Goal: Task Accomplishment & Management: Complete application form

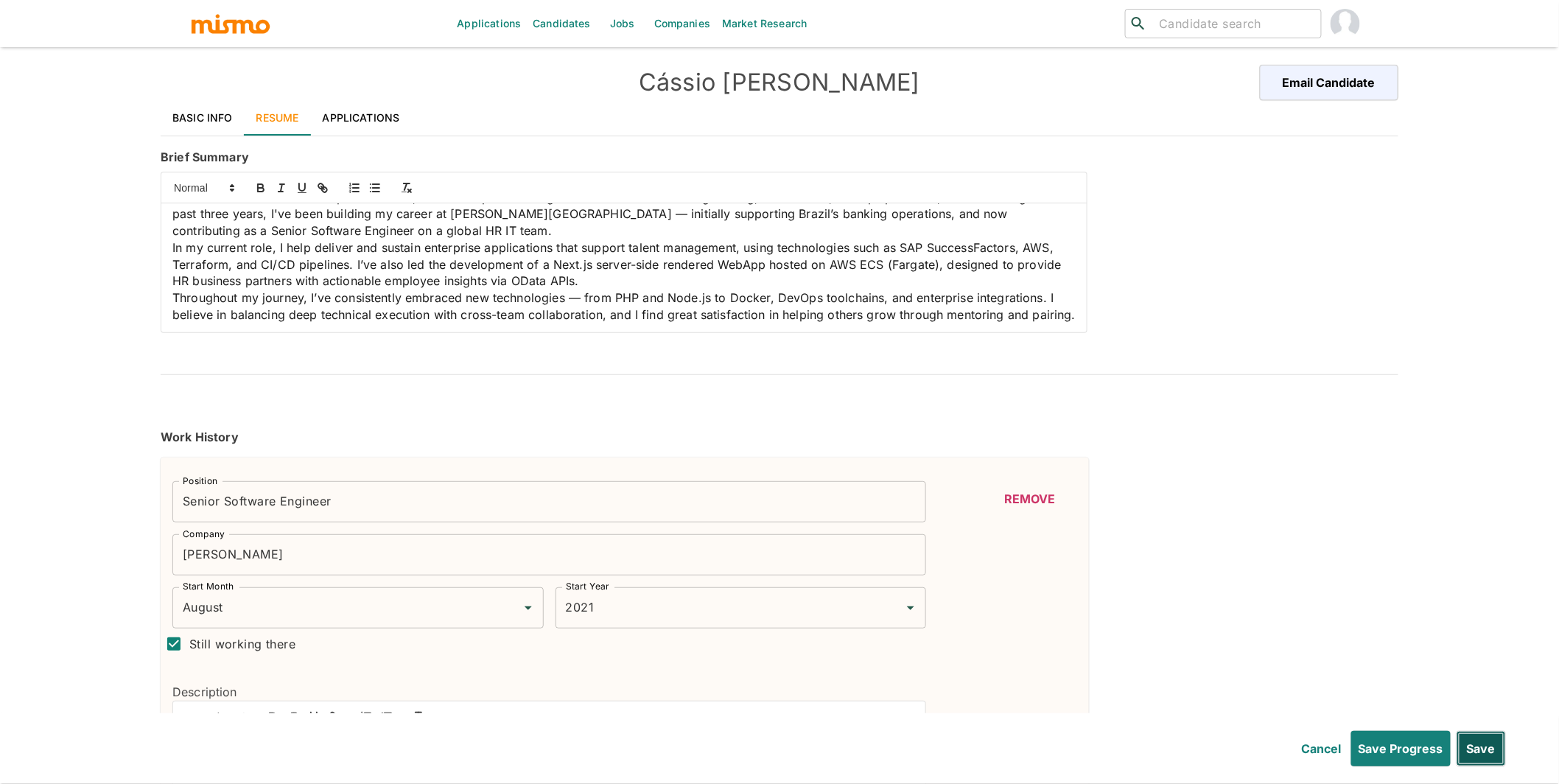
scroll to position [39, 0]
click at [1166, 636] on button "Save" at bounding box center [1480, 748] width 49 height 35
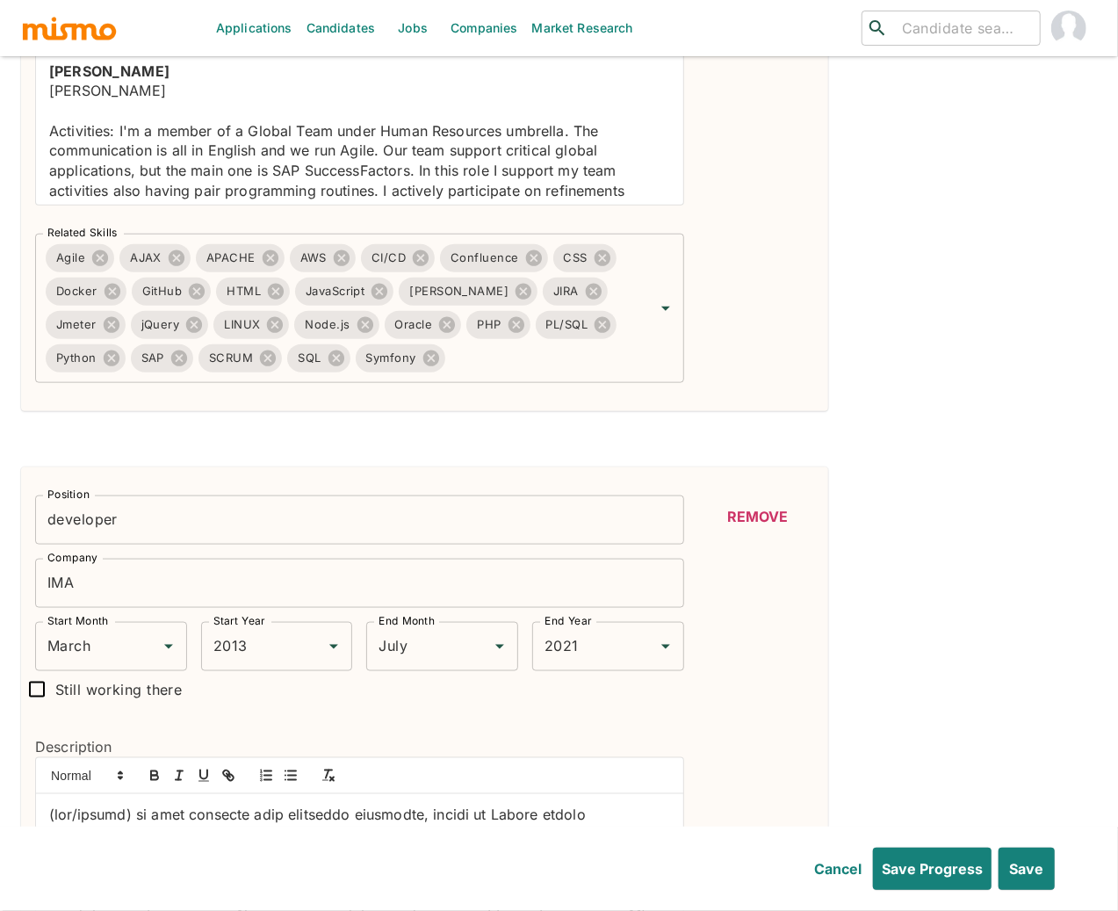
scroll to position [731, 0]
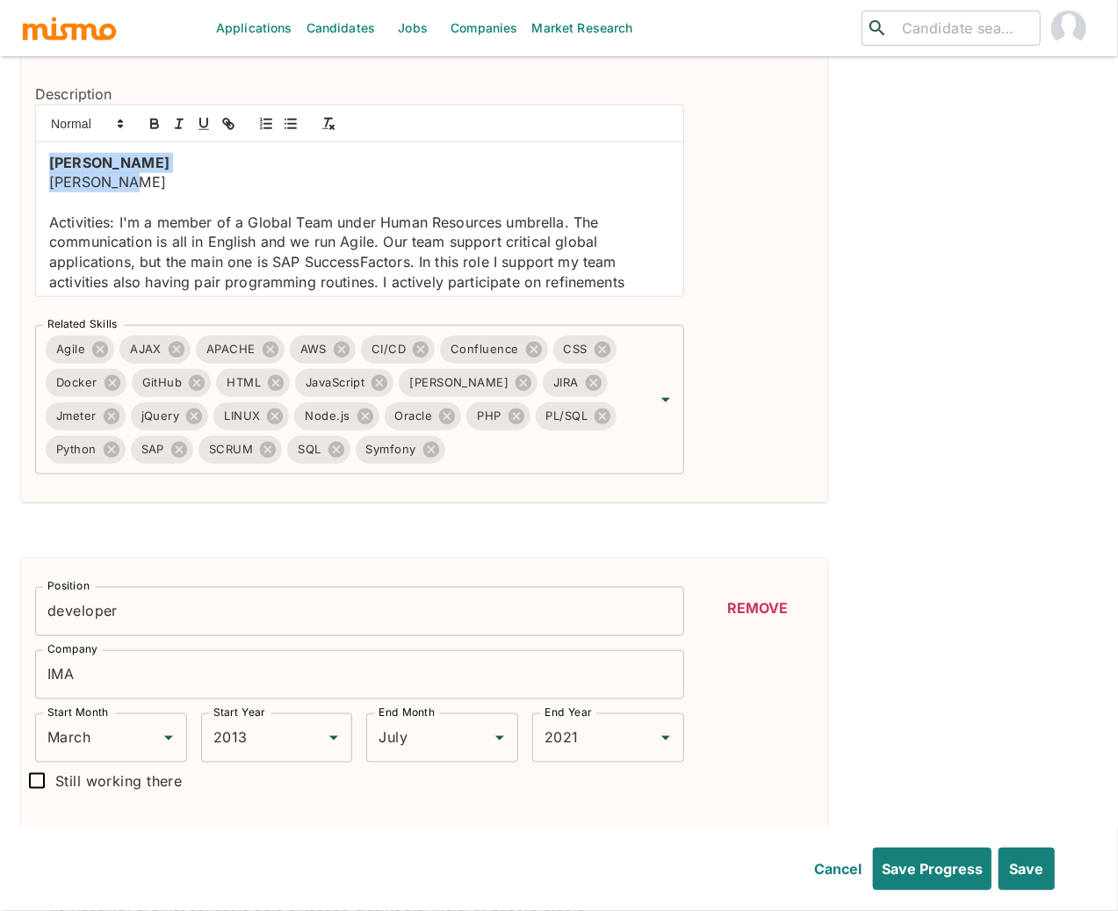
drag, startPoint x: 130, startPoint y: 189, endPoint x: 0, endPoint y: 155, distance: 134.2
click at [213, 169] on p "John Deere" at bounding box center [359, 163] width 621 height 20
click at [1023, 758] on button "Save" at bounding box center [1025, 869] width 59 height 42
click at [931, 758] on button "Save Progress" at bounding box center [929, 869] width 126 height 42
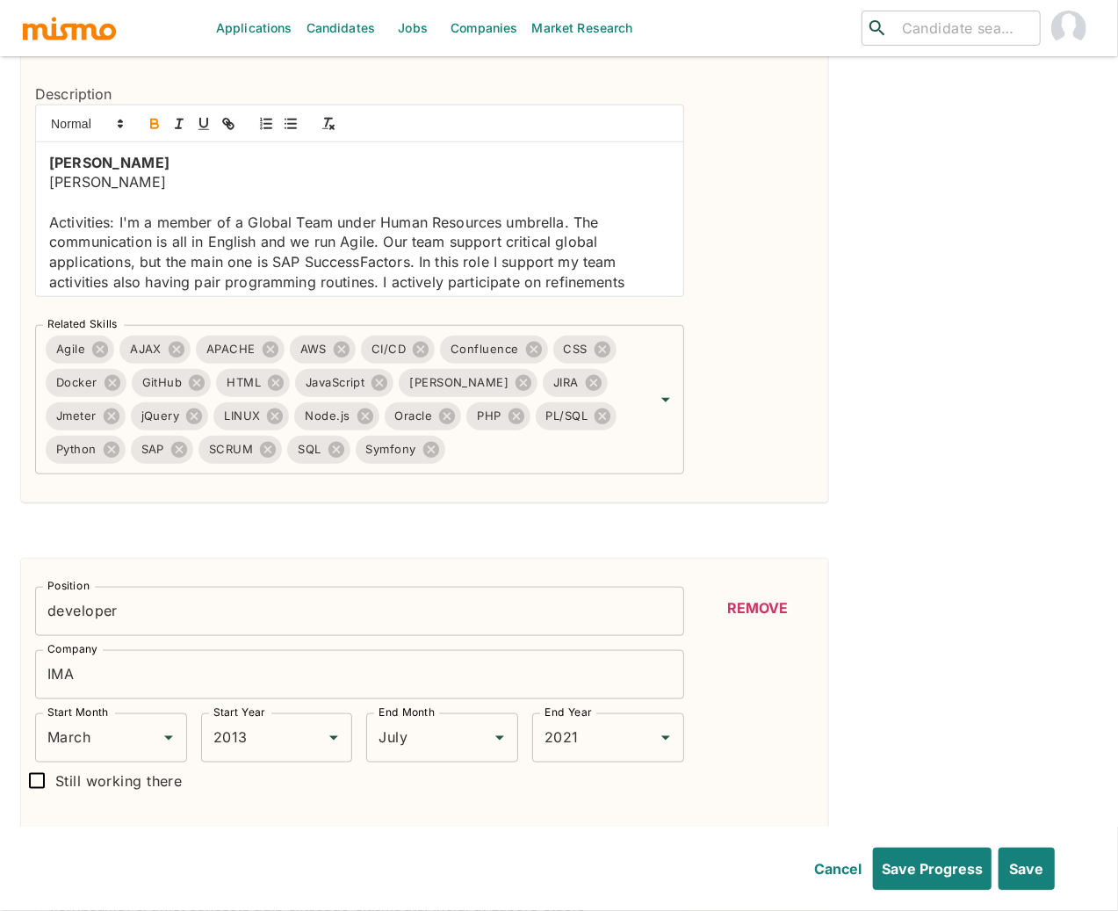
click at [336, 16] on link "Candidates" at bounding box center [341, 28] width 83 height 56
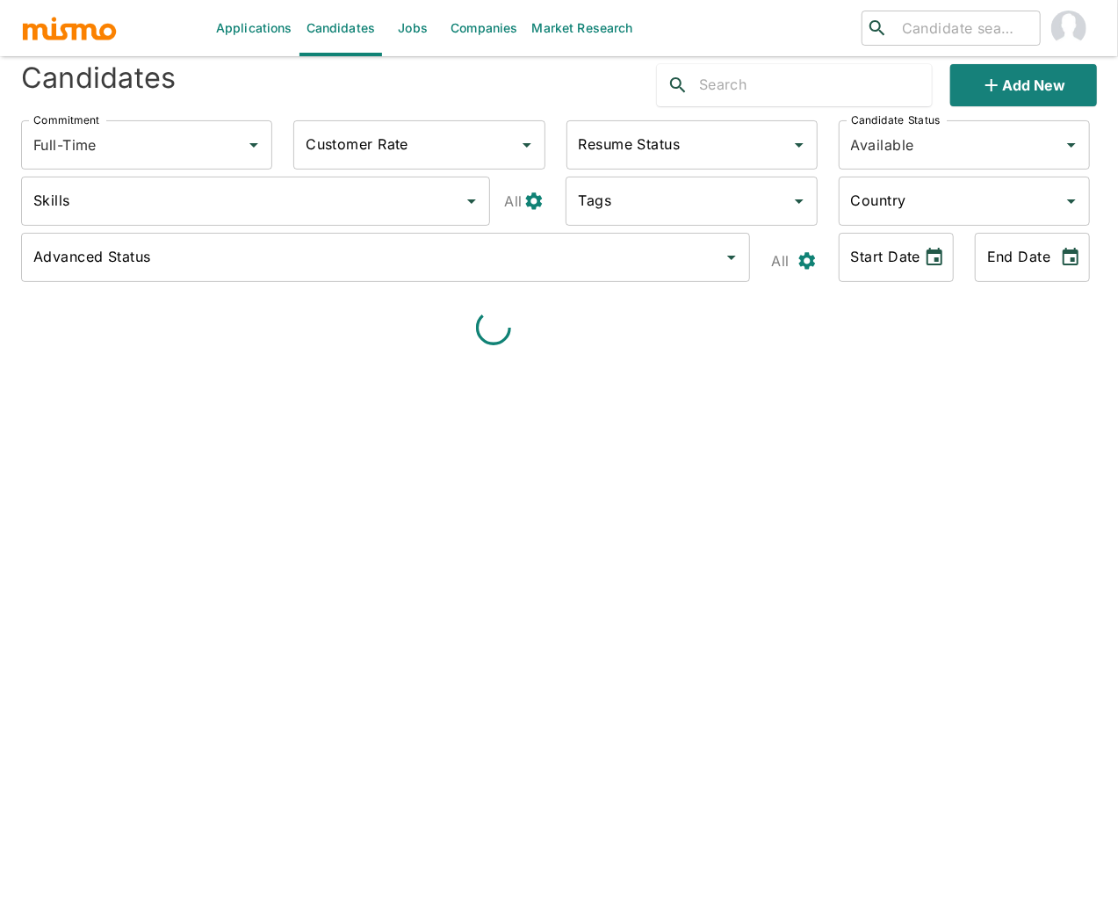
scroll to position [319, 0]
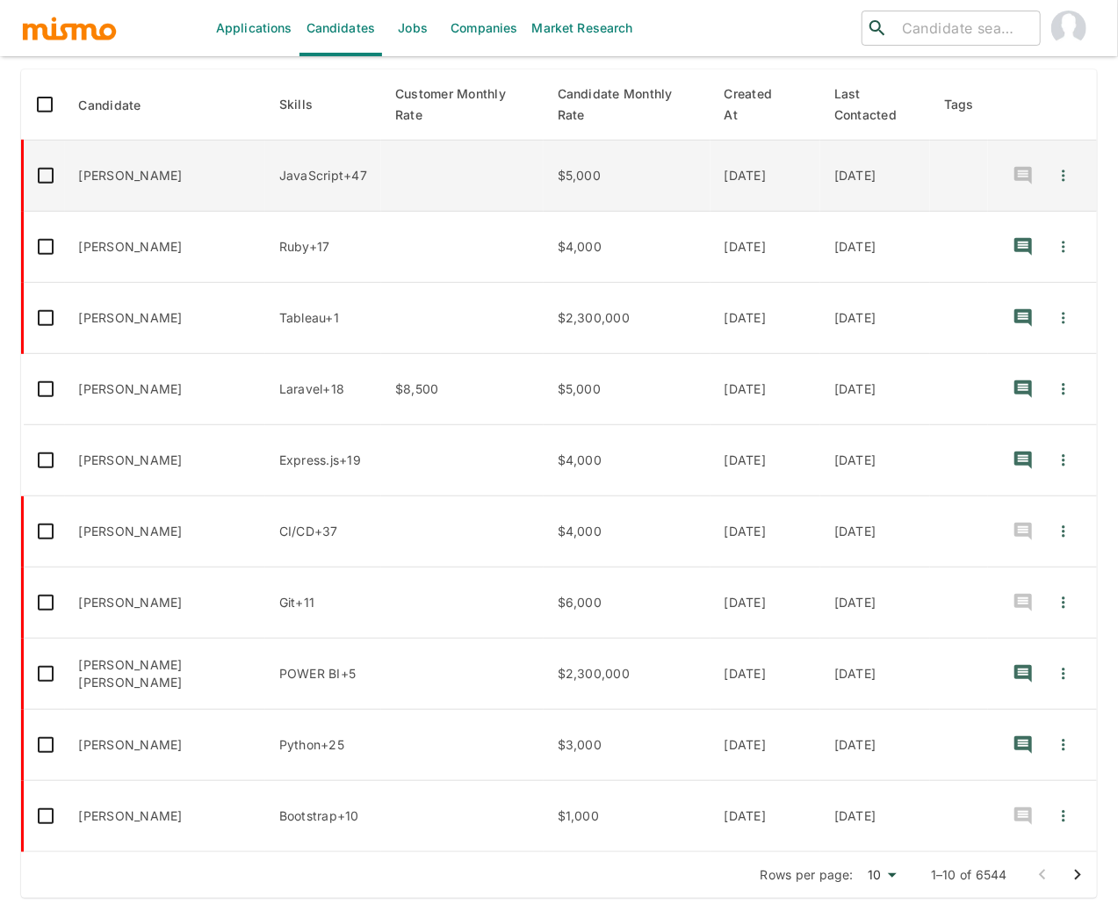
click at [112, 200] on td "[PERSON_NAME]" at bounding box center [165, 176] width 200 height 71
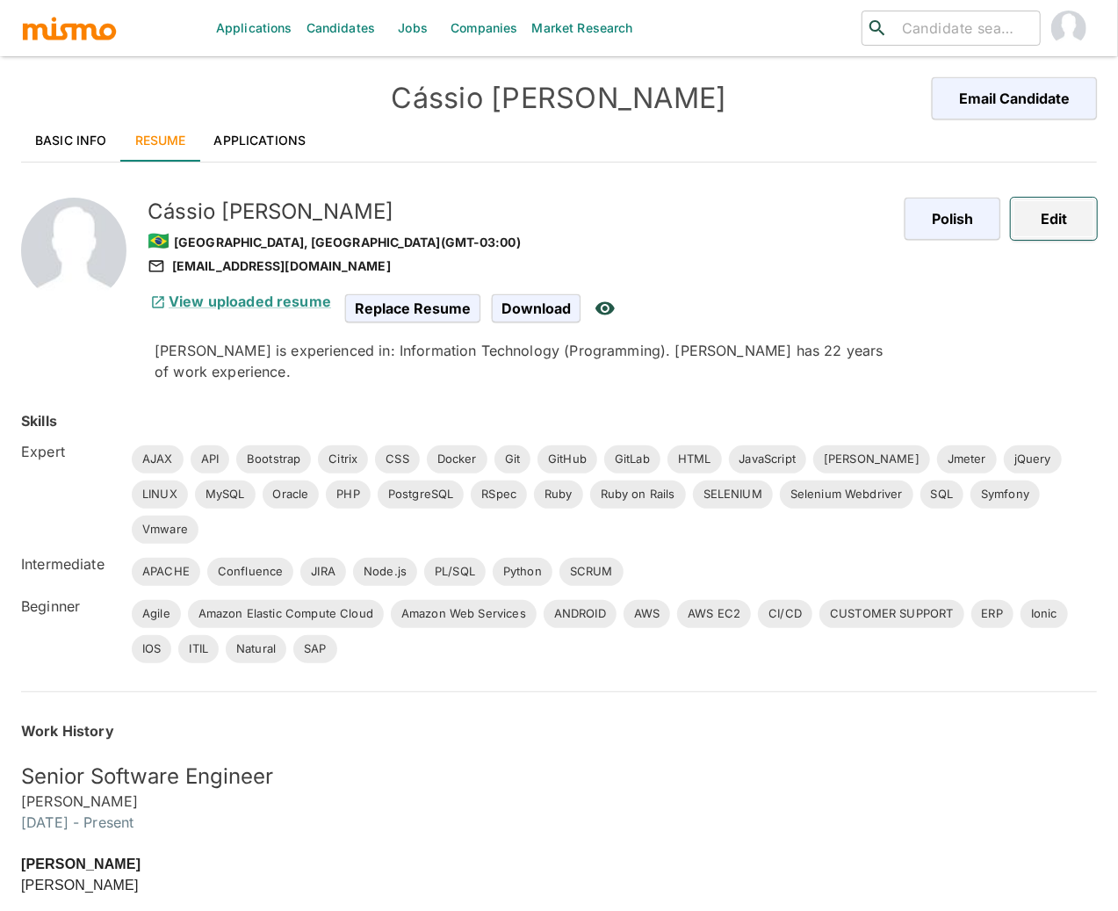
click at [1058, 214] on button "Edit" at bounding box center [1054, 219] width 86 height 42
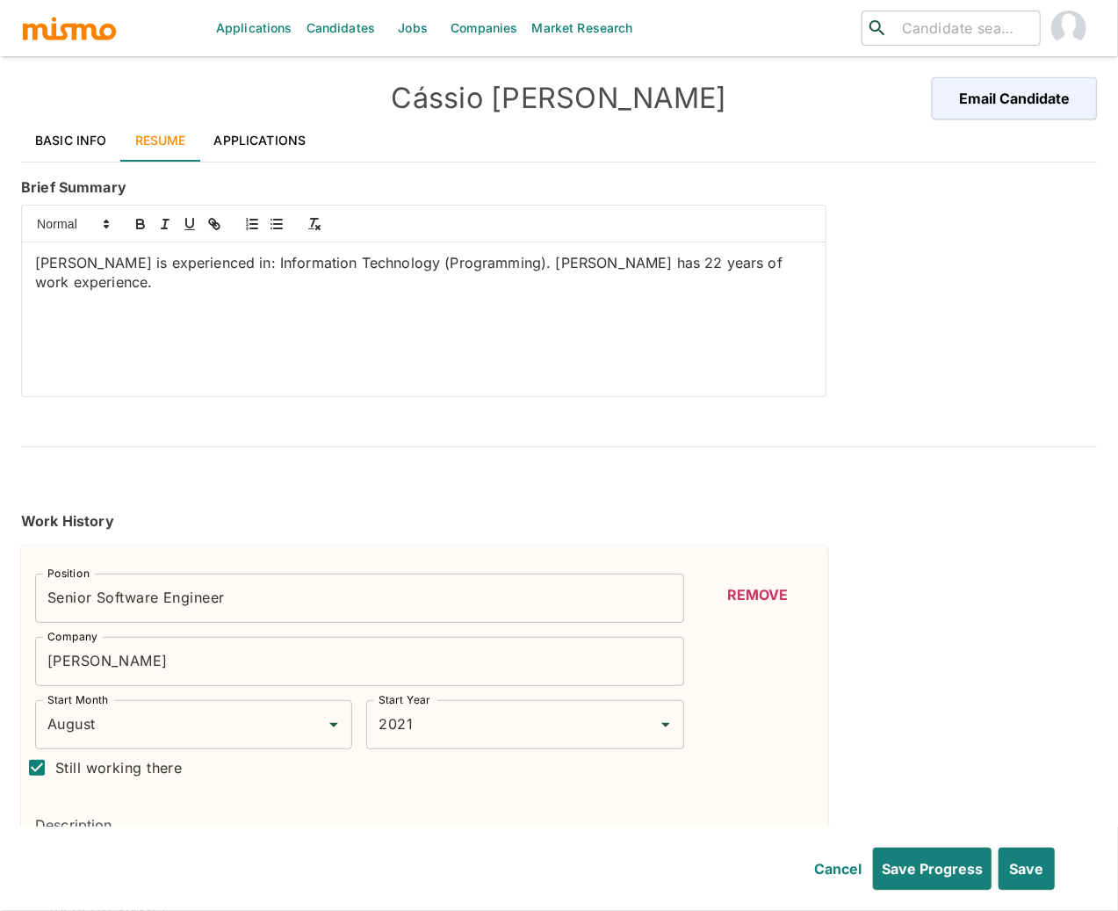
drag, startPoint x: 249, startPoint y: 284, endPoint x: 12, endPoint y: 251, distance: 238.5
click at [14, 251] on div "Cássio Mello de Castro is experienced in: Information Technology (Programming).…" at bounding box center [420, 297] width 812 height 199
click at [162, 299] on div "Cássio Mello de Castro is experienced in: Information Technology (Programming).…" at bounding box center [424, 319] width 804 height 154
drag, startPoint x: 509, startPoint y: 324, endPoint x: 518, endPoint y: 322, distance: 9.8
click at [509, 324] on div "Cássio Mello de Castro is experienced in: Information Technology (Programming).…" at bounding box center [424, 319] width 804 height 154
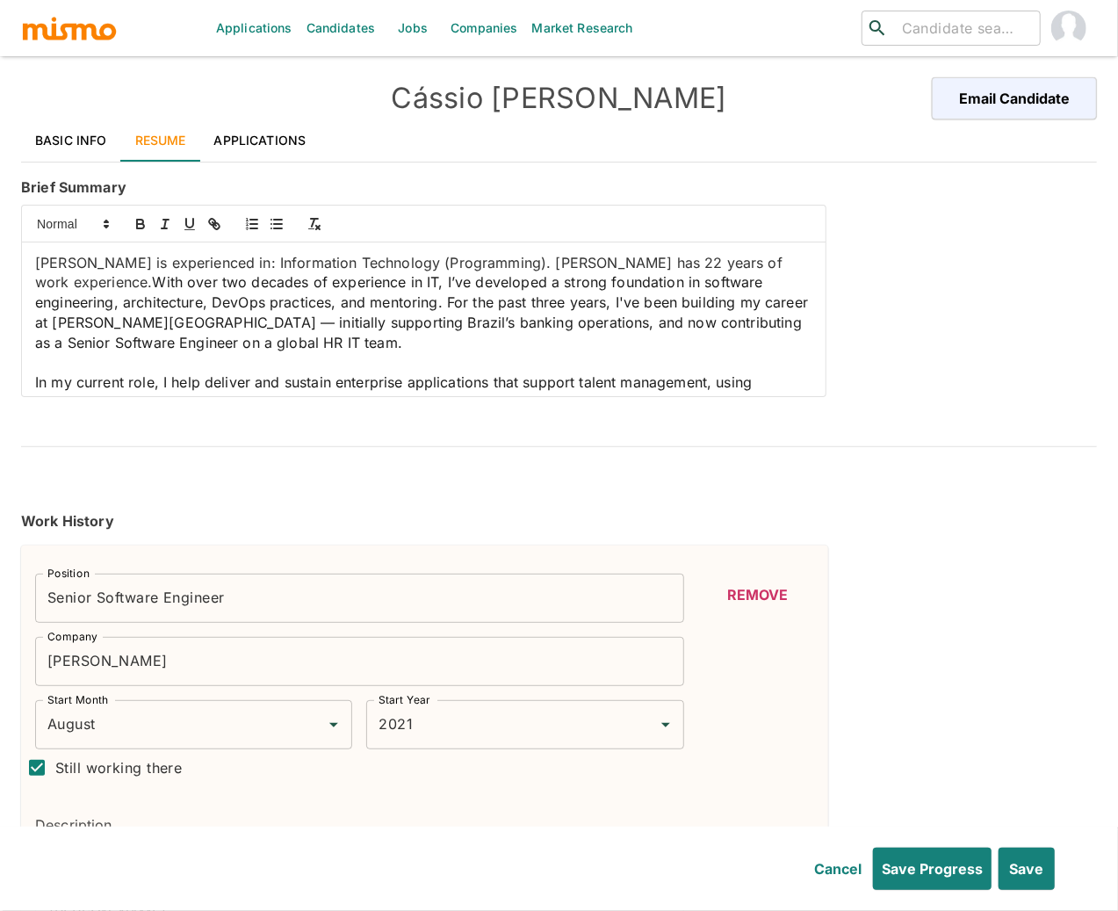
drag, startPoint x: 235, startPoint y: 285, endPoint x: 18, endPoint y: 260, distance: 219.2
click at [18, 260] on div "Cássio Mello de Castro is experienced in: Information Technology (Programming).…" at bounding box center [420, 297] width 812 height 199
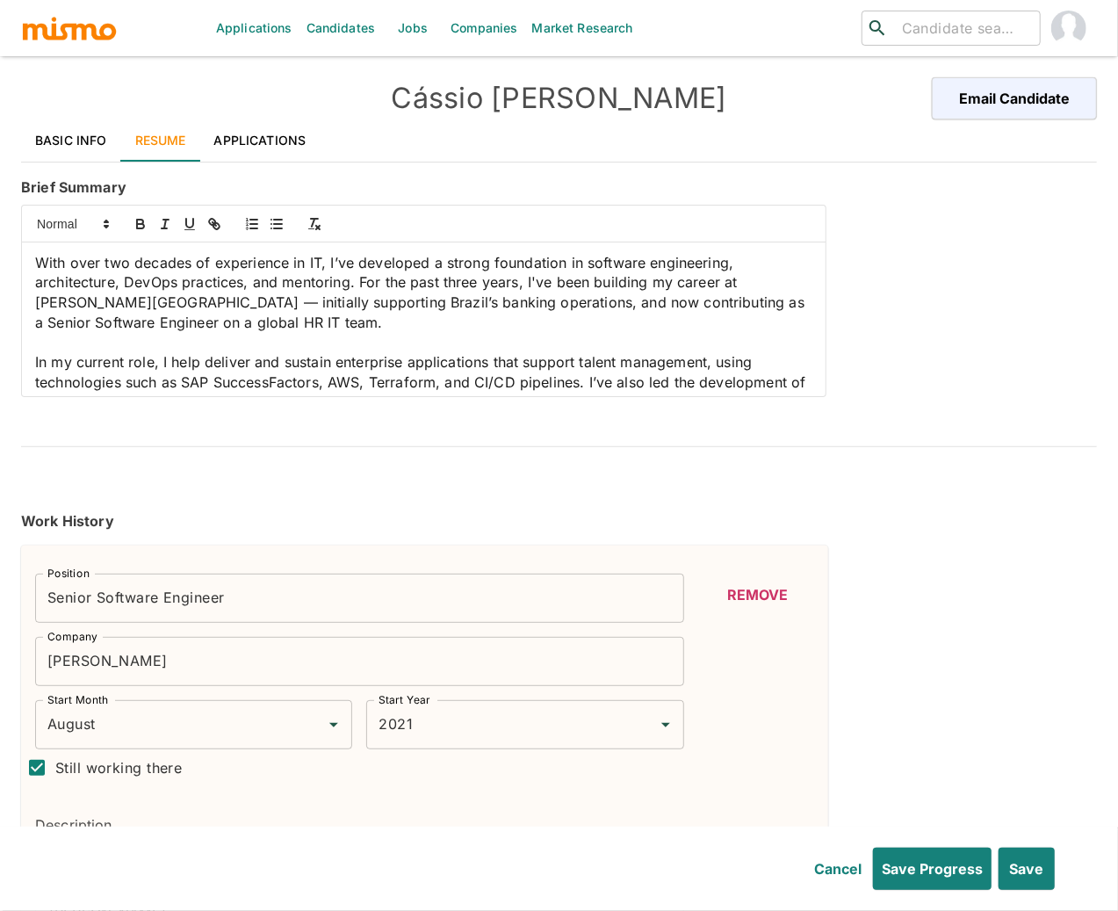
click at [252, 336] on p at bounding box center [423, 343] width 777 height 20
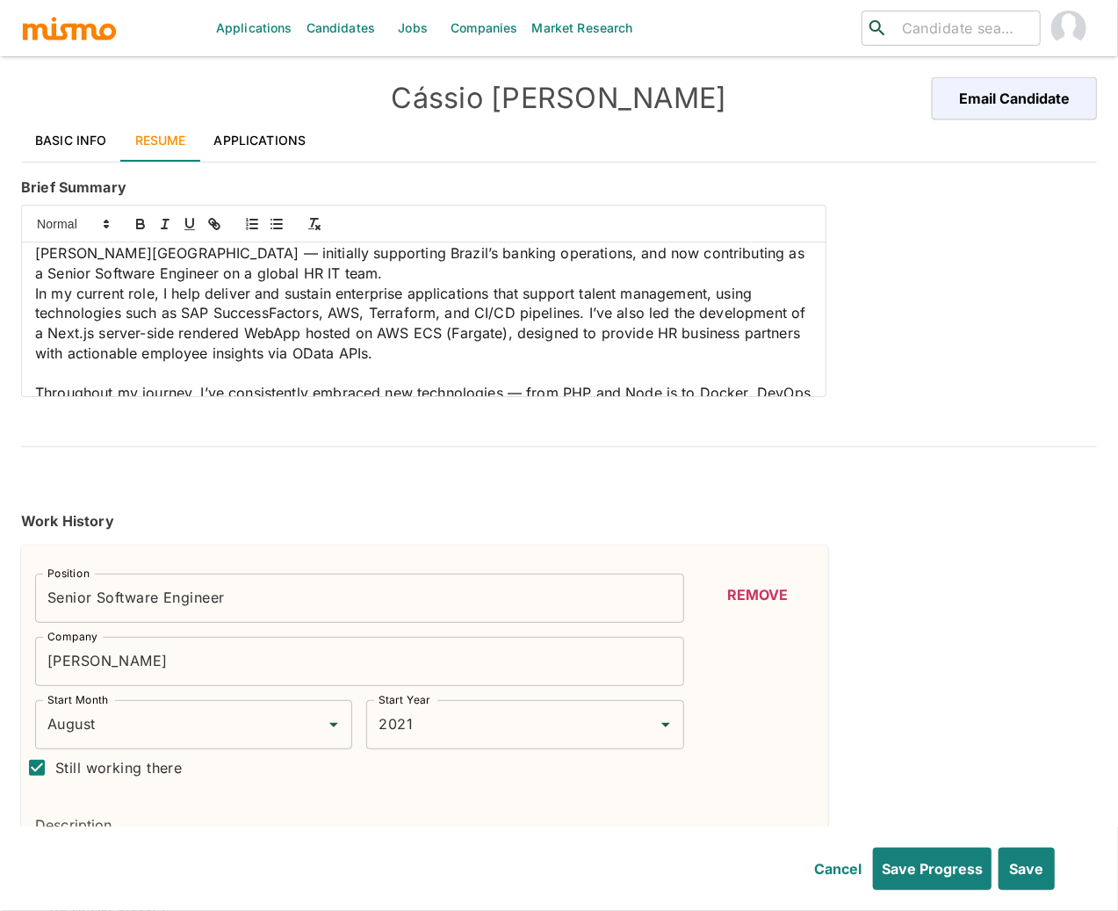
scroll to position [66, 0]
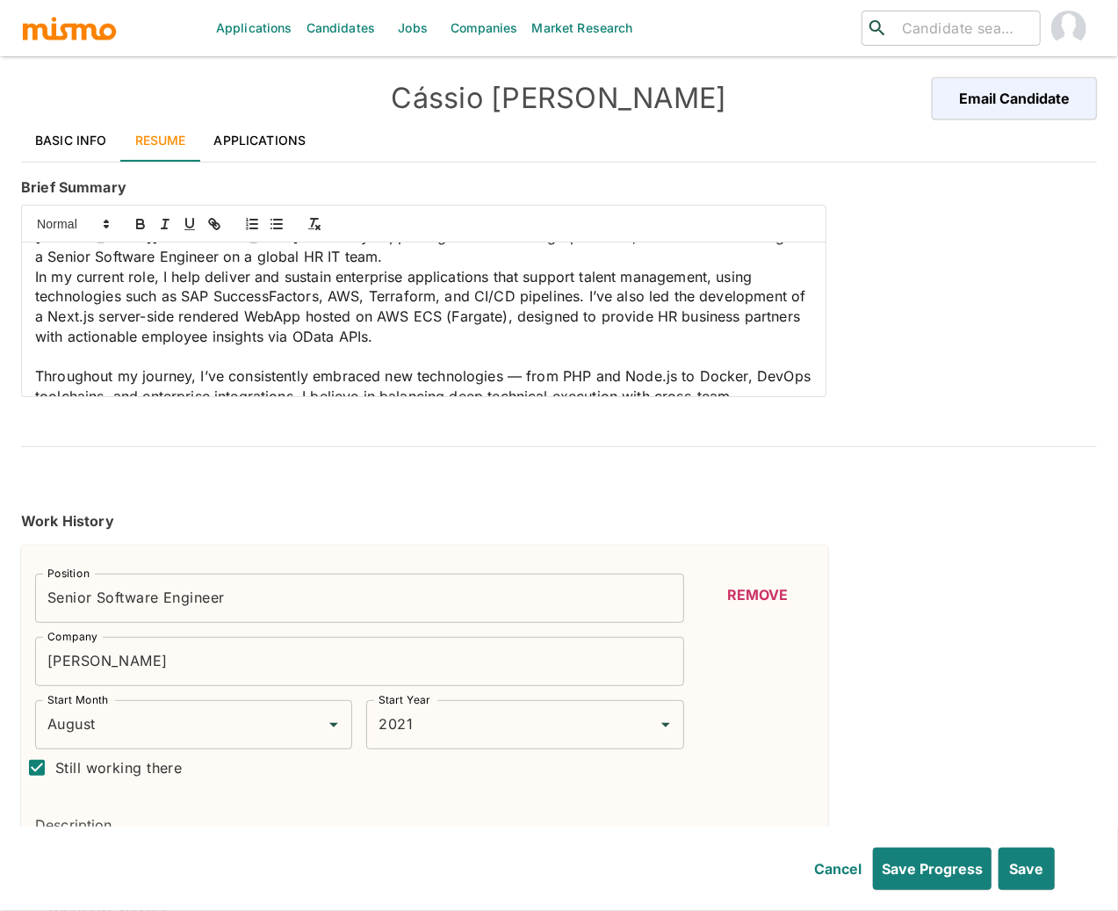
click at [633, 354] on p at bounding box center [423, 357] width 777 height 20
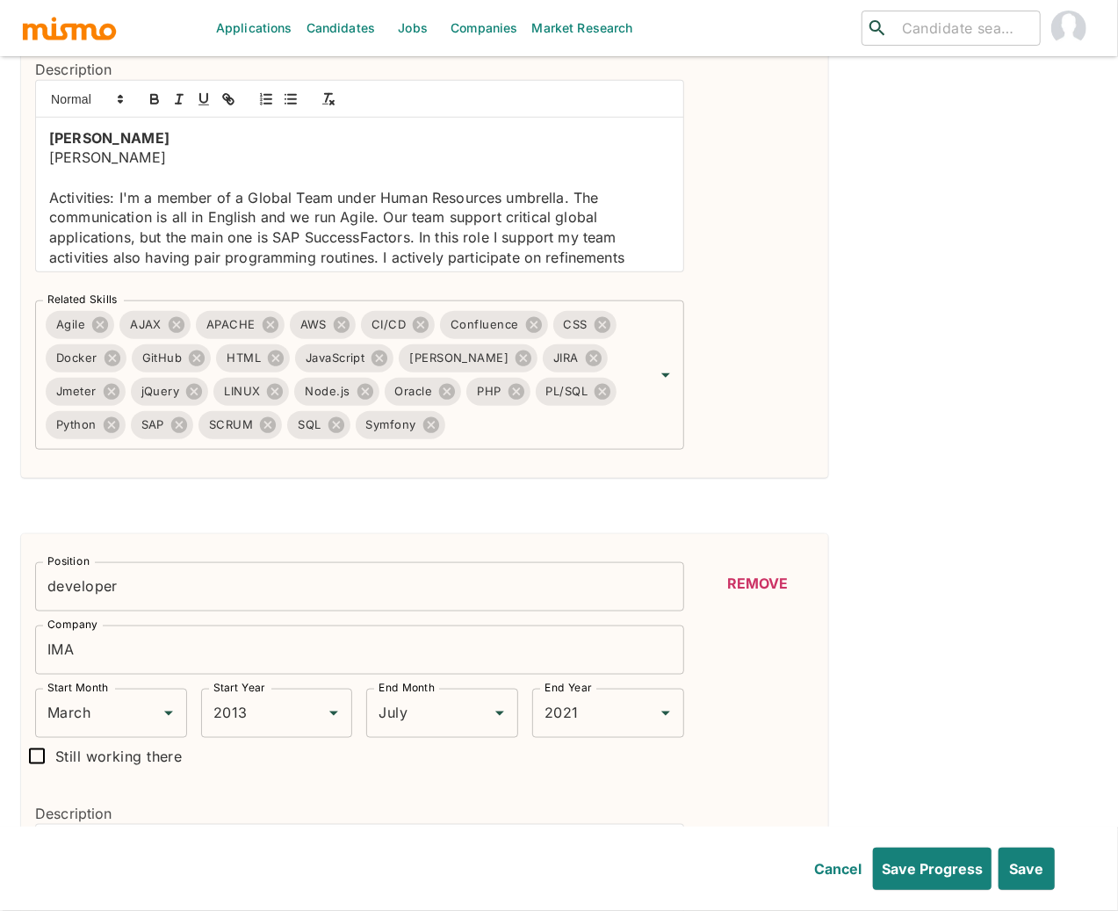
scroll to position [607, 0]
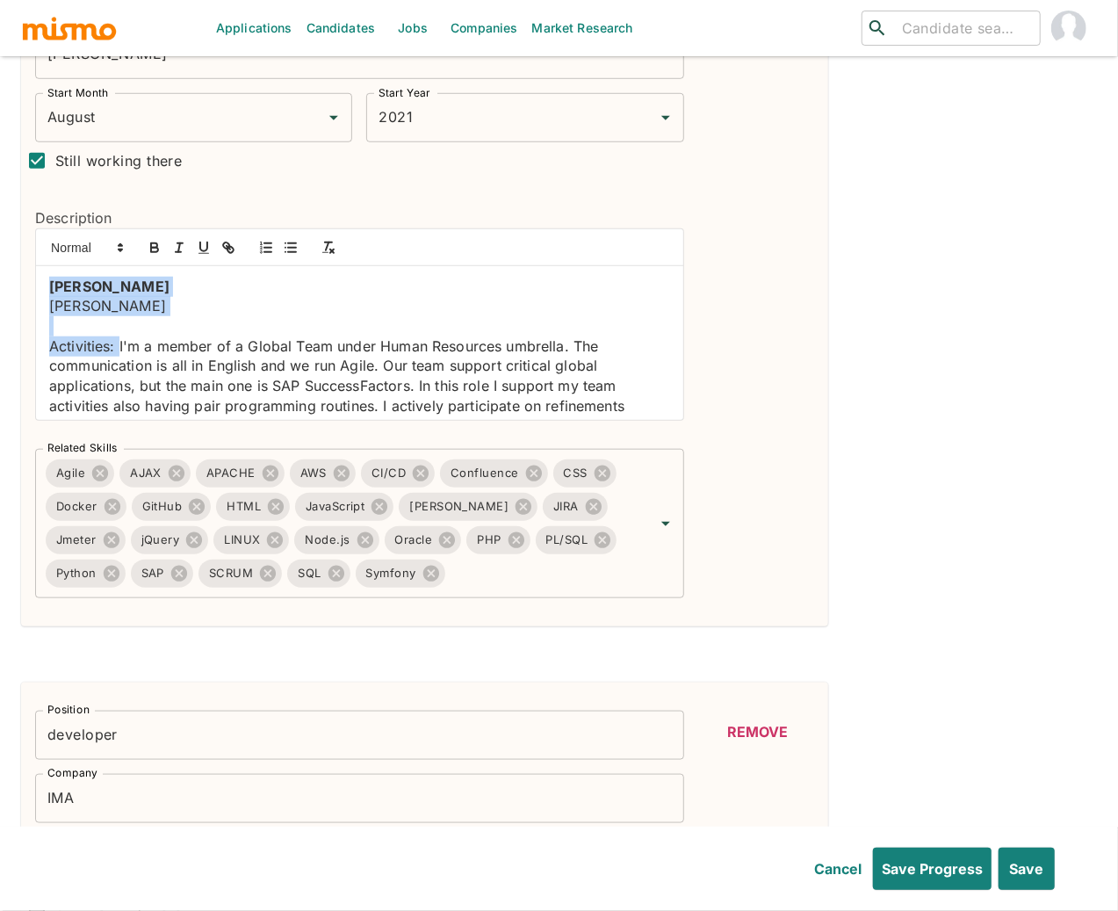
drag, startPoint x: 47, startPoint y: 287, endPoint x: 120, endPoint y: 345, distance: 93.8
click at [120, 345] on div "John Deere John Deere Activities: I'm a member of a Global Team under Human Res…" at bounding box center [359, 343] width 647 height 154
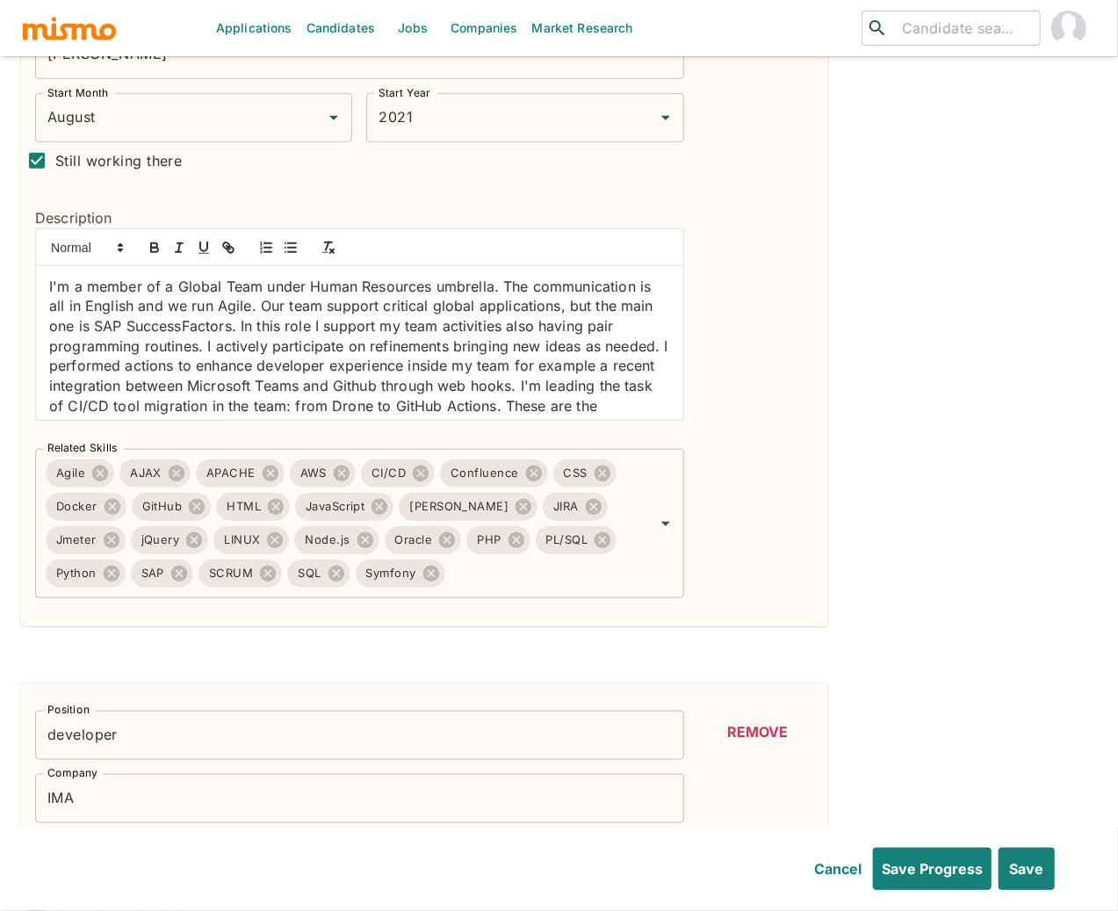
click at [47, 287] on div "I'm a member of a Global Team under Human Resources umbrella. The communication…" at bounding box center [359, 343] width 647 height 154
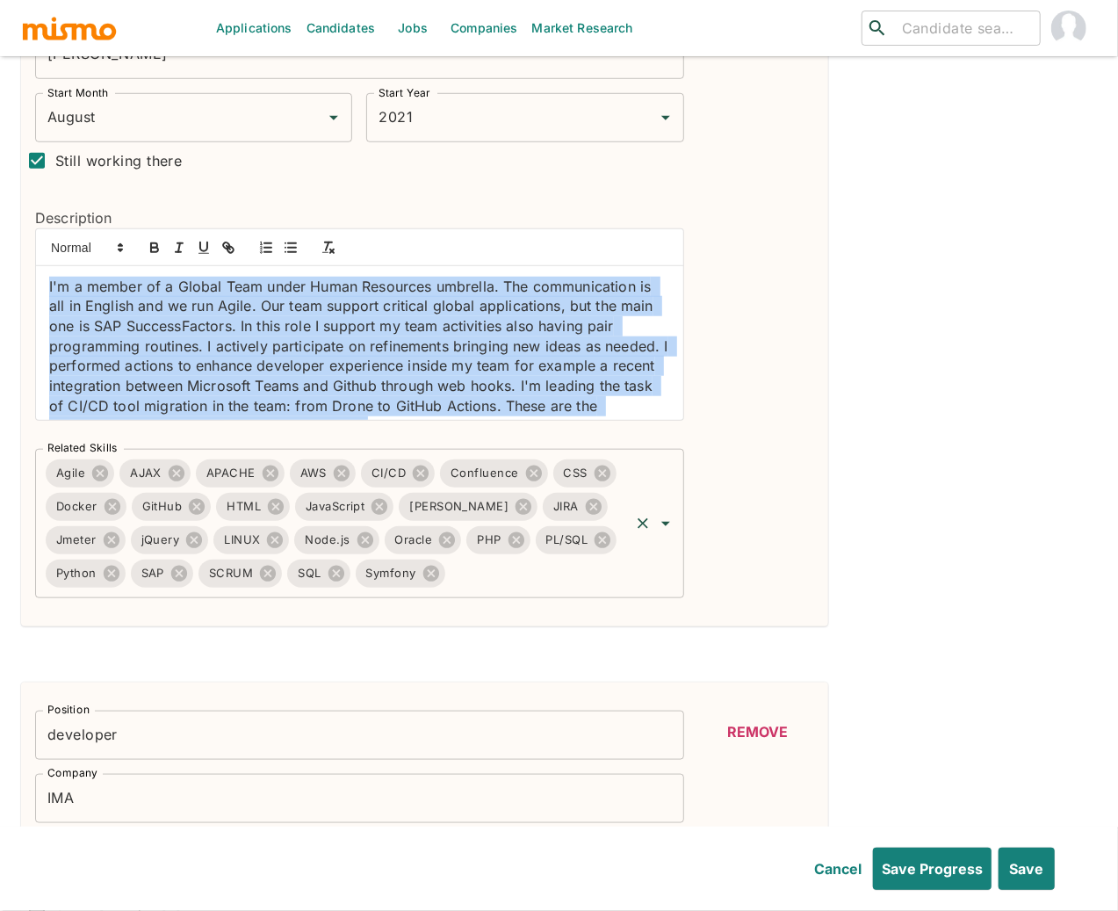
scroll to position [445, 0]
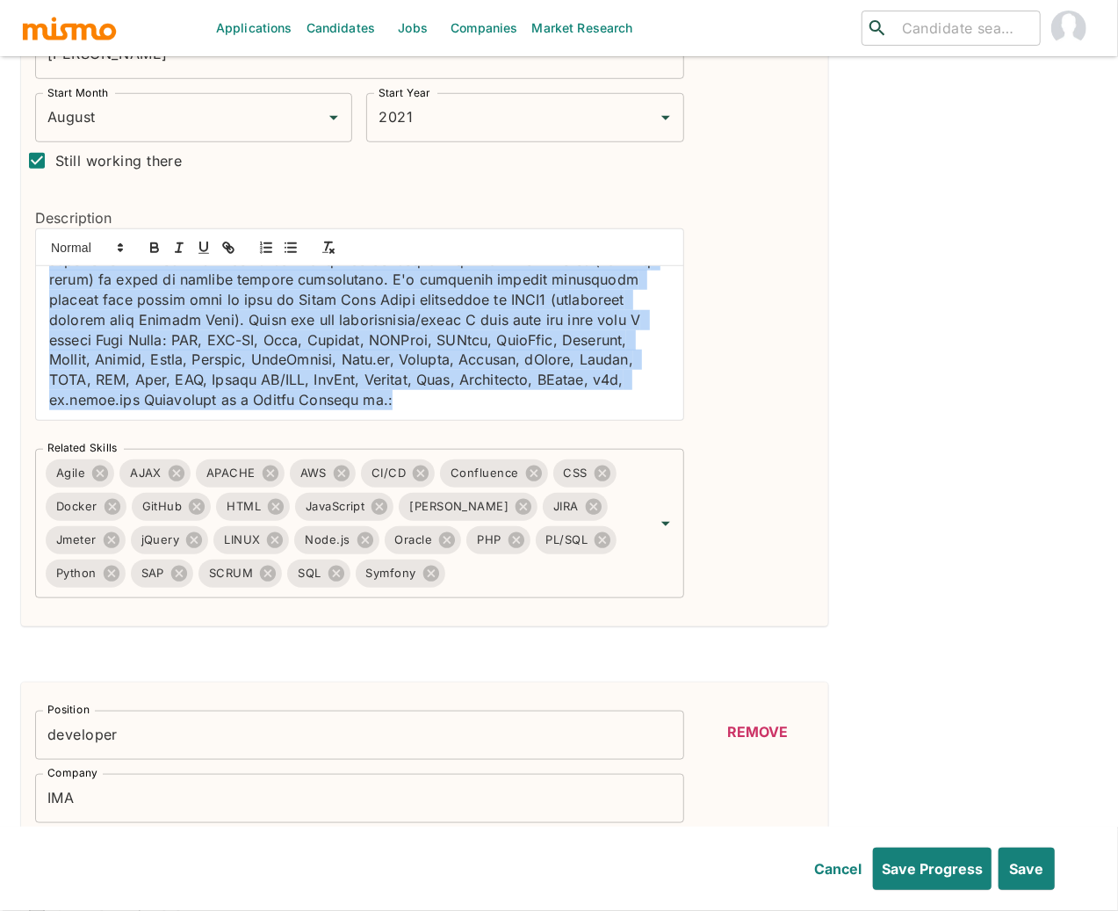
drag, startPoint x: 48, startPoint y: 287, endPoint x: 616, endPoint y: 415, distance: 581.5
click at [616, 415] on div "I'm a member of a Global Team under Human Resources umbrella. The communication…" at bounding box center [359, 343] width 647 height 154
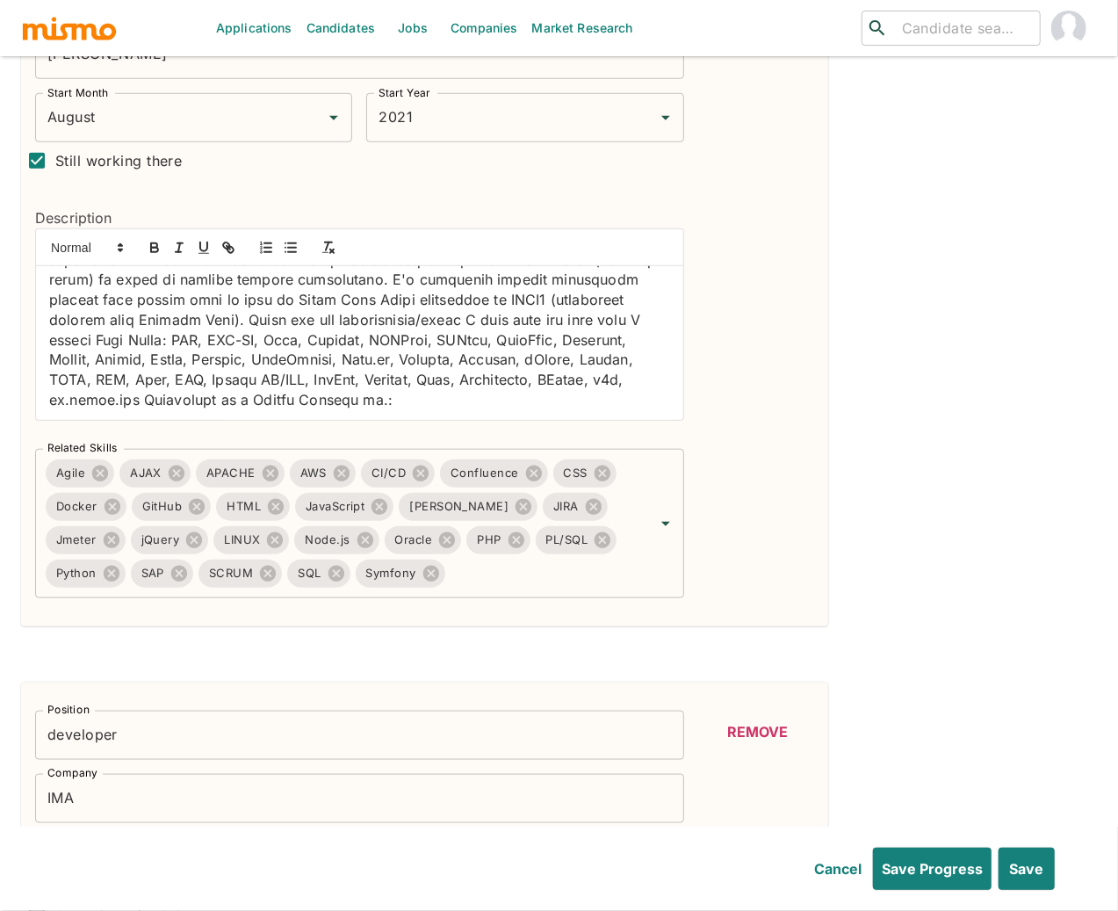
scroll to position [0, 0]
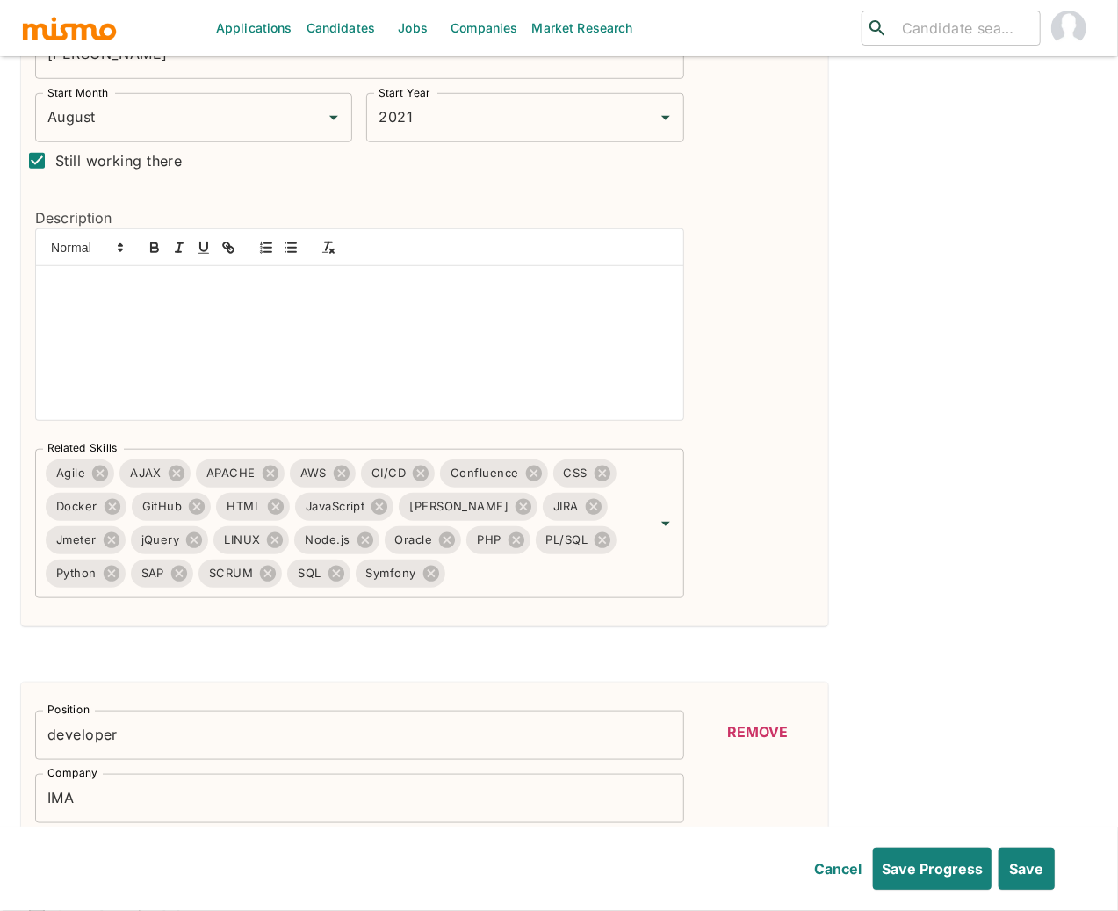
paste div
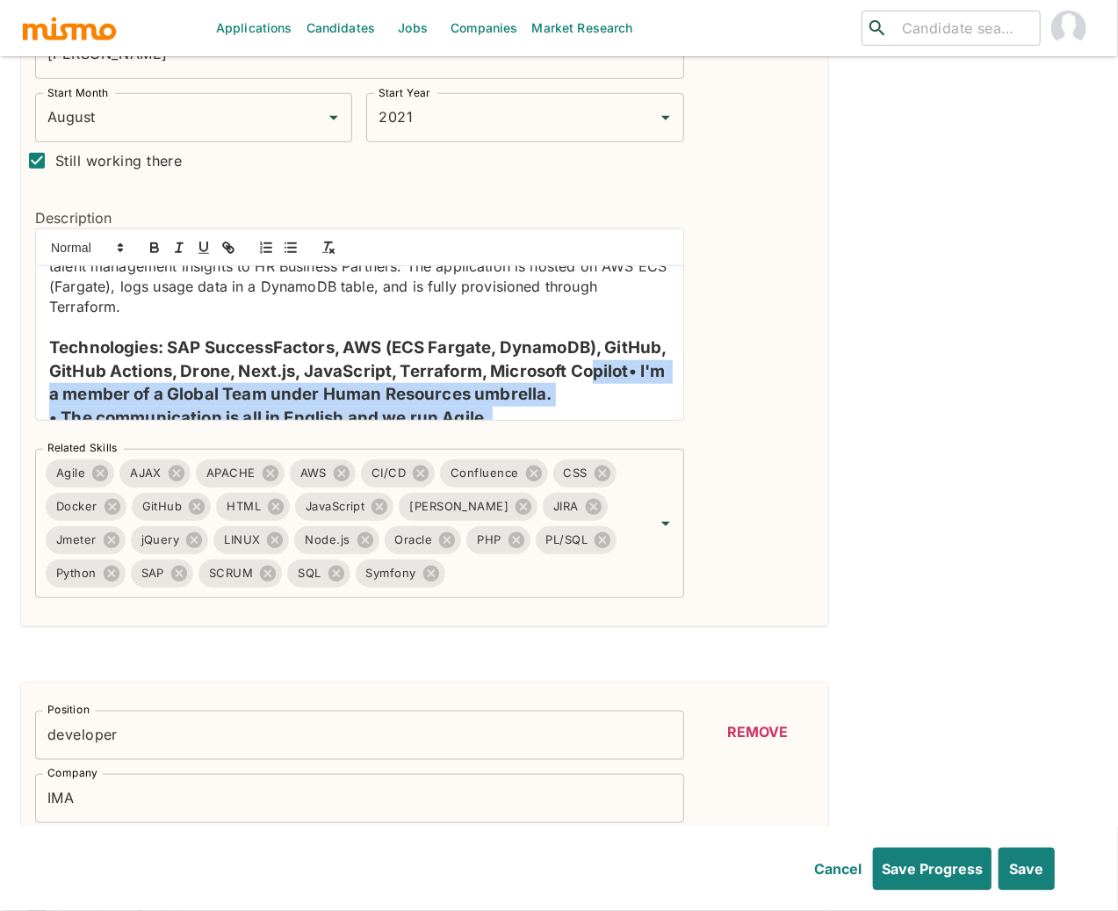
scroll to position [227, 0]
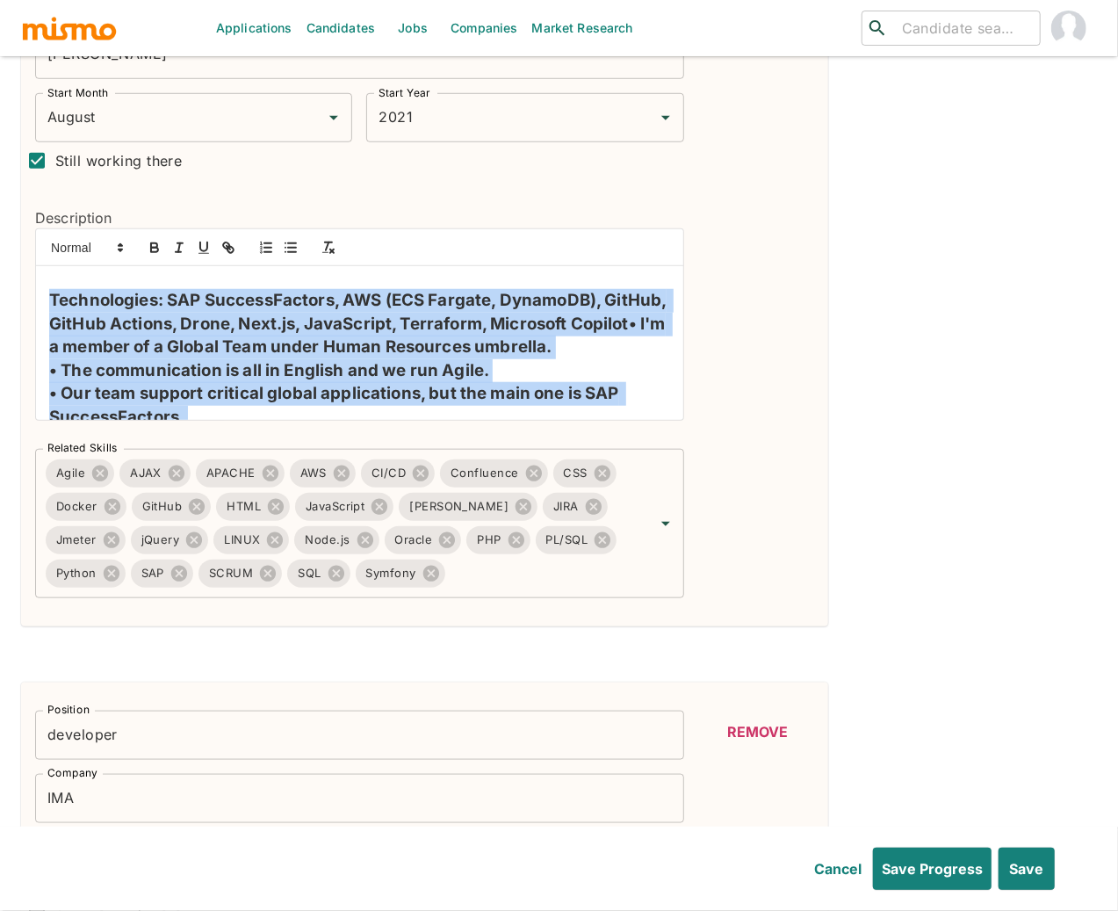
drag, startPoint x: 300, startPoint y: 317, endPoint x: 37, endPoint y: 306, distance: 262.9
click at [37, 306] on div "Working within a global team under the HR umbrella, I support and evolve busine…" at bounding box center [359, 343] width 647 height 154
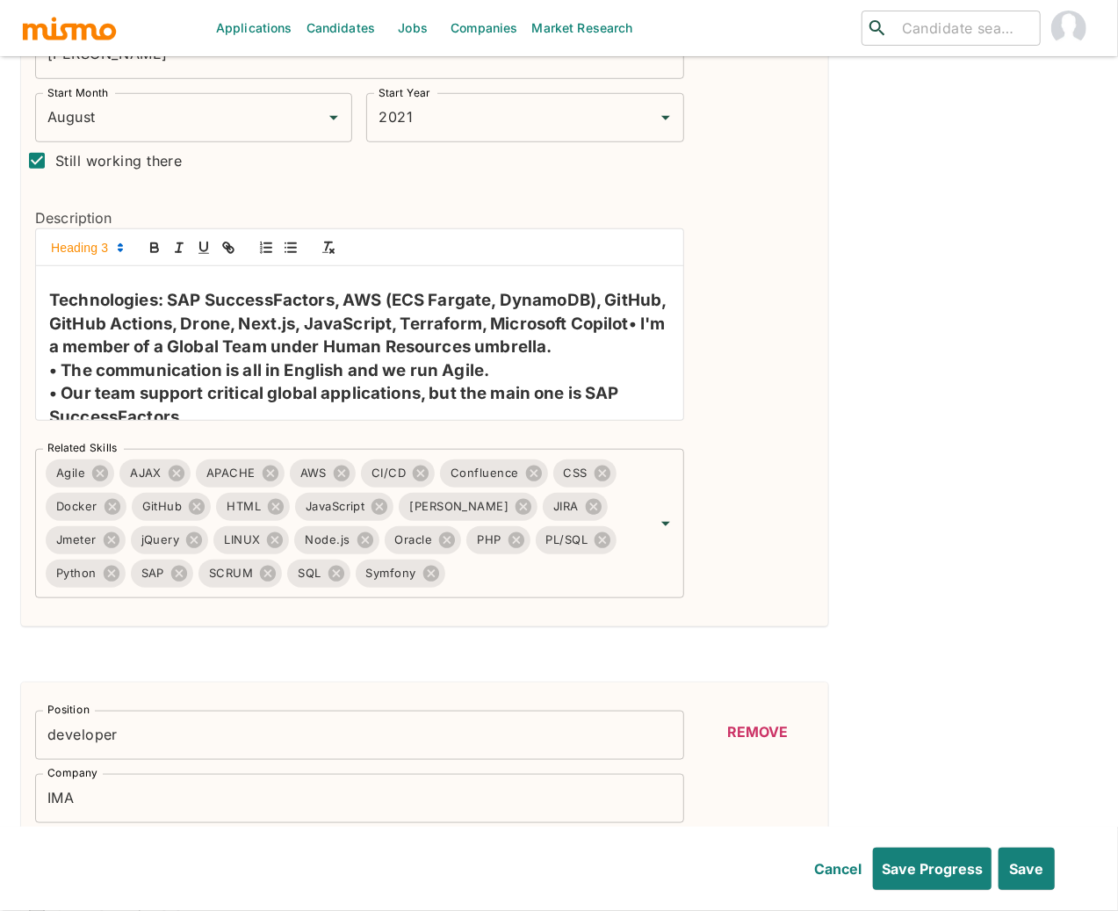
click at [87, 250] on span at bounding box center [86, 247] width 86 height 21
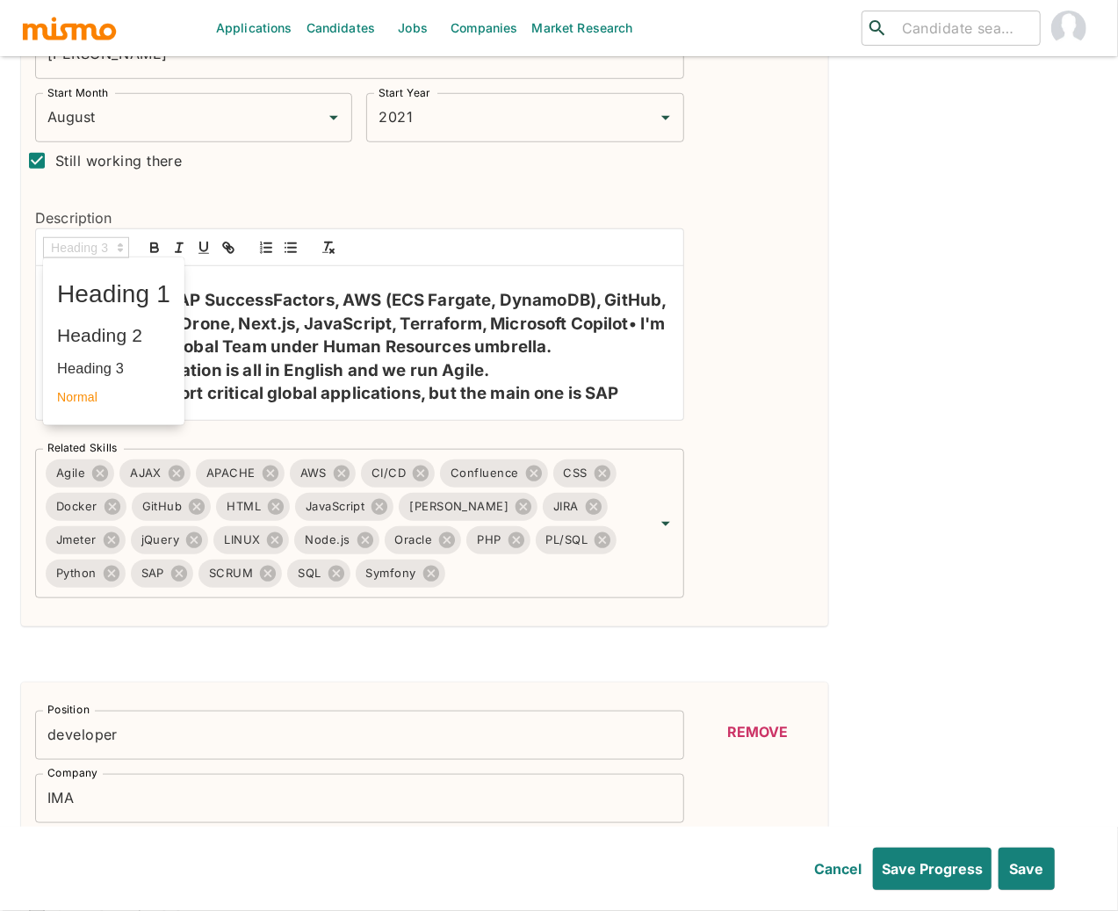
click at [75, 396] on span at bounding box center [113, 397] width 113 height 27
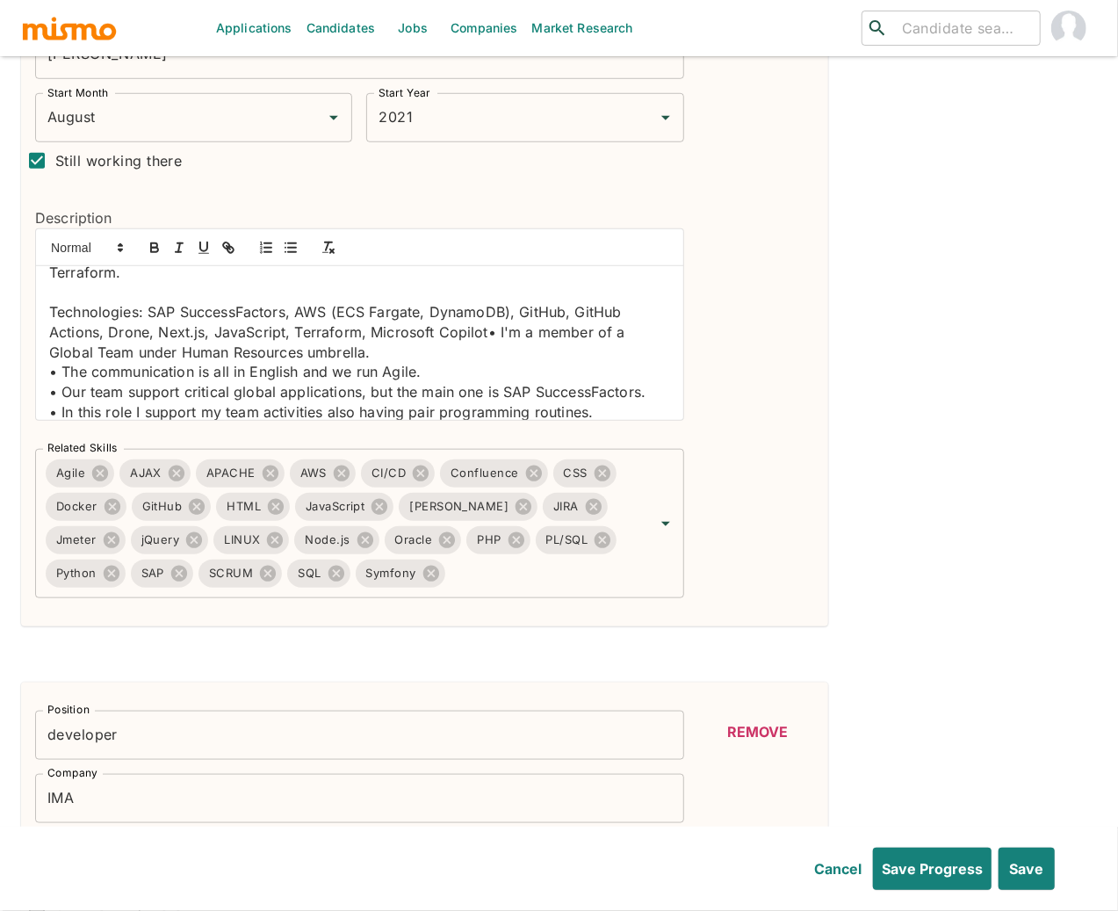
scroll to position [217, 0]
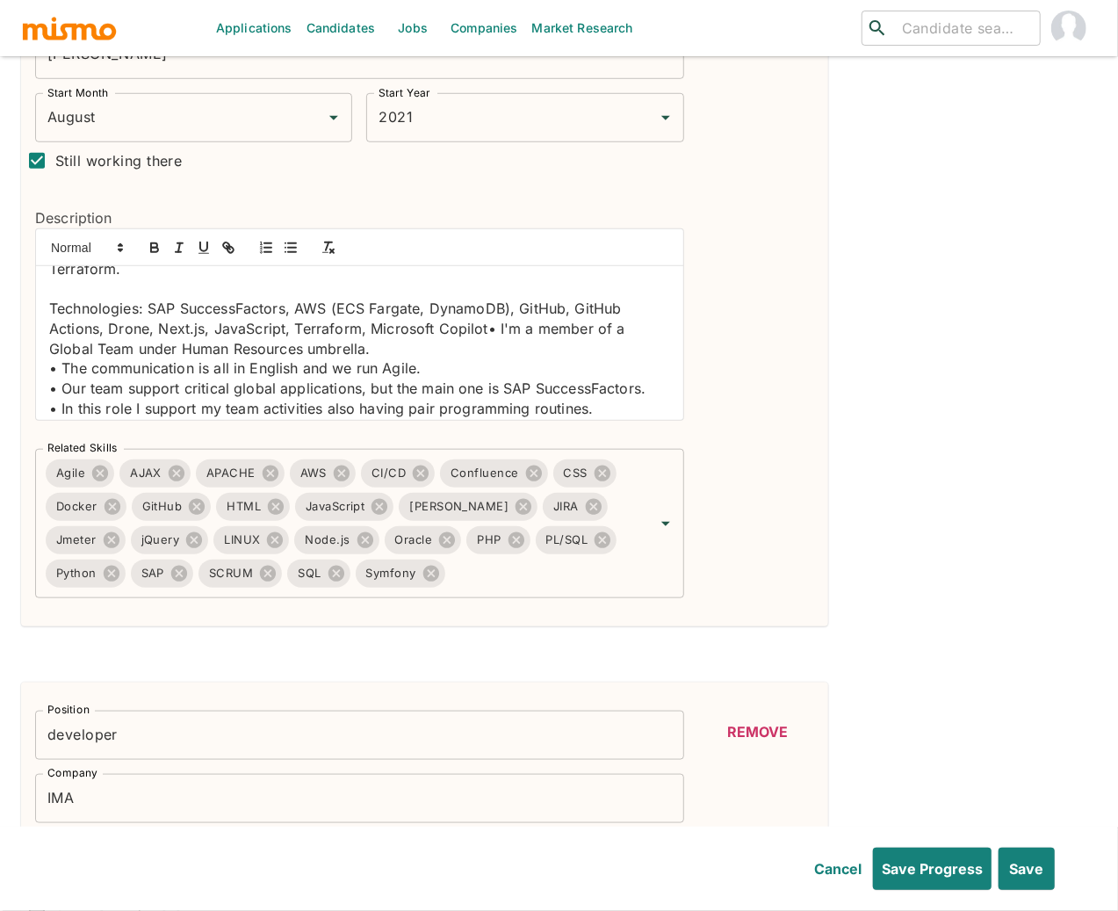
click at [385, 349] on p "Technologies: SAP SuccessFactors, AWS (ECS Fargate, DynamoDB), GitHub, GitHub A…" at bounding box center [359, 329] width 621 height 60
click at [386, 290] on p at bounding box center [359, 288] width 621 height 20
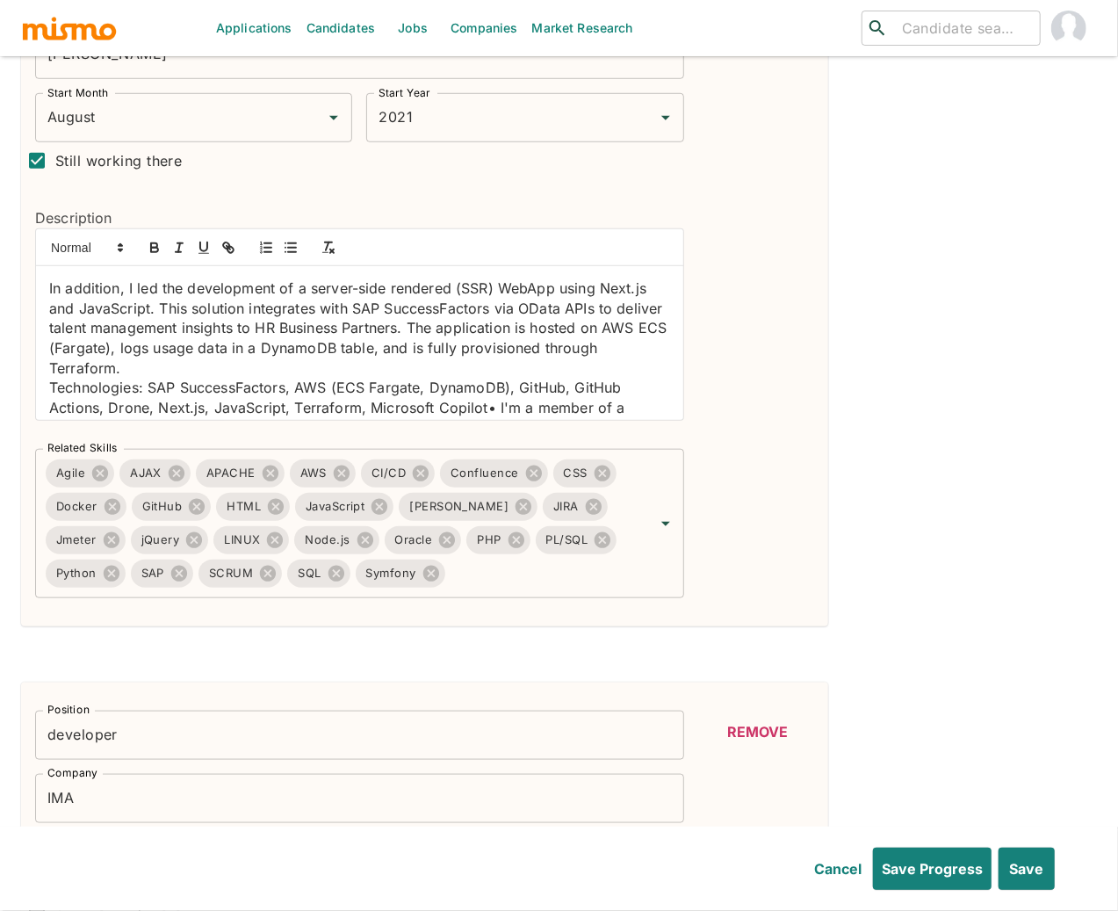
scroll to position [70, 0]
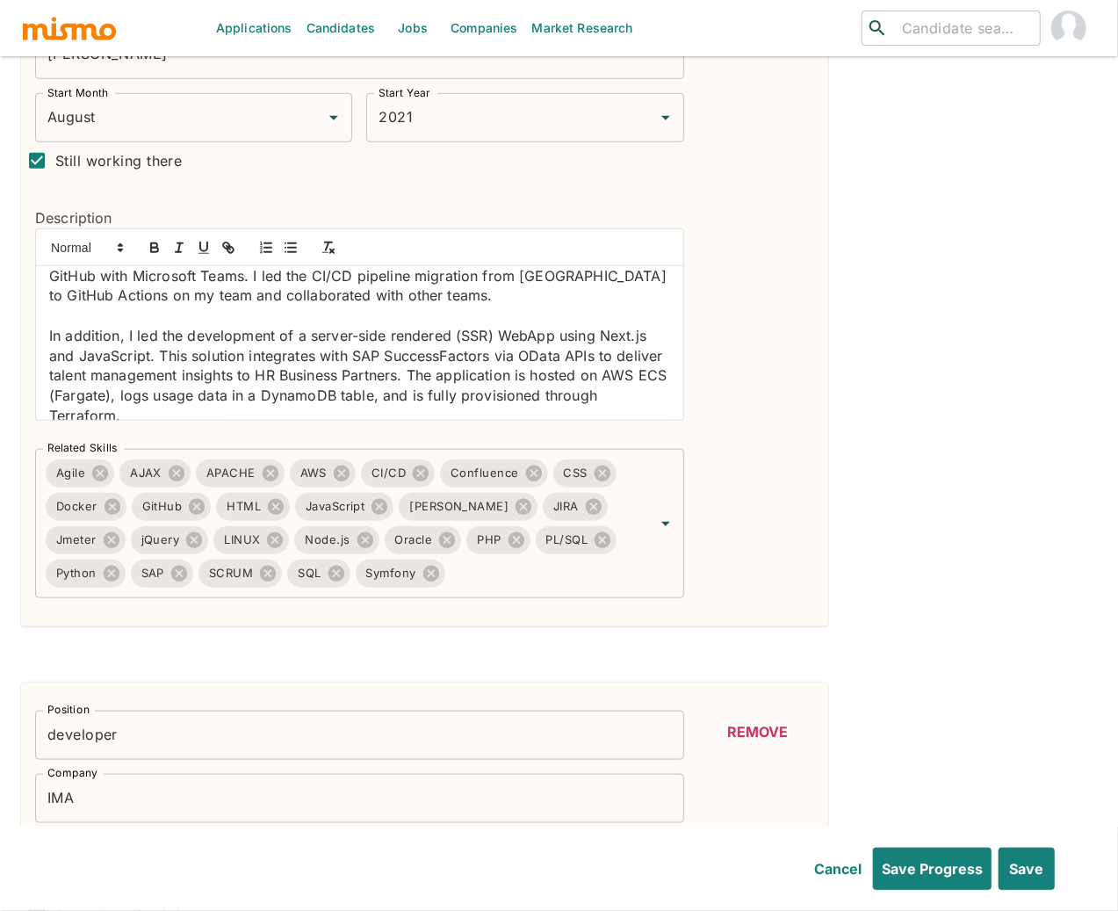
click at [479, 325] on p at bounding box center [359, 316] width 621 height 20
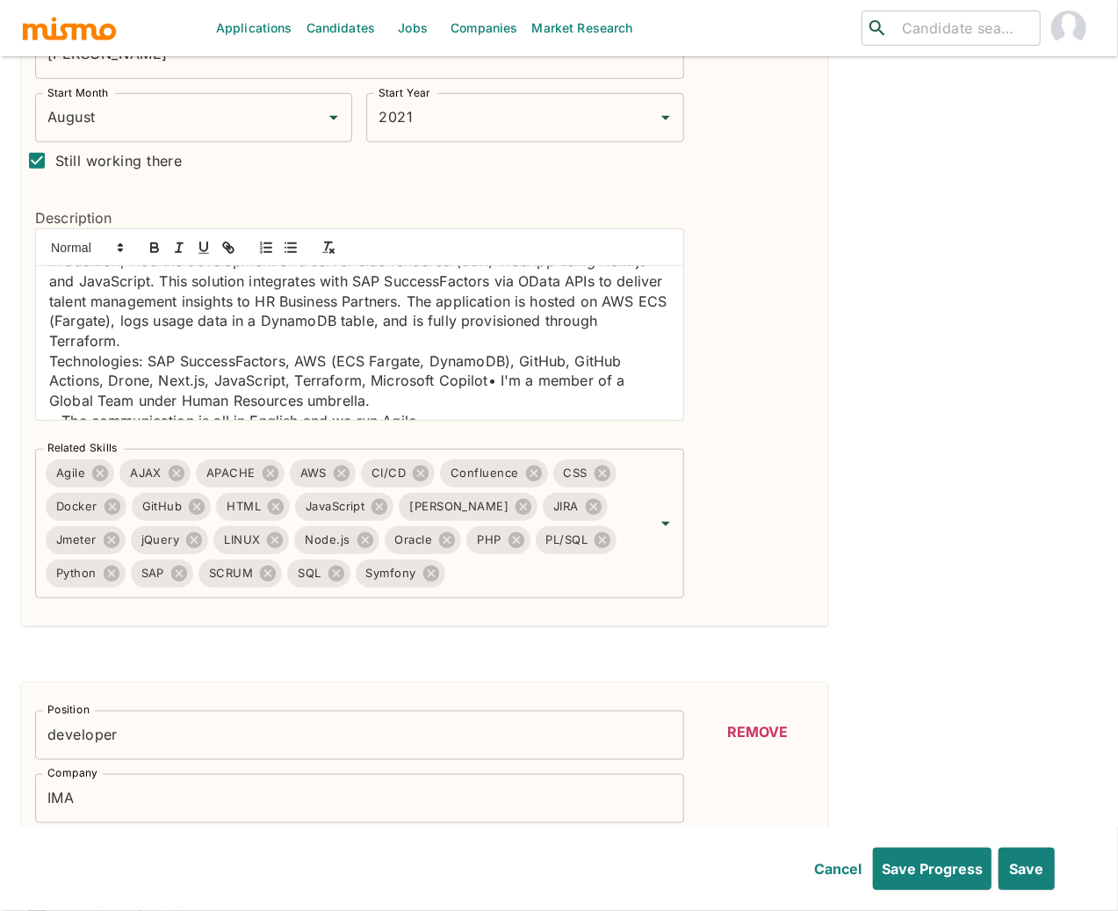
scroll to position [148, 0]
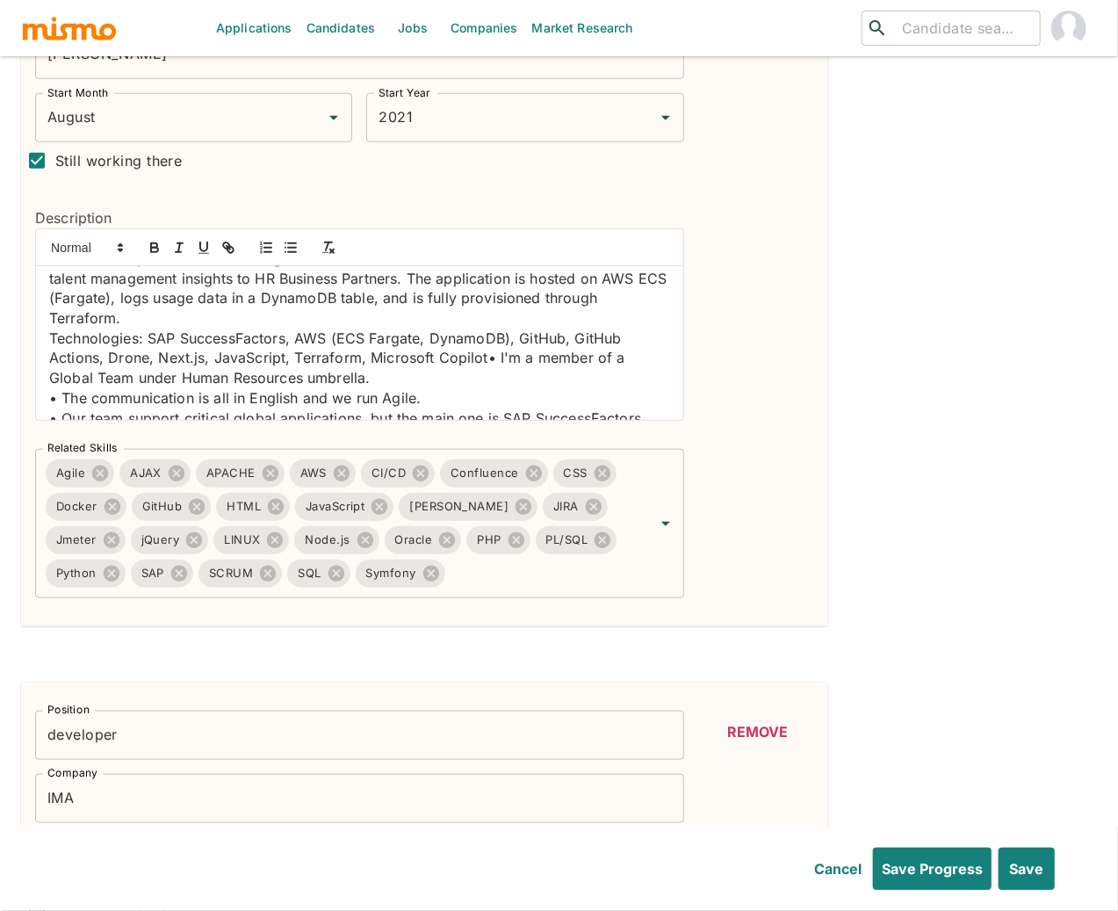
click at [484, 363] on p "Technologies: SAP SuccessFactors, AWS (ECS Fargate, DynamoDB), GitHub, GitHub A…" at bounding box center [359, 358] width 621 height 60
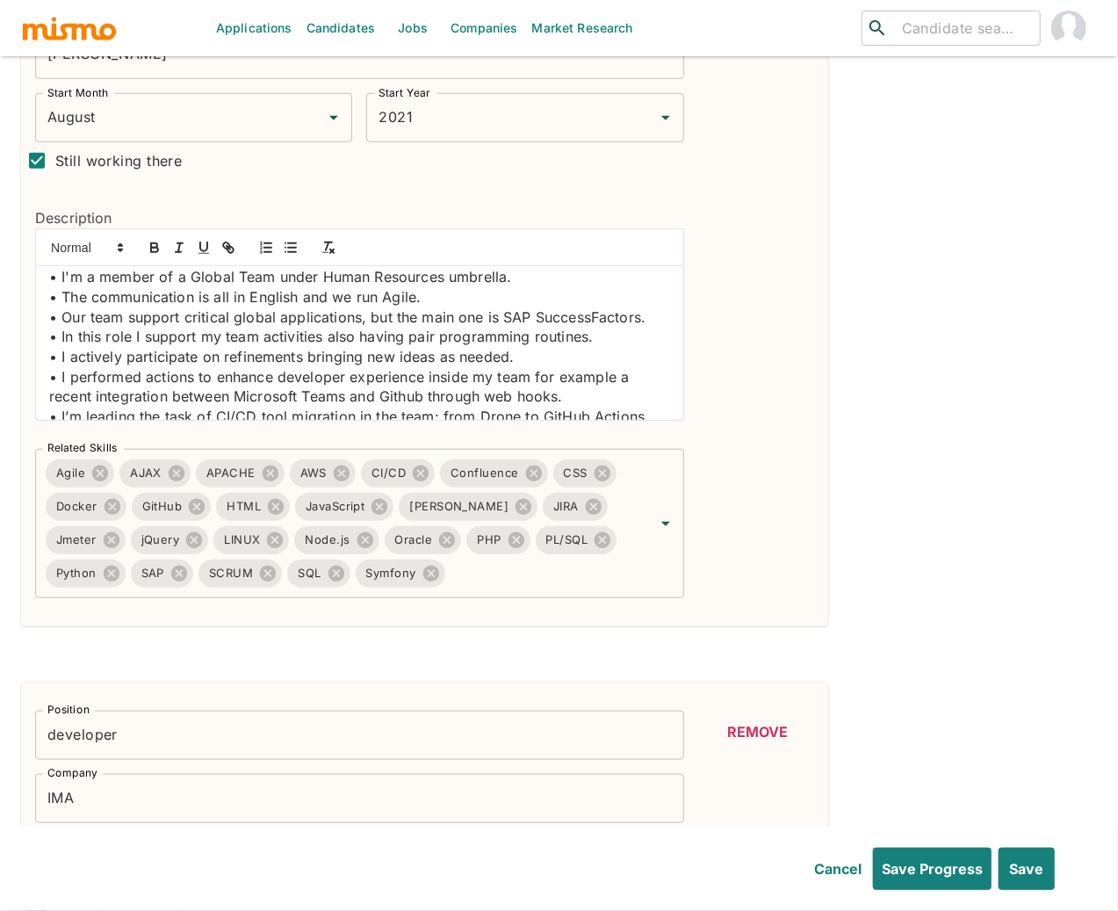
scroll to position [385, 0]
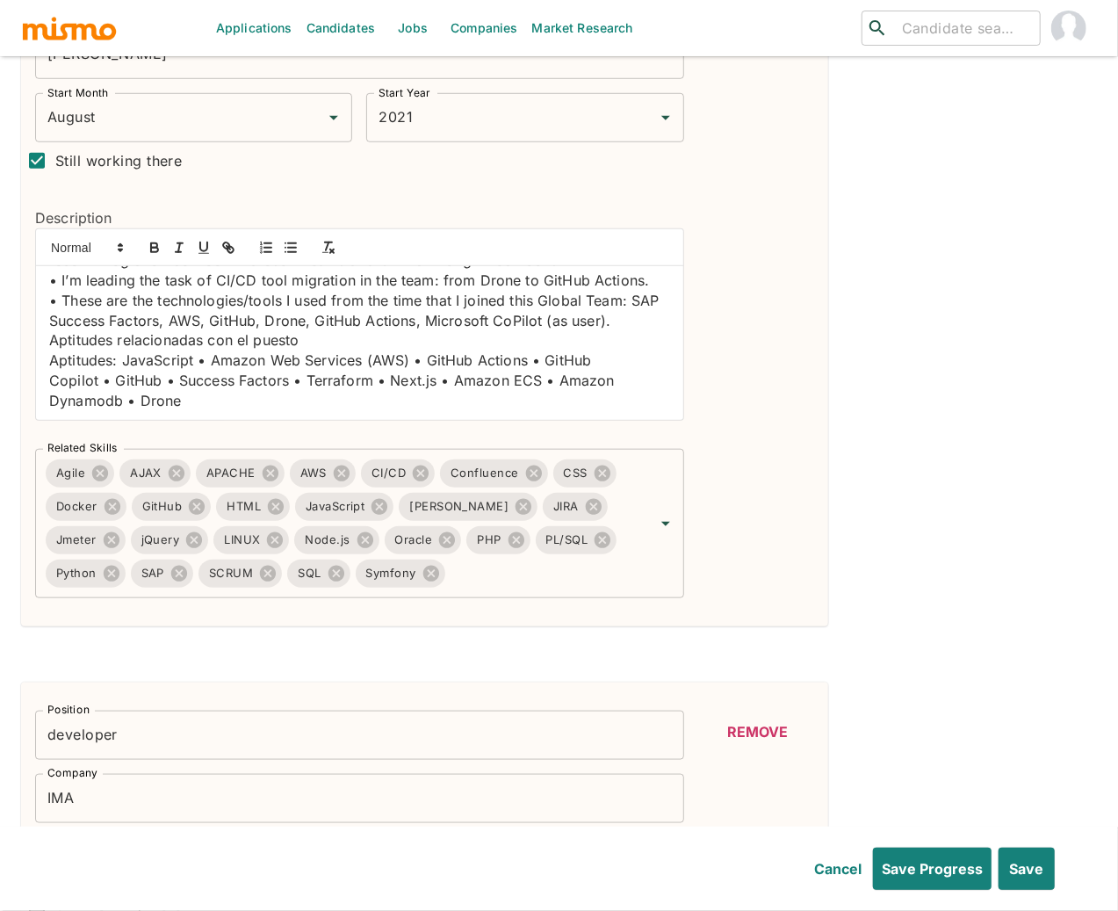
click at [194, 363] on span "JavaScript •" at bounding box center [164, 360] width 84 height 18
drag, startPoint x: 320, startPoint y: 339, endPoint x: 20, endPoint y: 344, distance: 299.6
click at [21, 344] on div "Description Working within a global team under the HR umbrella, I support and e…" at bounding box center [352, 307] width 663 height 256
click at [74, 363] on span "Aptitudes:" at bounding box center [83, 360] width 69 height 18
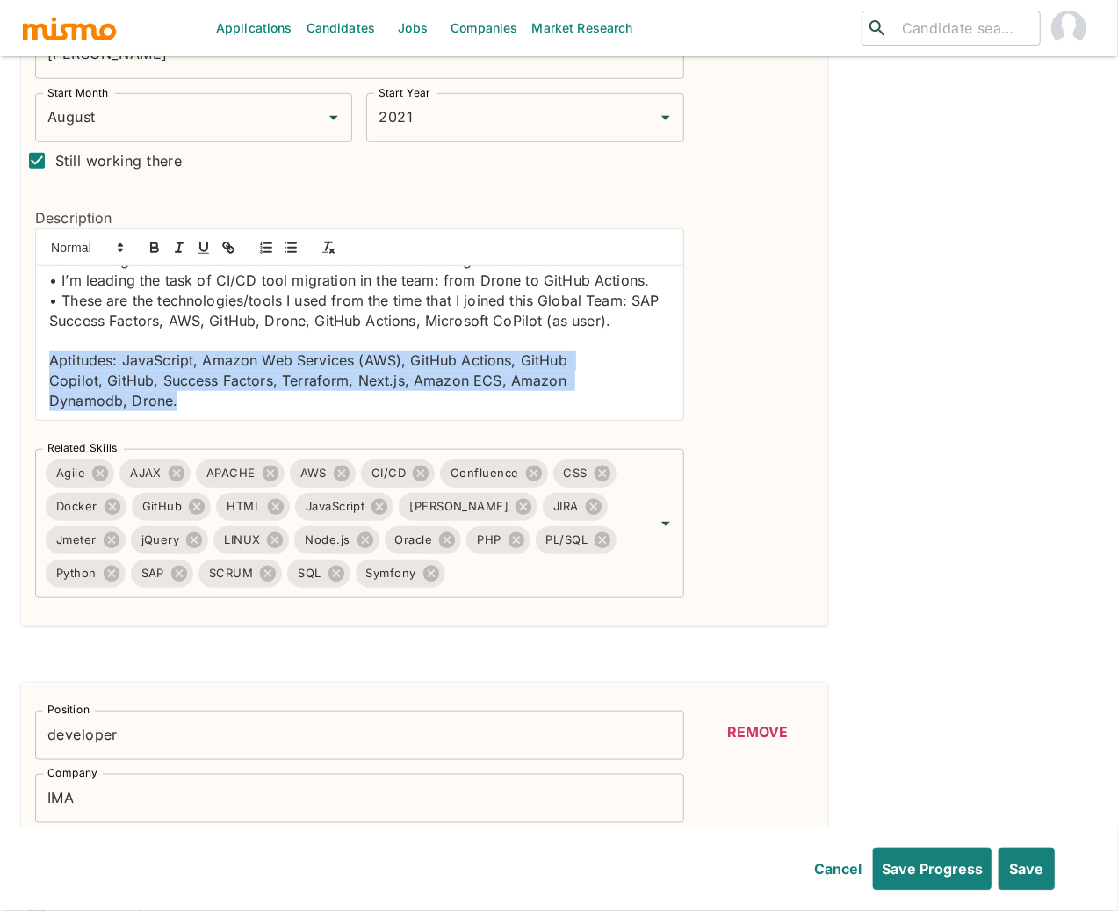
drag, startPoint x: 194, startPoint y: 406, endPoint x: 20, endPoint y: 358, distance: 180.3
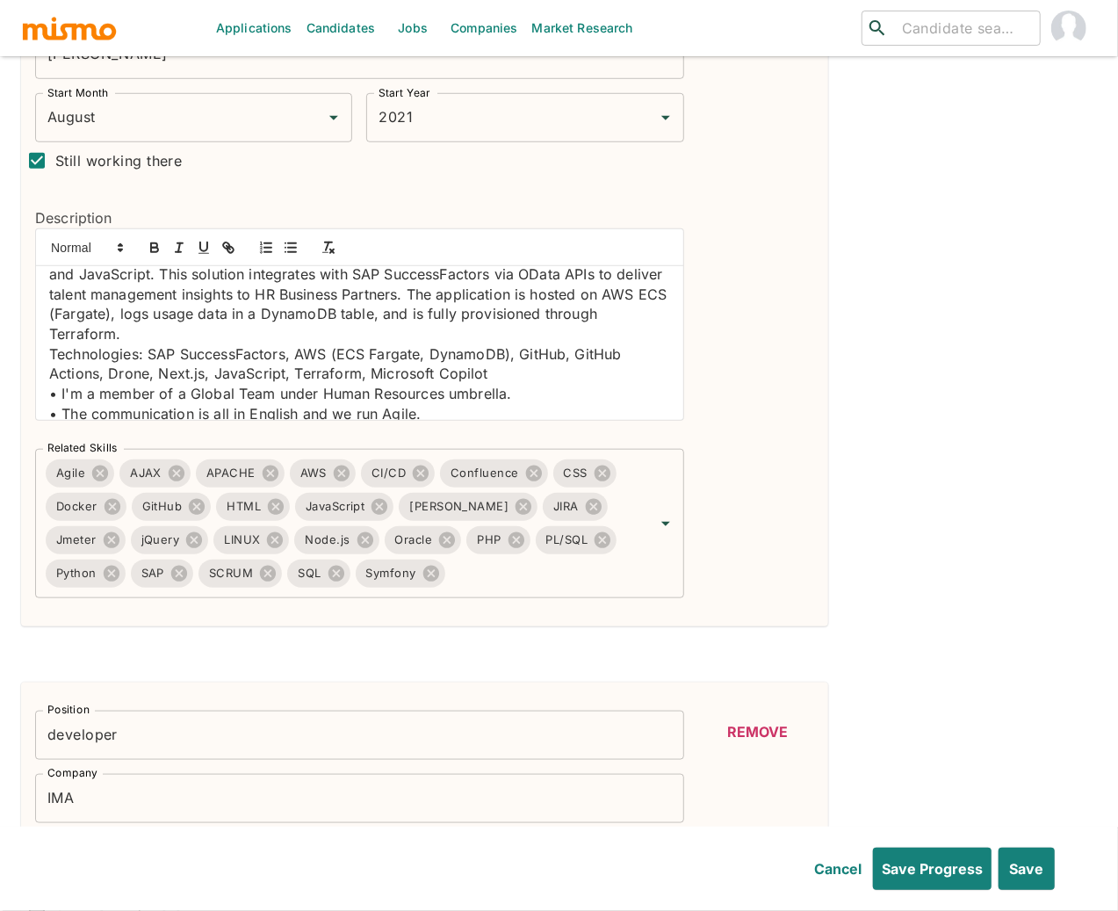
scroll to position [128, 0]
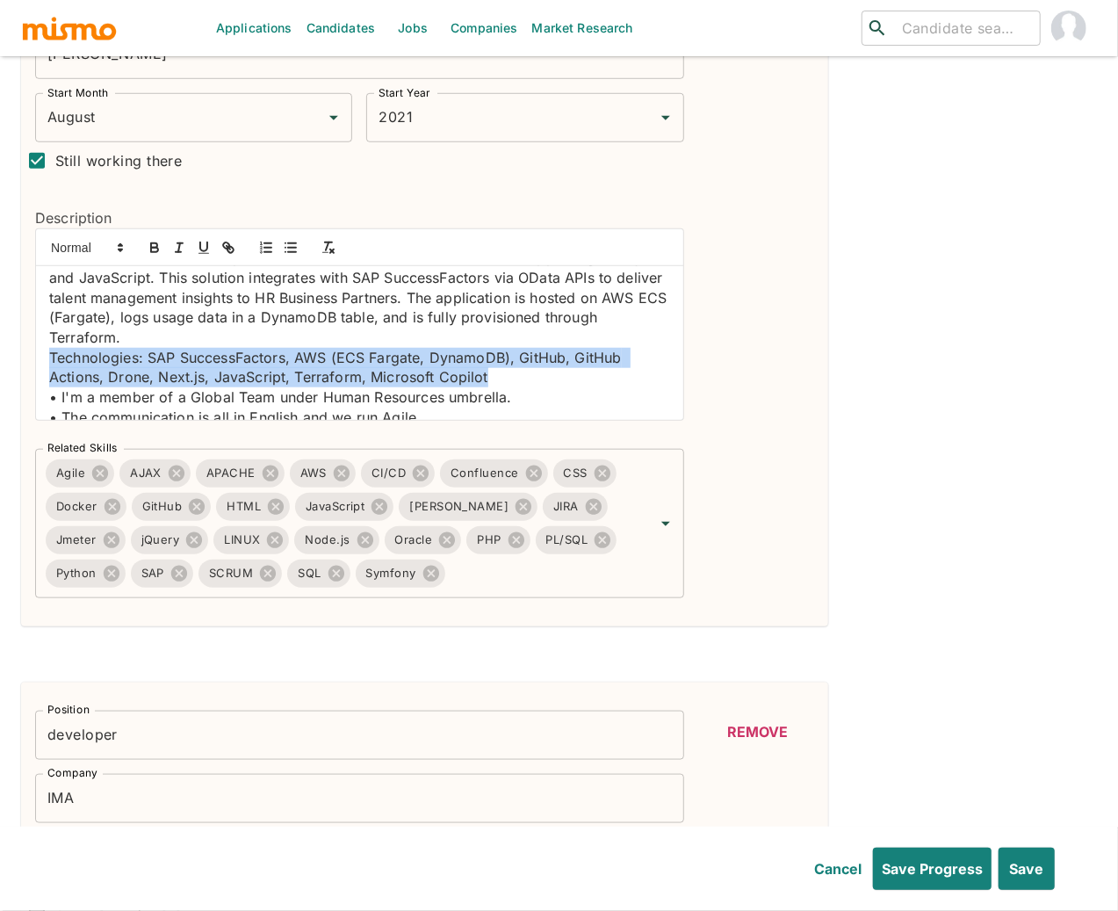
drag, startPoint x: 506, startPoint y: 374, endPoint x: 43, endPoint y: 357, distance: 463.2
click at [43, 357] on div "Working within a global team under the HR umbrella, I support and evolve busine…" at bounding box center [359, 343] width 647 height 154
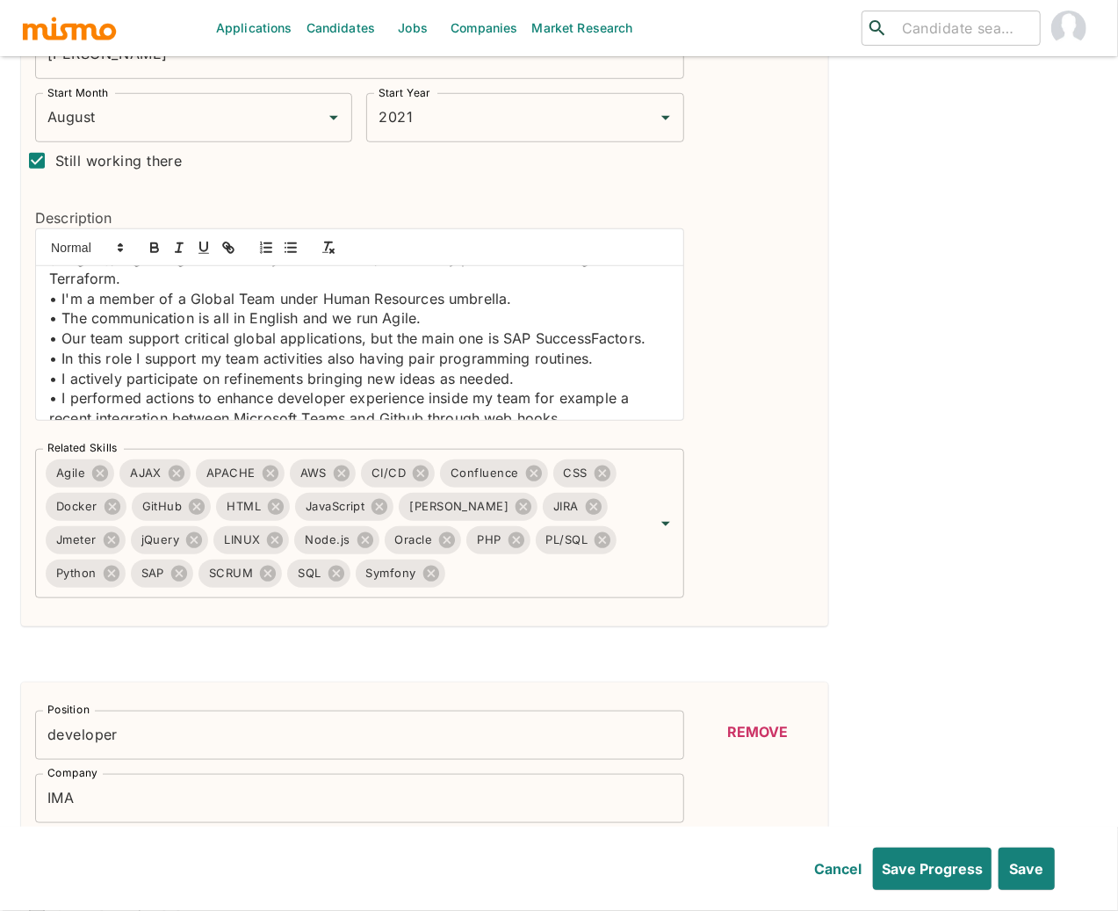
scroll to position [266, 0]
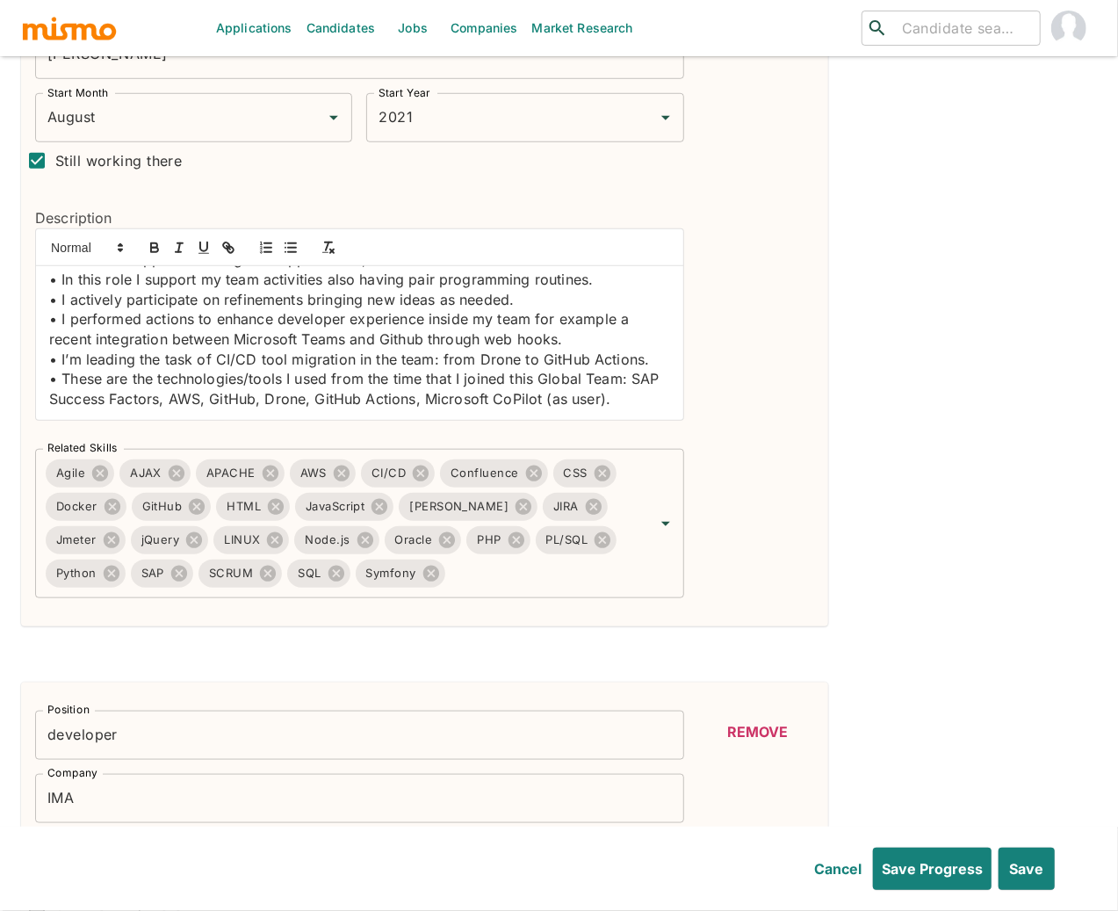
click at [643, 402] on p "• These are the technologies/tools I used from the time that I joined this Glob…" at bounding box center [359, 389] width 621 height 40
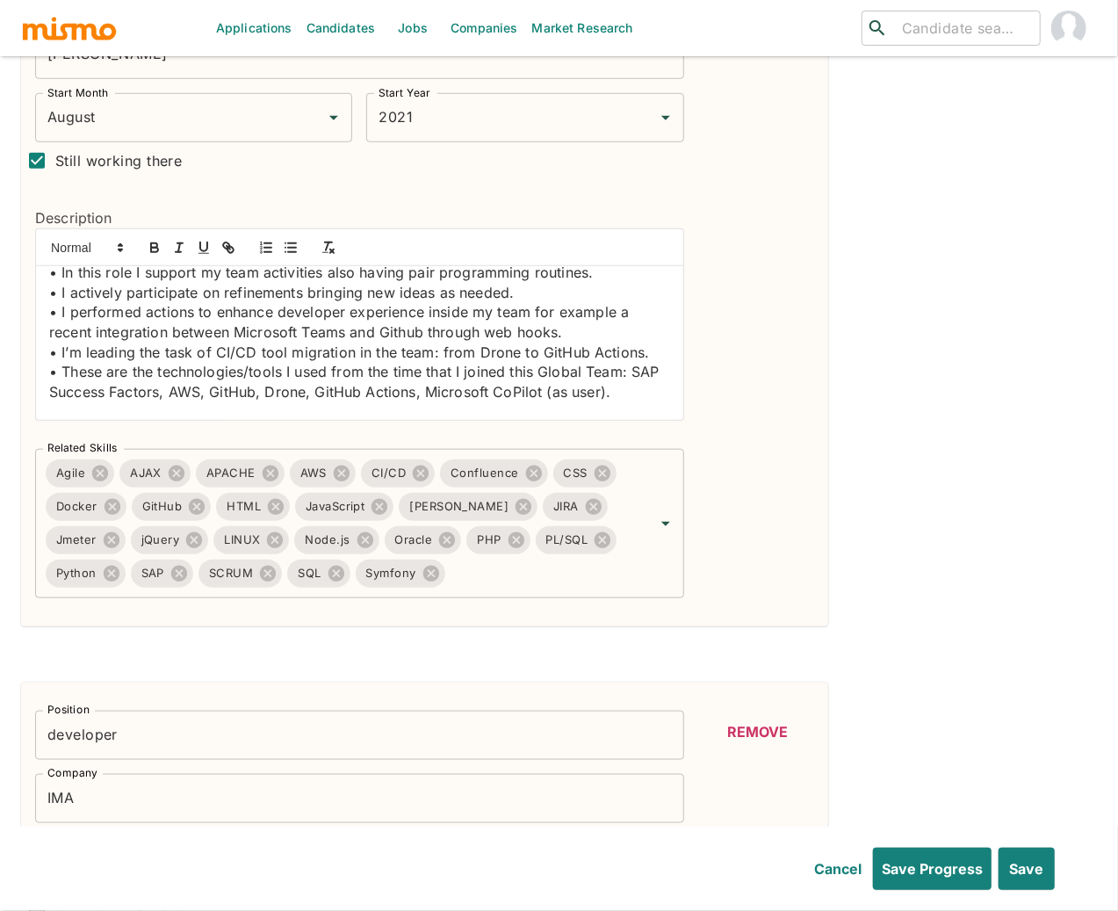
scroll to position [293, 0]
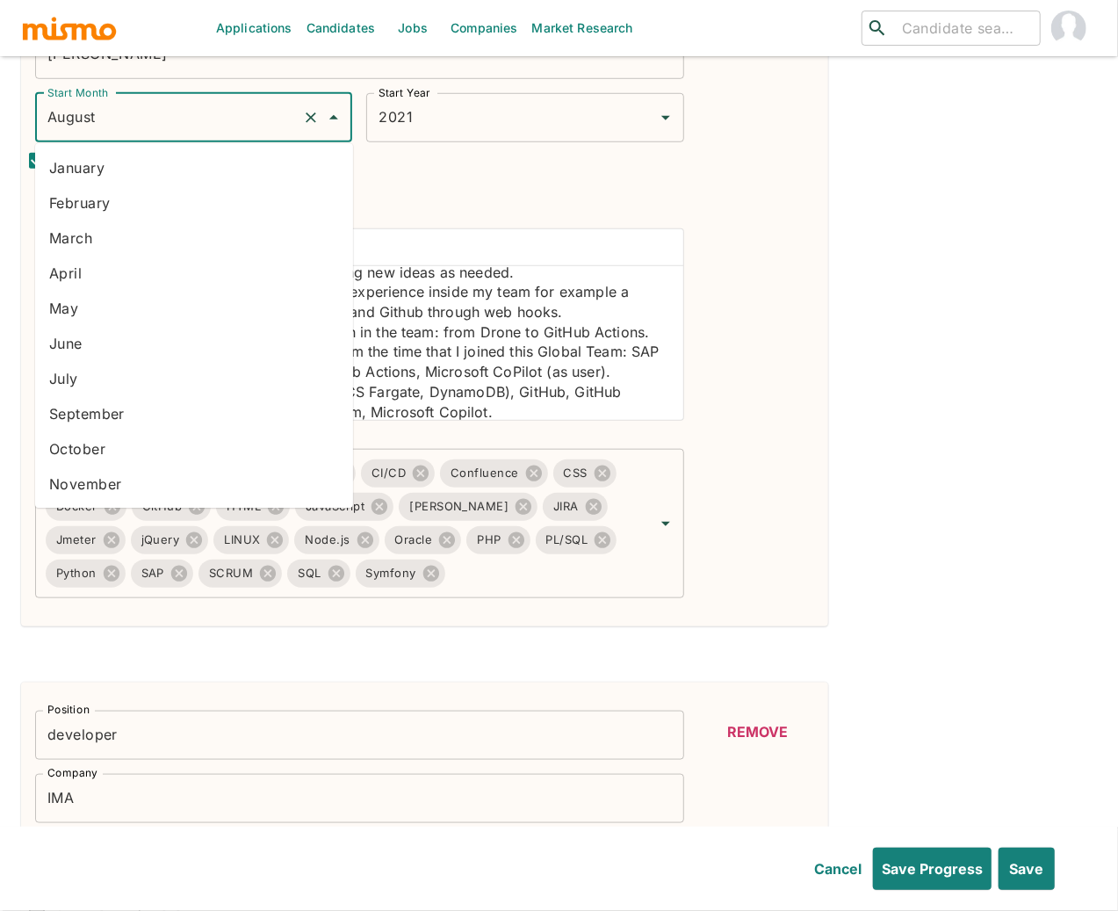
click at [130, 126] on input "August" at bounding box center [169, 117] width 252 height 33
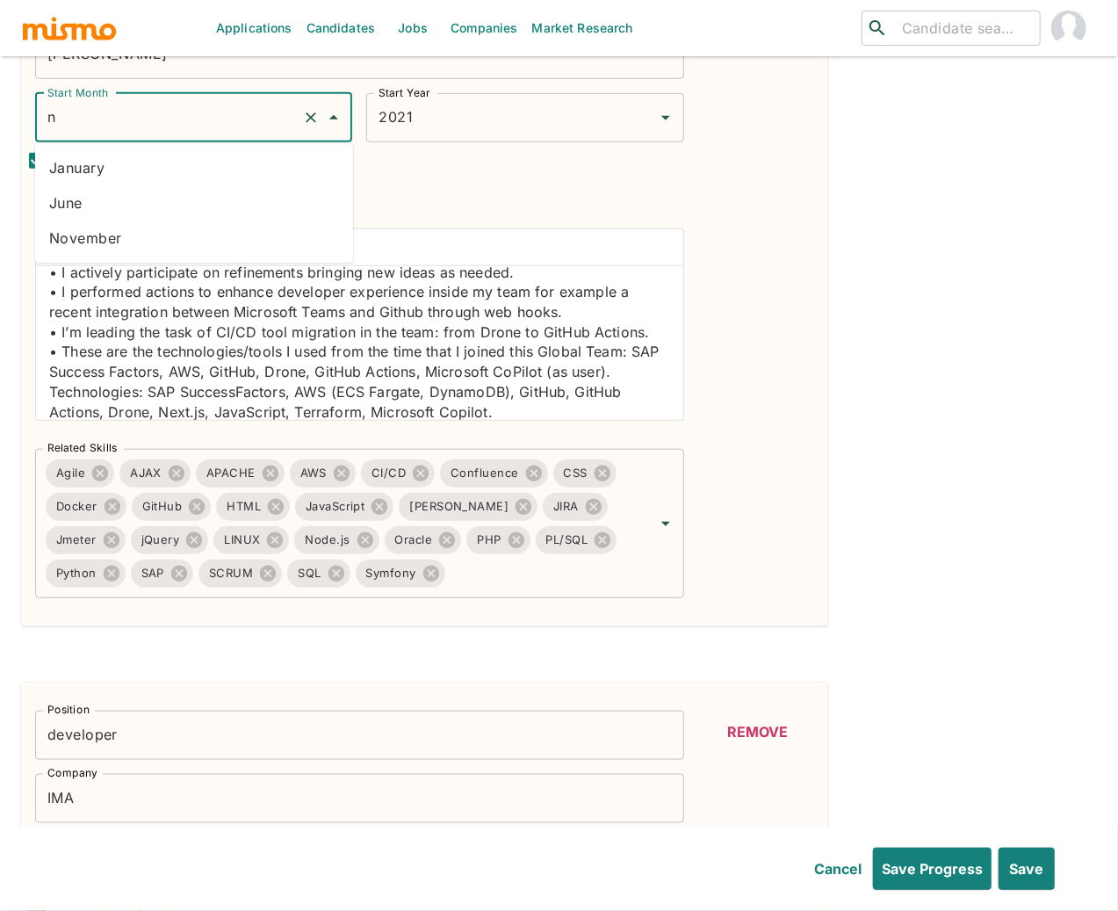
click at [129, 223] on li "November" at bounding box center [194, 237] width 318 height 35
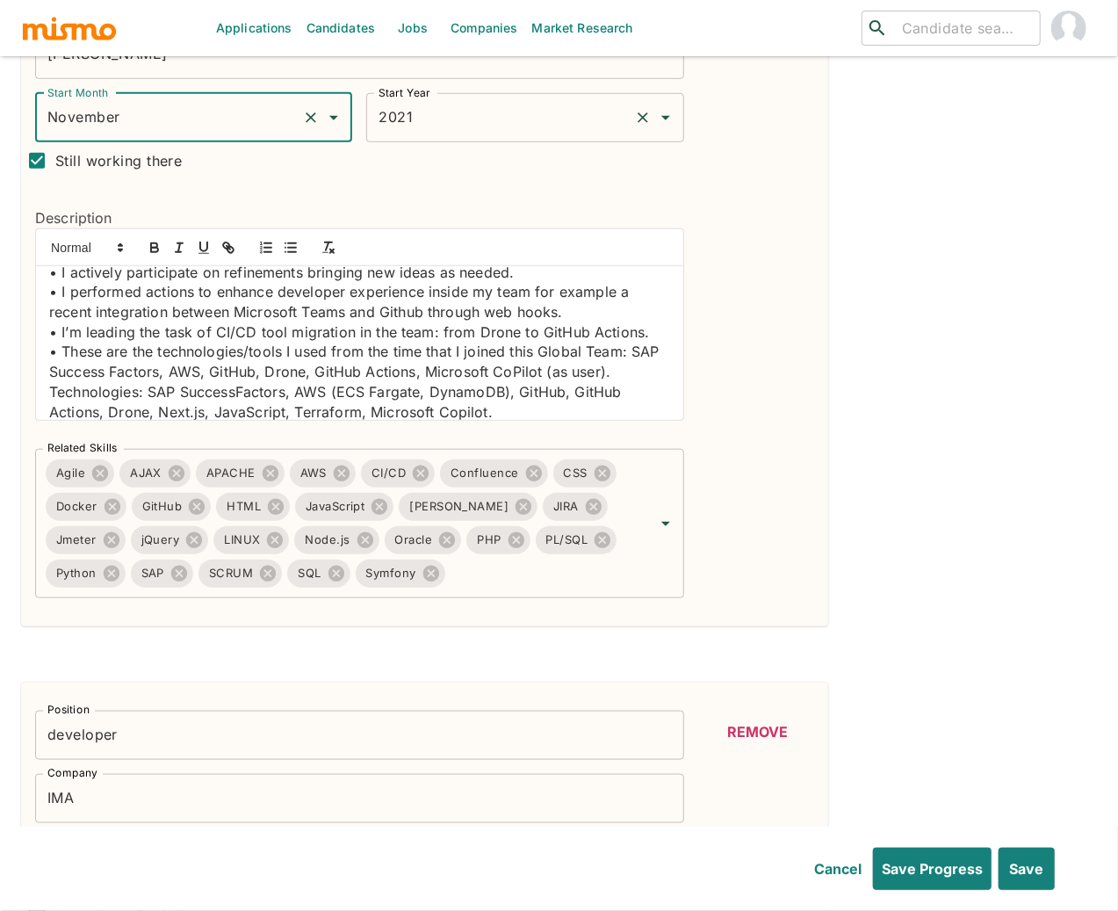
type input "November"
click at [516, 123] on input "2021" at bounding box center [500, 117] width 252 height 33
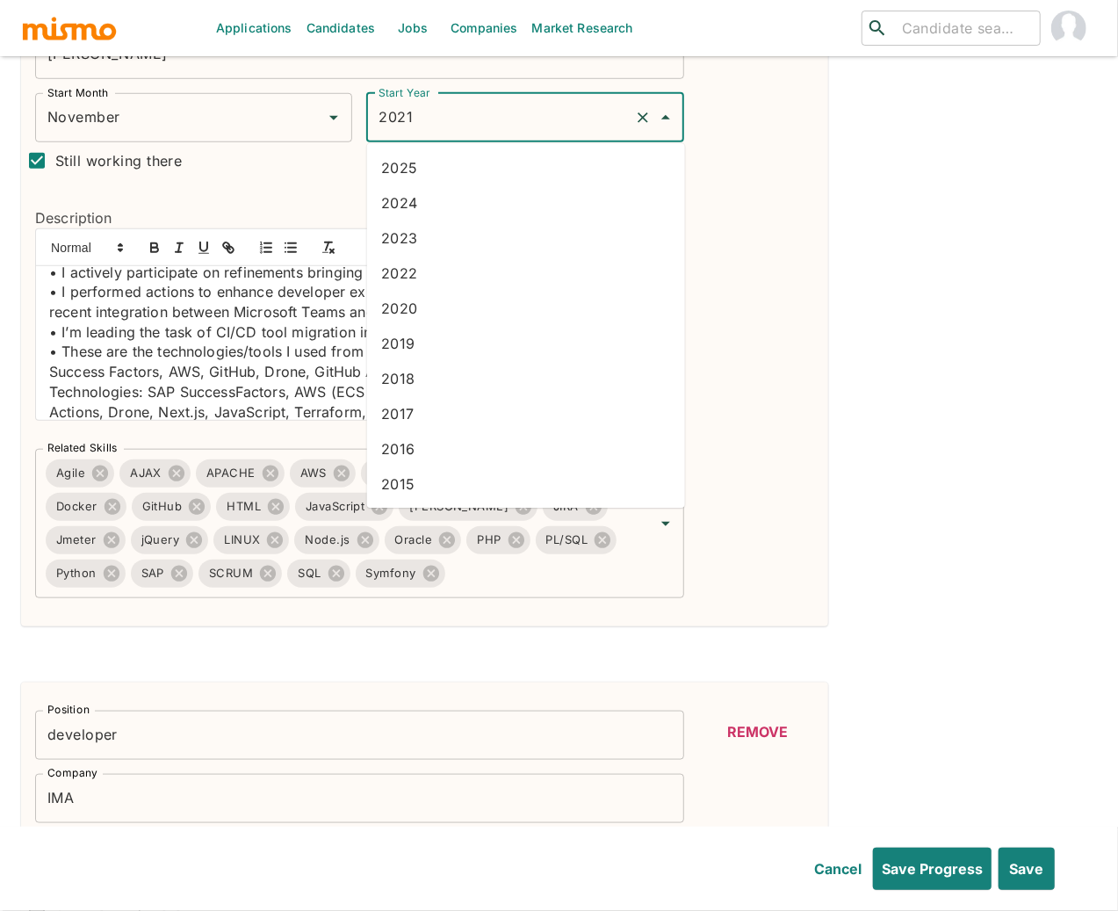
click at [412, 206] on li "2024" at bounding box center [526, 202] width 318 height 35
type input "2024"
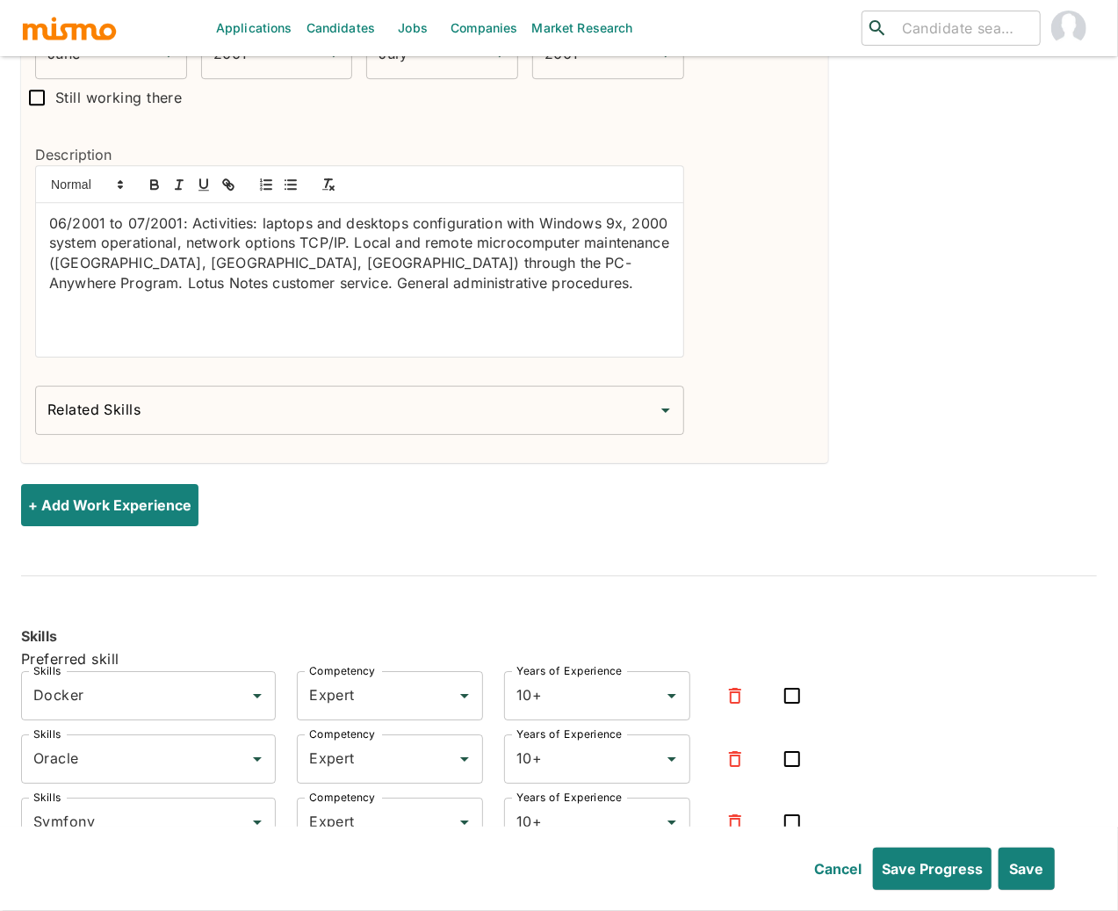
scroll to position [6032, 0]
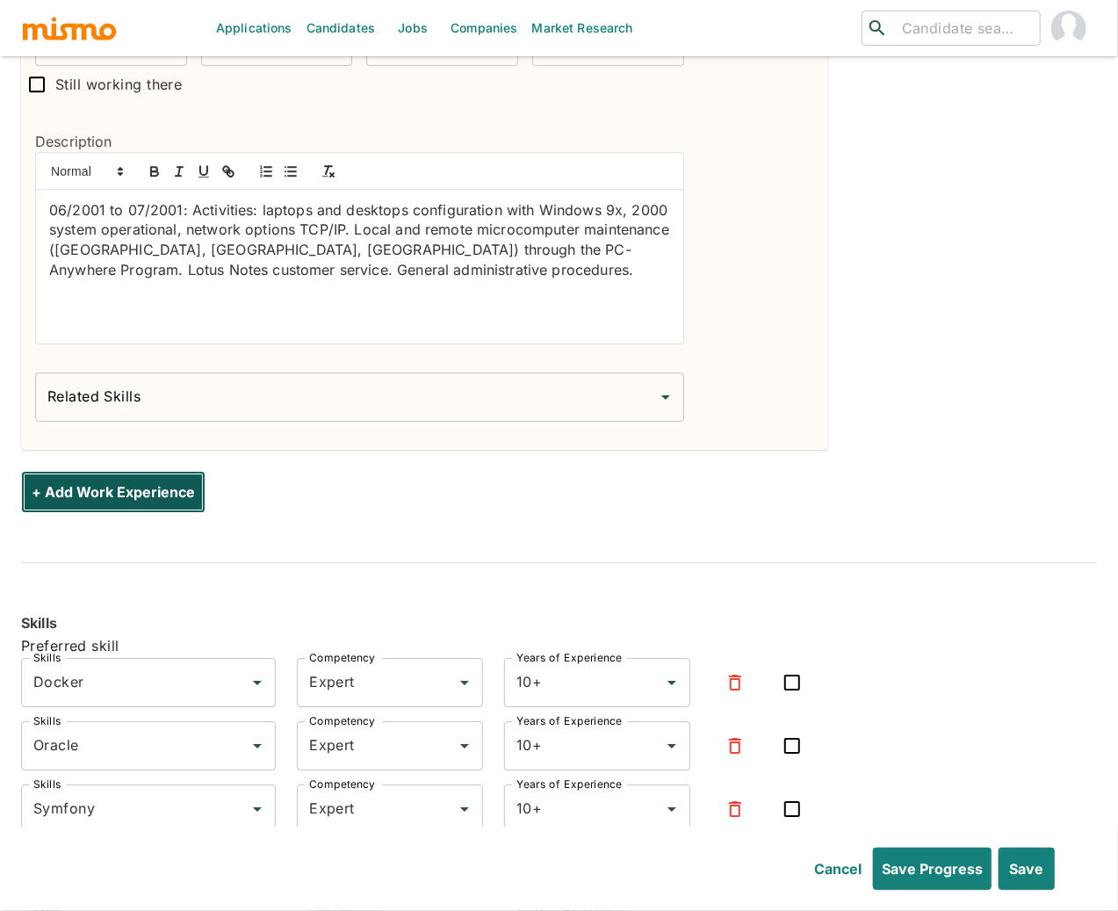
click at [155, 492] on button "+ Add Work Experience" at bounding box center [113, 492] width 184 height 42
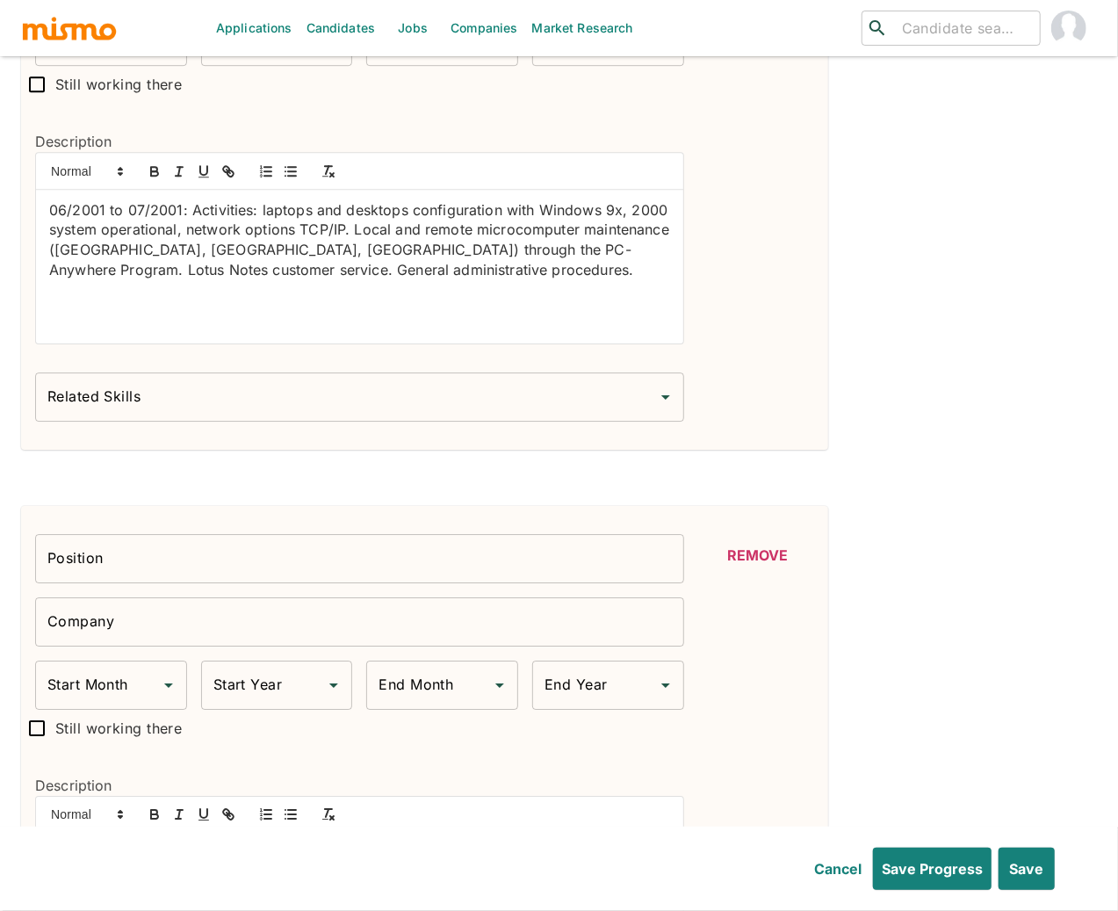
click at [232, 563] on input "Position" at bounding box center [359, 558] width 649 height 49
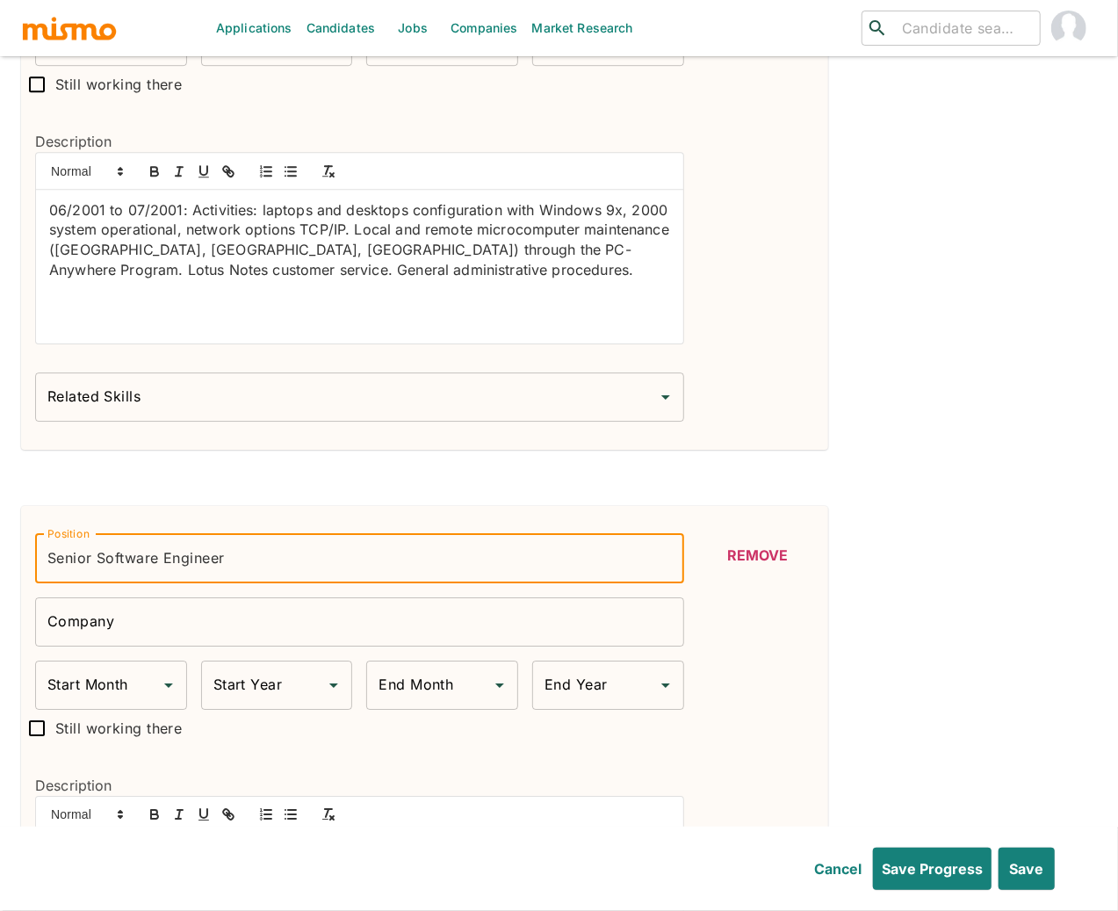
click at [66, 562] on input "Senior Software Engineer" at bounding box center [359, 558] width 649 height 49
type input "Software Engineer"
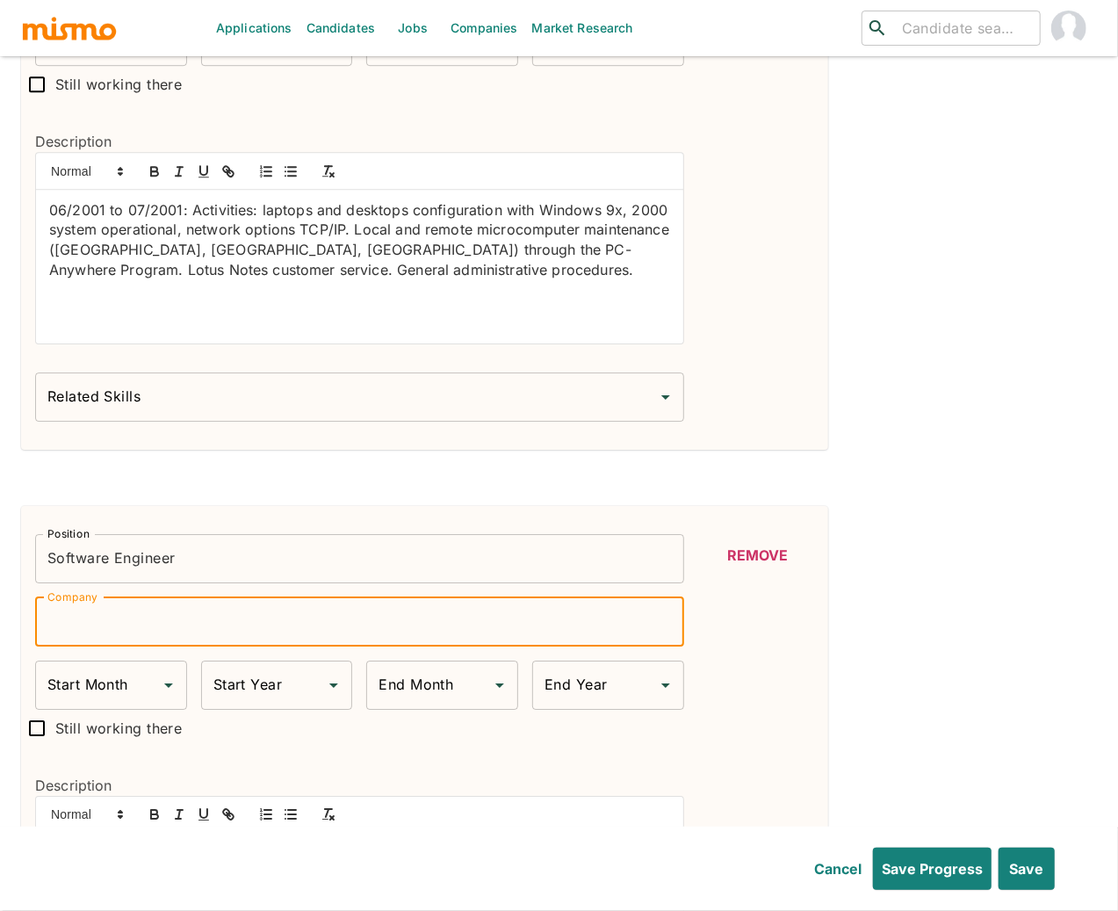
click at [265, 620] on input "Company" at bounding box center [359, 621] width 649 height 49
type input "John Deere"
click at [105, 689] on div "Start Month Start Month" at bounding box center [111, 684] width 152 height 49
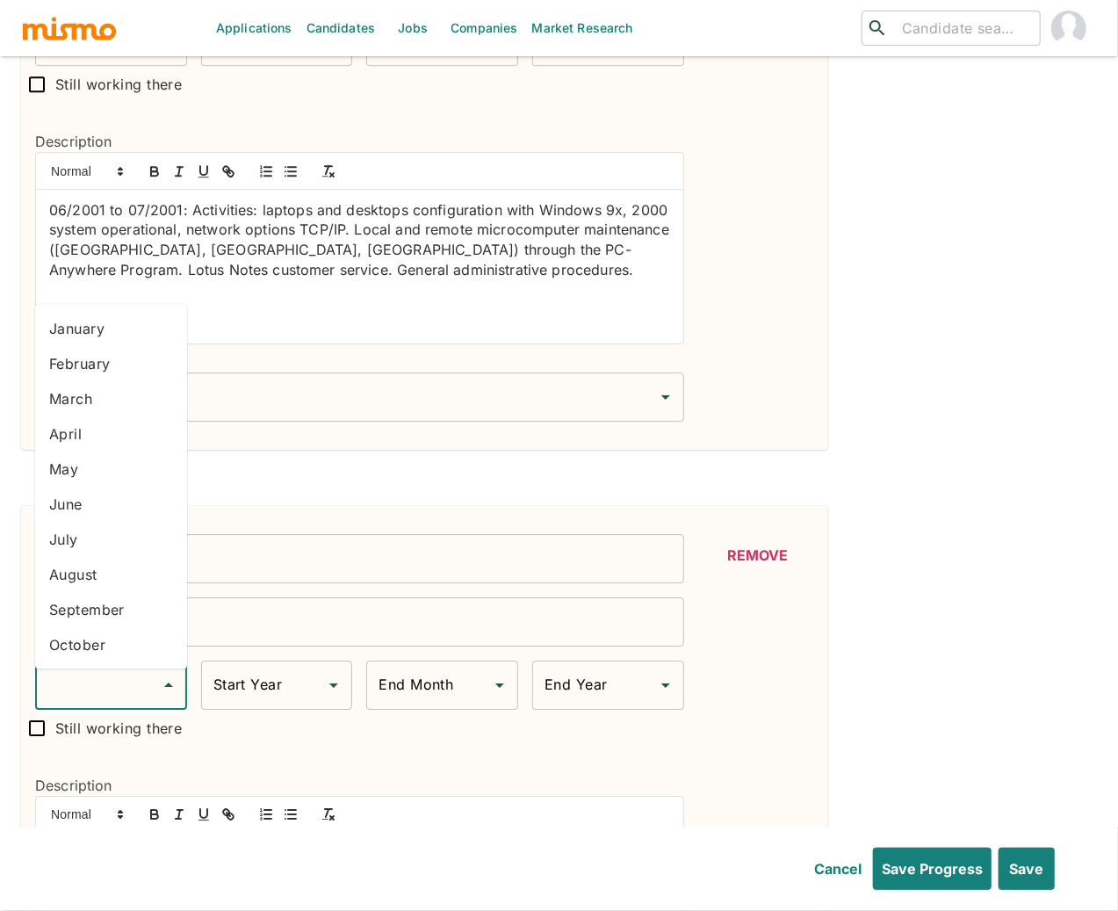
click at [90, 568] on li "August" at bounding box center [111, 574] width 152 height 35
type input "August"
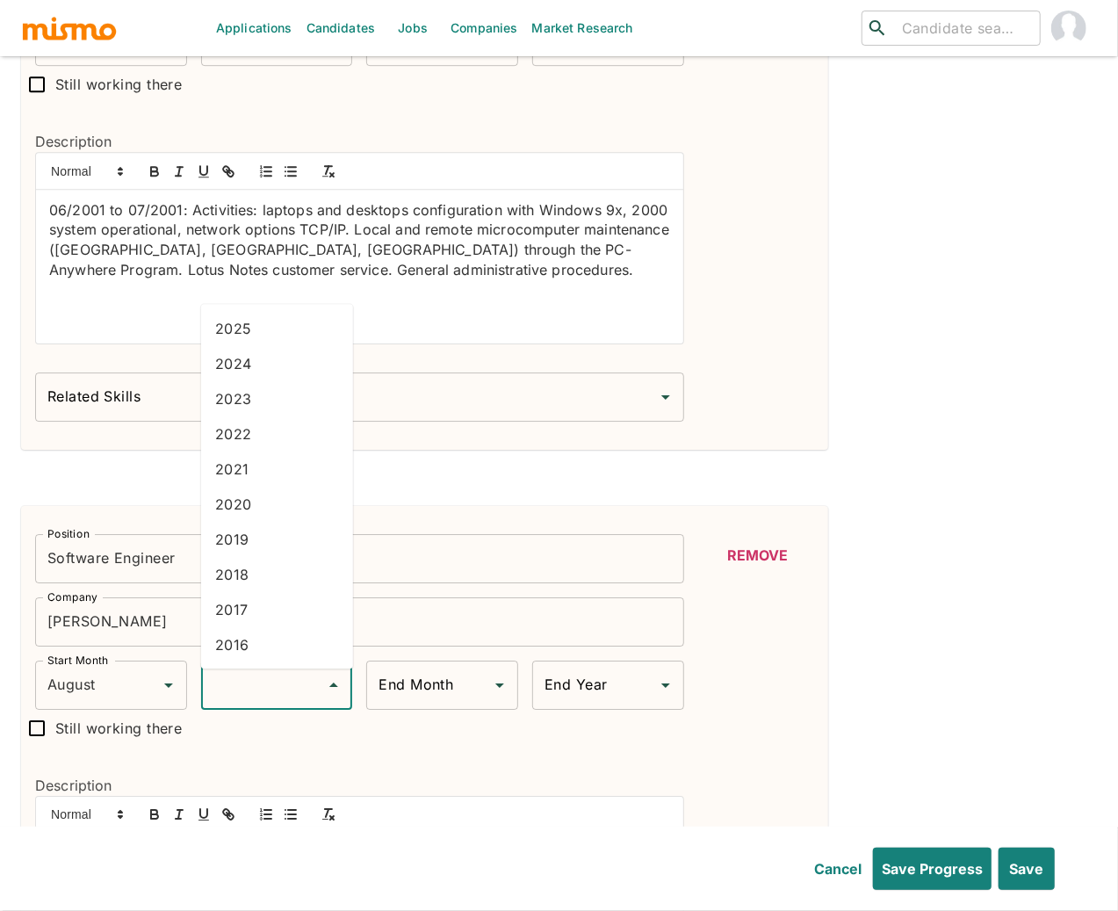
click at [262, 693] on input "Start Year" at bounding box center [264, 684] width 110 height 33
click at [256, 473] on li "2021" at bounding box center [277, 468] width 152 height 35
type input "2021"
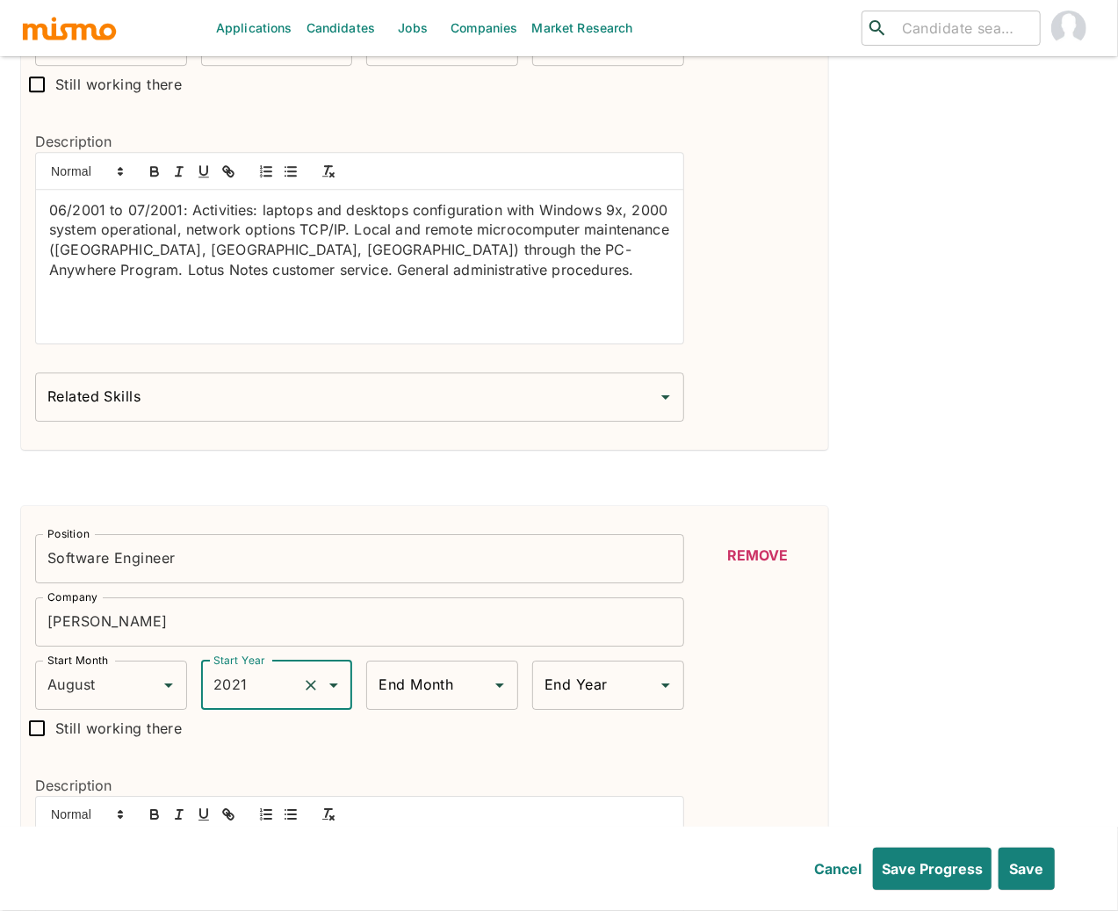
click at [413, 692] on input "End Month" at bounding box center [429, 684] width 110 height 33
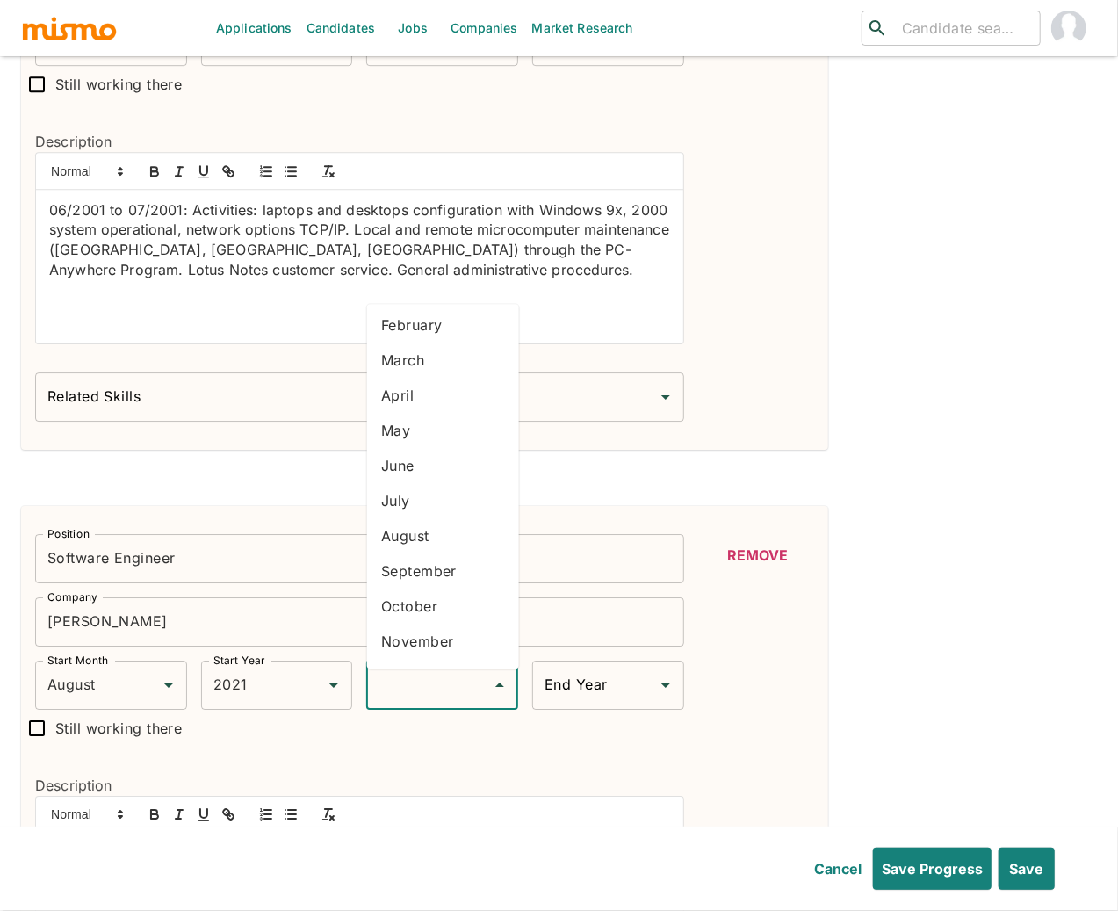
scroll to position [70, 0]
click at [448, 612] on li "November" at bounding box center [443, 609] width 152 height 35
type input "November"
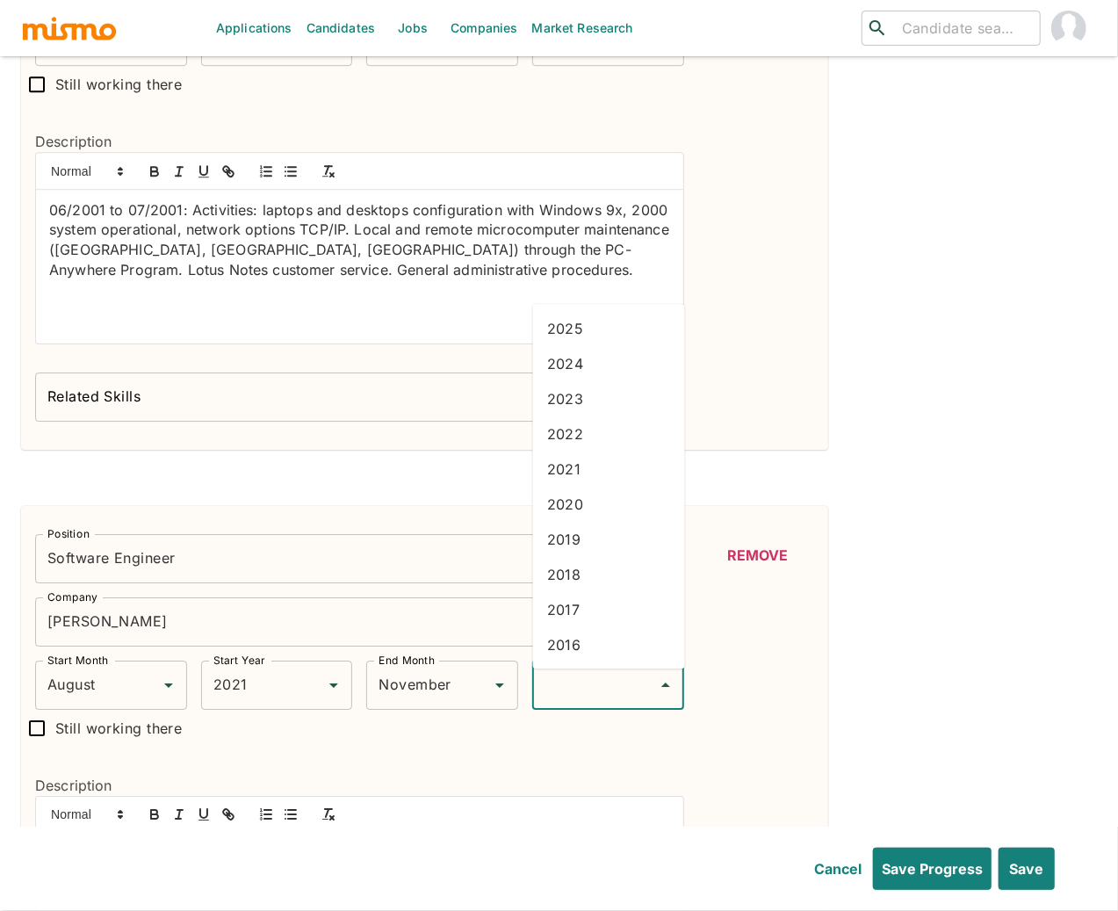
click at [563, 691] on input "End Year" at bounding box center [595, 684] width 110 height 33
click at [571, 357] on li "2024" at bounding box center [609, 363] width 152 height 35
type input "2024"
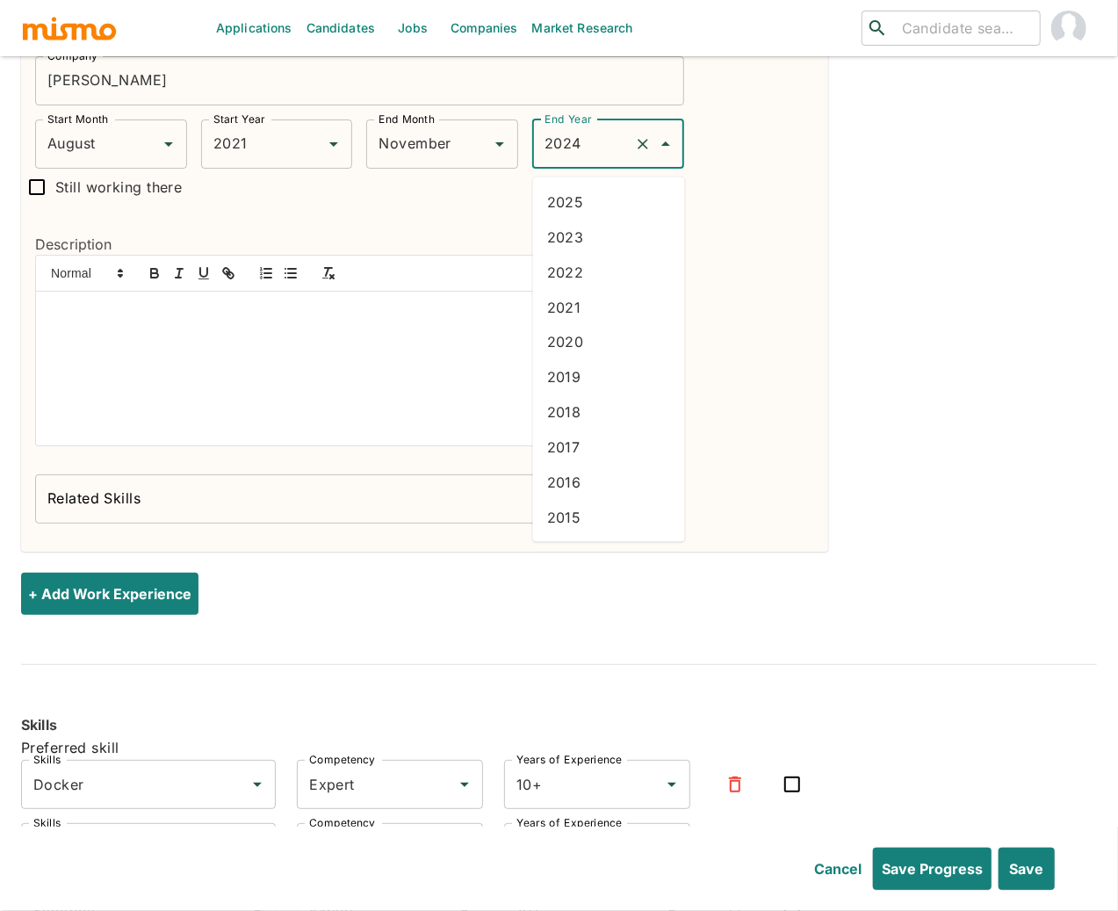
scroll to position [6537, 0]
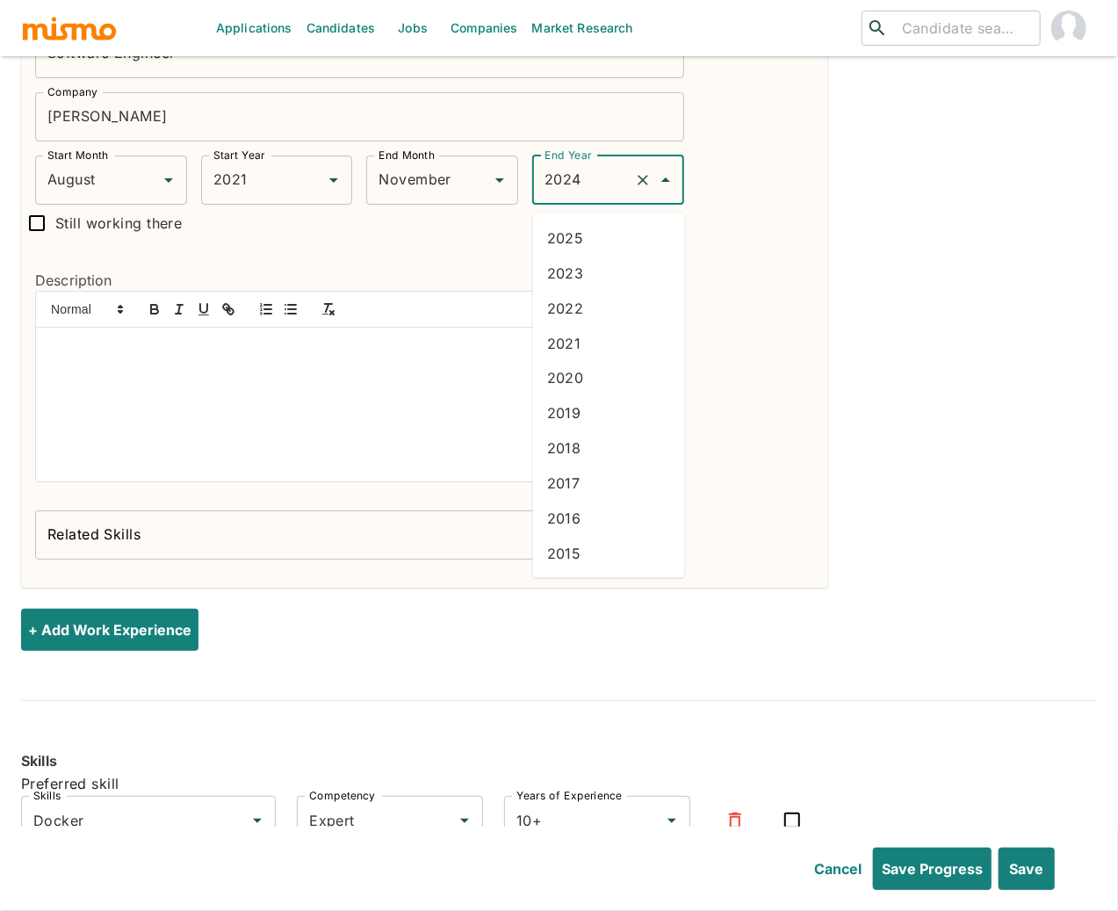
click at [344, 401] on div at bounding box center [359, 405] width 647 height 154
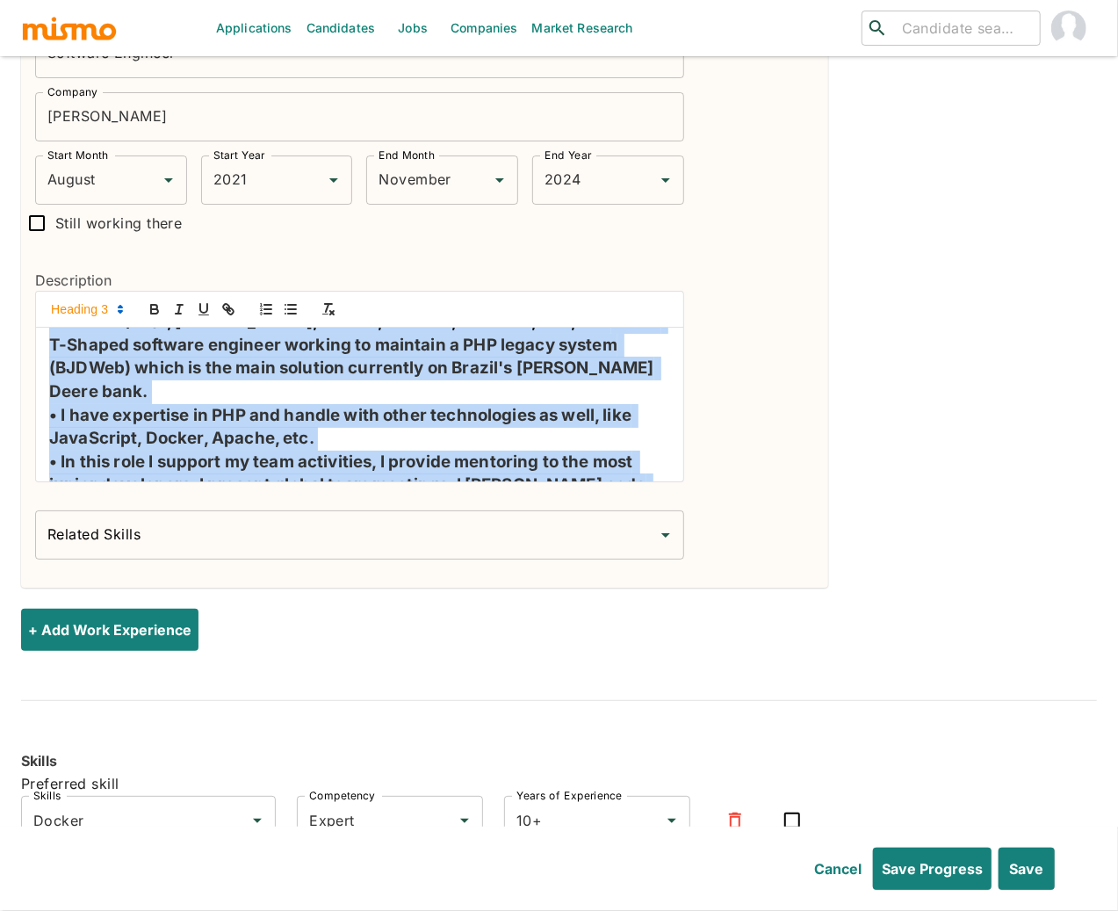
scroll to position [0, 0]
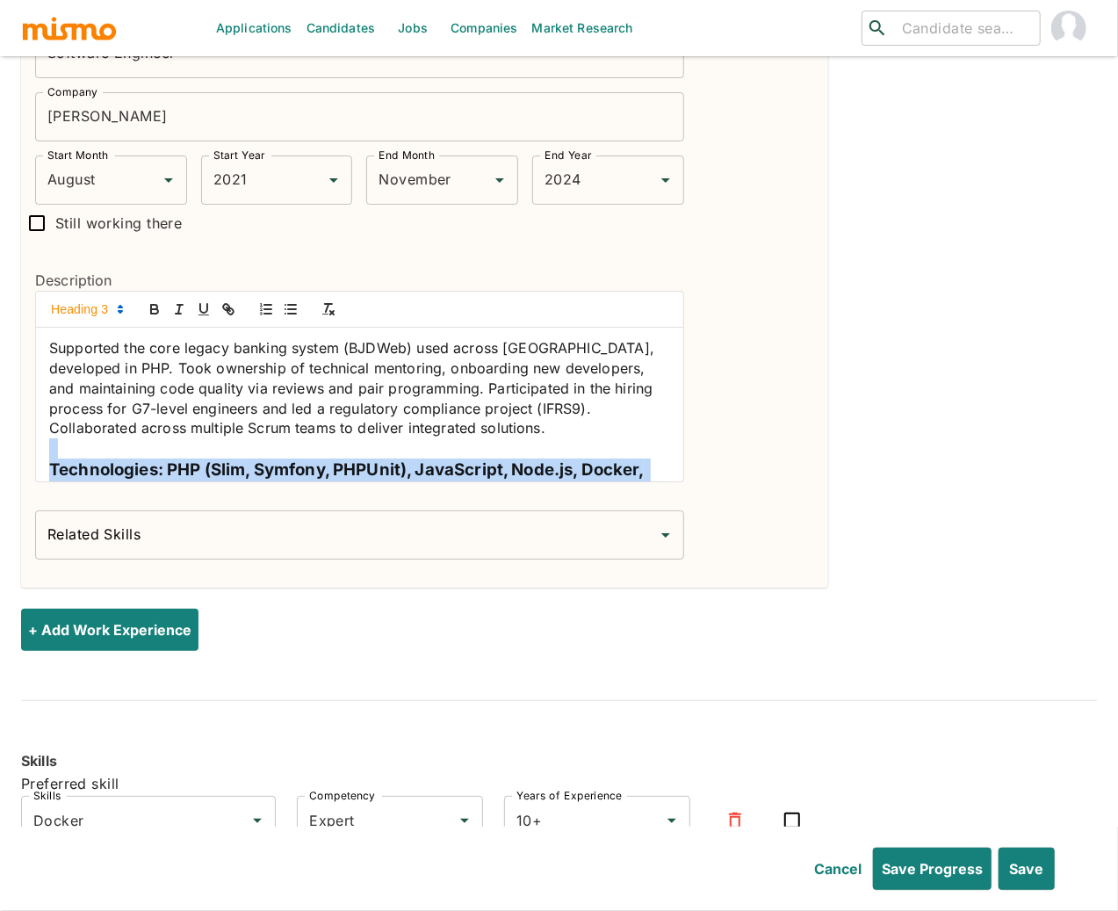
drag, startPoint x: 139, startPoint y: 471, endPoint x: 73, endPoint y: 393, distance: 102.2
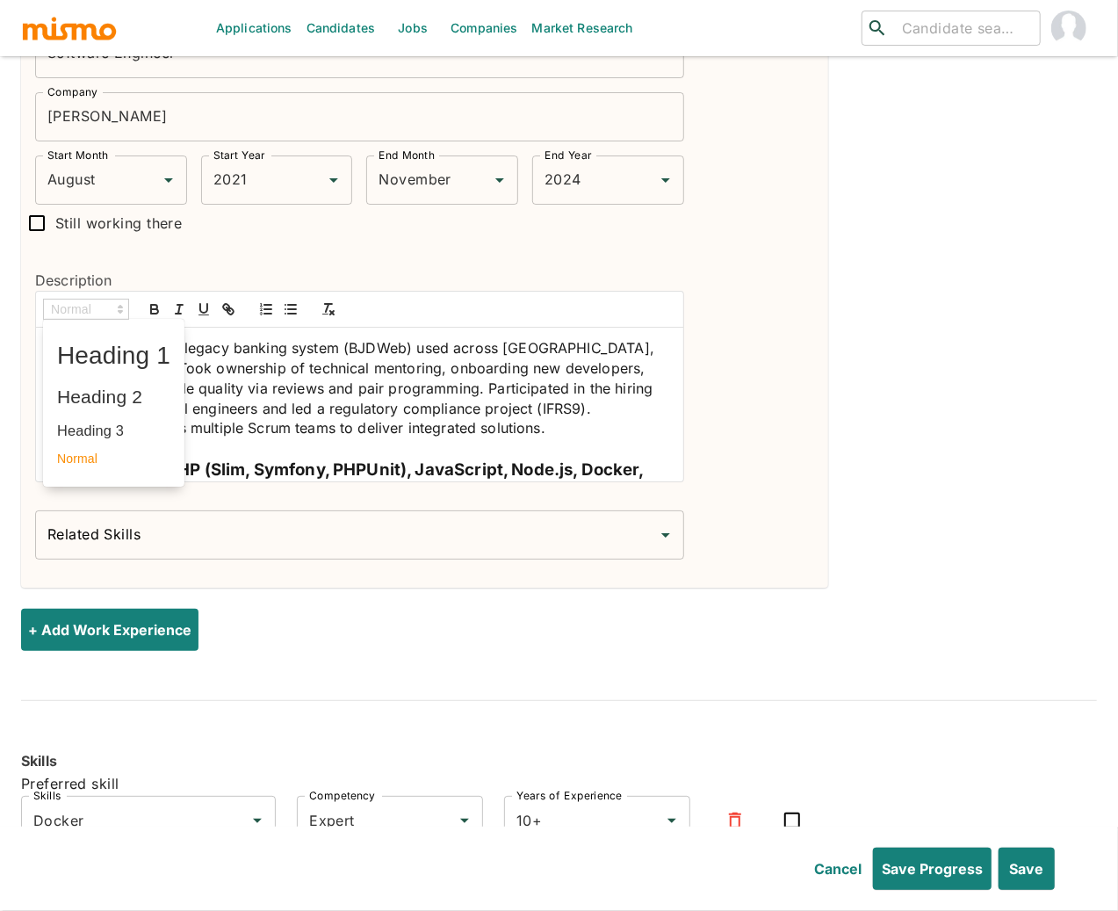
click at [81, 459] on span at bounding box center [113, 458] width 113 height 27
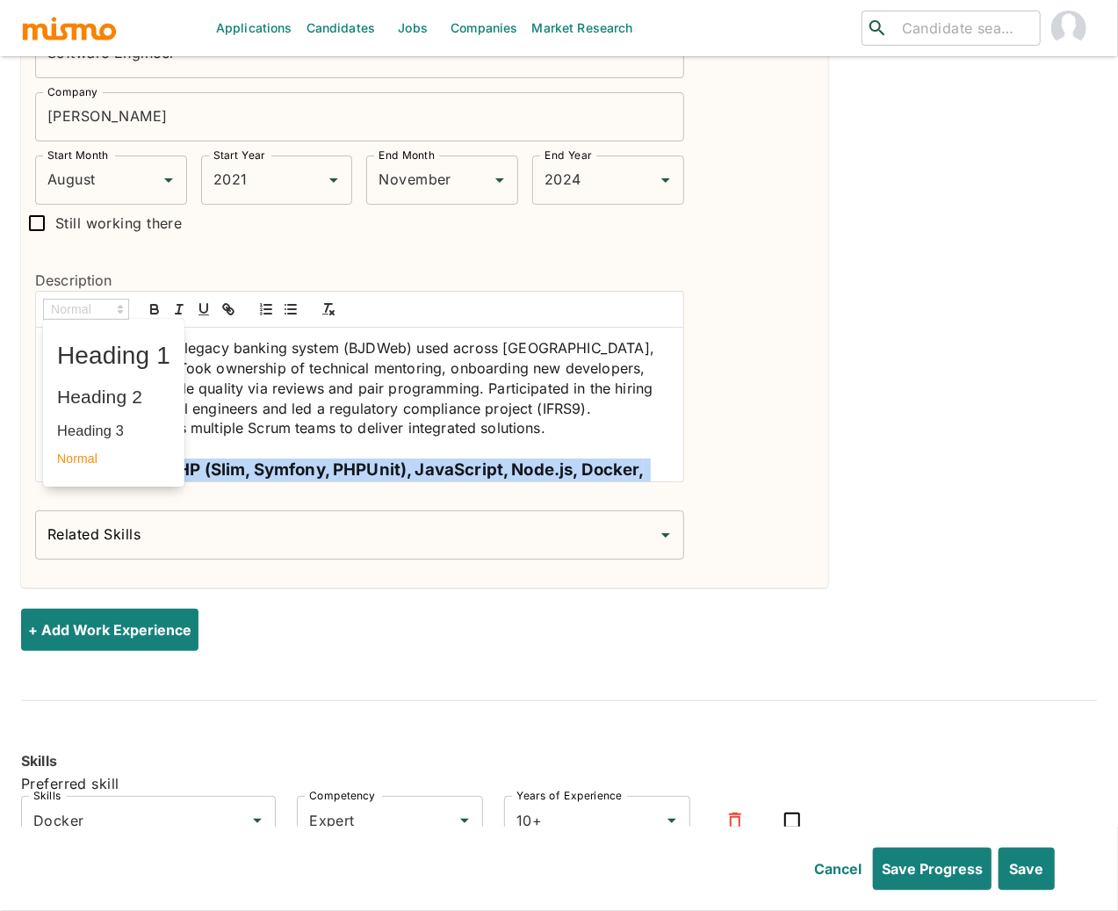
scroll to position [111, 0]
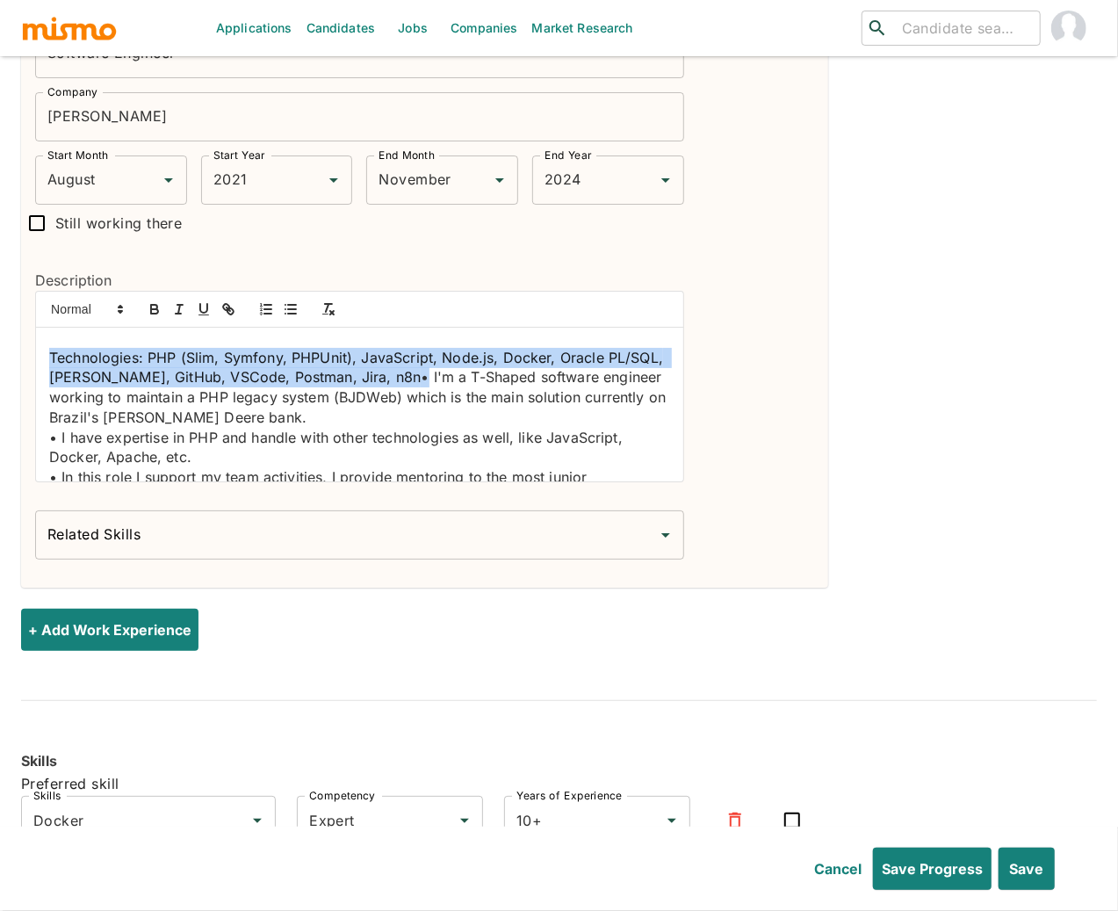
drag, startPoint x: 47, startPoint y: 361, endPoint x: 422, endPoint y: 390, distance: 376.2
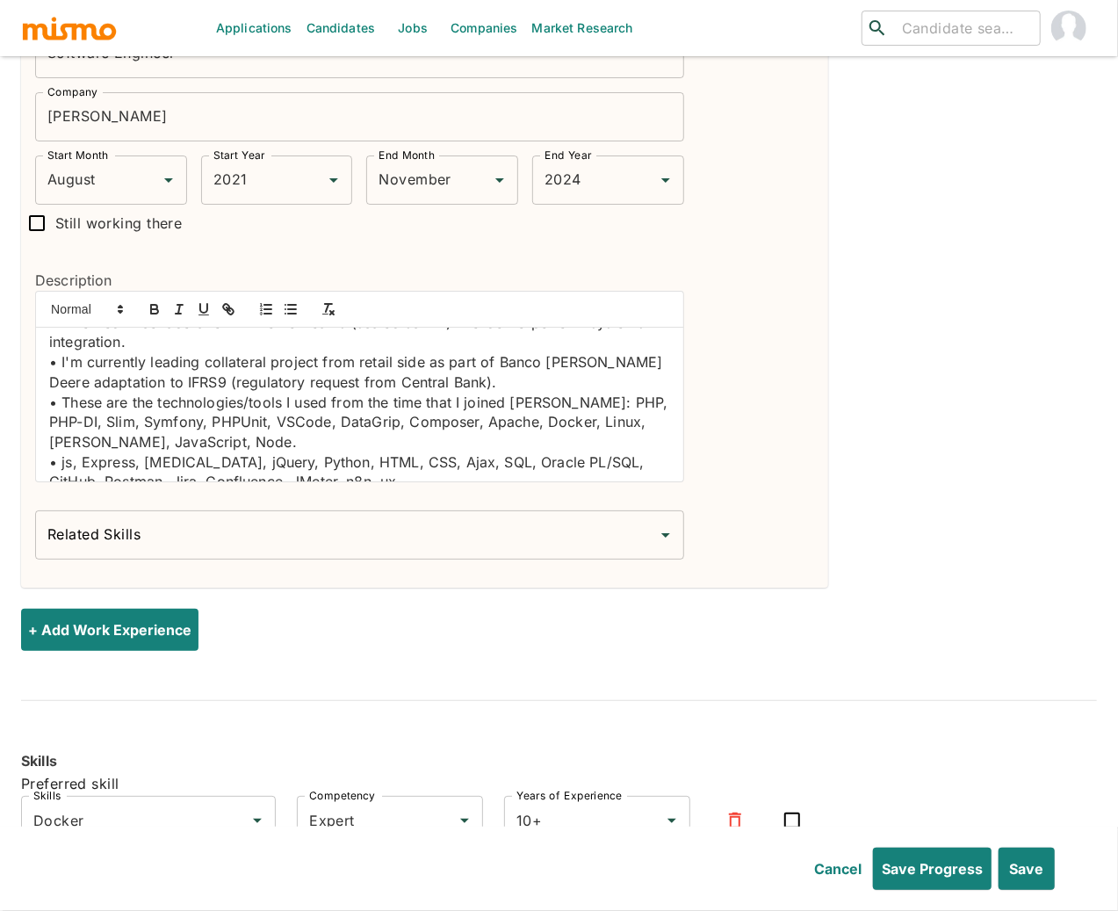
scroll to position [406, 0]
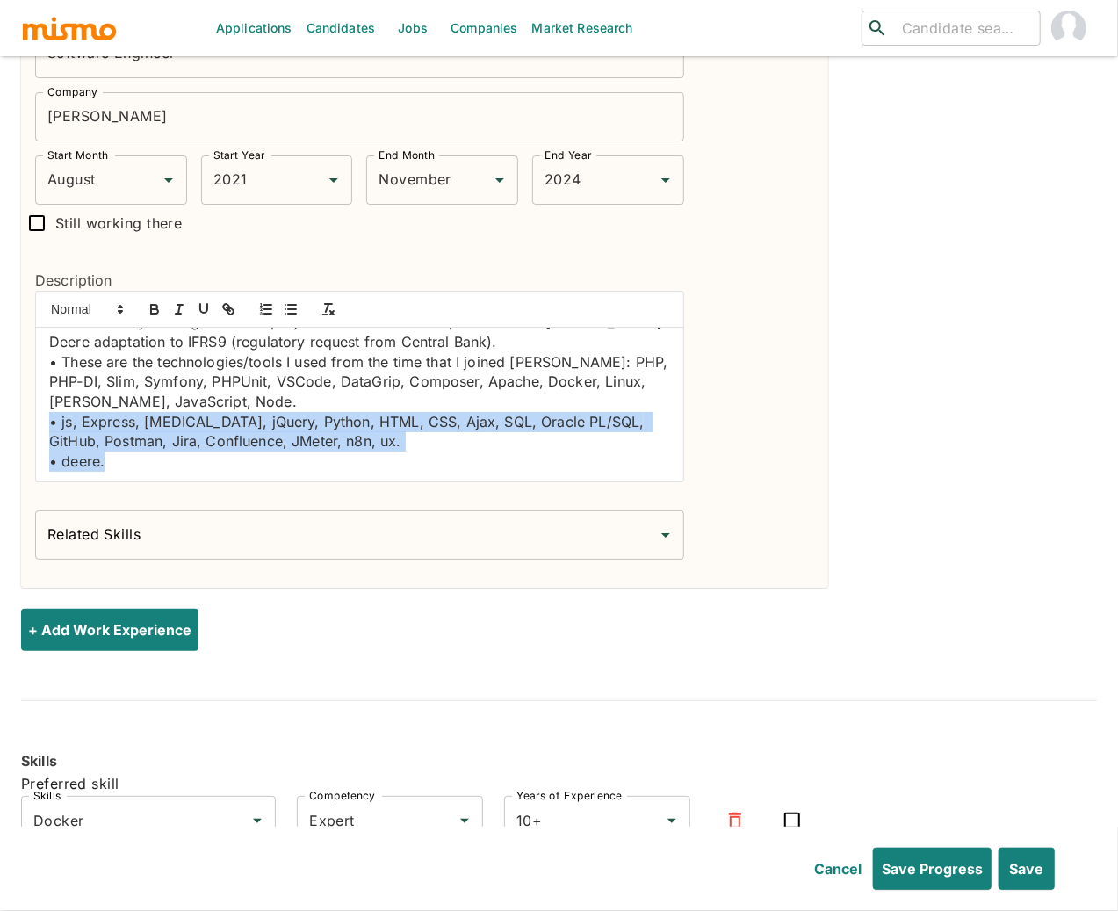
drag, startPoint x: 122, startPoint y: 477, endPoint x: 40, endPoint y: 434, distance: 92.3
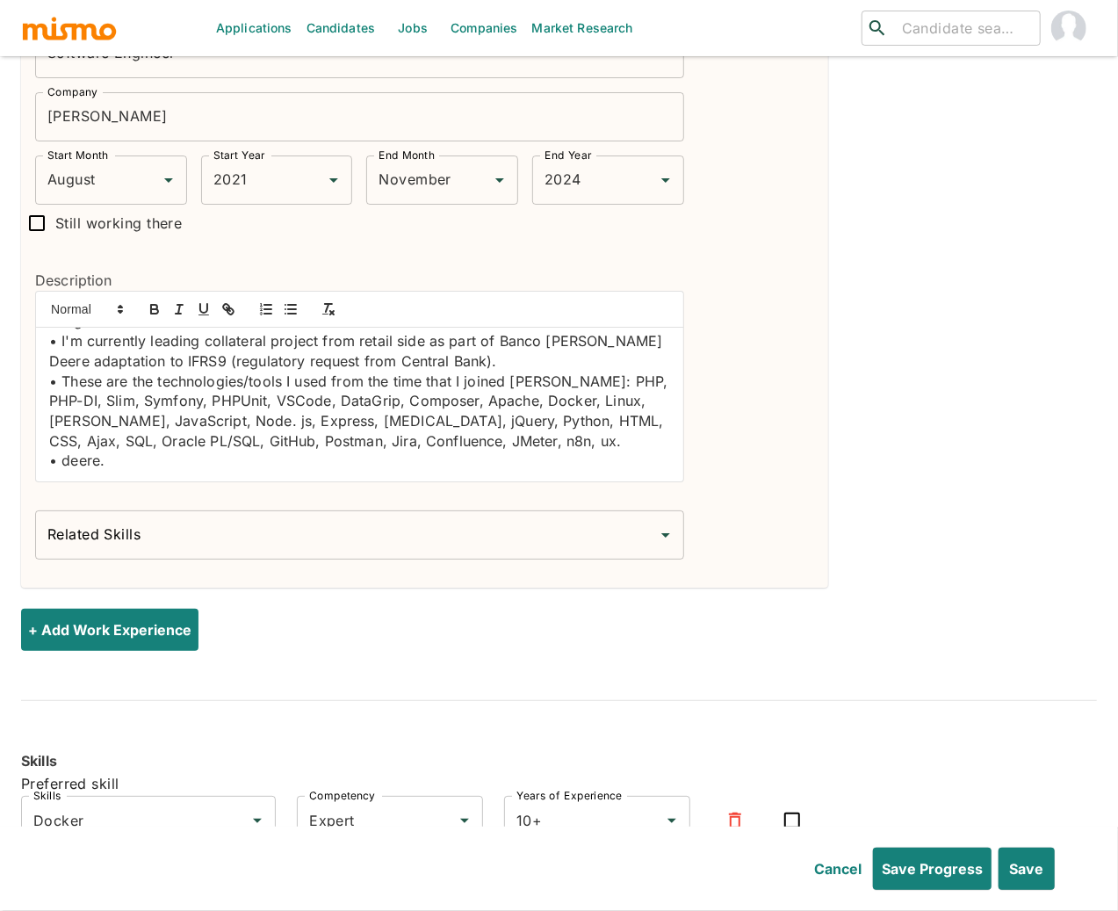
scroll to position [385, 0]
drag, startPoint x: 116, startPoint y: 475, endPoint x: 18, endPoint y: 474, distance: 97.5
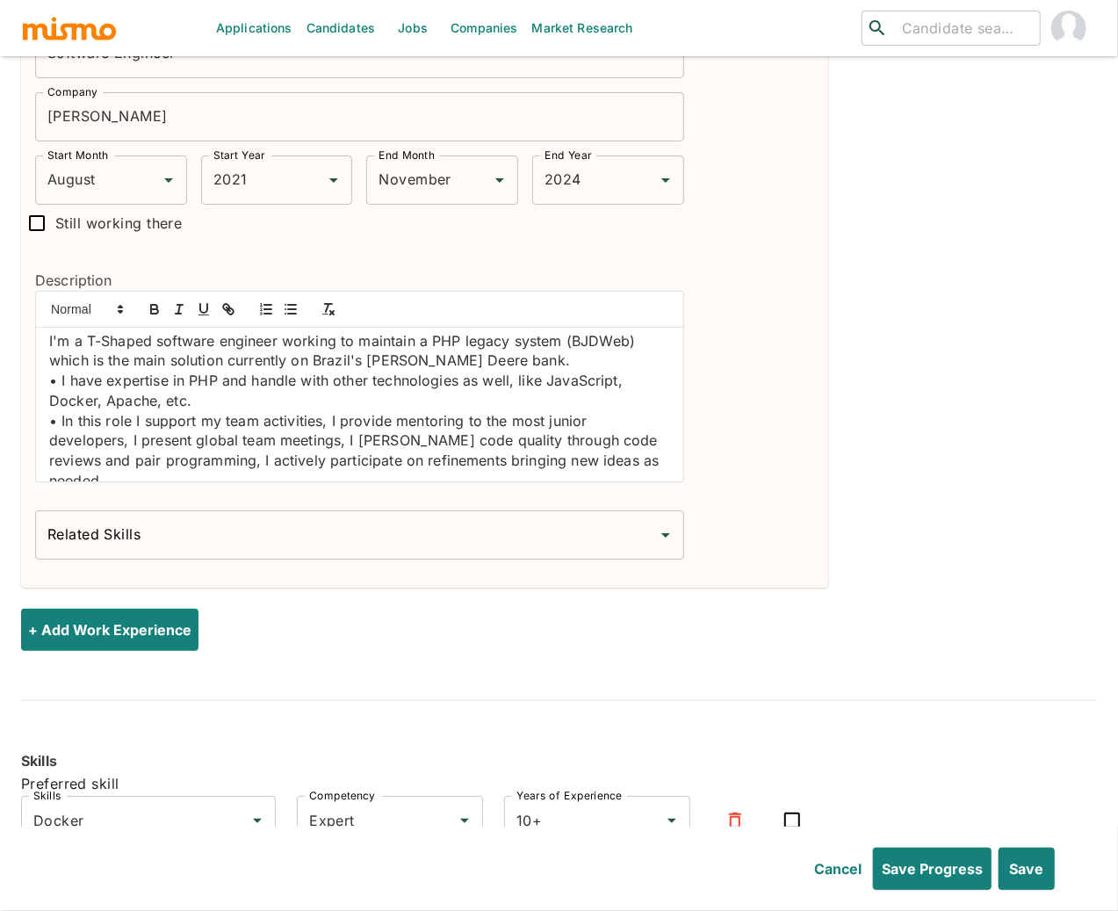
scroll to position [105, 0]
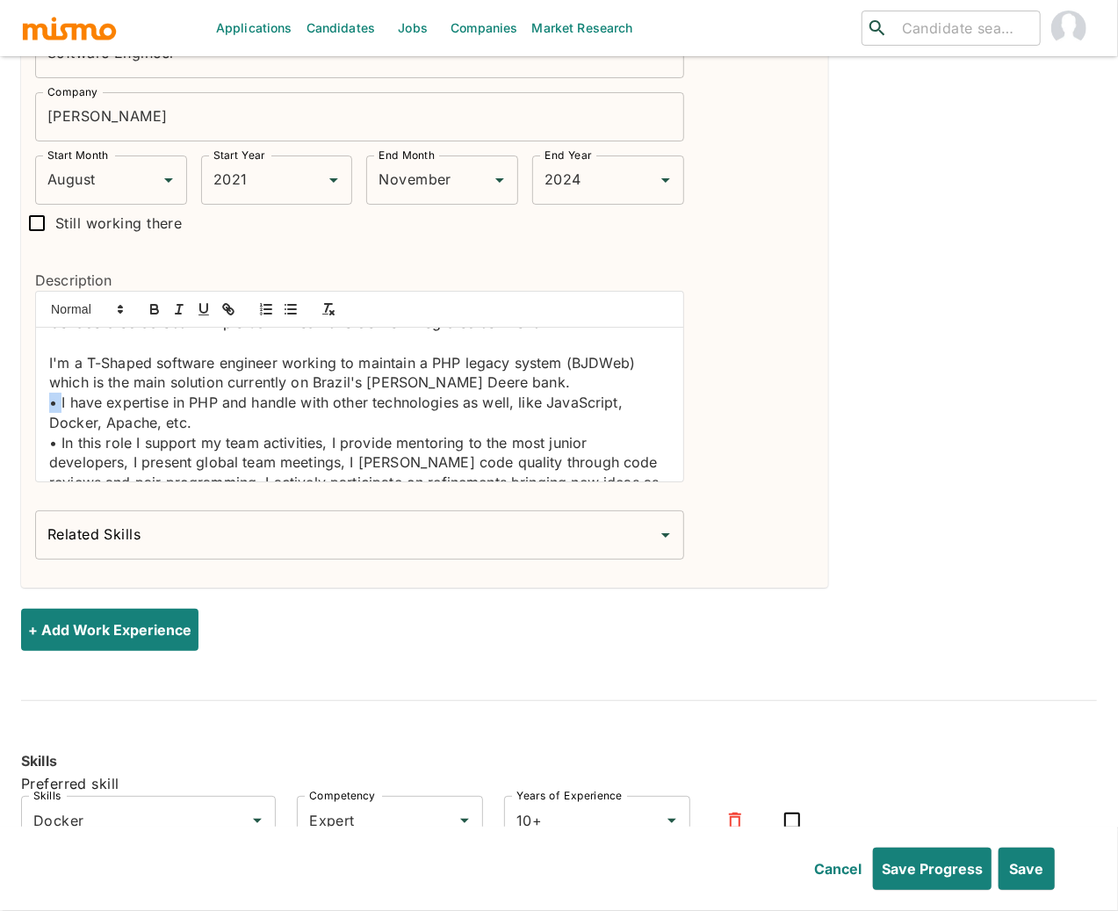
drag, startPoint x: 60, startPoint y: 411, endPoint x: 22, endPoint y: 410, distance: 37.8
click at [22, 410] on div "Description Supported the core legacy banking system (BJDWeb) used across Brazi…" at bounding box center [352, 370] width 663 height 256
copy p "•"
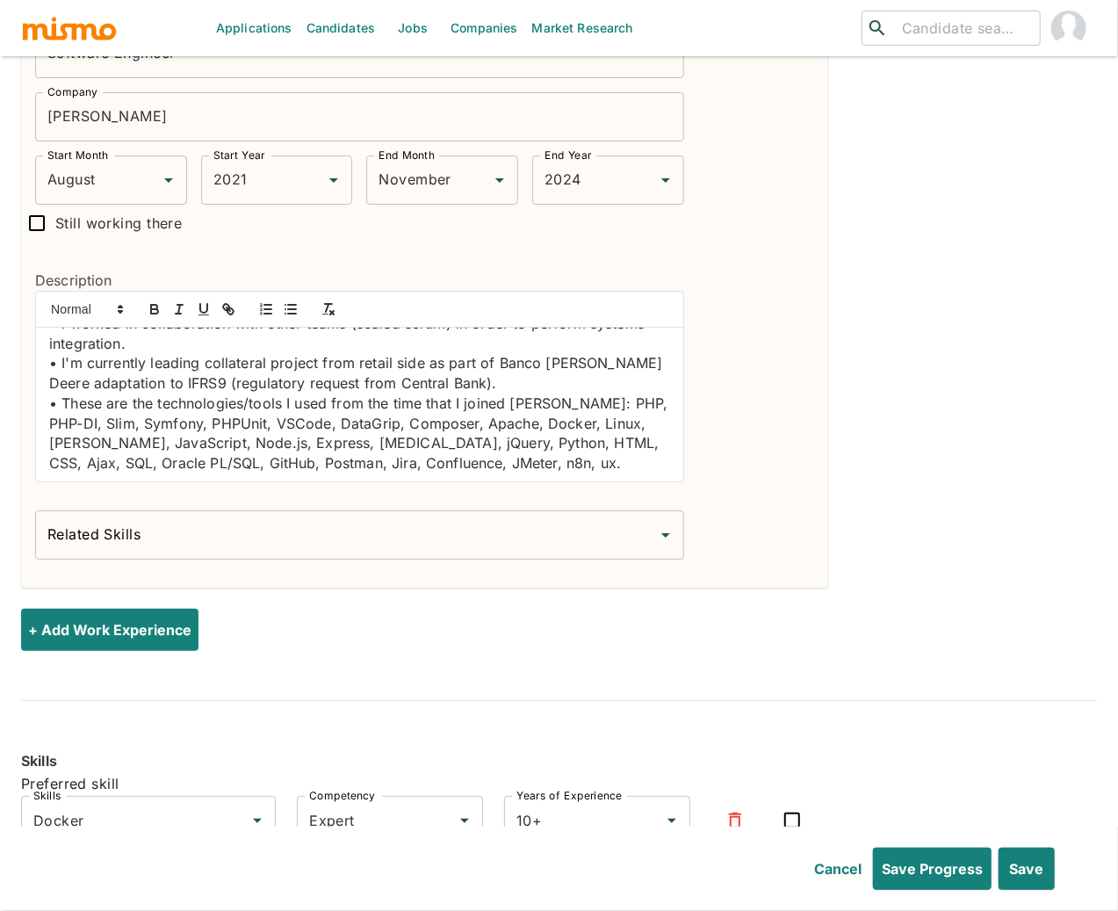
scroll to position [345, 0]
click at [422, 526] on div "Related Skills" at bounding box center [359, 534] width 649 height 49
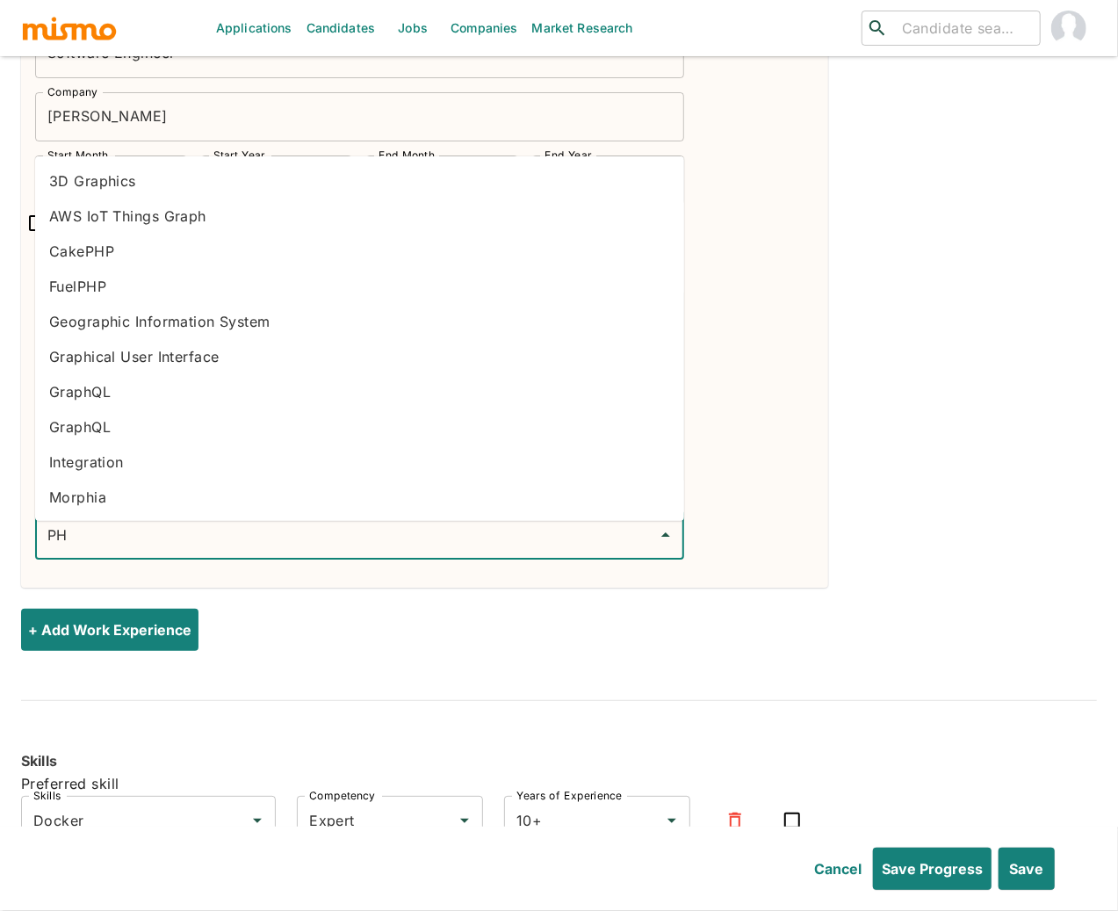
type input "PHP"
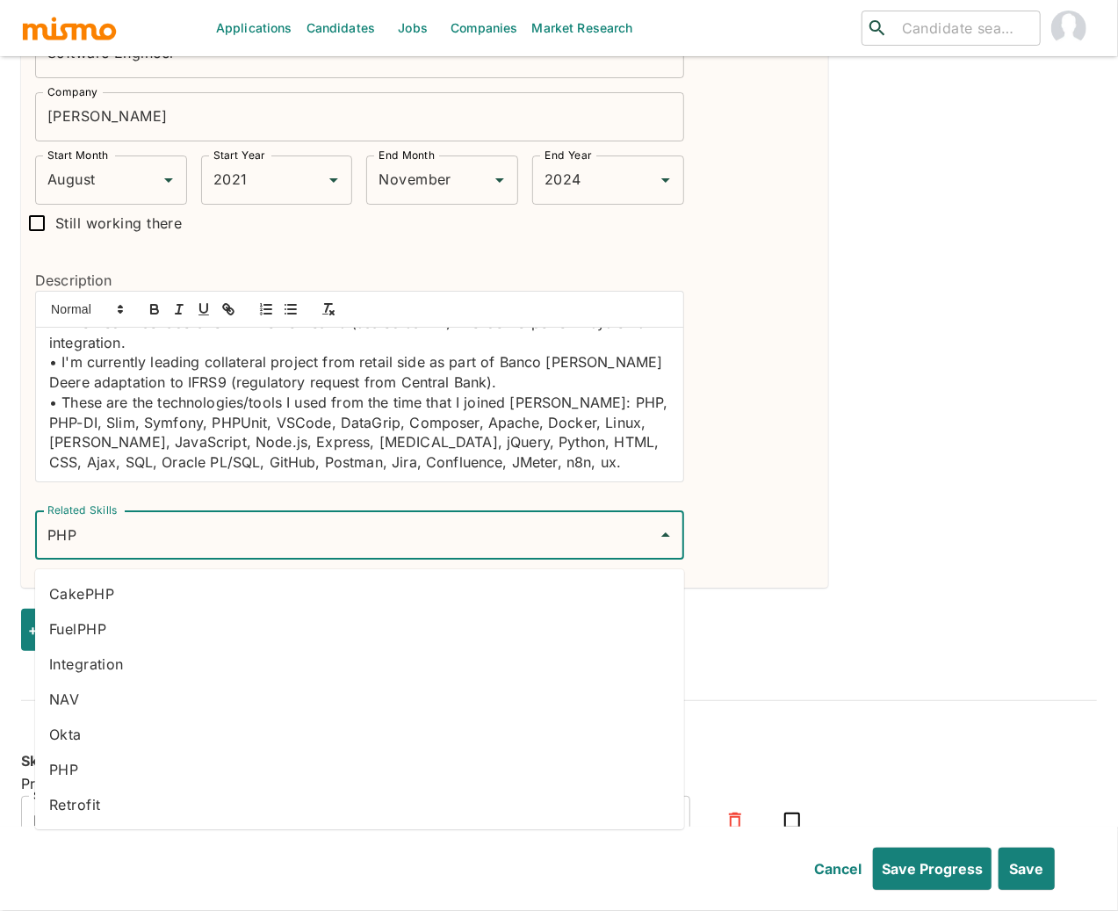
click at [104, 766] on li "PHP" at bounding box center [359, 769] width 649 height 35
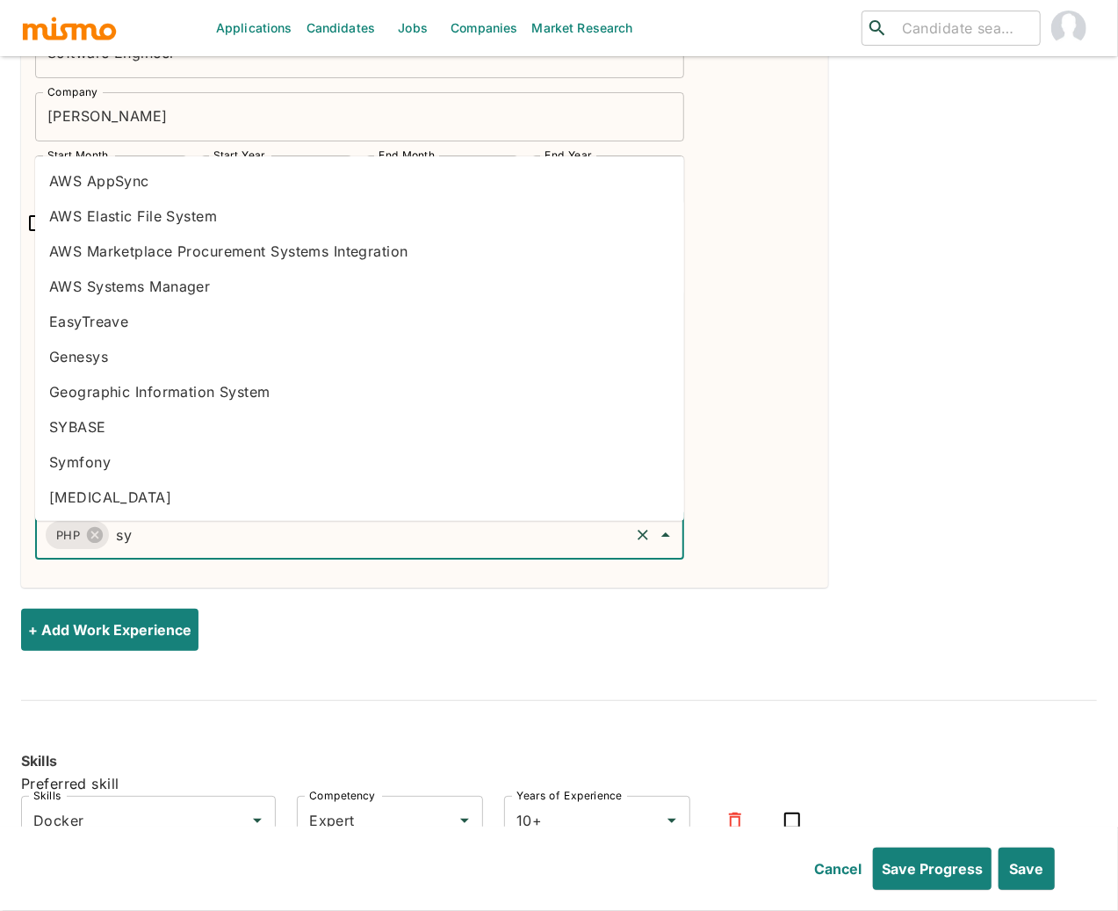
type input "sym"
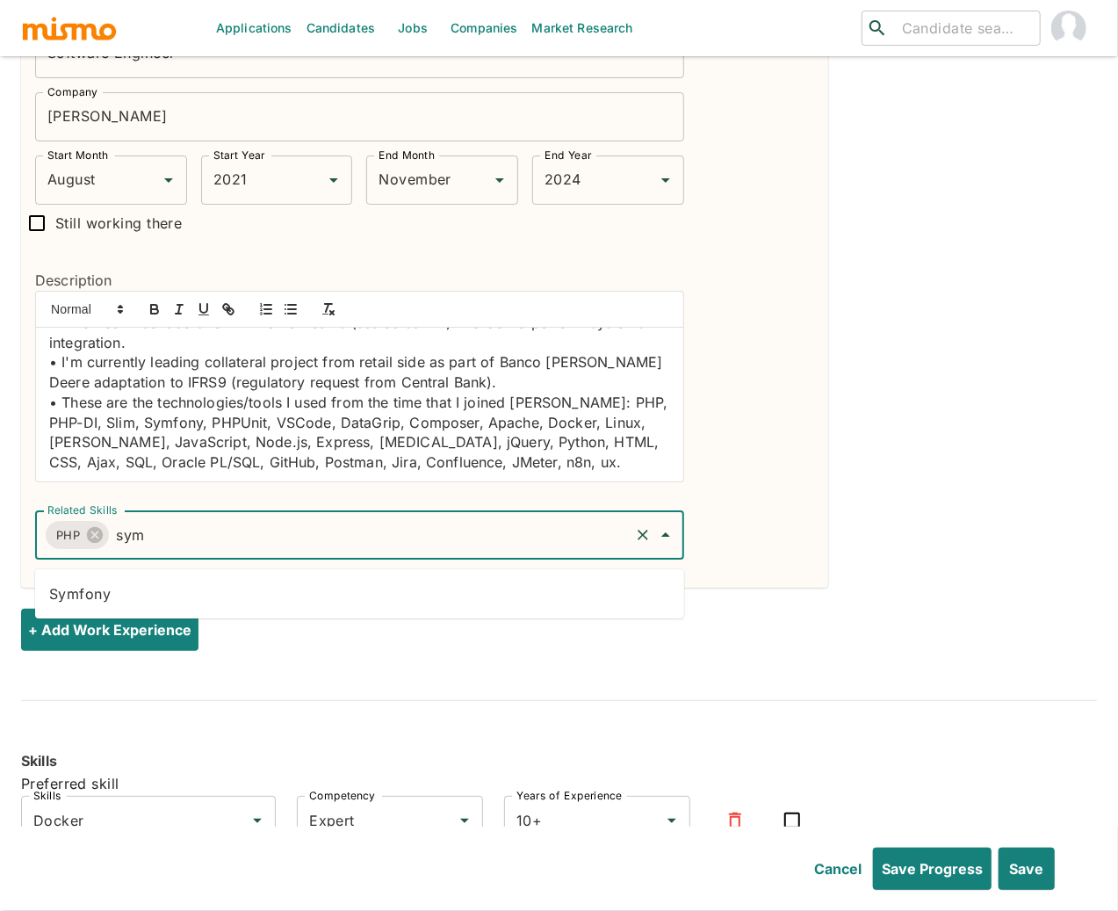
click at [304, 598] on li "Symfony" at bounding box center [359, 593] width 649 height 35
type input "P"
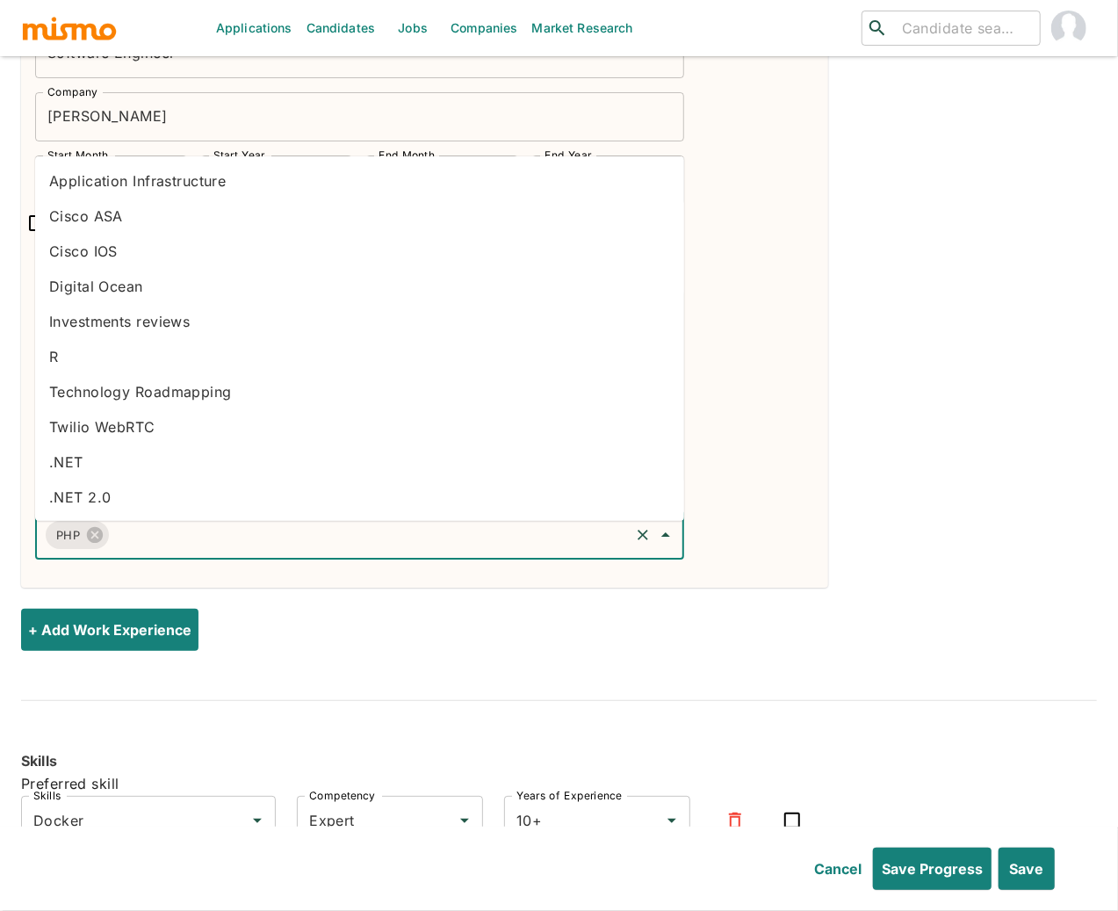
type input "y"
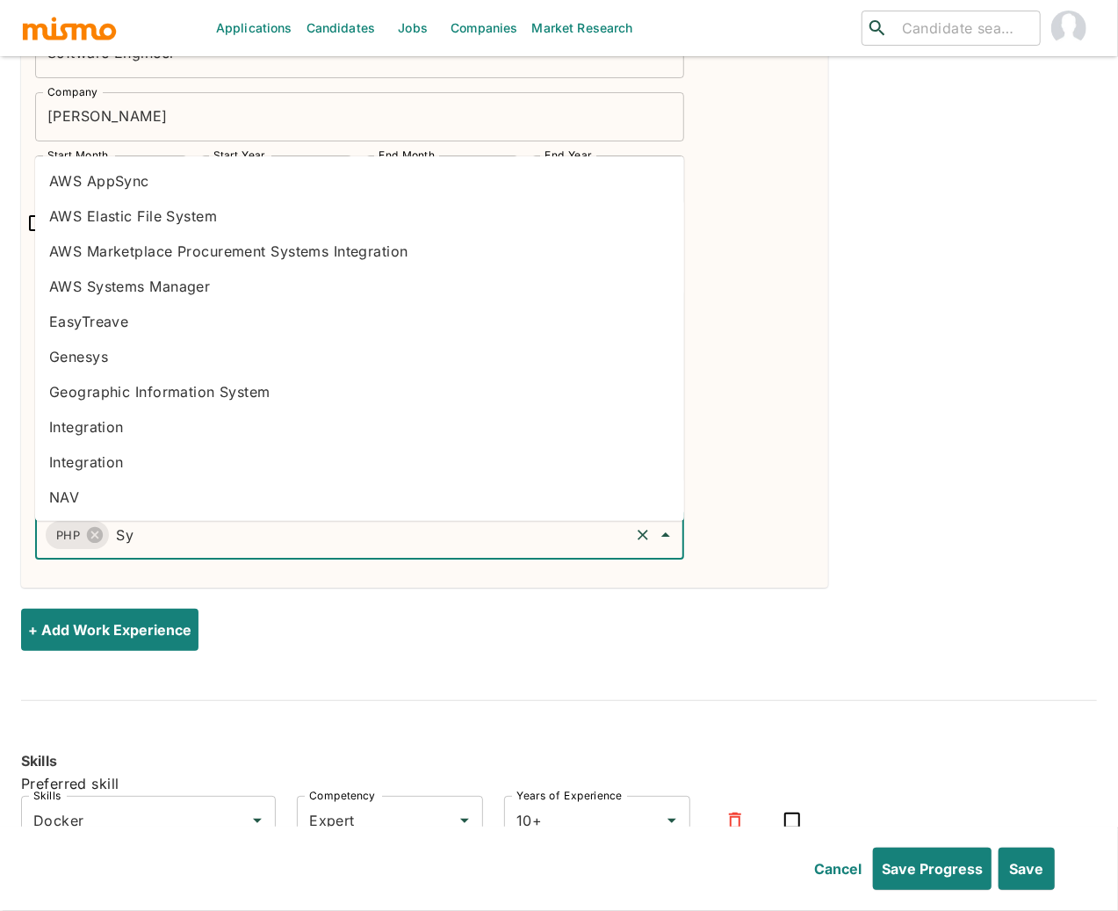
type input "Sym"
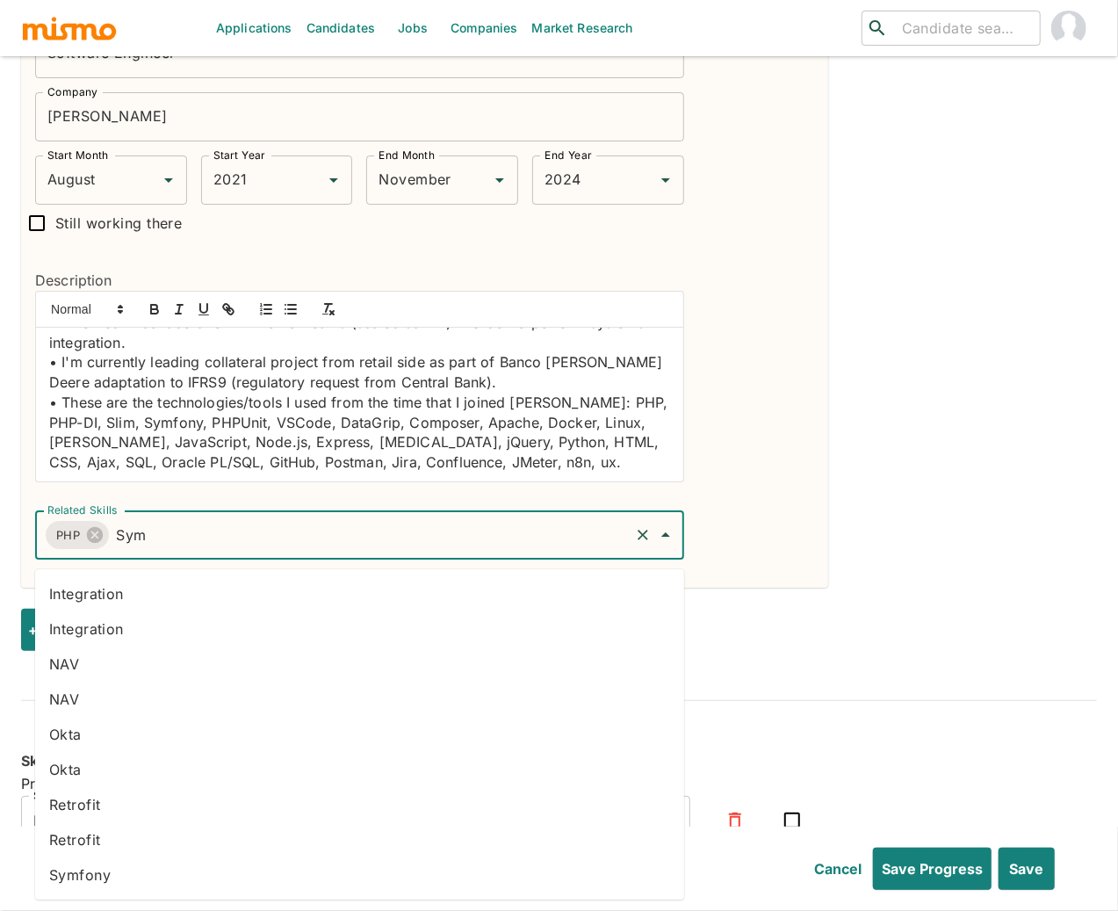
click at [183, 877] on li "Symfony" at bounding box center [359, 874] width 649 height 35
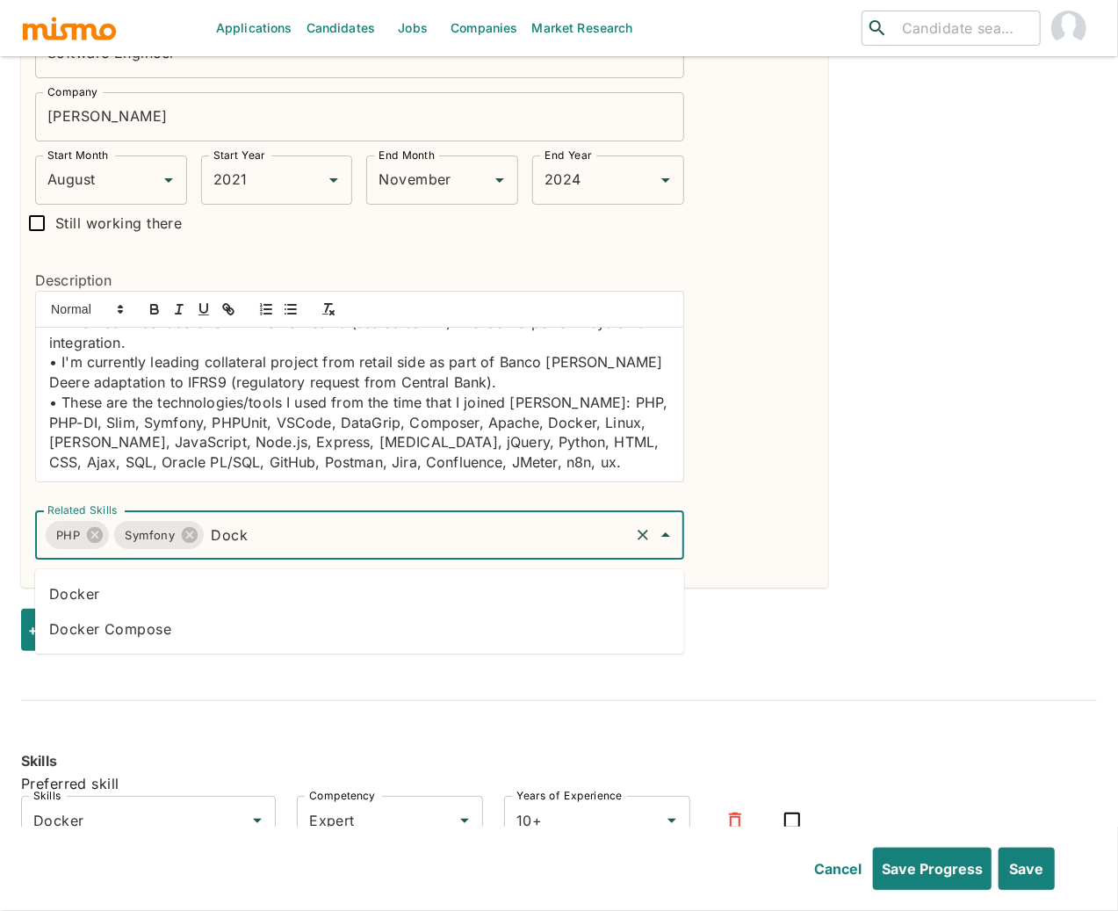
type input "Docke"
click at [291, 632] on li "Docker Compose" at bounding box center [359, 628] width 649 height 35
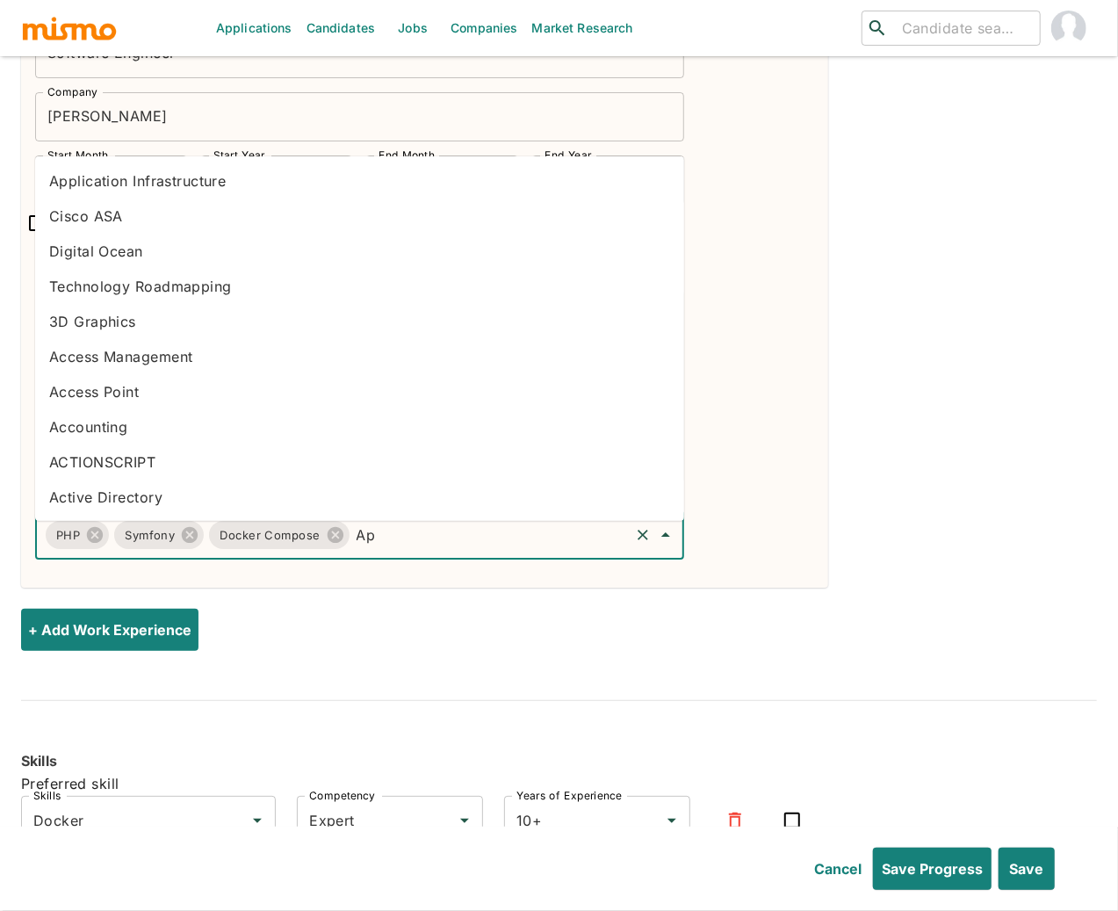
type input "Apa"
click at [113, 181] on li "APACHE" at bounding box center [359, 180] width 649 height 35
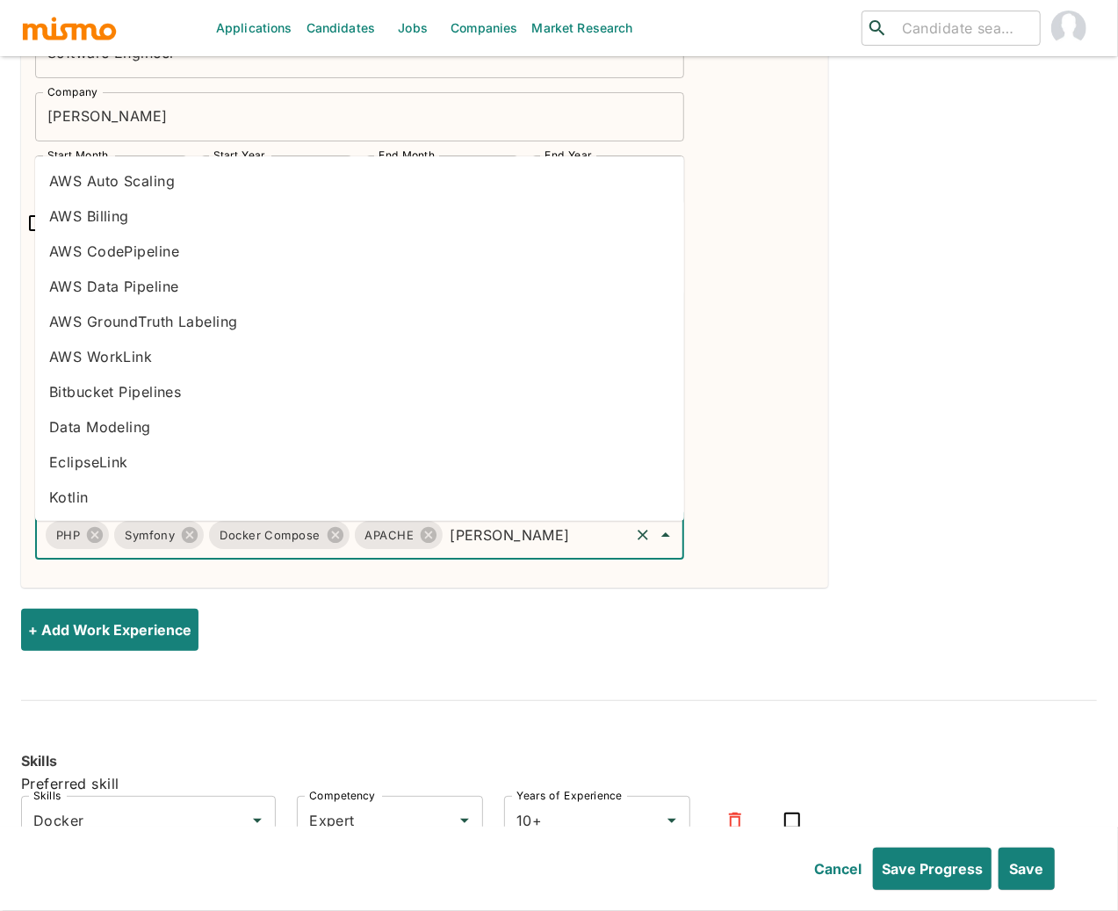
type input "Linu"
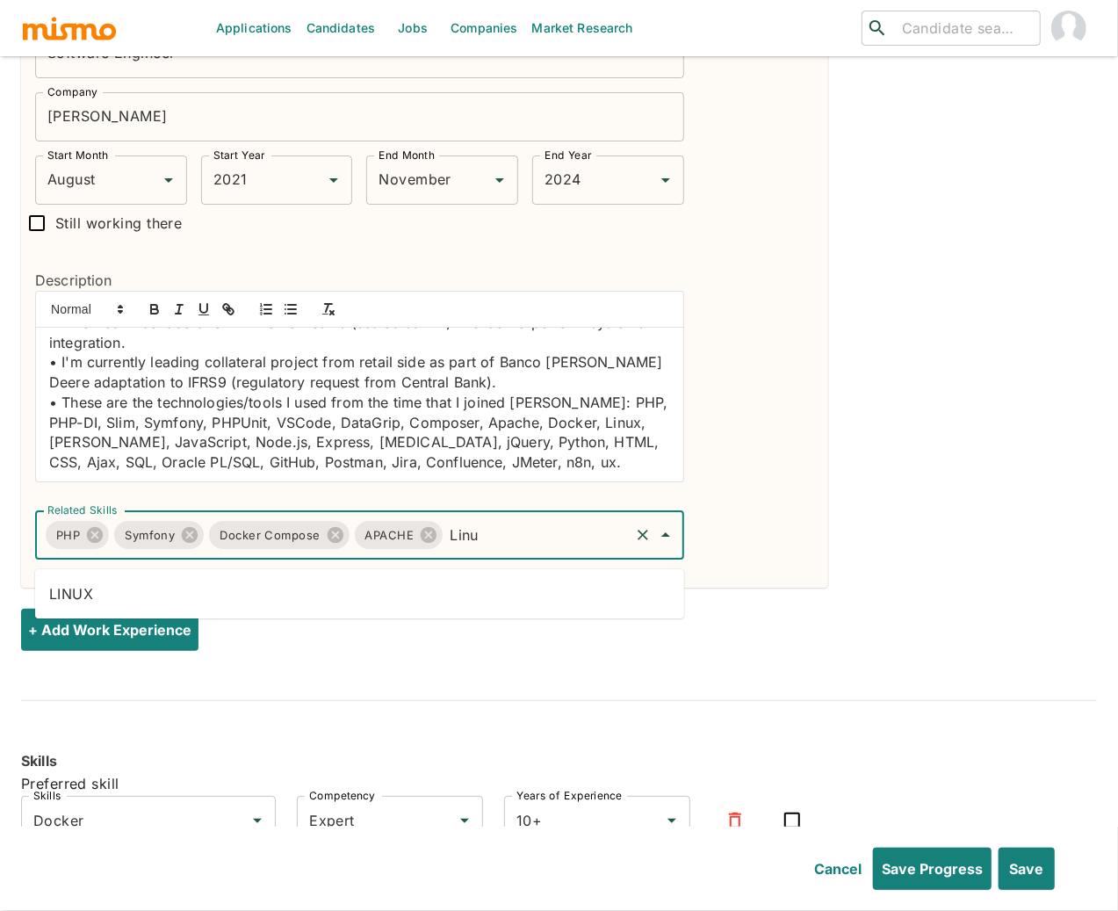
click at [217, 587] on li "LINUX" at bounding box center [359, 593] width 649 height 35
type input "Jenk"
click at [393, 596] on li "JENKINS" at bounding box center [359, 593] width 649 height 35
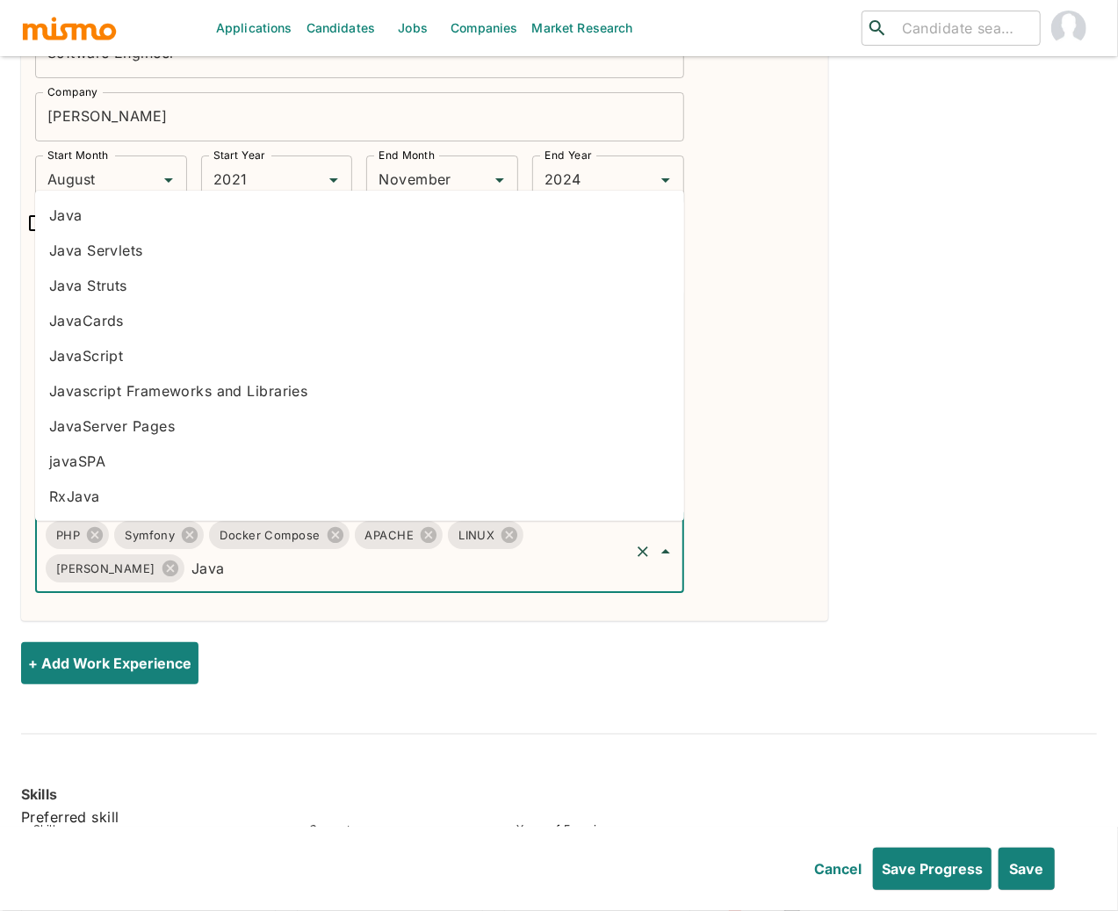
type input "Javas"
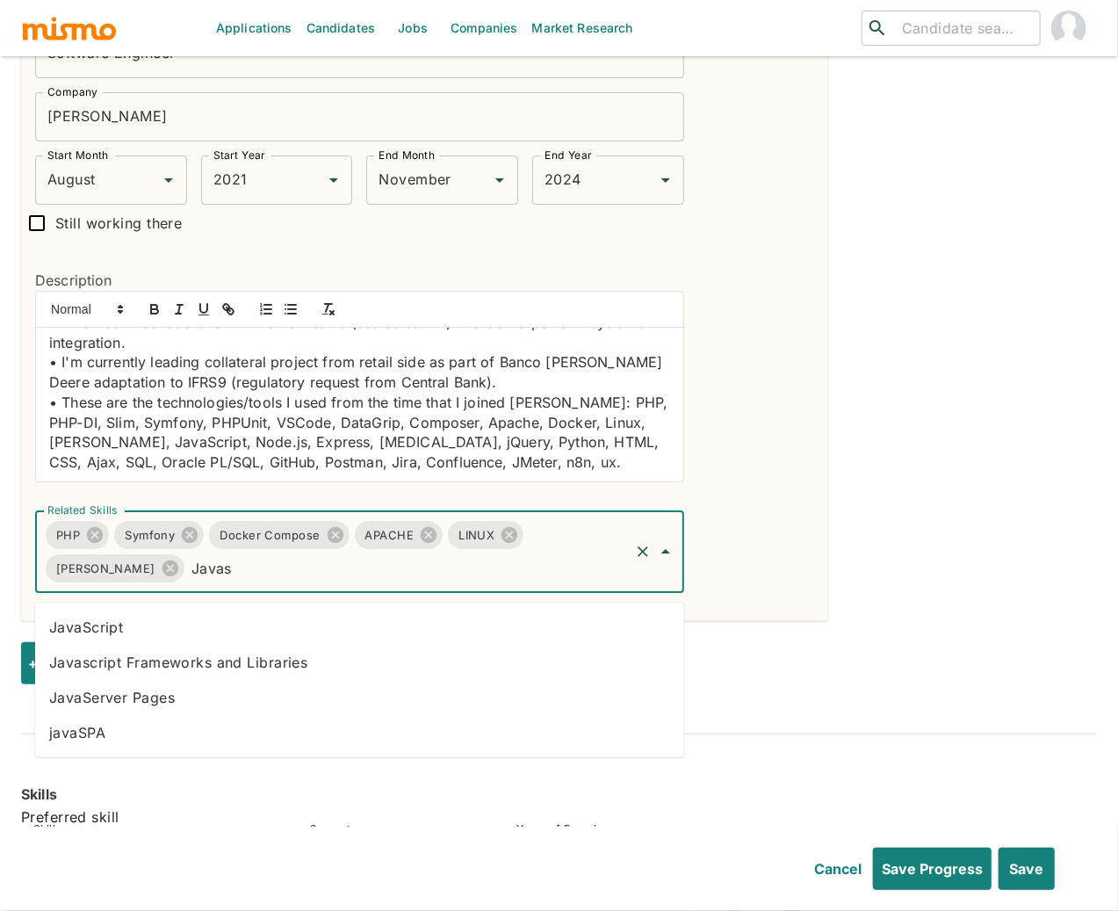
click at [251, 617] on li "JavaScript" at bounding box center [359, 627] width 649 height 35
type input "Node"
click at [157, 737] on li "Node.js" at bounding box center [359, 732] width 649 height 35
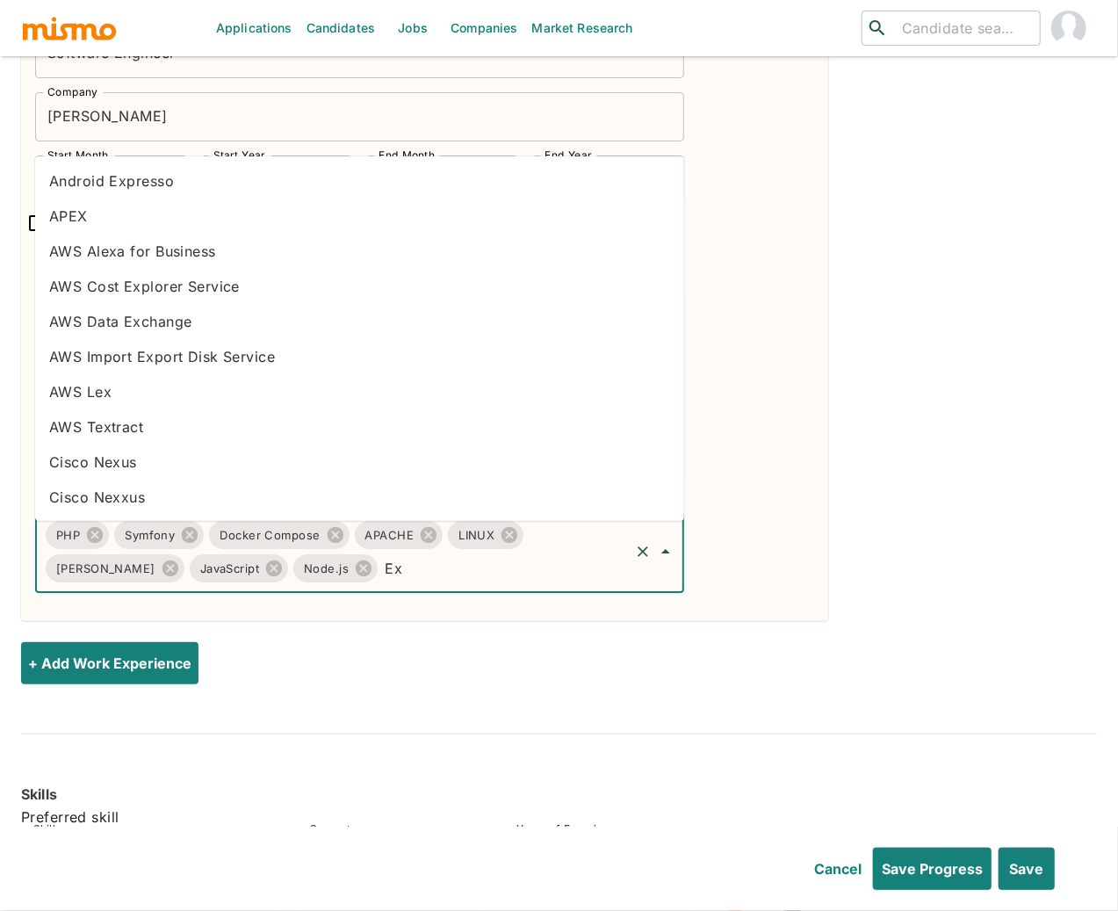
type input "Exp"
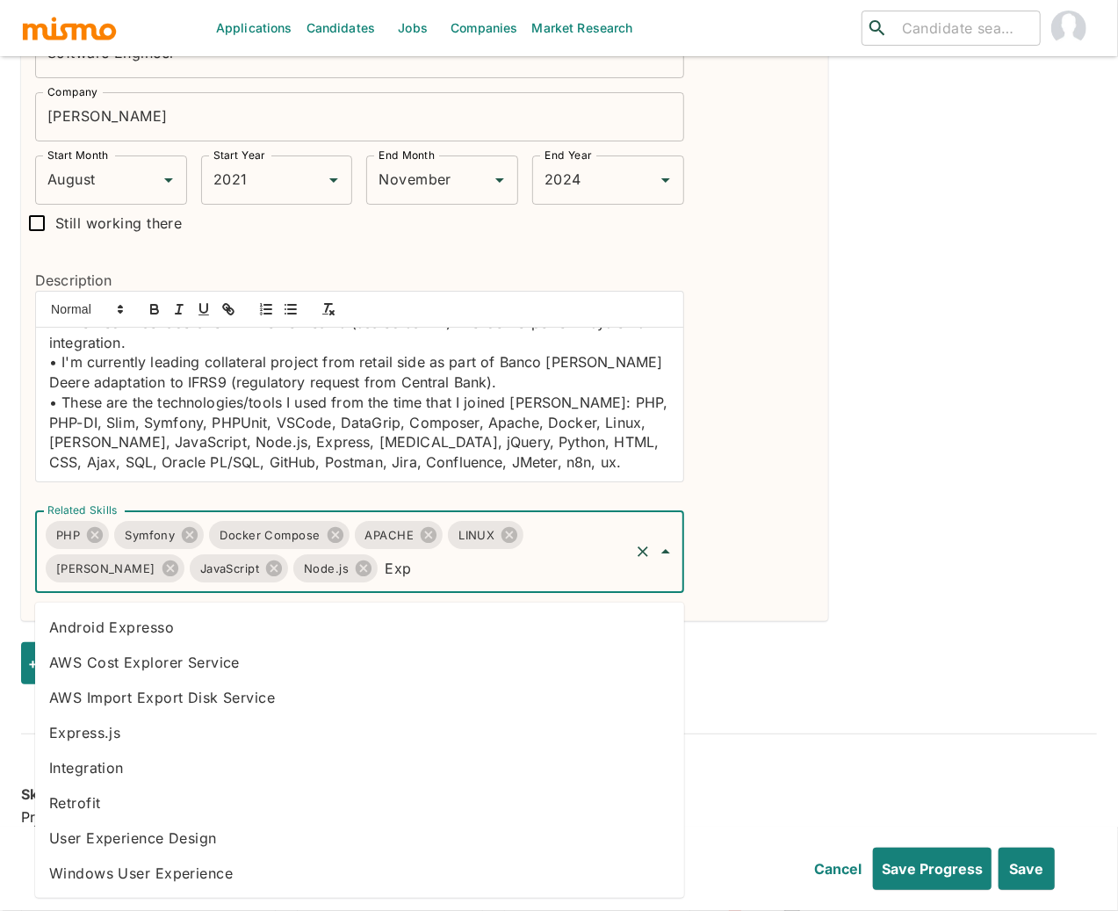
click at [106, 736] on li "Express.js" at bounding box center [359, 732] width 649 height 35
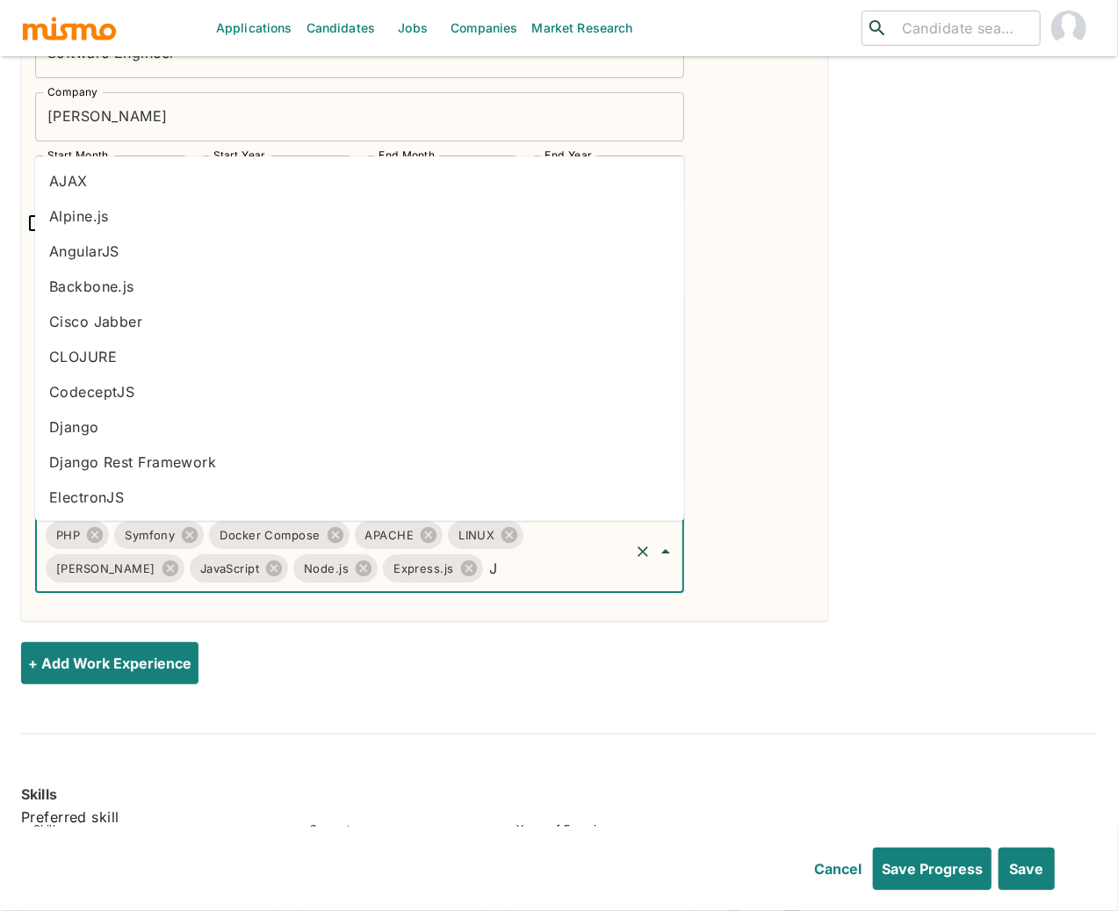
type input "Jq"
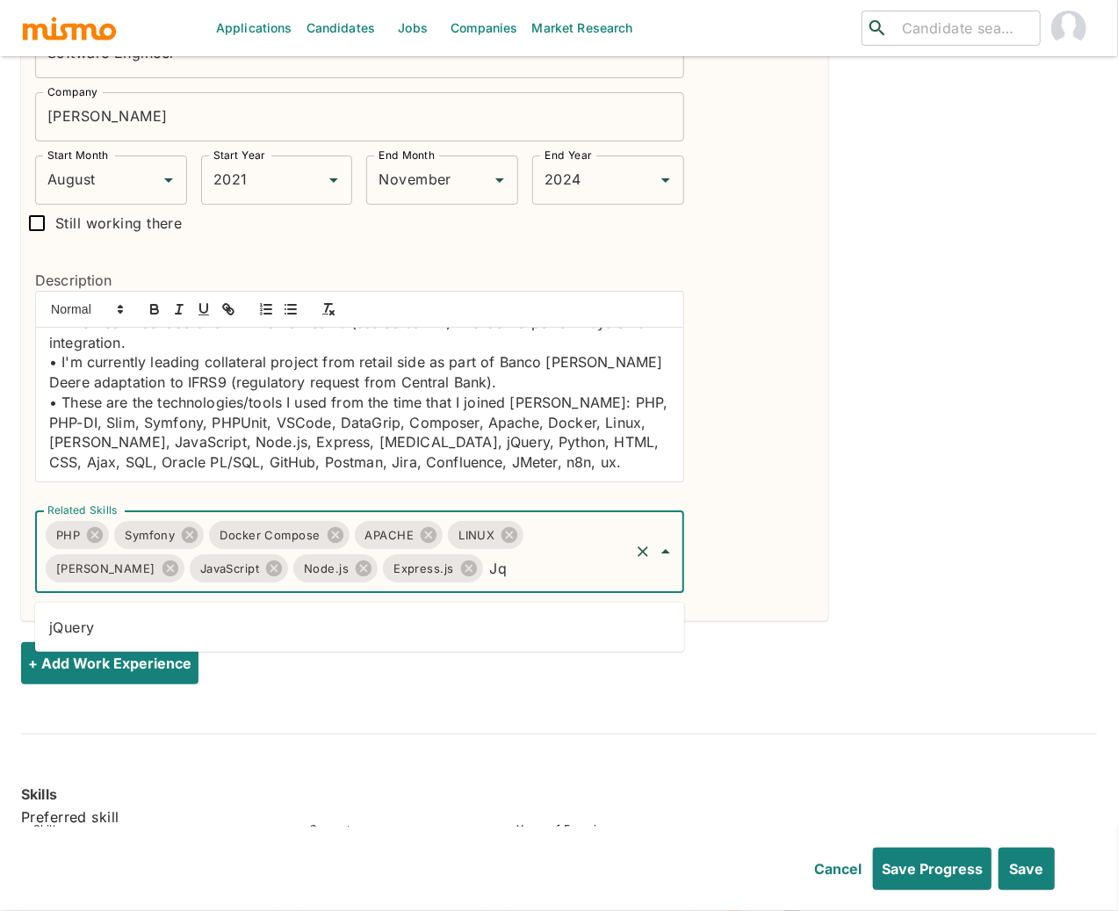
click at [363, 623] on li "jQuery" at bounding box center [359, 627] width 649 height 35
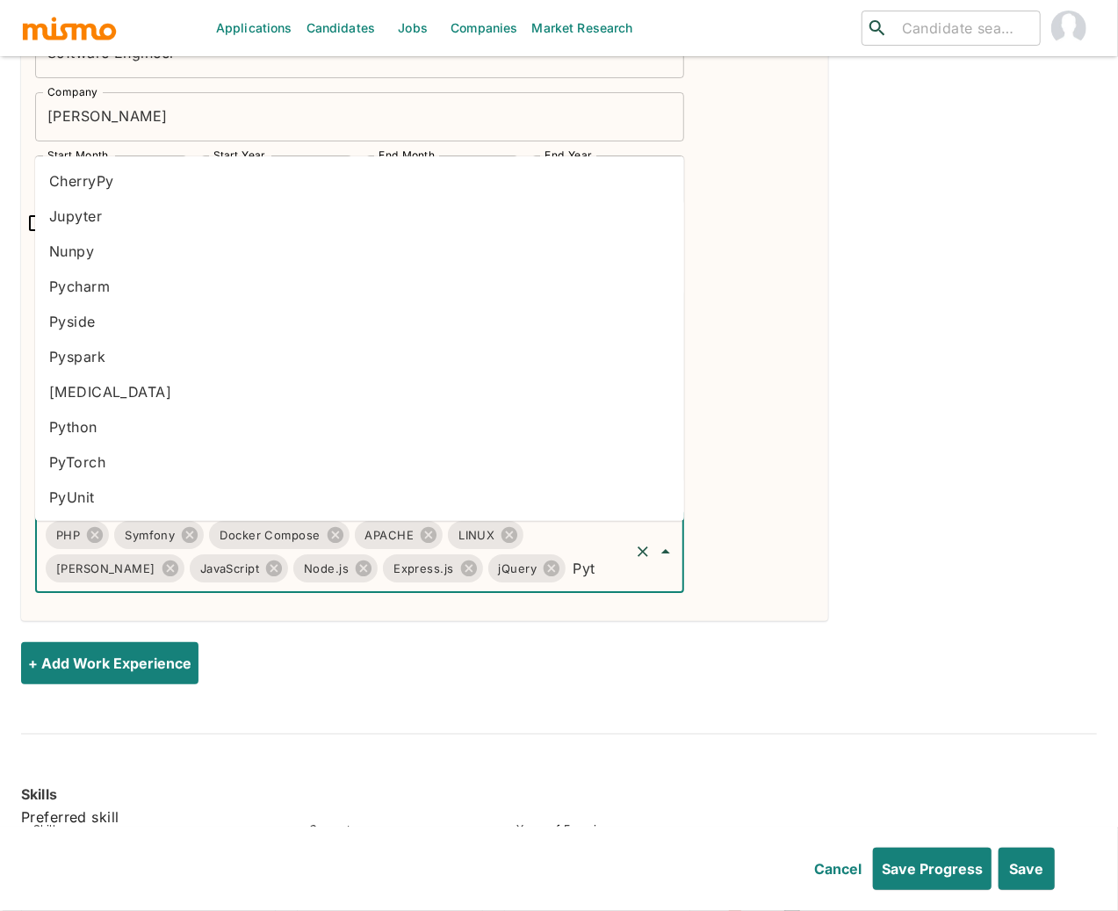
type input "Pyth"
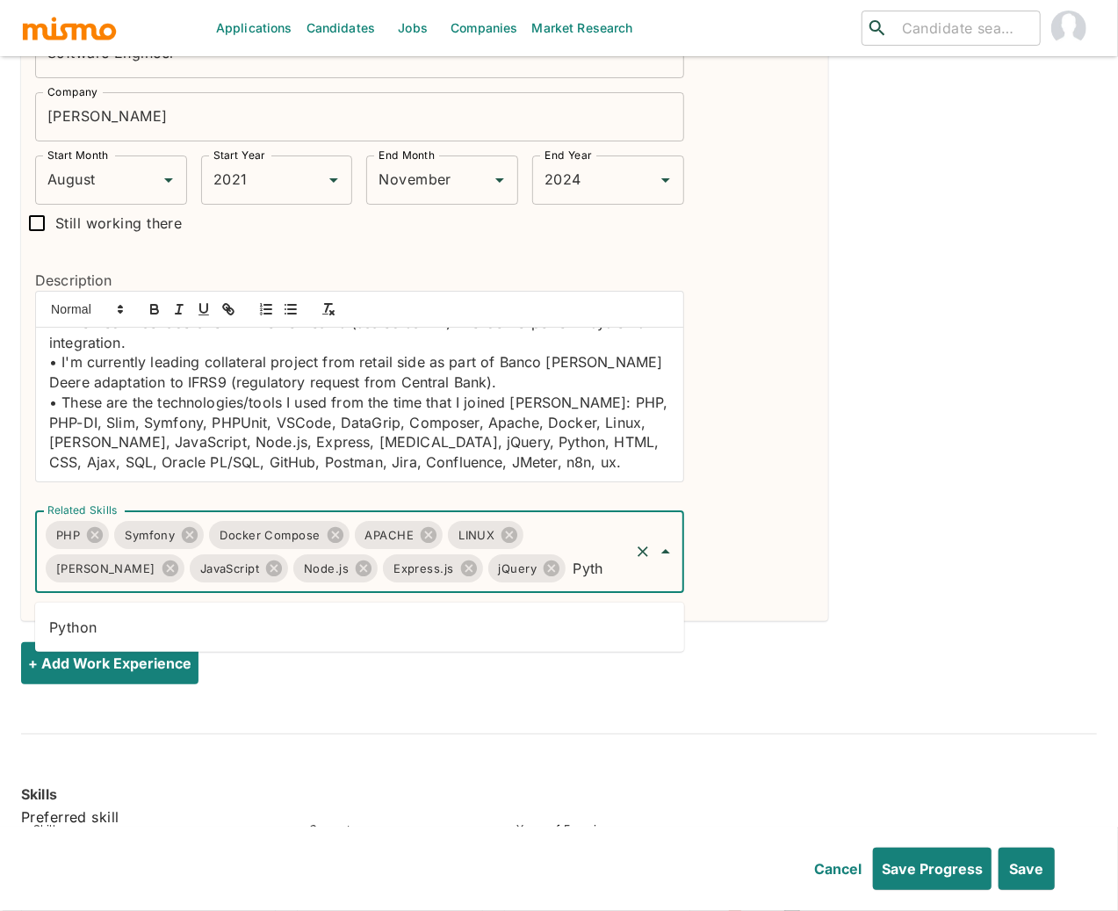
click at [448, 624] on li "Python" at bounding box center [359, 627] width 649 height 35
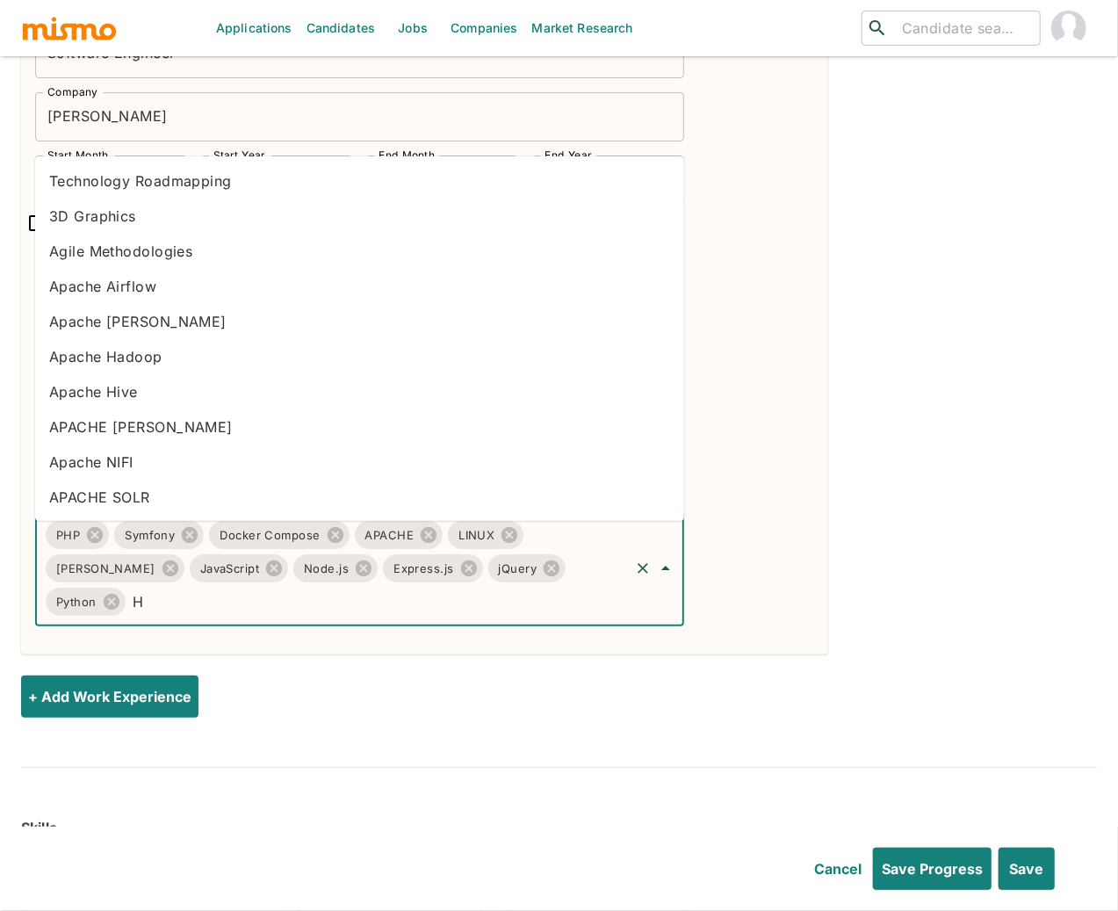
type input "HT"
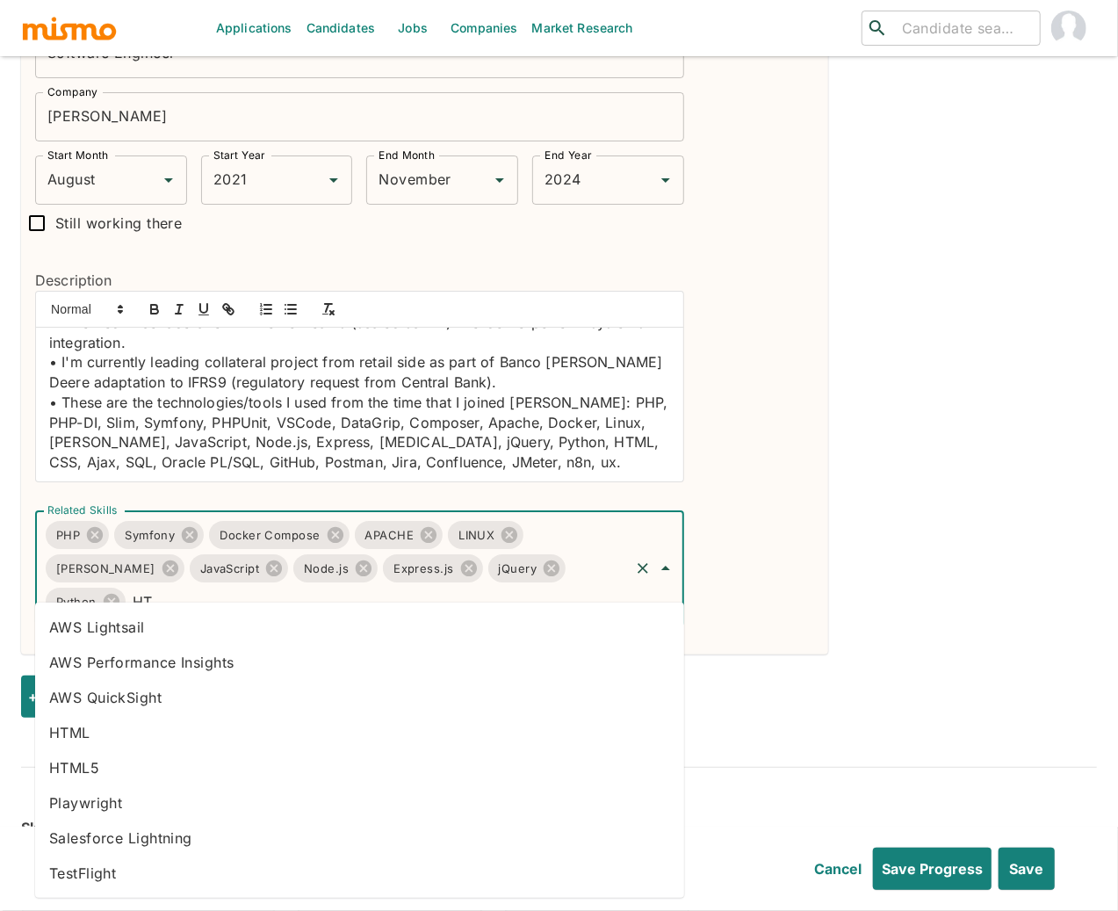
click at [380, 724] on li "HTML" at bounding box center [359, 732] width 649 height 35
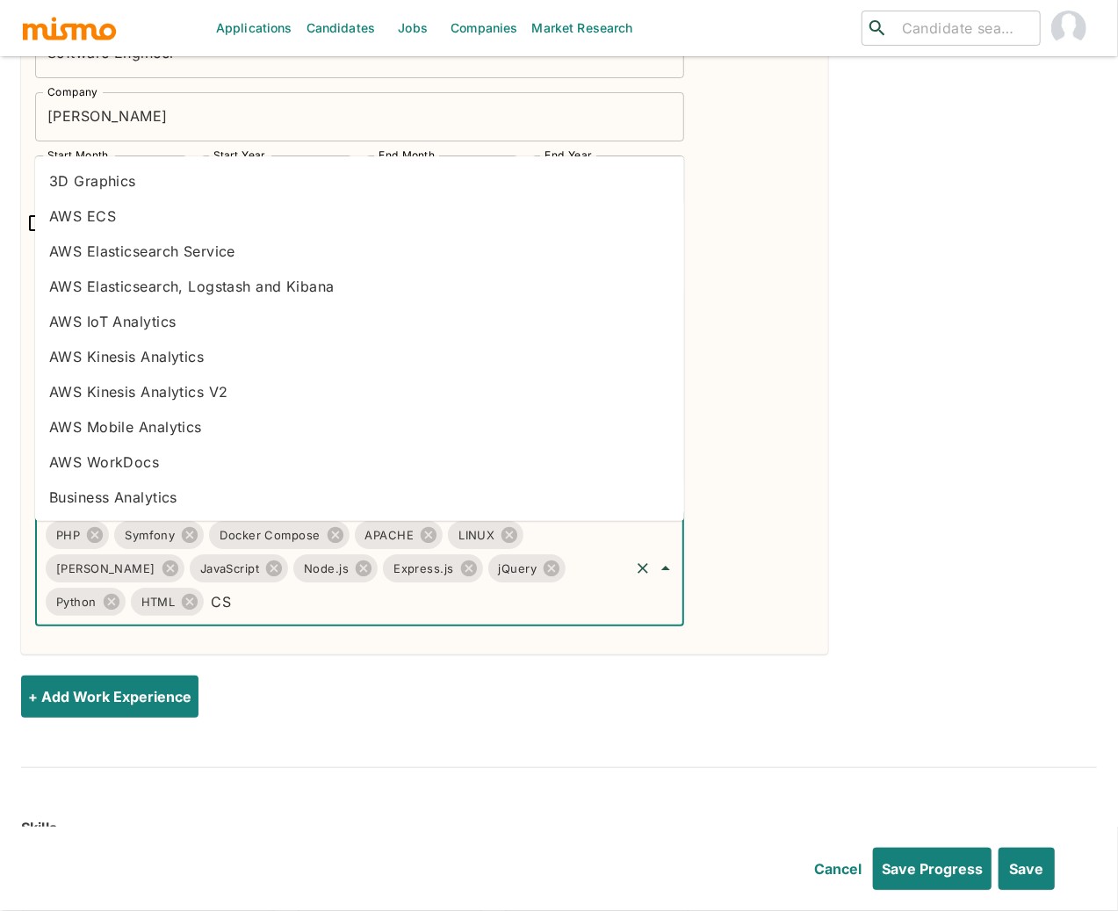
type input "CSS"
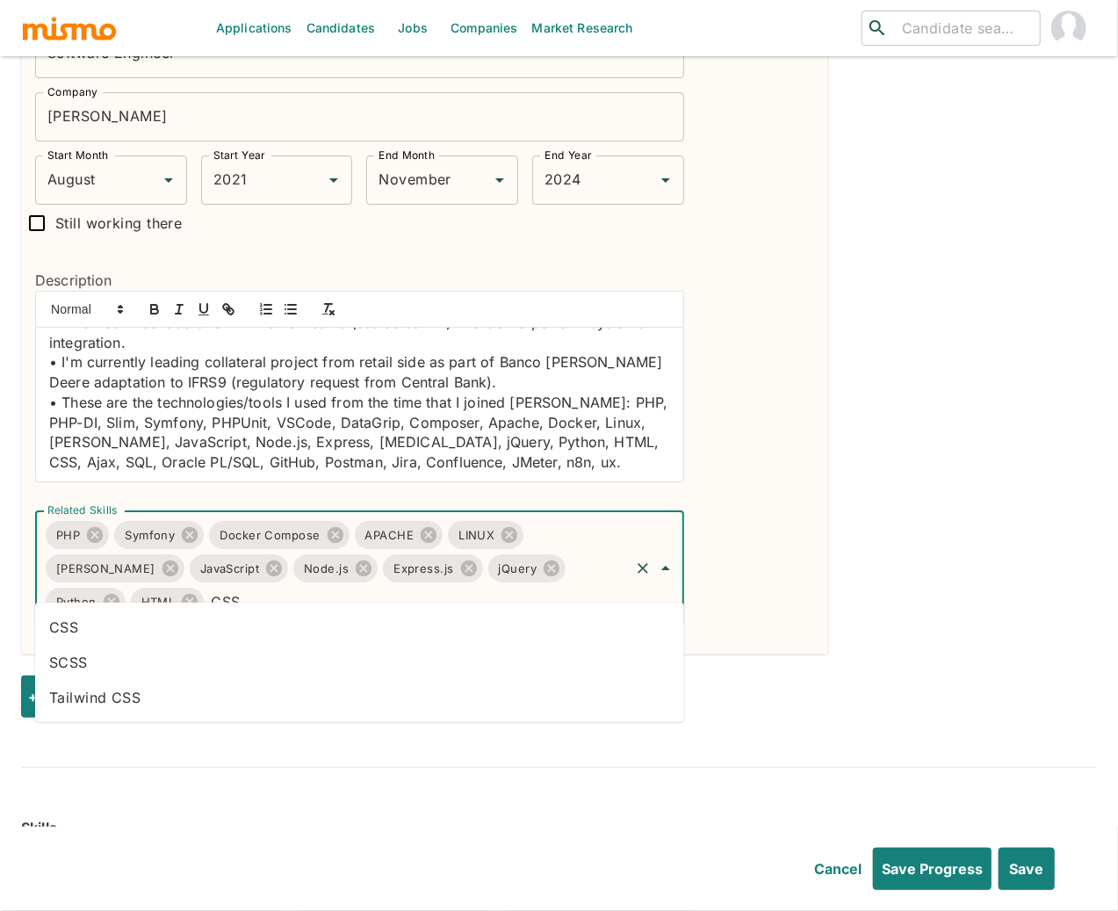
click at [350, 627] on li "CSS" at bounding box center [359, 627] width 649 height 35
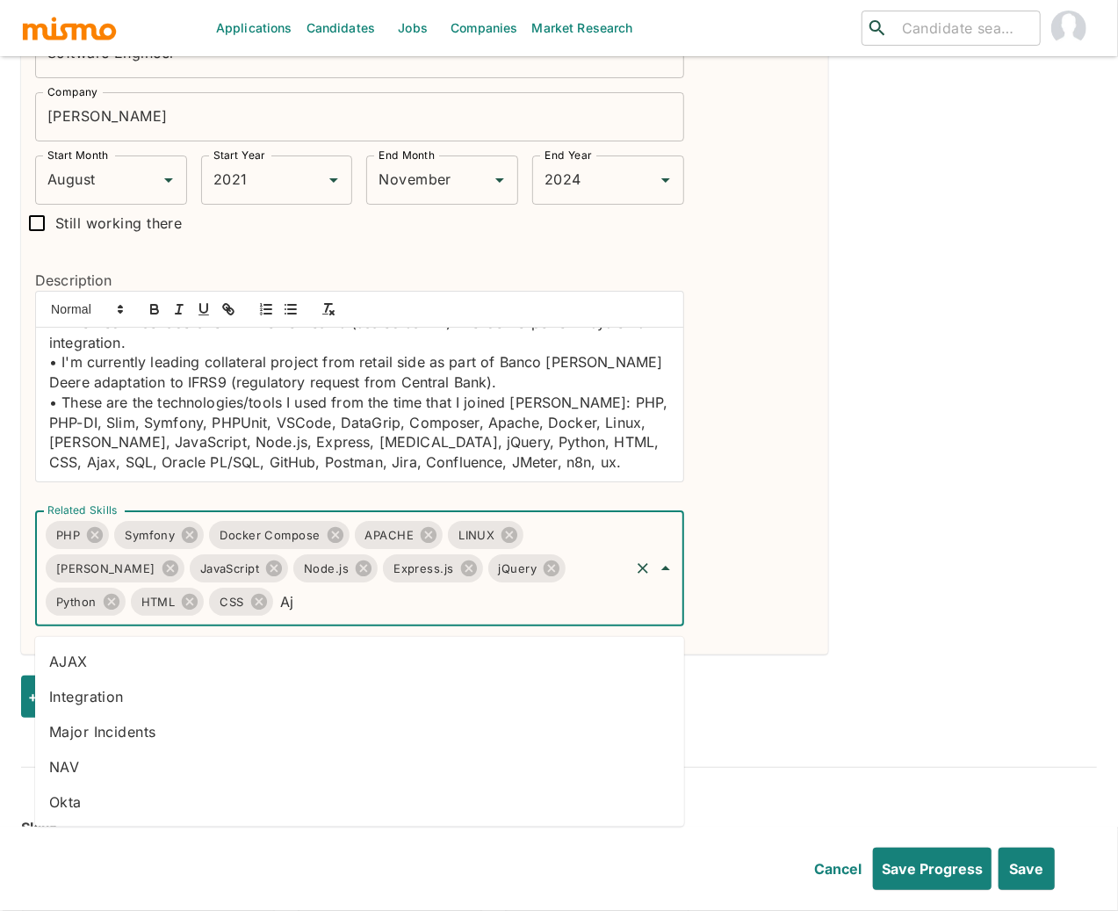
type input "Aja"
click at [339, 656] on li "AJAX" at bounding box center [359, 661] width 649 height 35
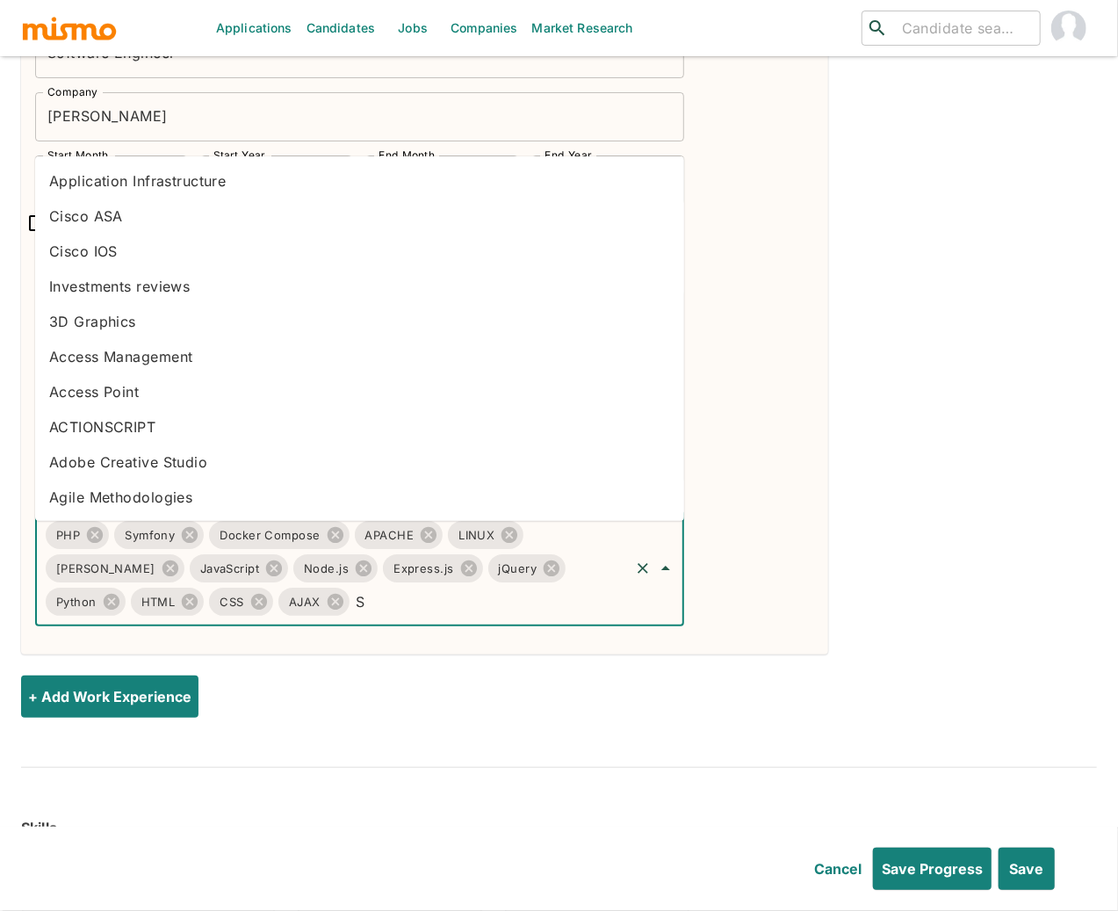
type input "SQ"
click at [138, 221] on li "Microsoft SQL Server" at bounding box center [359, 216] width 649 height 35
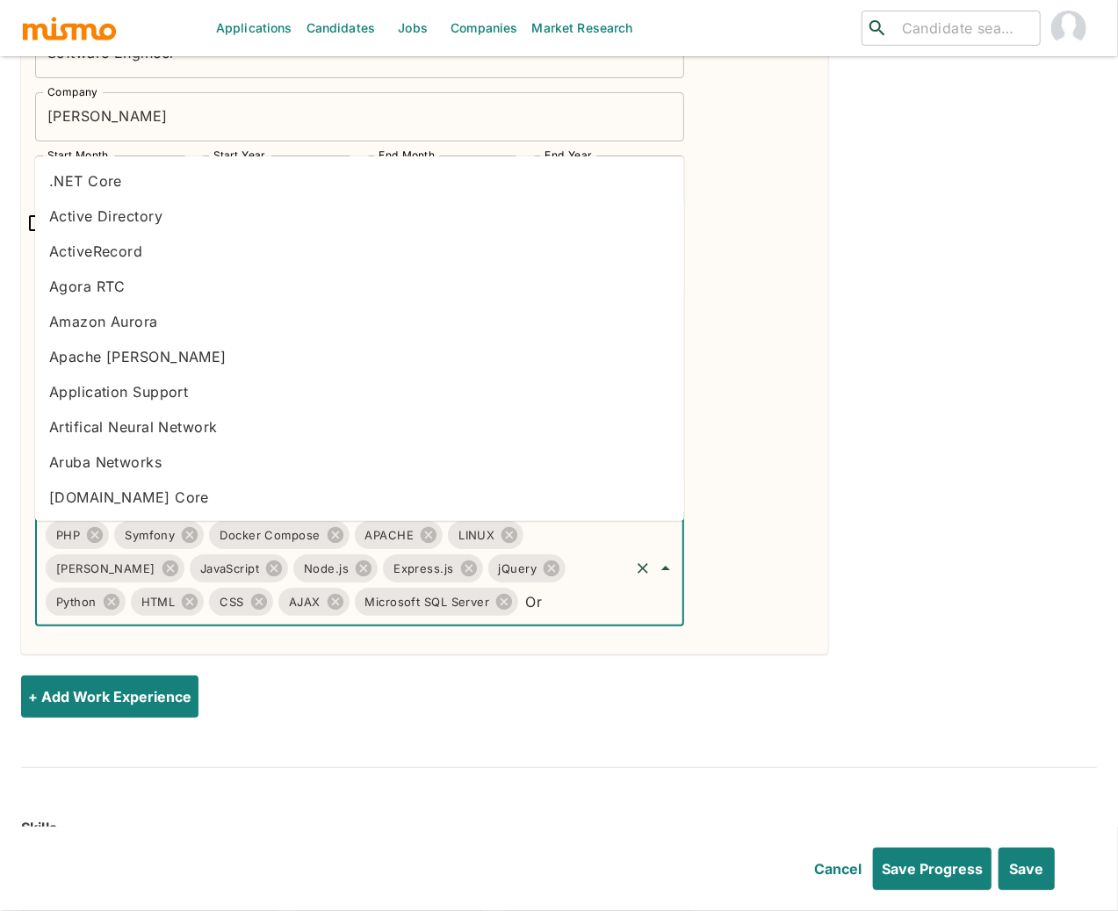
type input "Ora"
click at [81, 427] on li "Oracle" at bounding box center [359, 426] width 649 height 35
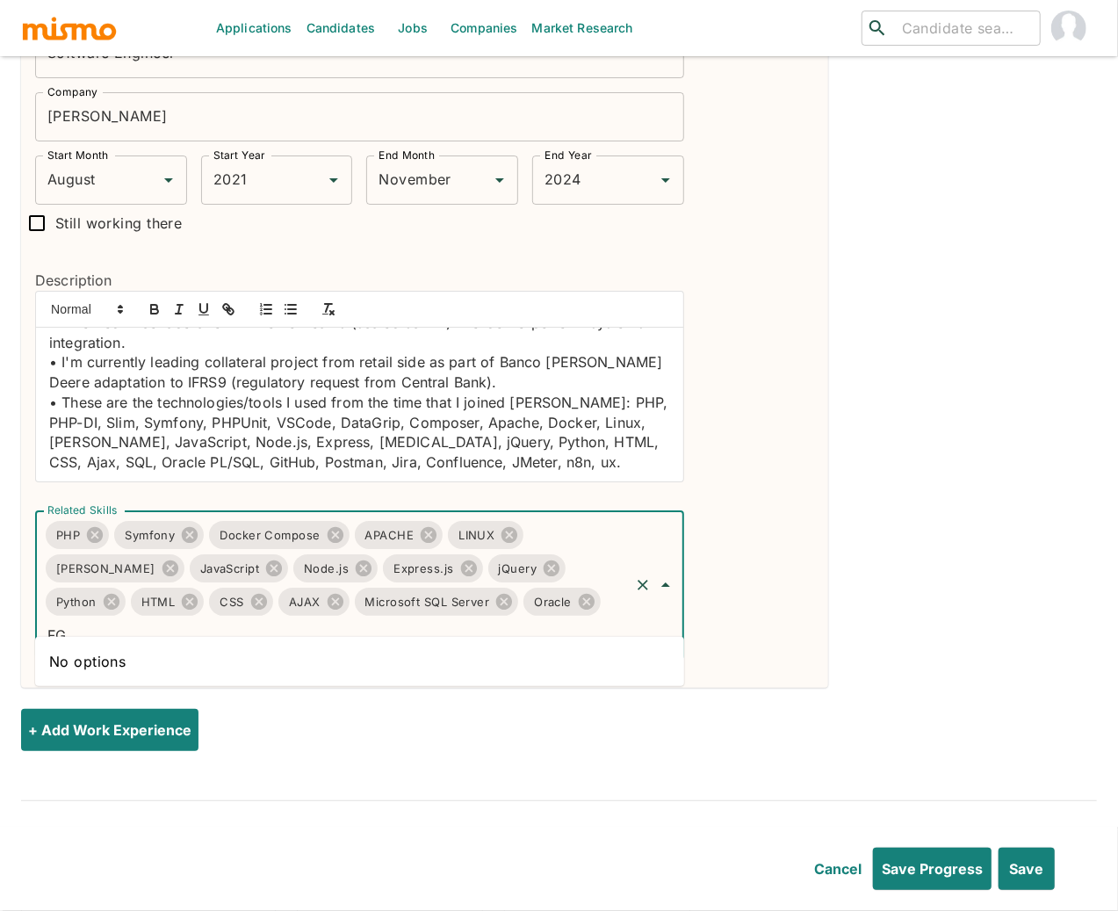
type input "F"
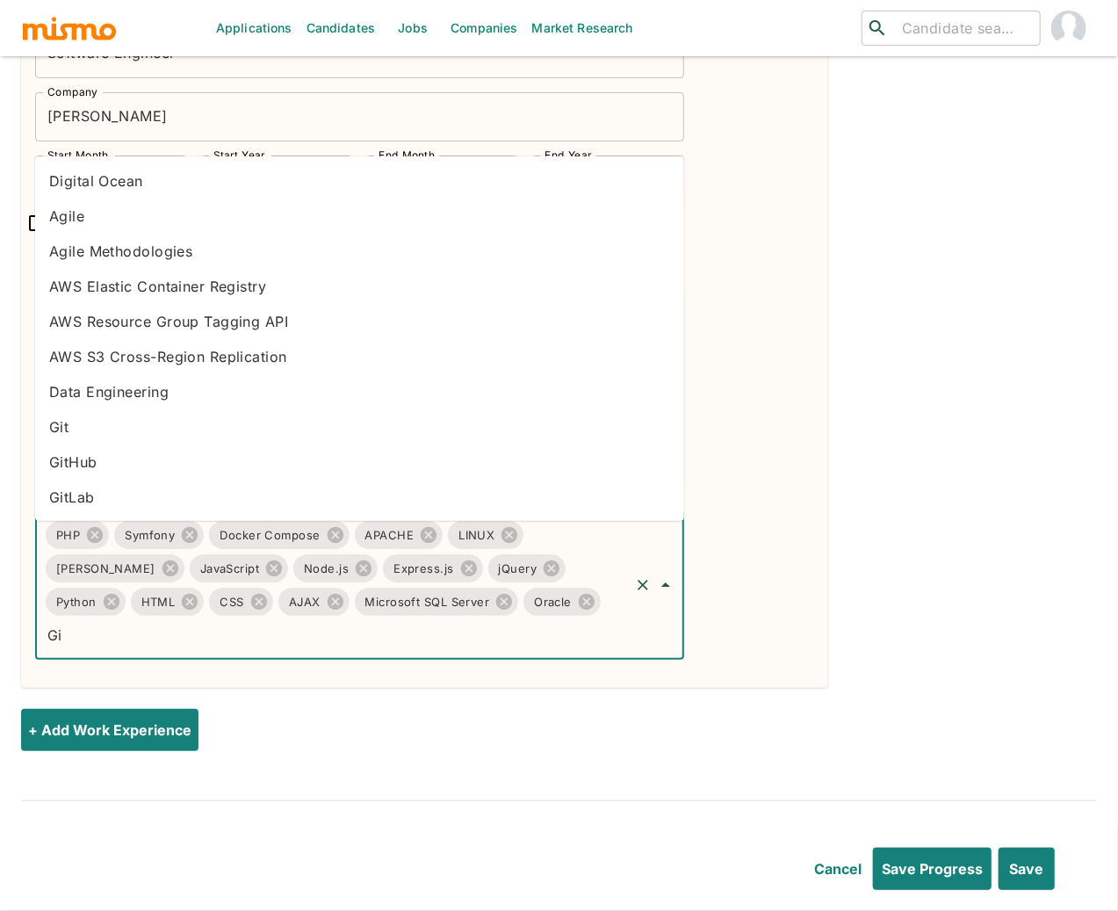
type input "Git"
click at [122, 241] on li "GitHub" at bounding box center [359, 251] width 649 height 35
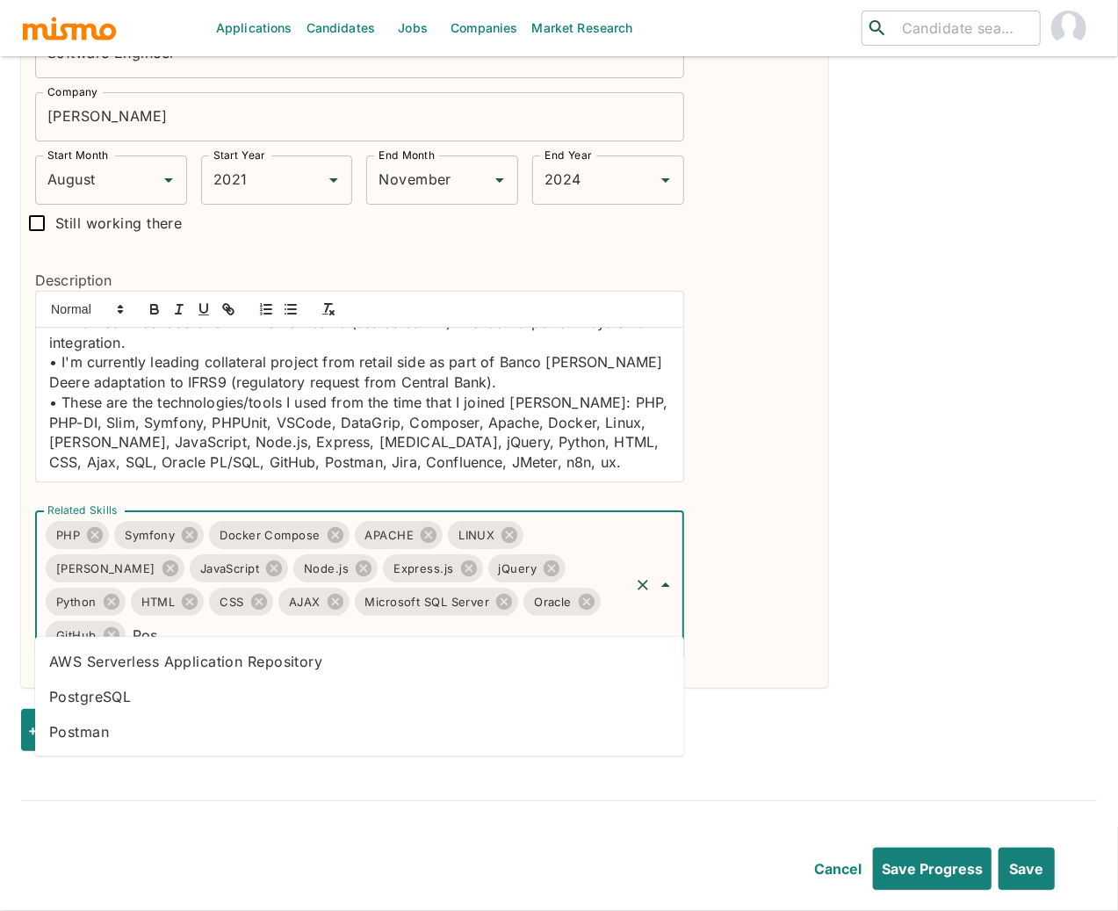
type input "Post"
click at [260, 700] on li "Postman" at bounding box center [359, 696] width 649 height 35
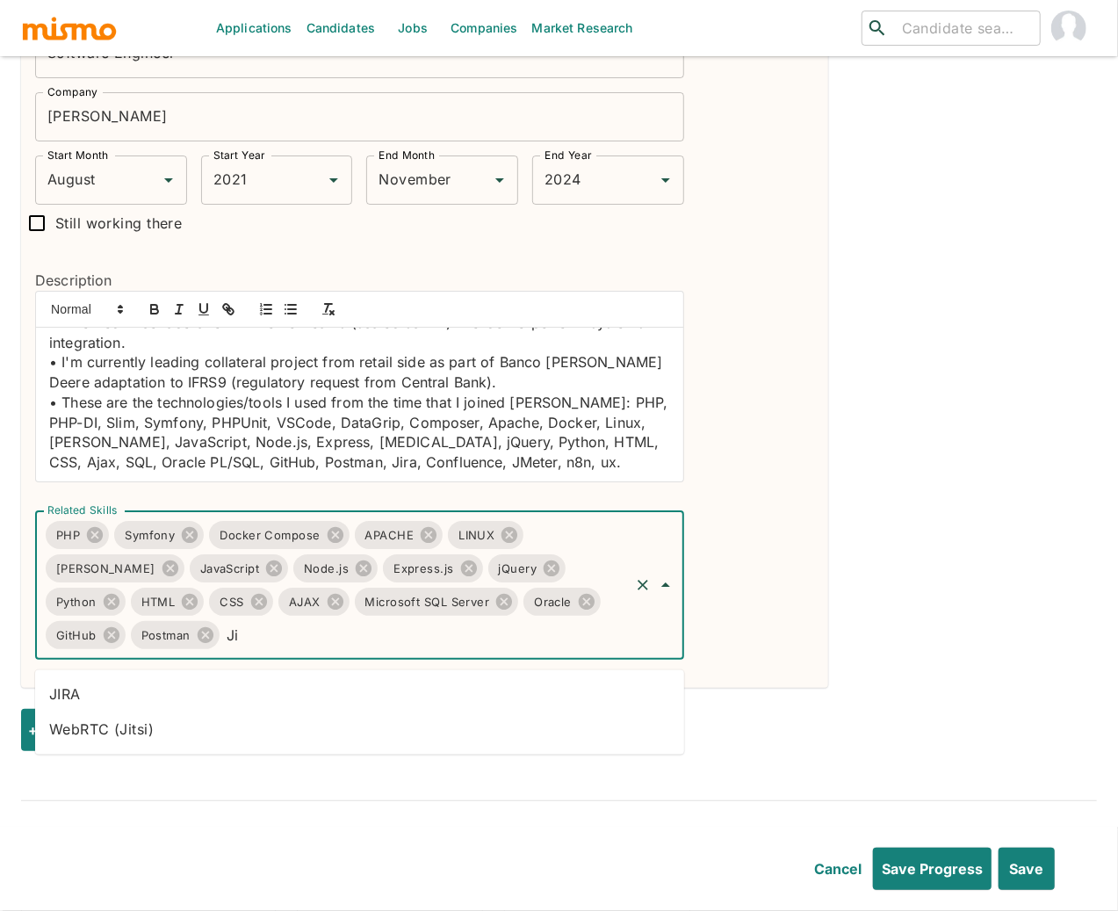
type input "Jir"
click at [385, 684] on li "JIRA" at bounding box center [359, 694] width 649 height 35
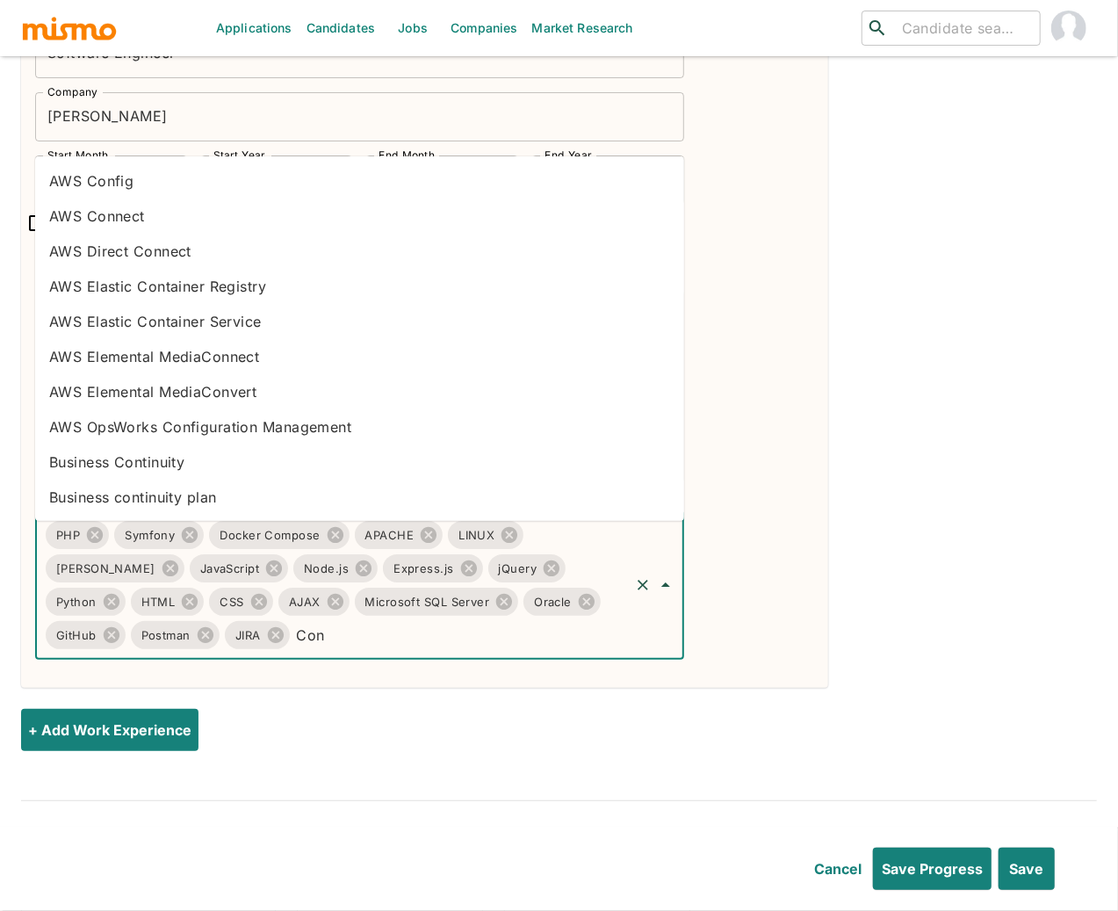
type input "Conf"
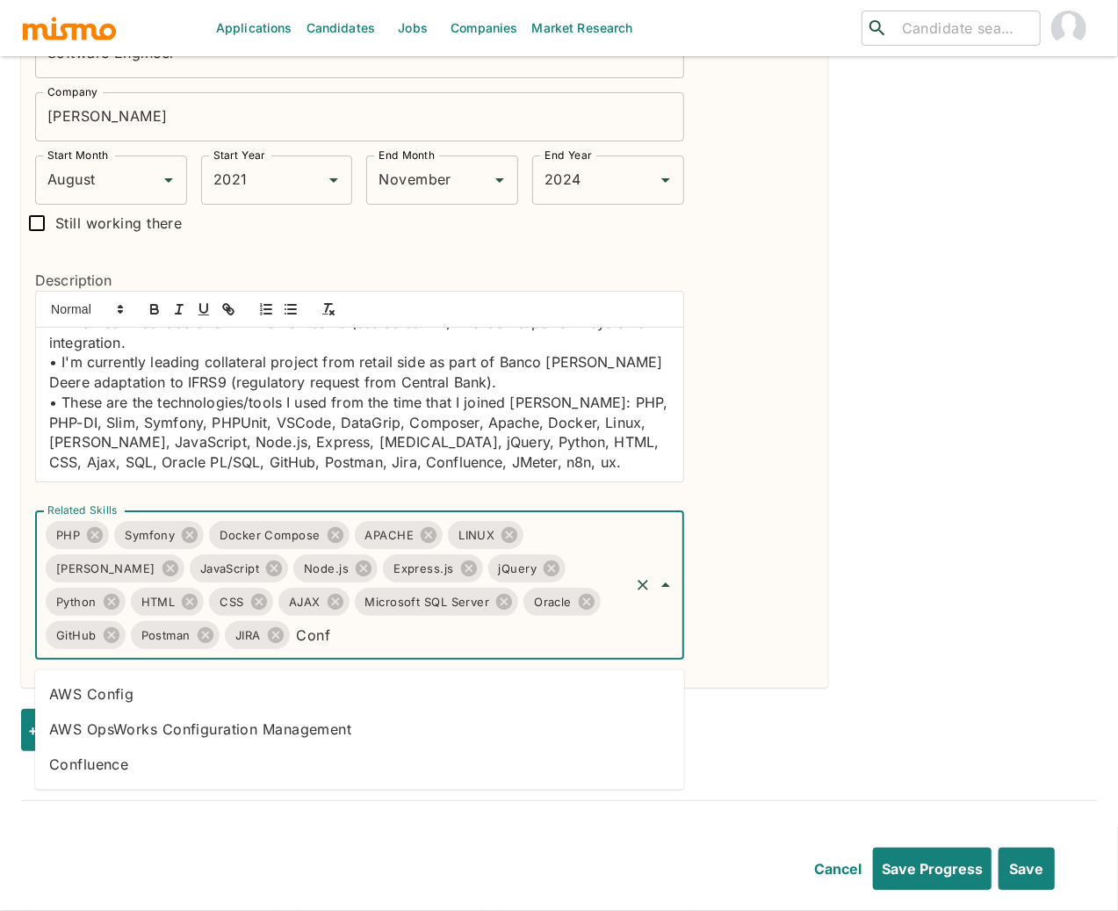
click at [301, 764] on li "Confluence" at bounding box center [359, 764] width 649 height 35
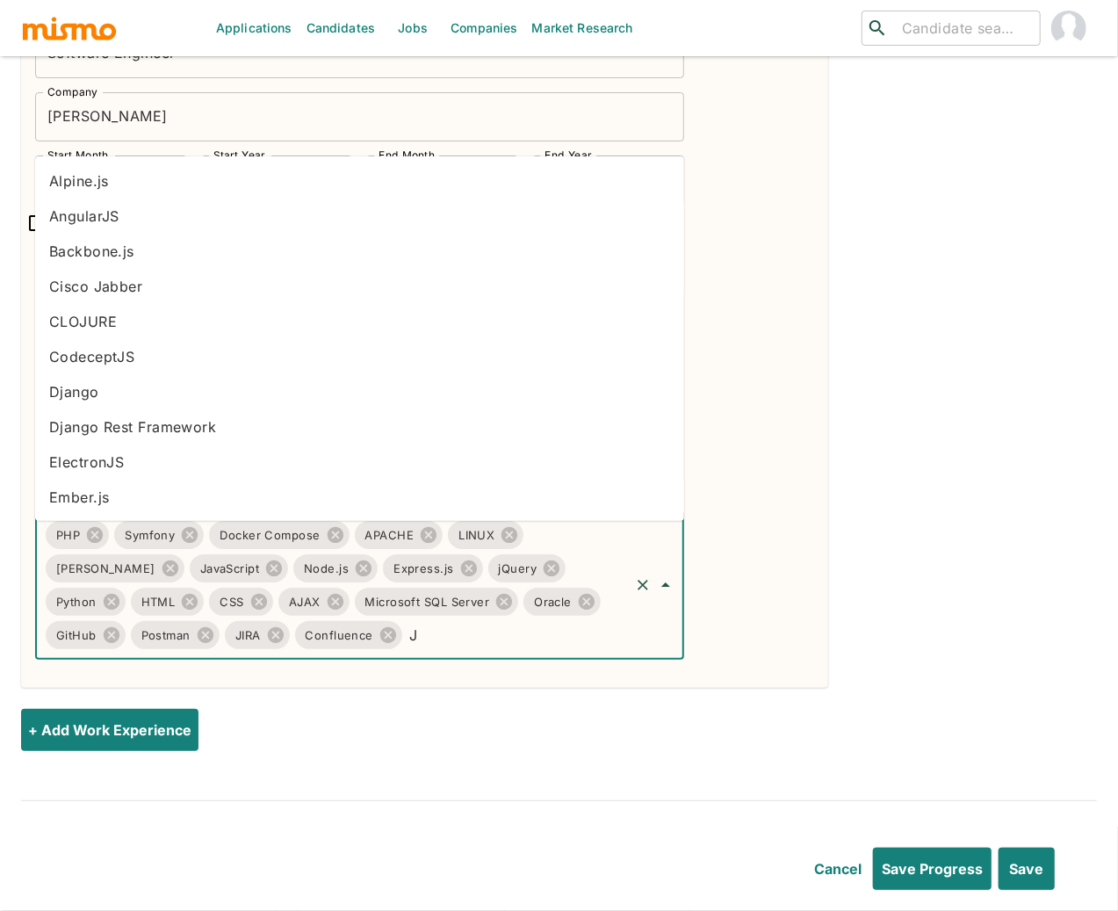
type input "Jm"
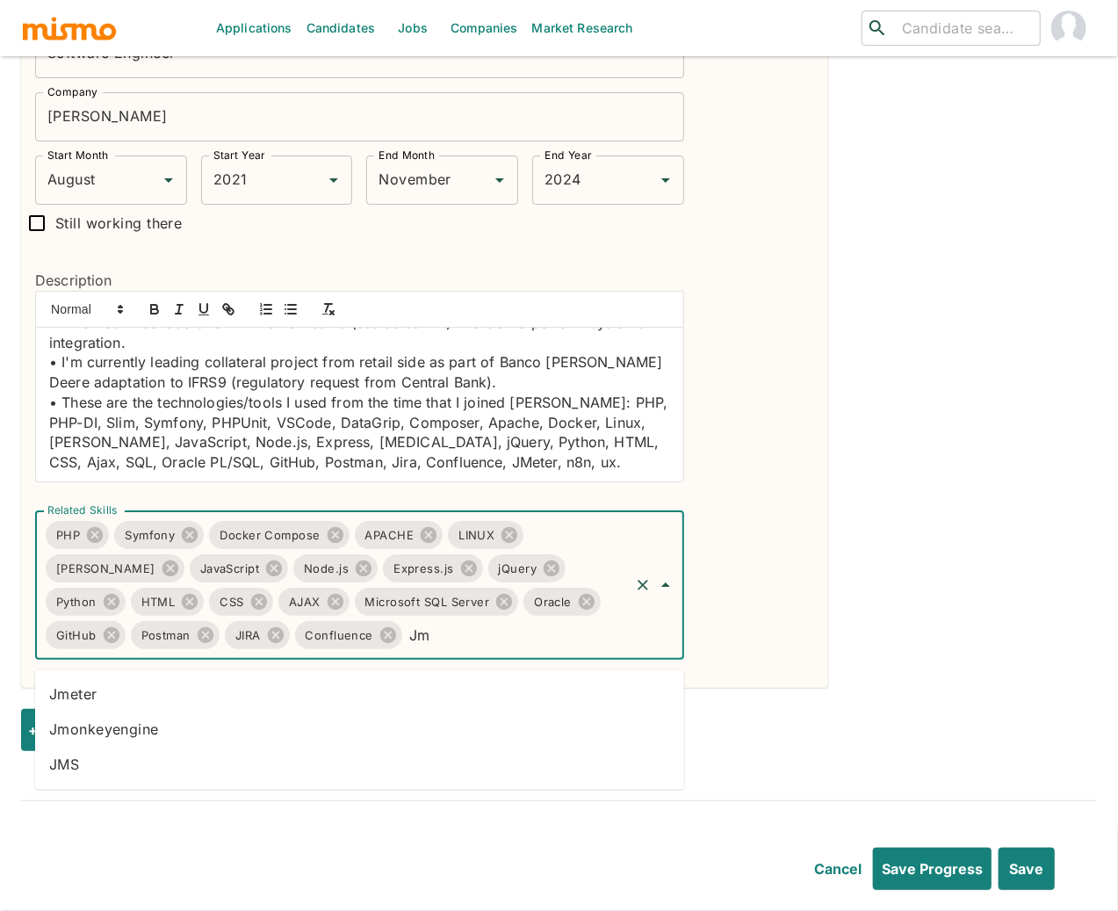
click at [274, 690] on li "Jmeter" at bounding box center [359, 694] width 649 height 35
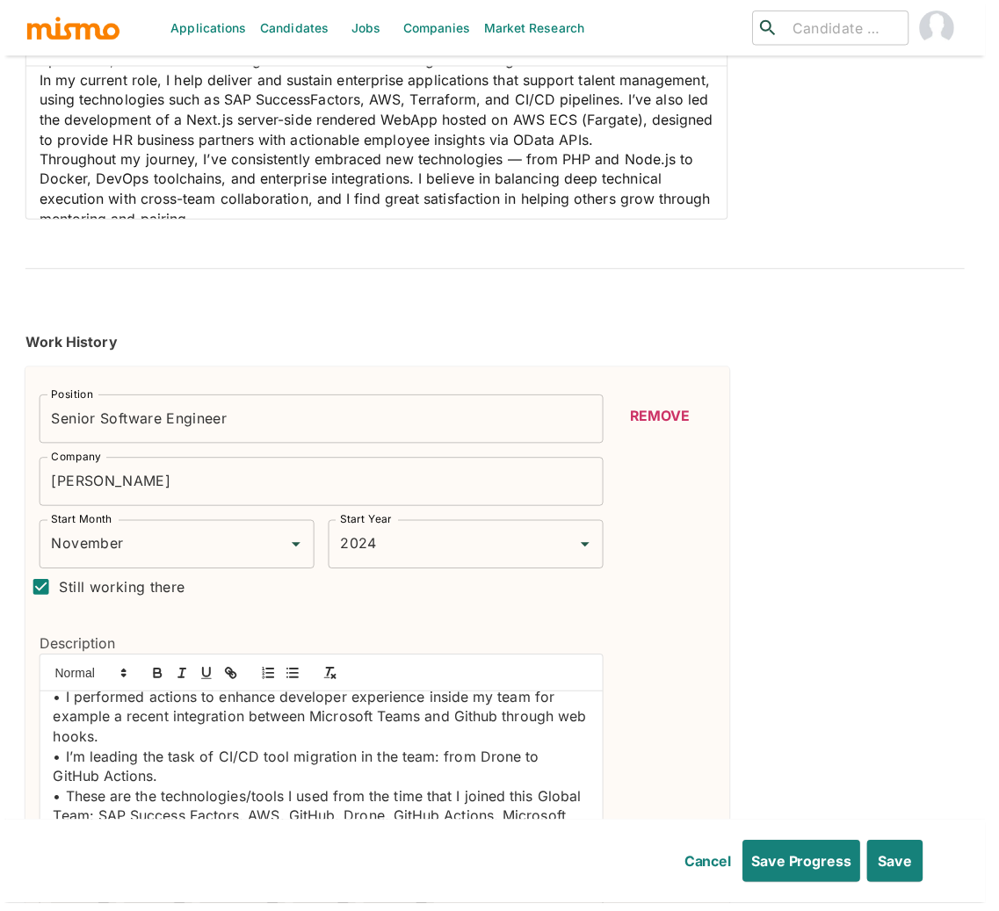
scroll to position [385, 0]
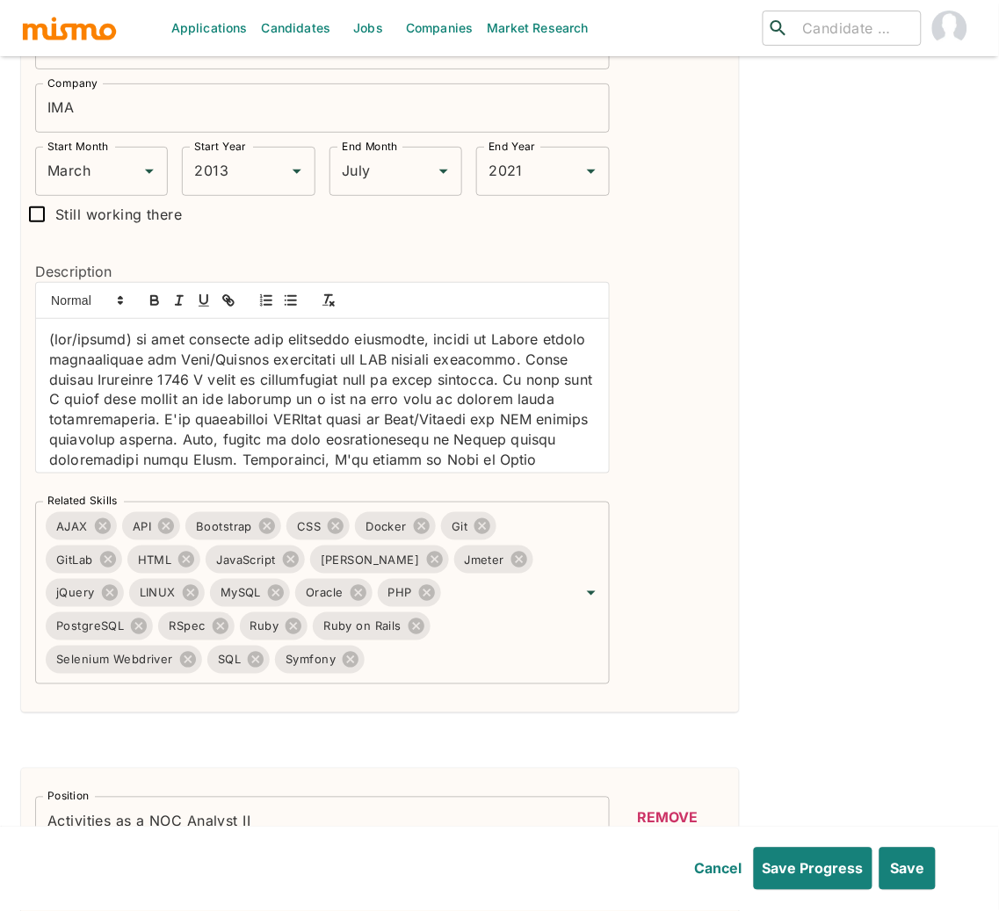
scroll to position [1221, 0]
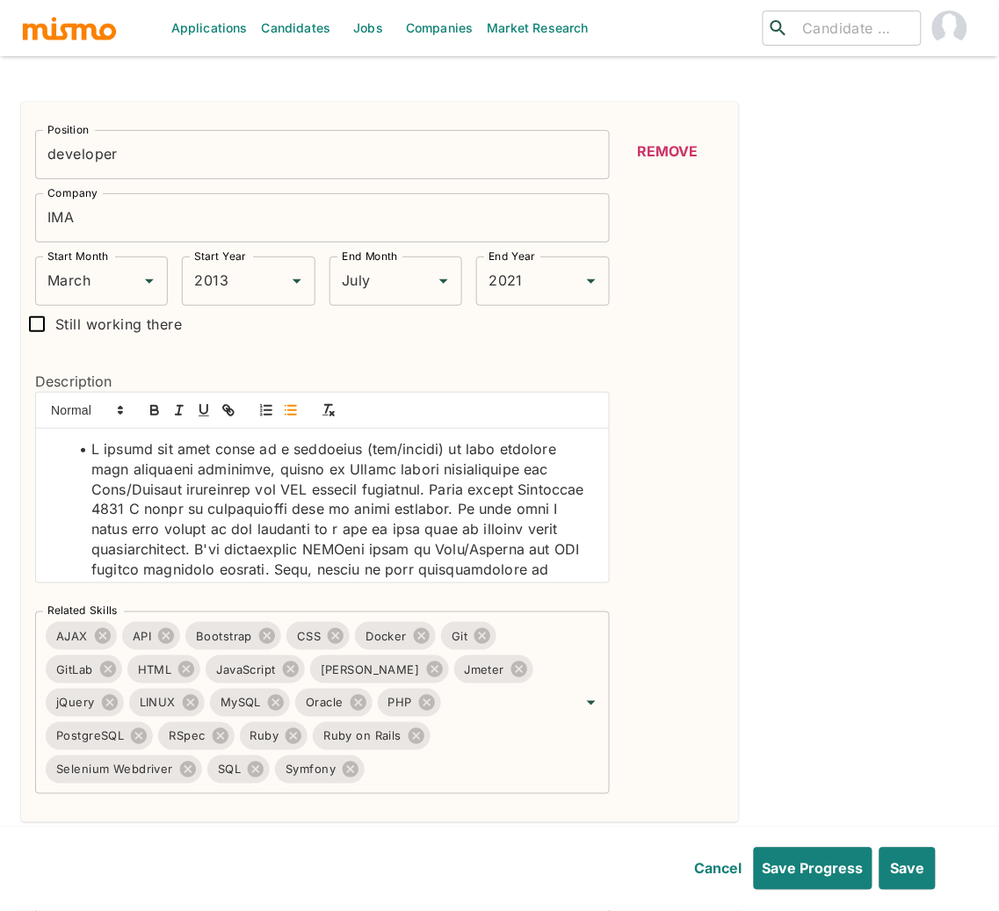
click at [520, 515] on li at bounding box center [332, 658] width 525 height 439
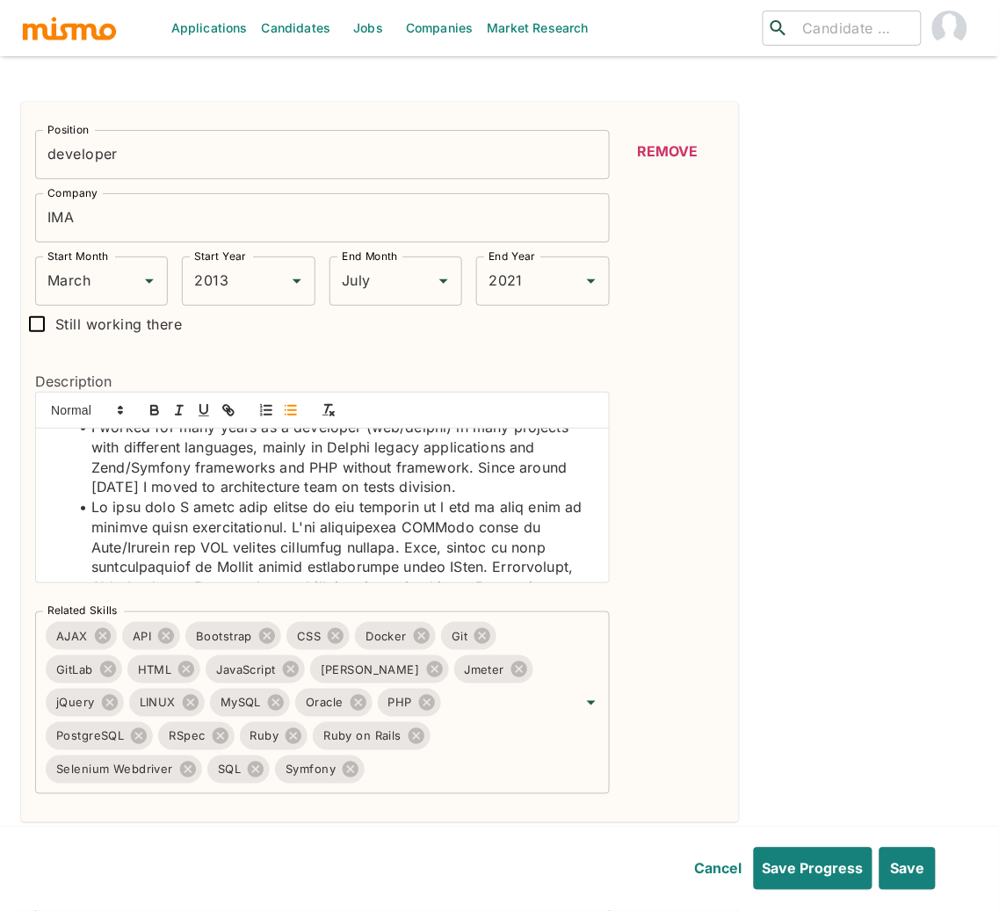
scroll to position [25, 0]
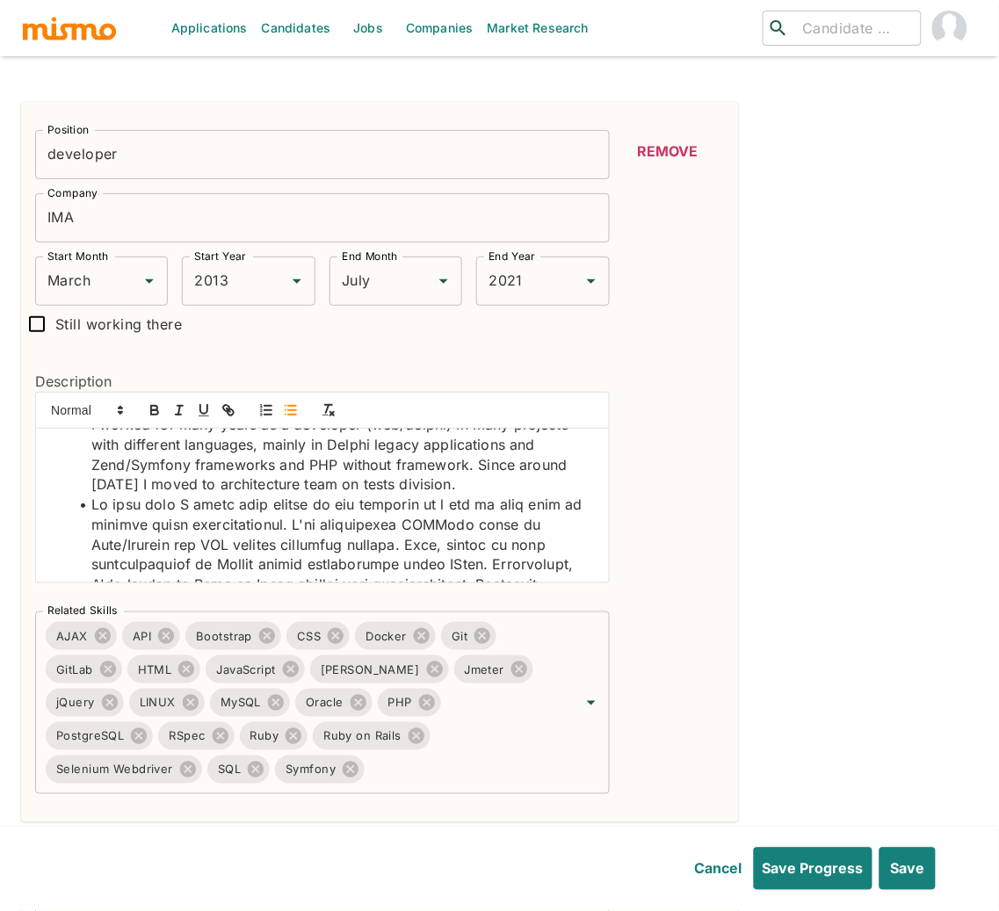
click at [297, 527] on li at bounding box center [332, 683] width 525 height 379
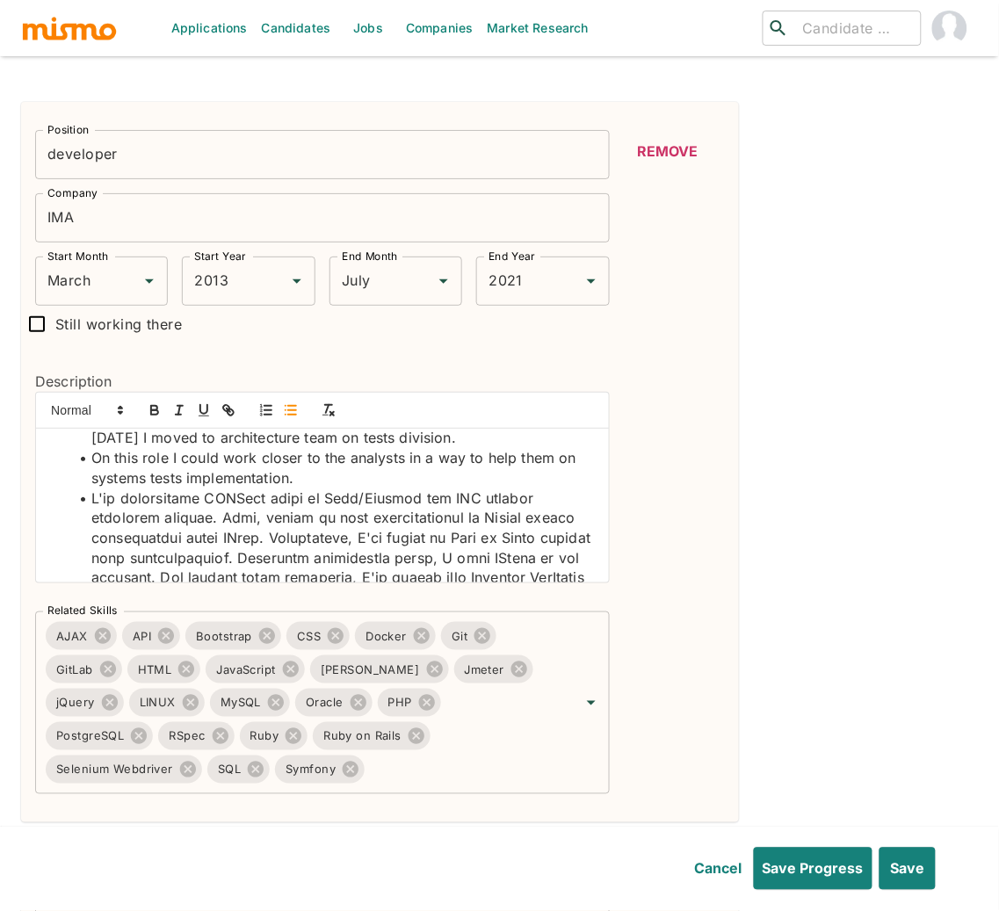
scroll to position [74, 0]
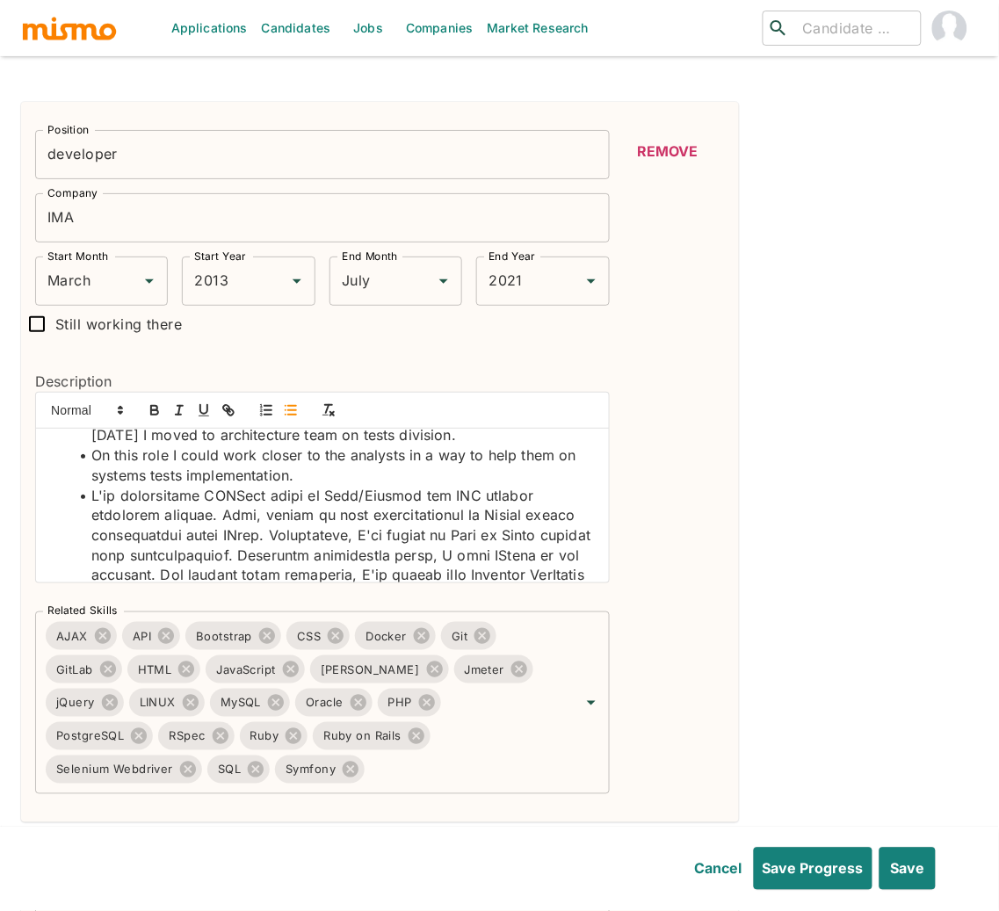
click at [232, 517] on li at bounding box center [332, 655] width 525 height 339
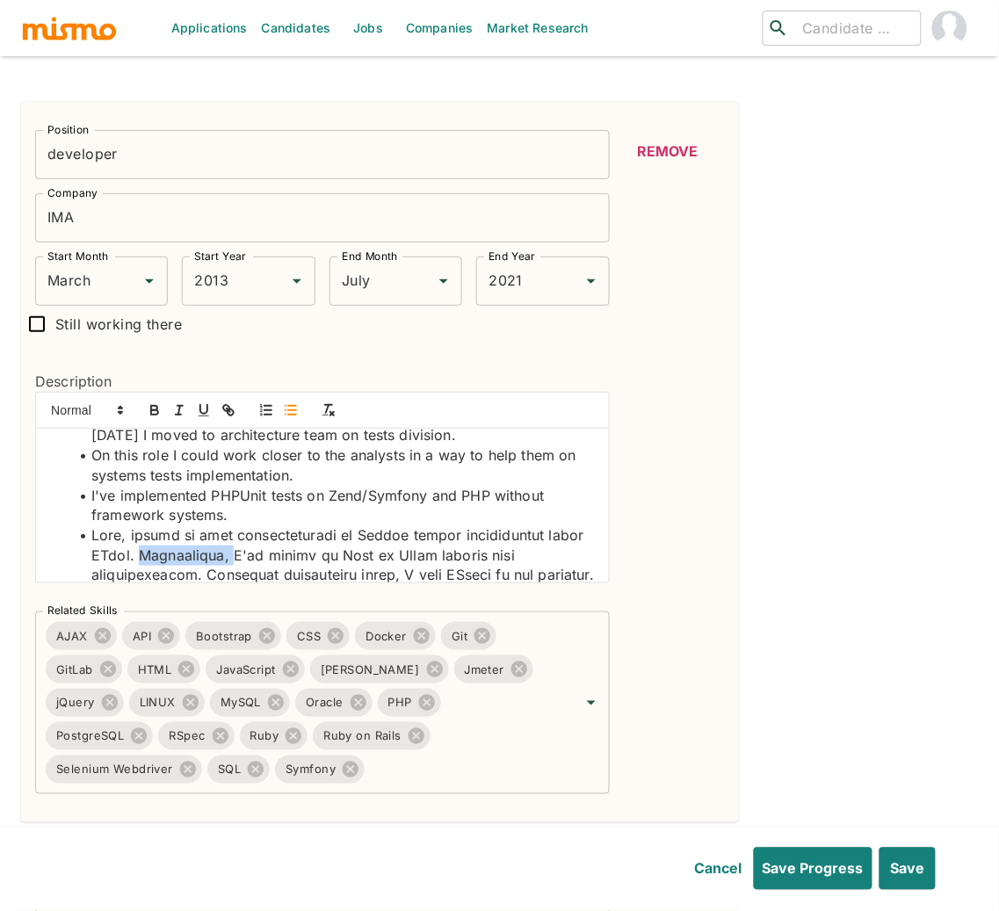
drag, startPoint x: 135, startPoint y: 559, endPoint x: 227, endPoint y: 557, distance: 92.3
click at [227, 557] on li at bounding box center [332, 685] width 525 height 320
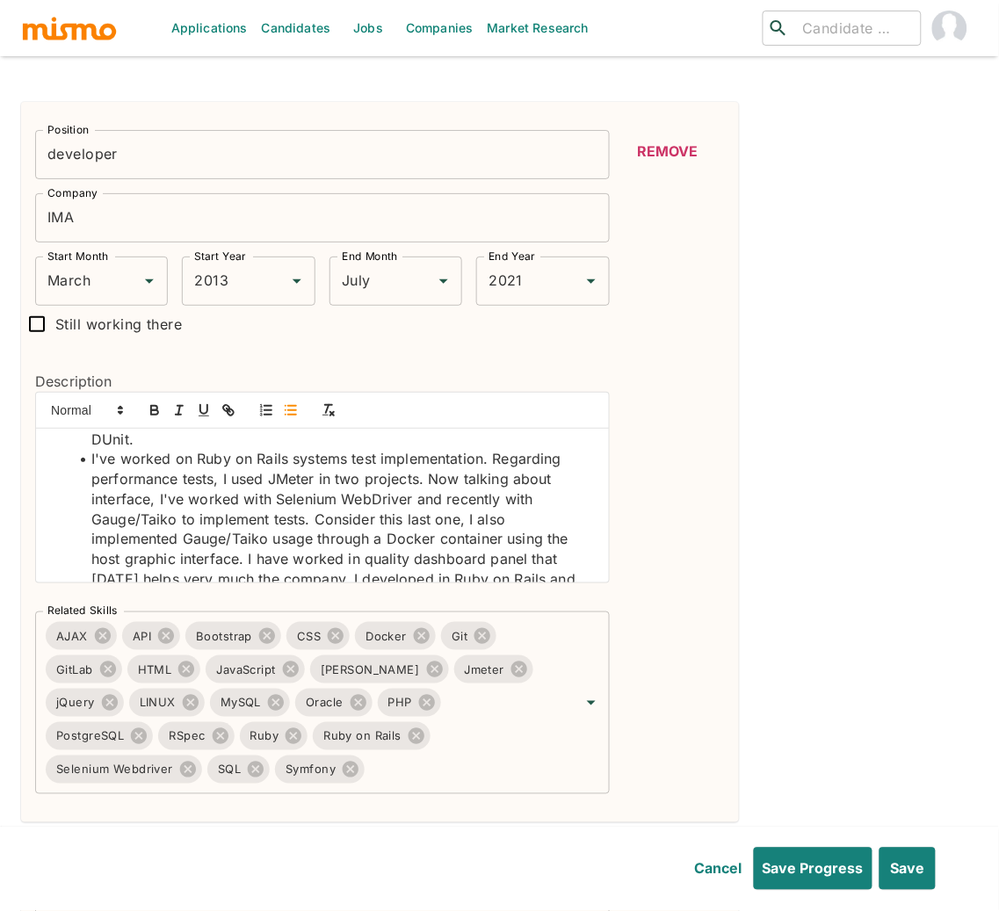
scroll to position [197, 0]
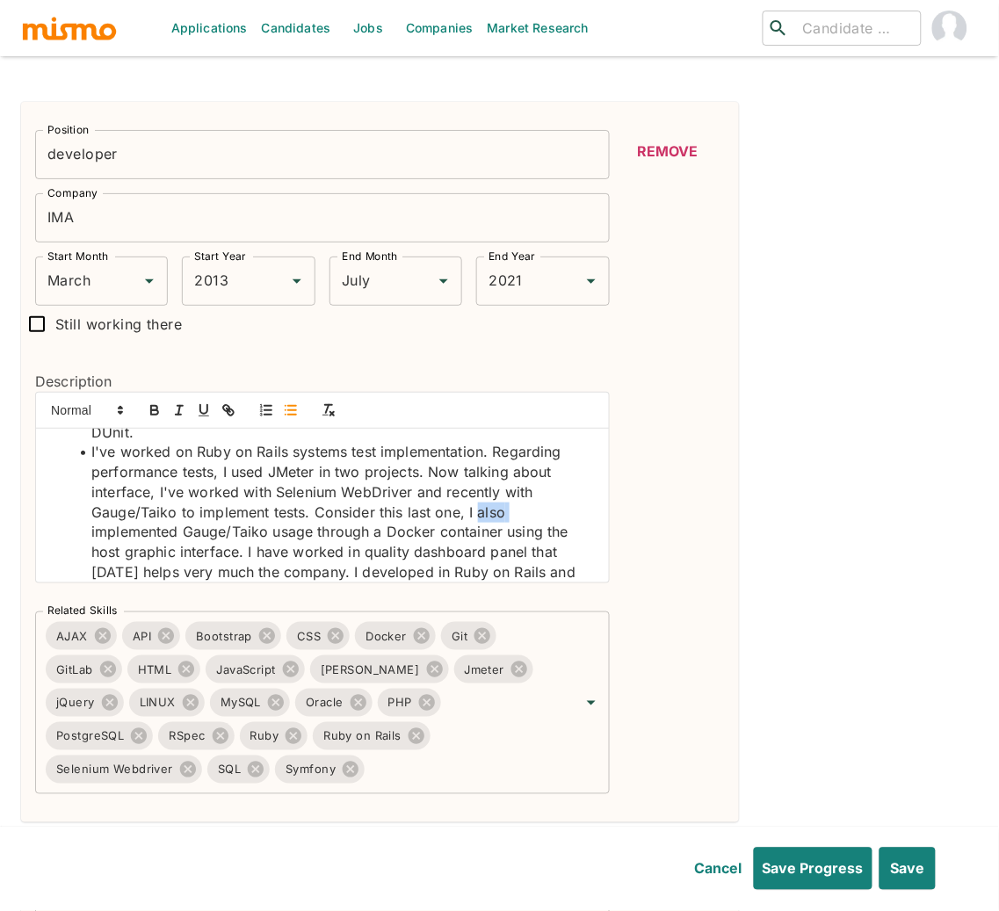
drag, startPoint x: 476, startPoint y: 515, endPoint x: 507, endPoint y: 518, distance: 30.9
click at [507, 518] on li "I've worked on Ruby on Rails systems test implementation. Regarding performance…" at bounding box center [332, 592] width 525 height 300
click at [465, 512] on li "I've worked on Ruby on Rails systems test implementation. Regarding performance…" at bounding box center [332, 592] width 525 height 300
drag, startPoint x: 477, startPoint y: 516, endPoint x: 315, endPoint y: 516, distance: 161.6
click at [315, 516] on li "I've worked on Ruby on Rails systems test implementation. Regarding performance…" at bounding box center [332, 482] width 525 height 80
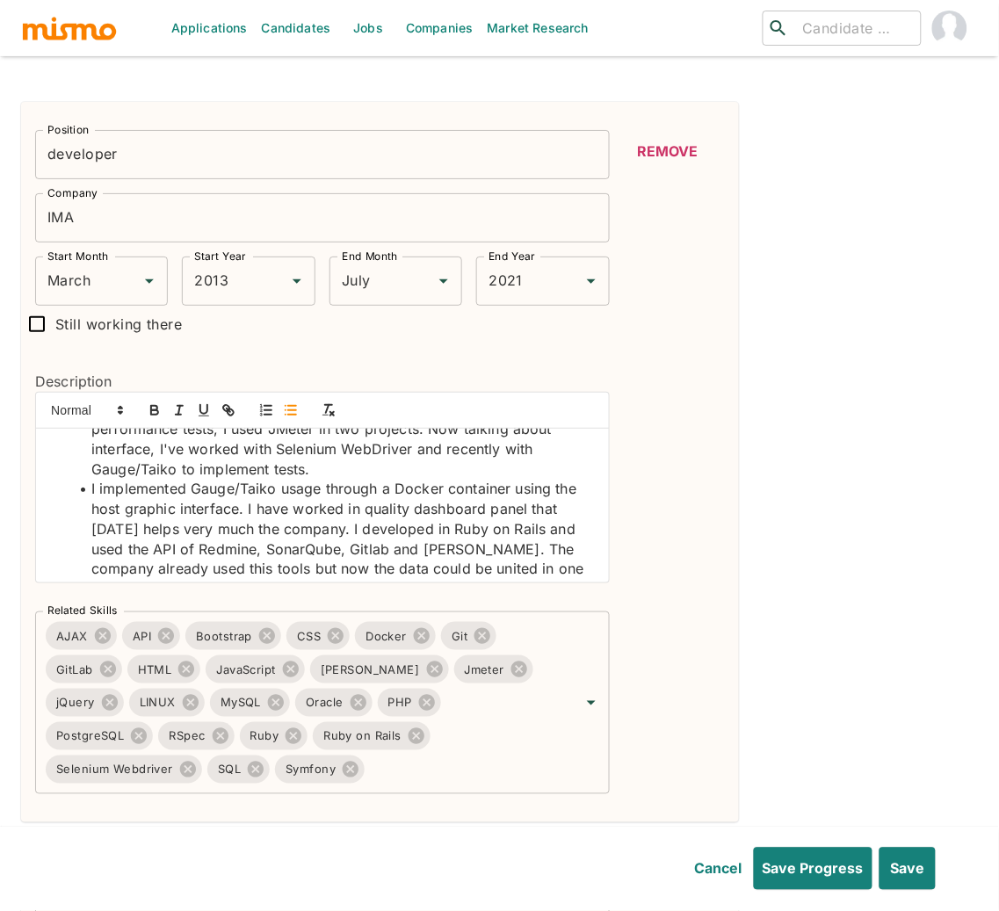
scroll to position [242, 0]
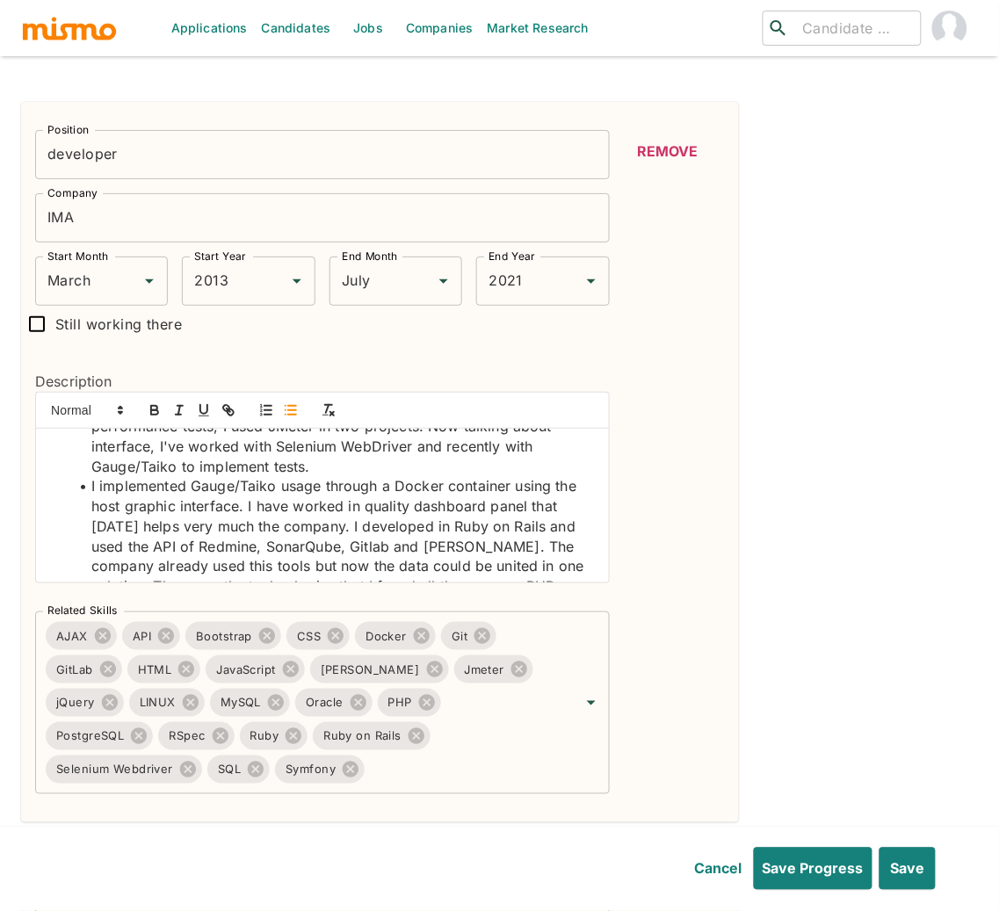
click at [343, 526] on li "I implemented Gauge/Taiko usage through a Docker container using the host graph…" at bounding box center [332, 586] width 525 height 220
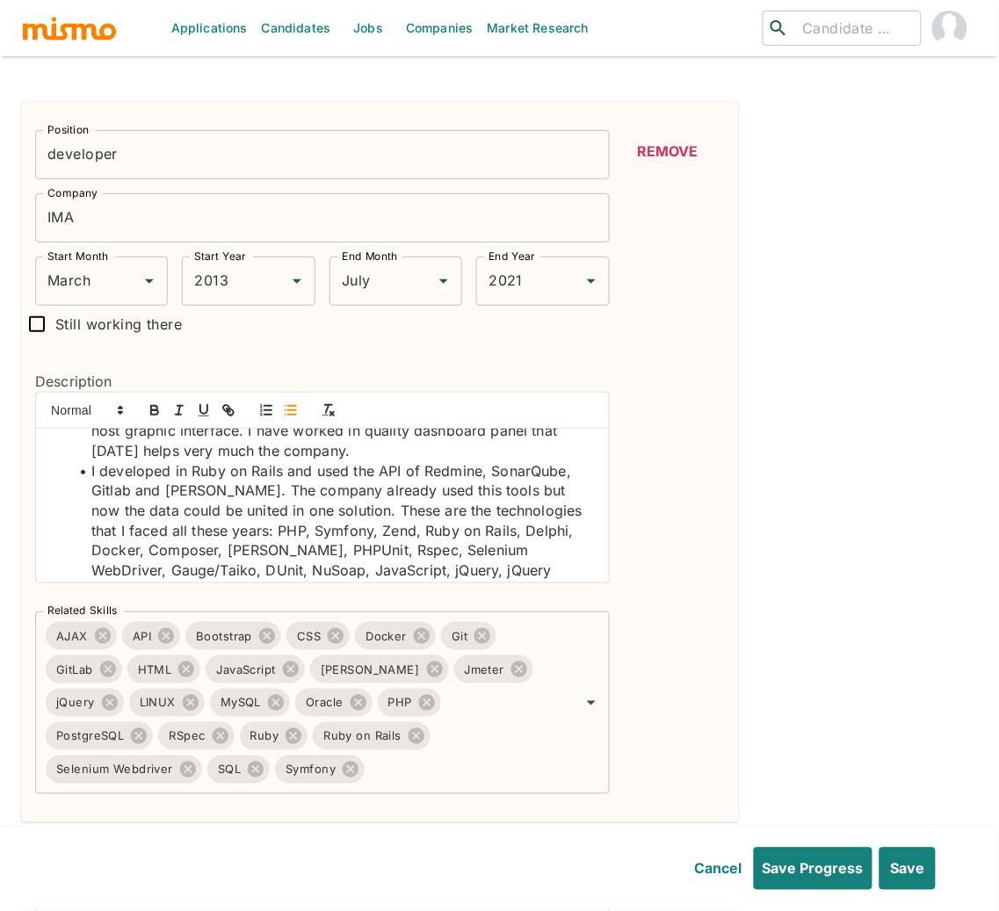
scroll to position [335, 0]
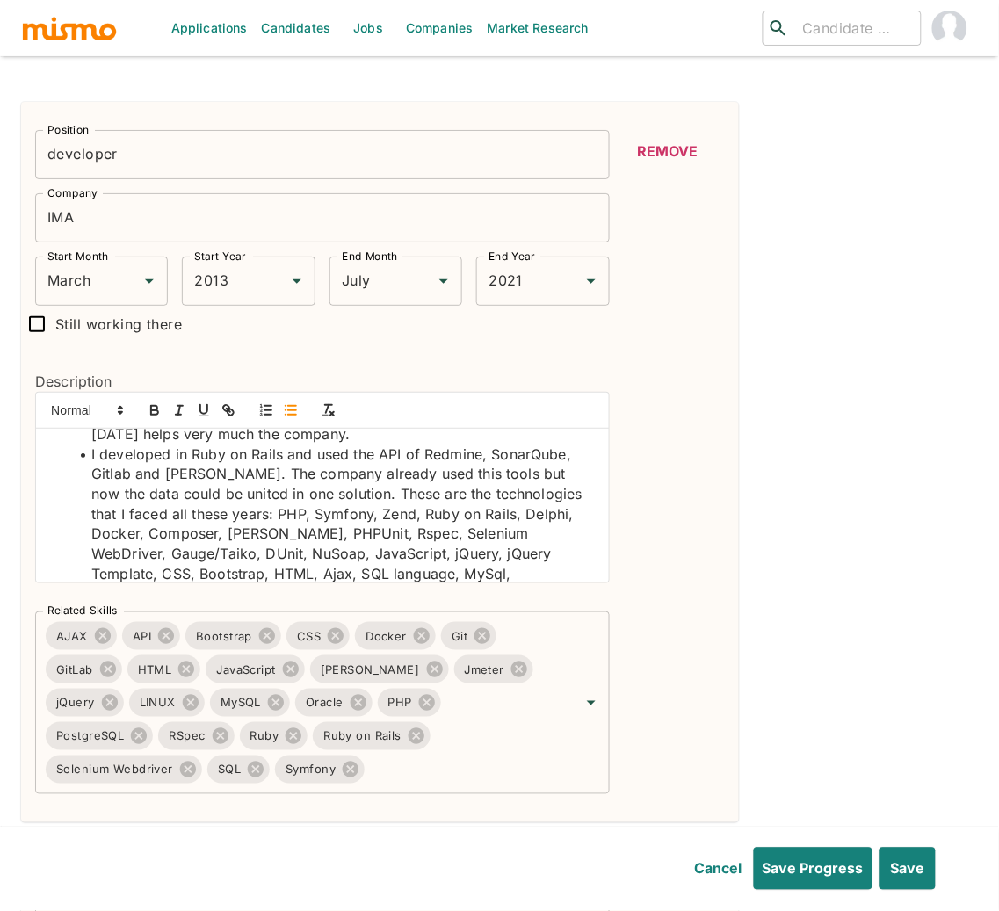
click at [339, 496] on li "I developed in Ruby on Rails and used the API of Redmine, SonarQube, Gitlab and…" at bounding box center [332, 533] width 525 height 179
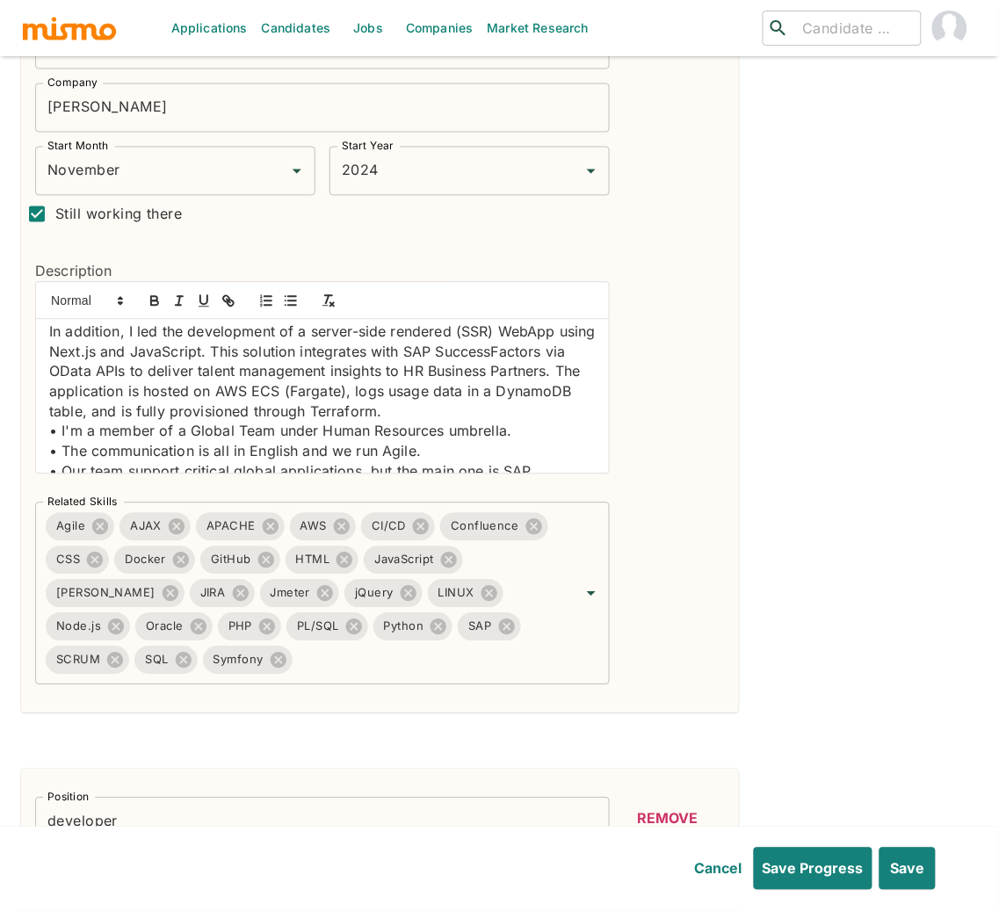
scroll to position [142, 0]
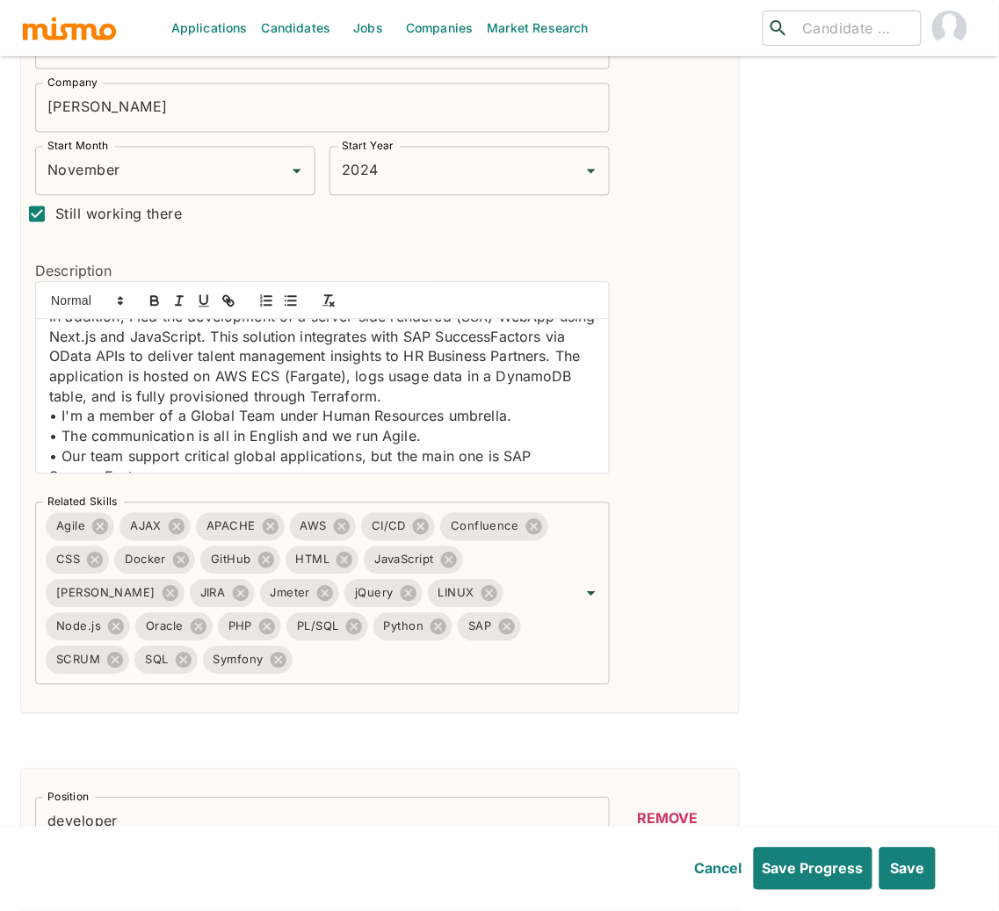
click at [61, 422] on p "• I'm a member of a Global Team under Human Resources umbrella." at bounding box center [322, 417] width 546 height 20
click at [283, 304] on icon "button" at bounding box center [291, 301] width 16 height 16
click at [64, 439] on p "• The communication is all in English and we run Agile." at bounding box center [322, 437] width 546 height 20
click at [290, 301] on line "button" at bounding box center [292, 301] width 8 height 0
click at [62, 458] on p "• Our team support critical global applications, but the main one is SAP Succes…" at bounding box center [322, 467] width 546 height 40
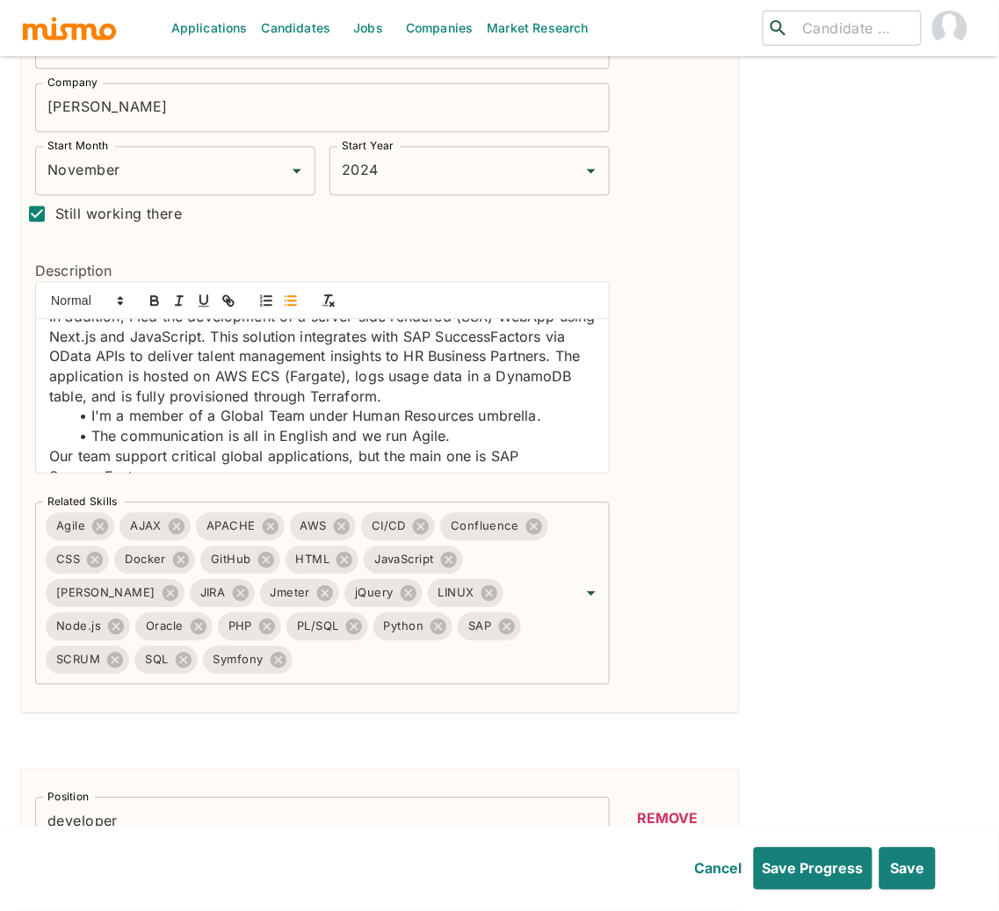
click at [288, 306] on icon "button" at bounding box center [291, 301] width 16 height 16
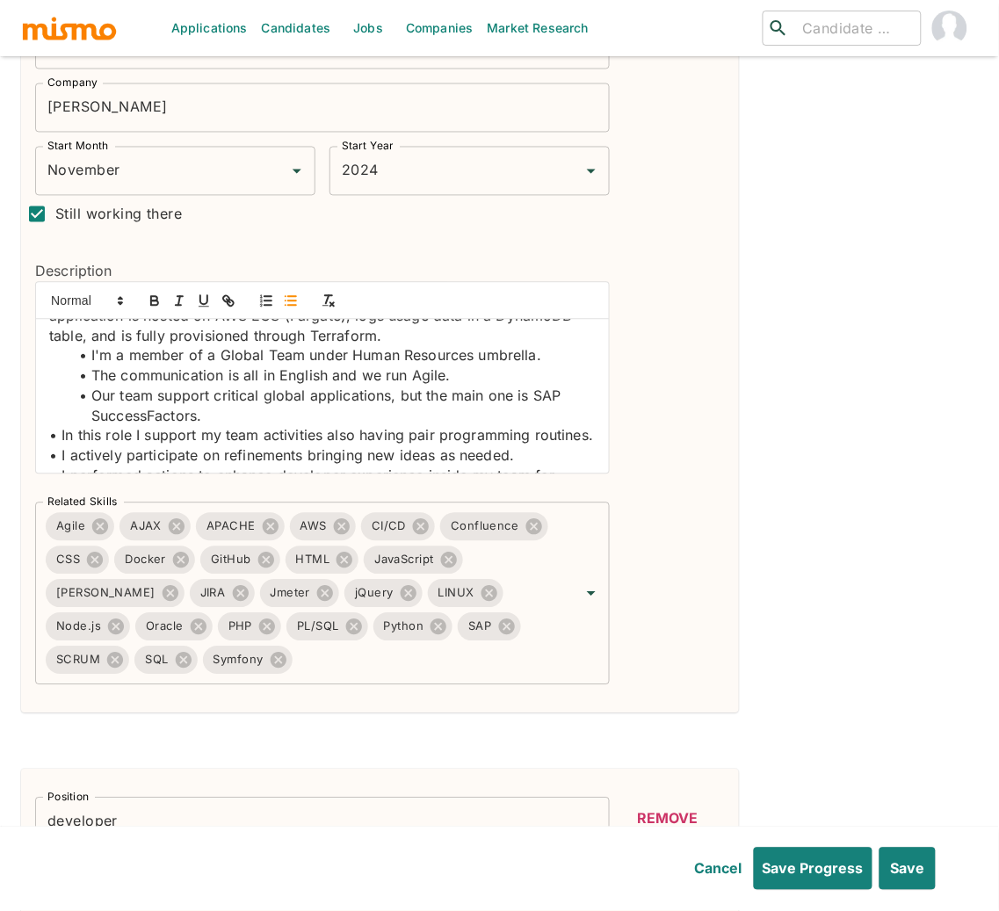
scroll to position [217, 0]
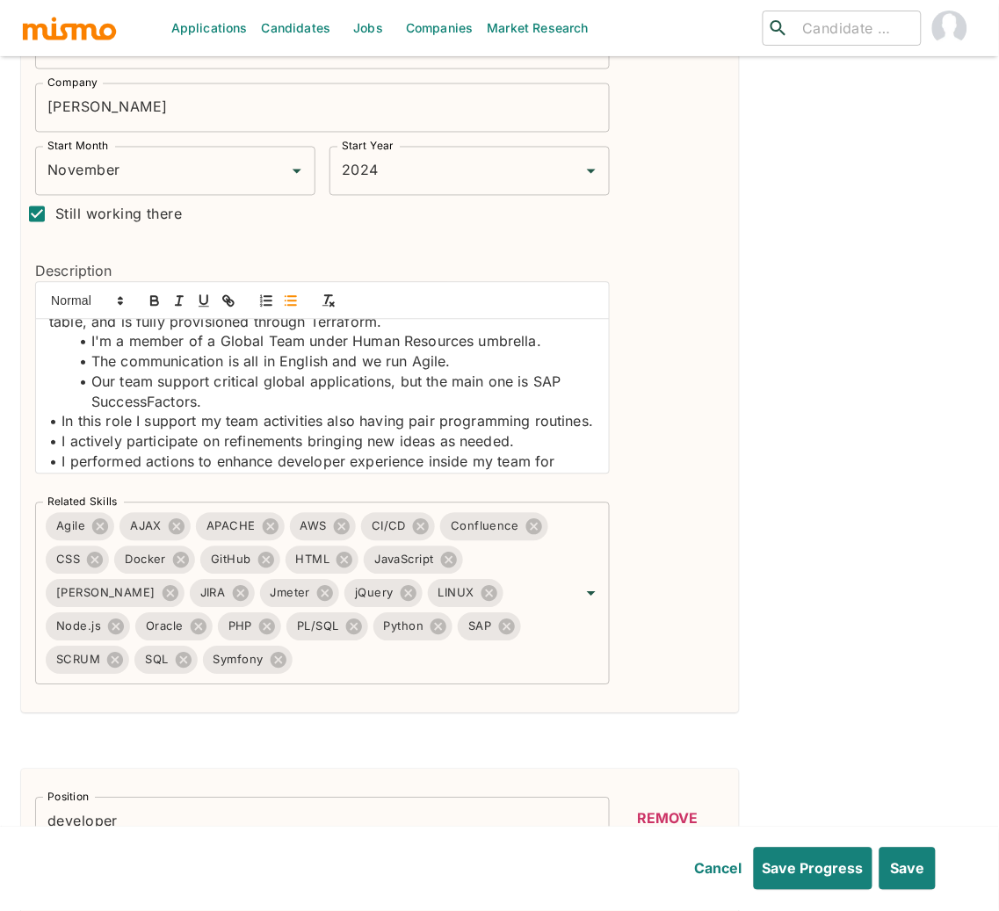
click at [61, 424] on p "• In this role I support my team activities also having pair programming routin…" at bounding box center [322, 422] width 546 height 20
click at [288, 306] on line "button" at bounding box center [292, 306] width 8 height 0
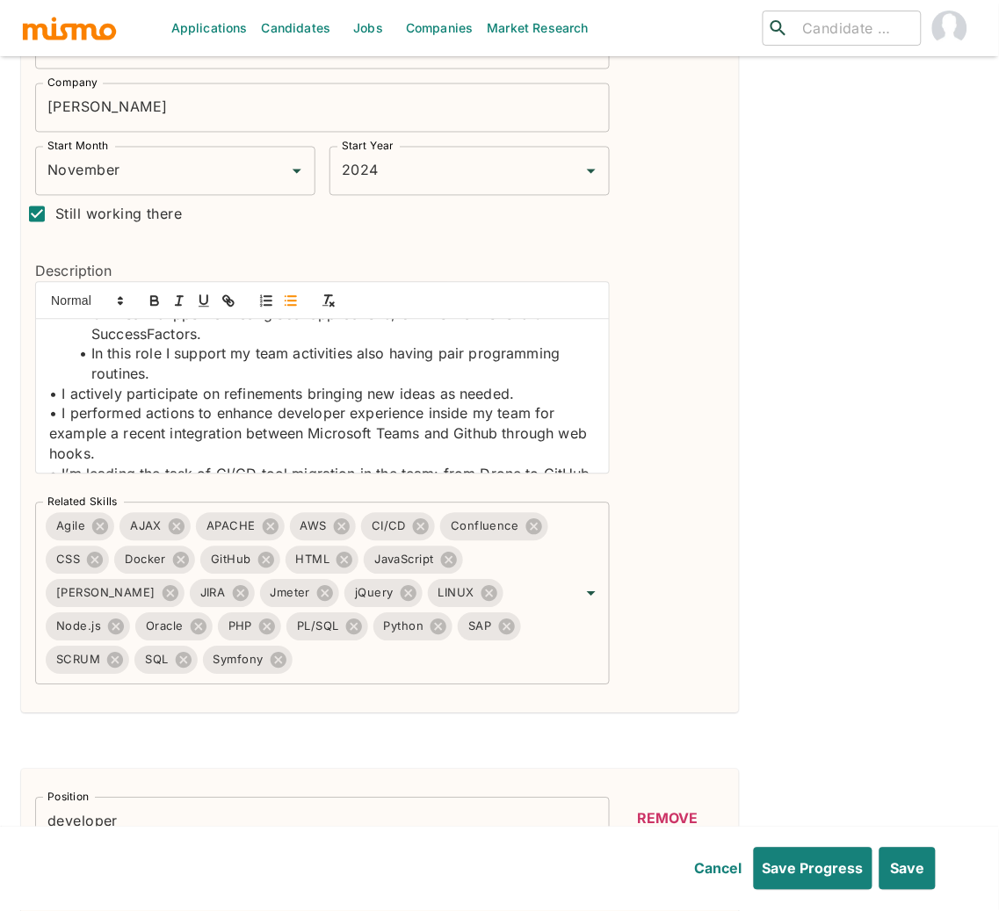
scroll to position [295, 0]
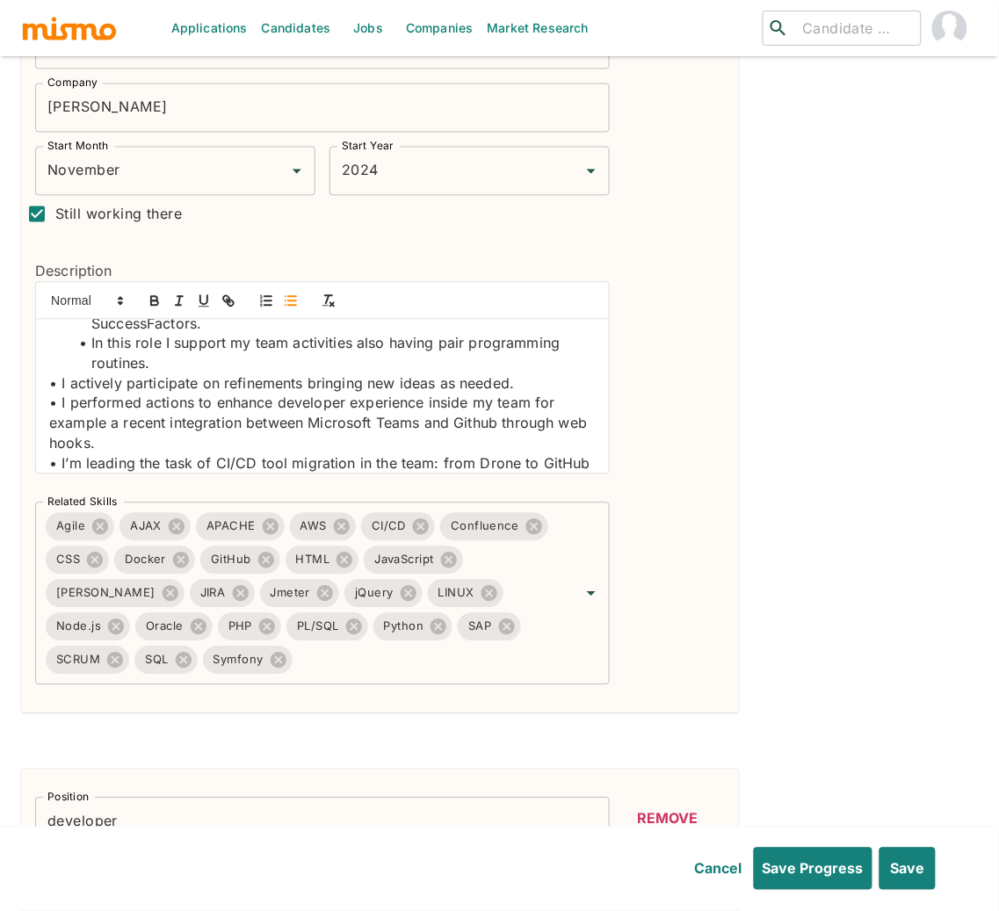
click at [60, 386] on p "• I actively participate on refinements bringing new ideas as needed." at bounding box center [322, 384] width 546 height 20
click at [286, 304] on icon "button" at bounding box center [291, 301] width 16 height 16
drag, startPoint x: 61, startPoint y: 406, endPoint x: 12, endPoint y: 401, distance: 49.5
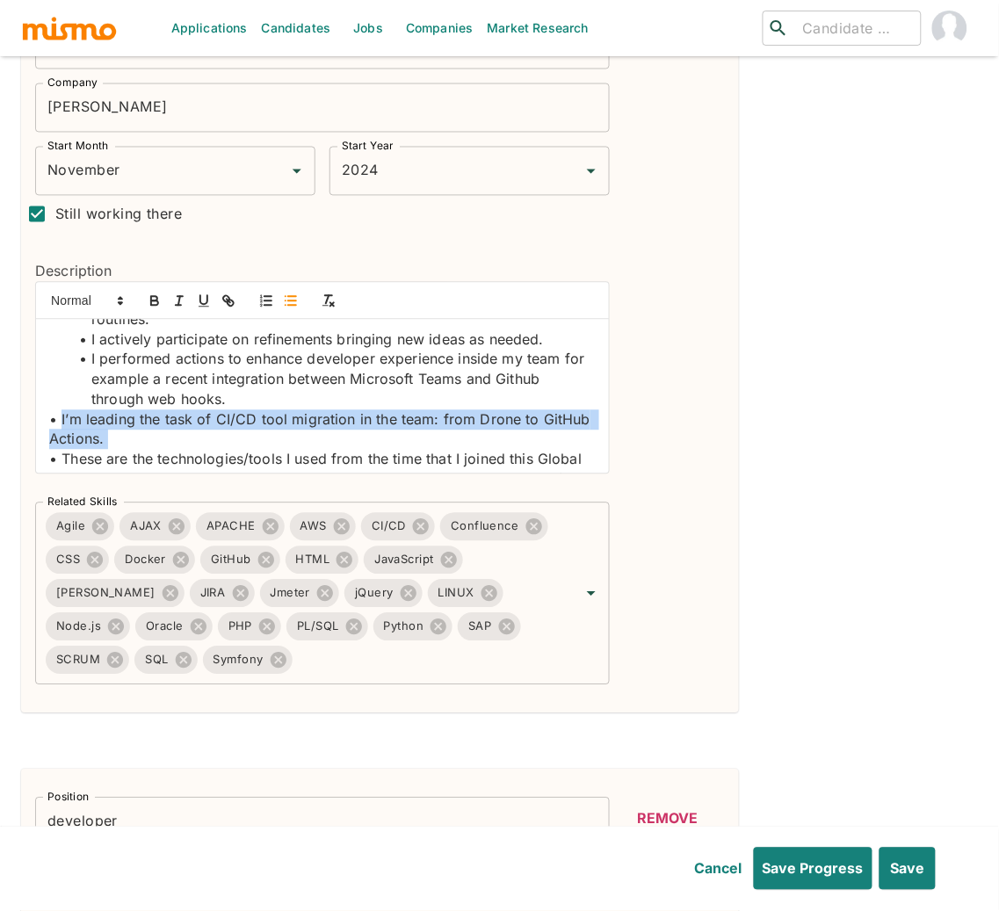
scroll to position [409, 0]
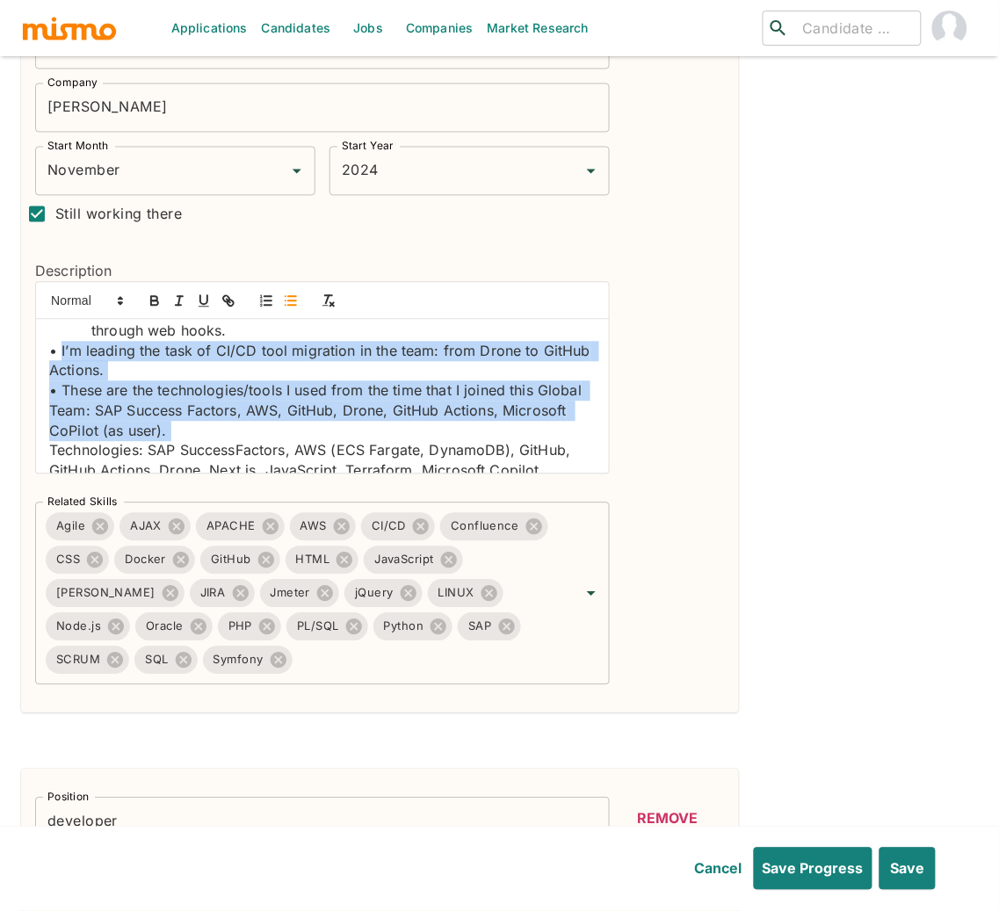
drag, startPoint x: 61, startPoint y: 463, endPoint x: 16, endPoint y: 458, distance: 45.0
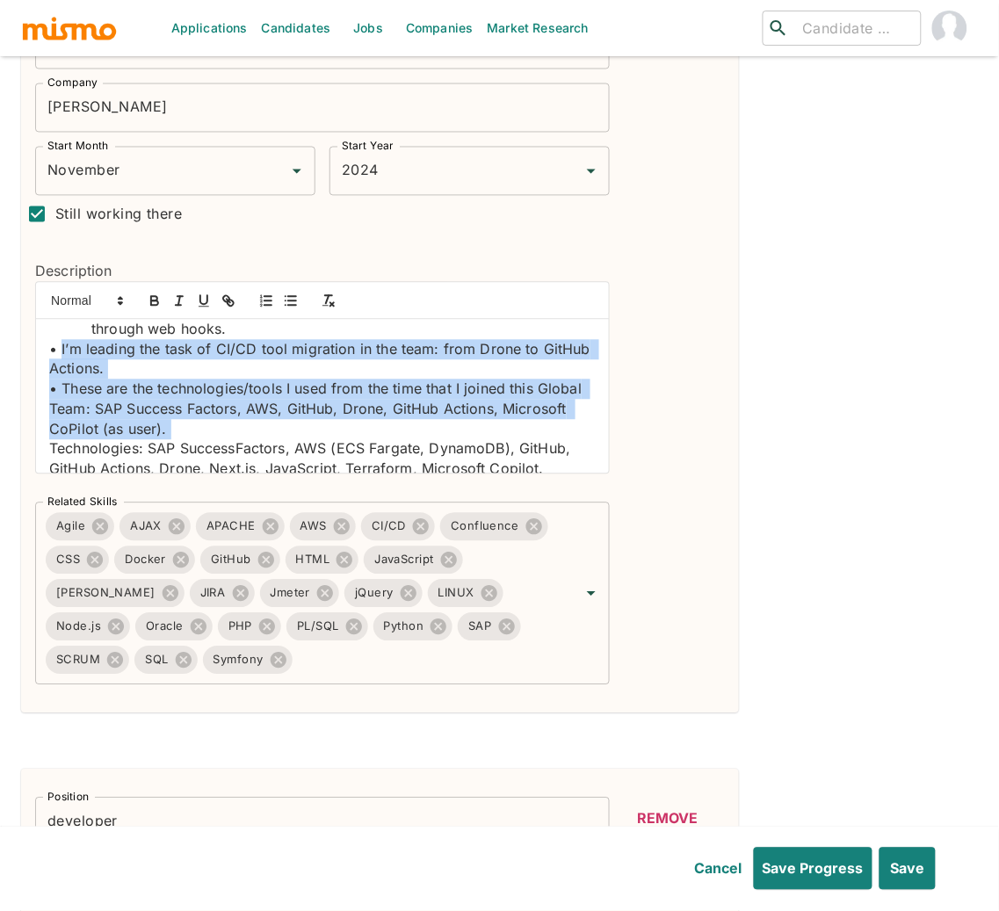
click at [60, 350] on p "• I’m leading the task of CI/CD tool migration in the team: from Drone to GitHu…" at bounding box center [322, 360] width 546 height 40
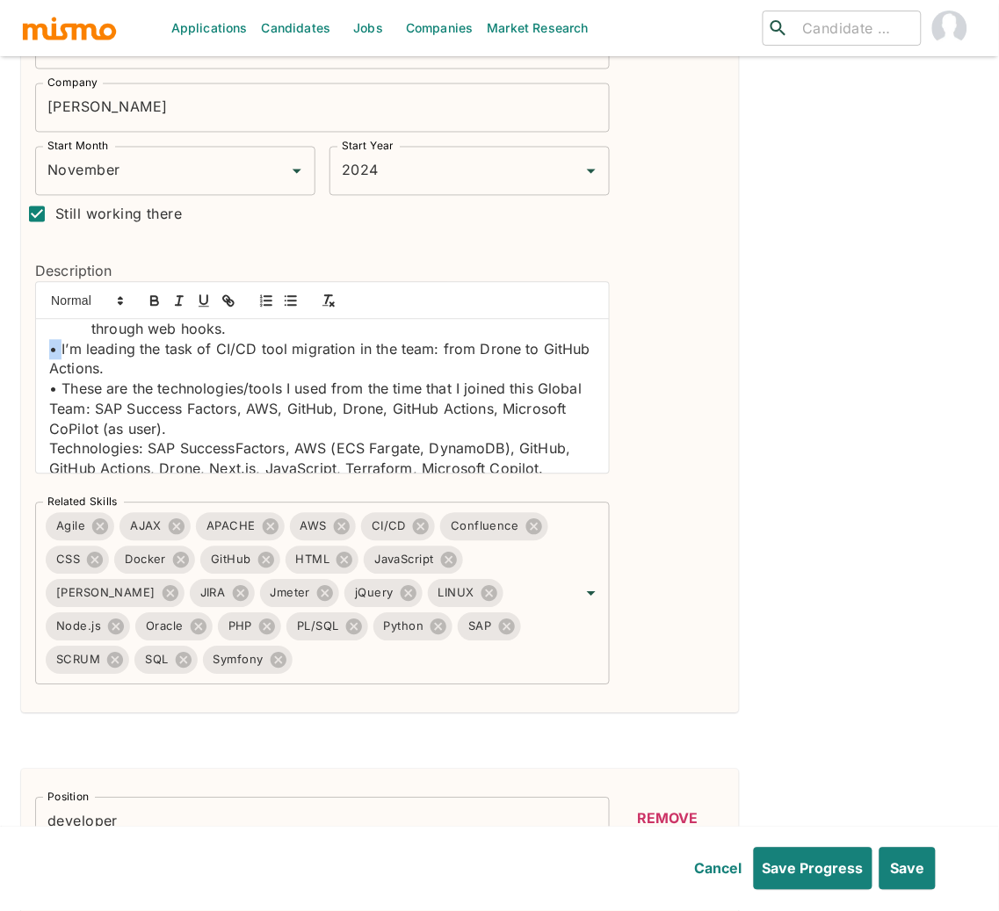
drag, startPoint x: 61, startPoint y: 350, endPoint x: 18, endPoint y: 350, distance: 43.0
drag, startPoint x: 61, startPoint y: 388, endPoint x: 19, endPoint y: 386, distance: 42.2
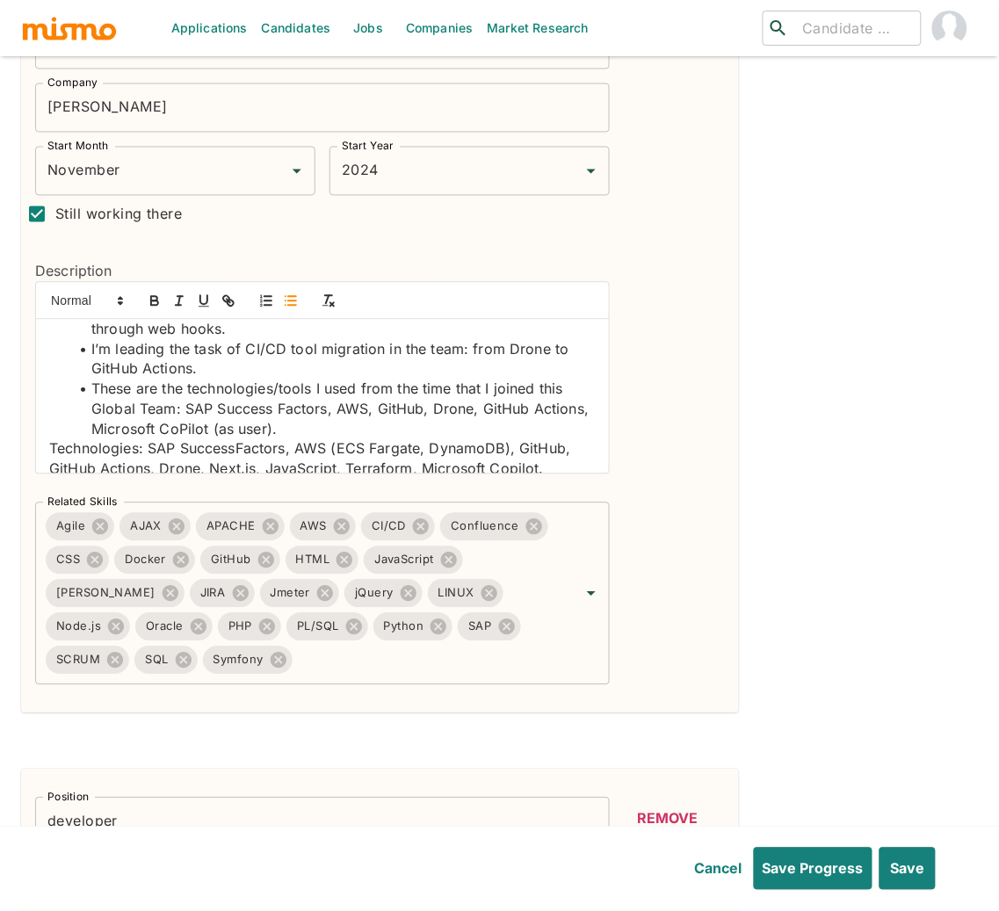
scroll to position [425, 0]
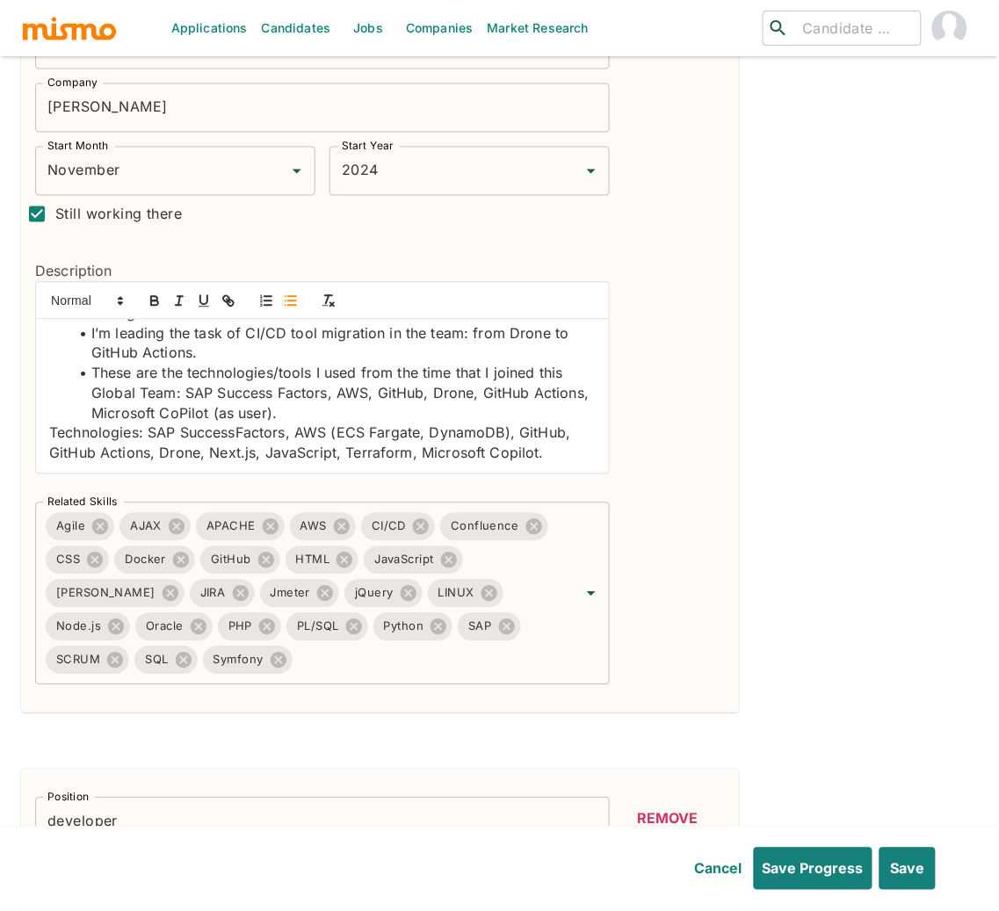
click at [551, 455] on p "Technologies: SAP SuccessFactors, AWS (ECS Fargate, DynamoDB), GitHub, GitHub A…" at bounding box center [322, 443] width 546 height 40
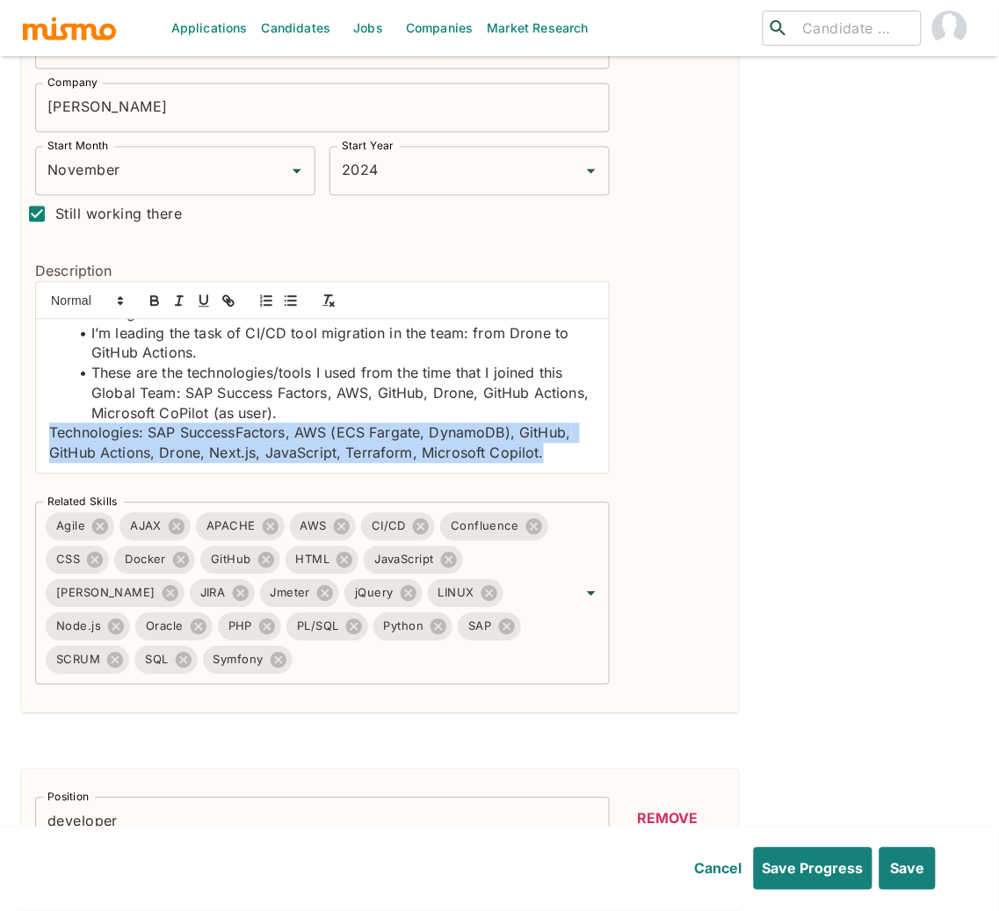
drag, startPoint x: 551, startPoint y: 455, endPoint x: 28, endPoint y: 439, distance: 522.8
click at [28, 439] on div "Description Working within a global team under the HR umbrella, I support and e…" at bounding box center [315, 361] width 588 height 256
click at [411, 444] on p "Technologies: SAP SuccessFactors, AWS (ECS Fargate, DynamoDB), GitHub, GitHub A…" at bounding box center [322, 443] width 546 height 40
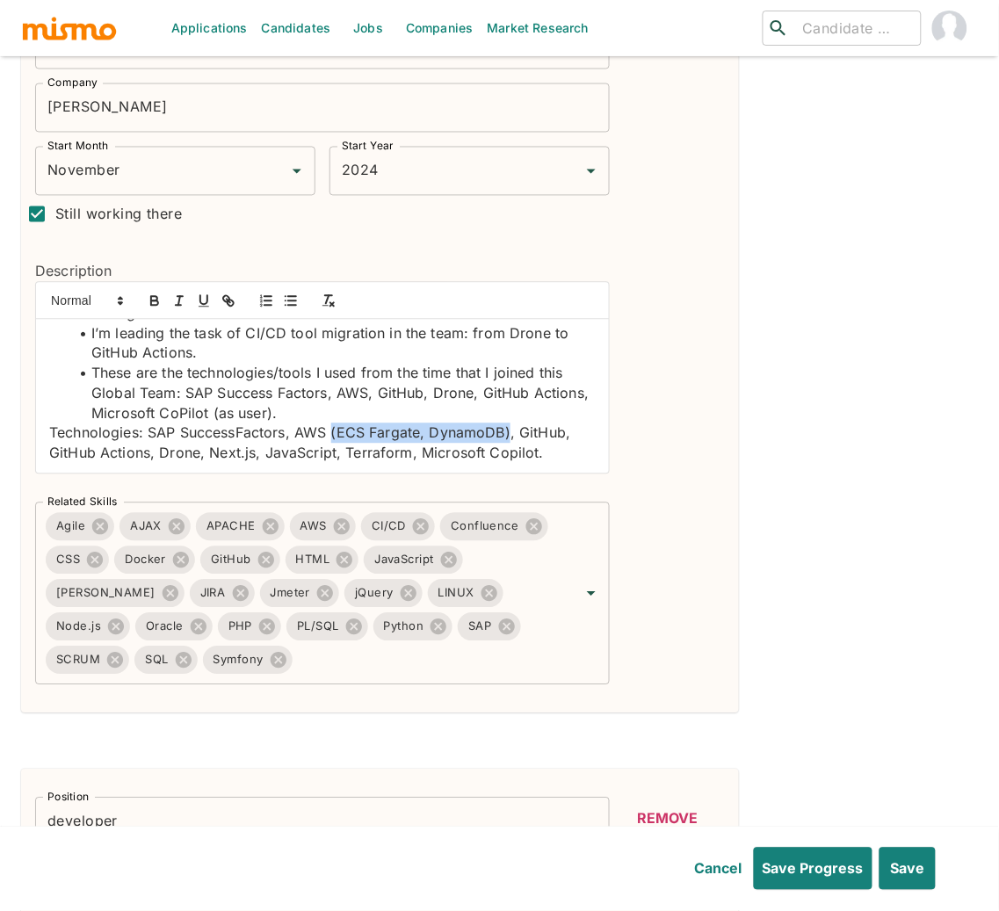
drag, startPoint x: 509, startPoint y: 434, endPoint x: 332, endPoint y: 429, distance: 176.6
click at [332, 429] on p "Technologies: SAP SuccessFactors, AWS (ECS Fargate, DynamoDB), GitHub, GitHub A…" at bounding box center [322, 443] width 546 height 40
click at [366, 395] on li "These are the technologies/tools I used from the time that I joined this Global…" at bounding box center [332, 394] width 525 height 60
click at [409, 392] on li "These are the technologies/tools I used from the time that I joined this Global…" at bounding box center [332, 394] width 525 height 60
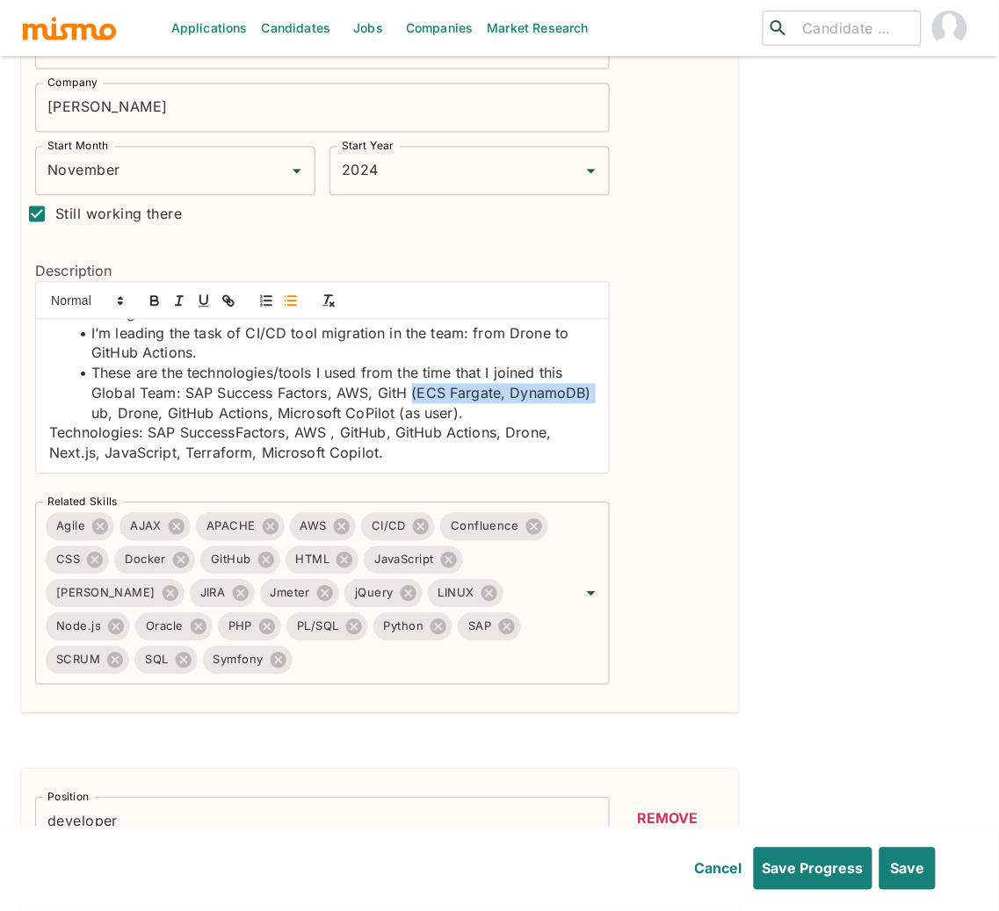
drag, startPoint x: 412, startPoint y: 394, endPoint x: 179, endPoint y: 411, distance: 233.4
click at [179, 411] on li "These are the technologies/tools I used from the time that I joined this Global…" at bounding box center [332, 394] width 525 height 60
click at [366, 396] on li "These are the technologies/tools I used from the time that I joined this Global…" at bounding box center [332, 394] width 525 height 60
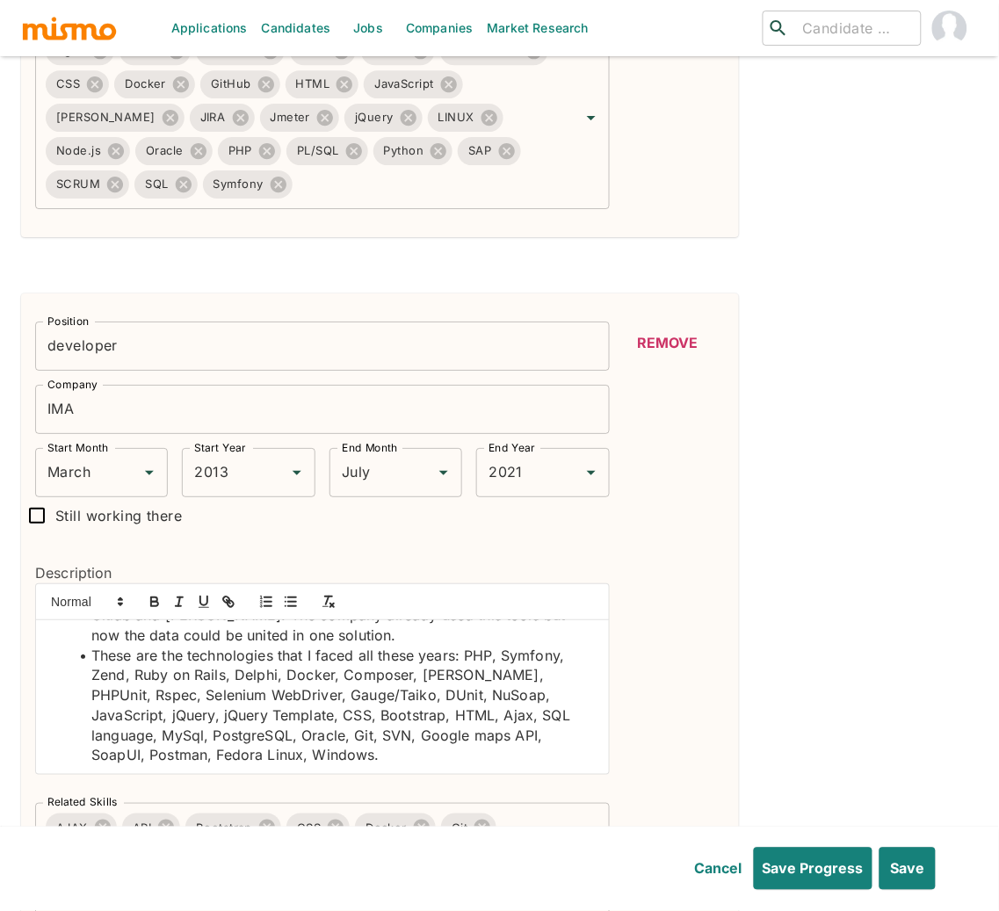
scroll to position [1005, 0]
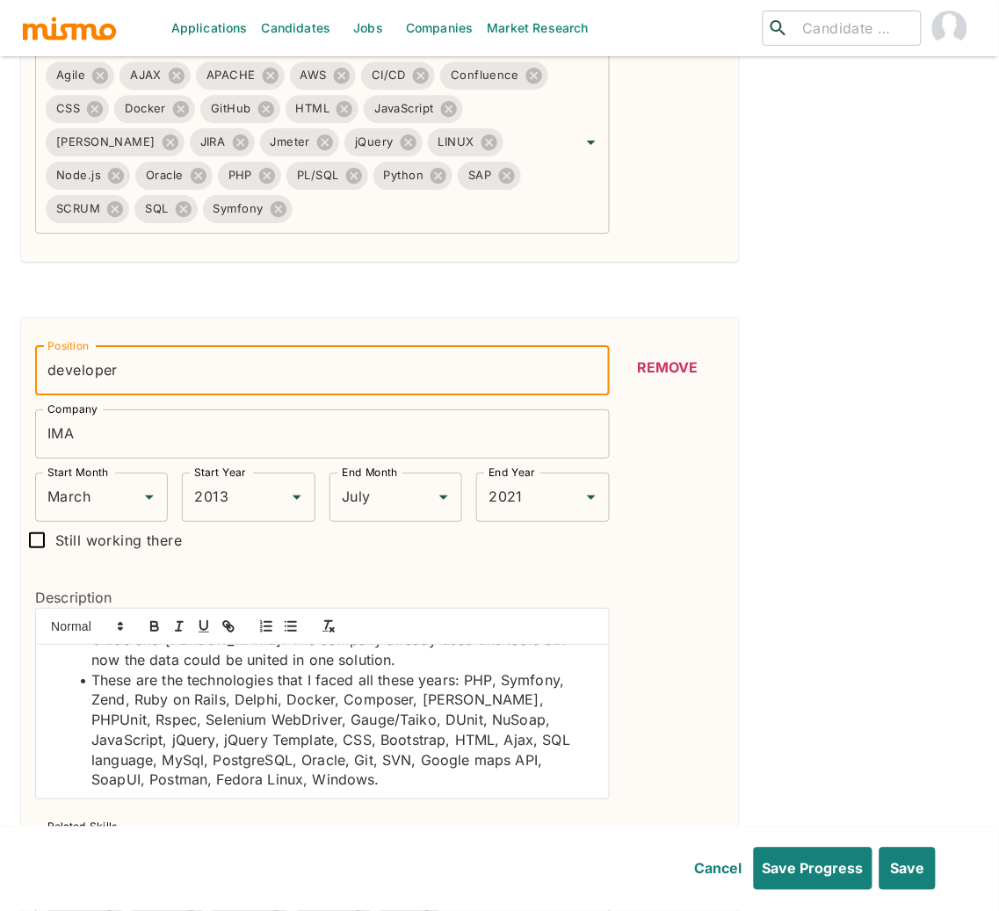
click at [134, 359] on input "developer" at bounding box center [322, 370] width 574 height 49
click at [226, 374] on input "developer" at bounding box center [322, 370] width 574 height 49
type input "d"
type input "System Analyst"
click at [722, 628] on div "Remove" at bounding box center [667, 678] width 113 height 665
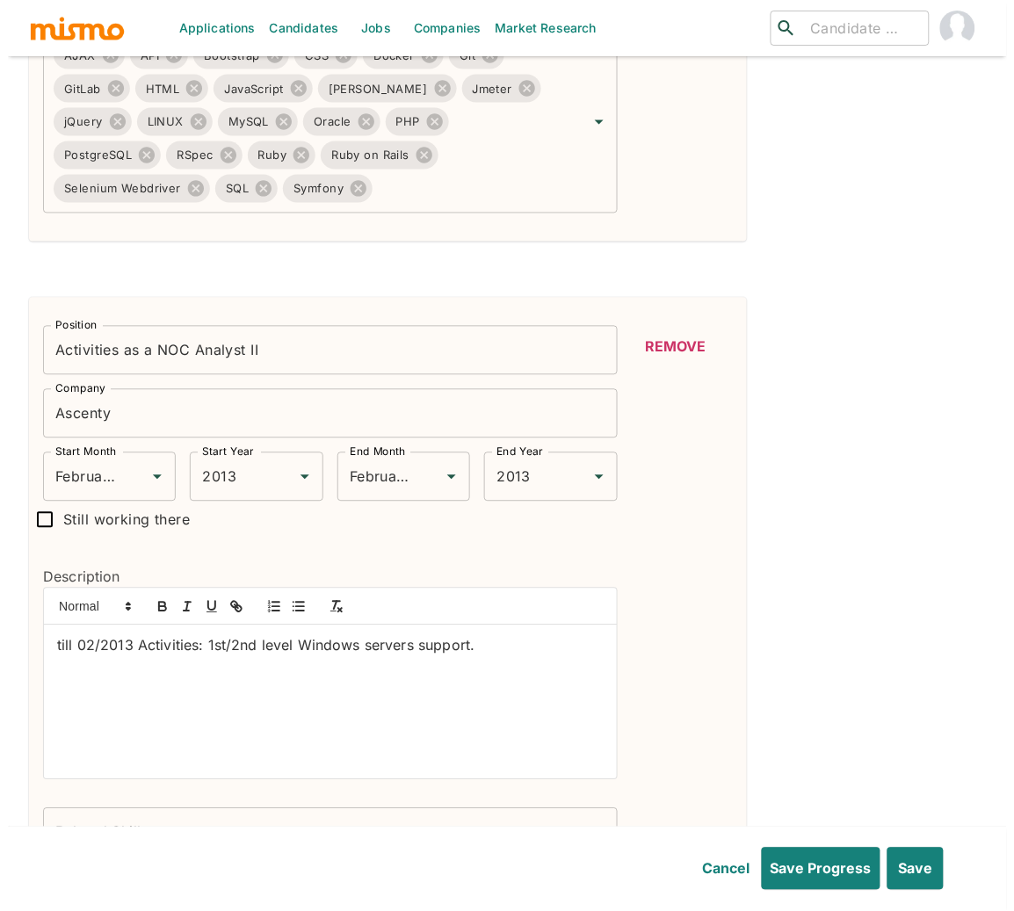
scroll to position [1864, 0]
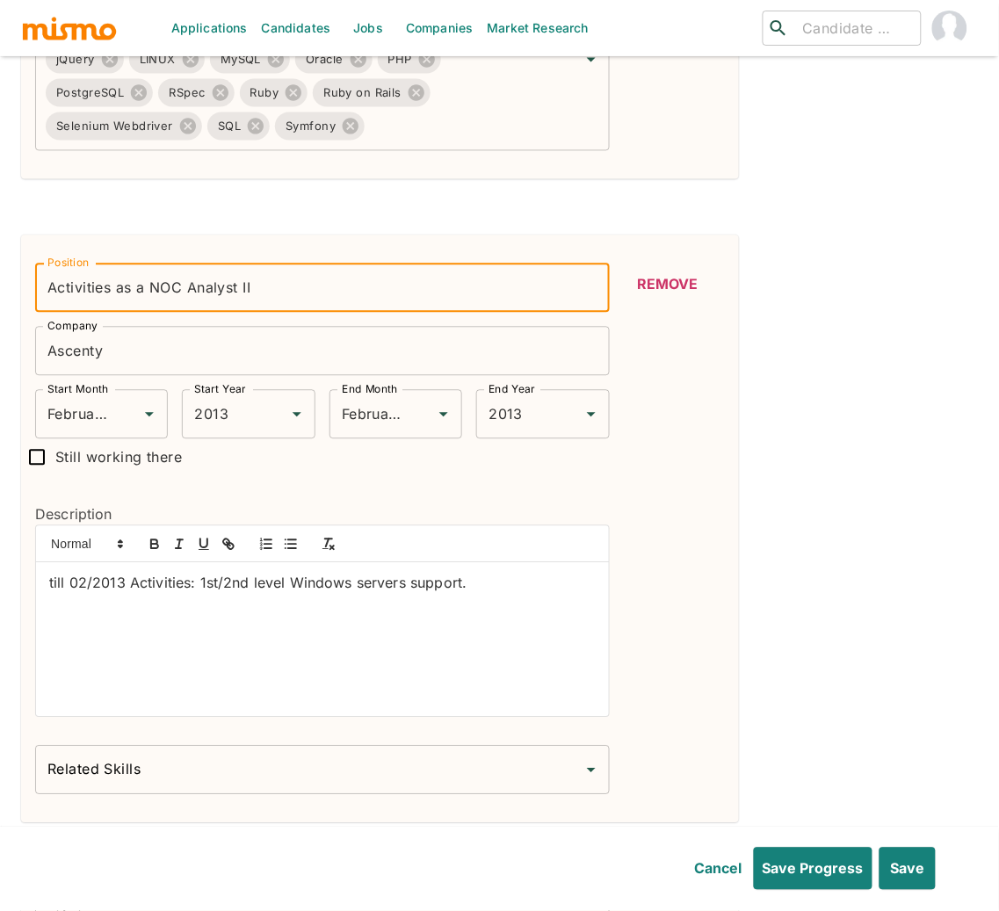
click at [149, 291] on input "Activities as a NOC Analyst II" at bounding box center [322, 287] width 574 height 49
drag, startPoint x: 149, startPoint y: 291, endPoint x: -20, endPoint y: 290, distance: 169.5
type input "NOC Analyst II"
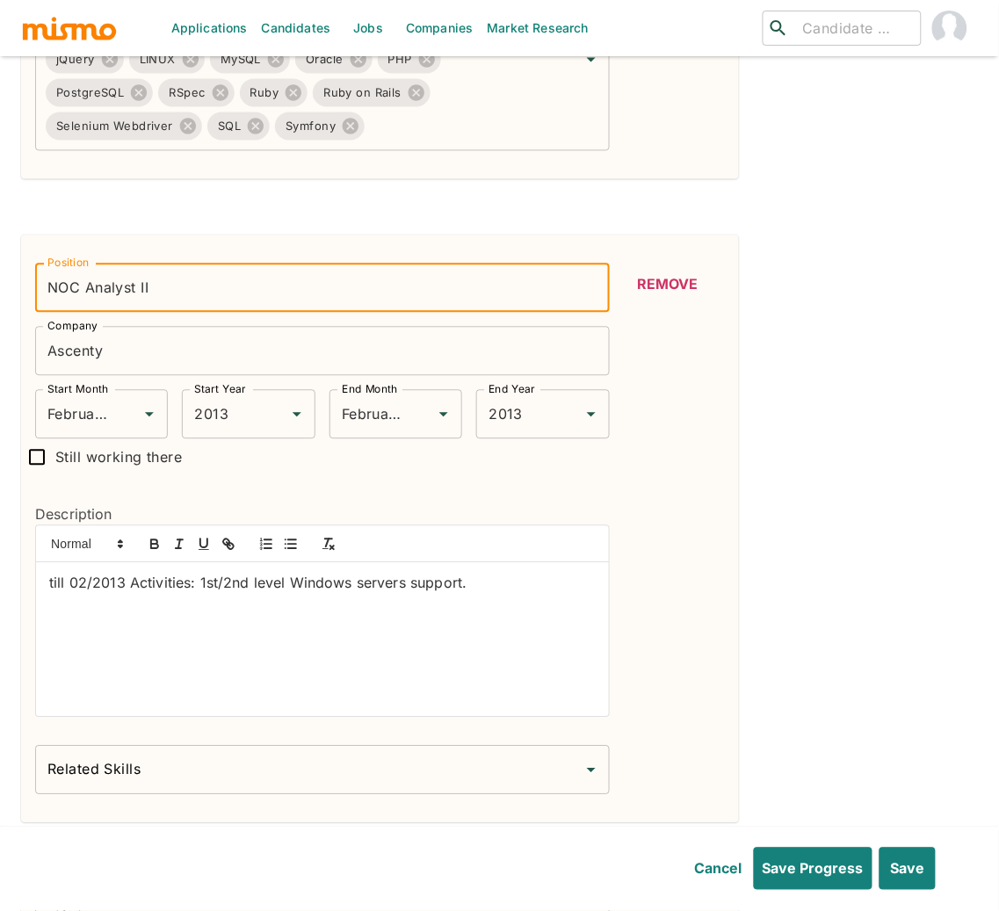
click at [86, 357] on input "Ascenty" at bounding box center [322, 351] width 574 height 49
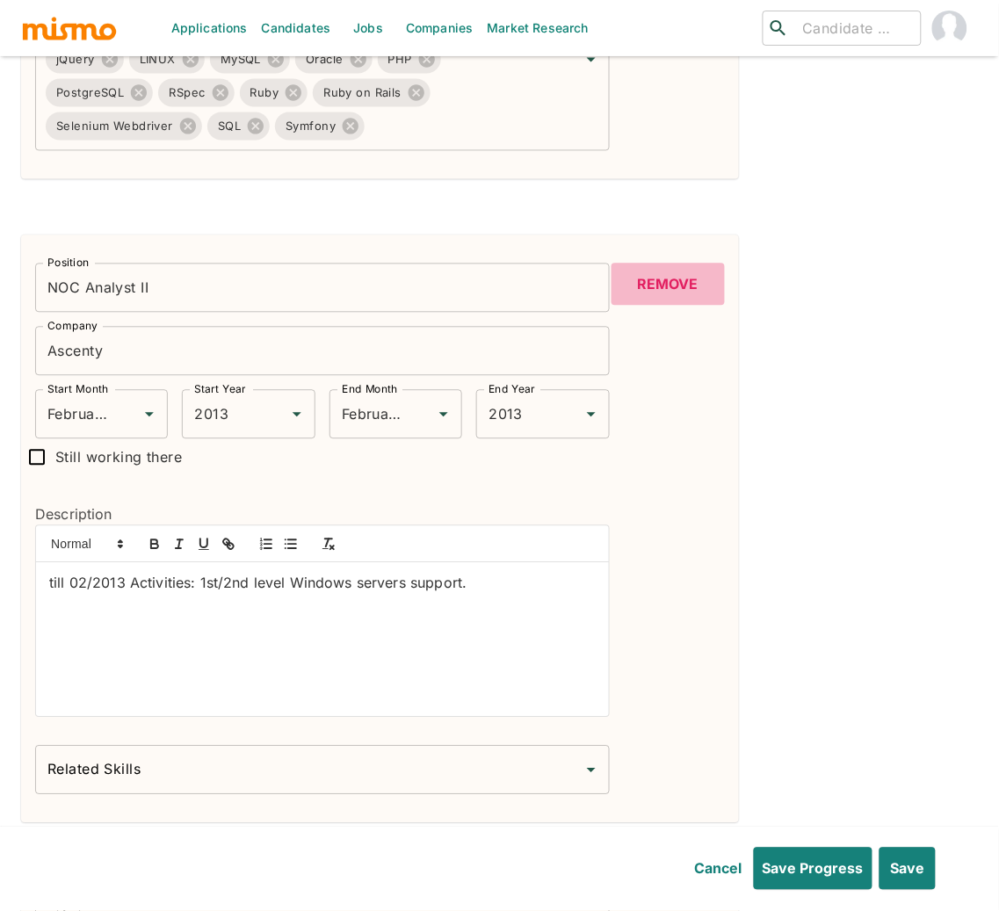
click at [669, 280] on button "Remove" at bounding box center [667, 284] width 113 height 42
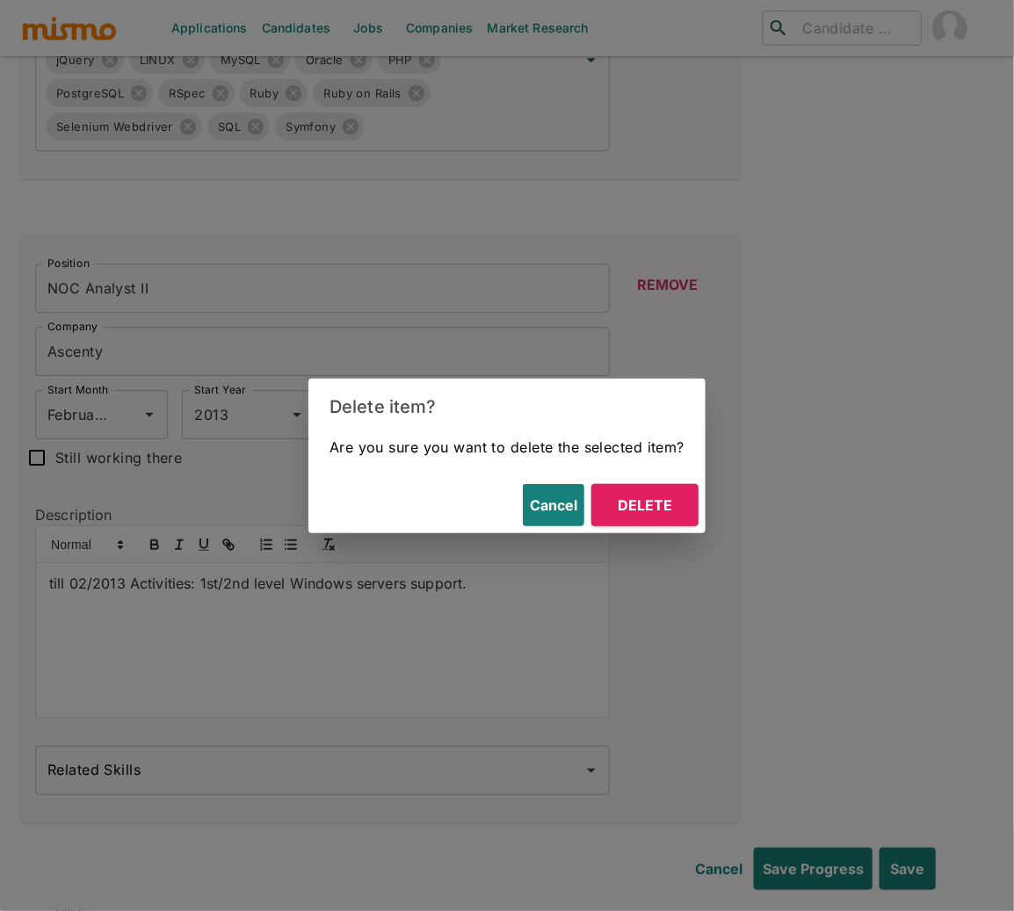
click at [643, 502] on button "Delete" at bounding box center [644, 505] width 107 height 42
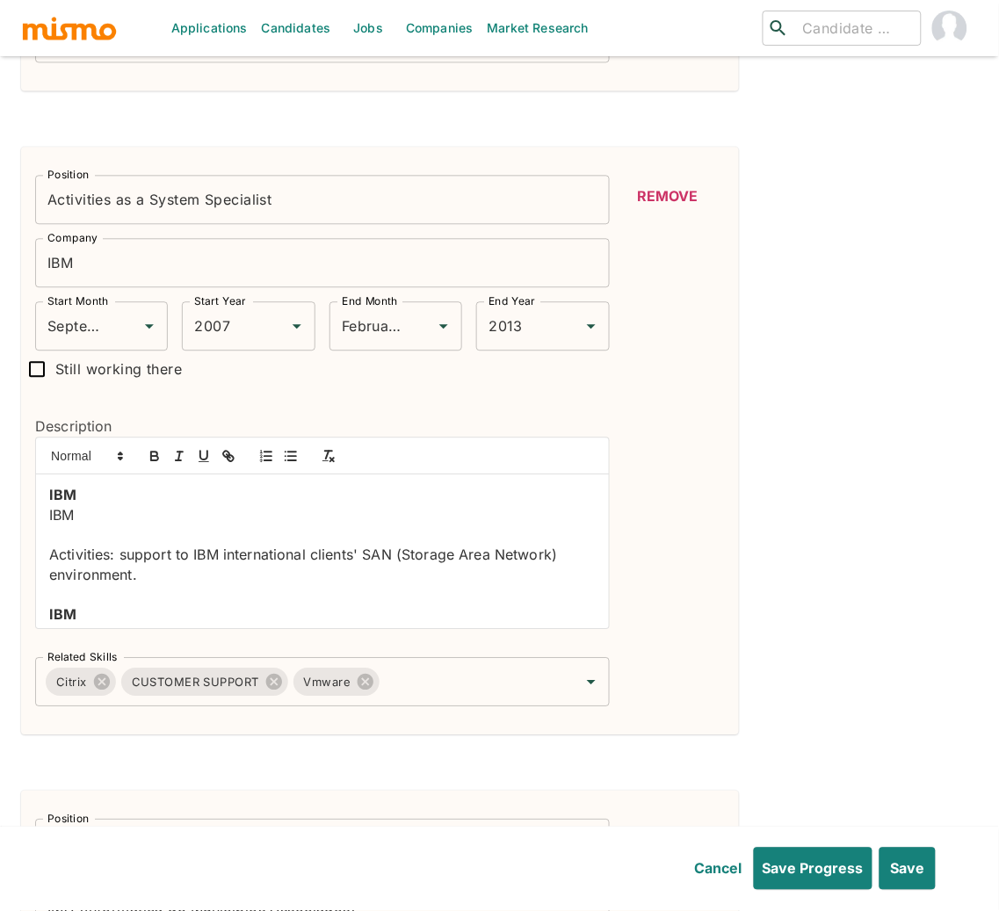
scroll to position [1974, 0]
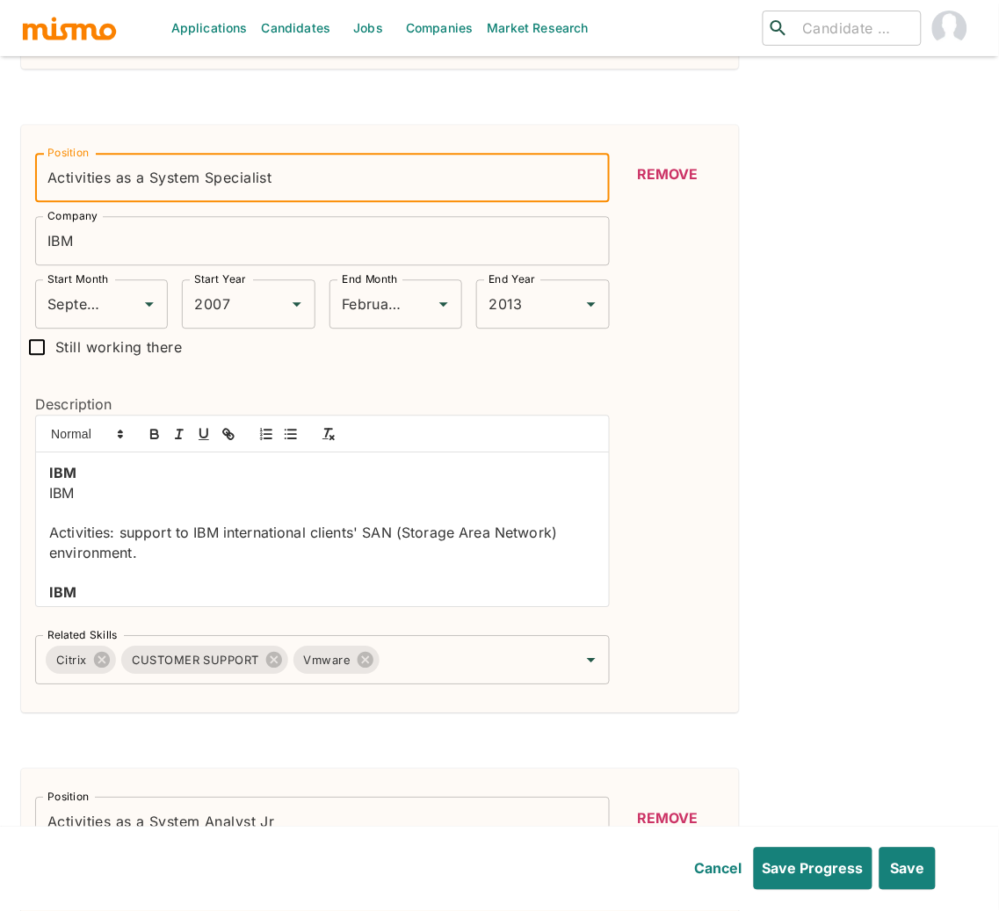
drag, startPoint x: 150, startPoint y: 180, endPoint x: 160, endPoint y: 177, distance: 10.0
click at [148, 178] on input "Activities as a System Specialist" at bounding box center [322, 177] width 574 height 49
type input "System Specialist"
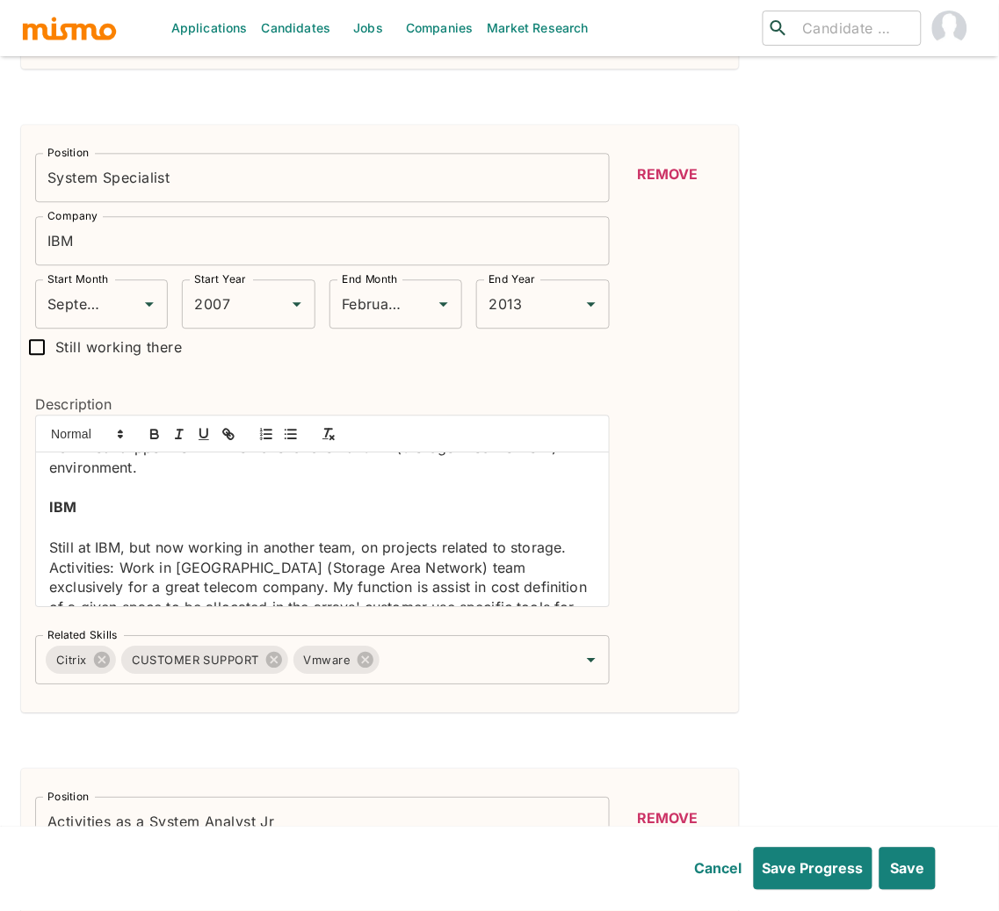
scroll to position [136, 0]
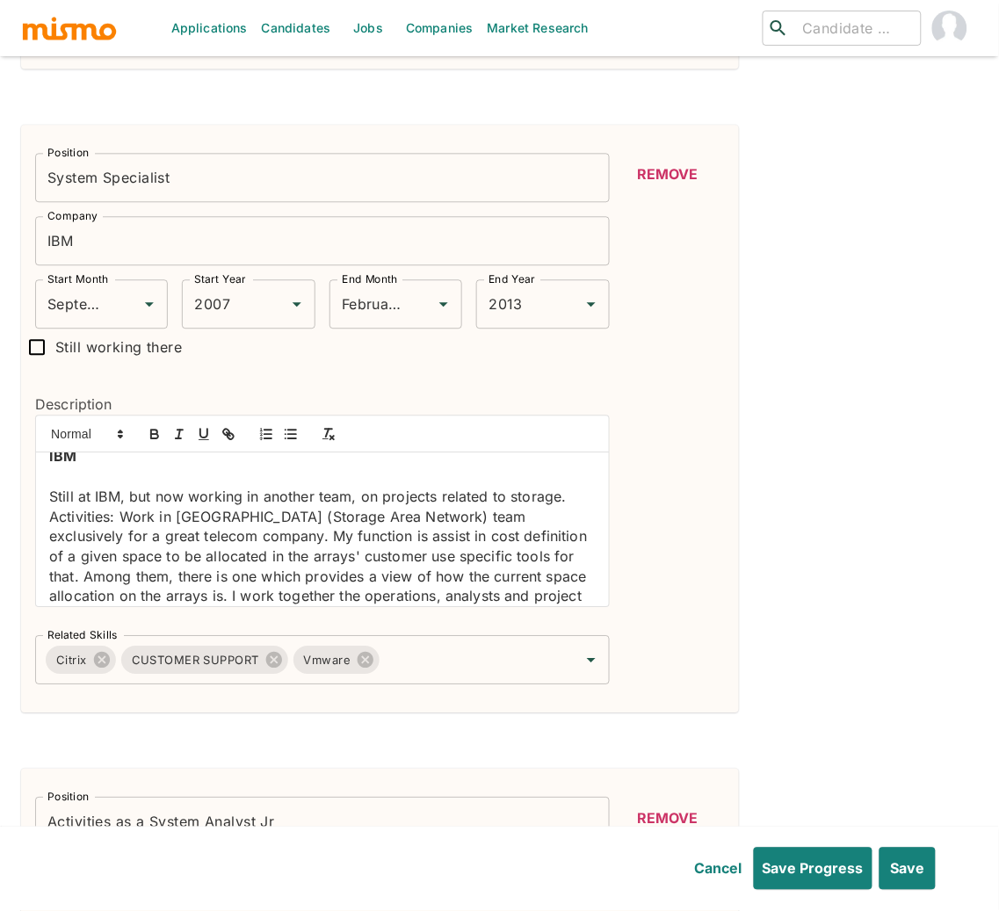
click at [81, 478] on p at bounding box center [322, 476] width 546 height 20
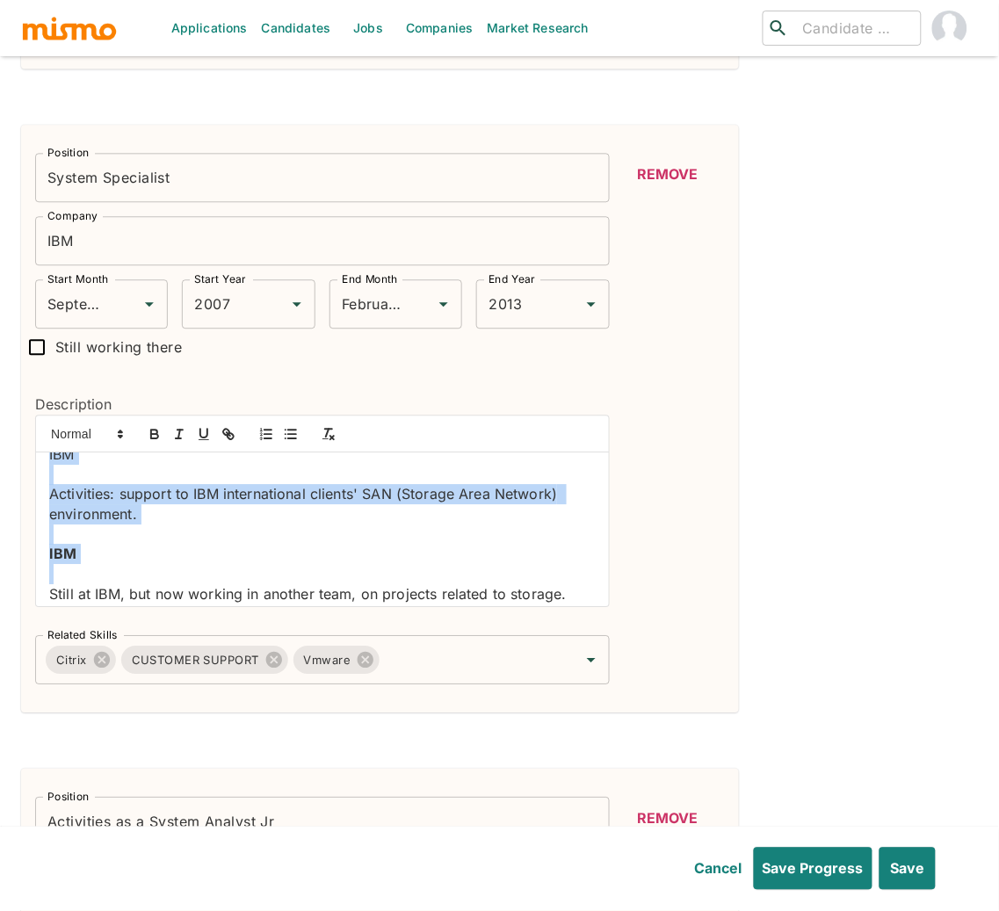
scroll to position [0, 0]
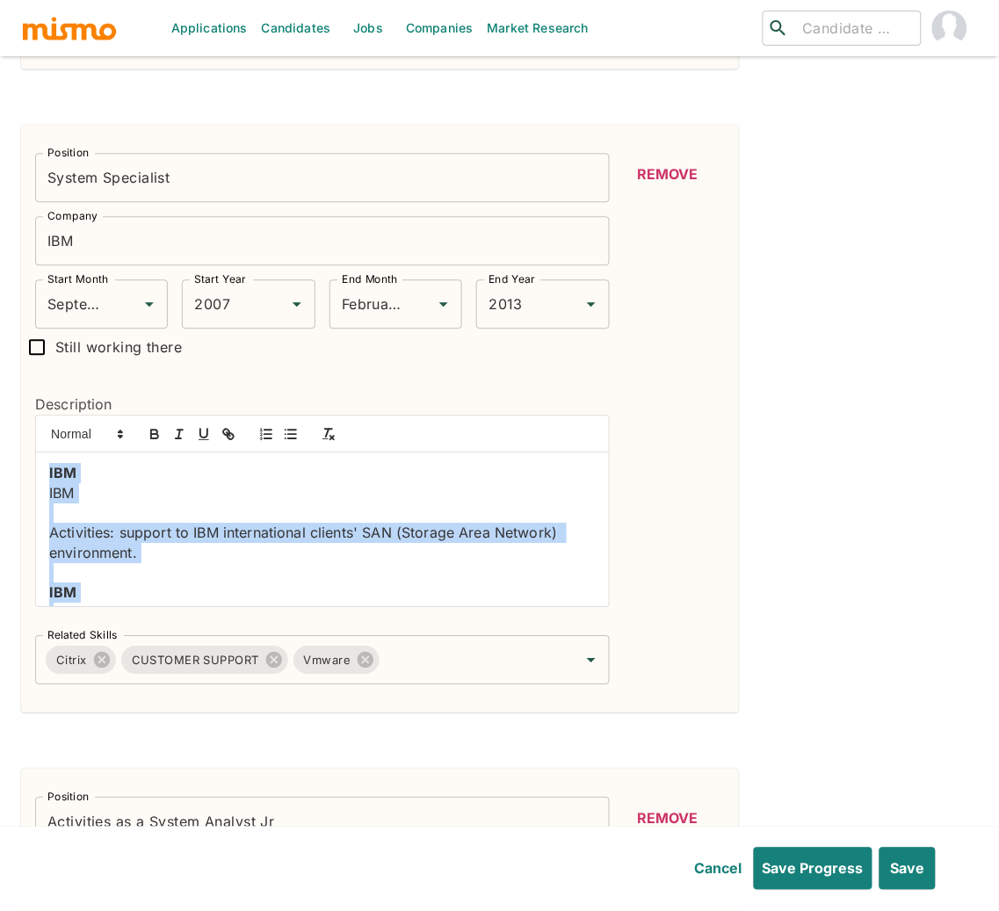
drag, startPoint x: 67, startPoint y: 484, endPoint x: 45, endPoint y: 416, distance: 71.1
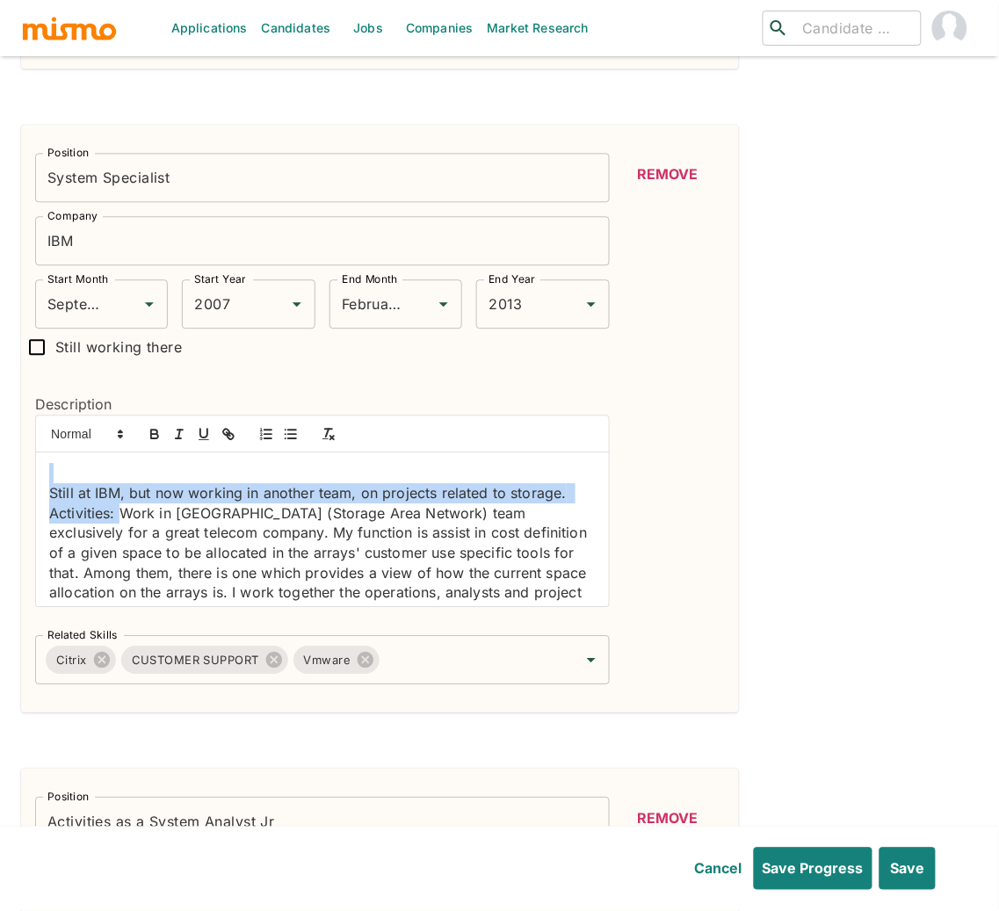
drag, startPoint x: 118, startPoint y: 513, endPoint x: 41, endPoint y: 467, distance: 89.0
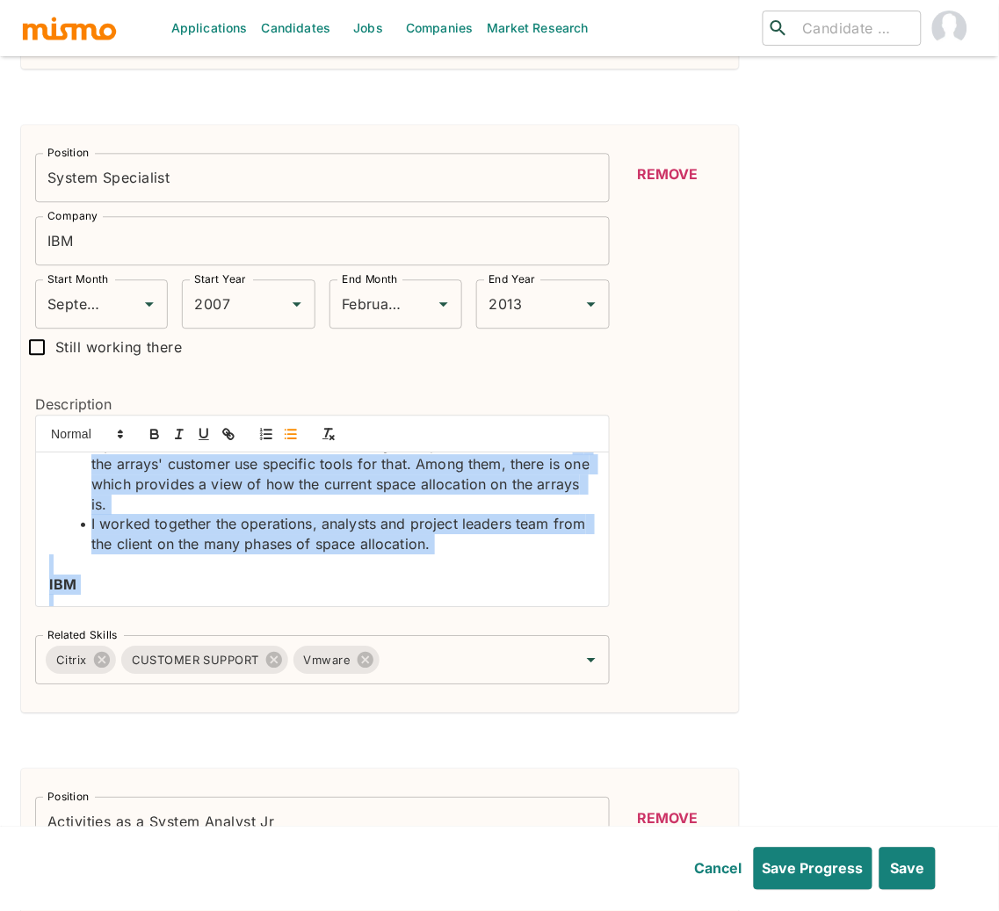
scroll to position [50, 0]
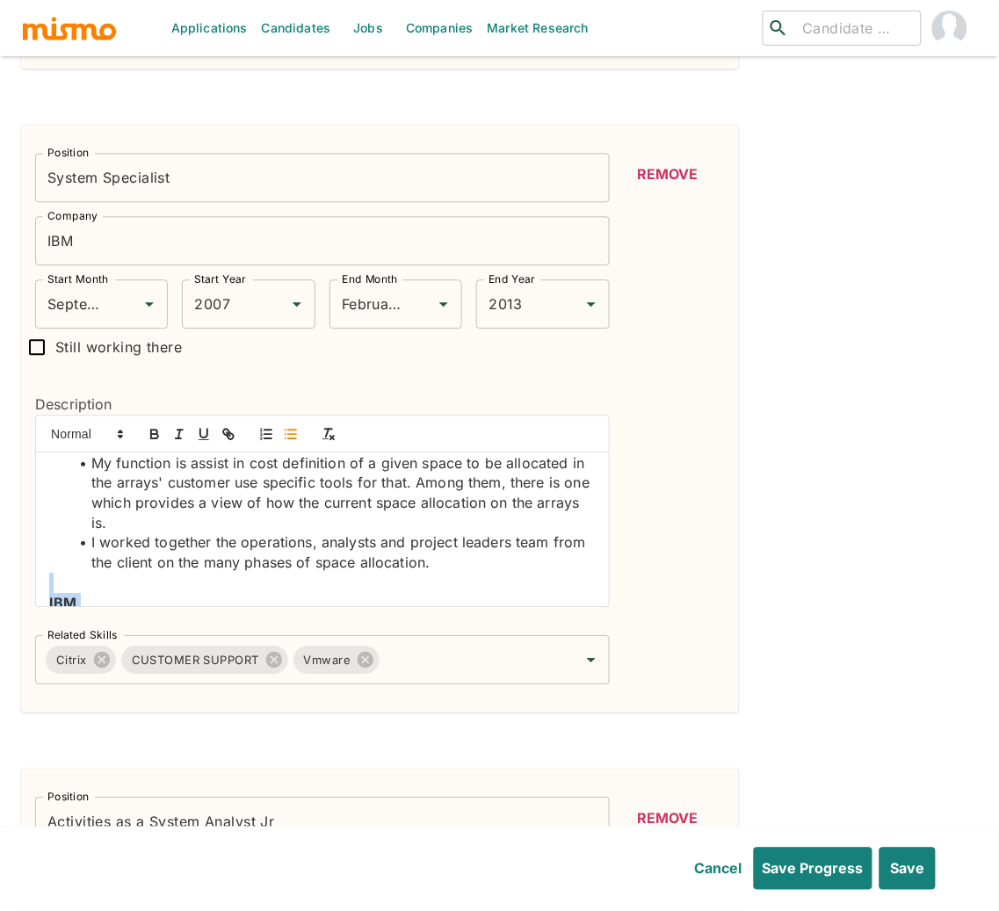
drag, startPoint x: 570, startPoint y: 523, endPoint x: 70, endPoint y: 588, distance: 504.1
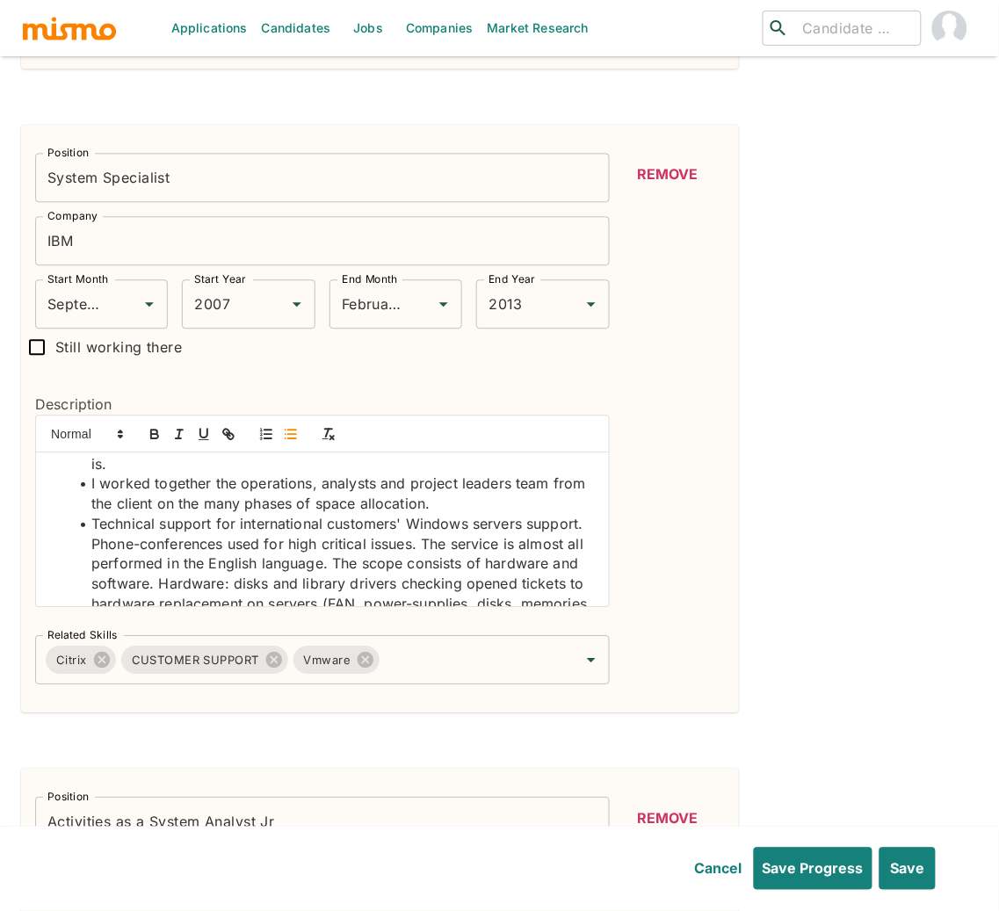
scroll to position [112, 0]
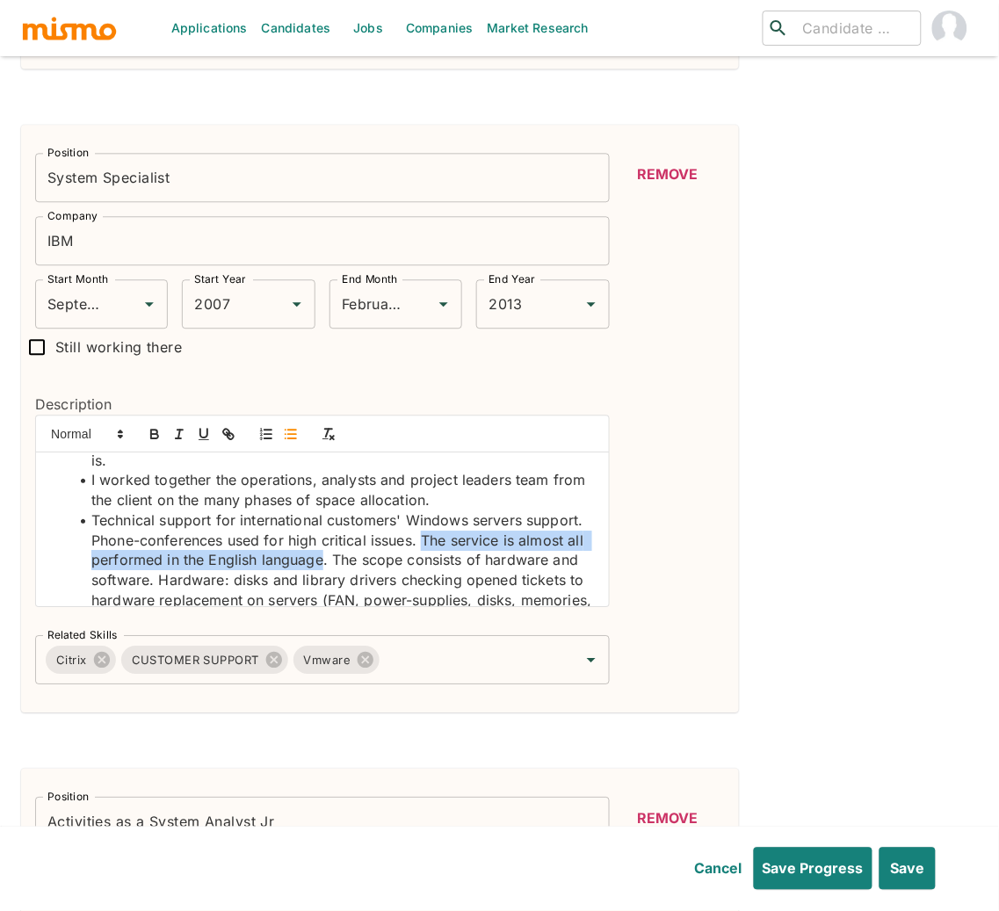
drag, startPoint x: 486, startPoint y: 542, endPoint x: 393, endPoint y: 563, distance: 95.5
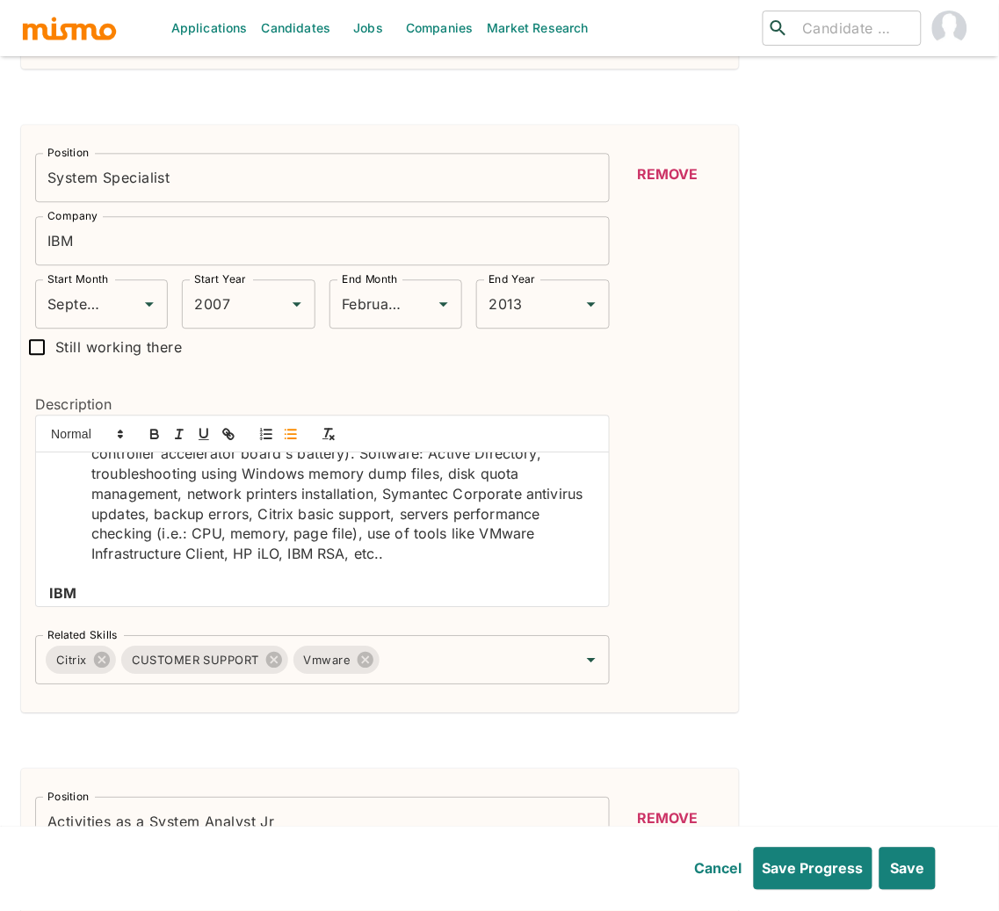
scroll to position [313, 0]
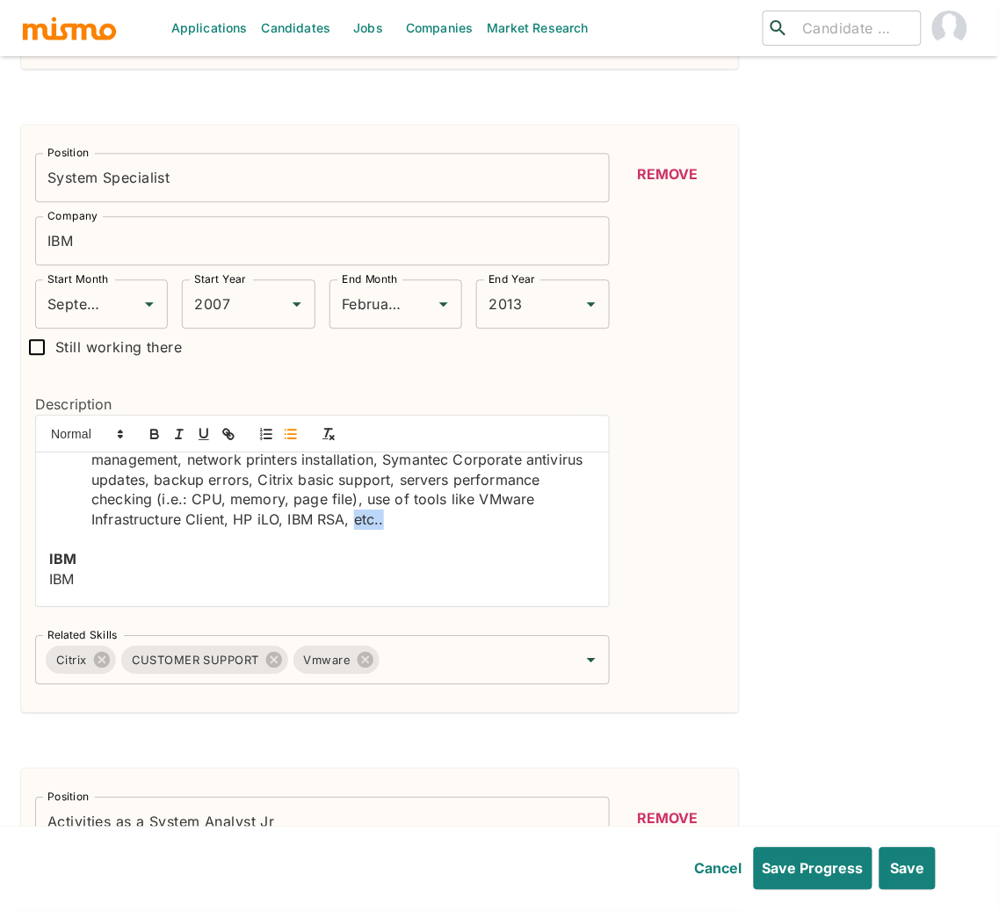
drag, startPoint x: 456, startPoint y: 523, endPoint x: 415, endPoint y: 521, distance: 40.5
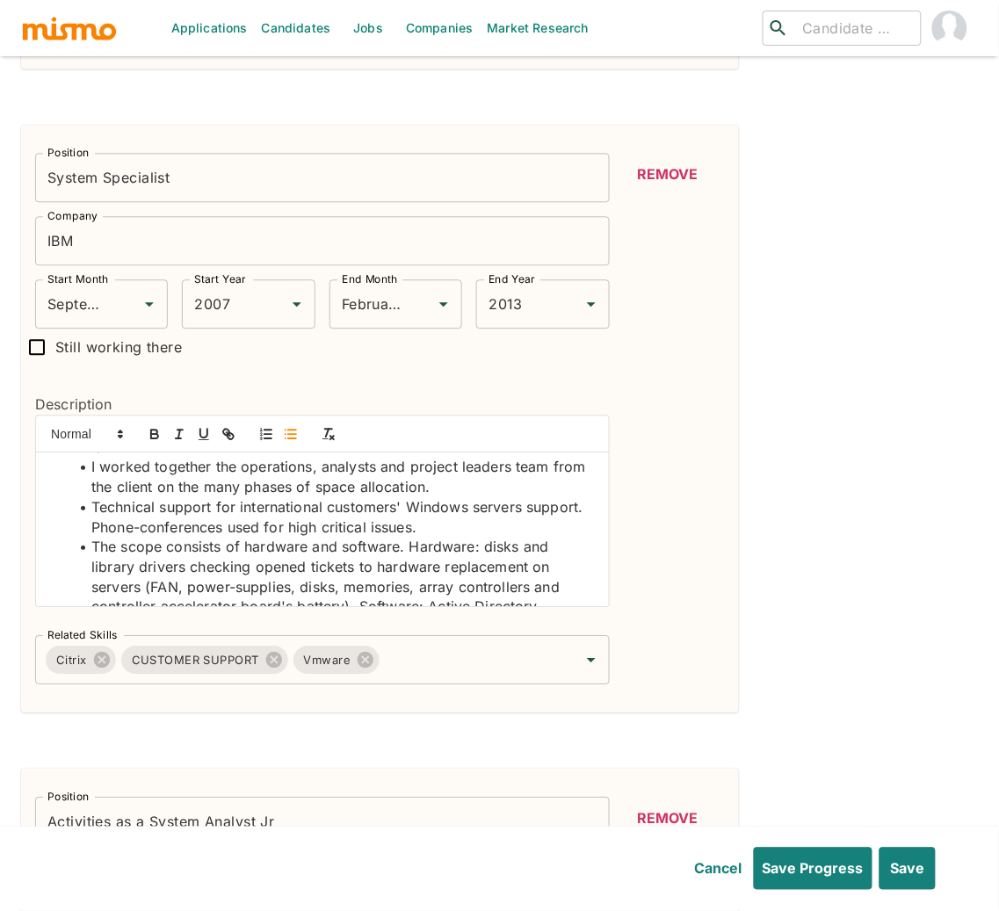
scroll to position [0, 0]
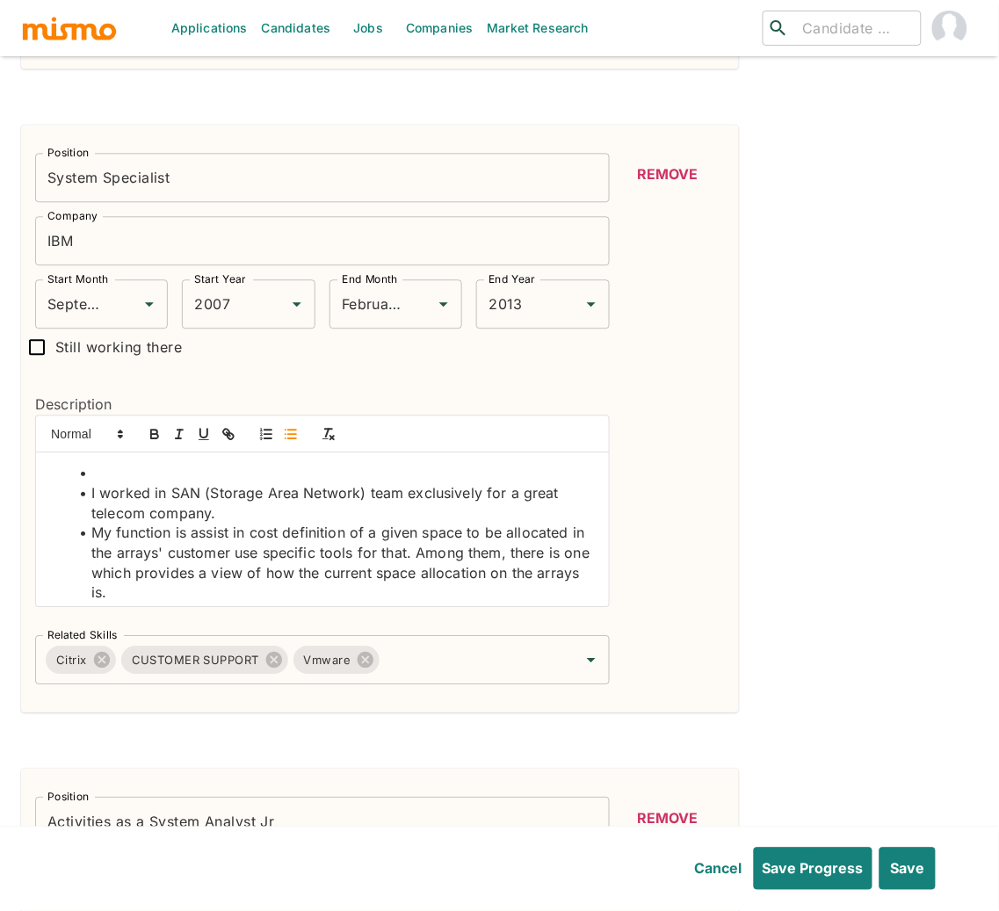
drag, startPoint x: 365, startPoint y: 496, endPoint x: 206, endPoint y: 491, distance: 159.9
copy li "(Storage Area Network)"
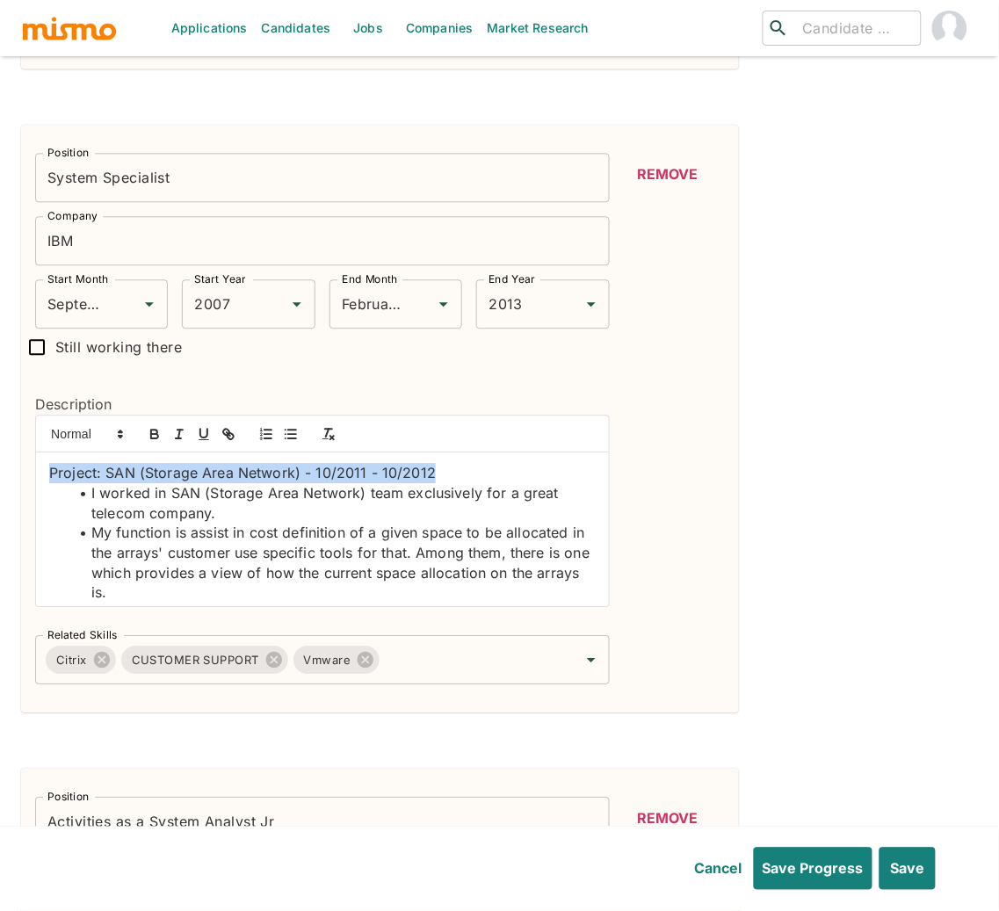
drag, startPoint x: 51, startPoint y: 476, endPoint x: 233, endPoint y: 472, distance: 181.9
click at [83, 471] on strong "Project: SAN (Storage Area Network) - 10/2011 - 10/20" at bounding box center [239, 473] width 380 height 18
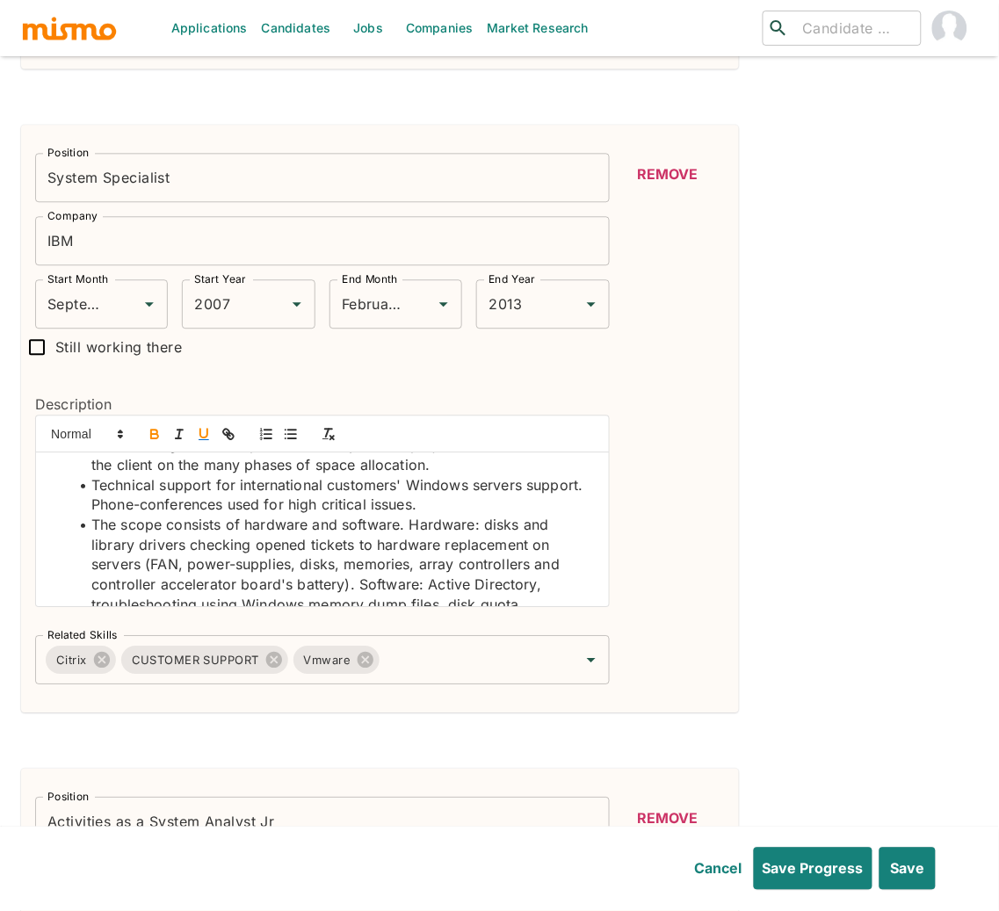
scroll to position [171, 0]
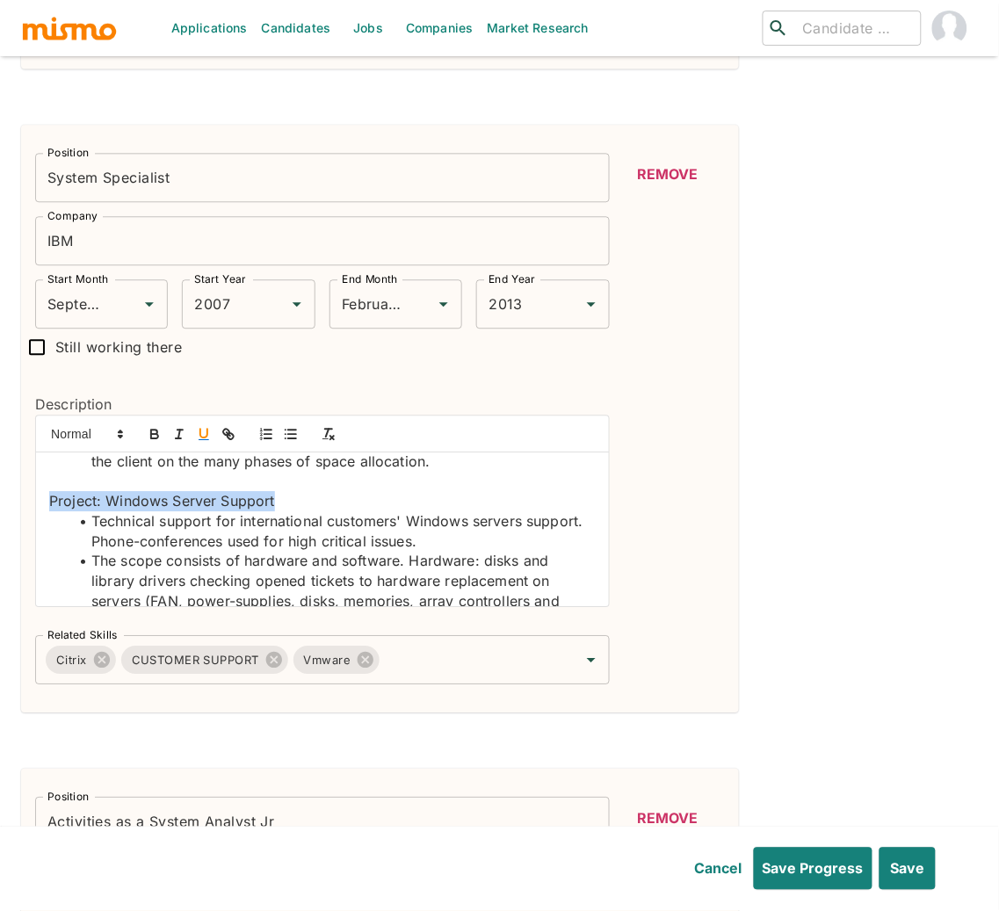
drag, startPoint x: 47, startPoint y: 504, endPoint x: 213, endPoint y: 444, distance: 176.4
drag, startPoint x: 414, startPoint y: 504, endPoint x: 122, endPoint y: 413, distance: 305.6
click at [24, 504] on div "Description Project : SAN (Storage Area Network) - 10/2011 - 10/20 12 I worked …" at bounding box center [315, 493] width 588 height 256
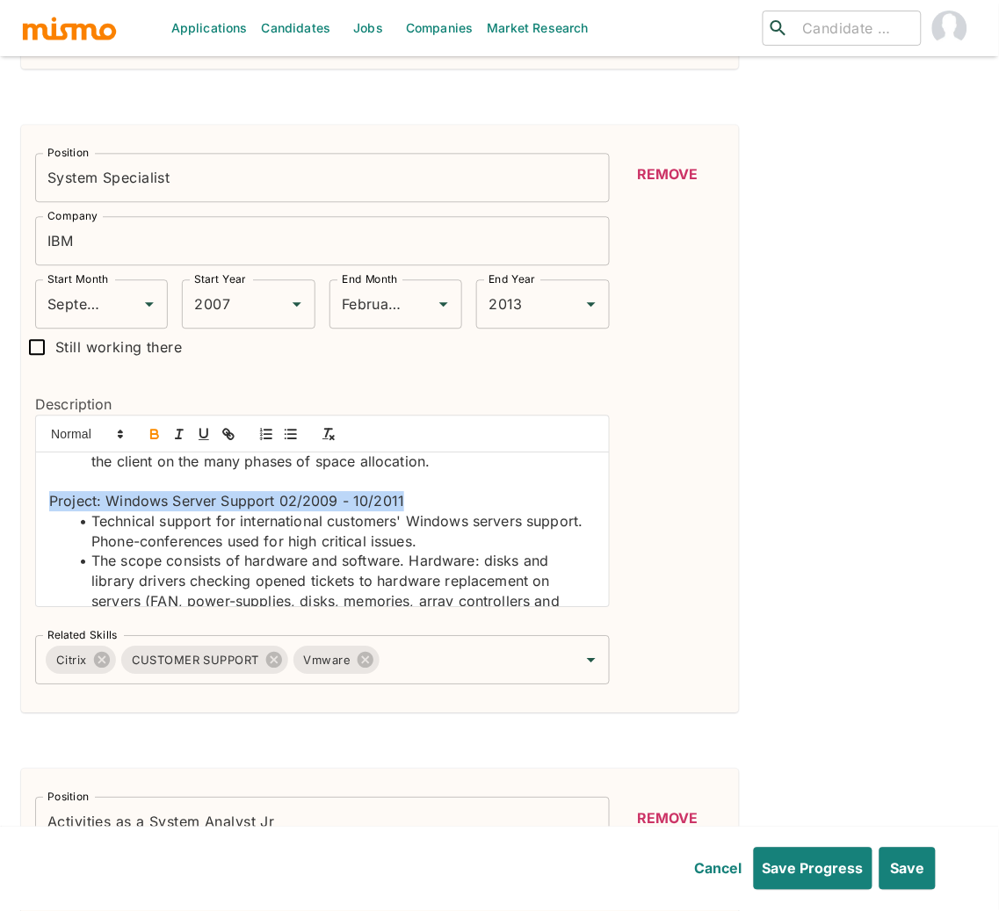
click at [79, 504] on strong "Project: Windows Server Support 02/2009 - 10/2011" at bounding box center [232, 501] width 367 height 18
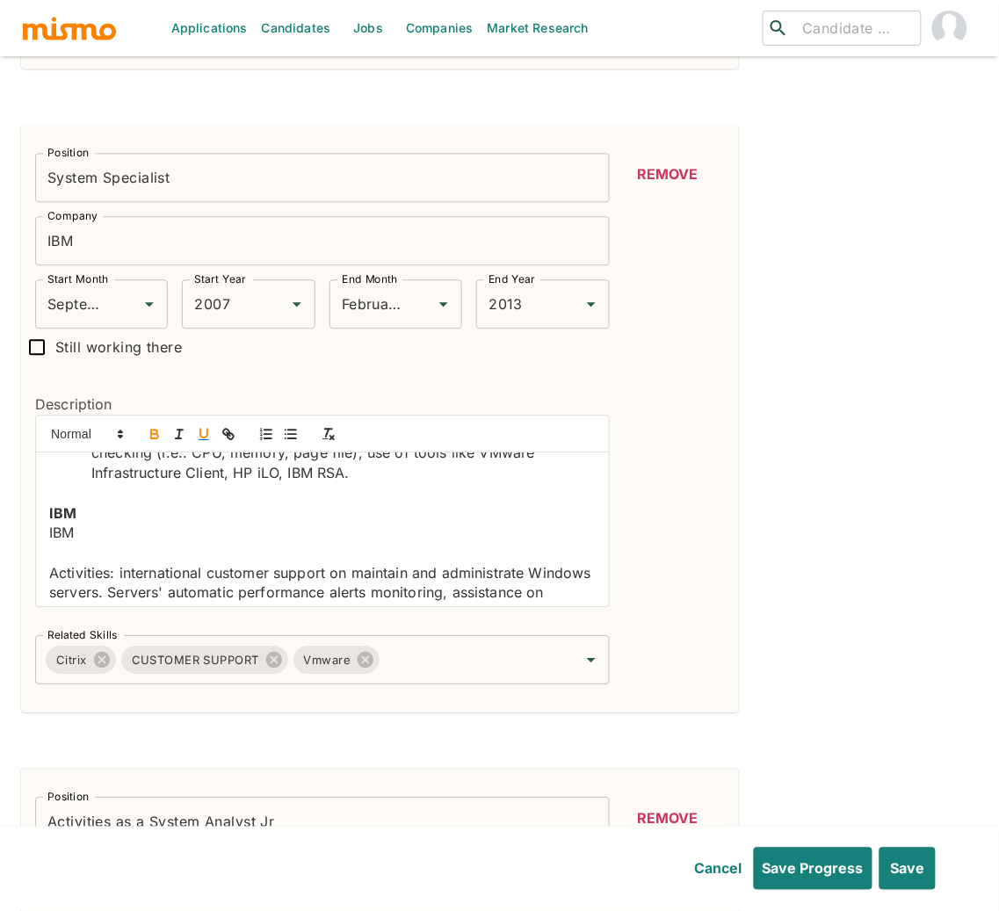
scroll to position [423, 0]
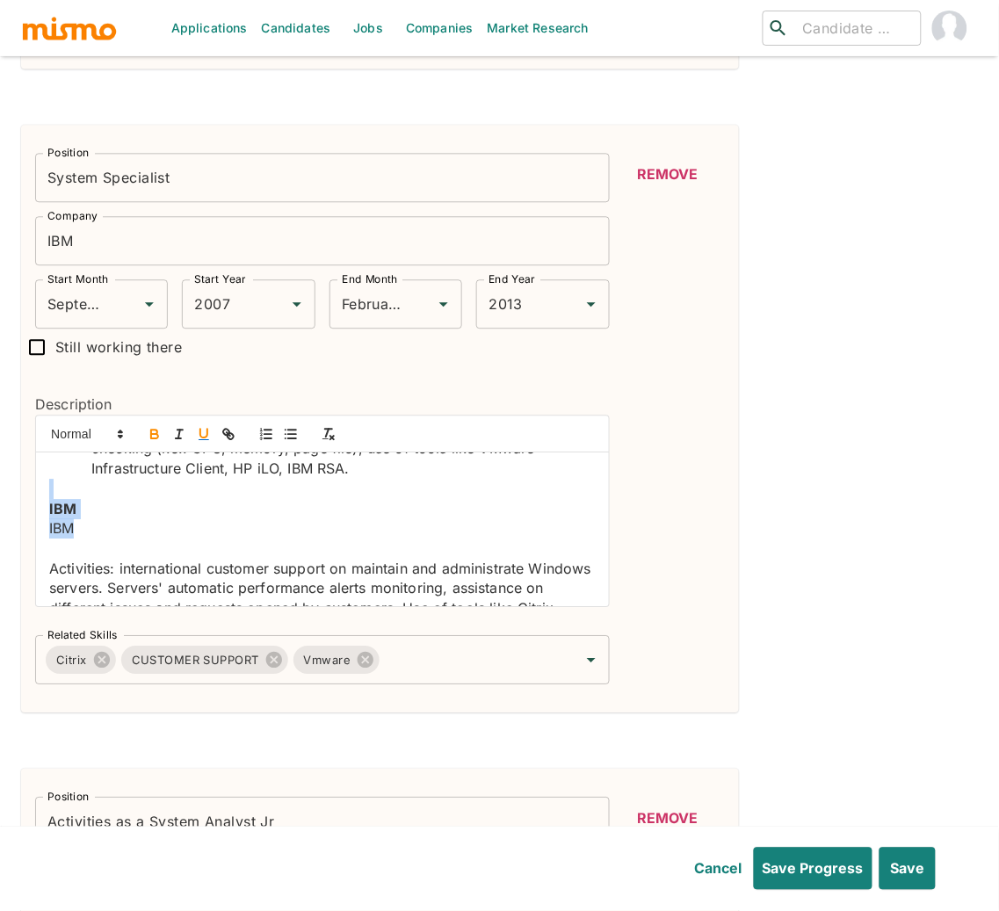
drag, startPoint x: 52, startPoint y: 499, endPoint x: 73, endPoint y: 539, distance: 45.6
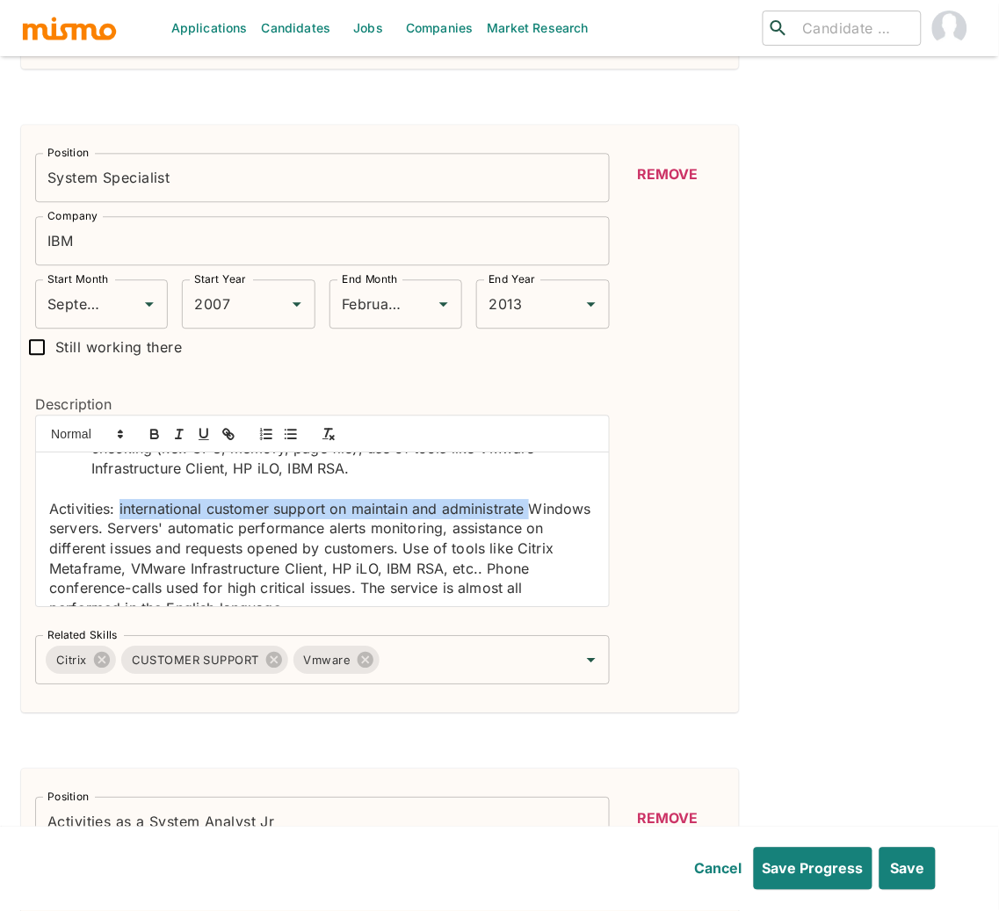
drag, startPoint x: 119, startPoint y: 509, endPoint x: 6, endPoint y: 523, distance: 113.3
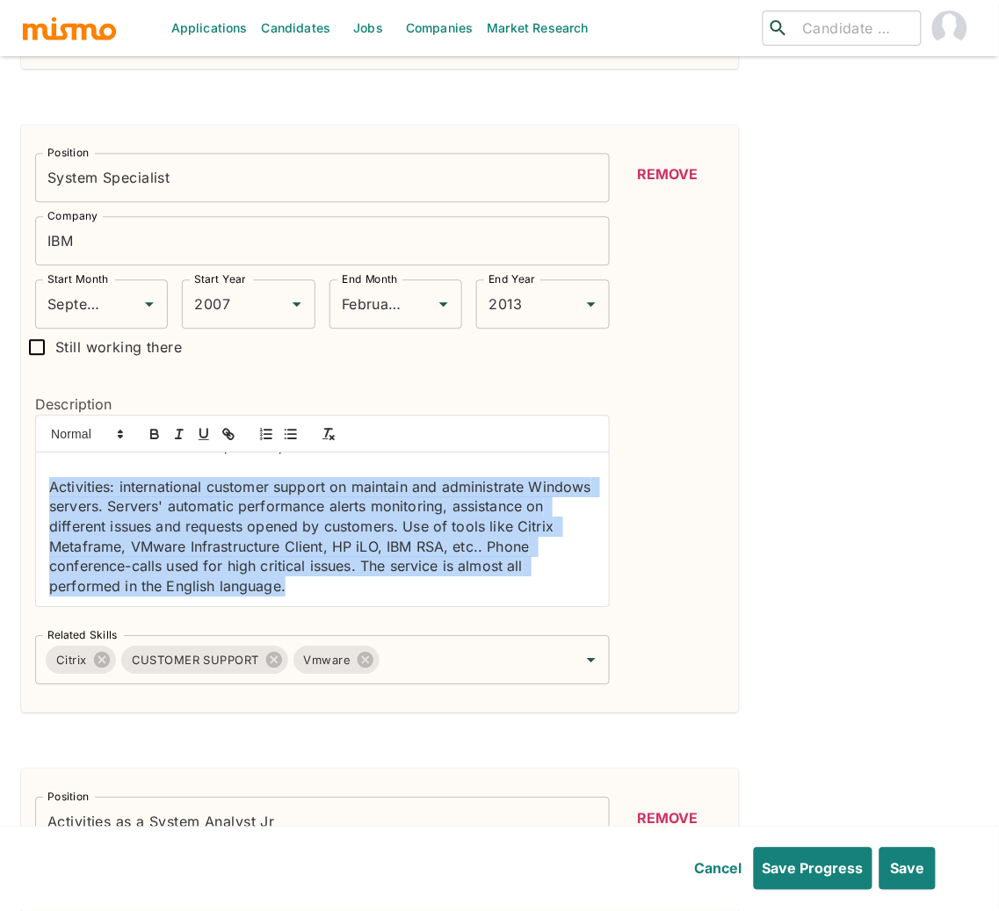
drag, startPoint x: 372, startPoint y: 594, endPoint x: -13, endPoint y: 488, distance: 399.7
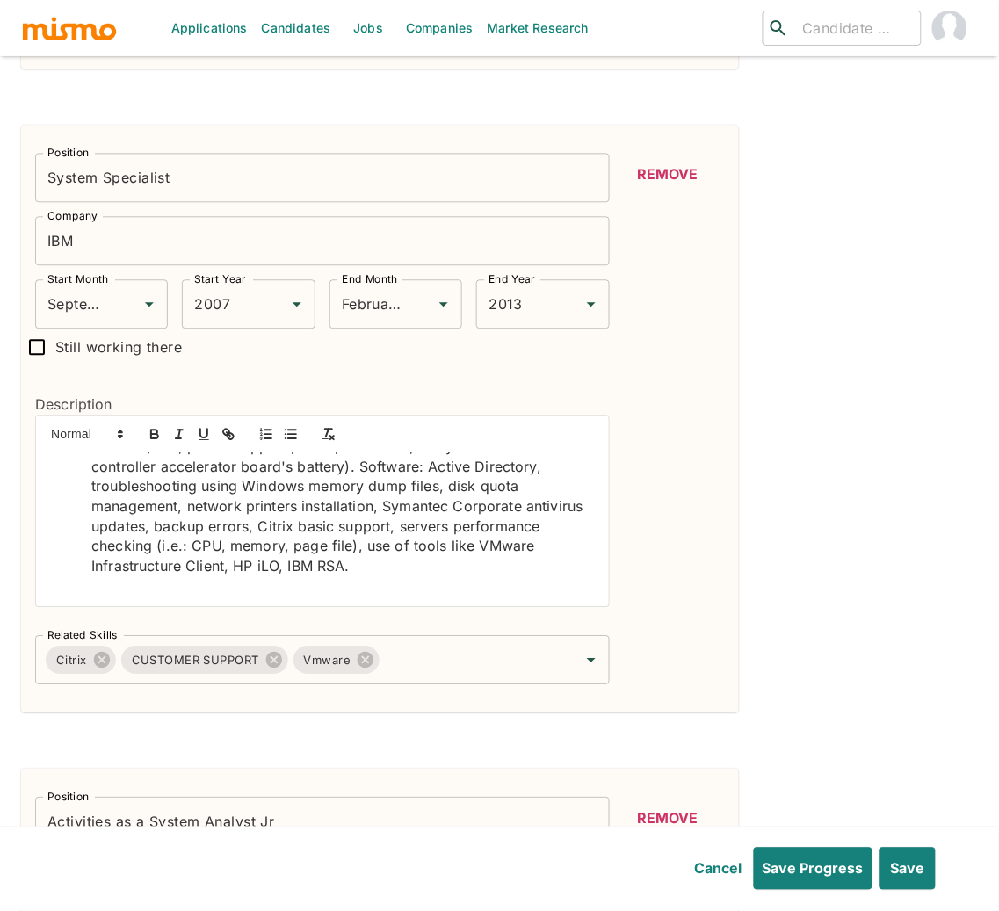
scroll to position [306, 0]
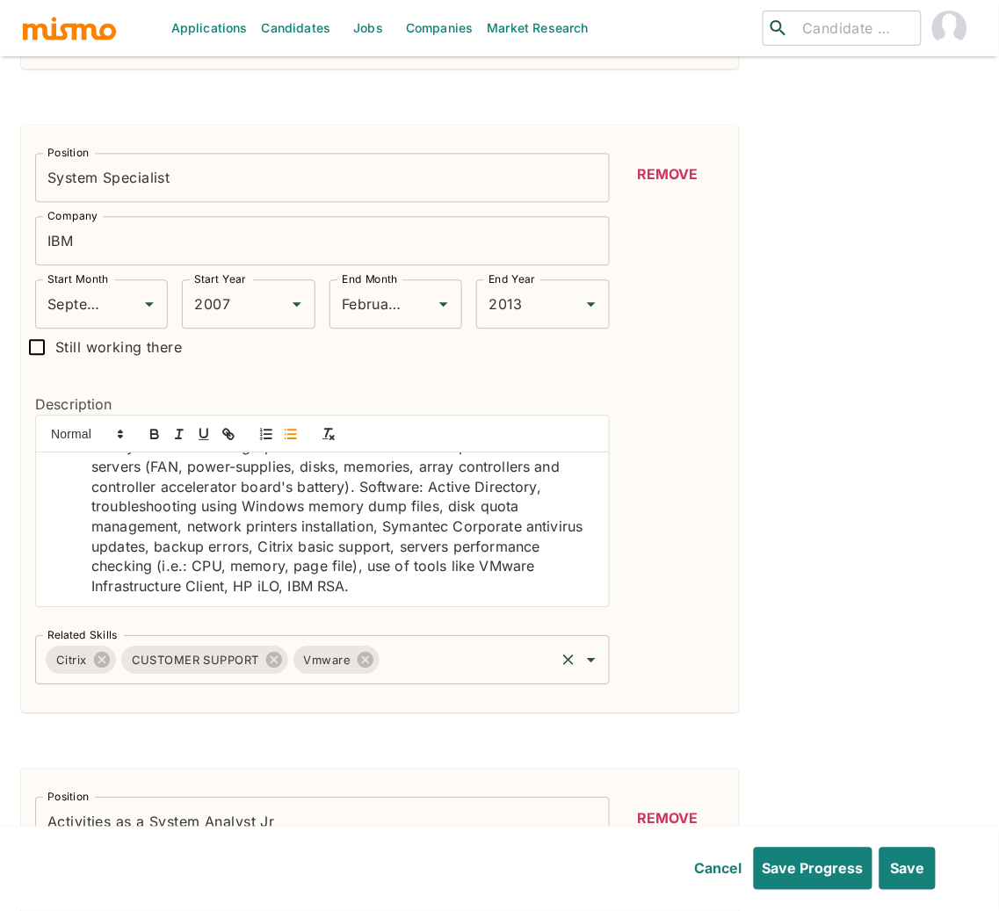
click at [489, 653] on input "Related Skills" at bounding box center [467, 659] width 170 height 33
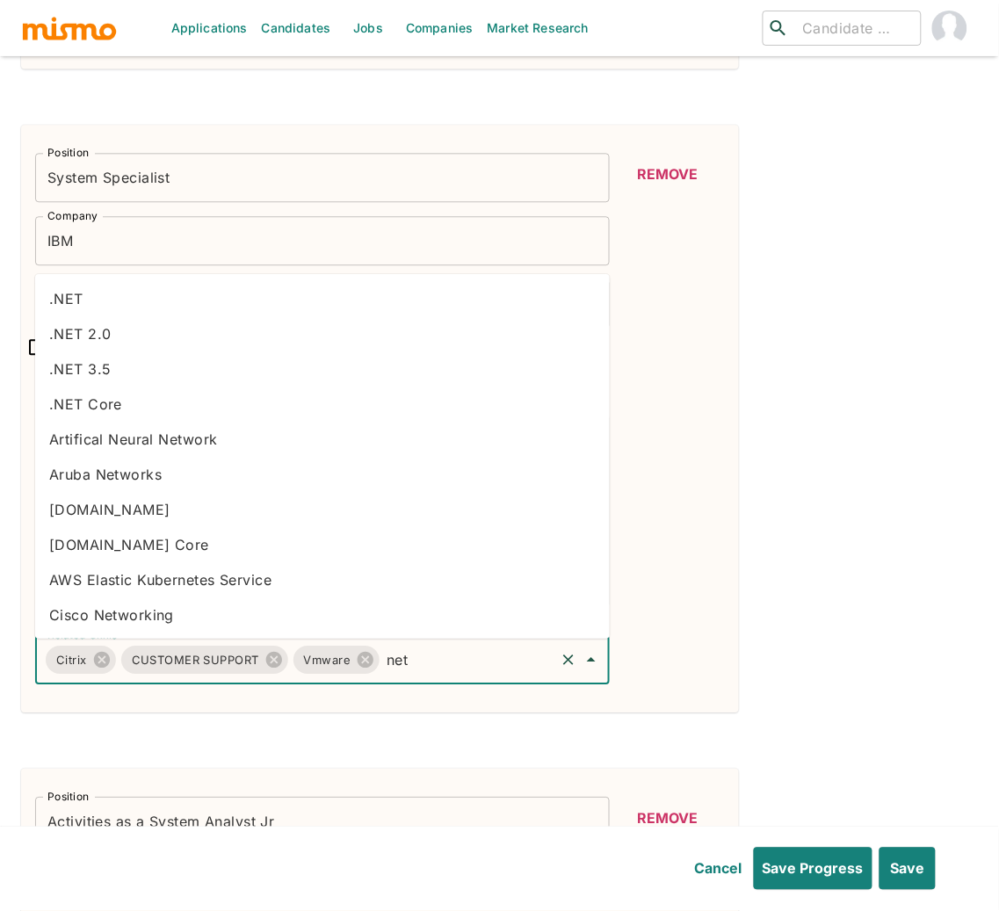
type input "netw"
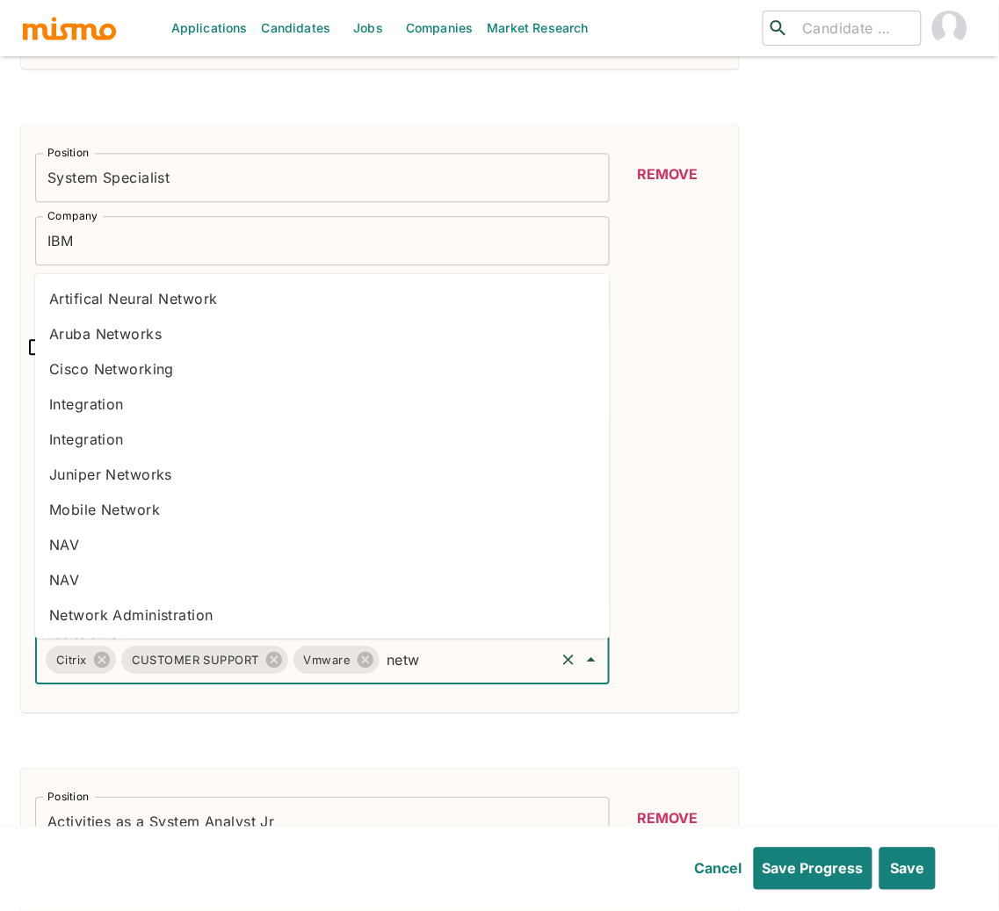
click at [193, 613] on li "Network Administration" at bounding box center [322, 614] width 574 height 35
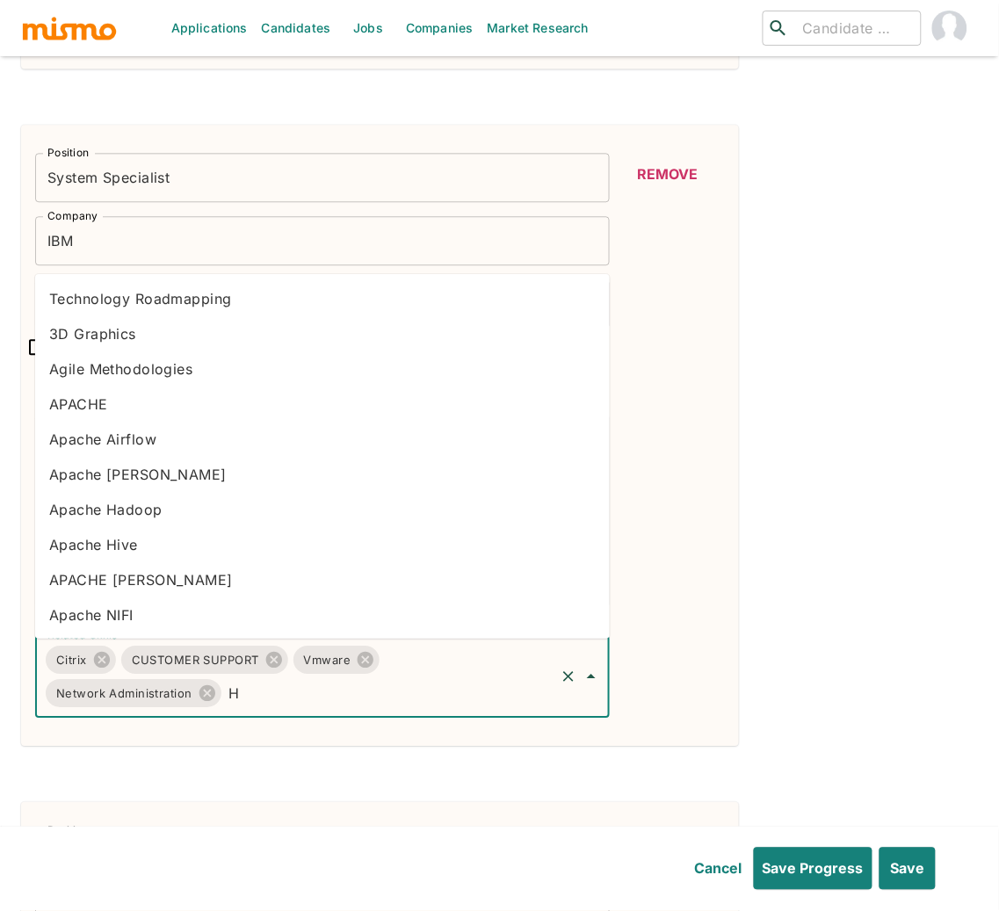
type input "HP"
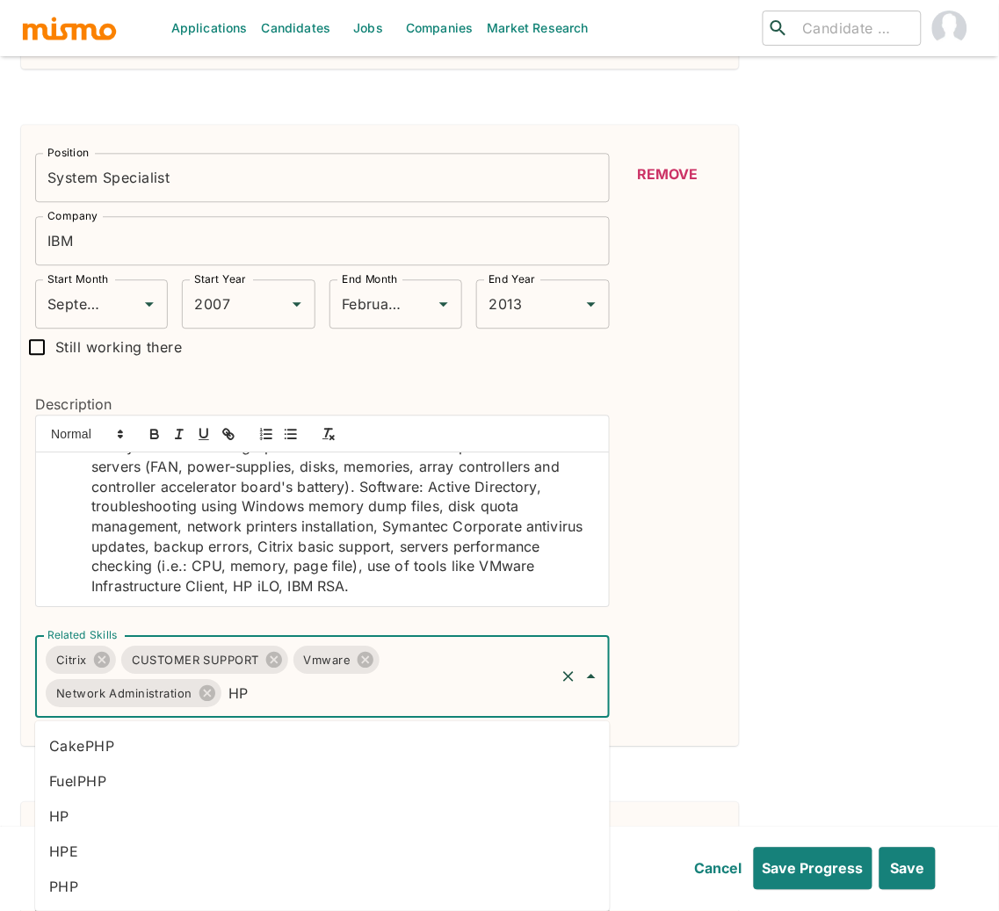
click at [218, 819] on li "HP" at bounding box center [322, 815] width 574 height 35
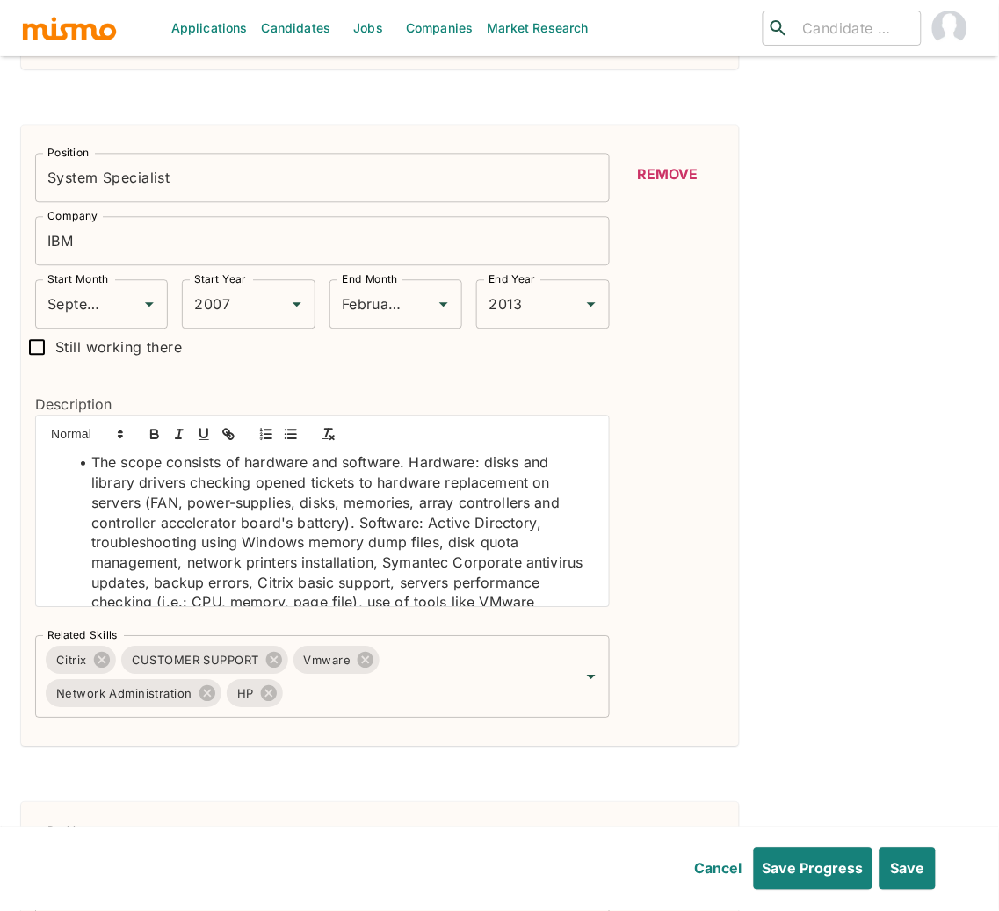
scroll to position [267, 0]
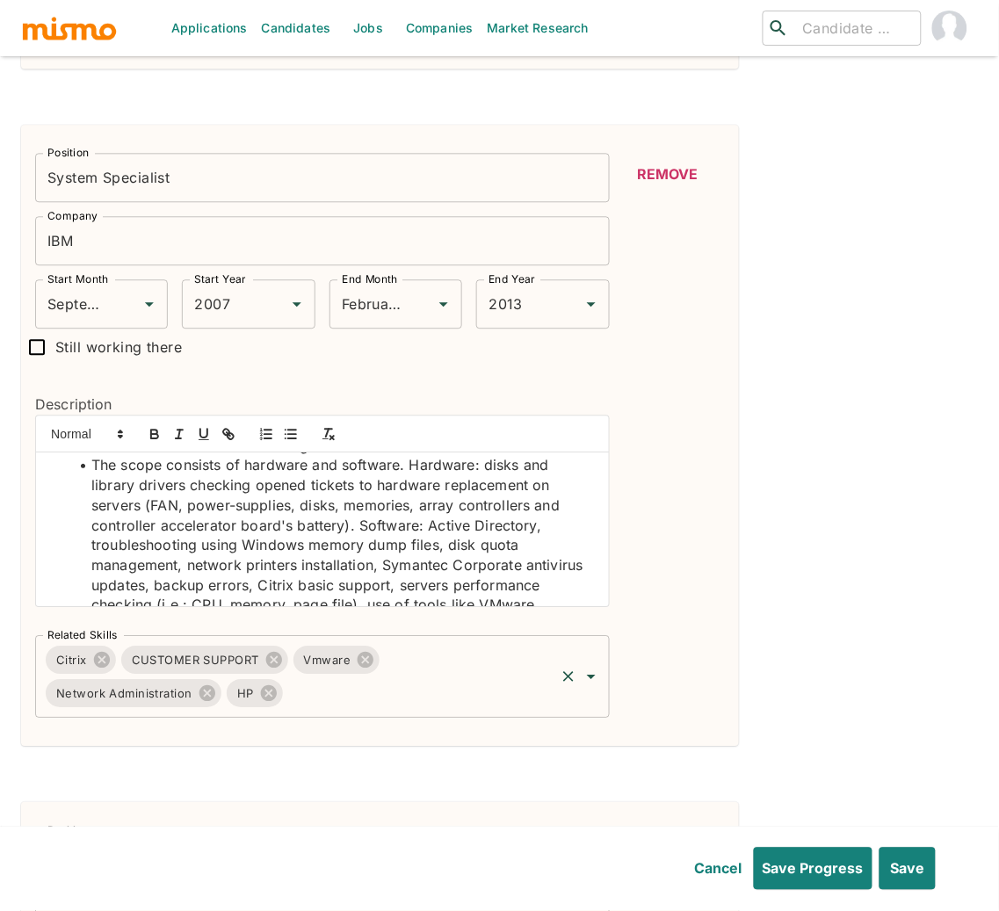
click at [420, 701] on input "Related Skills" at bounding box center [418, 692] width 267 height 33
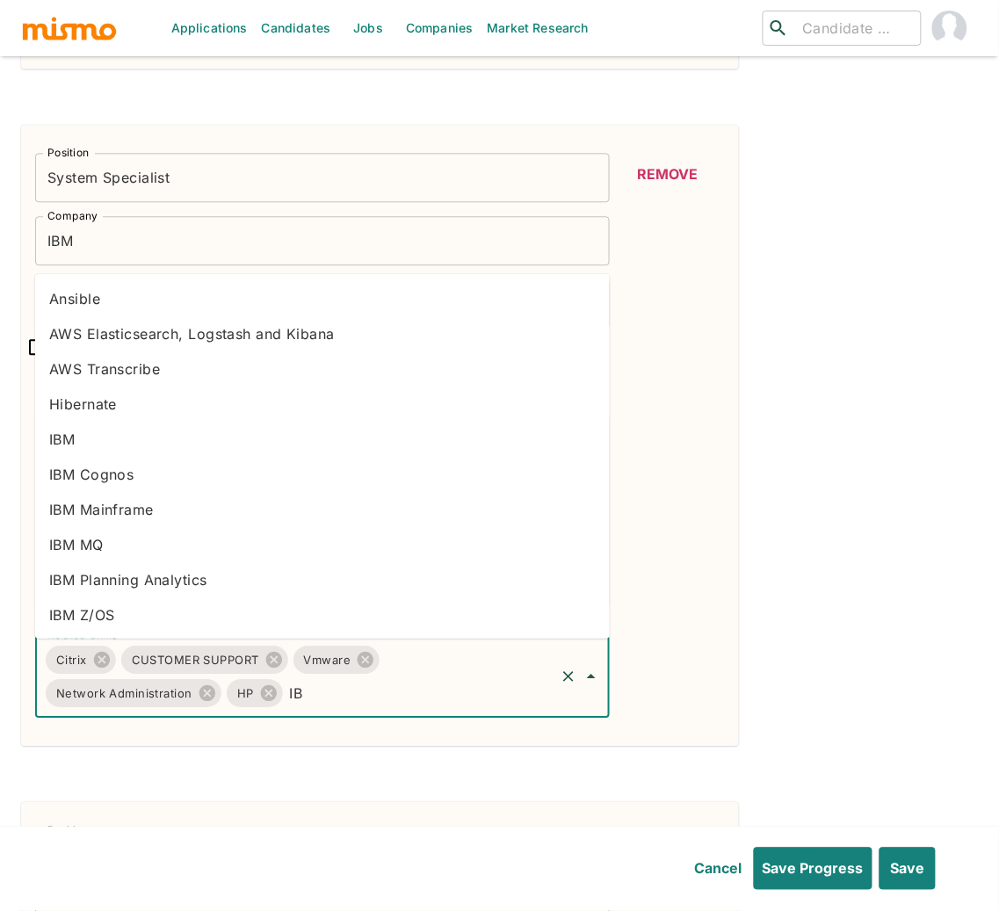
type input "IBM"
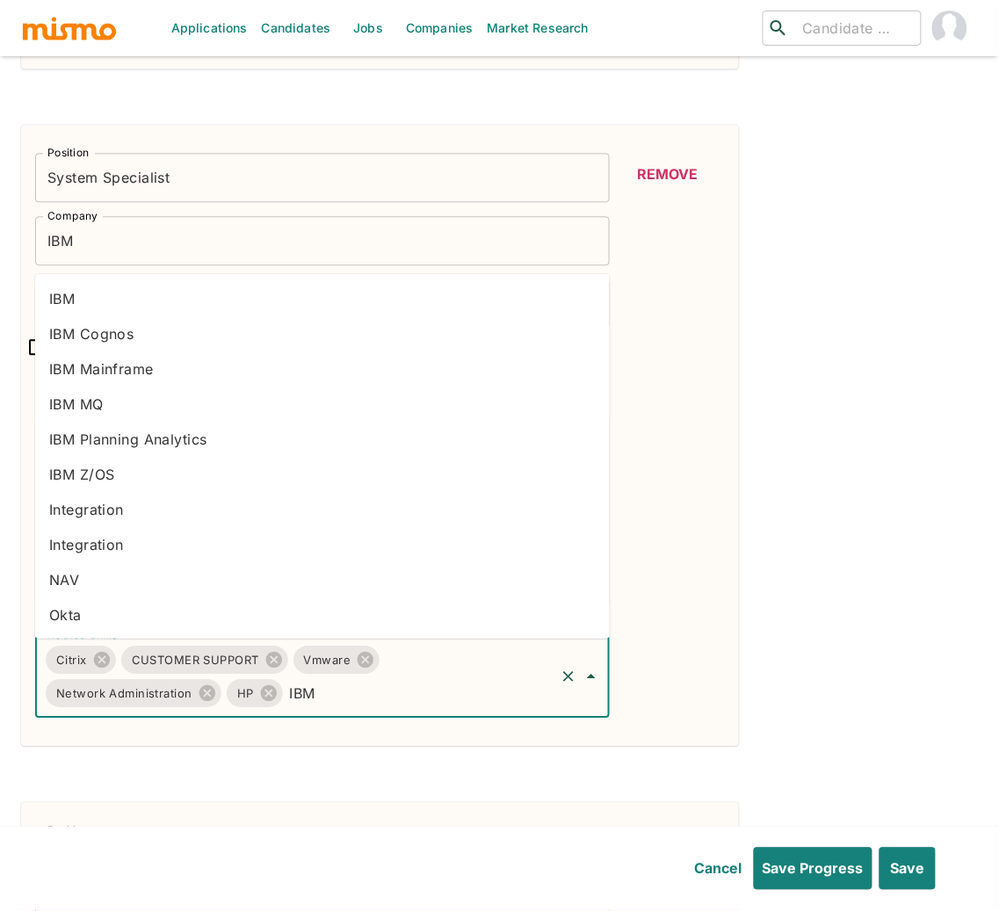
click at [135, 301] on li "IBM" at bounding box center [322, 298] width 574 height 35
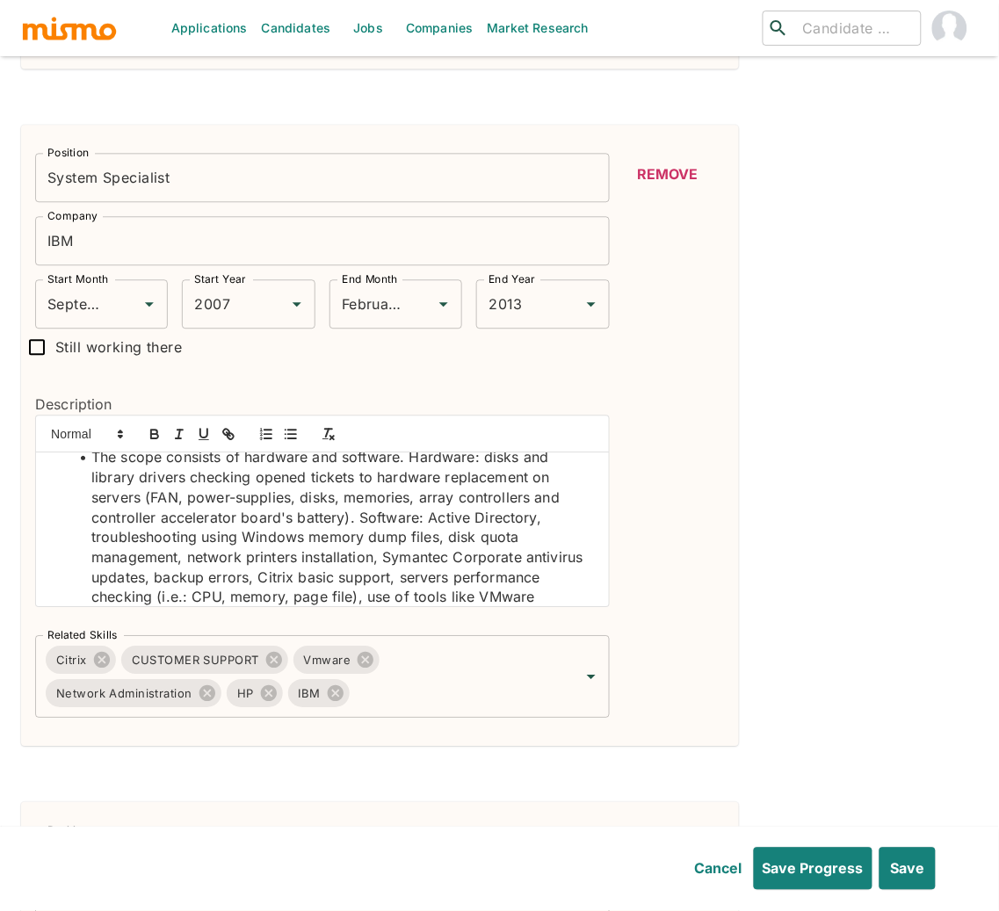
scroll to position [306, 0]
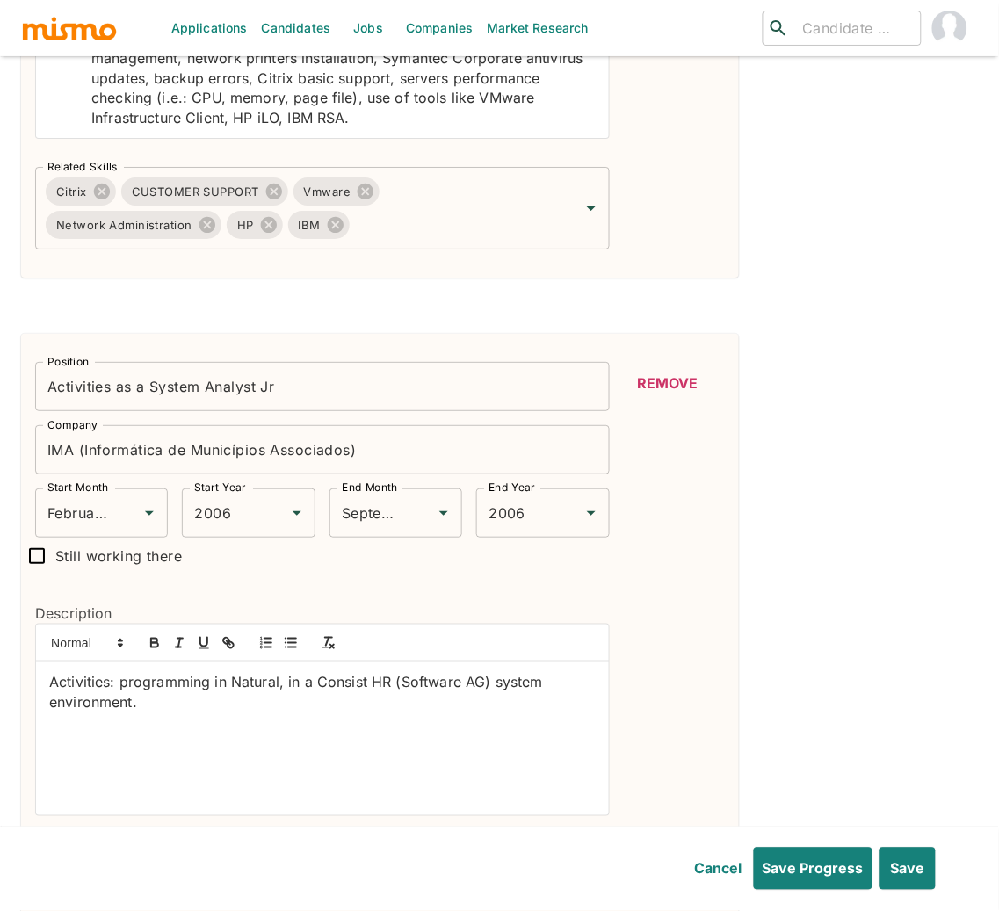
scroll to position [2443, 0]
click at [666, 380] on button "Remove" at bounding box center [667, 382] width 113 height 42
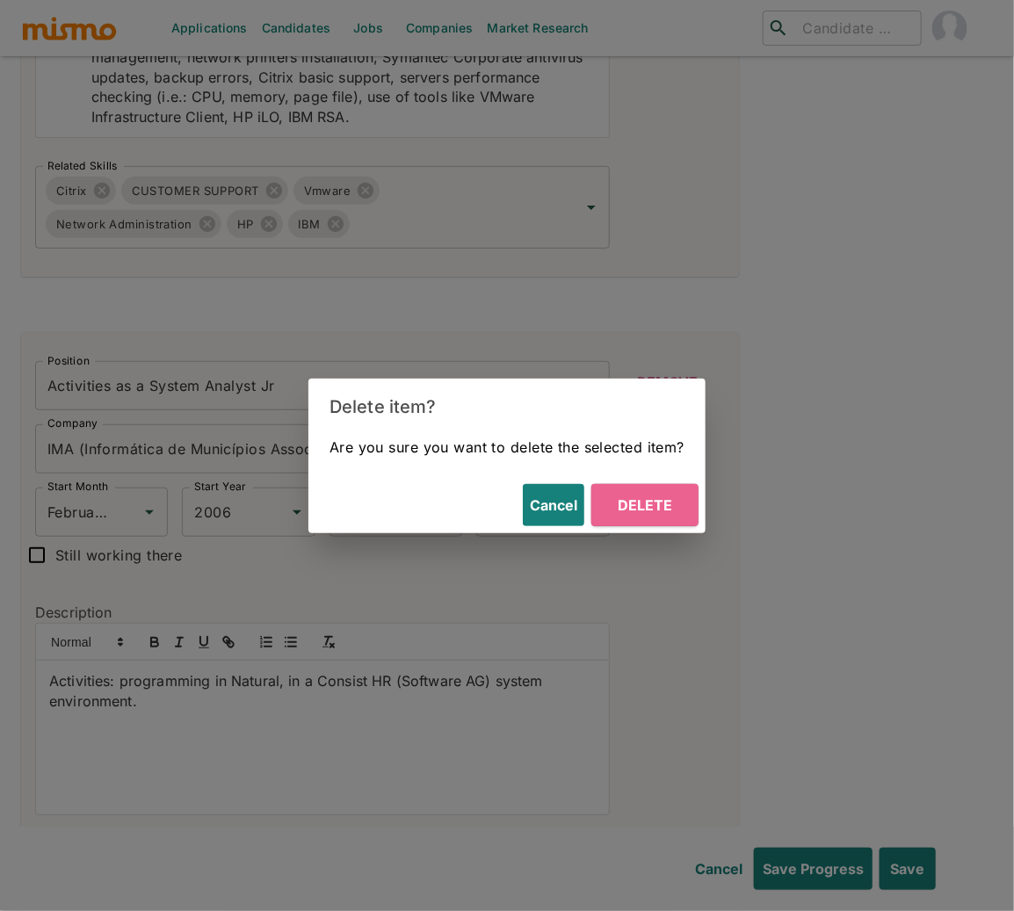
click at [673, 505] on button "Delete" at bounding box center [644, 505] width 107 height 42
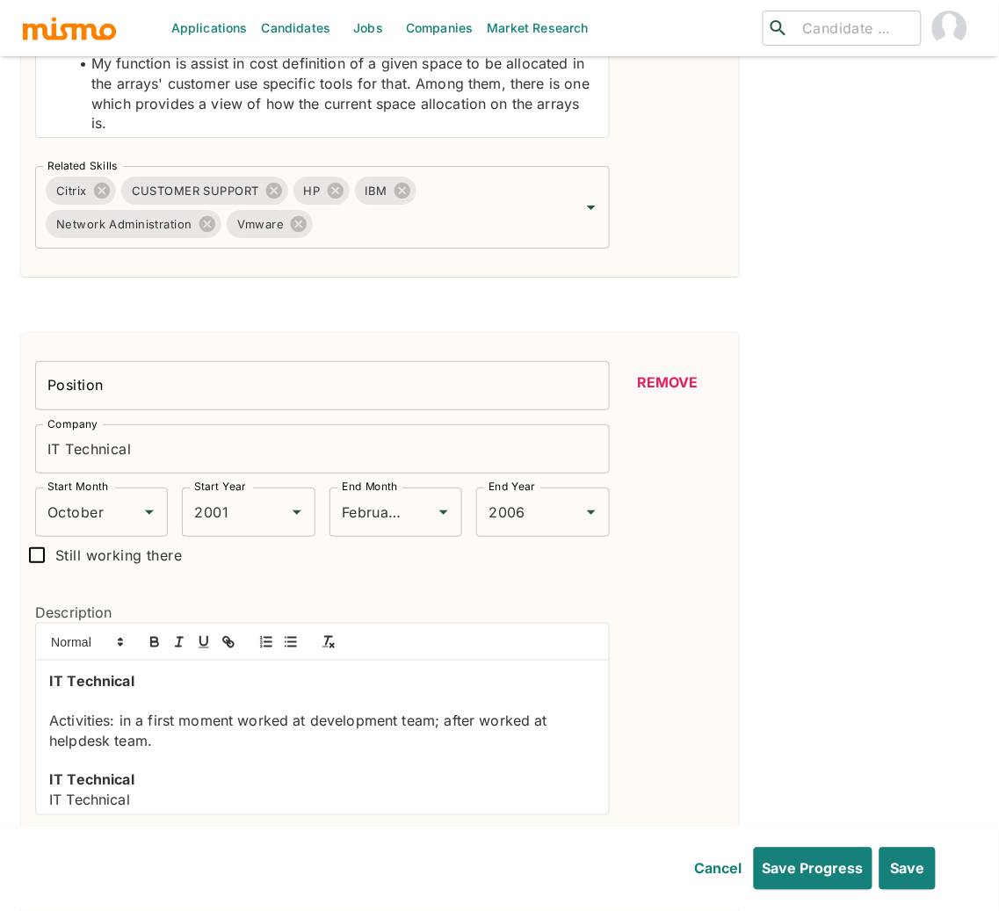
click at [660, 379] on button "Remove" at bounding box center [667, 382] width 113 height 42
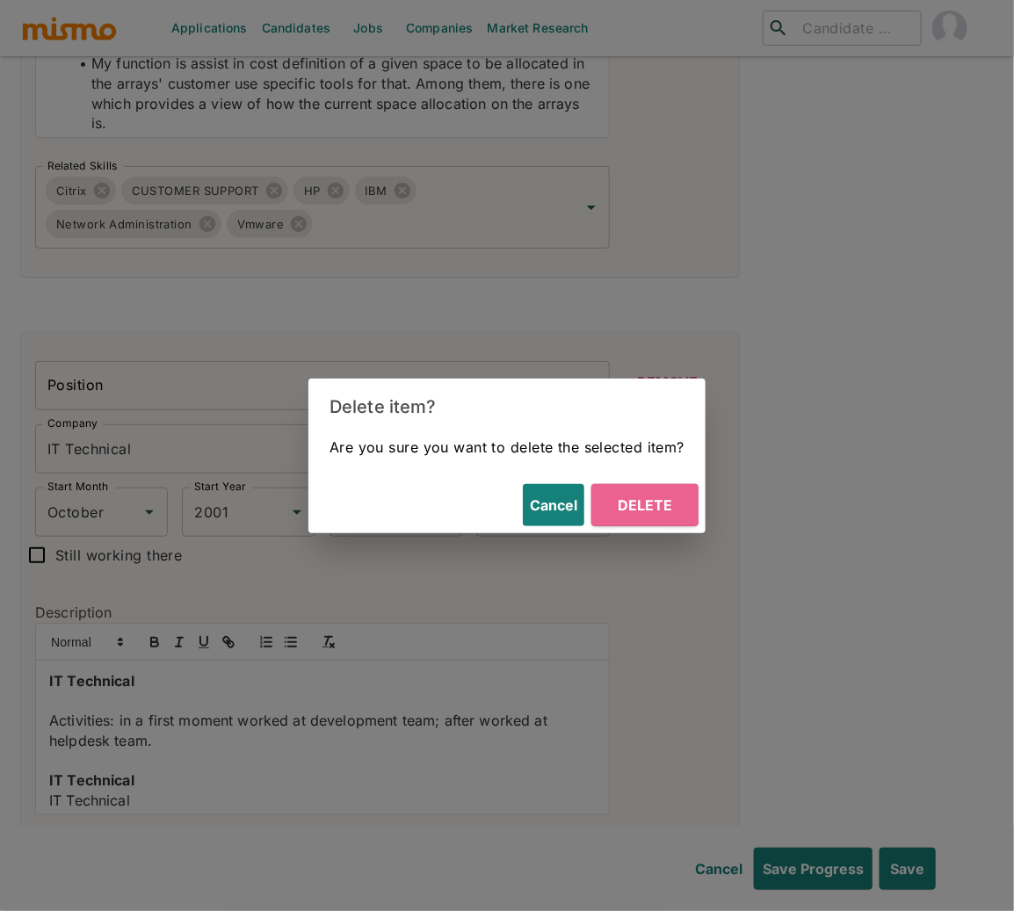
click at [656, 491] on button "Delete" at bounding box center [644, 505] width 107 height 42
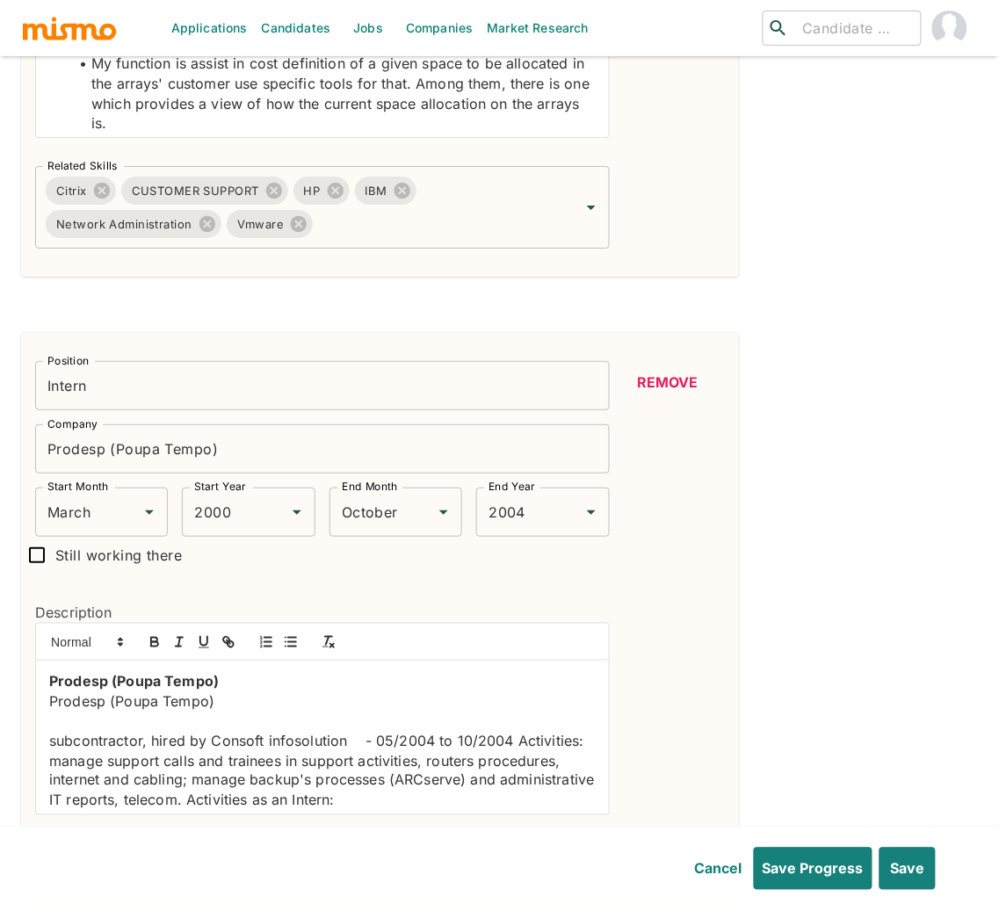
click at [680, 372] on button "Remove" at bounding box center [667, 382] width 113 height 42
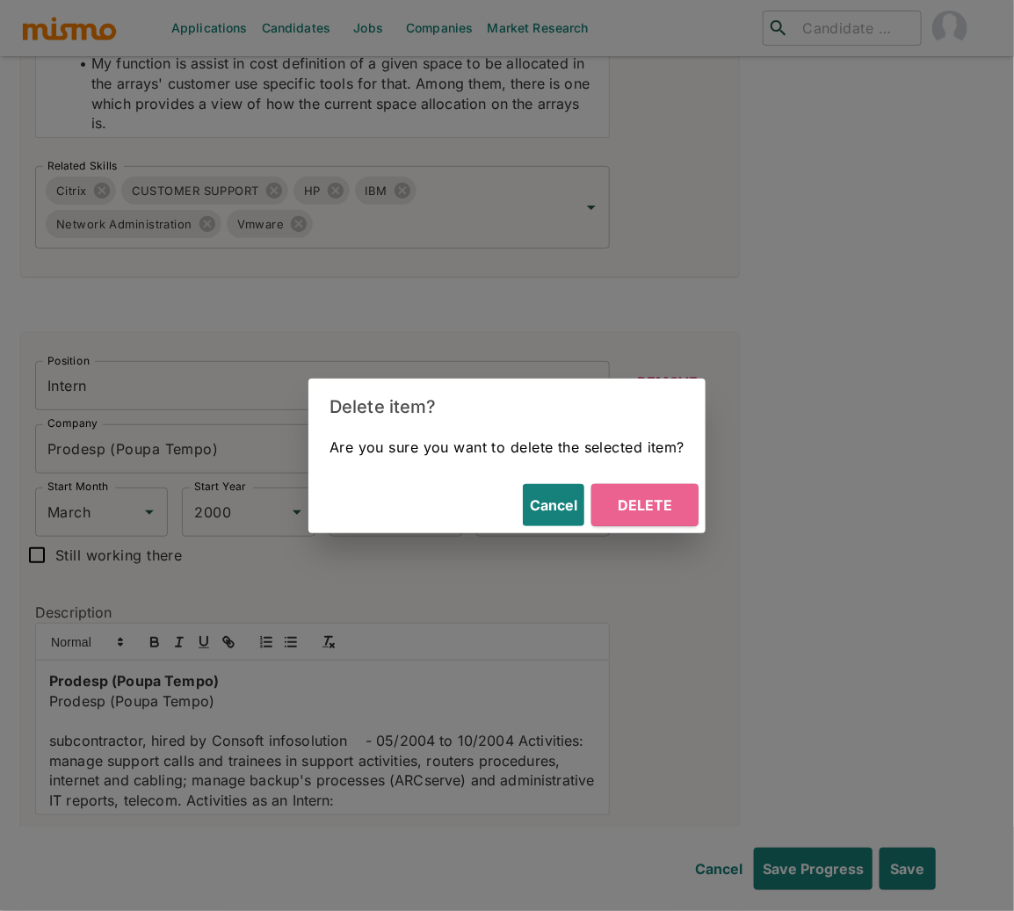
click at [651, 495] on button "Delete" at bounding box center [644, 505] width 107 height 42
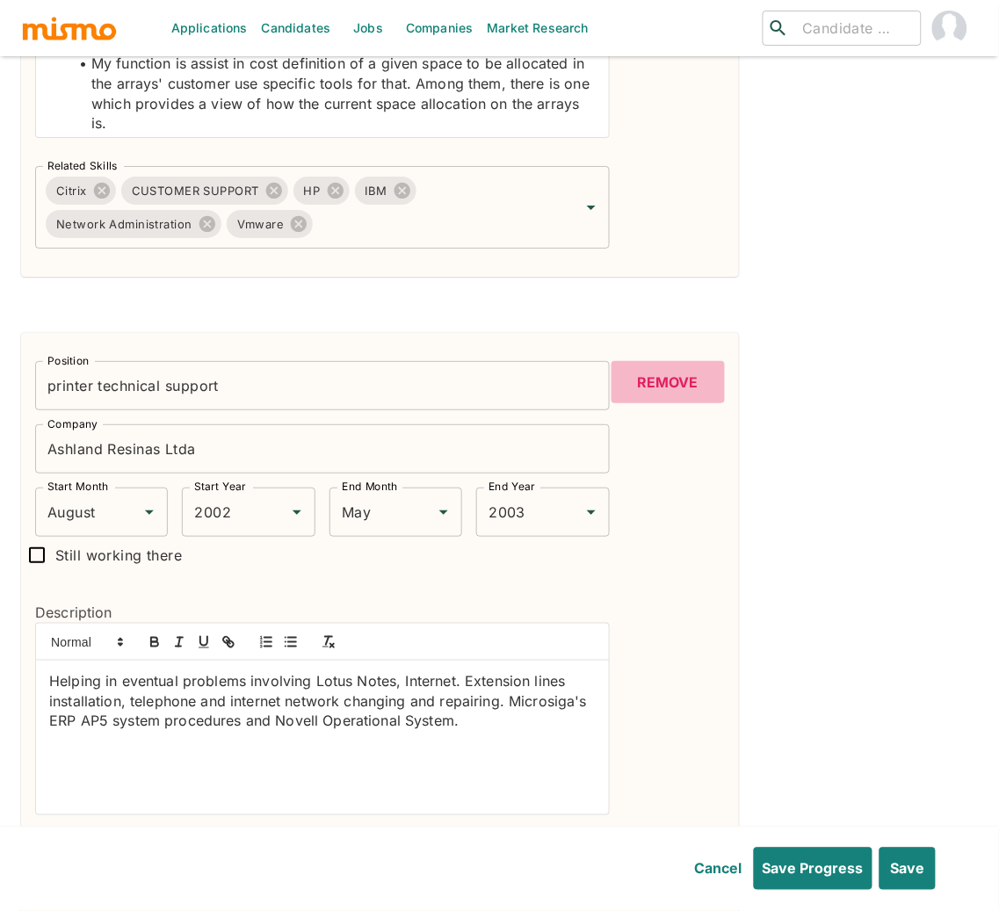
click at [686, 393] on button "Remove" at bounding box center [667, 382] width 113 height 42
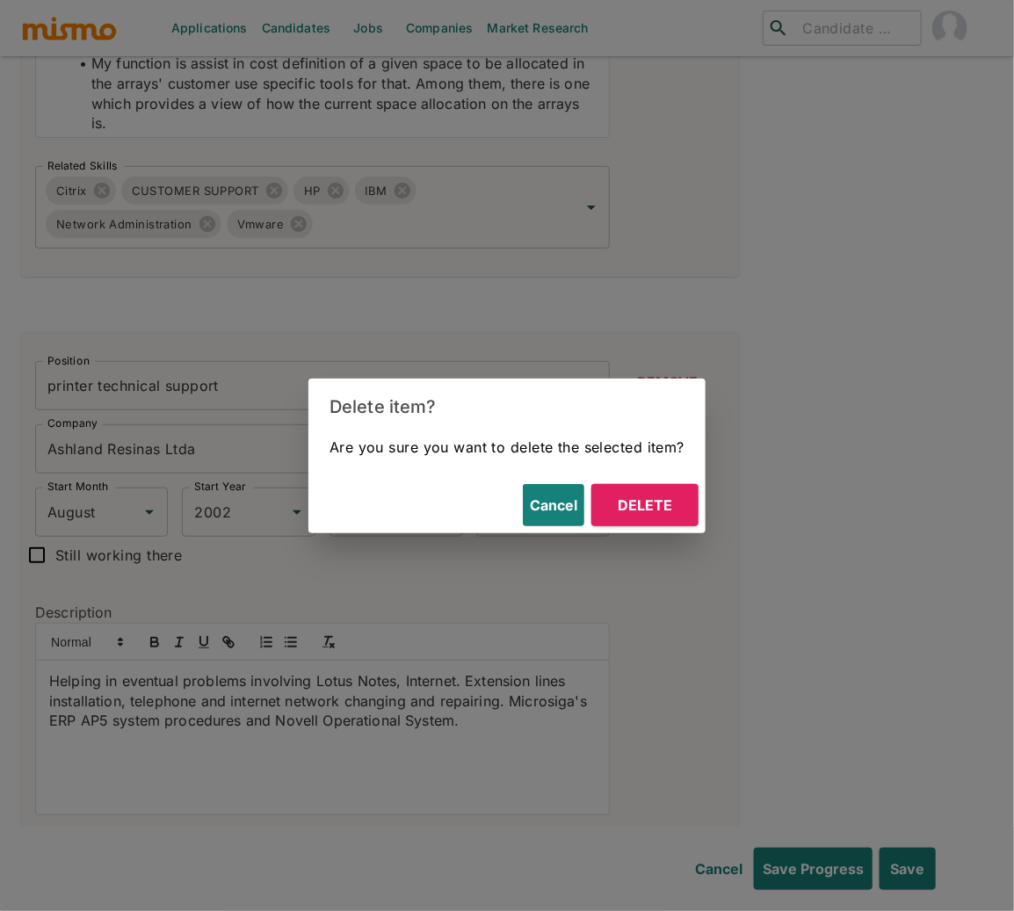
click at [675, 496] on button "Delete" at bounding box center [644, 505] width 107 height 42
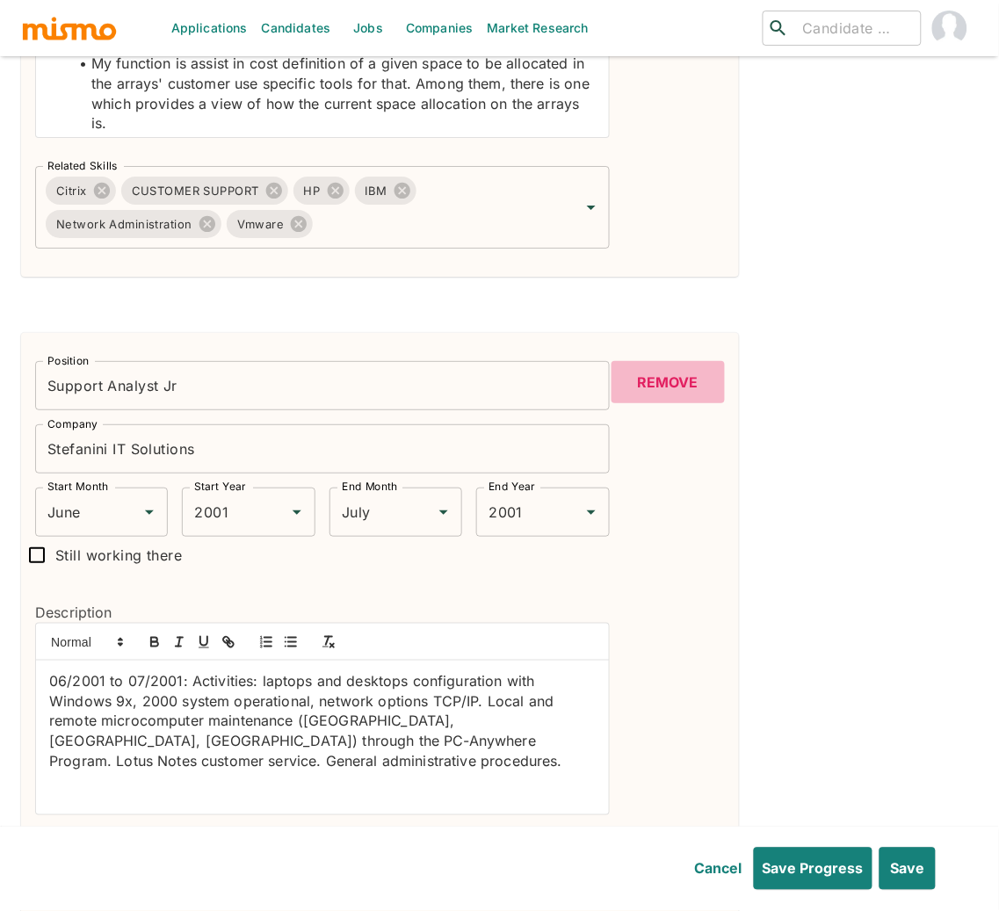
click at [677, 375] on button "Remove" at bounding box center [667, 382] width 113 height 42
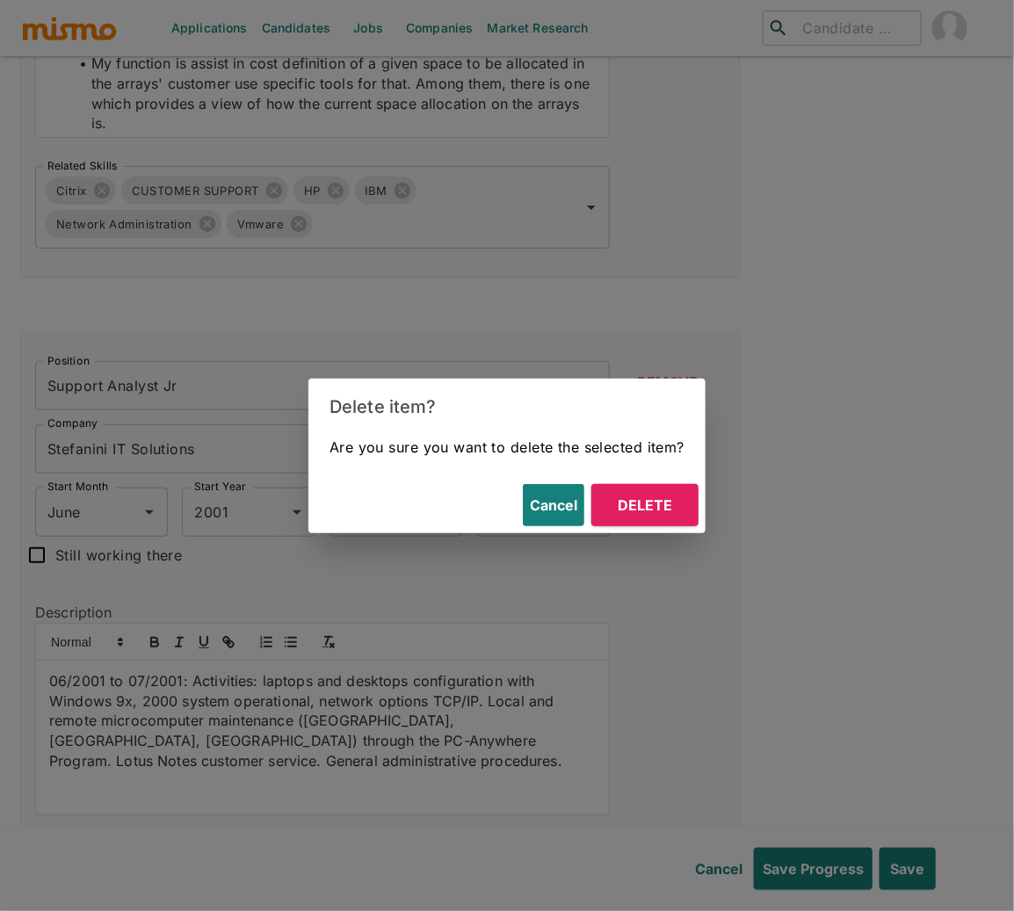
click at [638, 509] on button "Delete" at bounding box center [644, 505] width 107 height 42
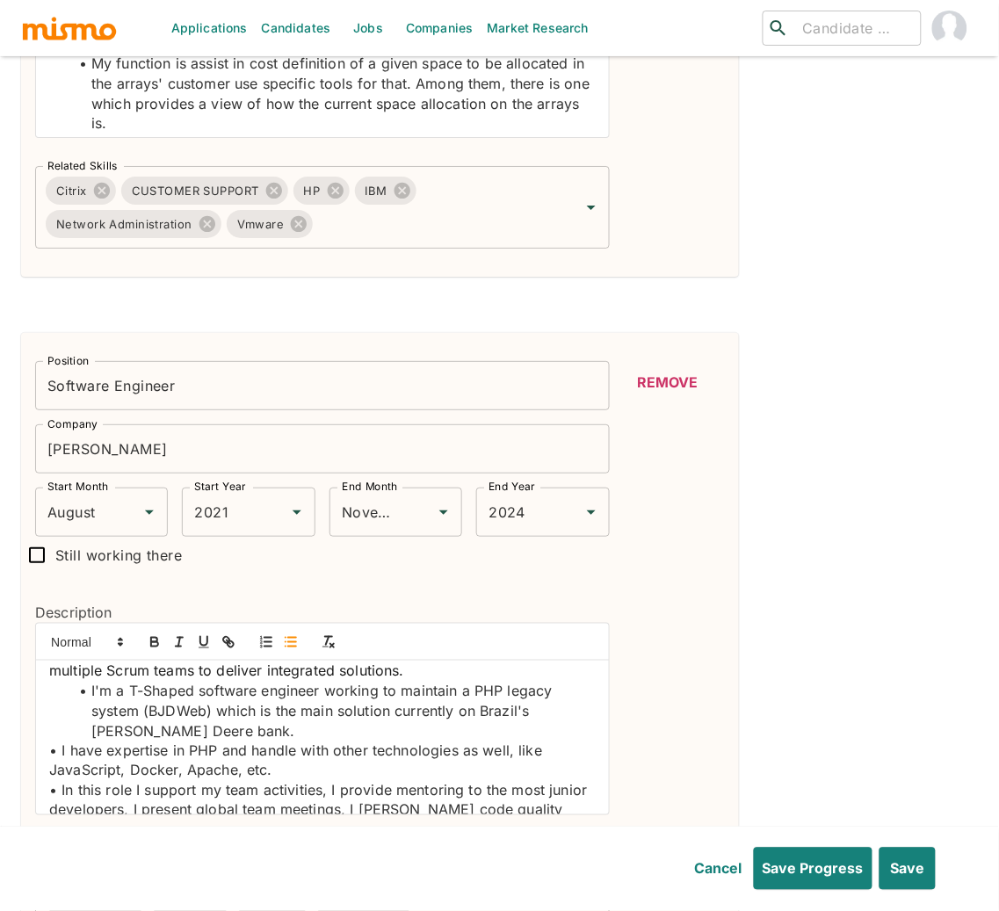
scroll to position [114, 0]
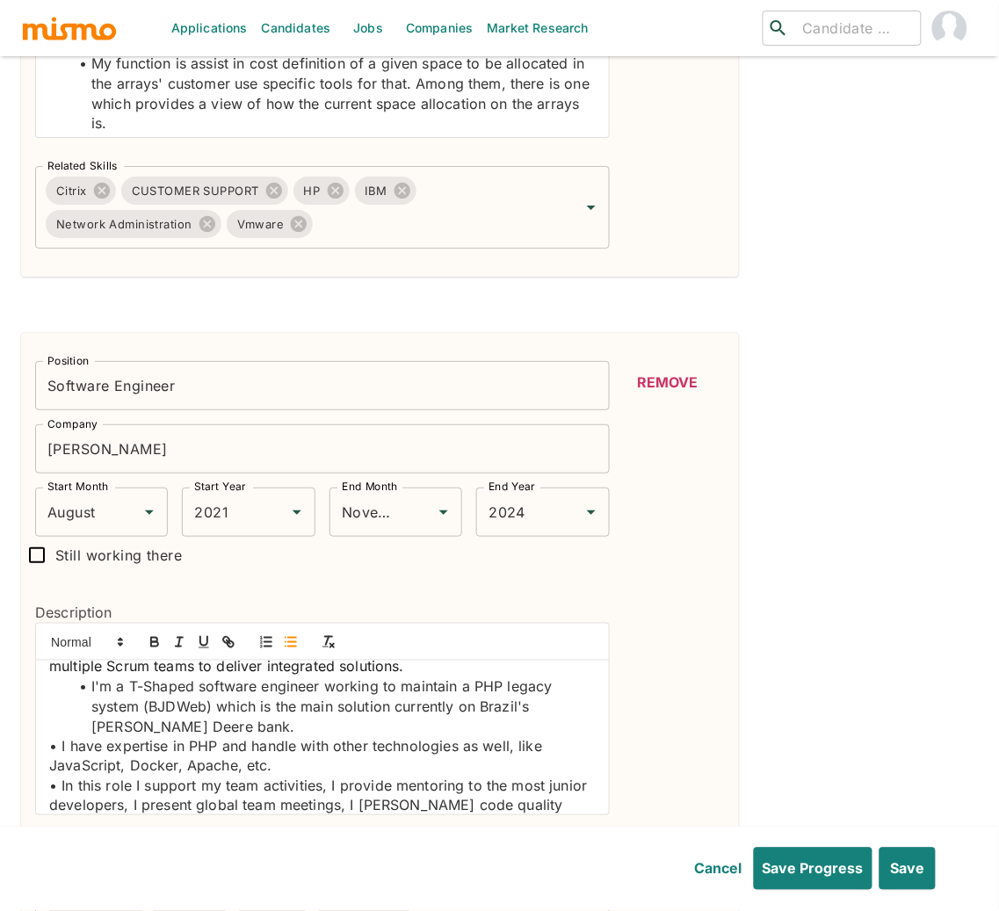
click at [61, 194] on p "• I have expertise in PHP and handle with other technologies as well, like Java…" at bounding box center [322, 184] width 546 height 20
click at [61, 194] on p "• In this role I support my team activities, I provide mentoring to the most ju…" at bounding box center [322, 184] width 546 height 20
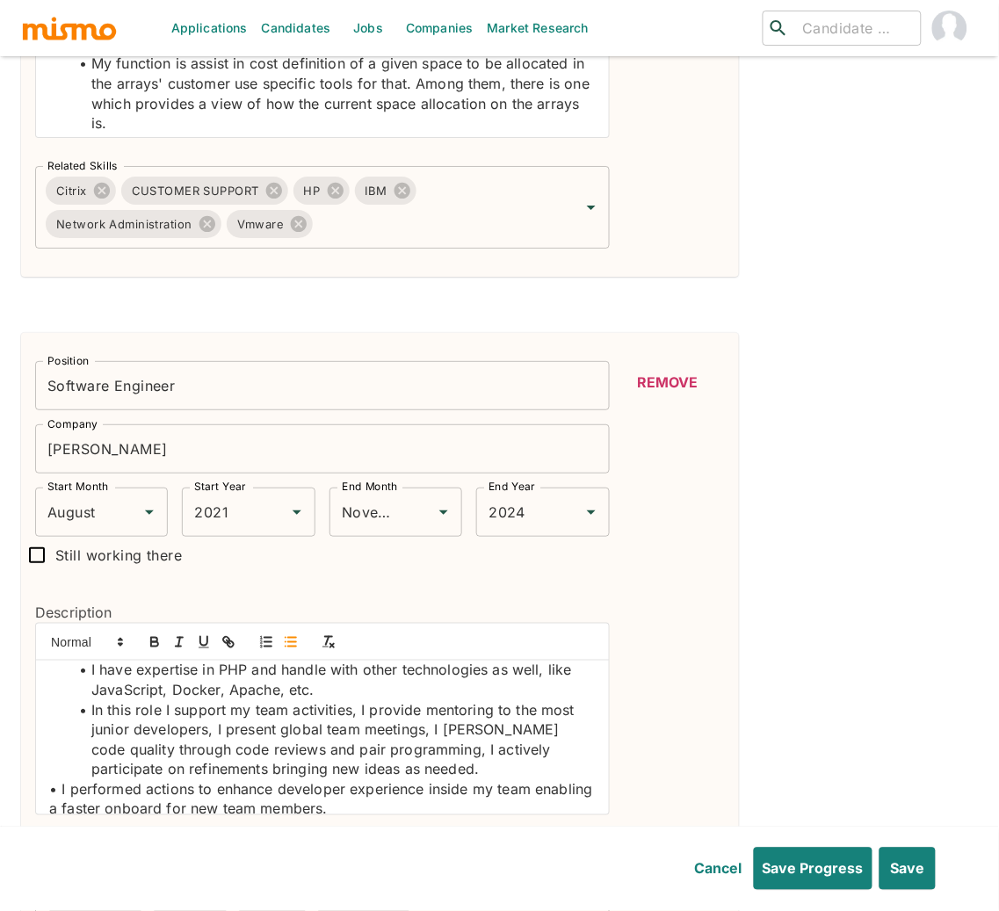
scroll to position [198, 0]
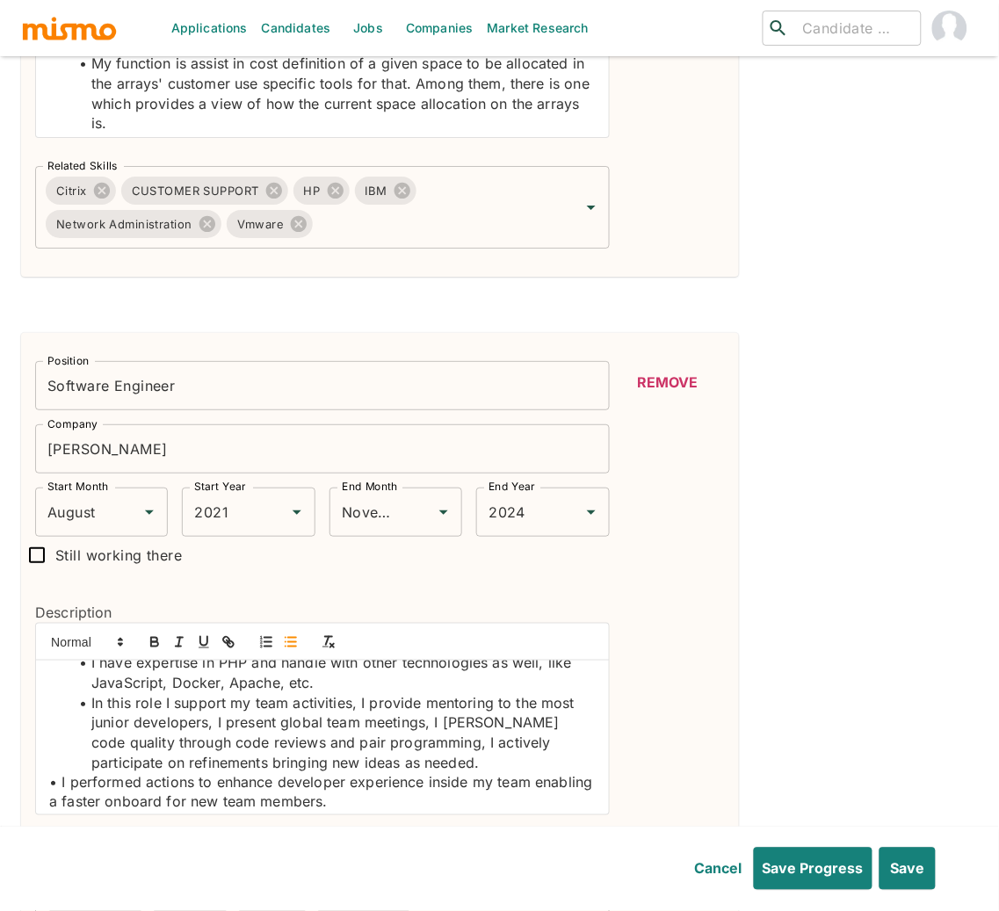
click at [61, 194] on p "• I performed actions to enhance developer experience inside my team enabling a…" at bounding box center [322, 184] width 546 height 20
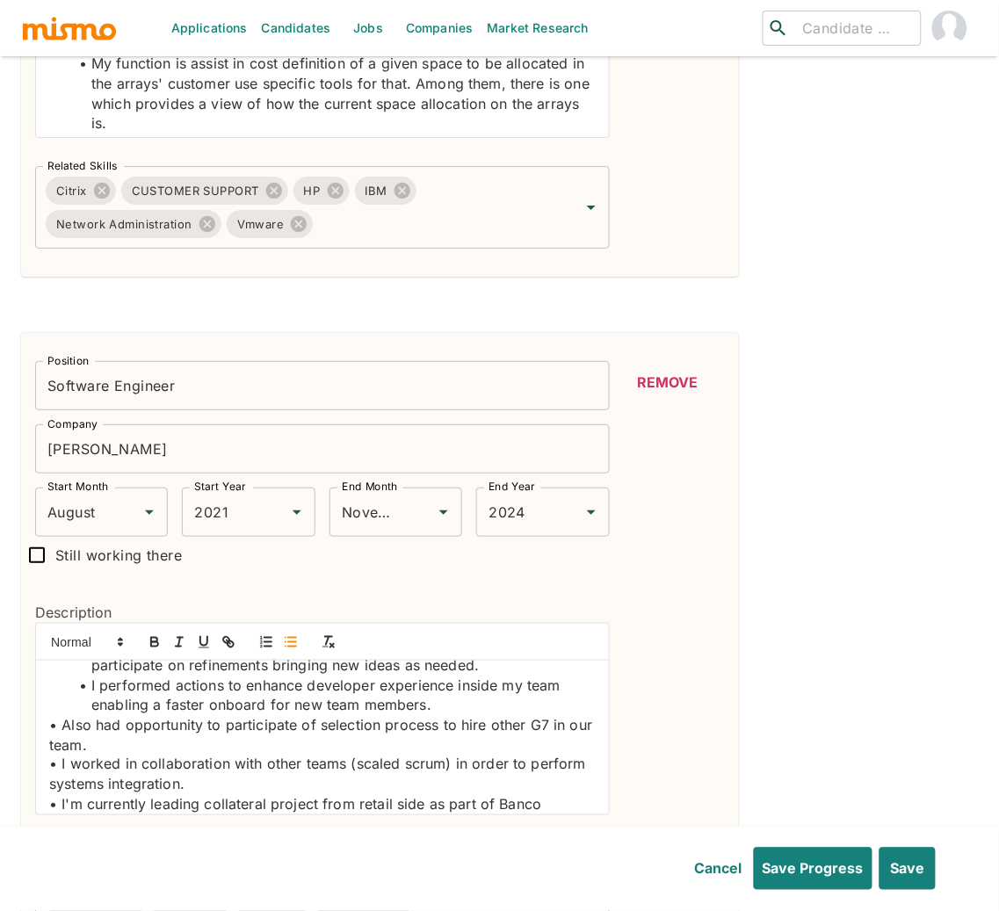
scroll to position [314, 0]
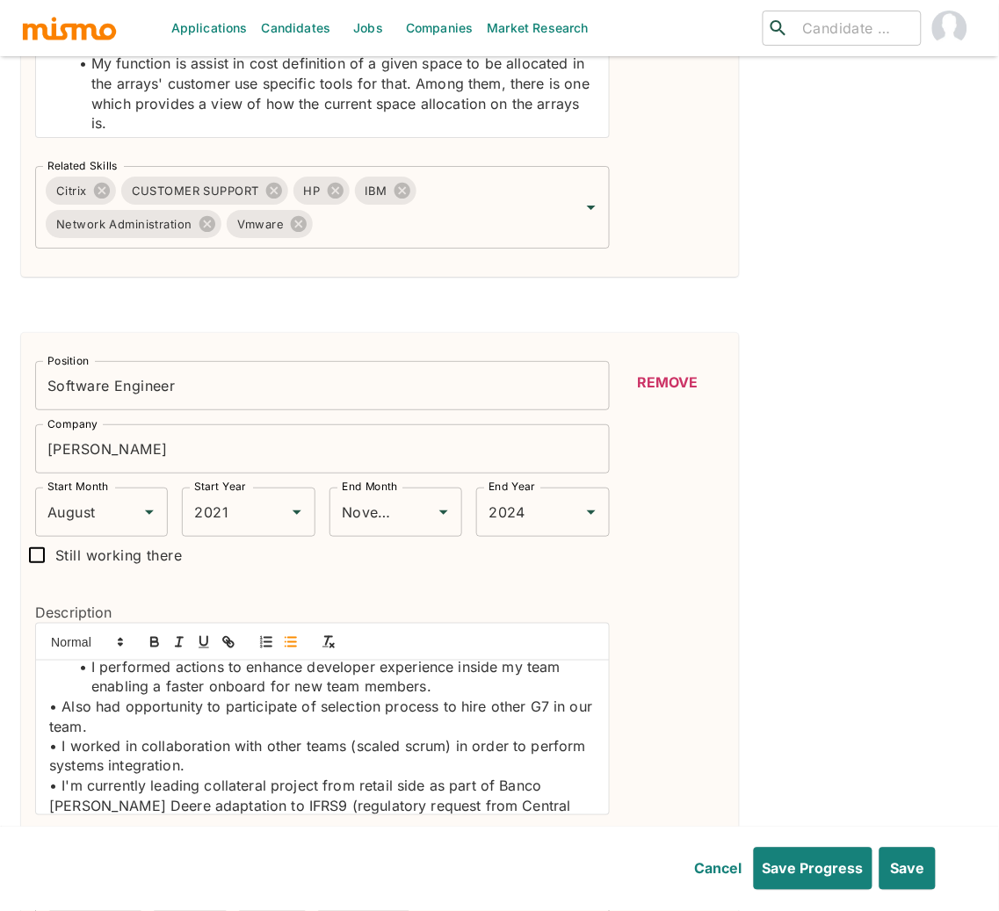
click at [63, 194] on p "• Also had opportunity to participate of selection process to hire other G7 in …" at bounding box center [322, 184] width 546 height 20
click at [61, 194] on p "• I worked in collaboration with other teams (scaled scrum) in order to perform…" at bounding box center [322, 184] width 546 height 20
click at [60, 194] on p "• I'm currently leading collateral project from retail side as part of Banco Jo…" at bounding box center [322, 184] width 546 height 20
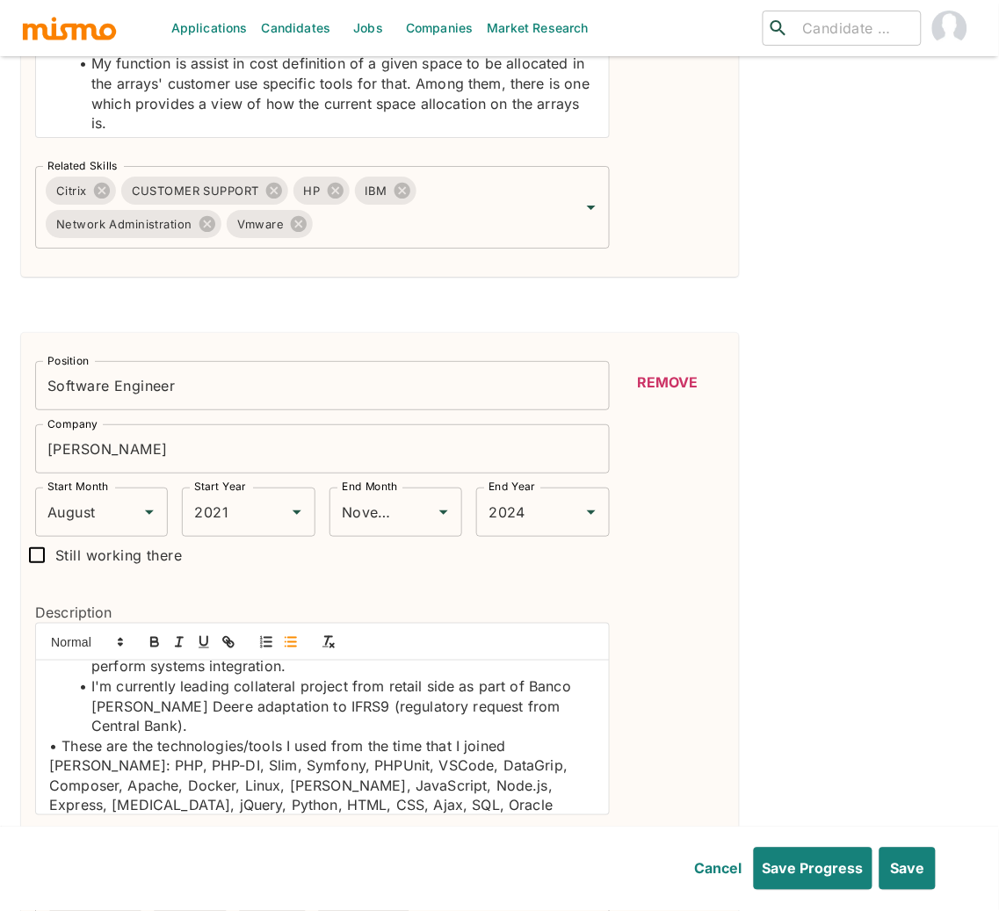
scroll to position [417, 0]
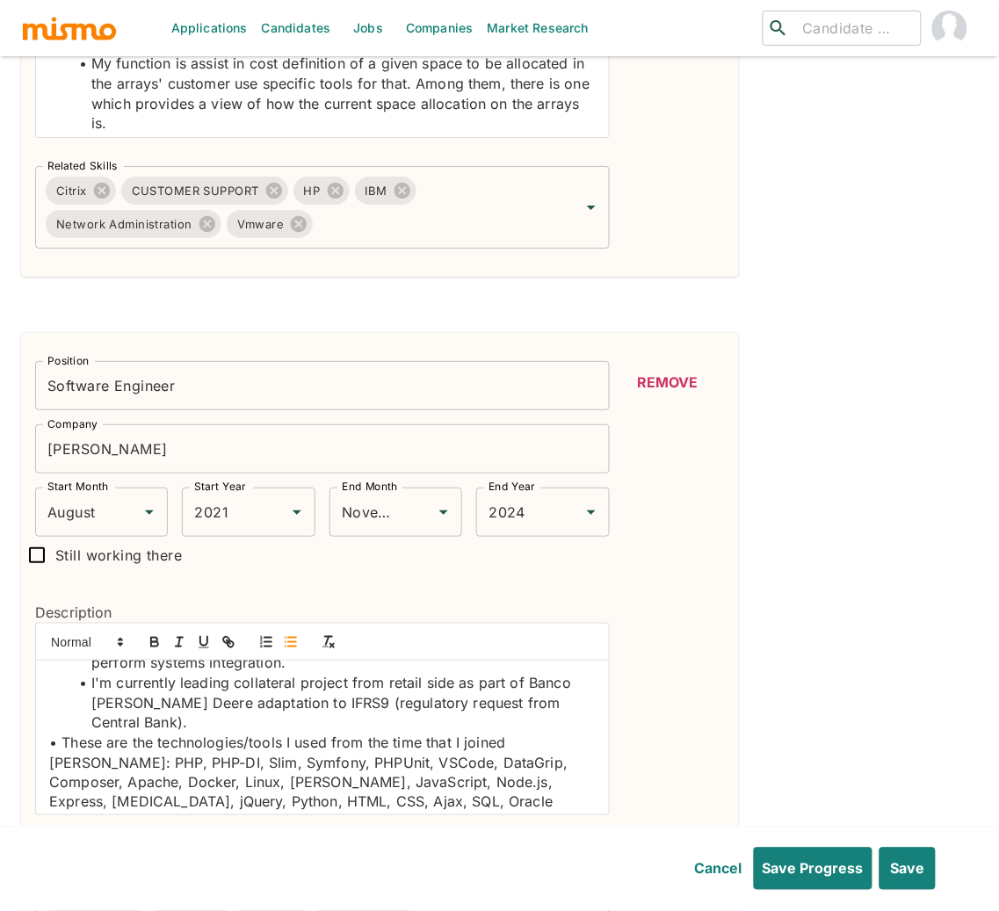
click at [64, 194] on p "• These are the technologies/tools I used from the time that I joined John Deer…" at bounding box center [322, 184] width 546 height 20
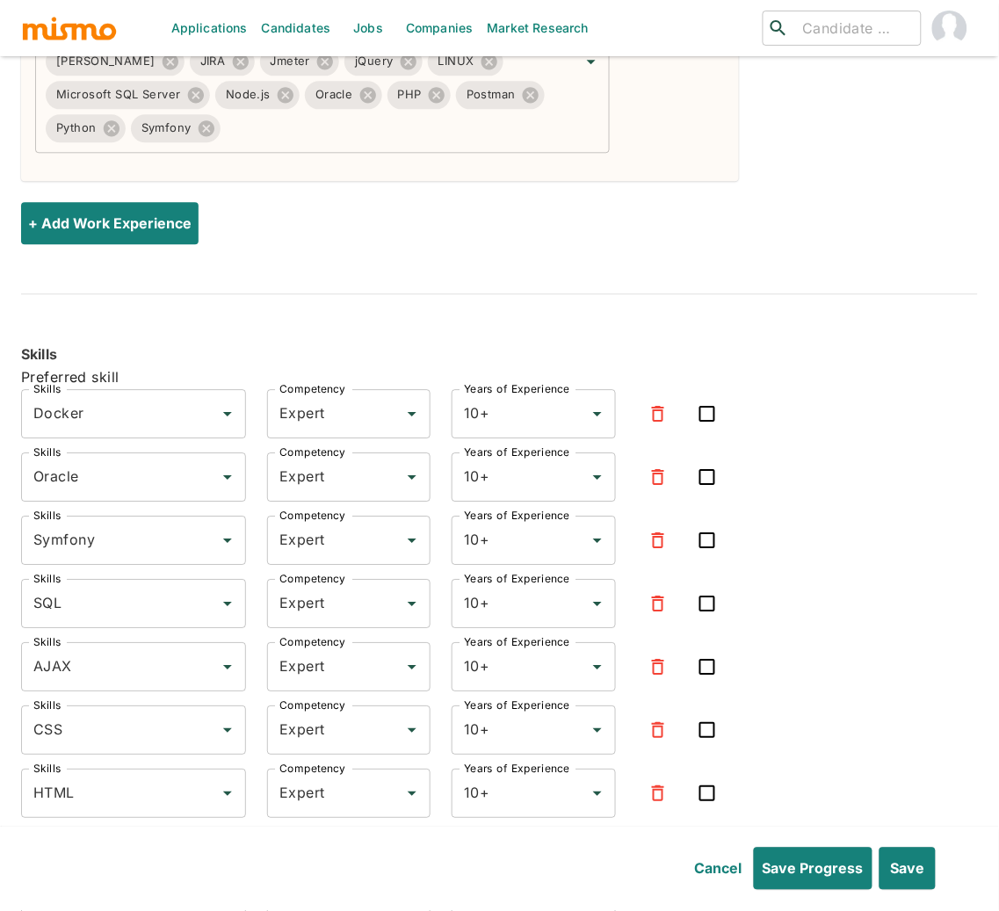
scroll to position [3350, 0]
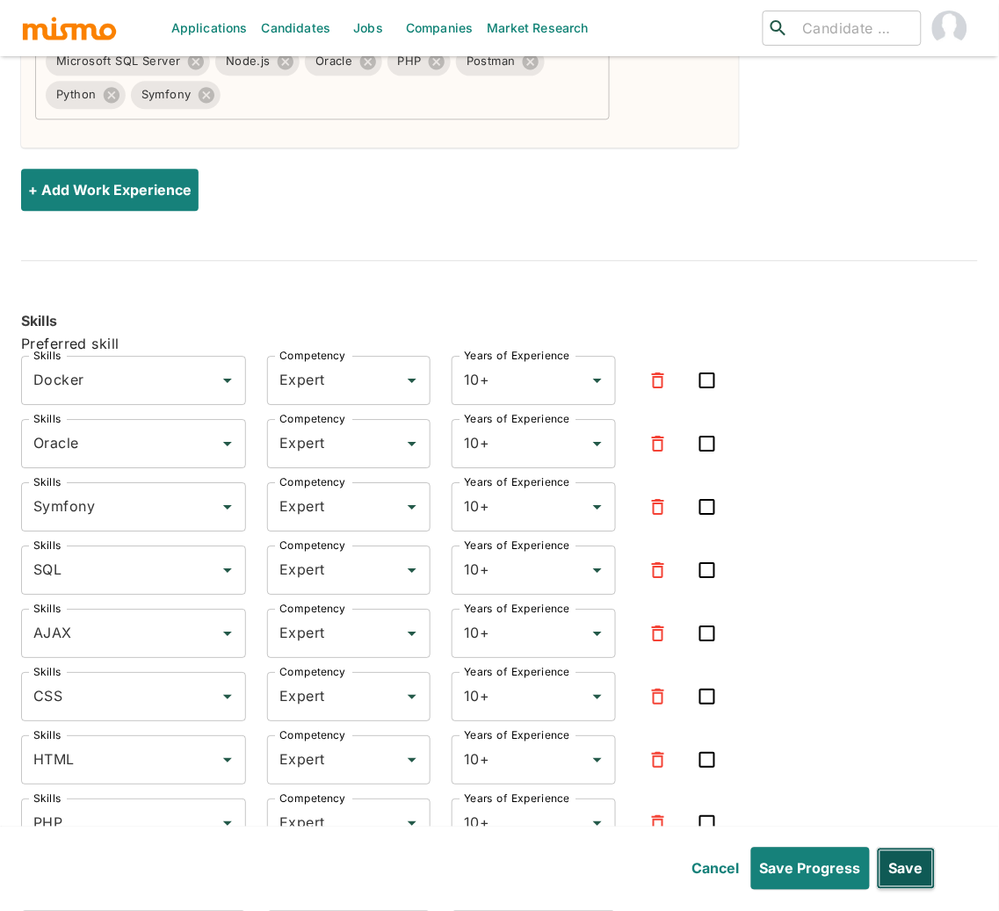
click at [913, 863] on button "Save" at bounding box center [906, 869] width 59 height 42
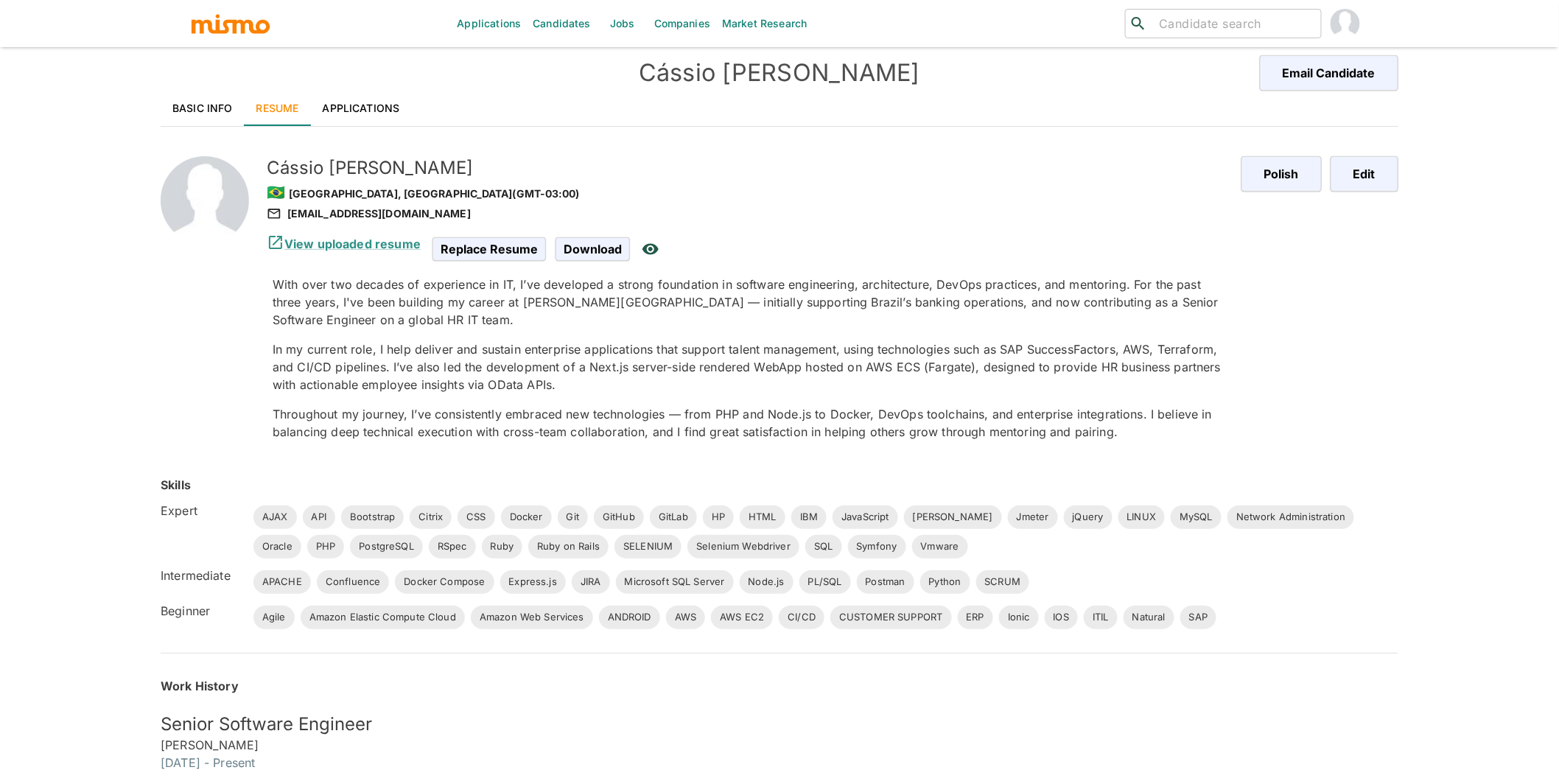
scroll to position [0, 0]
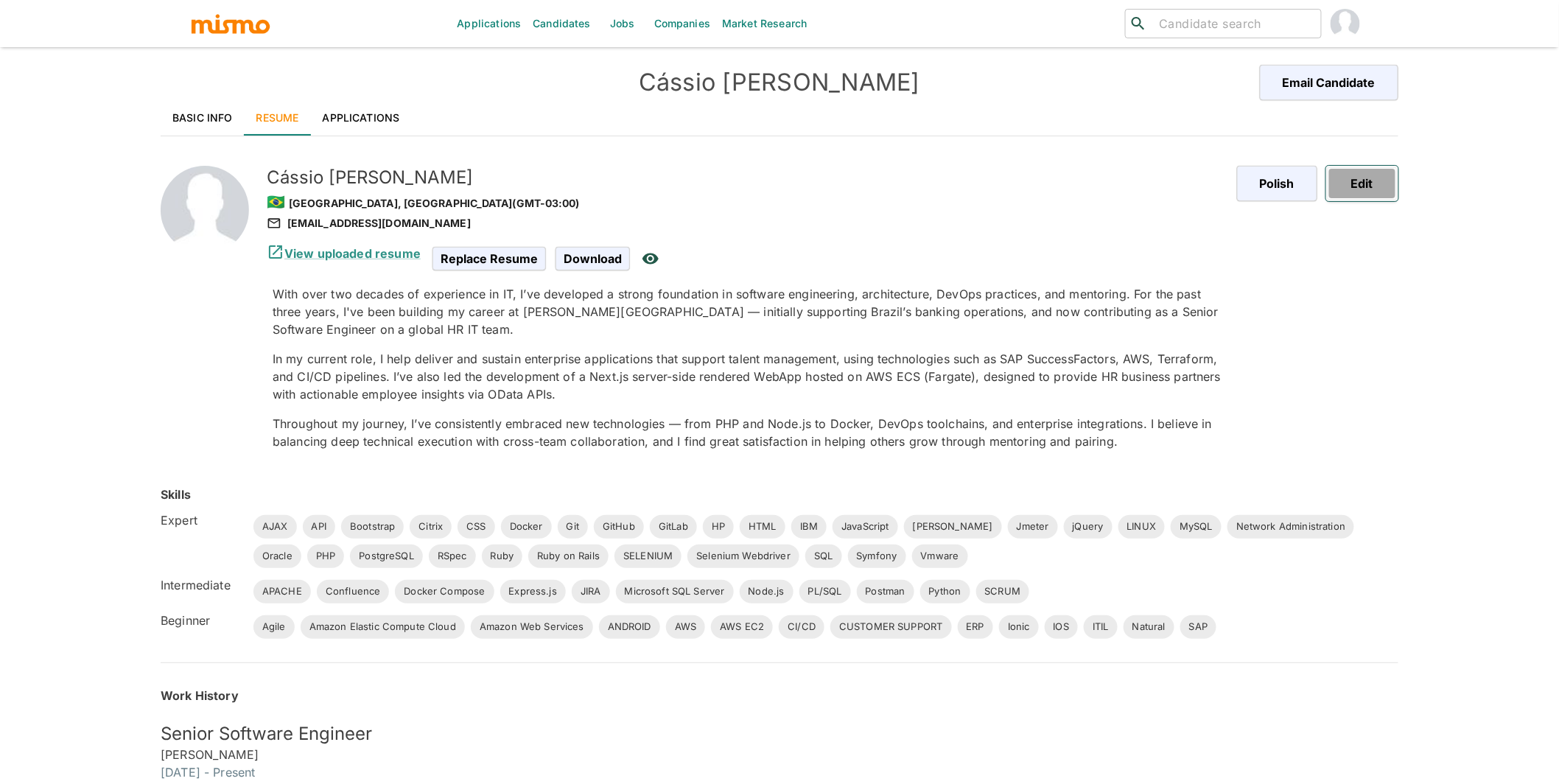
click at [949, 183] on button "Edit" at bounding box center [1362, 184] width 72 height 35
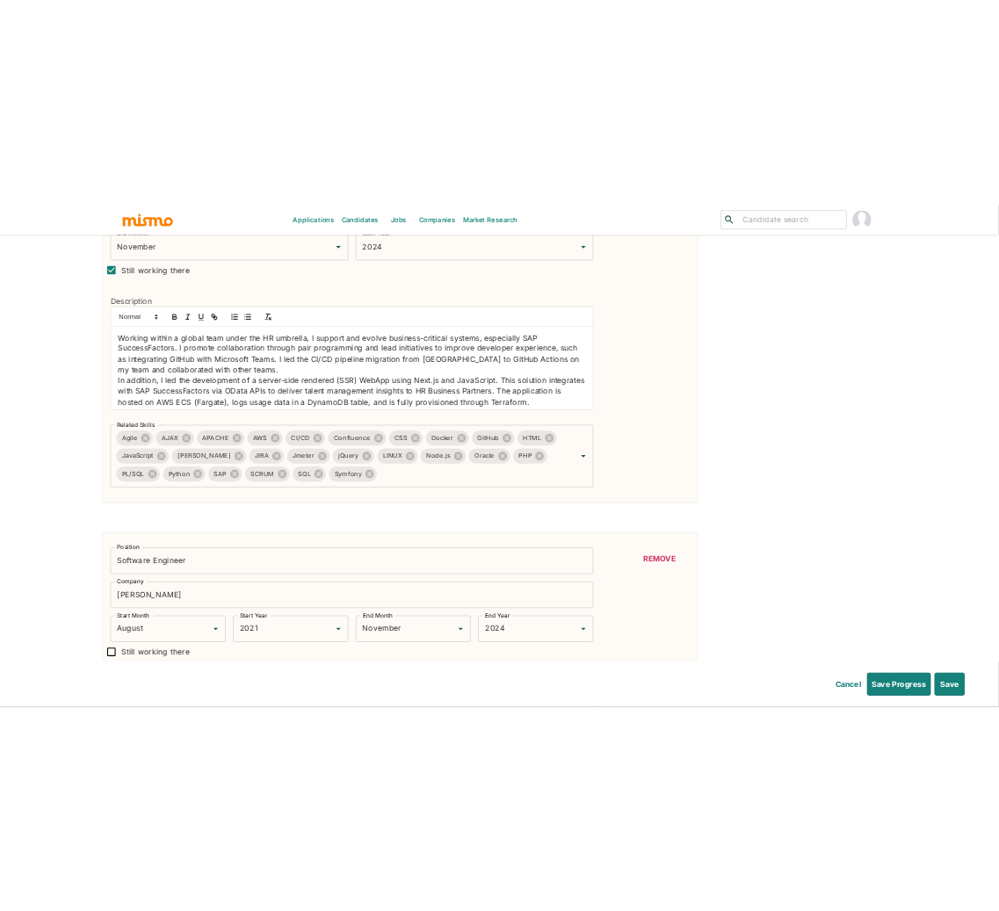
scroll to position [581, 0]
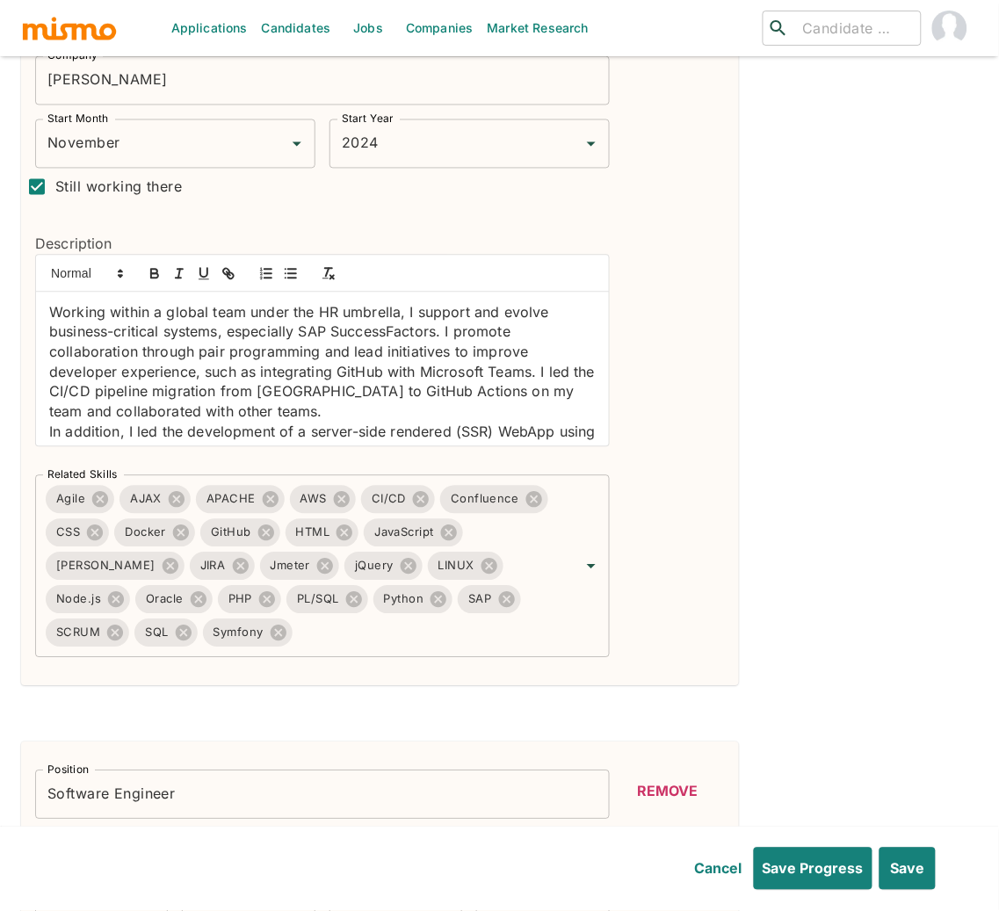
click at [51, 313] on p "Working within a global team under the HR umbrella, I support and evolve busine…" at bounding box center [322, 362] width 546 height 119
drag, startPoint x: 223, startPoint y: 317, endPoint x: 456, endPoint y: 321, distance: 232.8
click at [456, 321] on p "Project: Working within a global team under the HR umbrella, I support and evol…" at bounding box center [322, 362] width 546 height 119
copy p "global team under the HR umbrella"
click at [105, 317] on p "Project: Working within a global team under the HR umbrella, I support and evol…" at bounding box center [322, 362] width 546 height 119
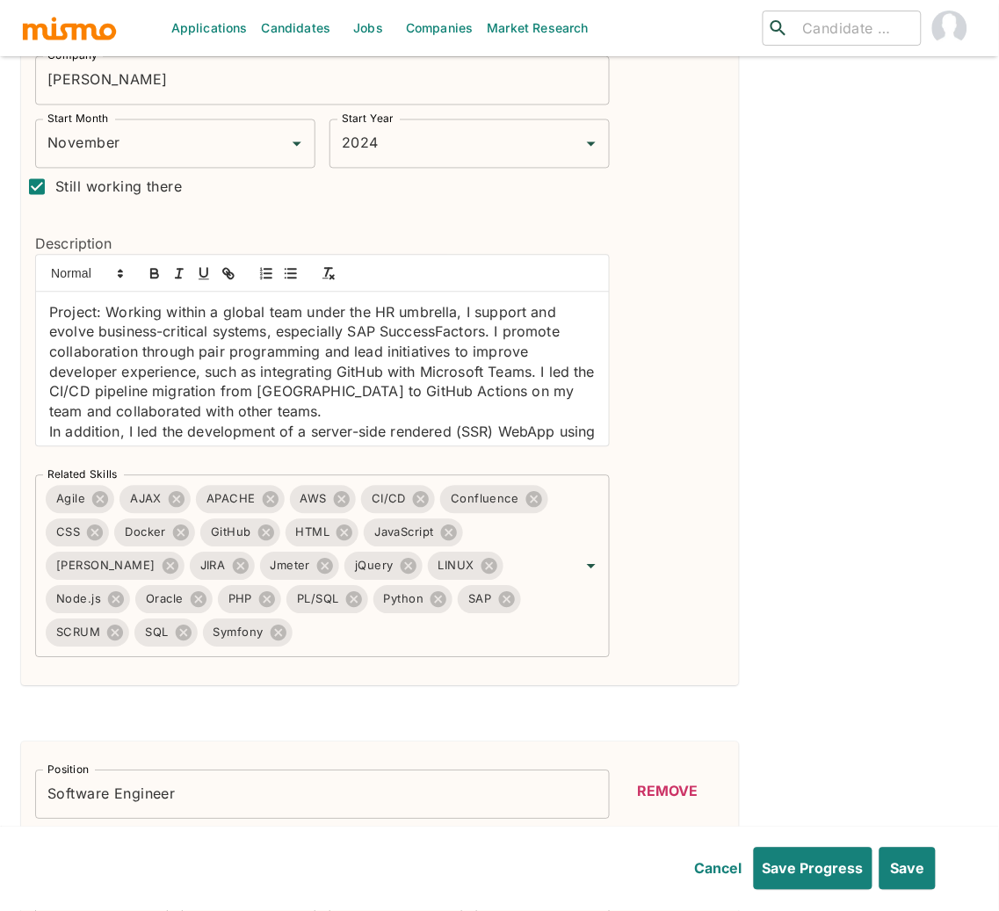
scroll to position [0, 0]
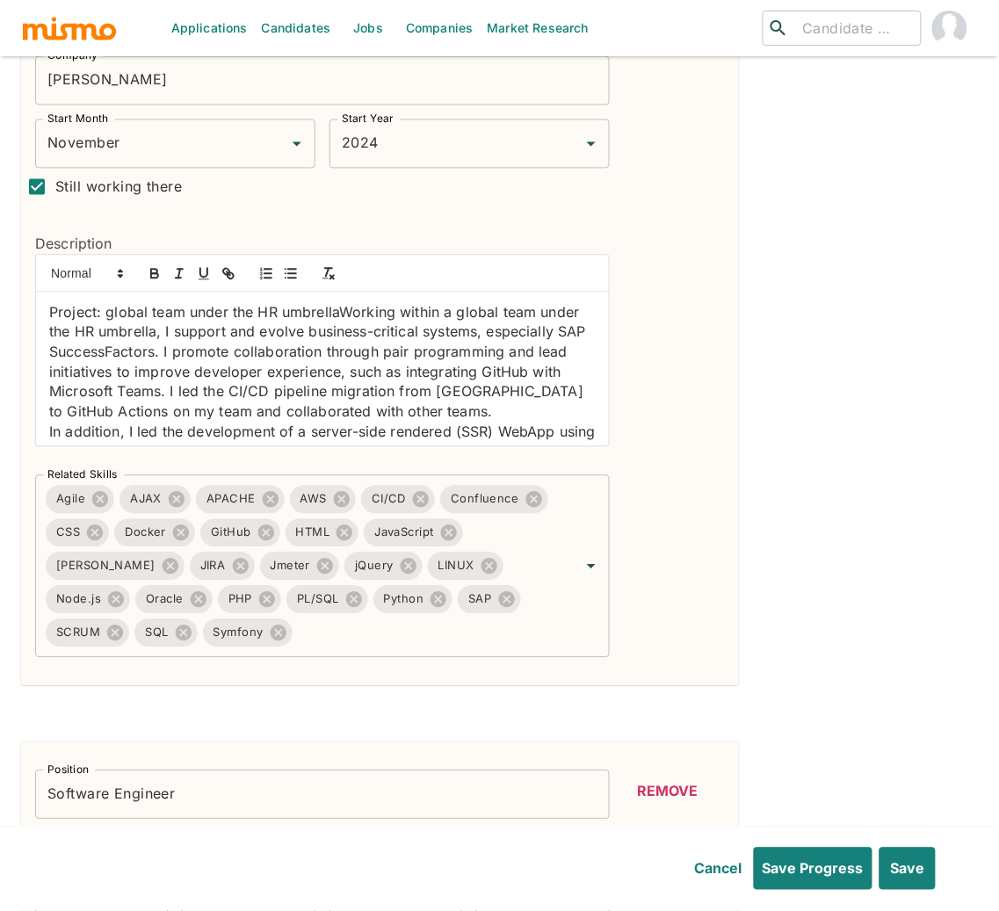
click at [112, 311] on p "Project: global team under the HR umbrellaWorking within a global team under th…" at bounding box center [322, 362] width 546 height 119
click at [341, 315] on p "Project: Global team under the HR umbrellaWorking within a global team under th…" at bounding box center [322, 362] width 546 height 119
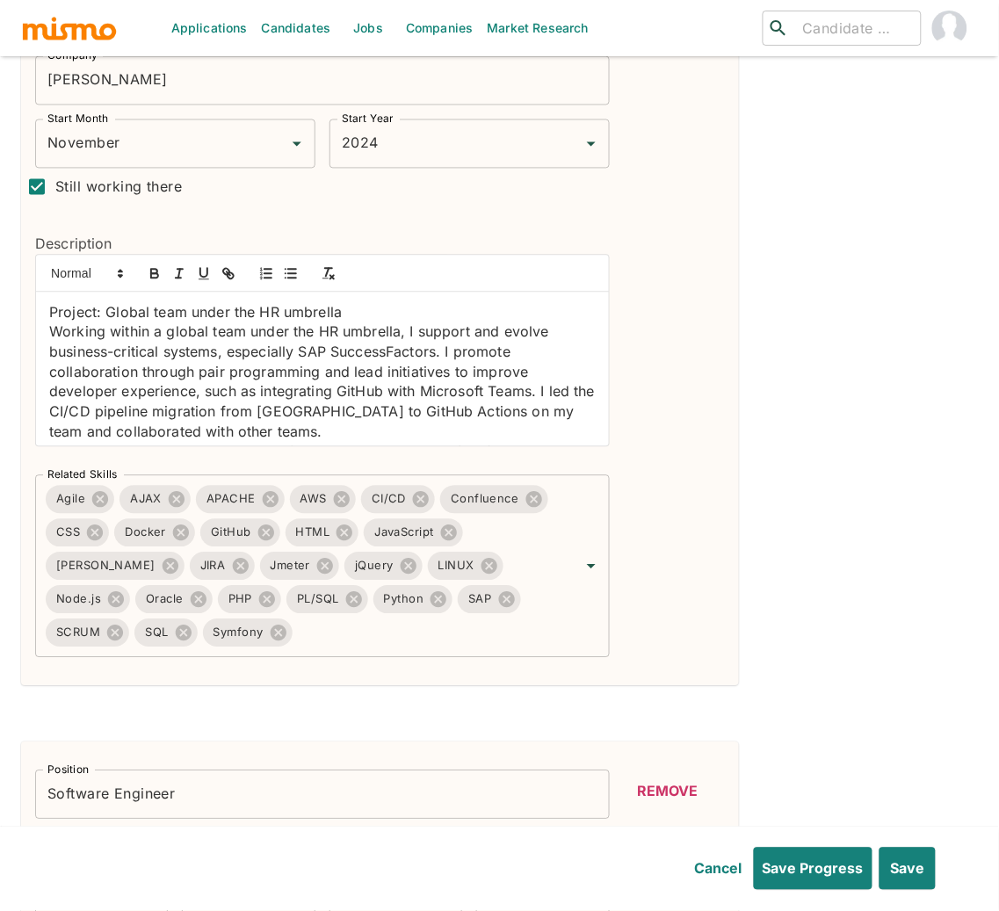
click at [365, 310] on p "Project: Global team under the HR umbrella" at bounding box center [322, 313] width 546 height 20
drag, startPoint x: 466, startPoint y: 310, endPoint x: 23, endPoint y: 299, distance: 442.8
click at [23, 299] on div "Description Project: Global team under the HR umbrella 11/2021 - Present Workin…" at bounding box center [315, 334] width 588 height 256
click at [159, 276] on icon "button" at bounding box center [155, 274] width 16 height 16
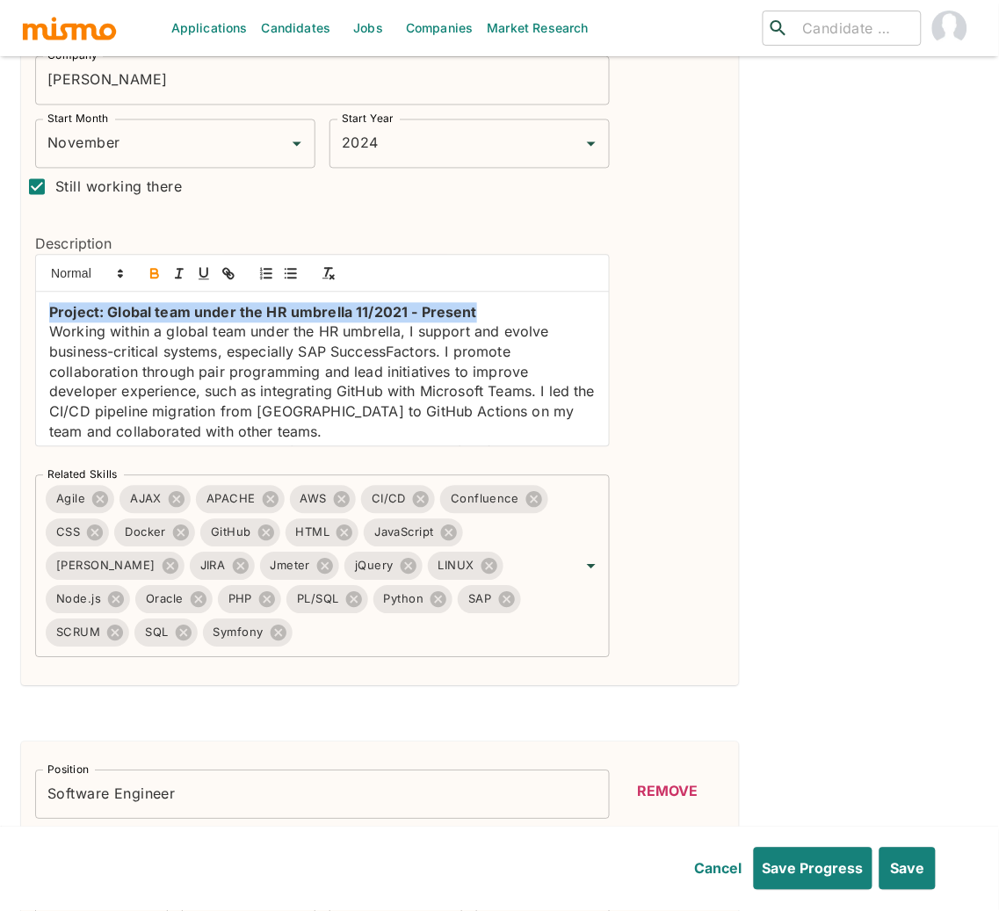
click at [75, 311] on strong "Project: Global team under the HR umbrella 11/2021 - Present" at bounding box center [263, 313] width 428 height 18
click at [200, 278] on icon "button" at bounding box center [203, 273] width 7 height 9
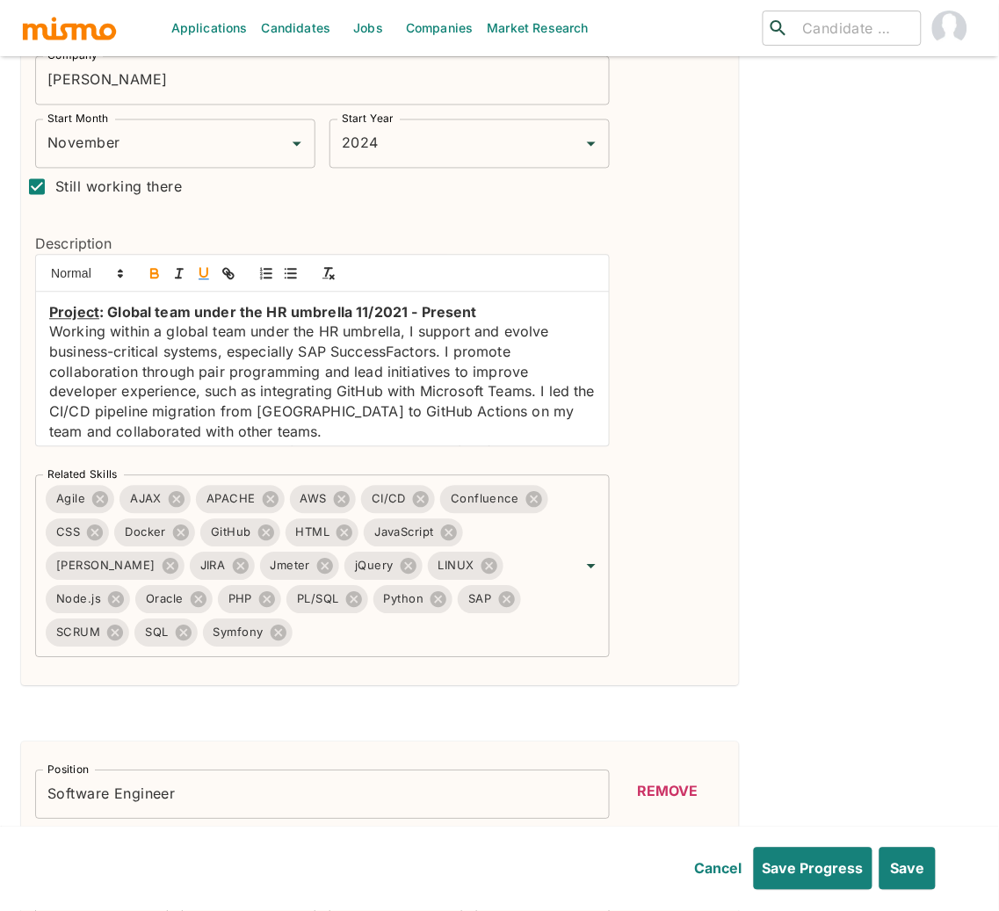
click at [47, 335] on div "Project : Global team under the HR umbrella 11/2021 - Present Working within a …" at bounding box center [322, 369] width 573 height 154
click at [298, 283] on button "button" at bounding box center [290, 273] width 25 height 21
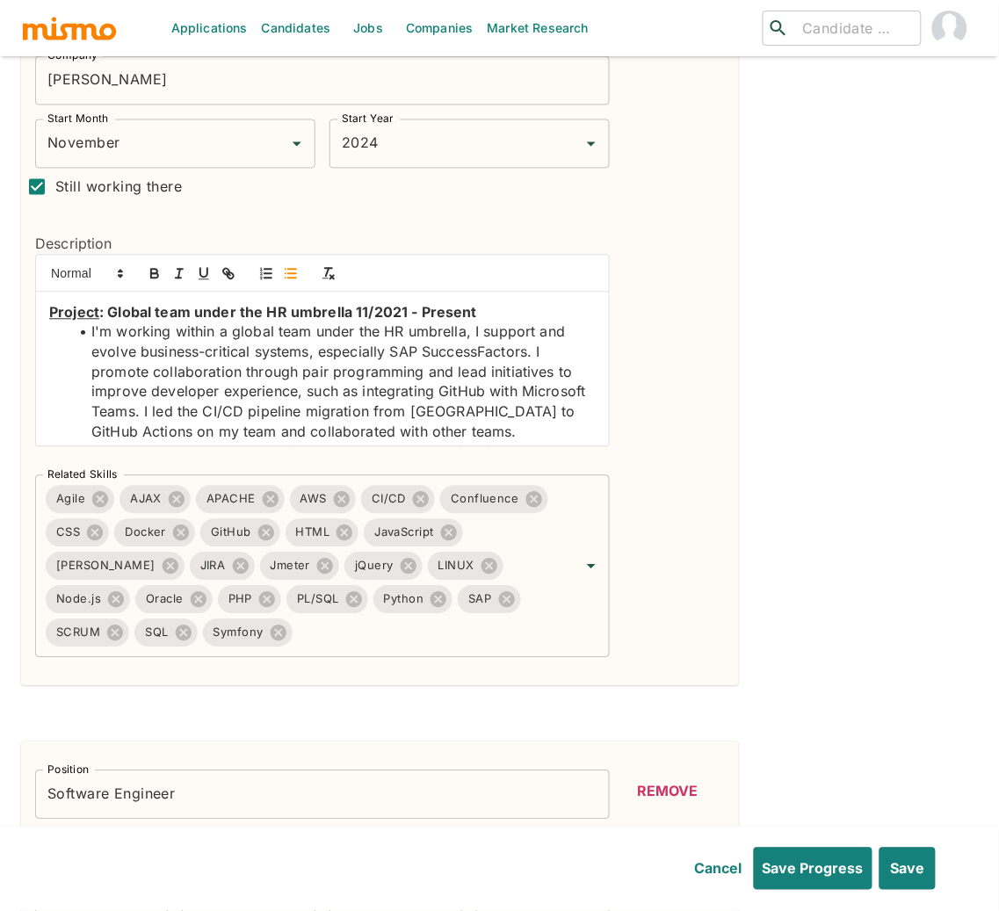
click at [538, 355] on li "I'm working within a global team under the HR umbrella, I support and evolve bu…" at bounding box center [332, 381] width 525 height 119
click at [212, 417] on li "I promote collaboration through pair programming and lead initiatives to improv…" at bounding box center [332, 403] width 525 height 80
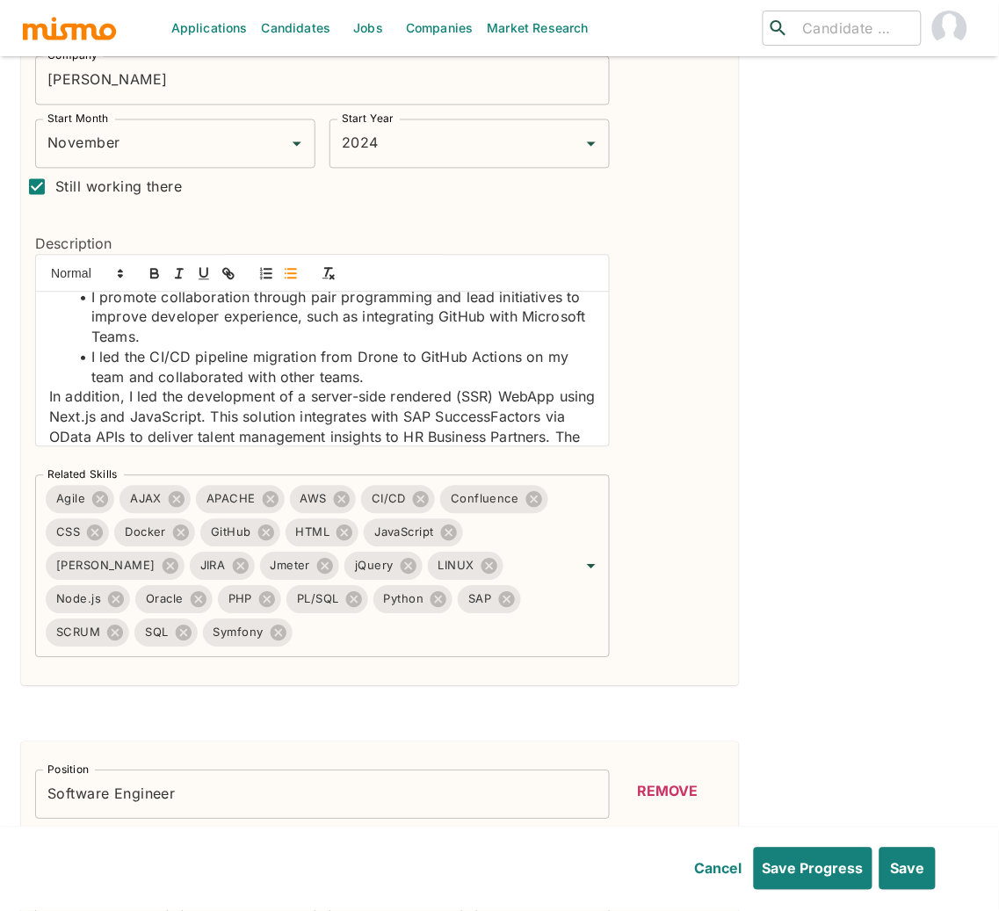
scroll to position [94, 0]
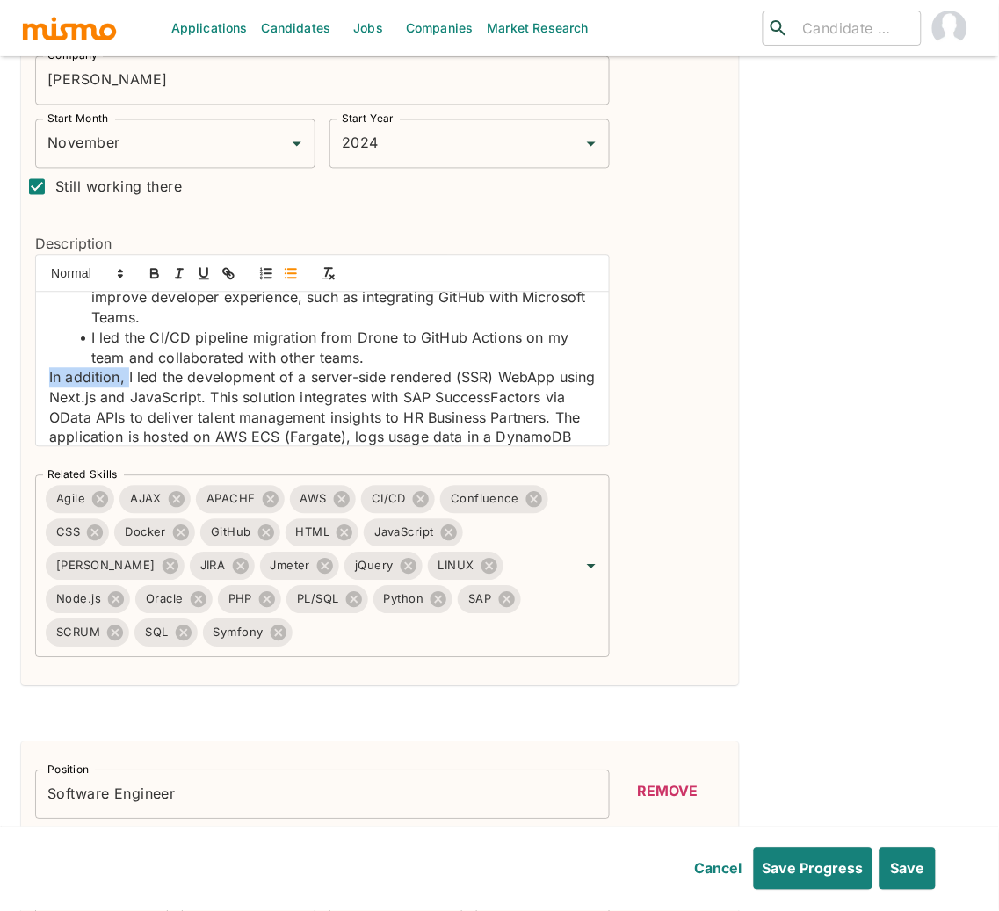
drag, startPoint x: 128, startPoint y: 380, endPoint x: 36, endPoint y: 378, distance: 92.3
click at [36, 378] on div "Project : Global team under the HR umbrella 11/2021 - Present I'm working withi…" at bounding box center [322, 369] width 573 height 154
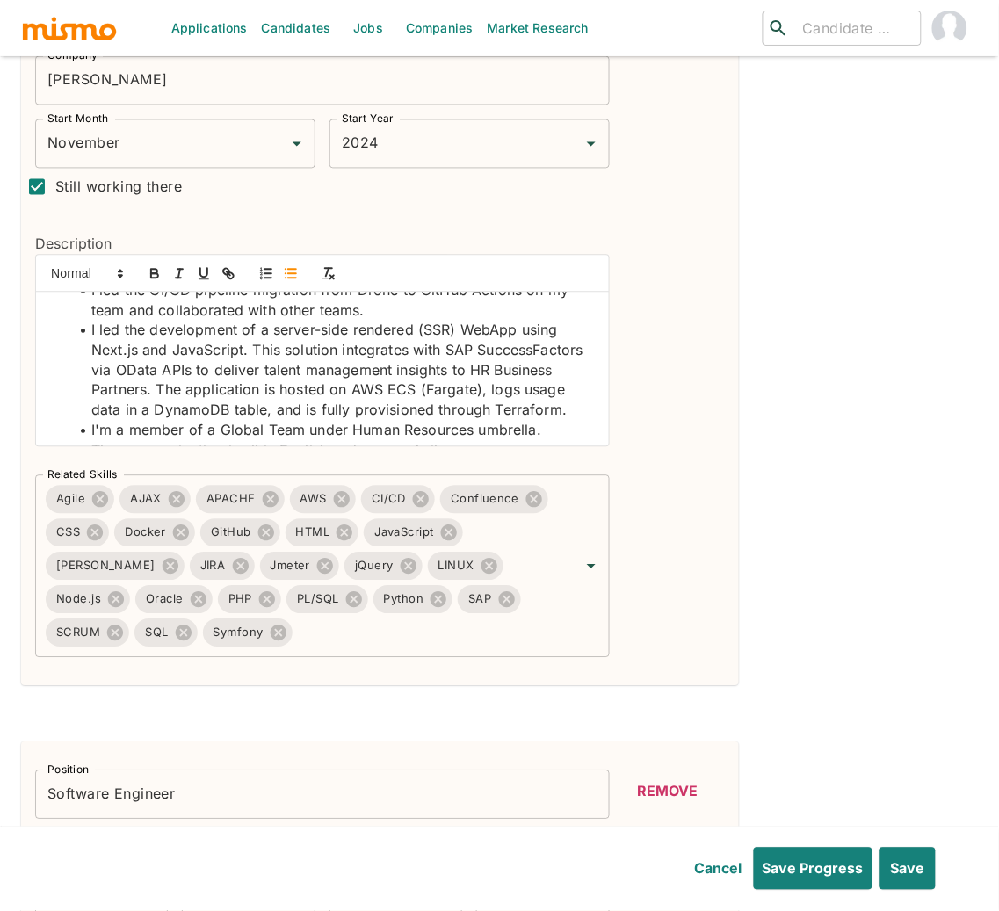
scroll to position [170, 0]
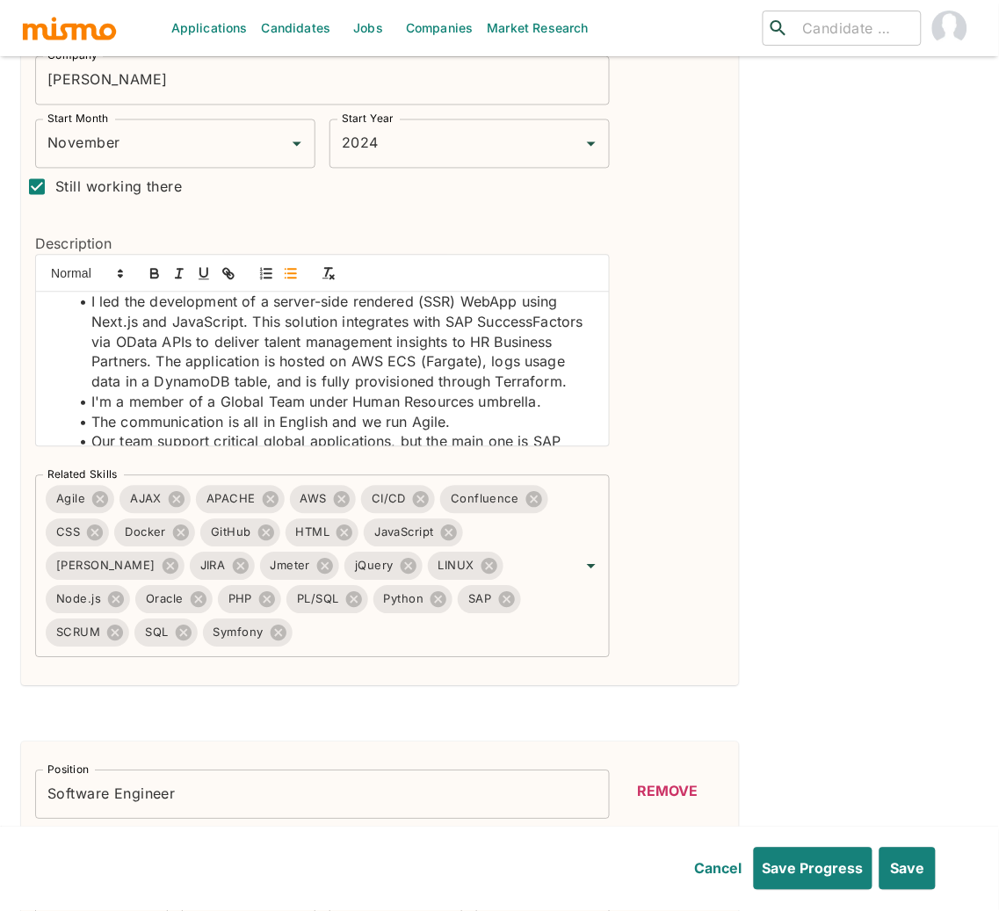
click at [249, 363] on li "I led the development of a server-side rendered (SSR) WebApp using Next.js and …" at bounding box center [332, 342] width 525 height 100
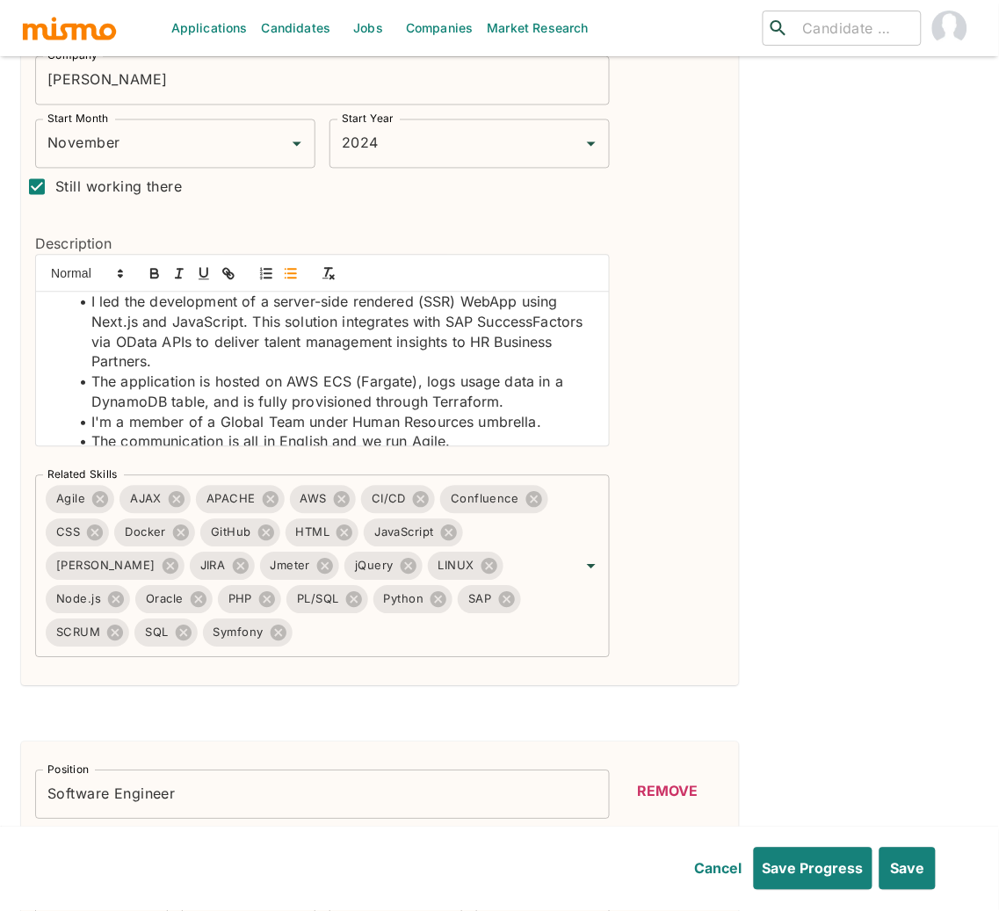
drag, startPoint x: 557, startPoint y: 428, endPoint x: 153, endPoint y: 428, distance: 404.0
click at [153, 428] on li "I'm a member of a Global Team under Human Resources umbrella." at bounding box center [332, 423] width 525 height 20
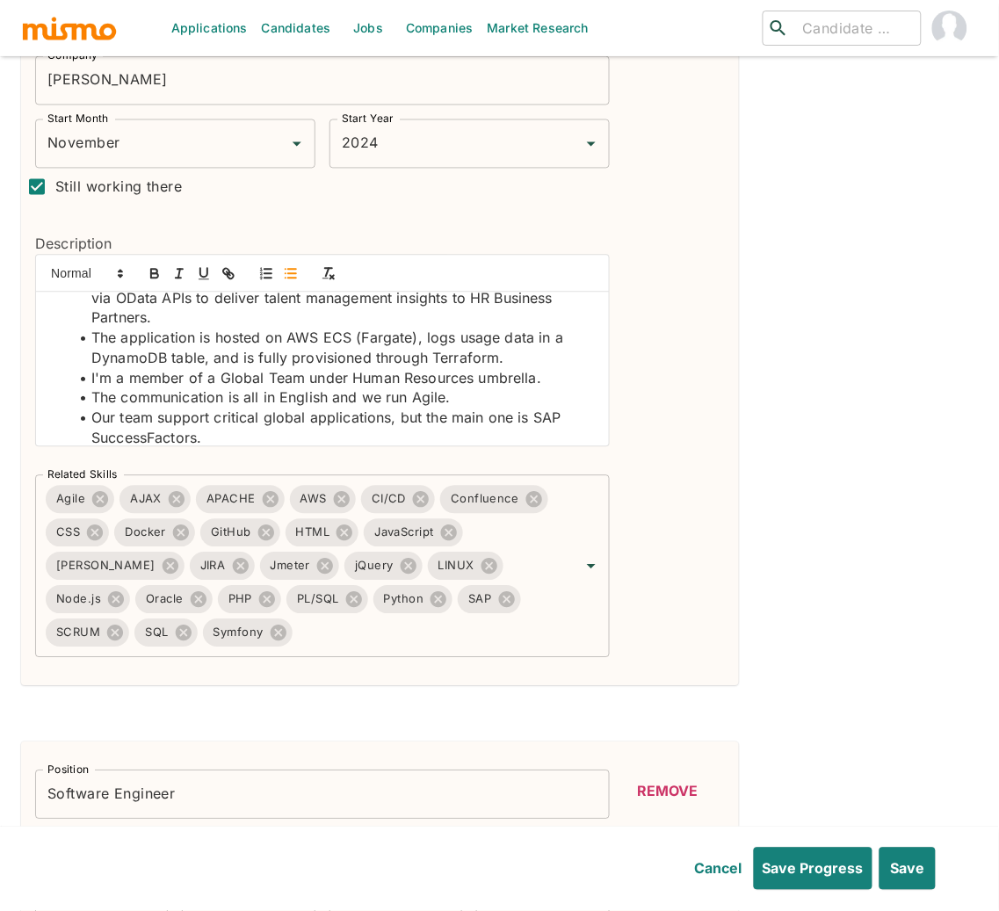
scroll to position [218, 0]
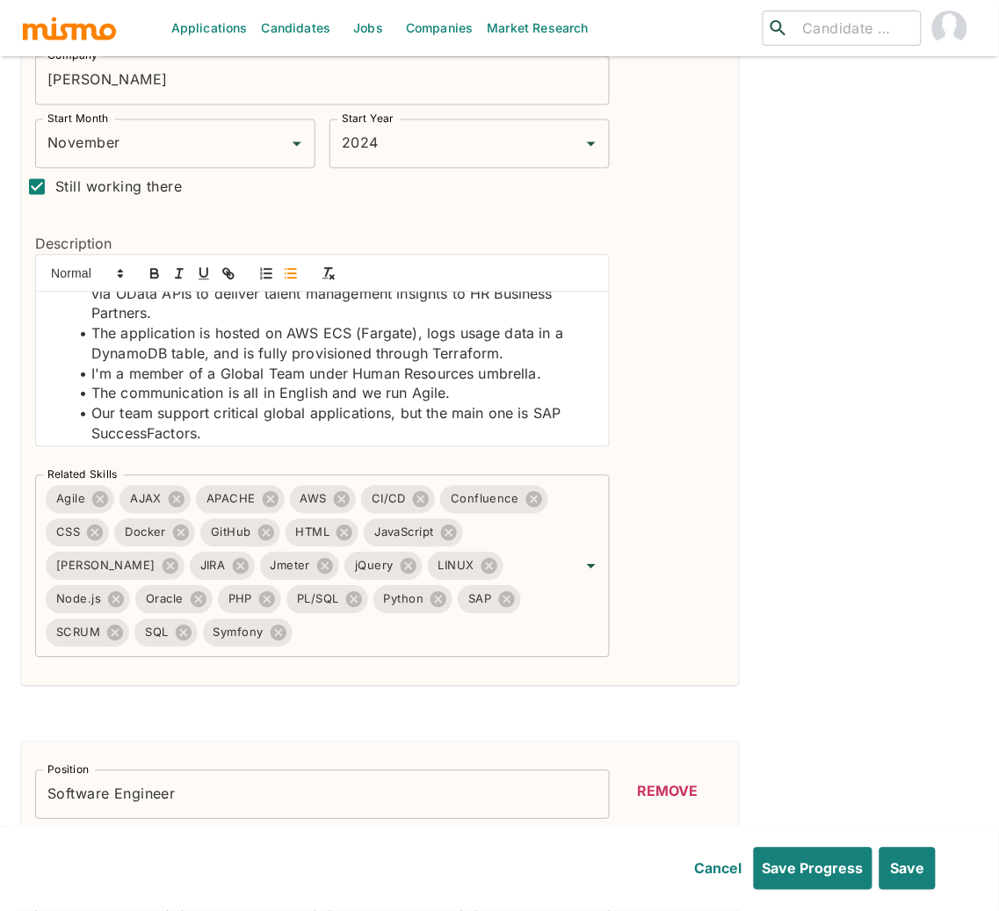
drag, startPoint x: 233, startPoint y: 436, endPoint x: 72, endPoint y: 379, distance: 170.6
click at [72, 379] on ul "I'm working within a global team under the HR umbrella, I support and evolve bu…" at bounding box center [322, 384] width 546 height 559
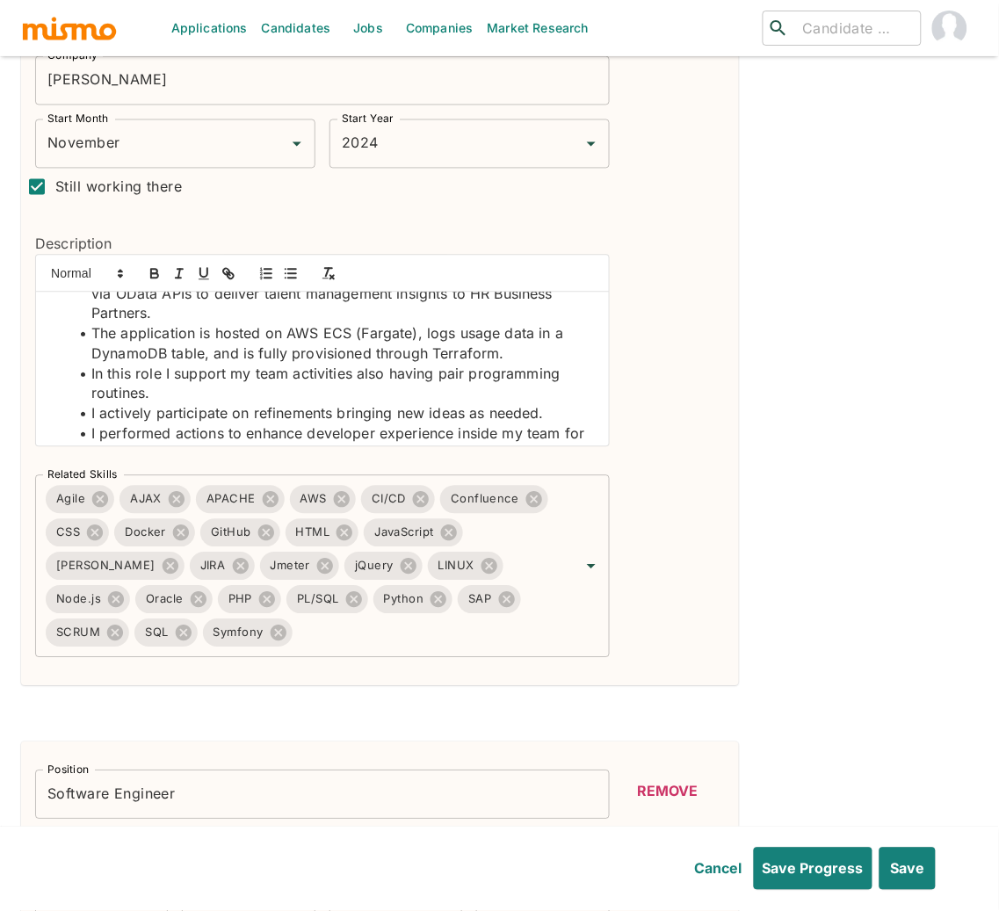
drag, startPoint x: 157, startPoint y: 393, endPoint x: 87, endPoint y: 380, distance: 71.5
click at [87, 380] on li "In this role I support my team activities also having pair programming routines." at bounding box center [332, 385] width 525 height 40
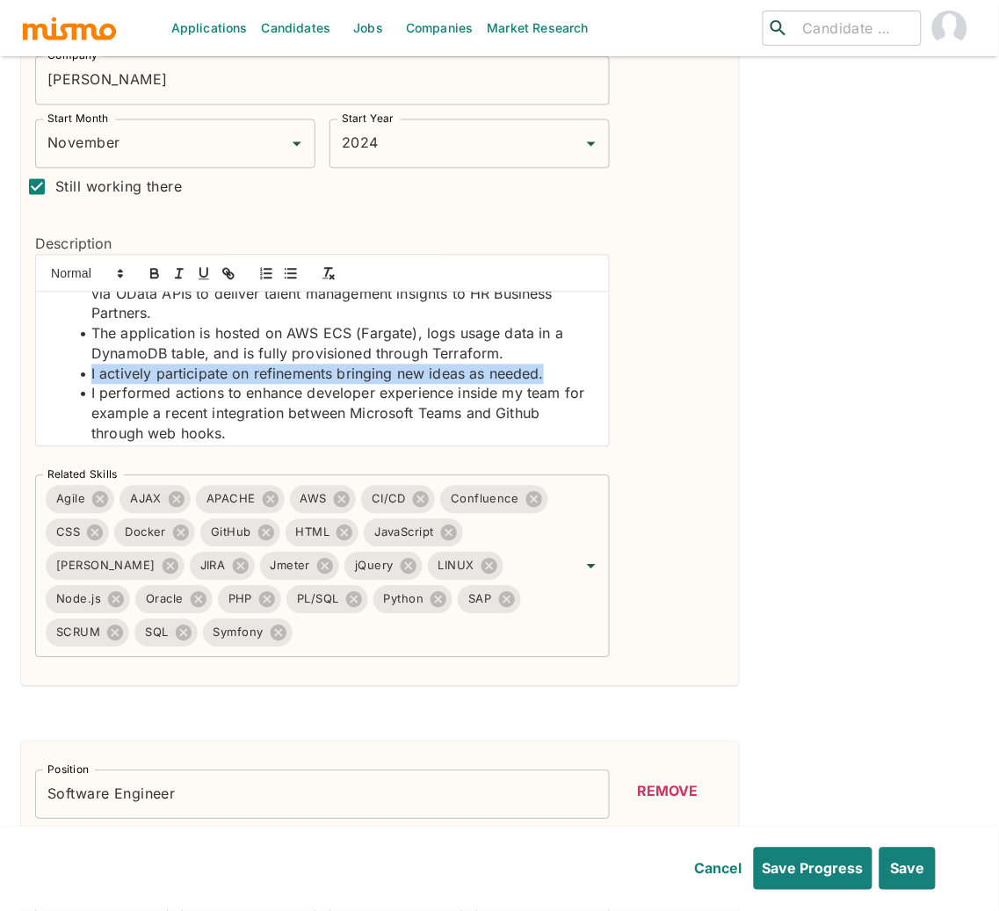
drag, startPoint x: 545, startPoint y: 375, endPoint x: 76, endPoint y: 373, distance: 469.0
click at [76, 373] on li "I actively participate on refinements bringing new ideas as needed." at bounding box center [332, 375] width 525 height 20
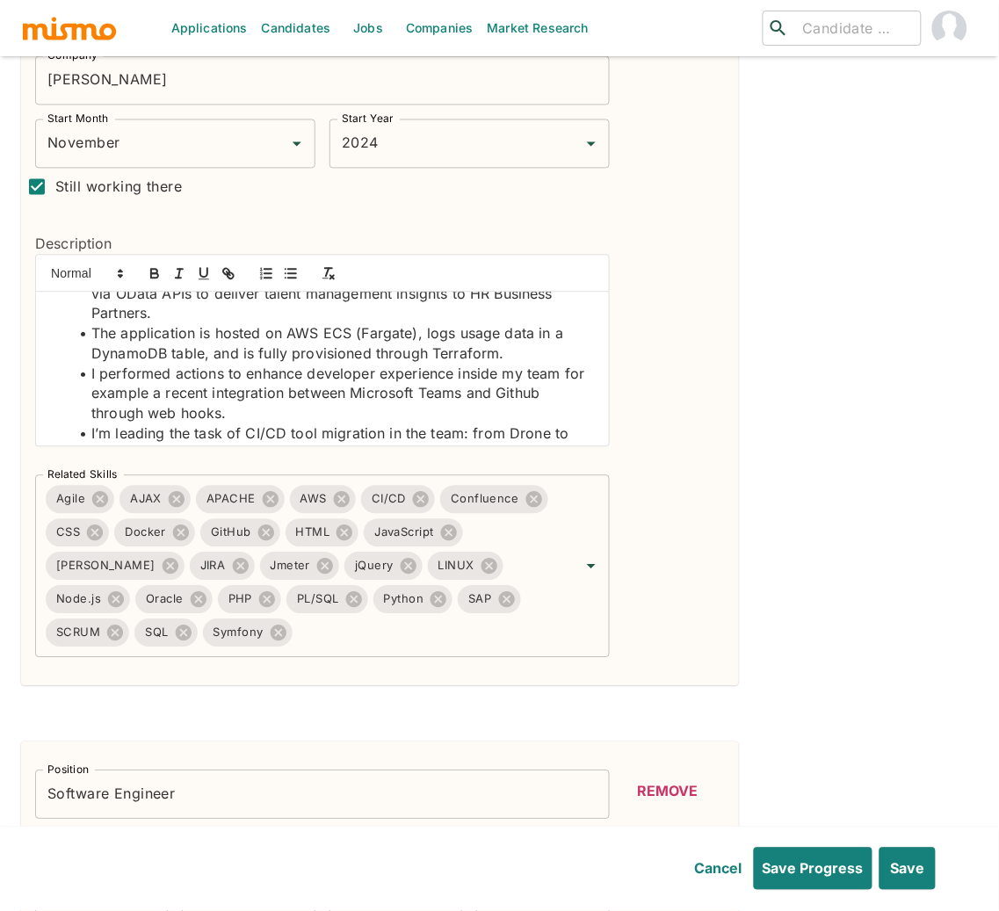
drag, startPoint x: 249, startPoint y: 415, endPoint x: 273, endPoint y: 404, distance: 26.8
click at [199, 408] on li "I performed actions to enhance developer experience inside my team for example …" at bounding box center [332, 395] width 525 height 60
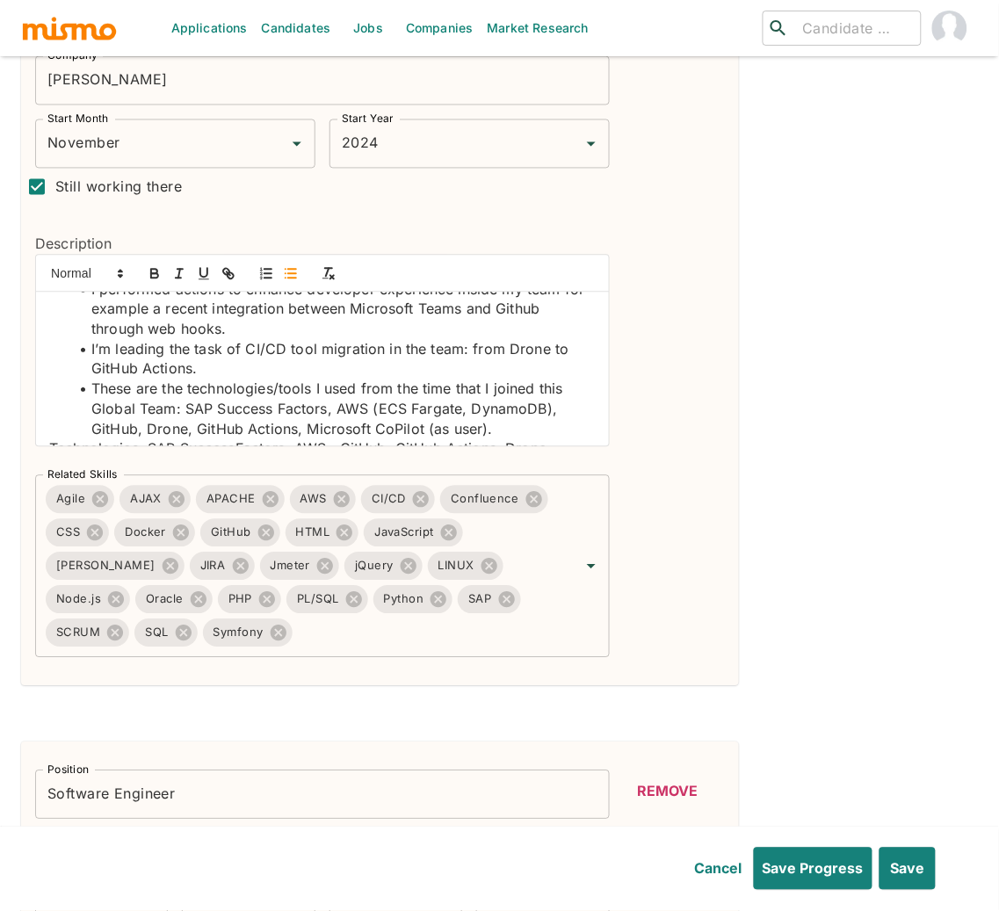
scroll to position [261, 0]
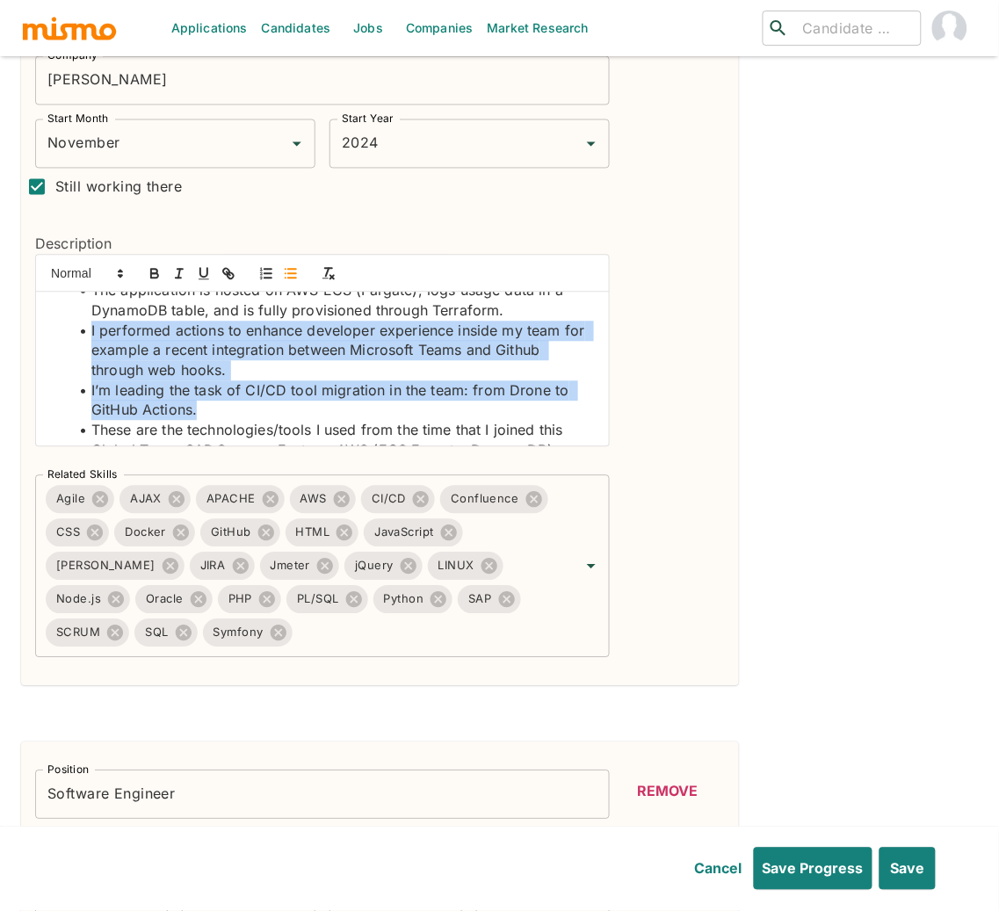
drag, startPoint x: 199, startPoint y: 412, endPoint x: 85, endPoint y: 336, distance: 136.9
click at [85, 336] on ul "I'm working within a global team under the HR umbrella, I support and evolve bu…" at bounding box center [322, 270] width 546 height 419
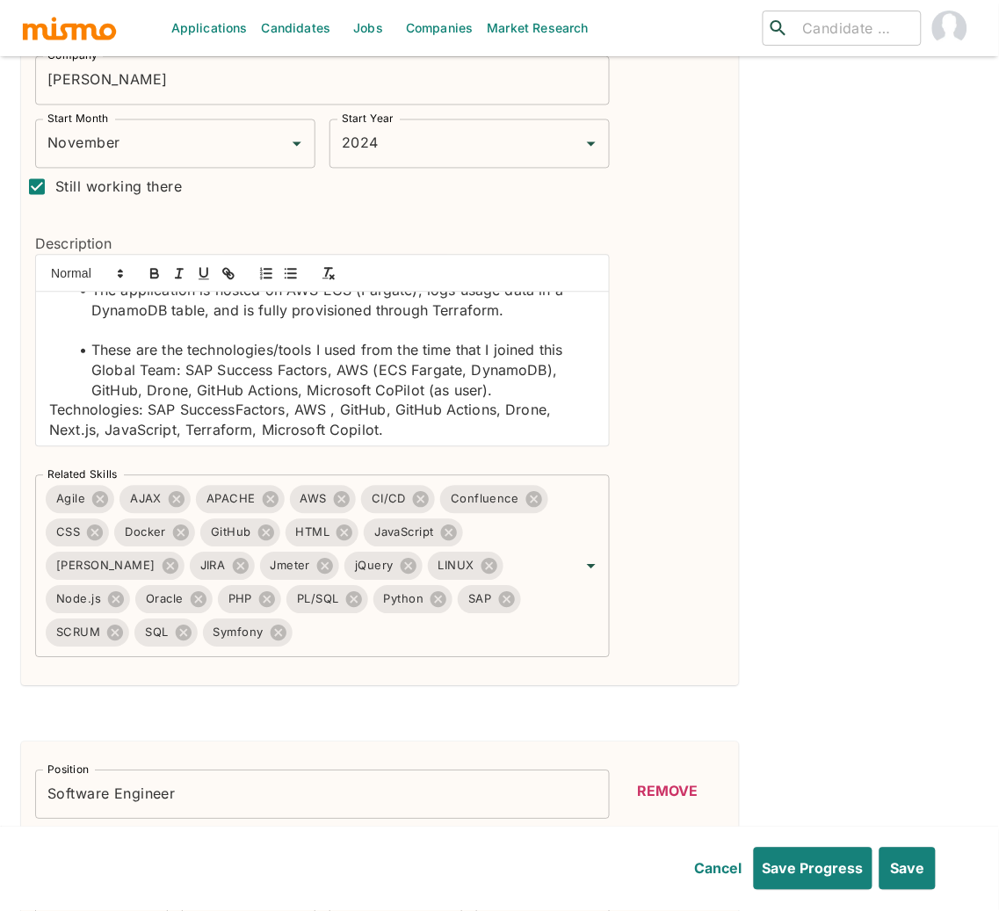
scroll to position [246, 0]
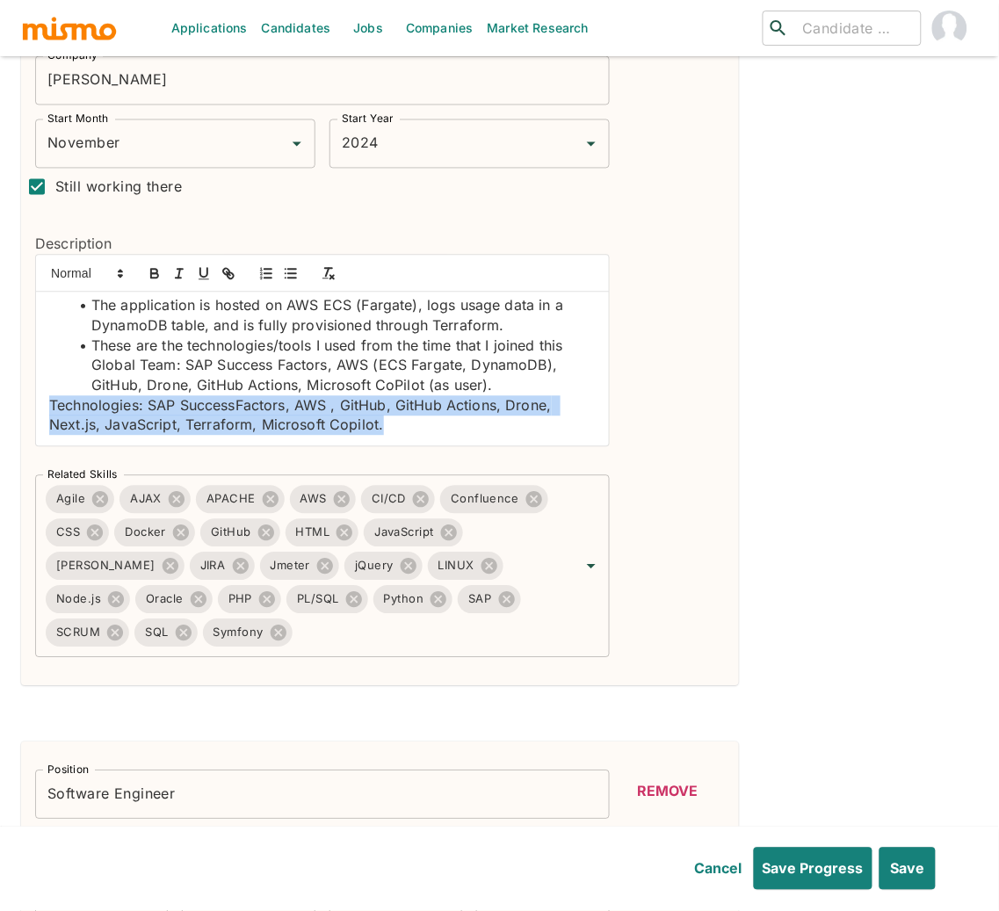
drag, startPoint x: 386, startPoint y: 429, endPoint x: 18, endPoint y: 414, distance: 369.2
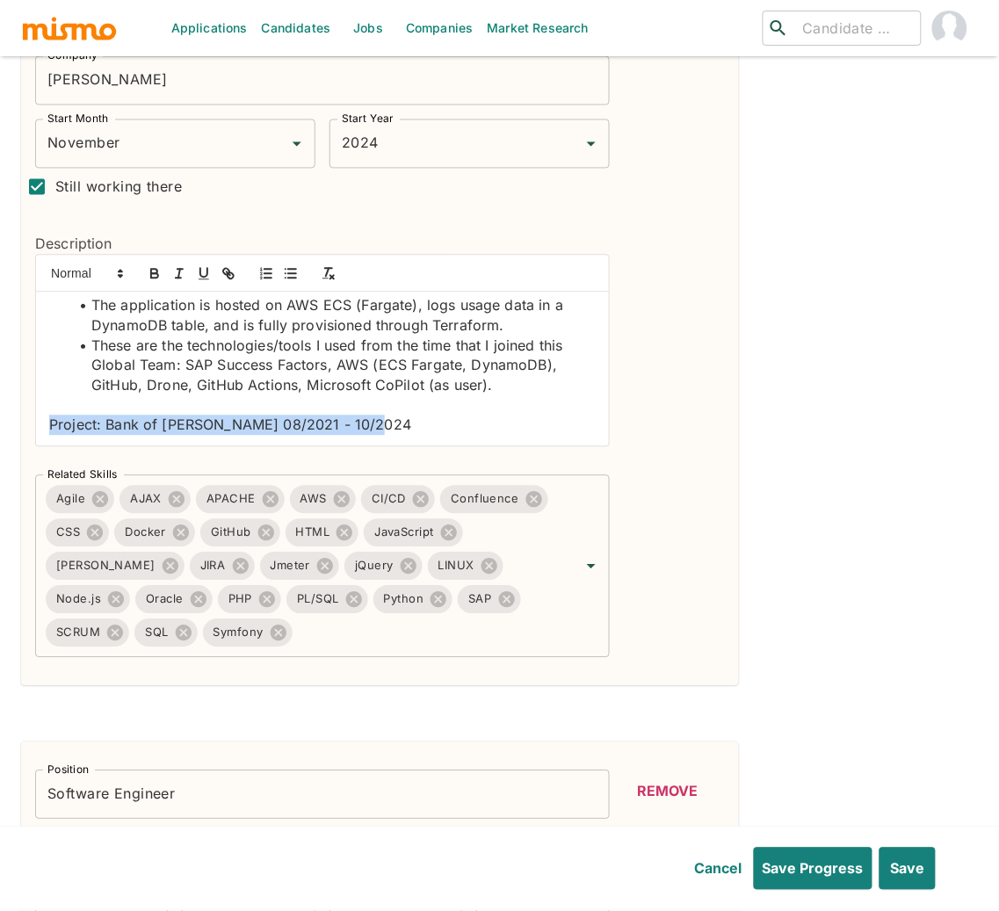
drag, startPoint x: 400, startPoint y: 429, endPoint x: 87, endPoint y: 391, distance: 315.1
click at [38, 423] on div "Project : Global team under the HR umbrella 11/2021 - Present I'm working withi…" at bounding box center [322, 369] width 573 height 154
click at [157, 273] on icon "button" at bounding box center [154, 272] width 6 height 4
click at [76, 426] on strong "Project: Bank of John Deere 08/2021 - 10/2024" at bounding box center [233, 425] width 369 height 18
drag, startPoint x: 76, startPoint y: 426, endPoint x: 126, endPoint y: 381, distance: 66.5
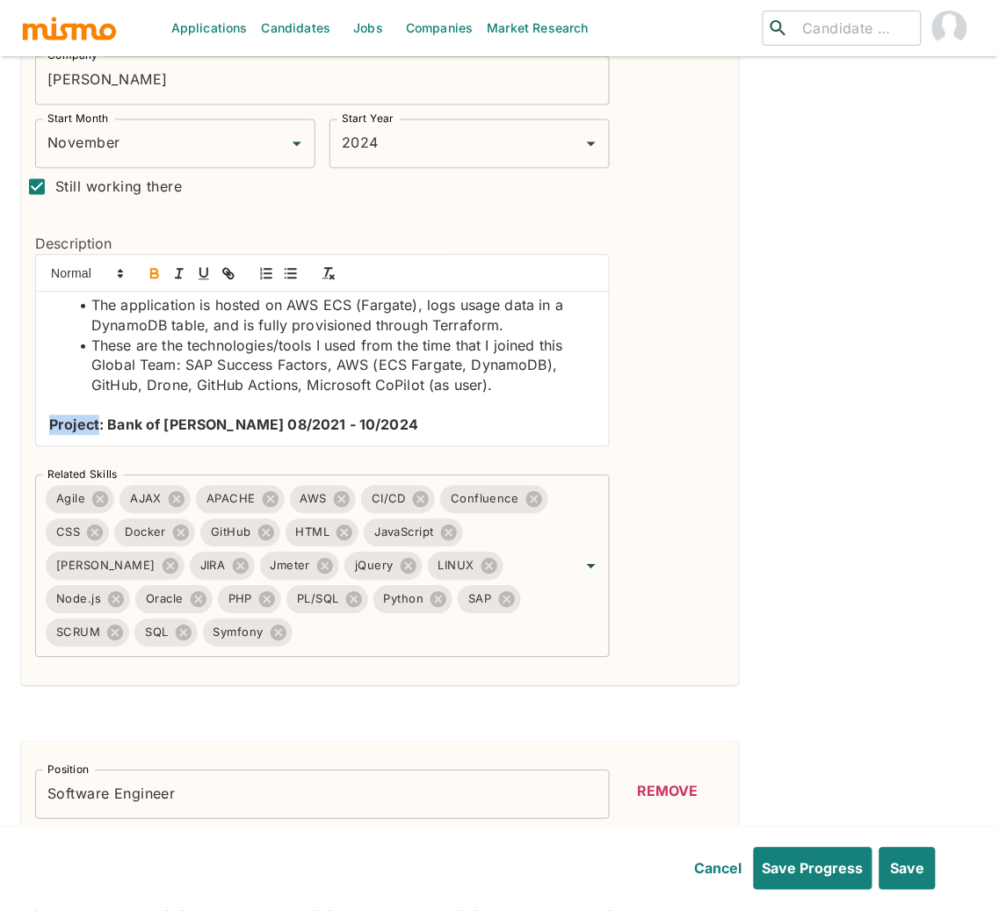
click at [76, 426] on strong "Project: Bank of John Deere 08/2021 - 10/2024" at bounding box center [233, 425] width 369 height 18
click at [200, 271] on icon "button" at bounding box center [203, 273] width 7 height 9
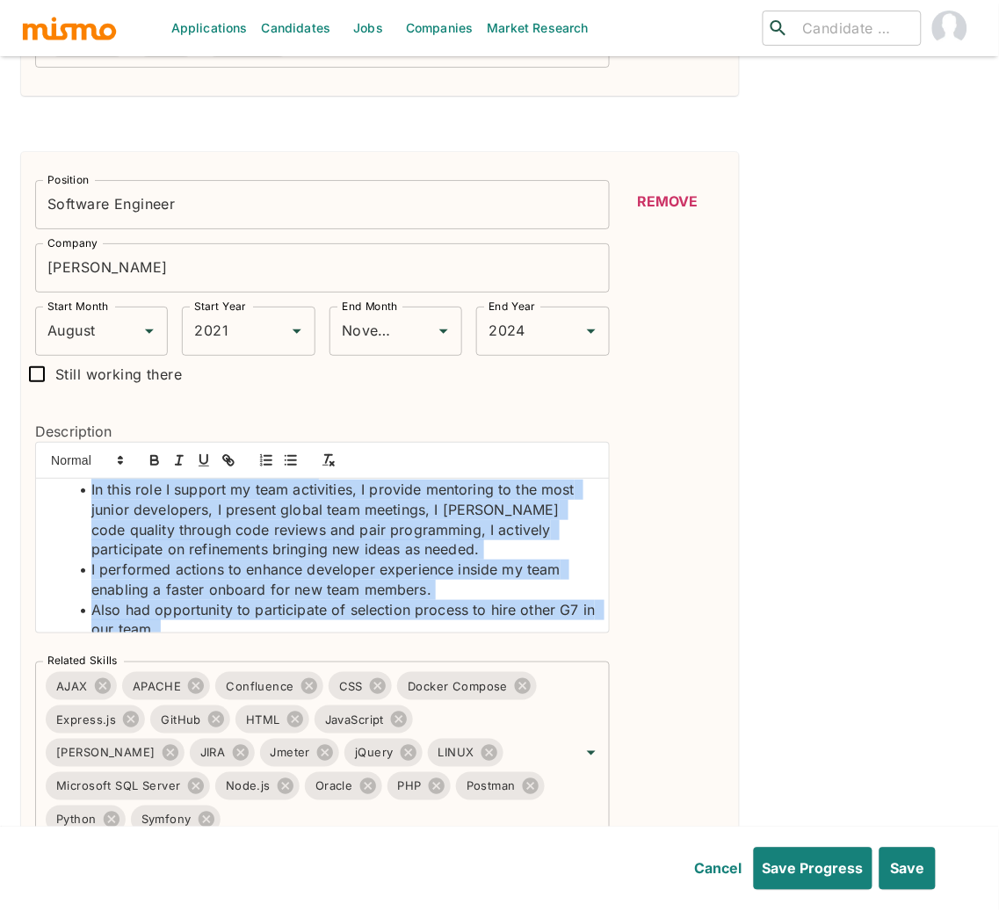
scroll to position [425, 0]
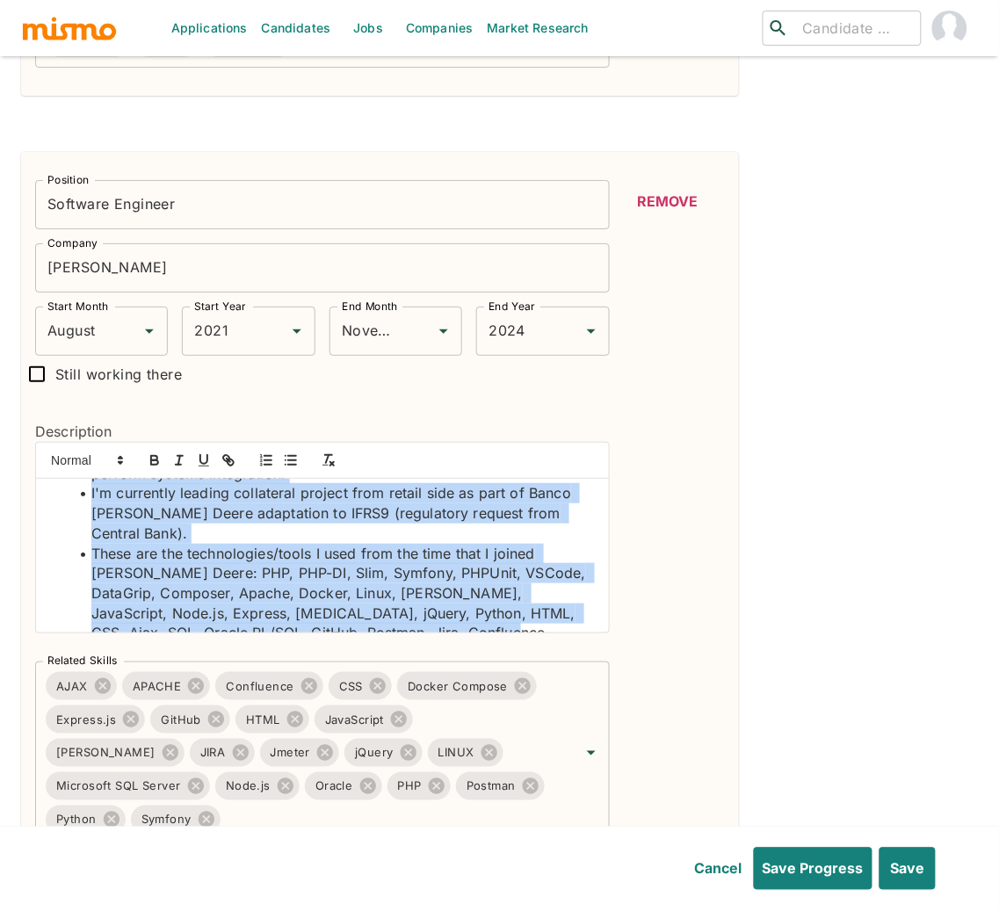
drag, startPoint x: 48, startPoint y: 499, endPoint x: 421, endPoint y: 646, distance: 400.6
click at [421, 646] on div "Description Supported the core legacy banking system (BJDWeb) used across Brazi…" at bounding box center [315, 521] width 588 height 256
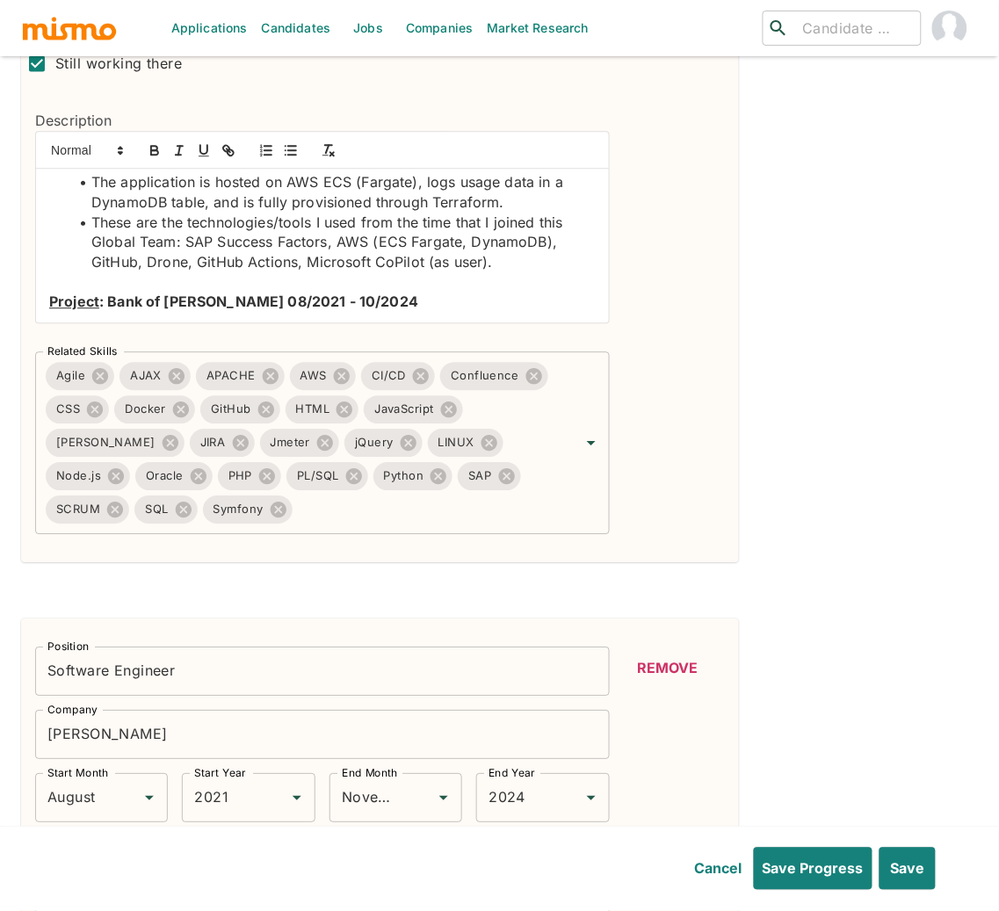
scroll to position [696, 0]
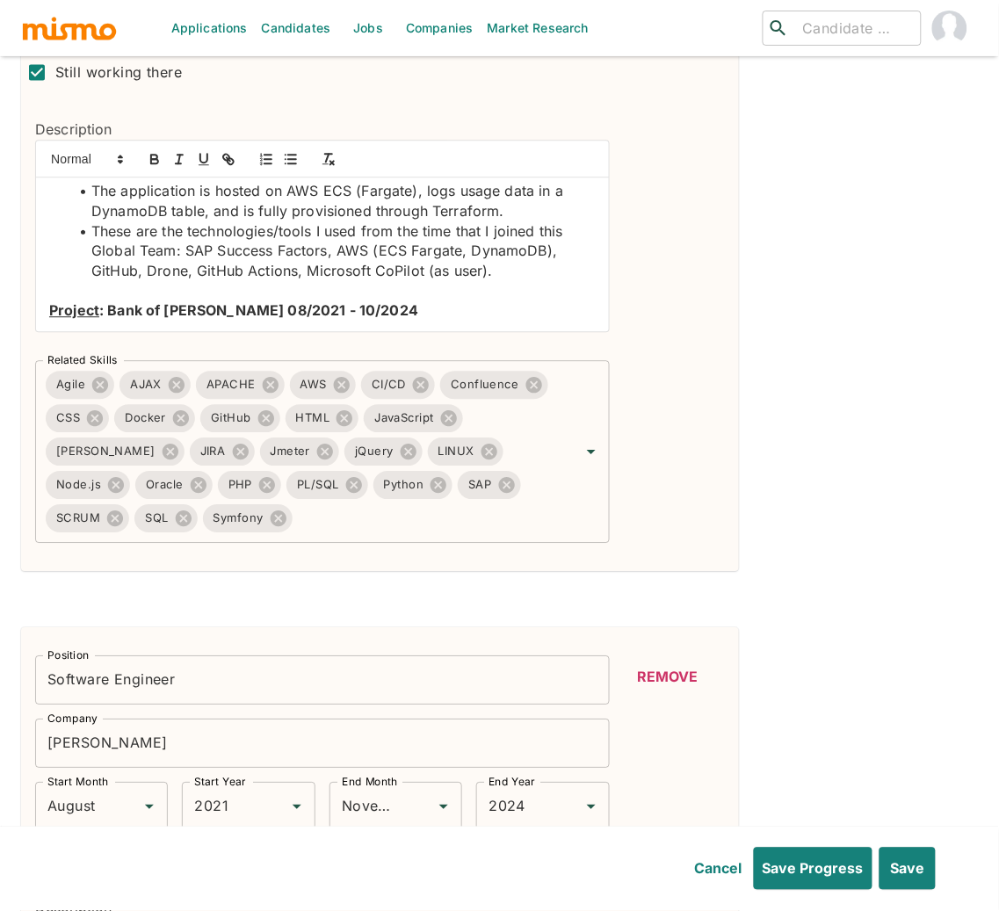
click at [404, 305] on p "Project : Bank of John Deere 08/2021 - 10/2024" at bounding box center [322, 310] width 546 height 20
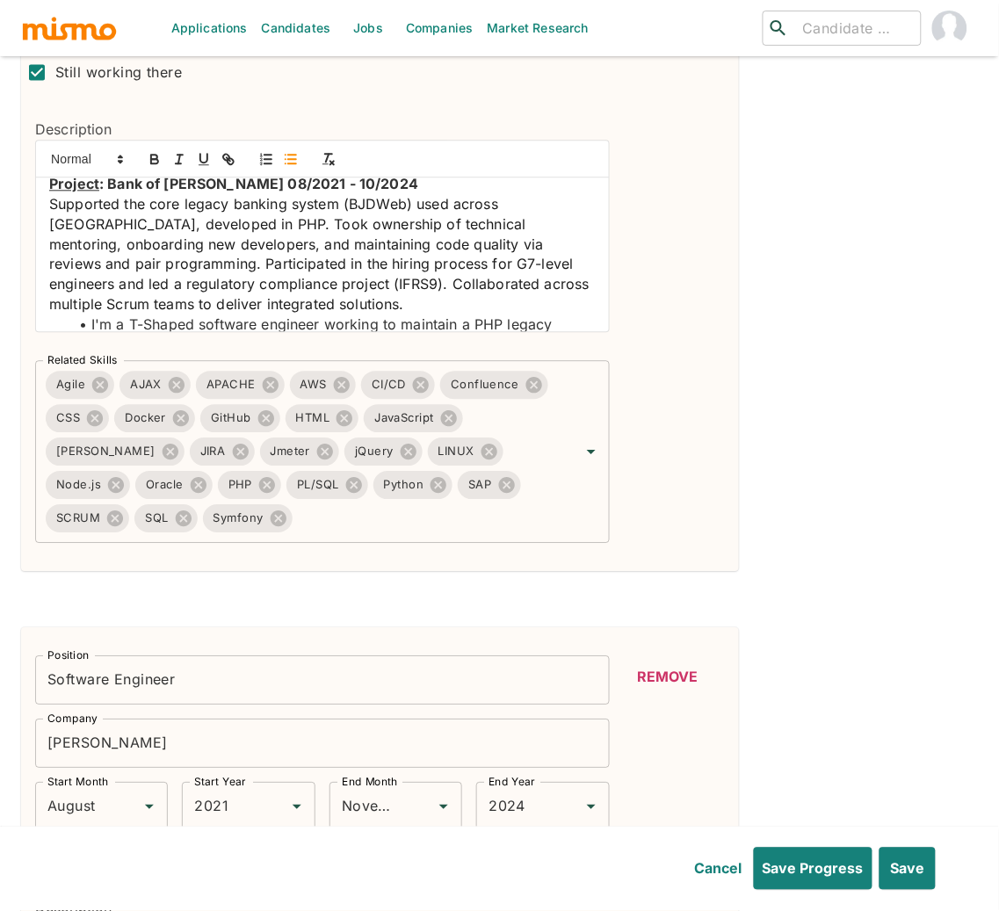
scroll to position [366, 0]
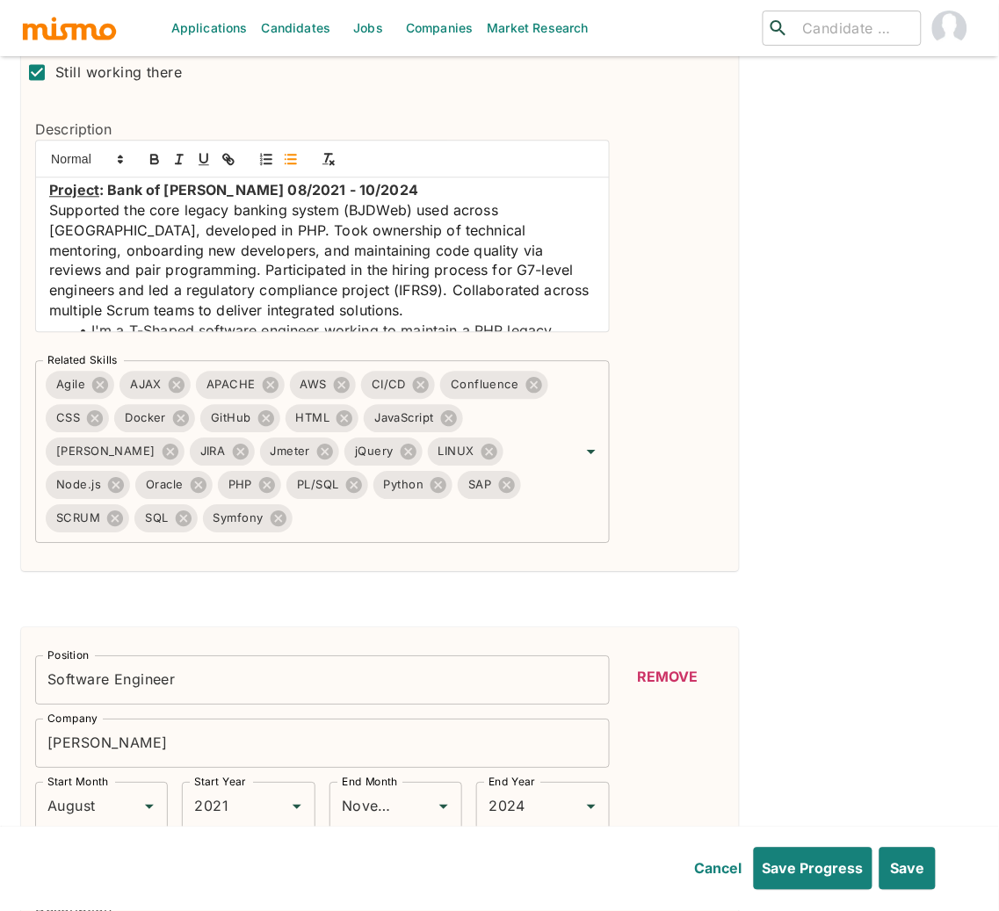
click at [50, 211] on span "Supported the core legacy banking system (BJDWeb) used across Brazil, developed…" at bounding box center [321, 260] width 545 height 118
click at [288, 165] on icon "button" at bounding box center [291, 159] width 16 height 16
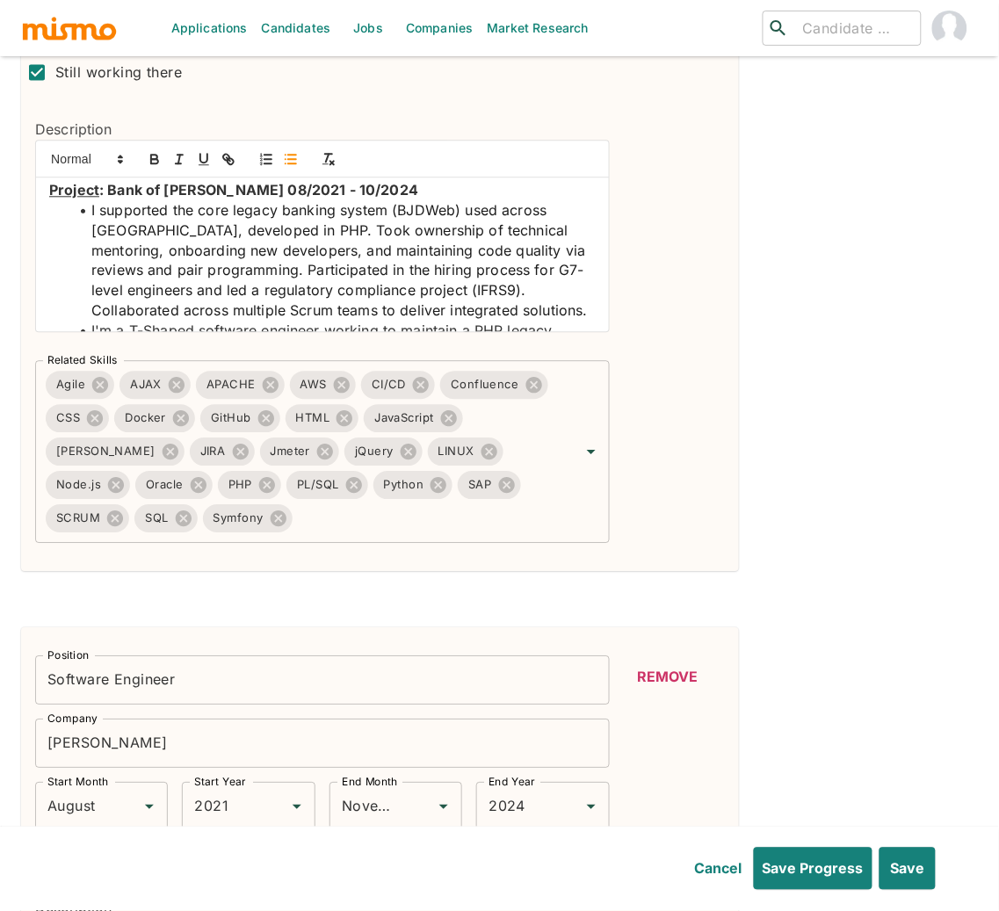
drag, startPoint x: 265, startPoint y: 233, endPoint x: 279, endPoint y: 224, distance: 16.6
click at [268, 231] on span "I supported the core legacy banking system (BJDWeb) used across Brazil, develop…" at bounding box center [340, 260] width 499 height 118
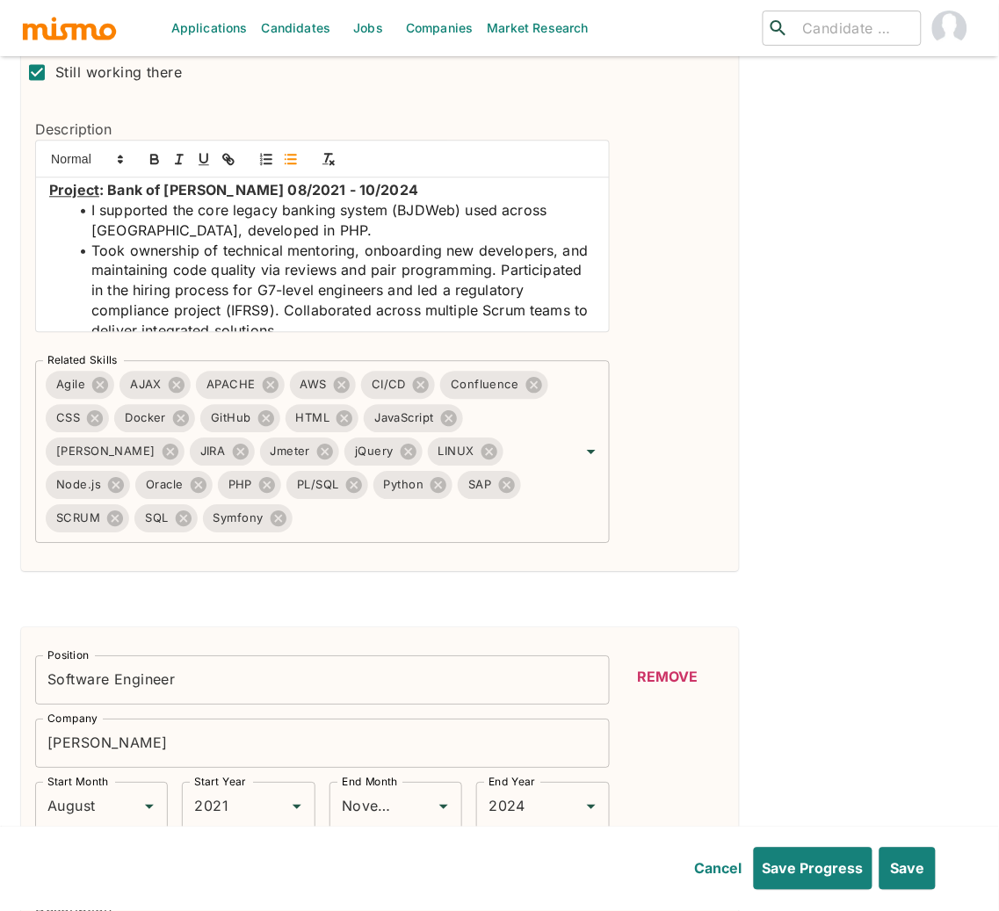
click at [86, 292] on li "﻿ Took ownership of technical mentoring, onboarding new developers, and maintai…" at bounding box center [332, 291] width 525 height 100
drag, startPoint x: 106, startPoint y: 212, endPoint x: 90, endPoint y: 213, distance: 16.8
click at [90, 213] on li "I supported the core legacy banking system (BJDWeb) used across Brazil, develop…" at bounding box center [332, 220] width 525 height 40
click at [96, 252] on span "Took ownership of technical mentoring, onboarding new developers, and maintaini…" at bounding box center [342, 261] width 502 height 38
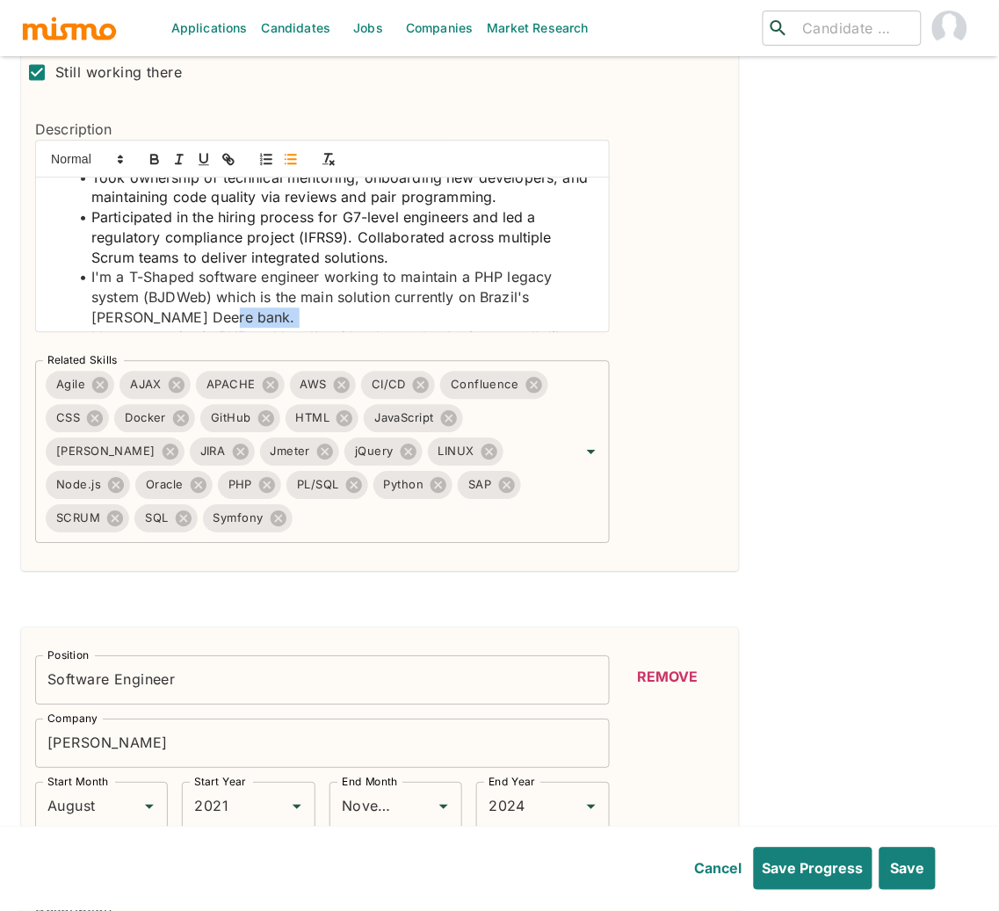
scroll to position [458, 0]
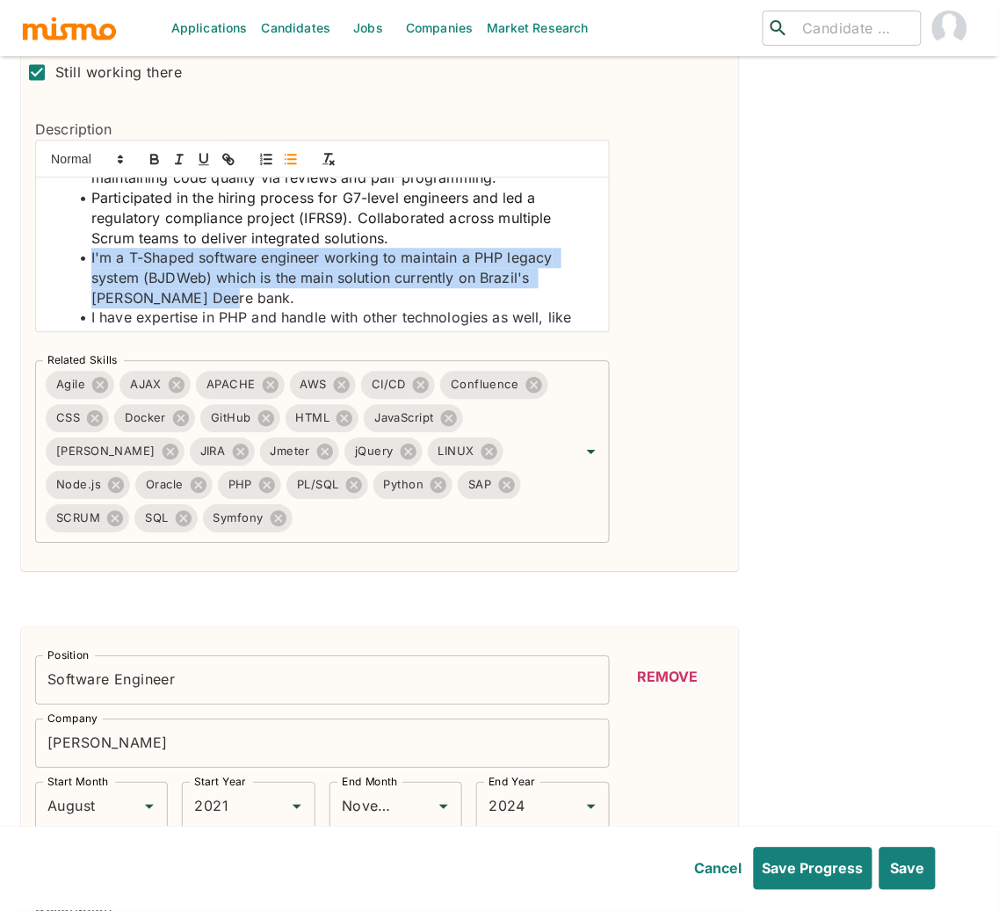
drag, startPoint x: 179, startPoint y: 317, endPoint x: 90, endPoint y: 264, distance: 103.2
click at [90, 264] on li "I'm a T-Shaped software engineer working to maintain a PHP legacy system (BJDWe…" at bounding box center [332, 278] width 525 height 60
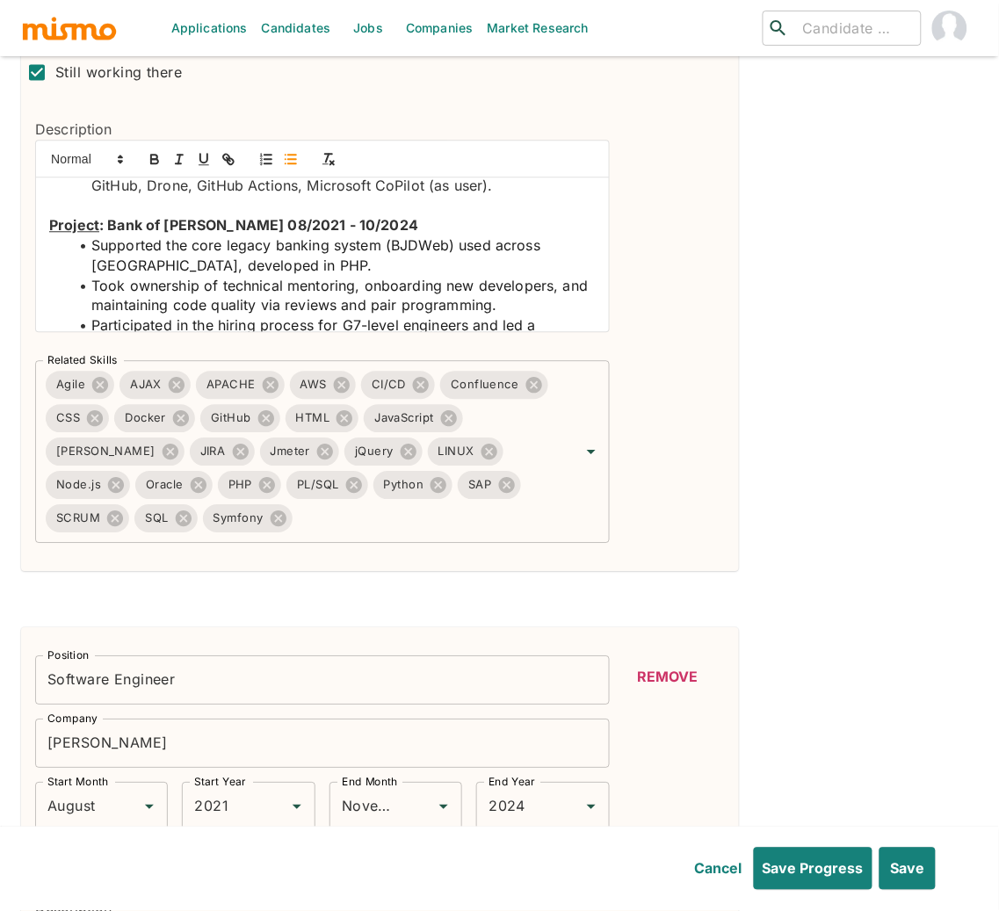
scroll to position [489, 0]
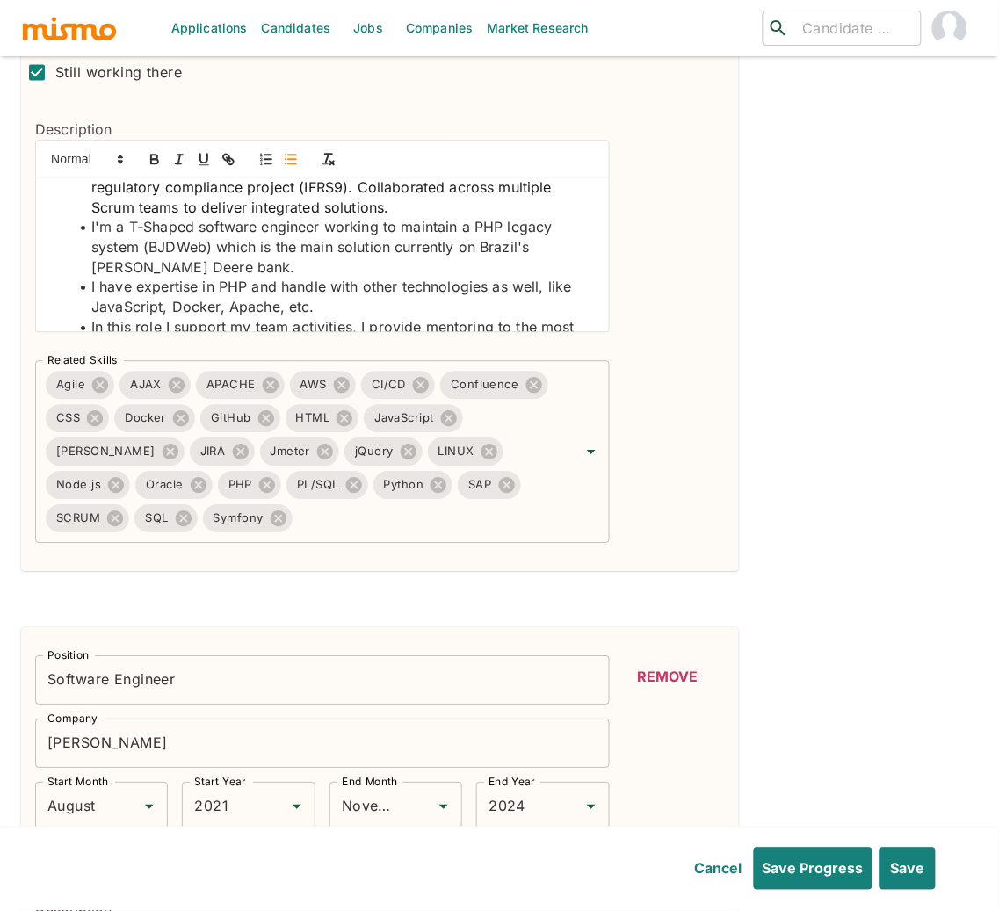
drag, startPoint x: 411, startPoint y: 301, endPoint x: 94, endPoint y: 220, distance: 327.2
click at [94, 220] on ul "Supported the core legacy banking system (BJDWeb) used across Brazil, developed…" at bounding box center [322, 386] width 546 height 618
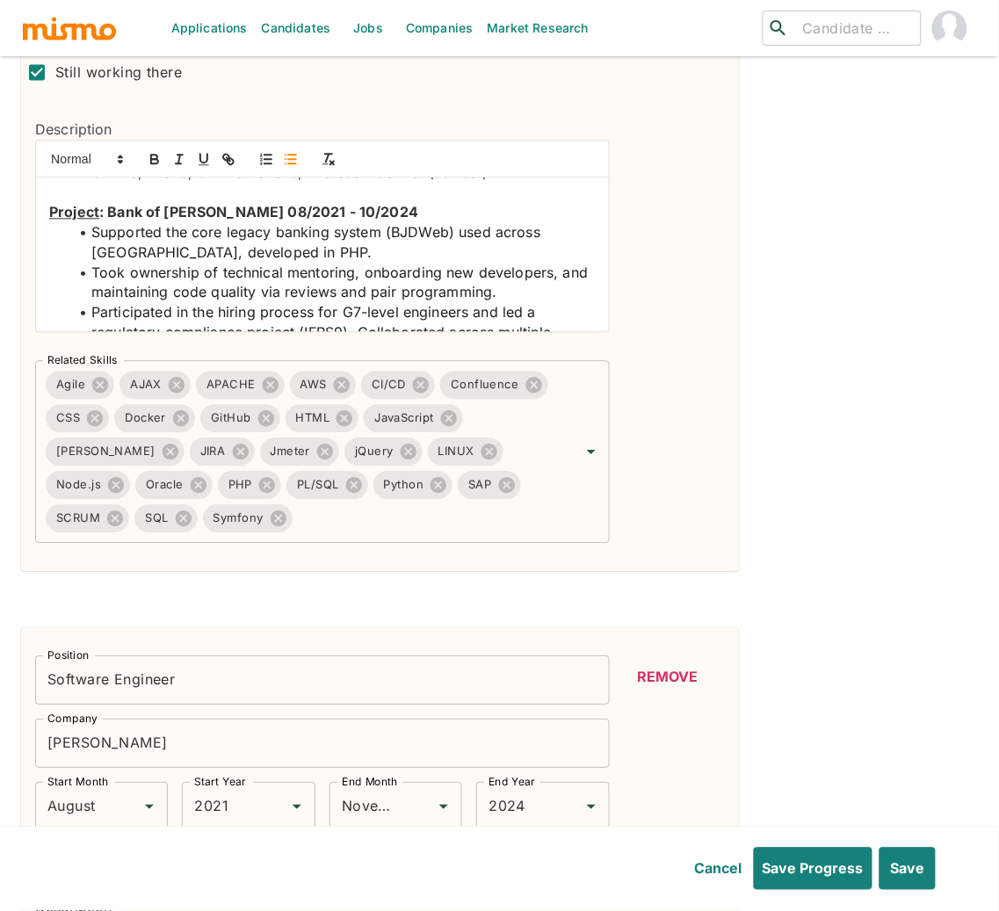
scroll to position [331, 0]
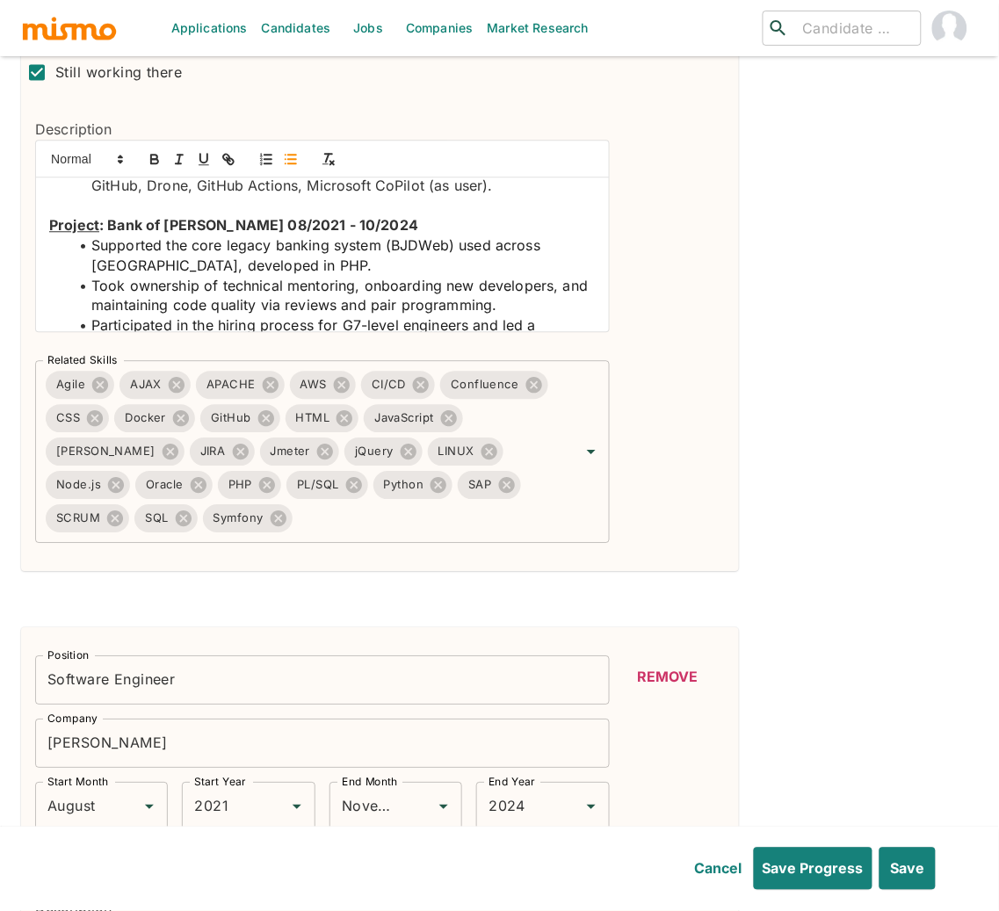
drag, startPoint x: 401, startPoint y: 211, endPoint x: 90, endPoint y: 242, distance: 311.7
click at [90, 242] on ul "Supported the core legacy banking system (BJDWeb) used across Brazil, developed…" at bounding box center [322, 544] width 546 height 618
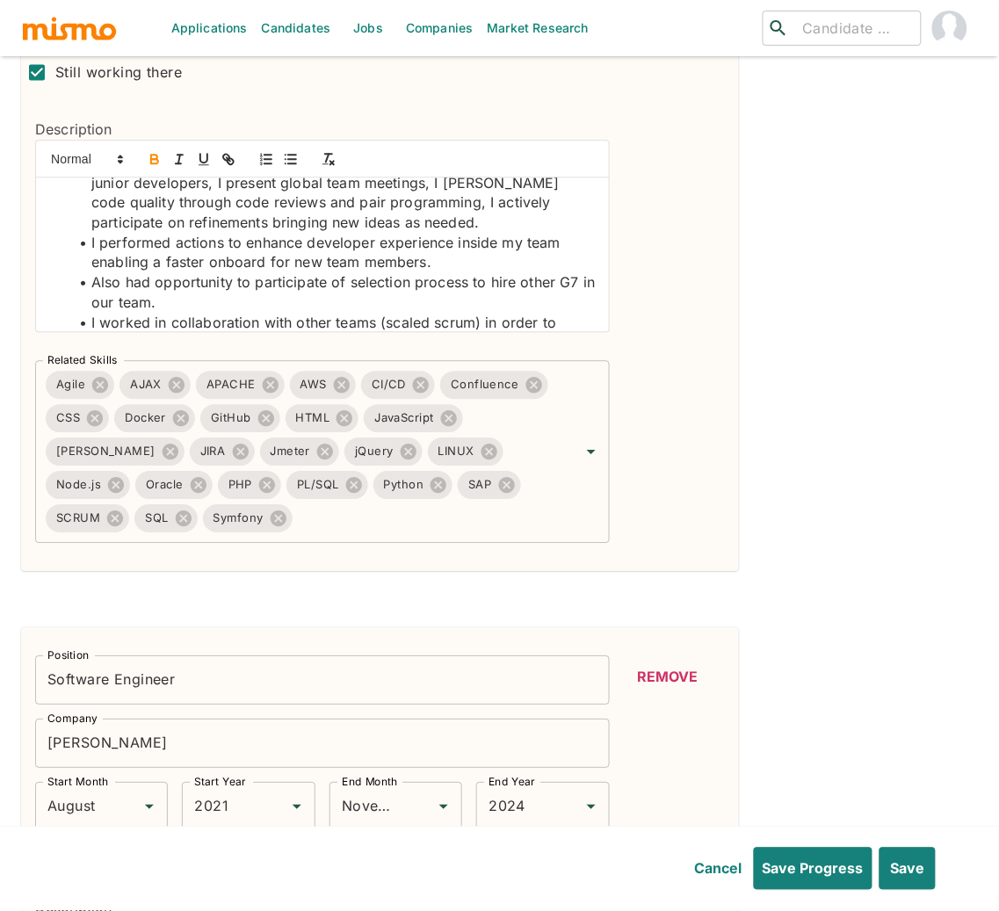
scroll to position [519, 0]
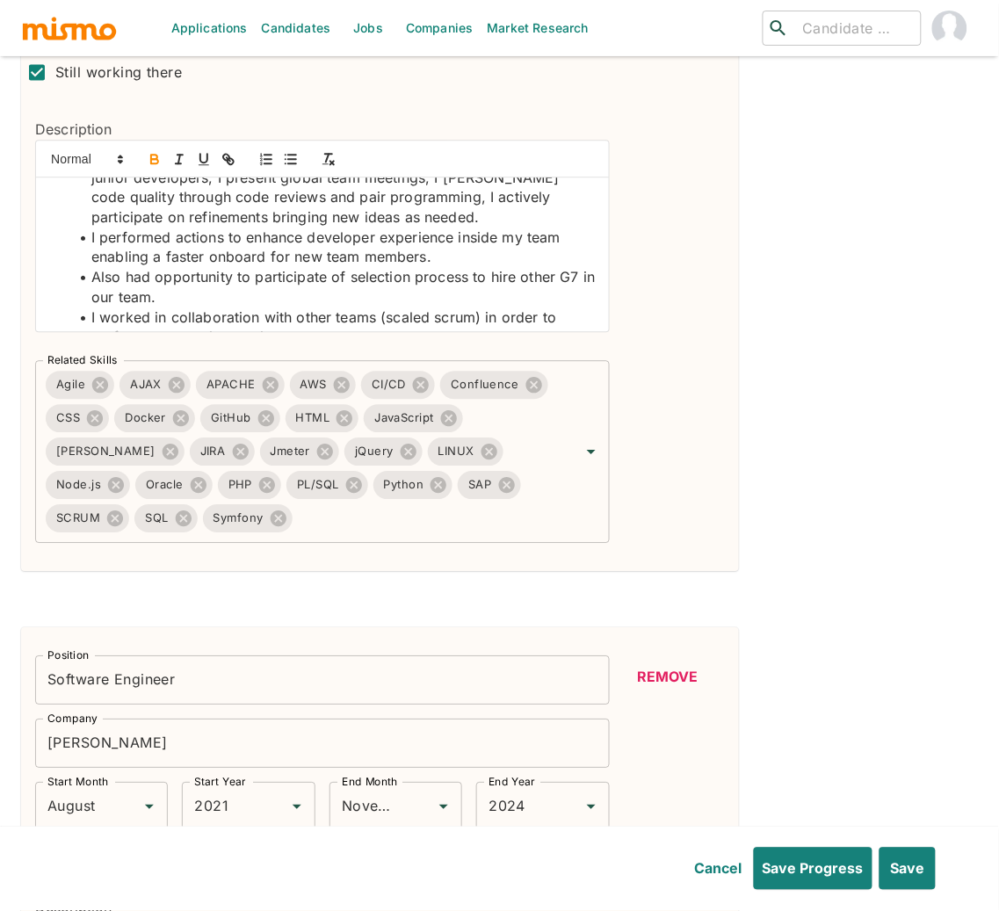
click at [678, 682] on button "Remove" at bounding box center [667, 676] width 113 height 42
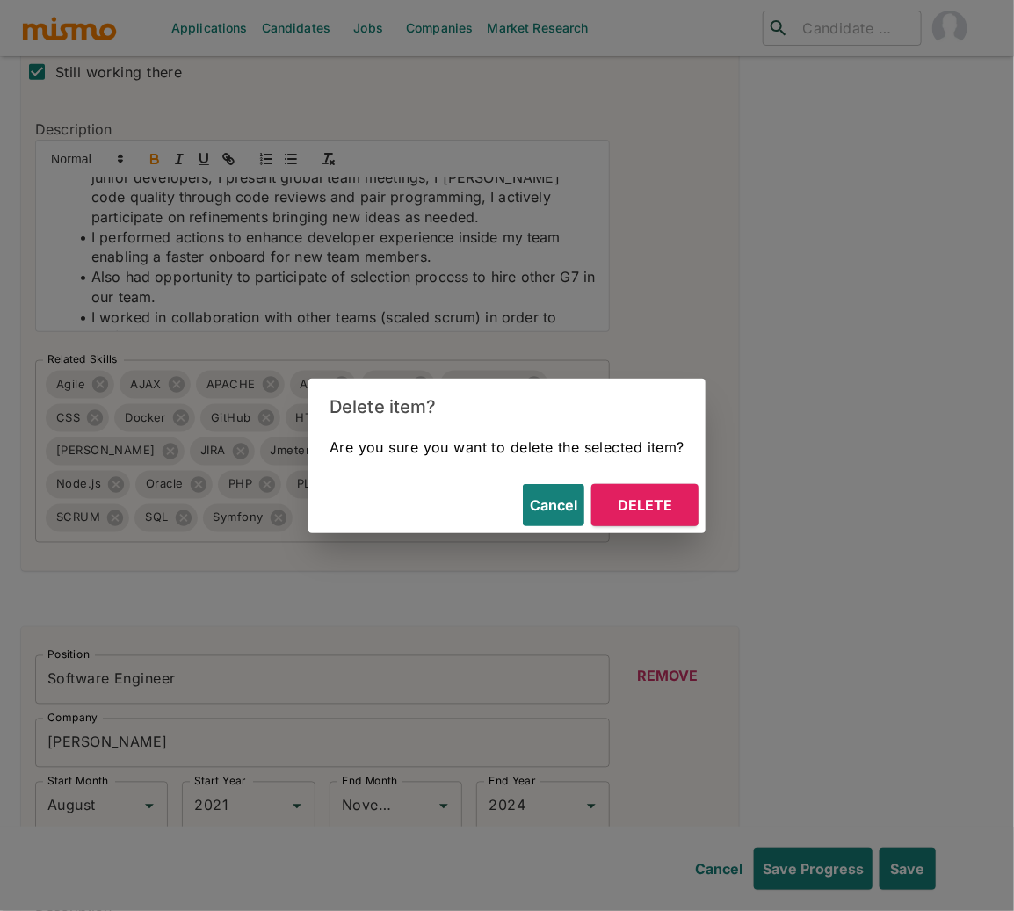
click at [658, 510] on button "Delete" at bounding box center [644, 505] width 107 height 42
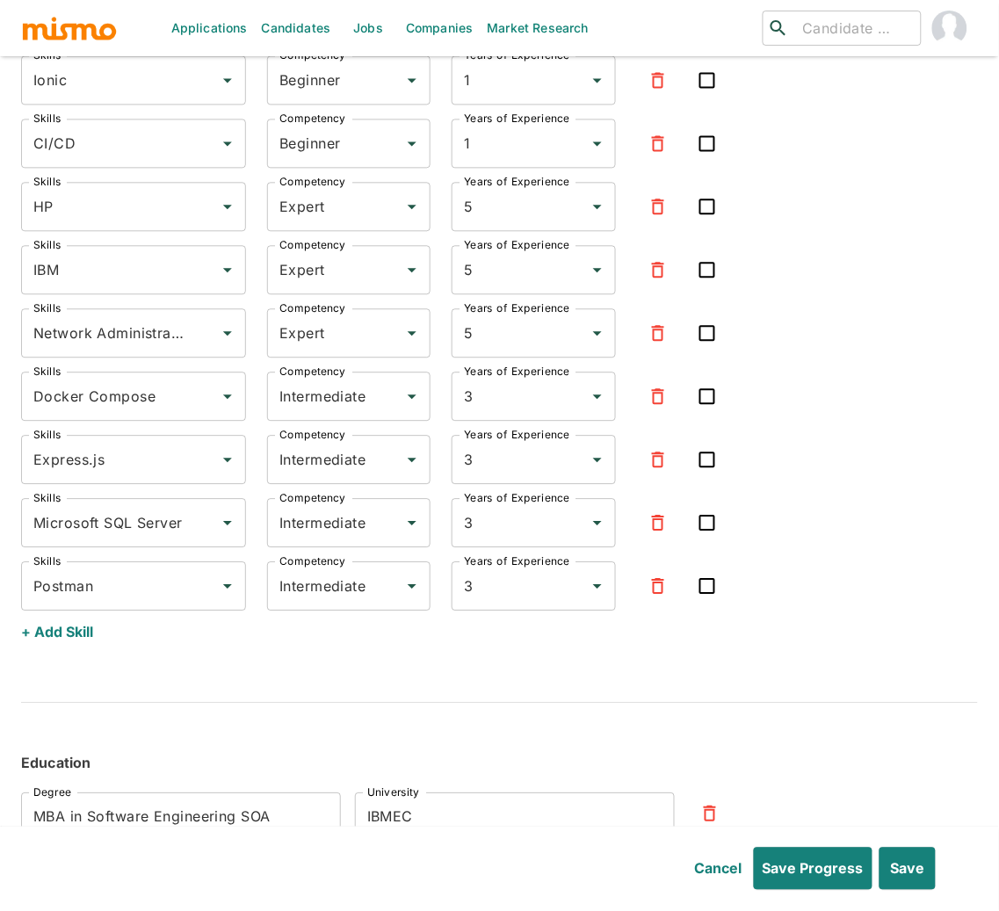
scroll to position [6135, 0]
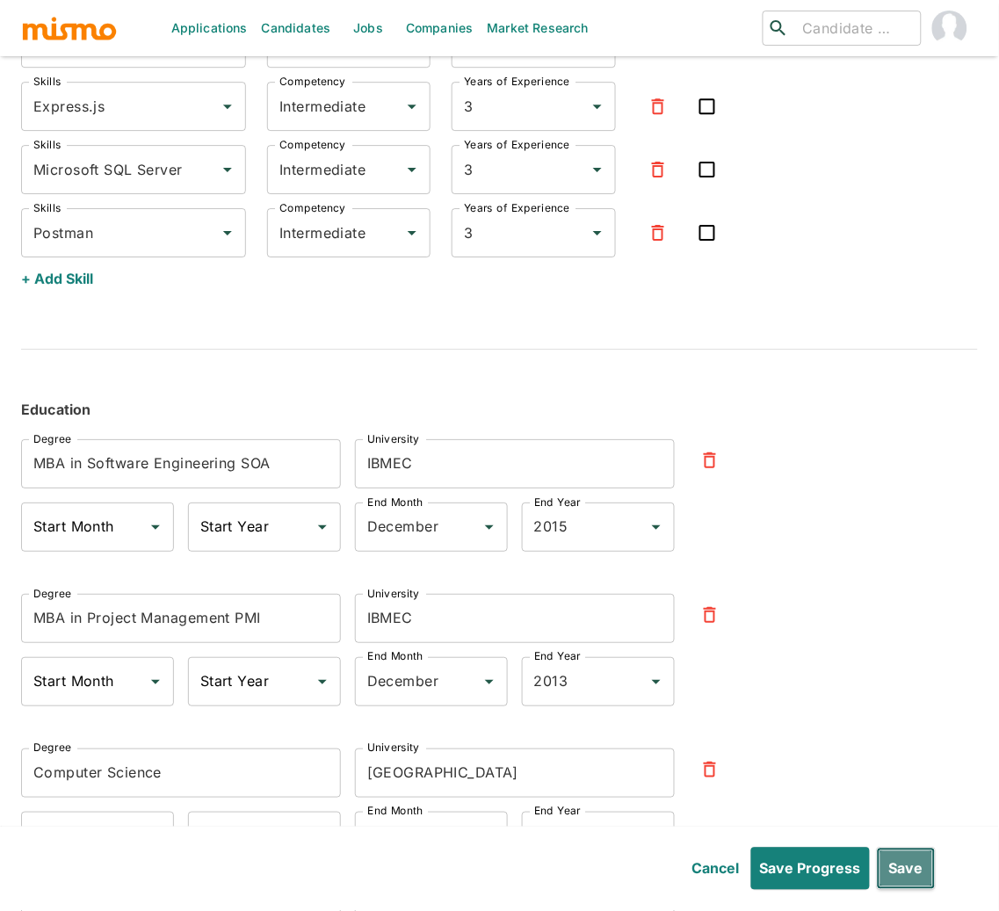
click at [911, 869] on button "Save" at bounding box center [906, 869] width 59 height 42
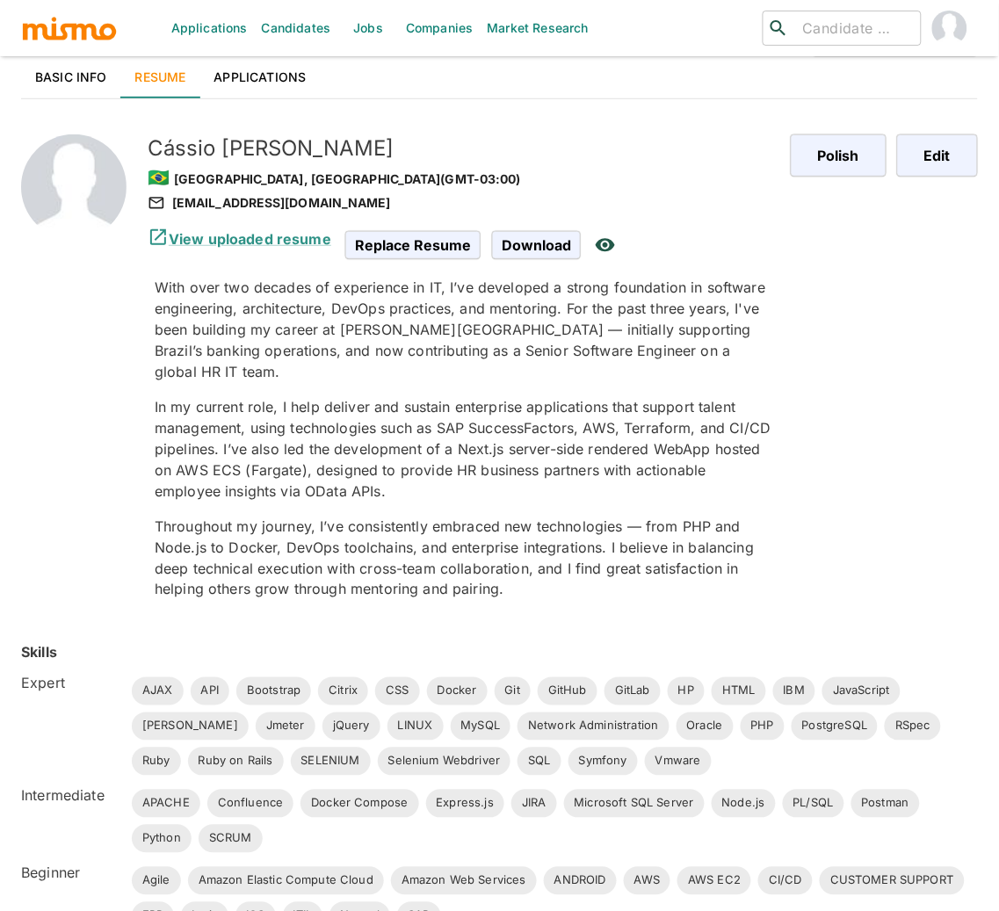
scroll to position [0, 0]
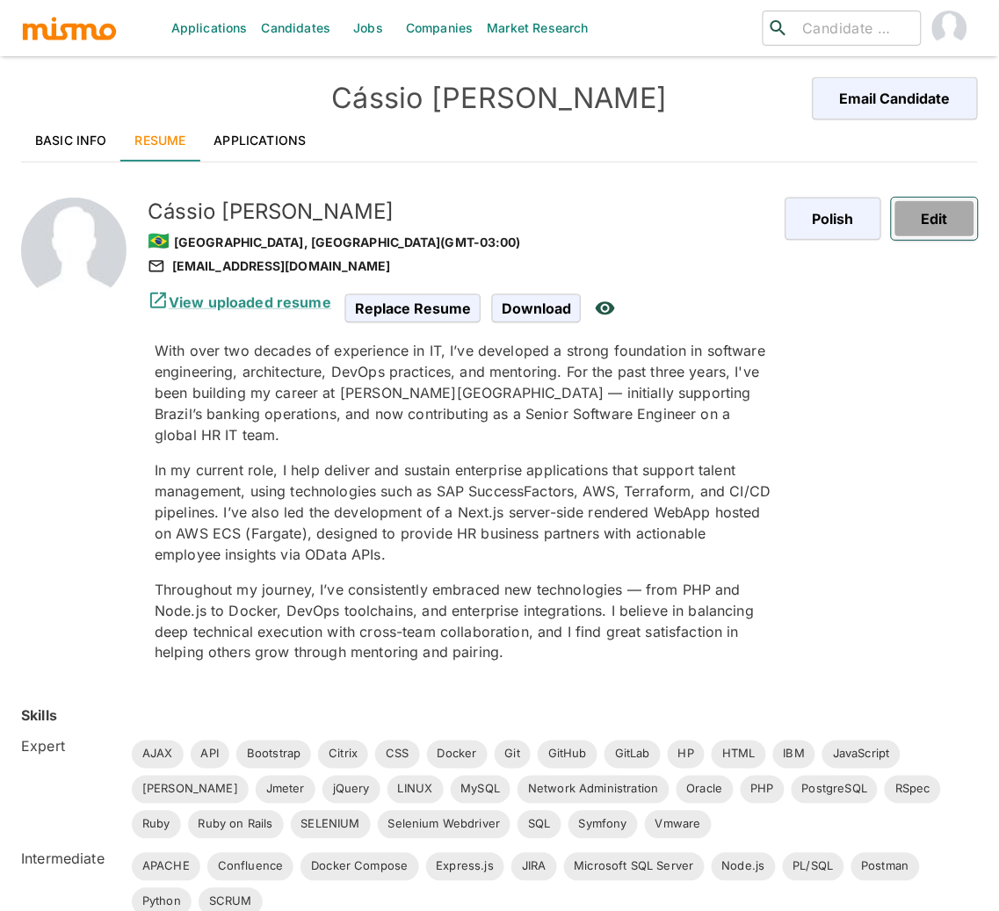
click at [949, 235] on button "Edit" at bounding box center [934, 219] width 86 height 42
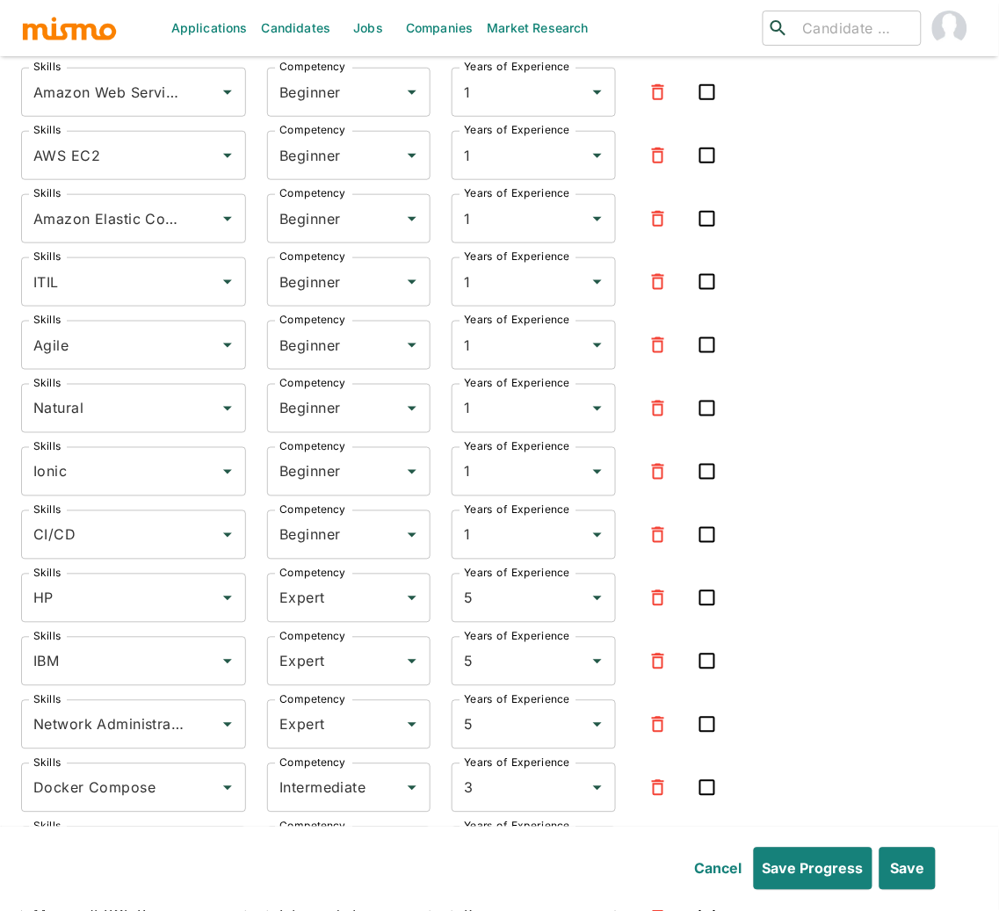
scroll to position [5398, 0]
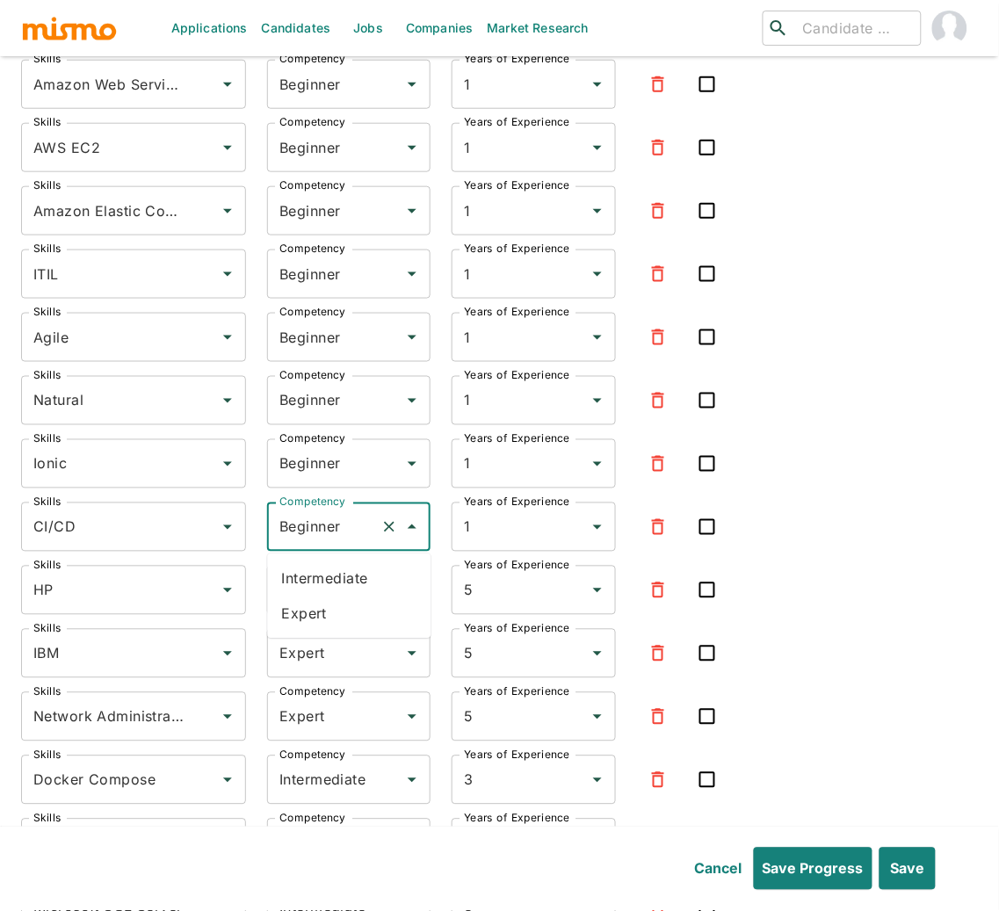
click at [343, 536] on input "Beginner" at bounding box center [324, 526] width 98 height 33
click at [324, 623] on li "Expert" at bounding box center [348, 613] width 163 height 35
type input "Expert"
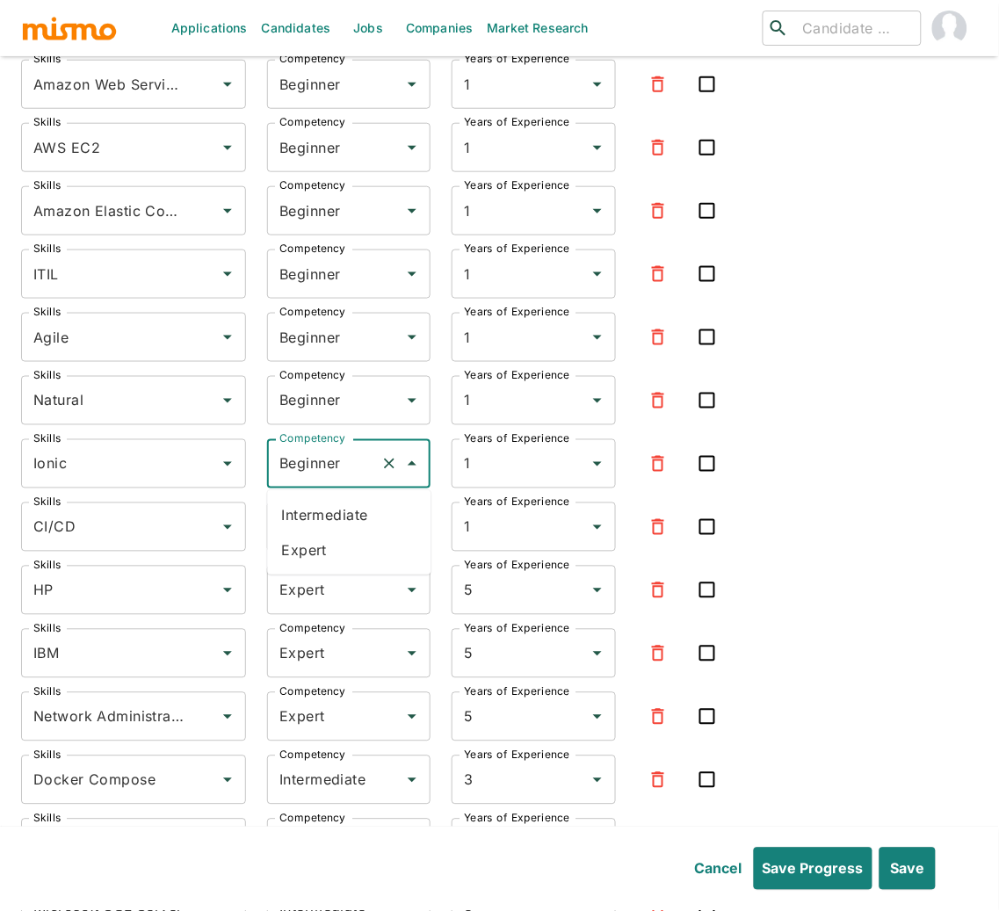
click at [335, 472] on input "Beginner" at bounding box center [324, 463] width 98 height 33
drag, startPoint x: 342, startPoint y: 516, endPoint x: 336, endPoint y: 456, distance: 60.9
click at [342, 516] on li "Intermediate" at bounding box center [348, 514] width 163 height 35
type input "Intermediate"
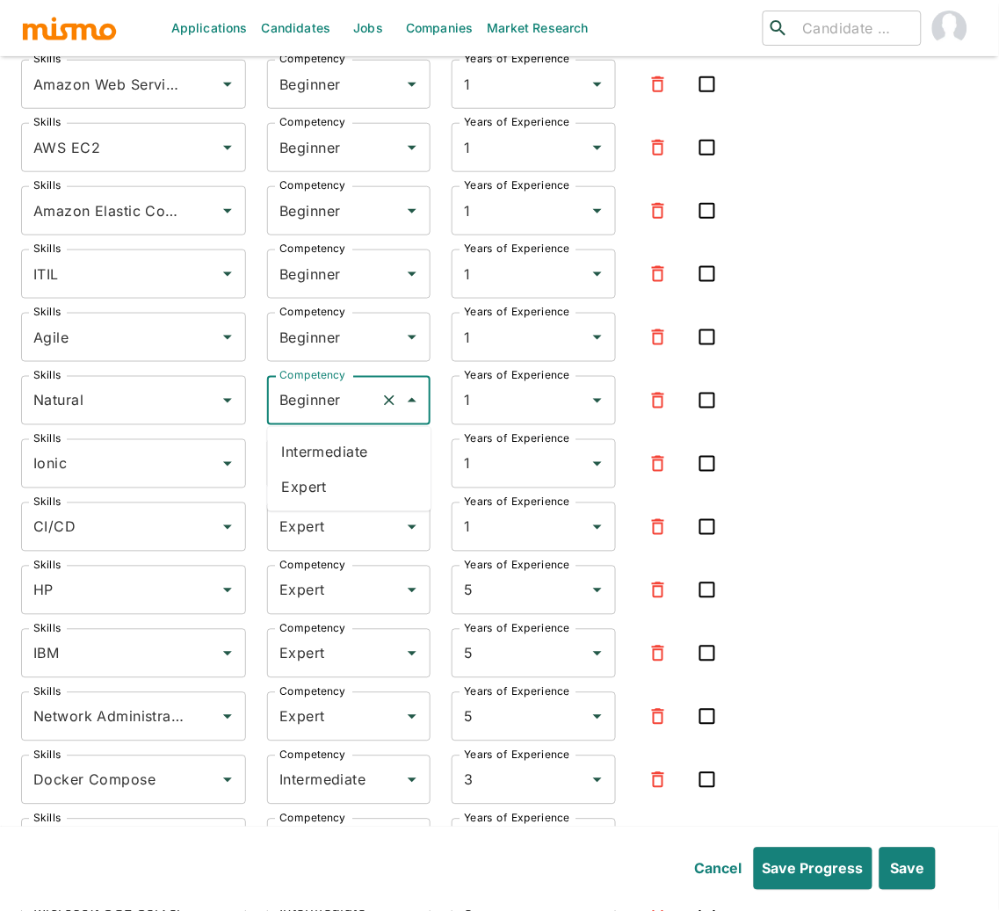
click at [323, 386] on input "Beginner" at bounding box center [324, 400] width 98 height 33
click at [321, 450] on li "Intermediate" at bounding box center [348, 451] width 163 height 35
type input "Intermediate"
click at [328, 337] on input "Beginner" at bounding box center [324, 337] width 98 height 33
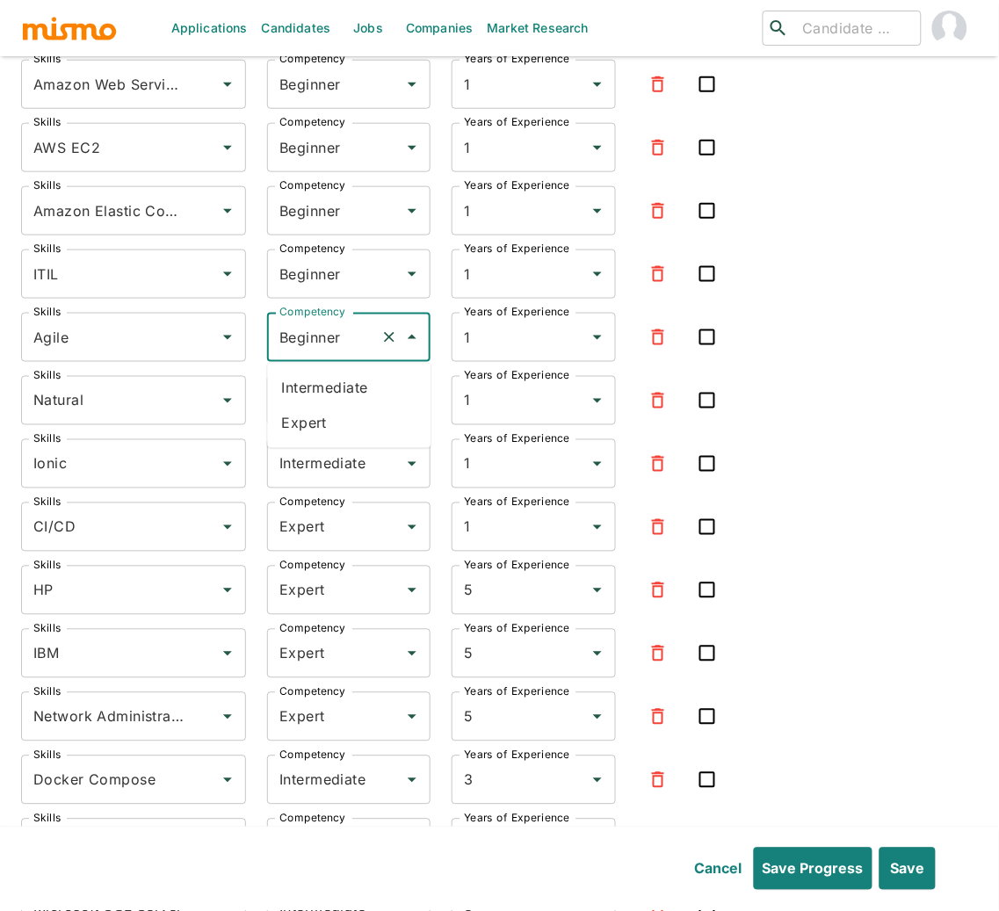
click at [321, 433] on li "Expert" at bounding box center [348, 423] width 163 height 35
type input "Expert"
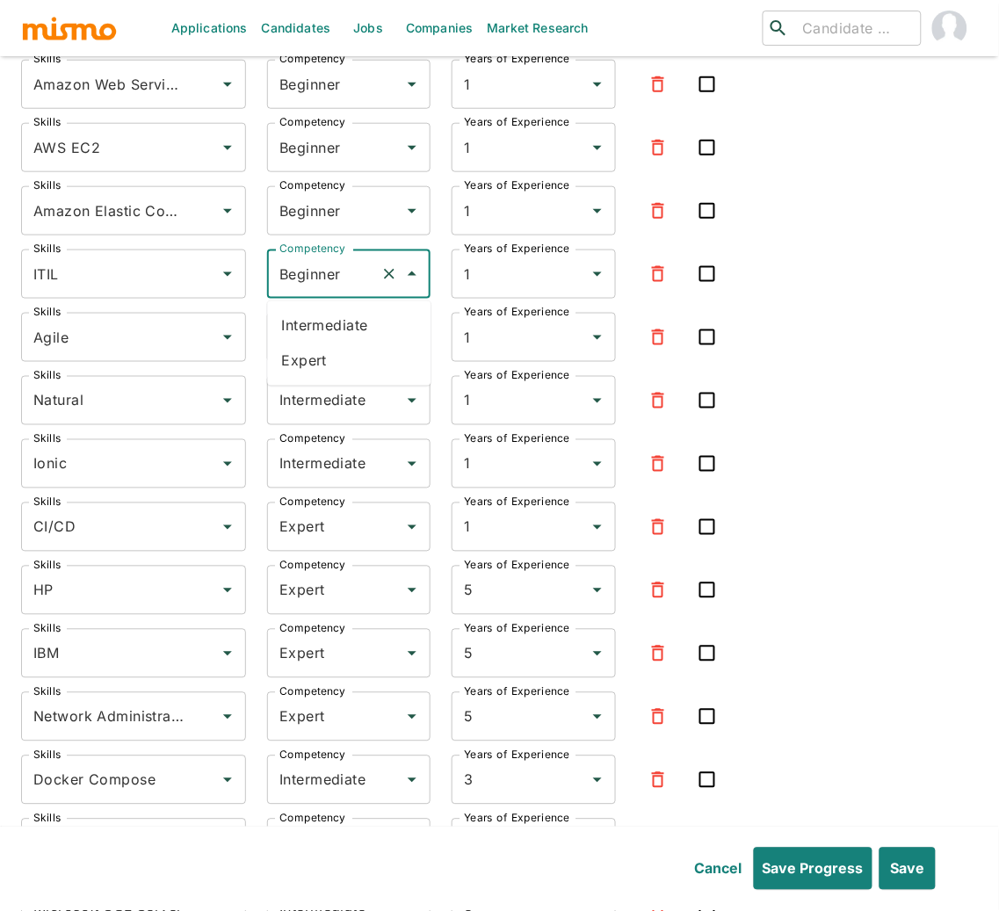
click at [332, 274] on input "Beginner" at bounding box center [324, 273] width 98 height 33
click at [311, 362] on li "Expert" at bounding box center [348, 360] width 163 height 35
type input "Expert"
drag, startPoint x: 318, startPoint y: 205, endPoint x: 320, endPoint y: 226, distance: 21.2
click at [318, 206] on input "Beginner" at bounding box center [324, 210] width 98 height 33
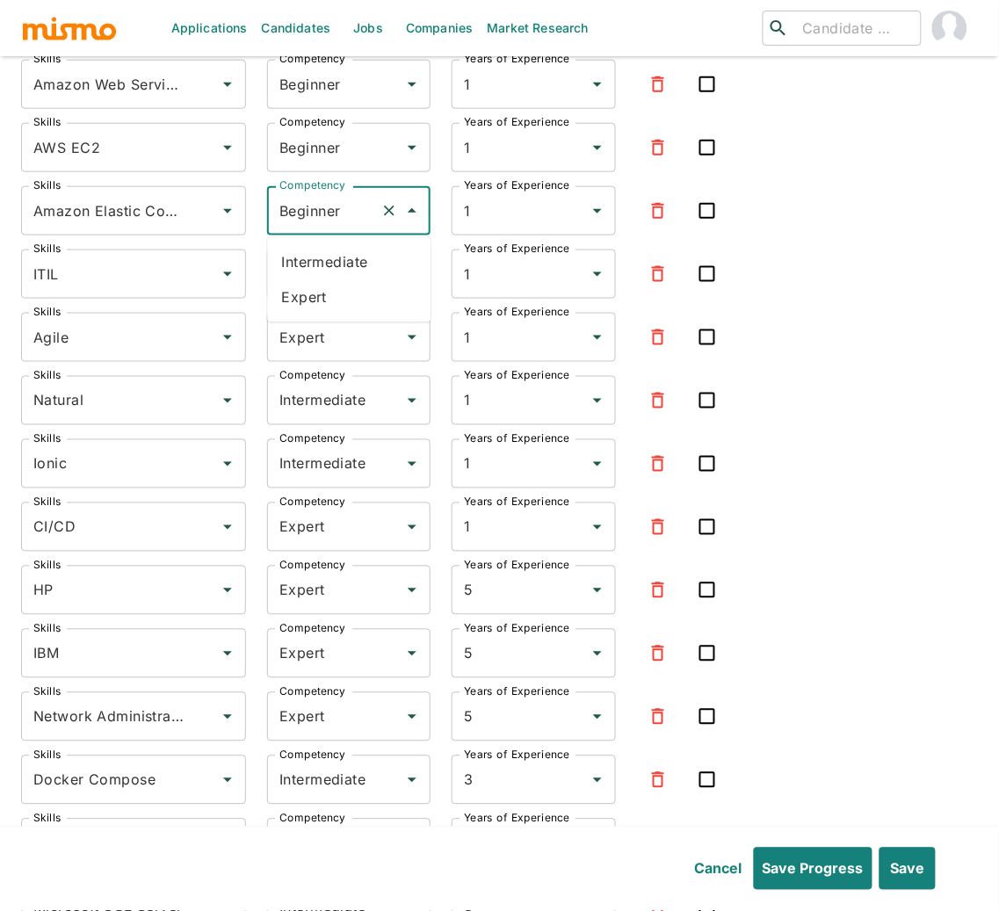
click at [312, 300] on li "Expert" at bounding box center [348, 297] width 163 height 35
type input "Expert"
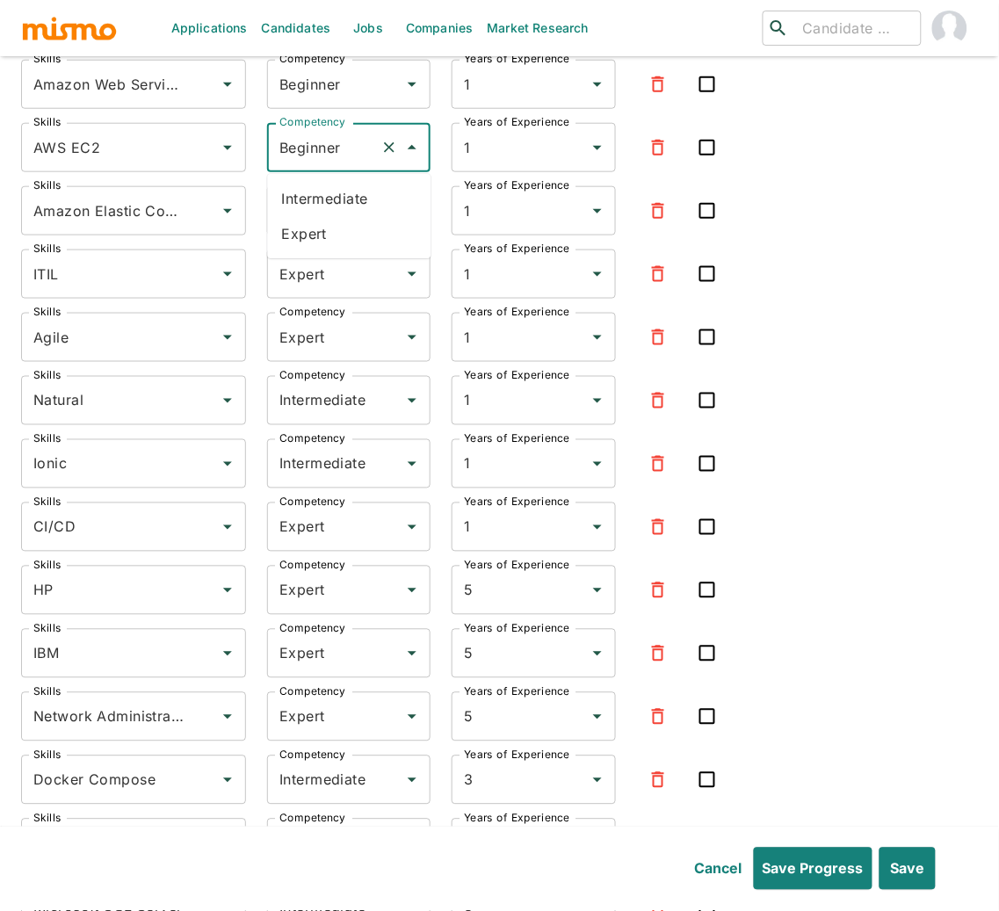
click at [328, 141] on input "Beginner" at bounding box center [324, 147] width 98 height 33
drag, startPoint x: 316, startPoint y: 230, endPoint x: 328, endPoint y: 150, distance: 80.9
click at [316, 229] on li "Expert" at bounding box center [348, 233] width 163 height 35
type input "Expert"
click at [327, 79] on input "Beginner" at bounding box center [324, 84] width 98 height 33
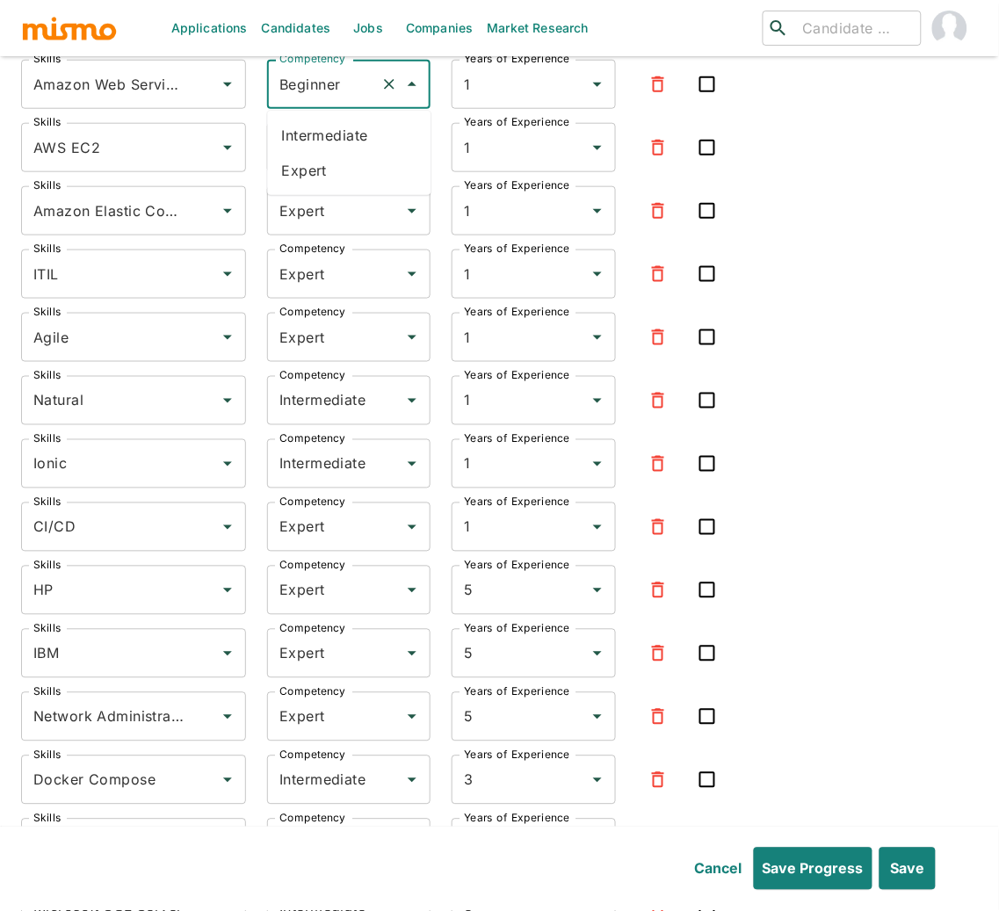
click at [331, 166] on li "Expert" at bounding box center [348, 170] width 163 height 35
type input "Expert"
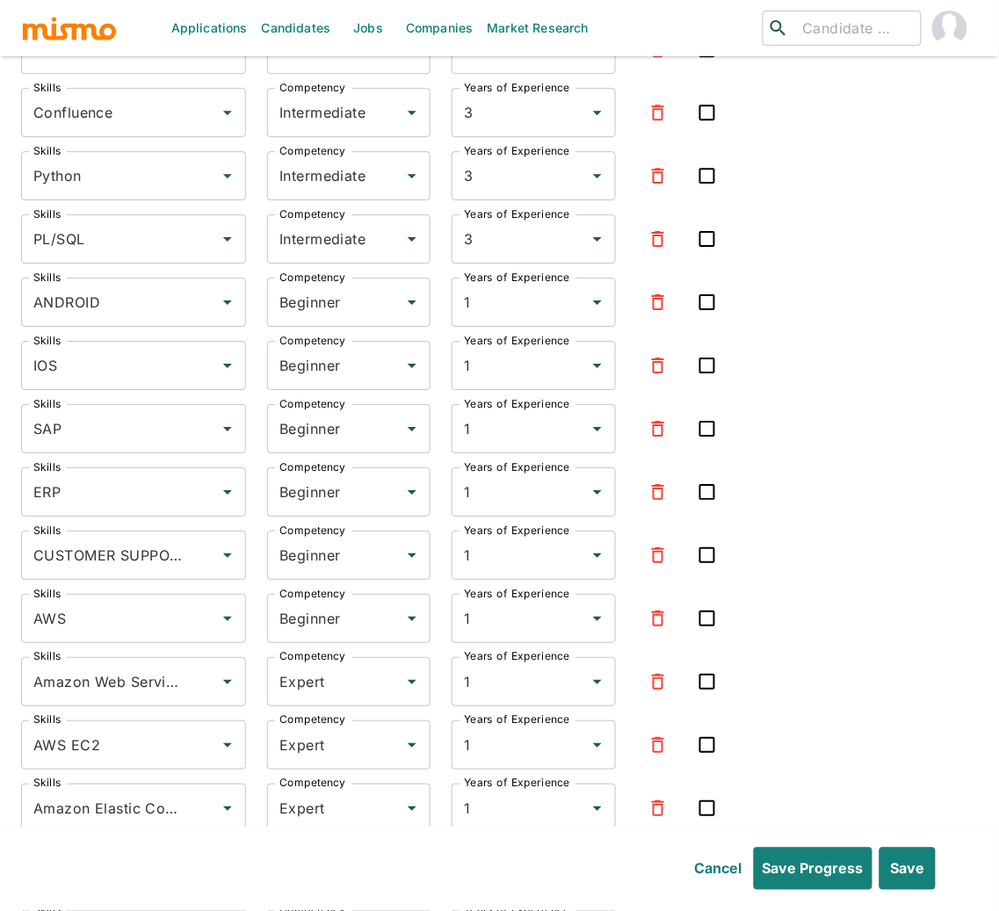
scroll to position [4739, 0]
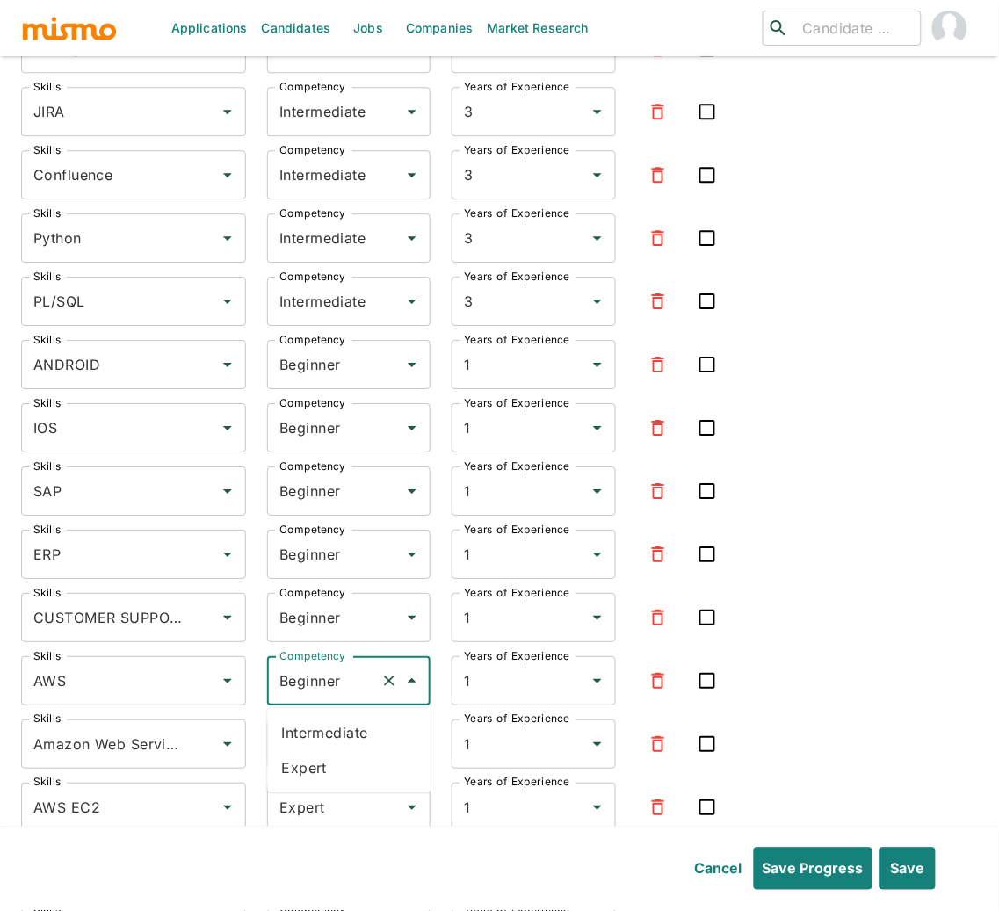
click at [355, 684] on input "Beginner" at bounding box center [324, 680] width 98 height 33
click at [335, 762] on li "Expert" at bounding box center [348, 767] width 163 height 35
type input "Expert"
click at [325, 624] on input "Beginner" at bounding box center [324, 617] width 98 height 33
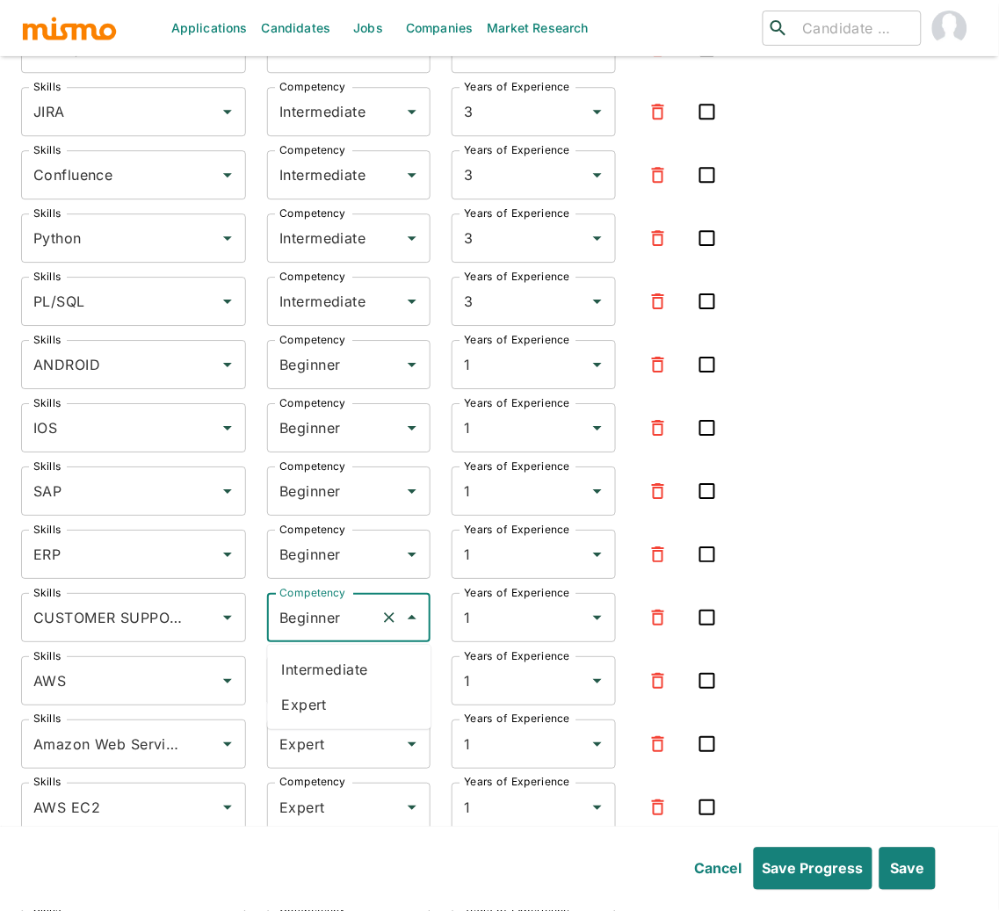
click at [336, 710] on li "Expert" at bounding box center [348, 704] width 163 height 35
type input "Expert"
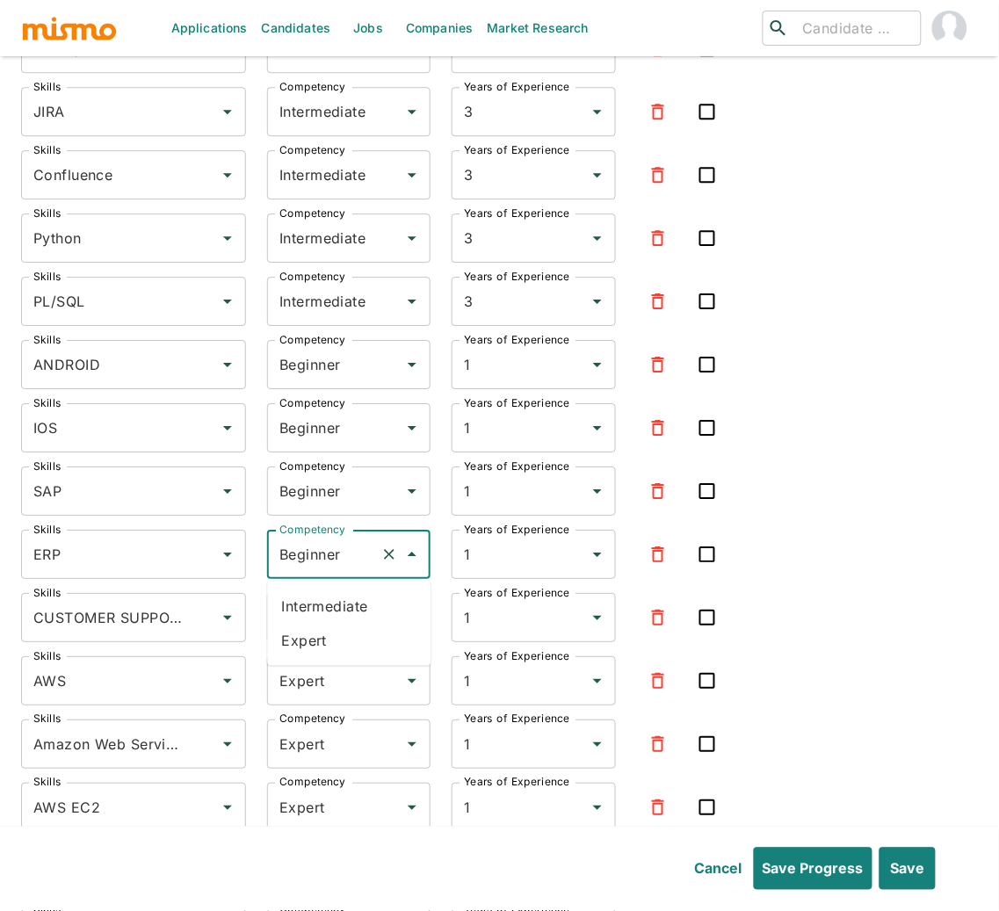
drag, startPoint x: 321, startPoint y: 557, endPoint x: 327, endPoint y: 574, distance: 18.6
click at [321, 558] on input "Beginner" at bounding box center [324, 554] width 98 height 33
drag, startPoint x: 321, startPoint y: 646, endPoint x: 314, endPoint y: 526, distance: 119.6
click at [321, 645] on li "Expert" at bounding box center [348, 641] width 163 height 35
type input "Expert"
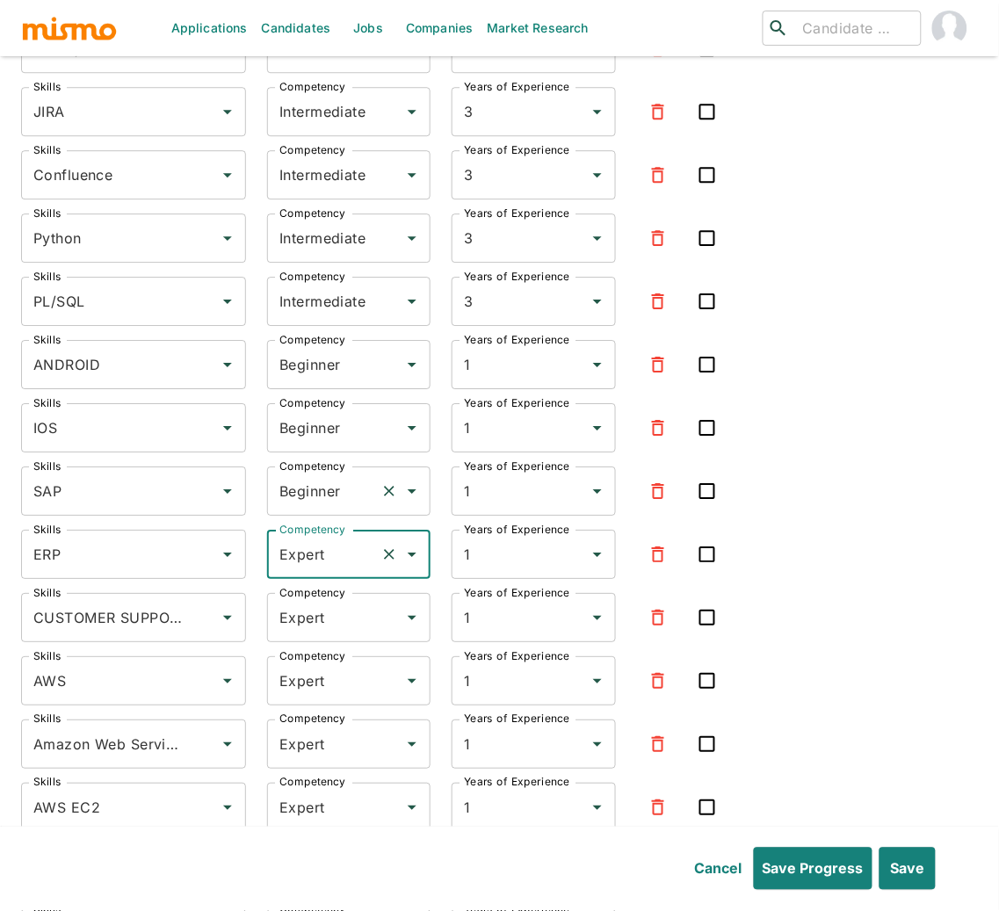
click at [316, 502] on input "Beginner" at bounding box center [324, 490] width 98 height 33
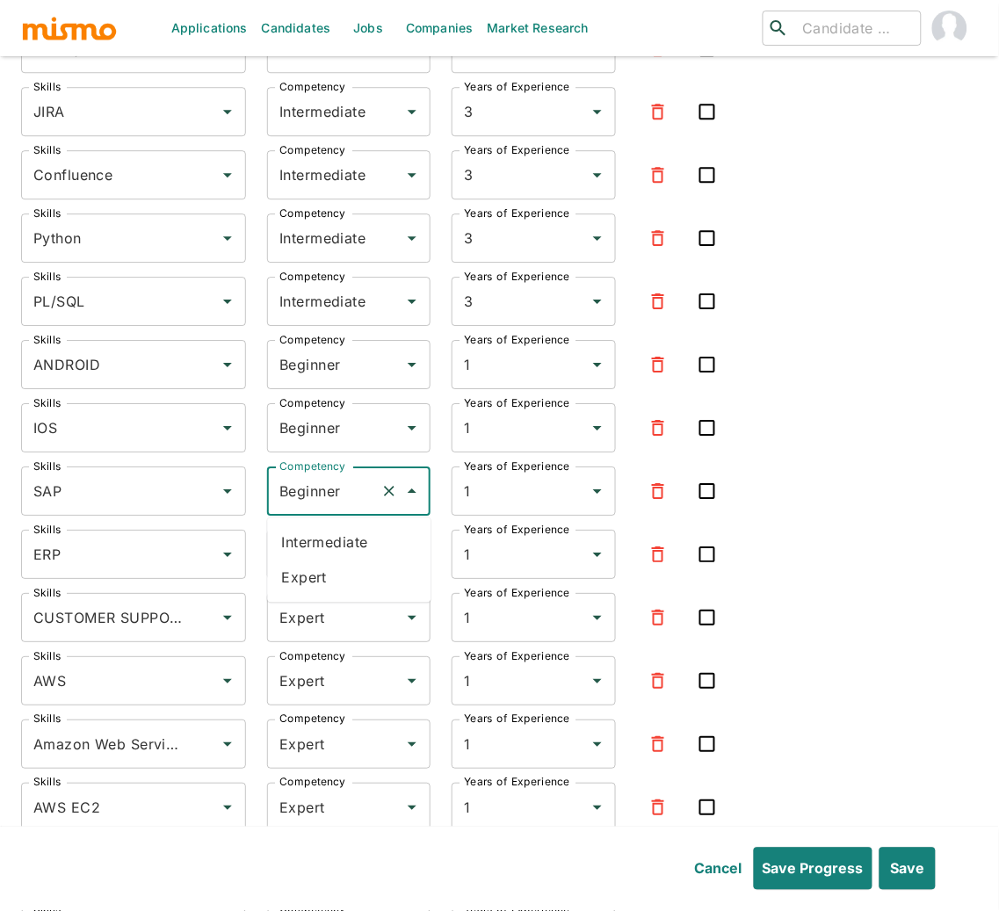
click at [321, 573] on li "Expert" at bounding box center [348, 576] width 163 height 35
type input "Expert"
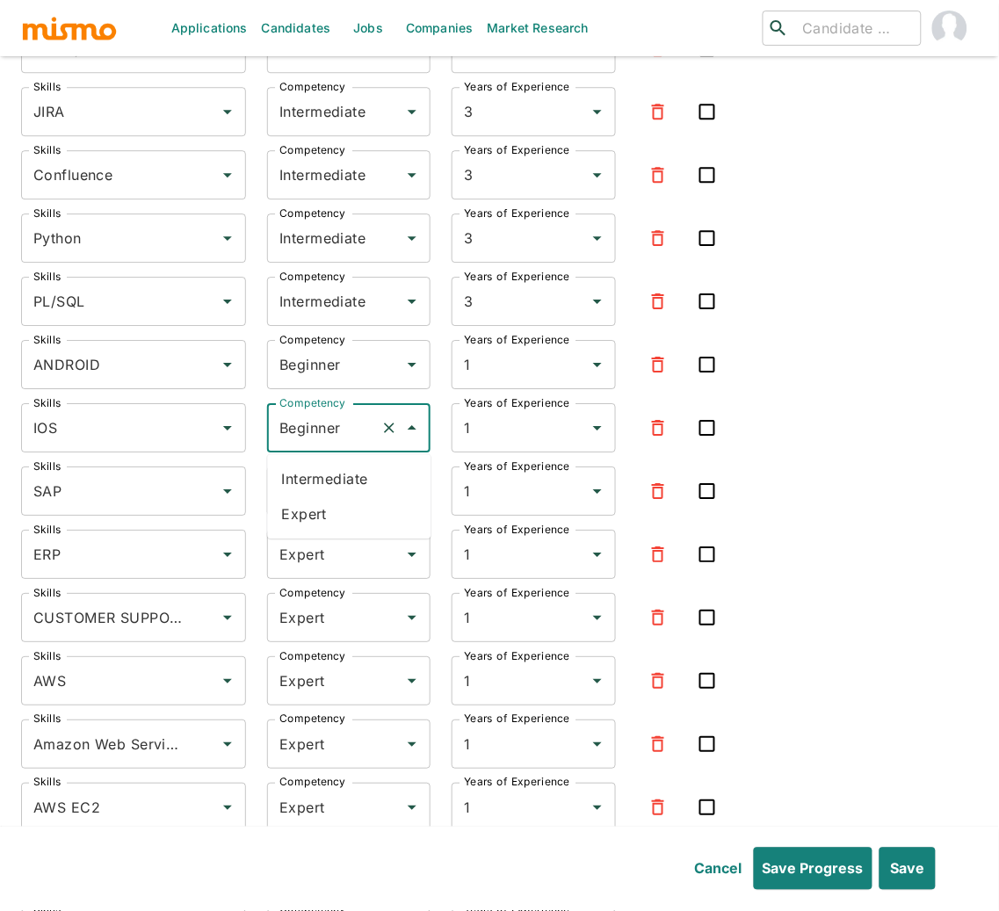
click at [317, 422] on input "Beginner" at bounding box center [324, 427] width 98 height 33
drag, startPoint x: 322, startPoint y: 511, endPoint x: 324, endPoint y: 422, distance: 88.7
click at [322, 511] on li "Expert" at bounding box center [348, 513] width 163 height 35
type input "Expert"
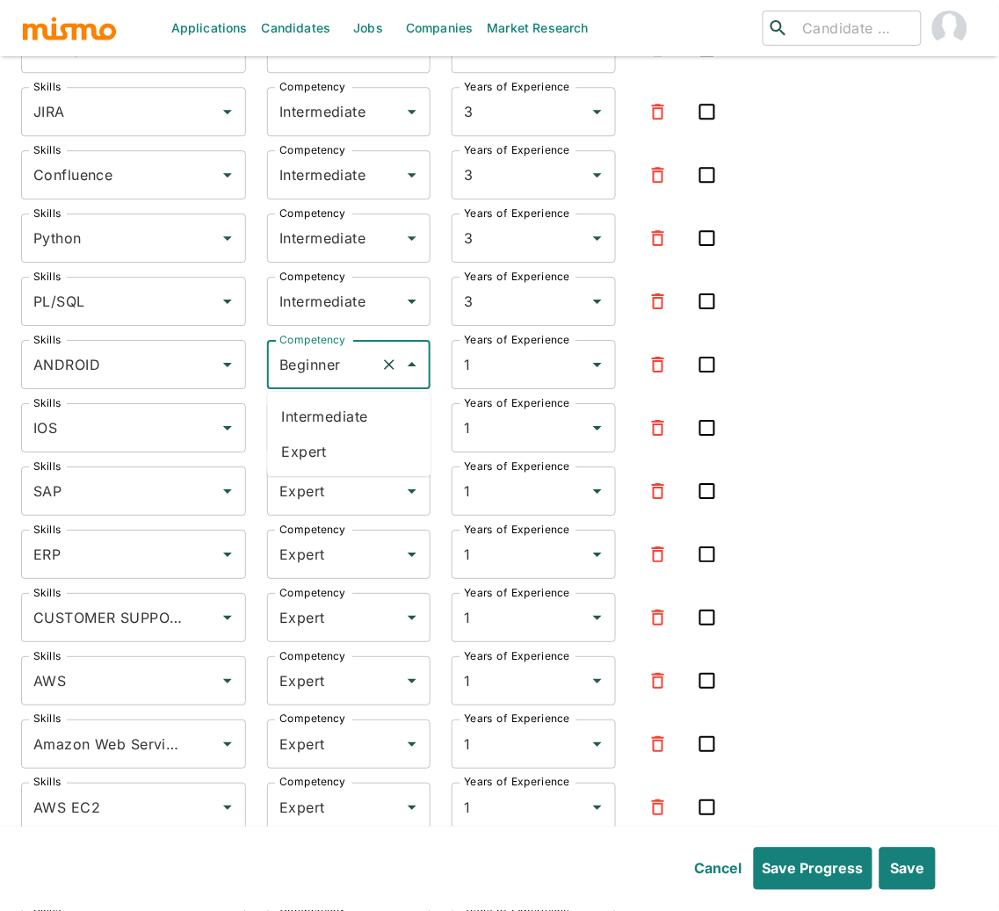
click at [321, 358] on input "Beginner" at bounding box center [324, 364] width 98 height 33
click at [334, 452] on li "Expert" at bounding box center [348, 451] width 163 height 35
type input "Expert"
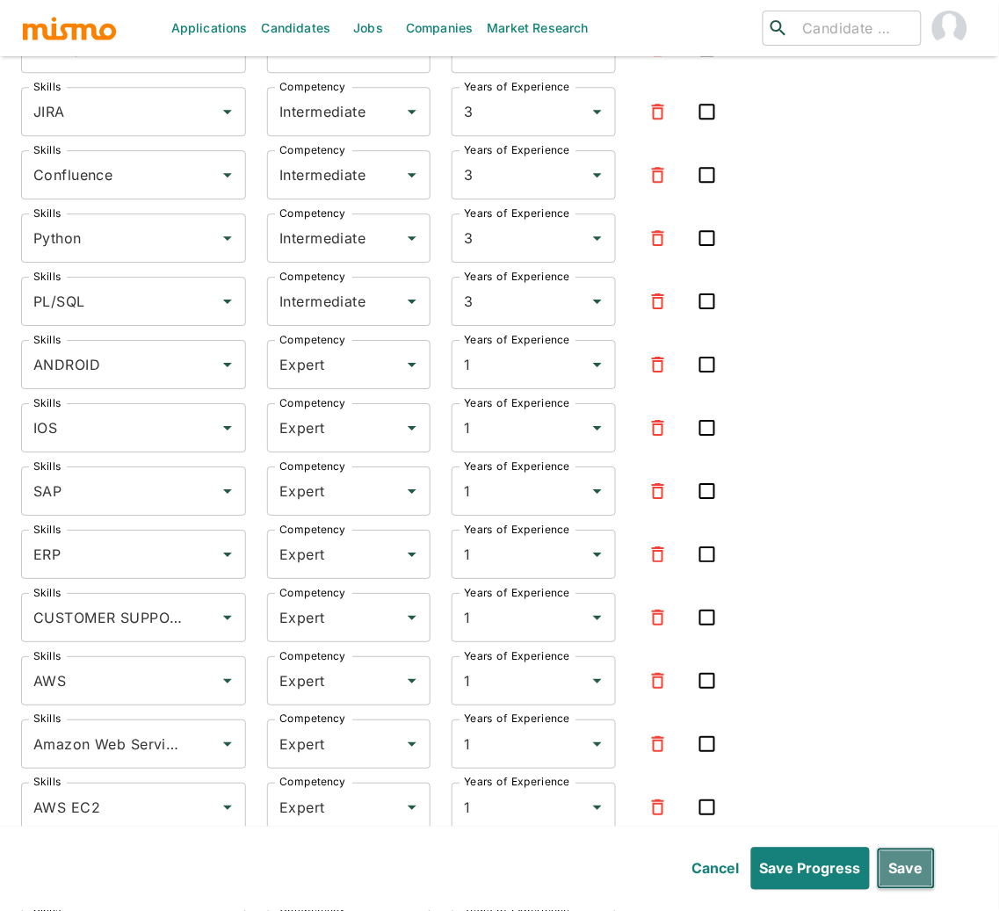
click at [913, 873] on button "Save" at bounding box center [906, 869] width 59 height 42
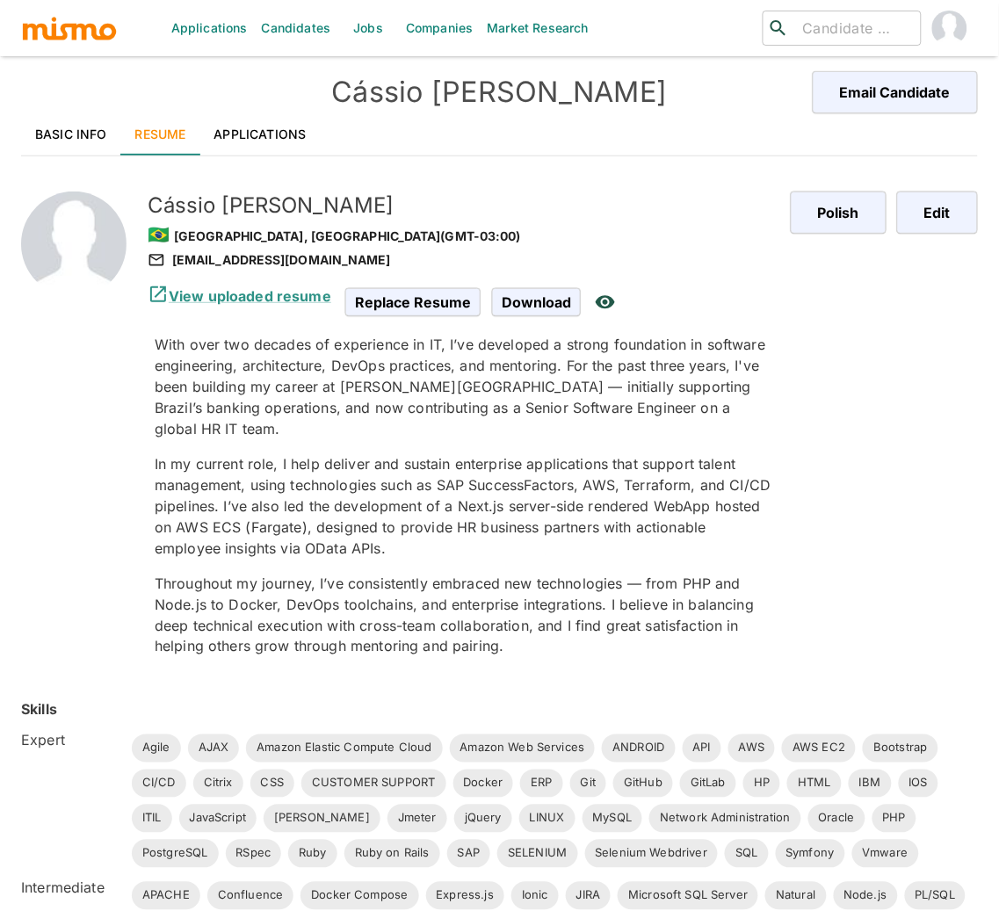
scroll to position [0, 0]
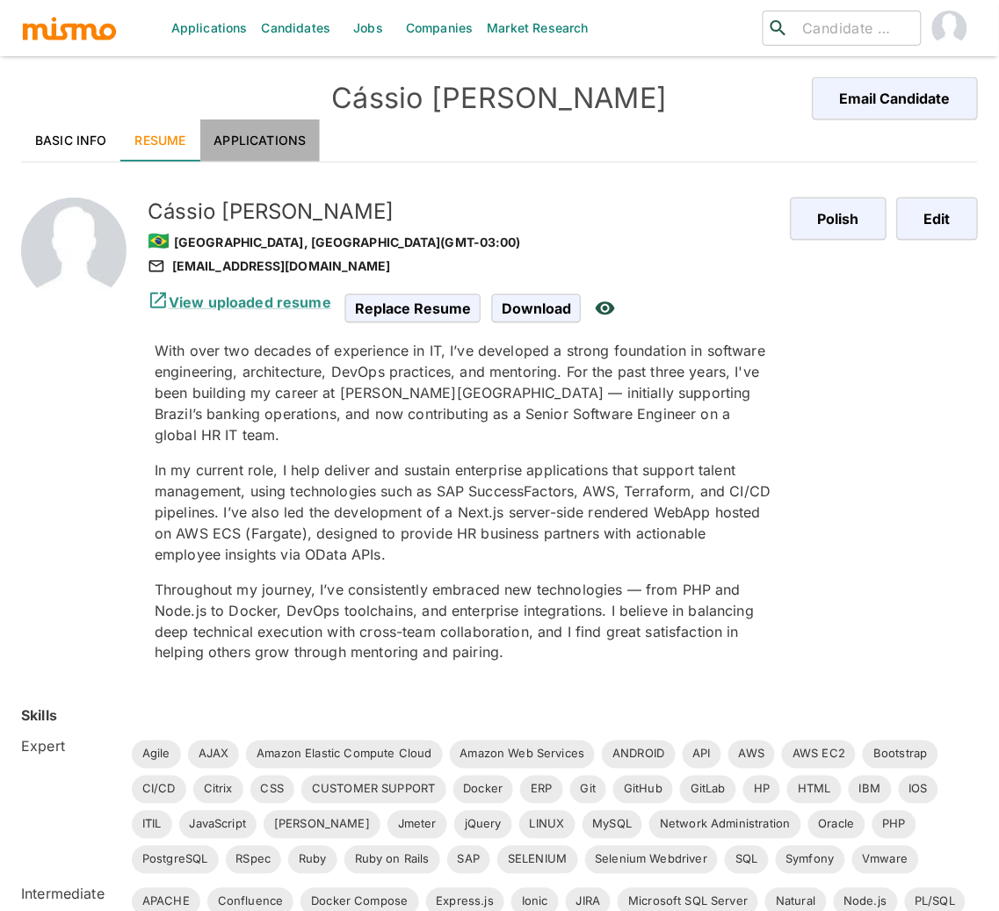
click at [273, 139] on link "Applications" at bounding box center [260, 140] width 120 height 42
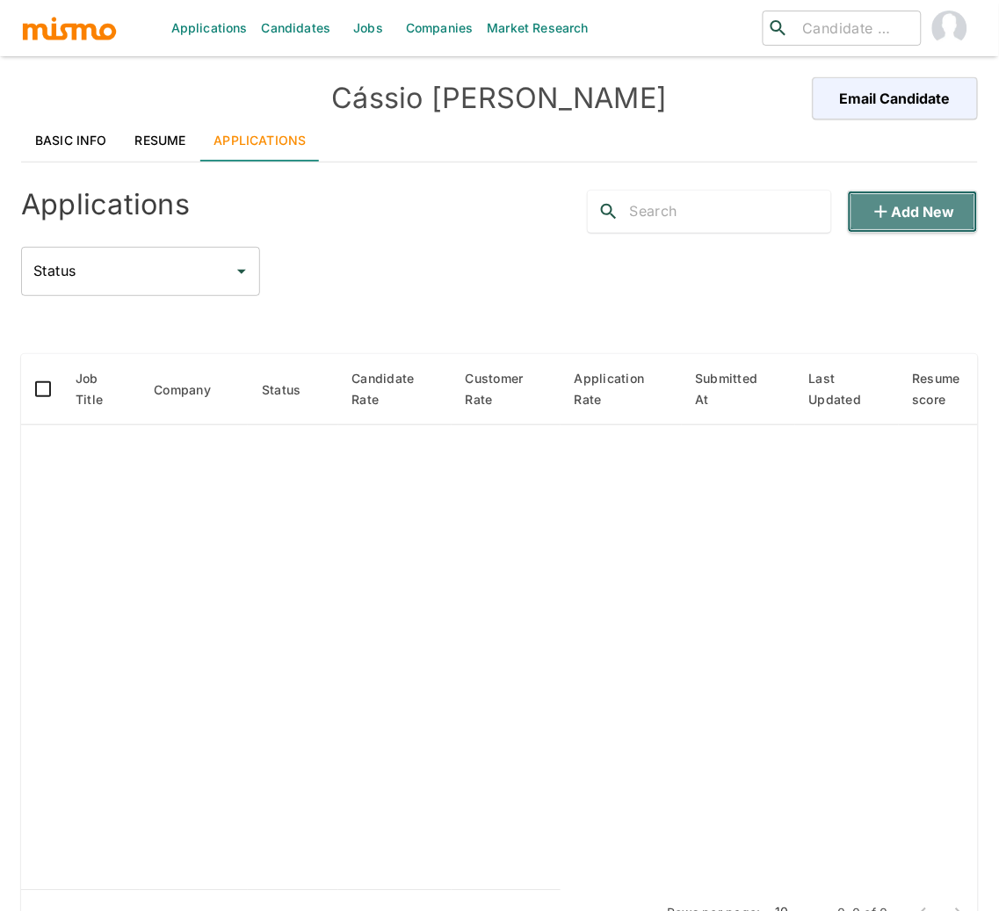
click at [923, 195] on button "Add new" at bounding box center [913, 212] width 130 height 42
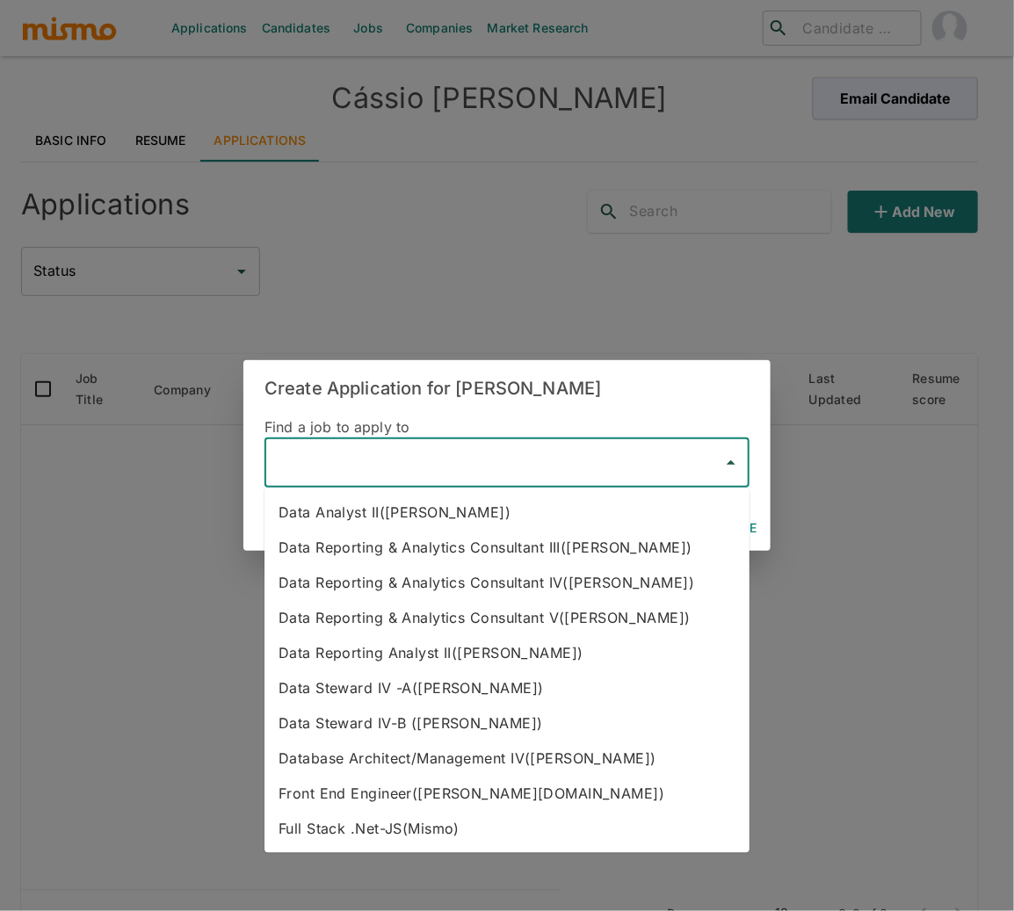
click at [444, 462] on input "text" at bounding box center [493, 462] width 443 height 33
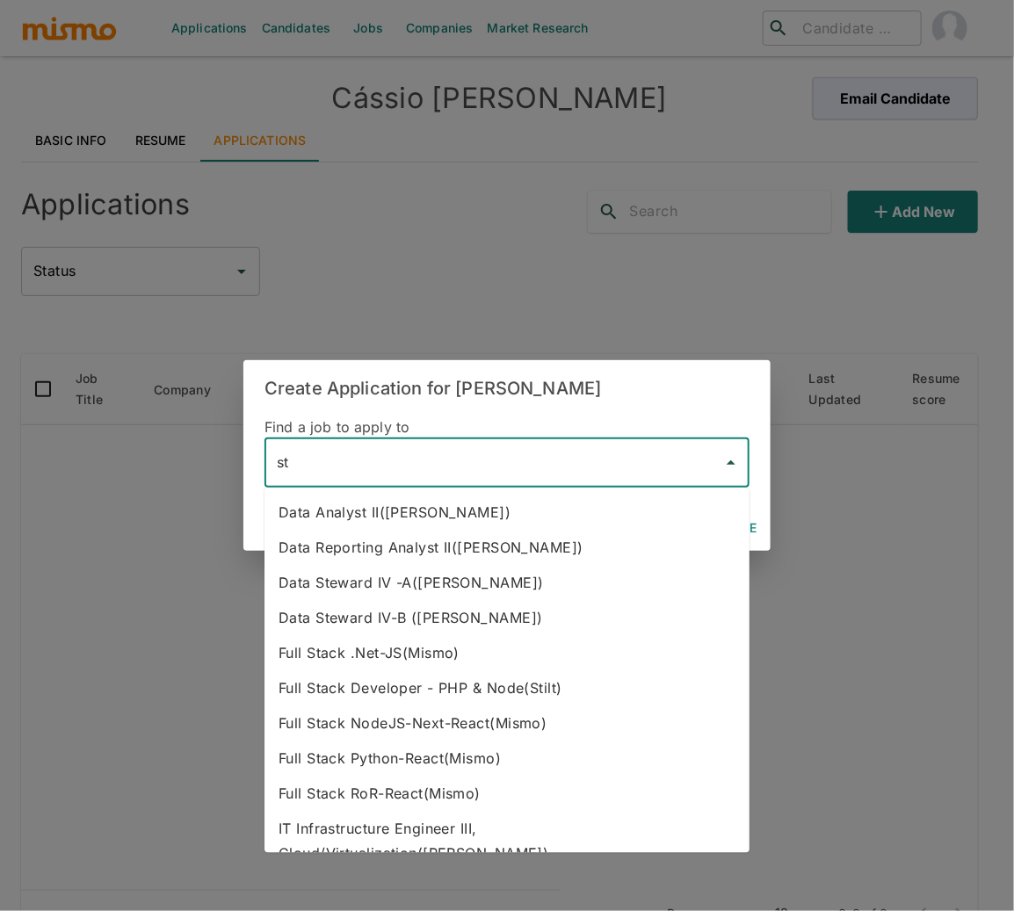
click at [559, 692] on li "Full Stack Developer - PHP & Node(Stilt)" at bounding box center [506, 688] width 485 height 35
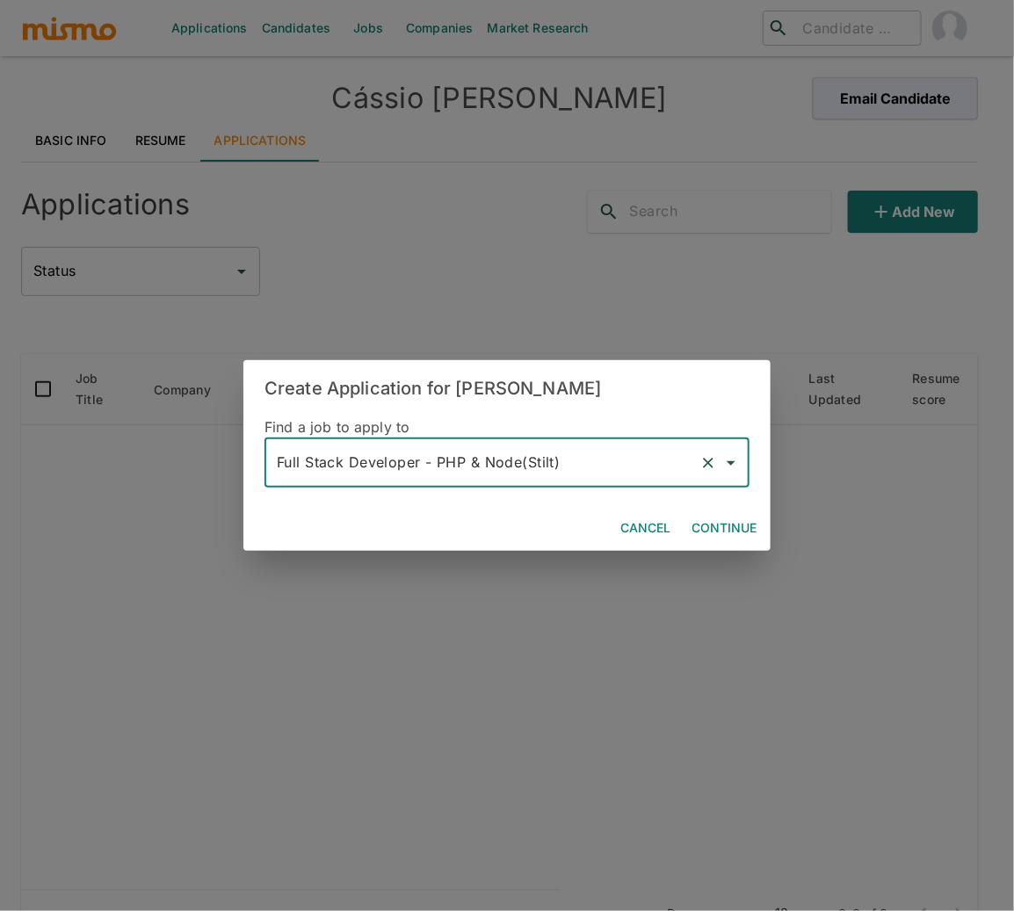
type input "Full Stack Developer - PHP & Node(Stilt)"
click at [729, 523] on button "Continue" at bounding box center [723, 528] width 79 height 32
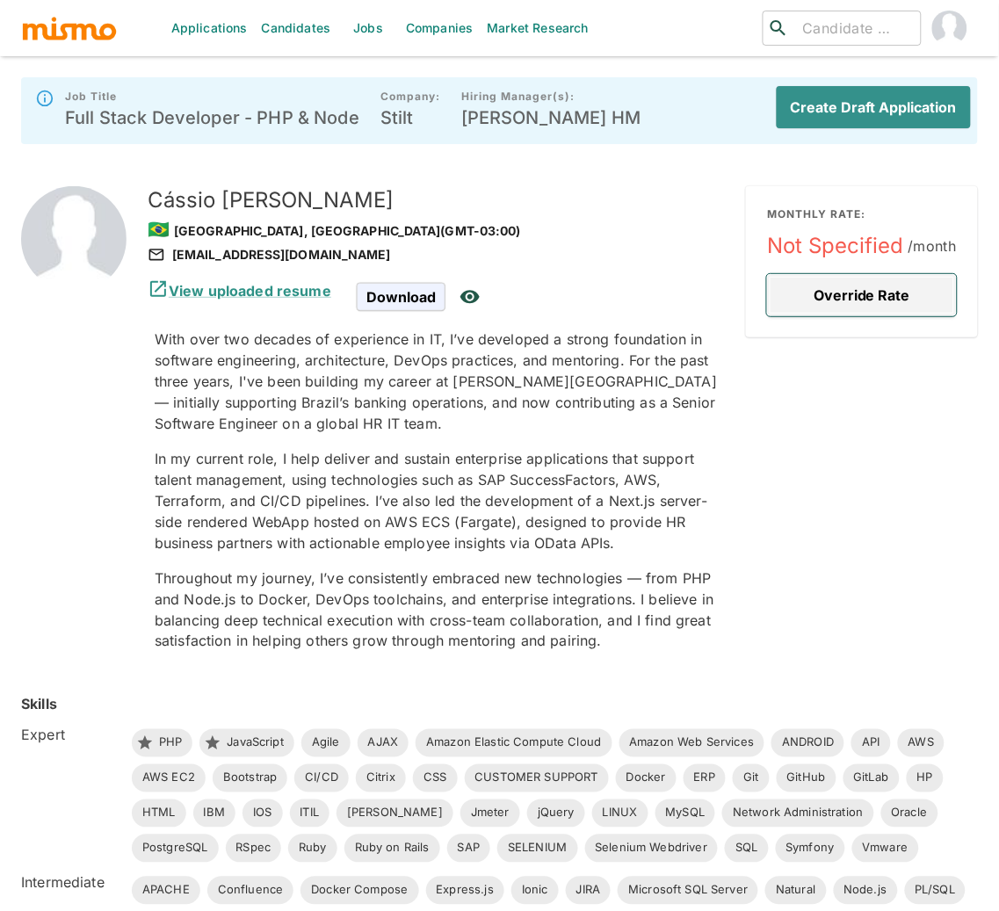
click at [821, 292] on button "Override Rate" at bounding box center [862, 295] width 190 height 42
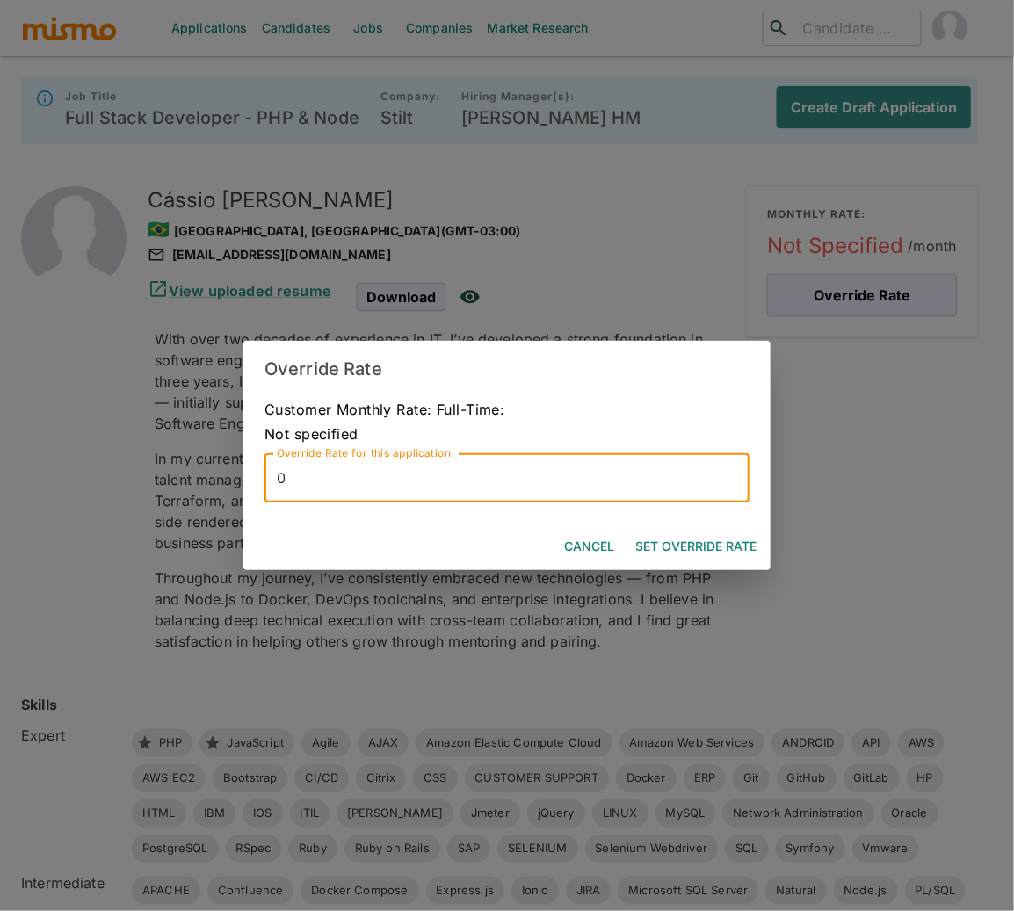
click at [409, 494] on input "0" at bounding box center [506, 477] width 485 height 49
type input "8500"
click at [721, 538] on button "Set Override Rate" at bounding box center [695, 547] width 135 height 32
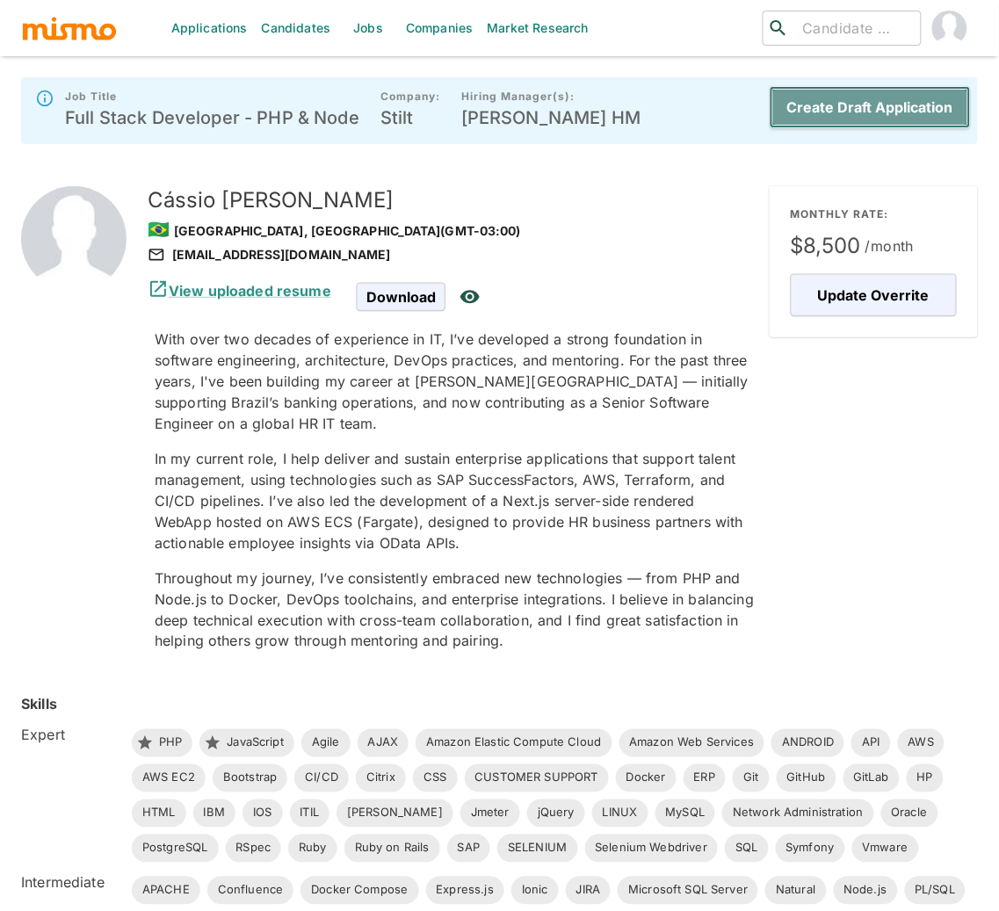
click at [898, 108] on button "Create Draft Application" at bounding box center [869, 107] width 201 height 42
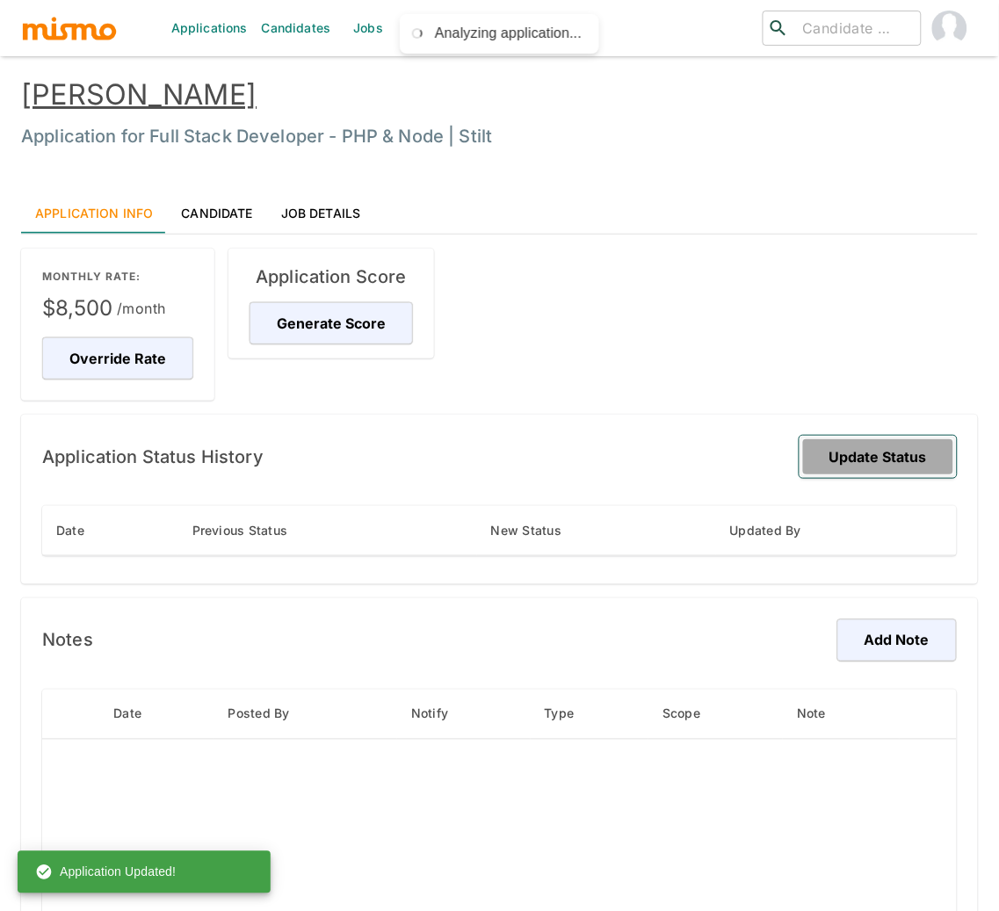
click at [906, 460] on button "Update Status" at bounding box center [877, 457] width 157 height 42
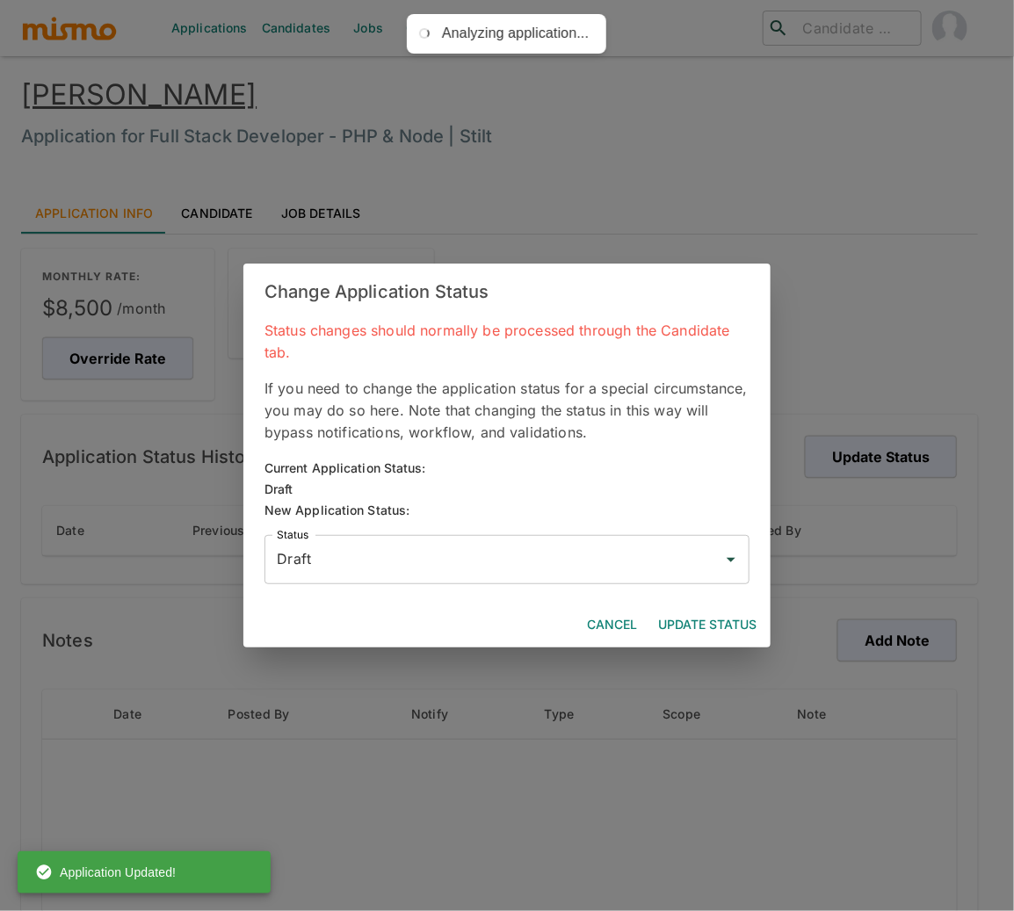
click at [587, 552] on input "Draft" at bounding box center [493, 559] width 443 height 33
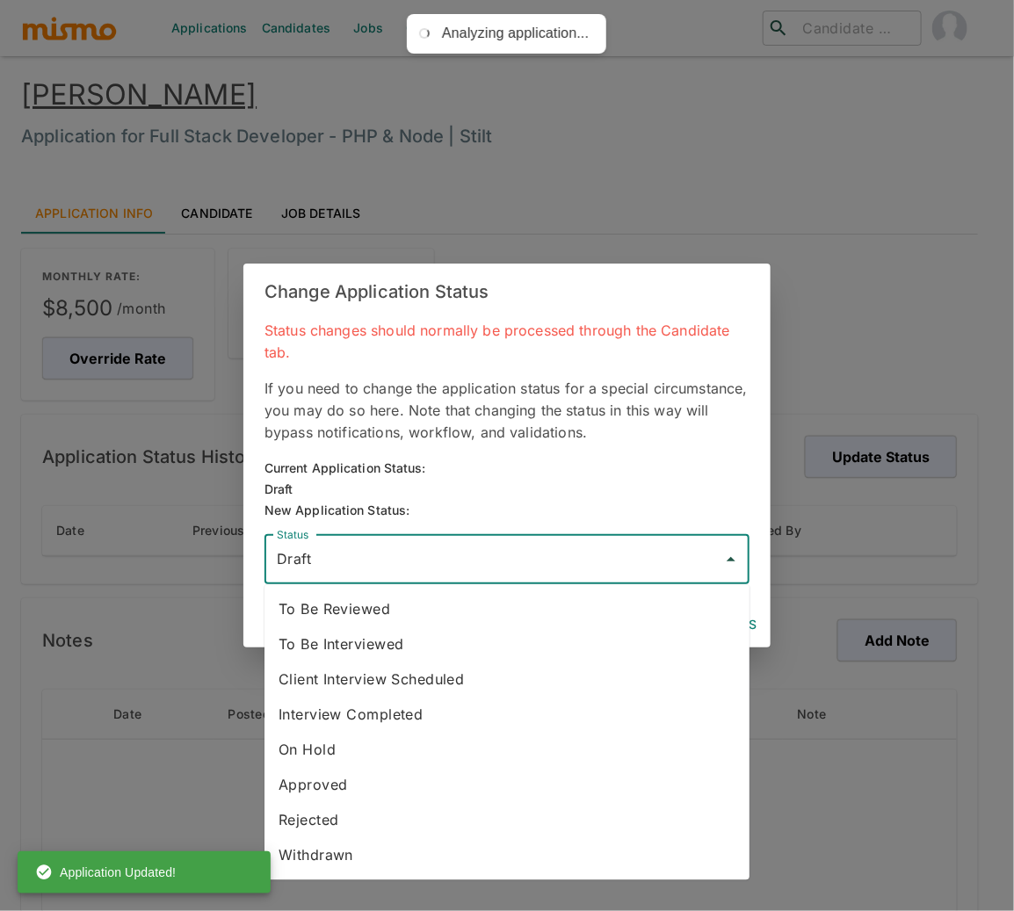
click at [387, 610] on li "To Be Reviewed" at bounding box center [506, 609] width 485 height 35
type input "To Be Reviewed"
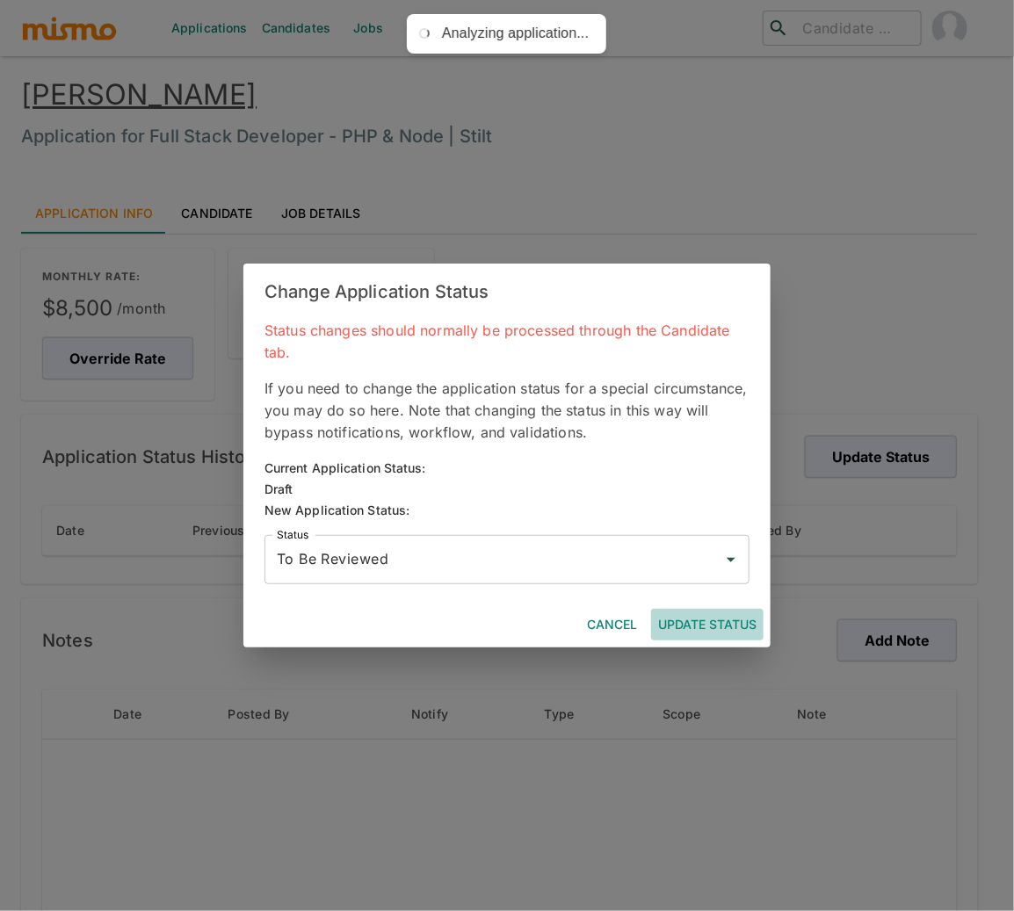
click at [686, 632] on button "Update Status" at bounding box center [707, 625] width 112 height 32
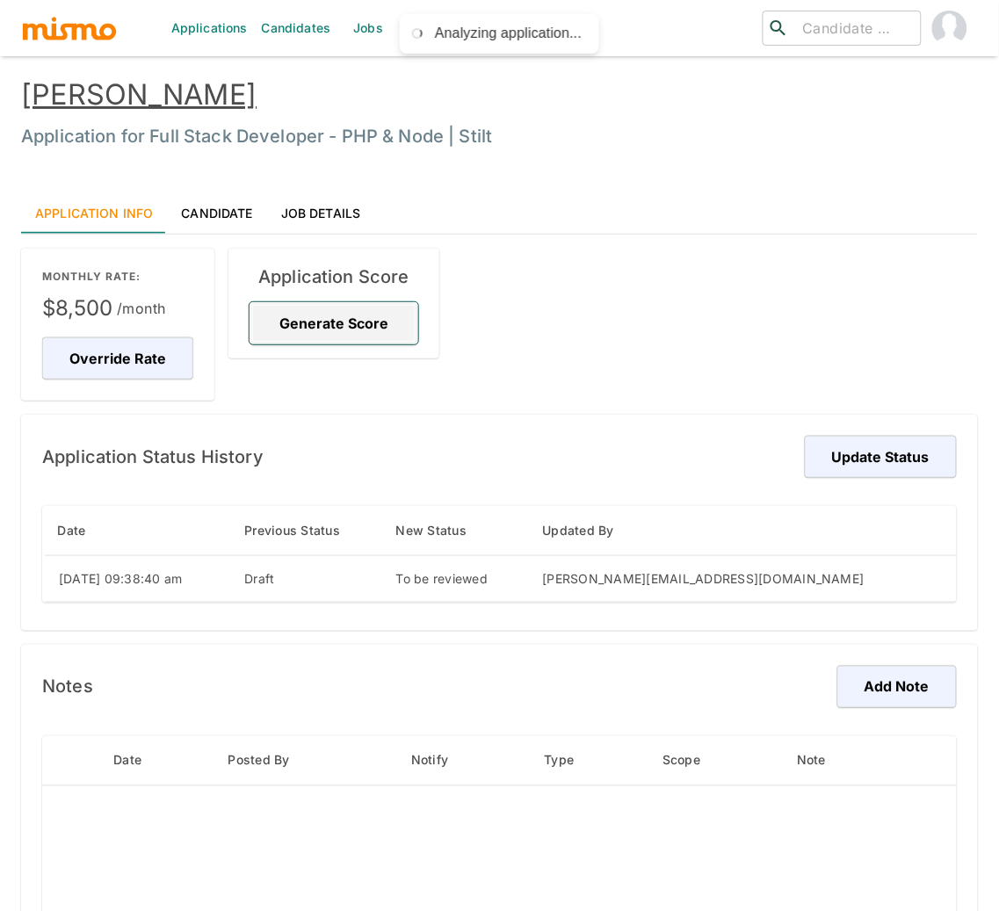
click at [347, 317] on button "Generate Score" at bounding box center [333, 323] width 169 height 42
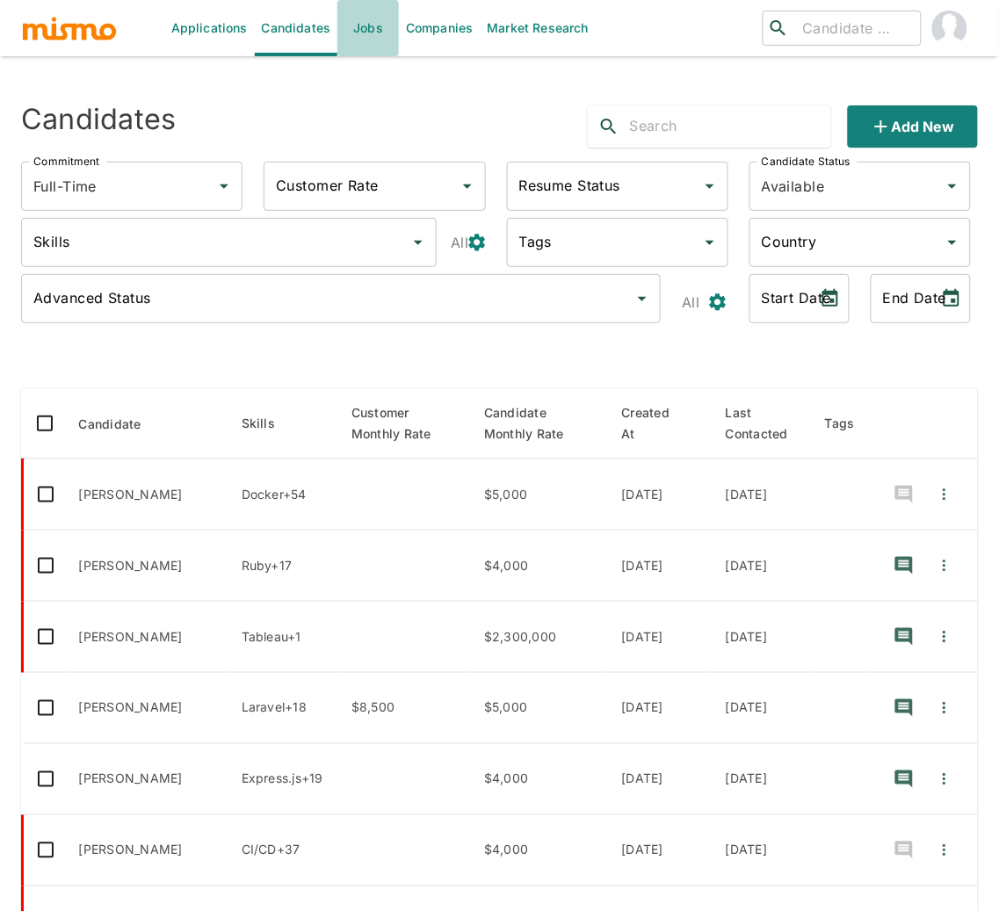
click at [367, 25] on link "Jobs" at bounding box center [367, 28] width 61 height 56
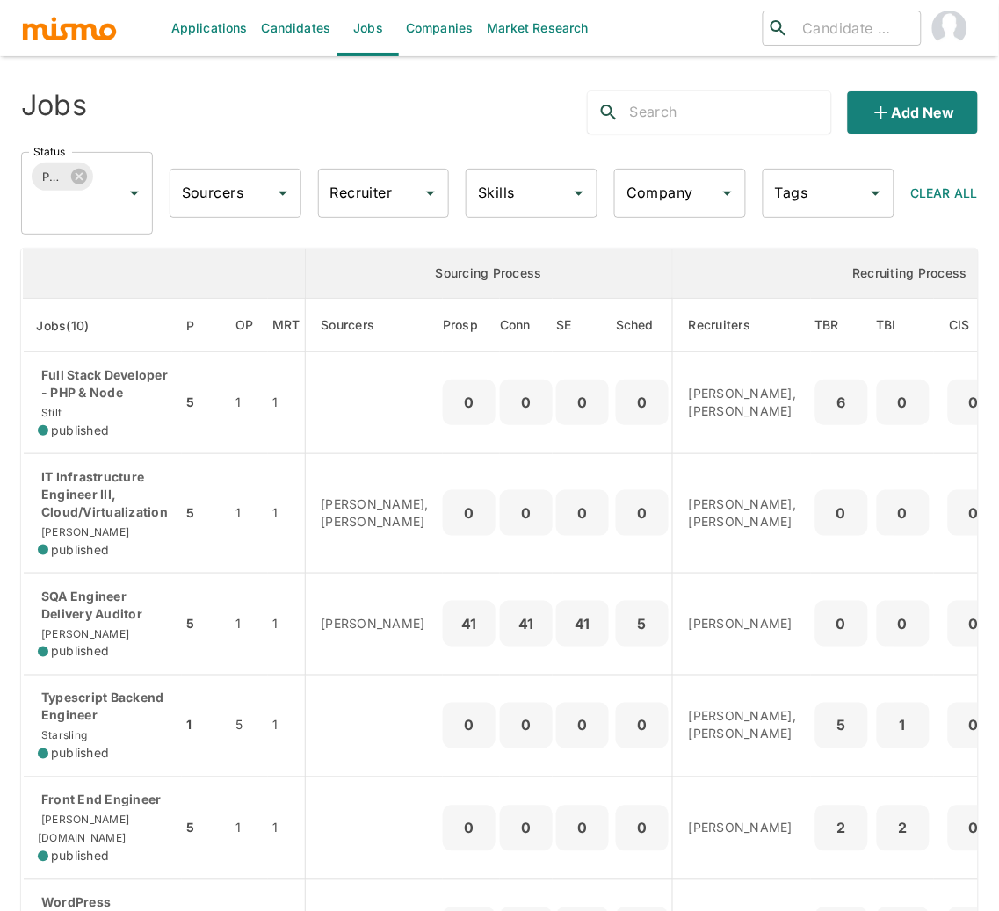
click at [692, 205] on input "Company" at bounding box center [667, 193] width 90 height 33
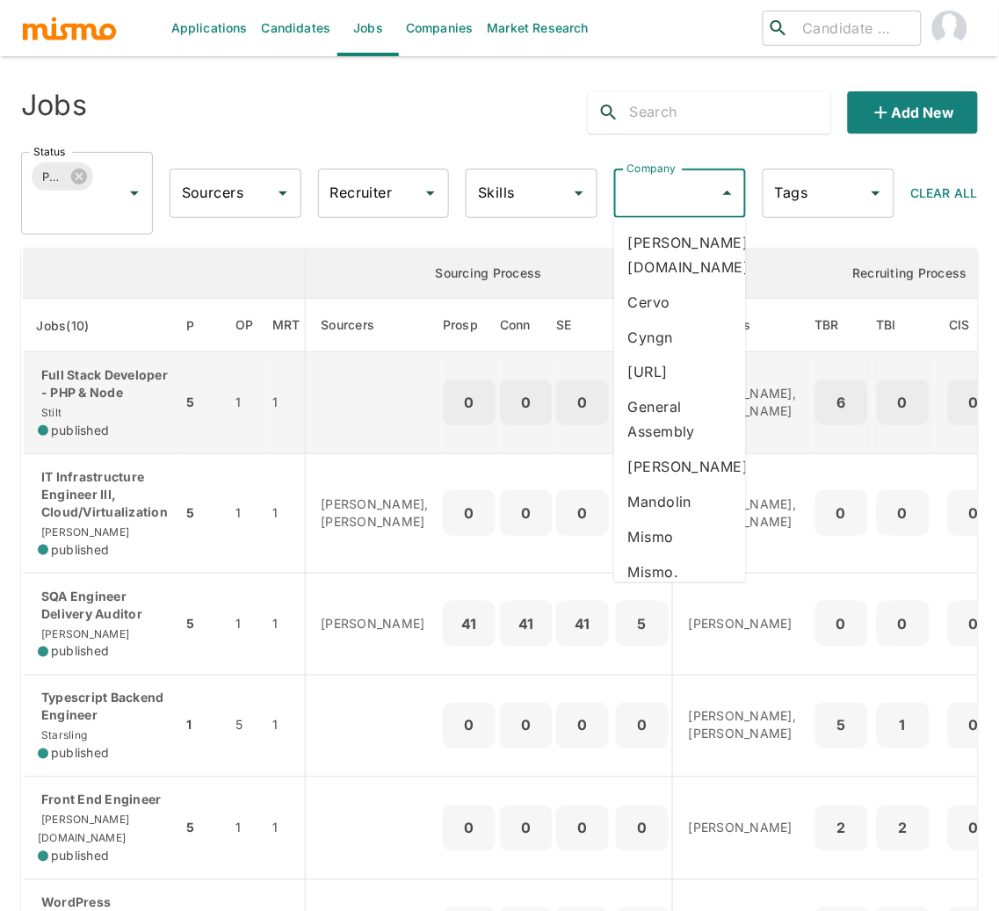
click at [81, 387] on p "Full Stack Developer - PHP & Node" at bounding box center [103, 383] width 130 height 35
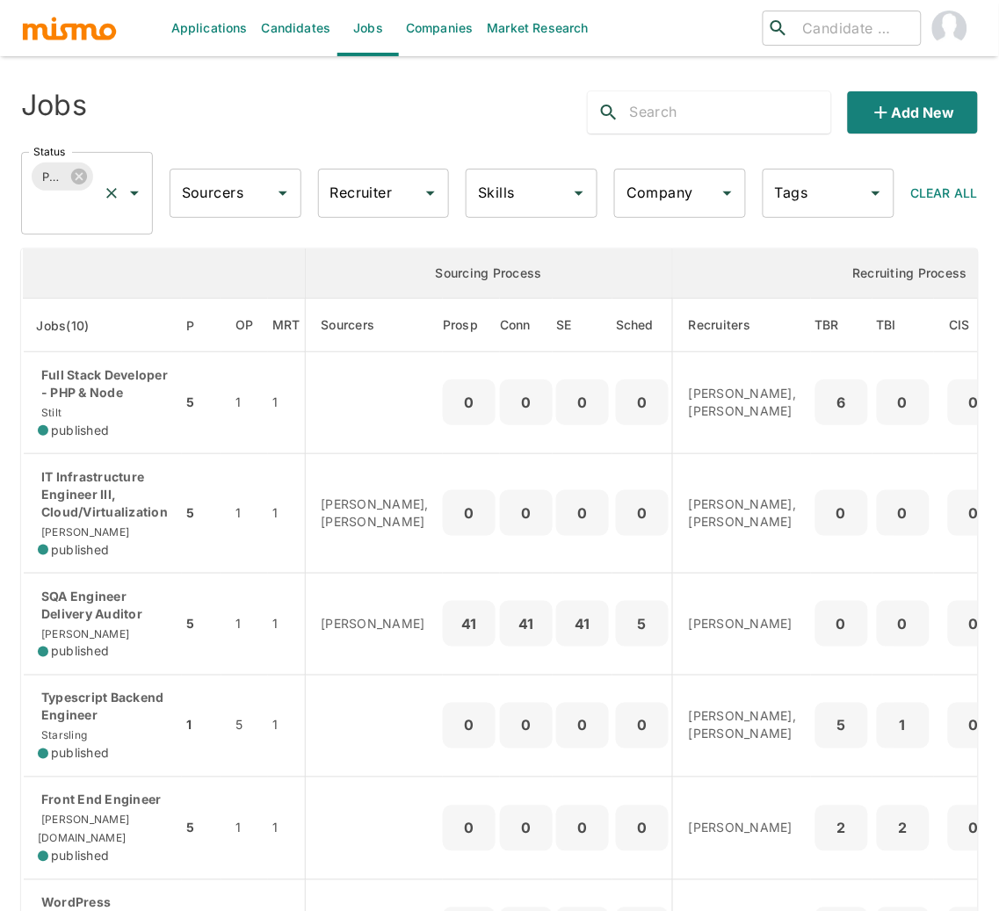
click at [74, 220] on input "Status" at bounding box center [62, 209] width 67 height 33
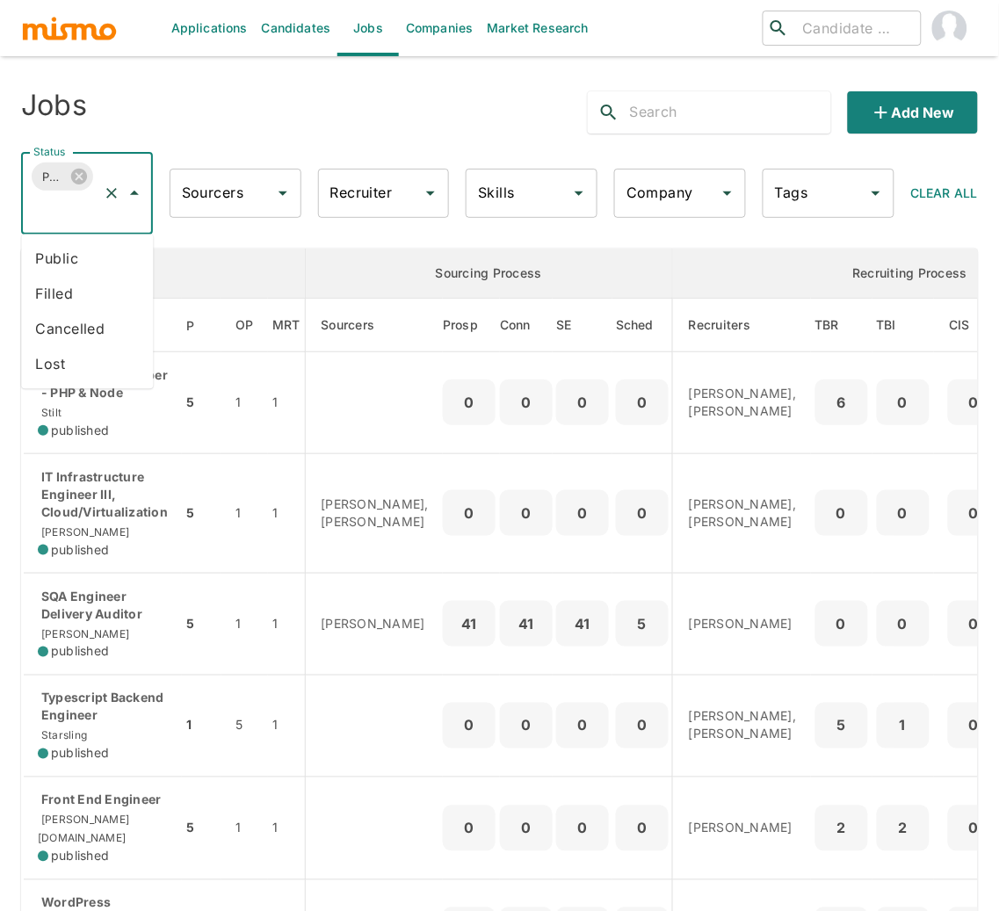
click at [61, 251] on li "Public" at bounding box center [87, 259] width 132 height 35
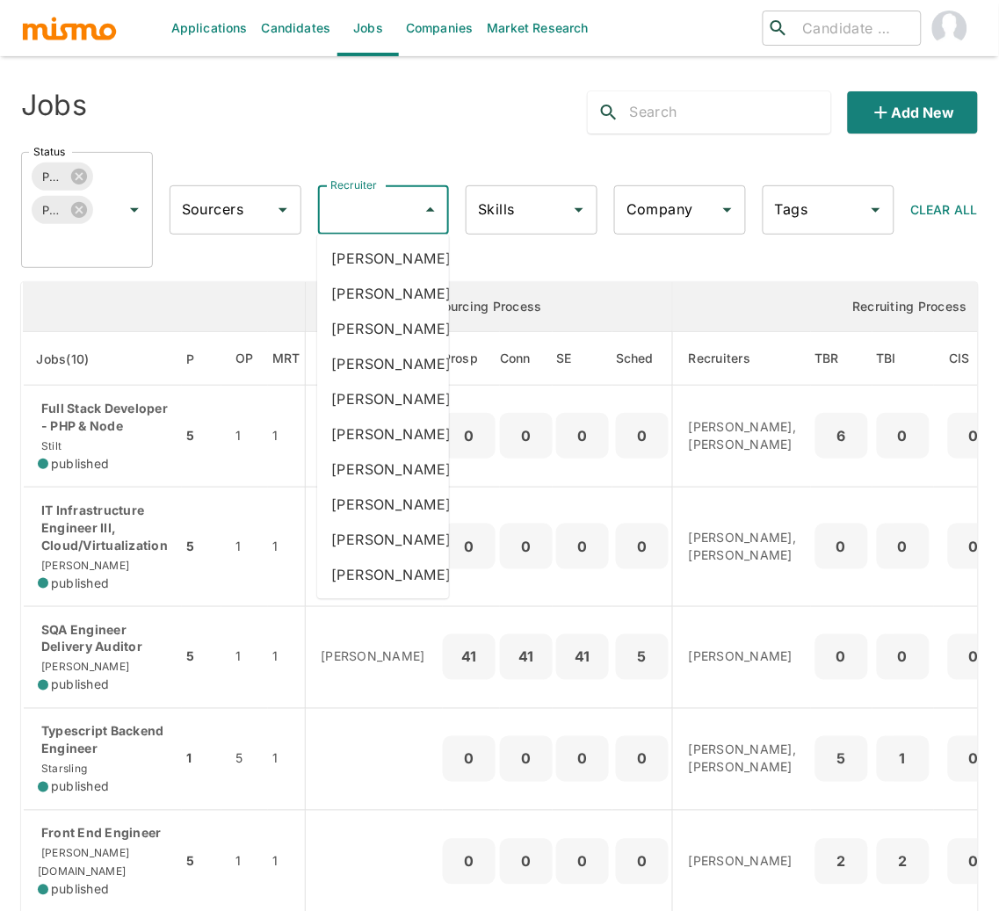
click at [362, 209] on input "Recruiter" at bounding box center [371, 209] width 90 height 33
type input "ca"
click at [358, 487] on li "Carmen Vilachá" at bounding box center [383, 469] width 132 height 35
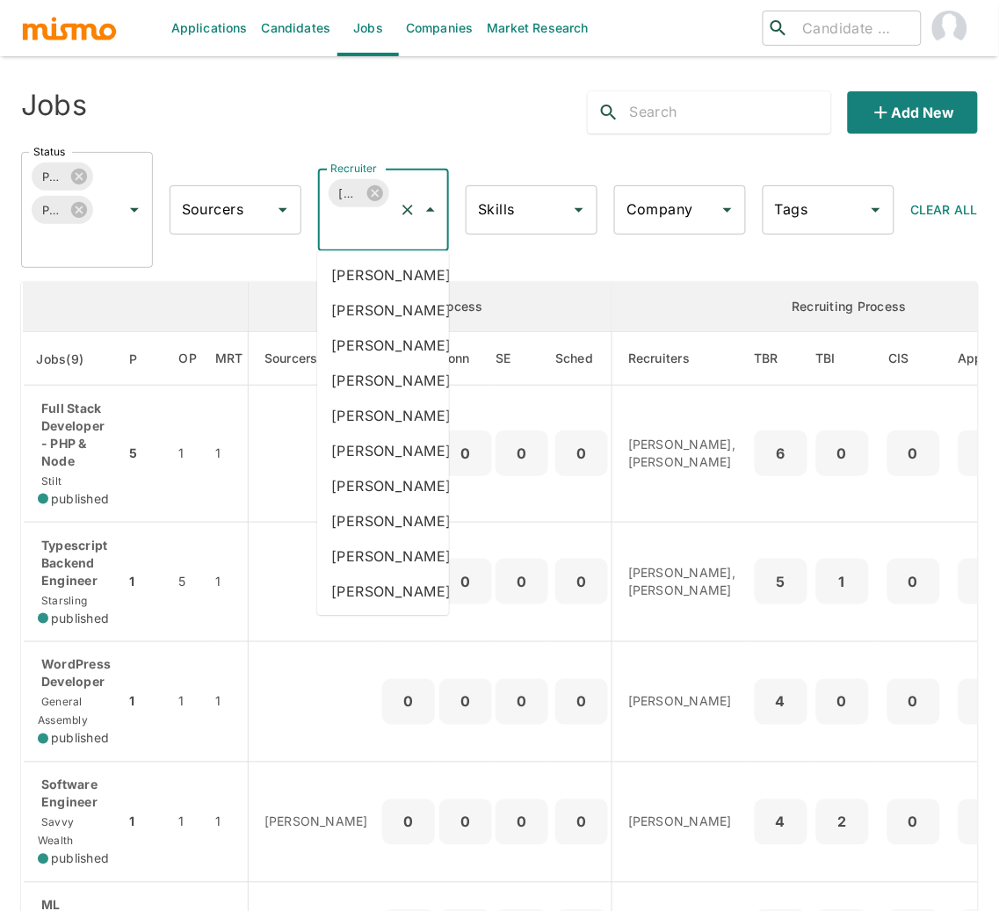
click at [354, 212] on input "Recruiter" at bounding box center [359, 226] width 67 height 33
type input "luj"
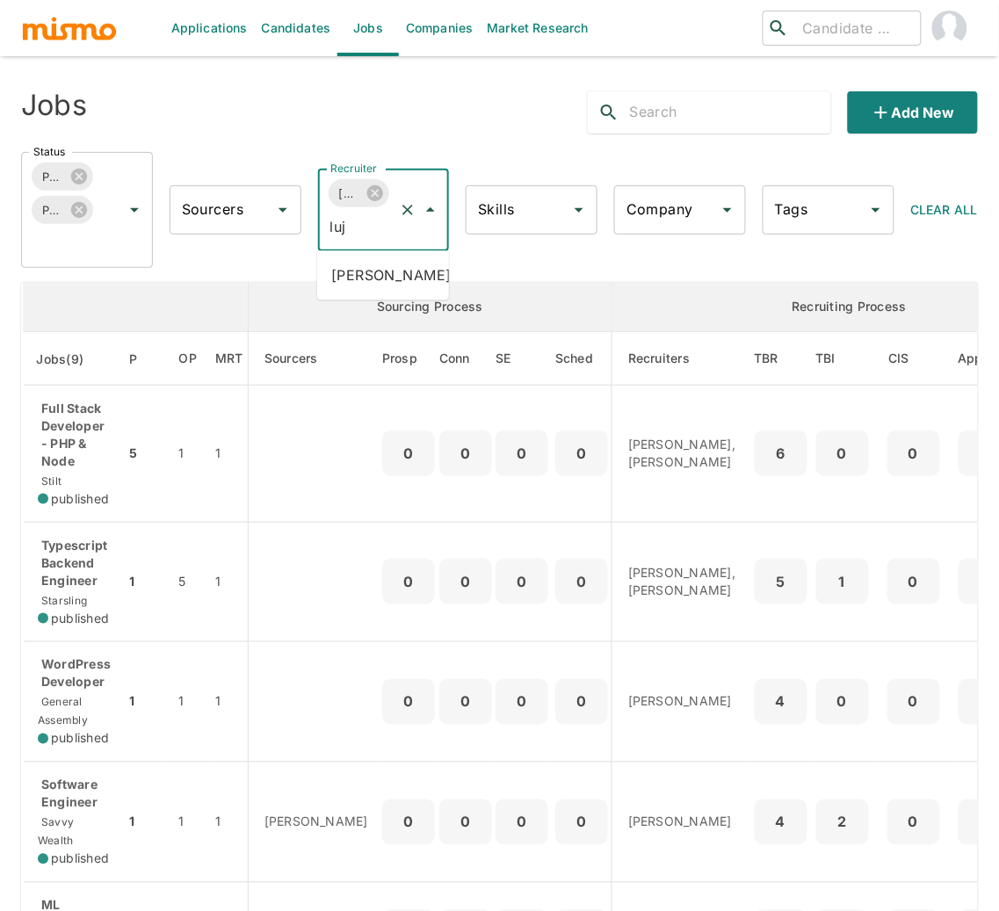
click at [372, 293] on li "Maria Lujan Ciommo" at bounding box center [383, 275] width 132 height 35
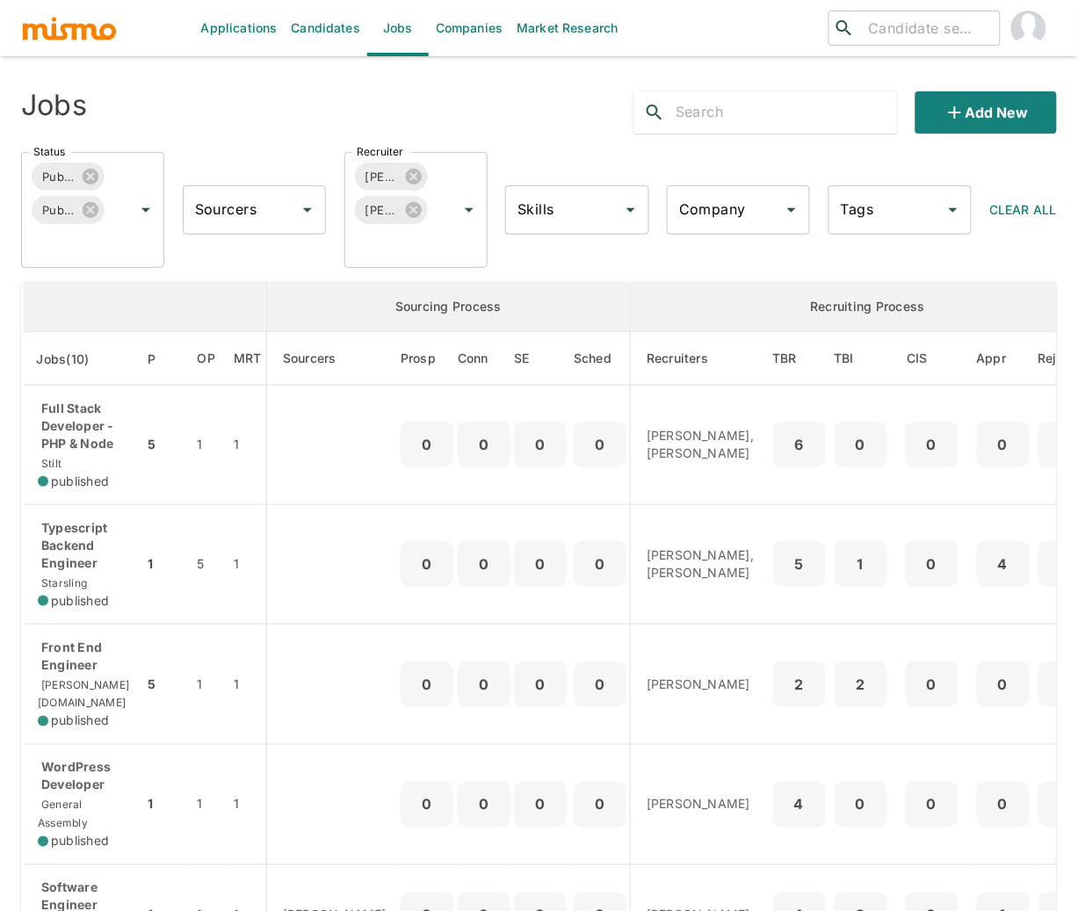
click at [18, 535] on div "Applications Candidates Jobs Companies Market Research ​ ​ Jobs Add new Status …" at bounding box center [539, 476] width 1078 height 953
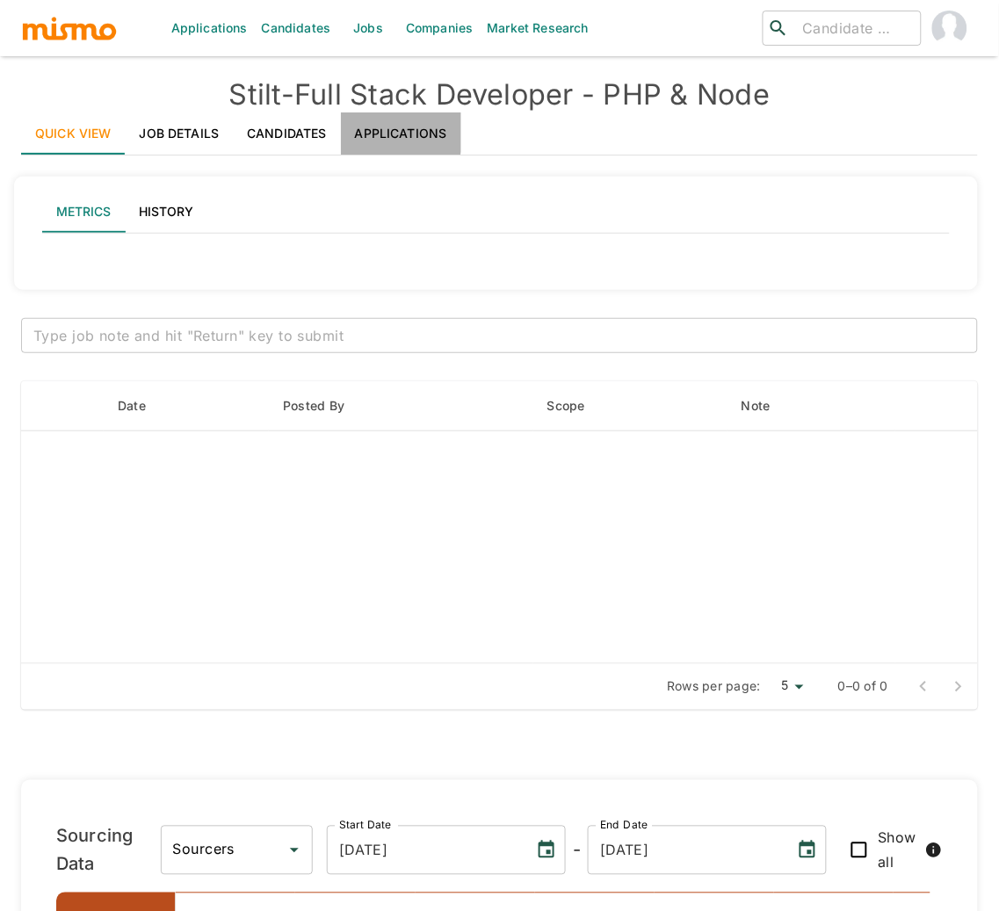
click at [389, 130] on link "Applications" at bounding box center [401, 133] width 120 height 42
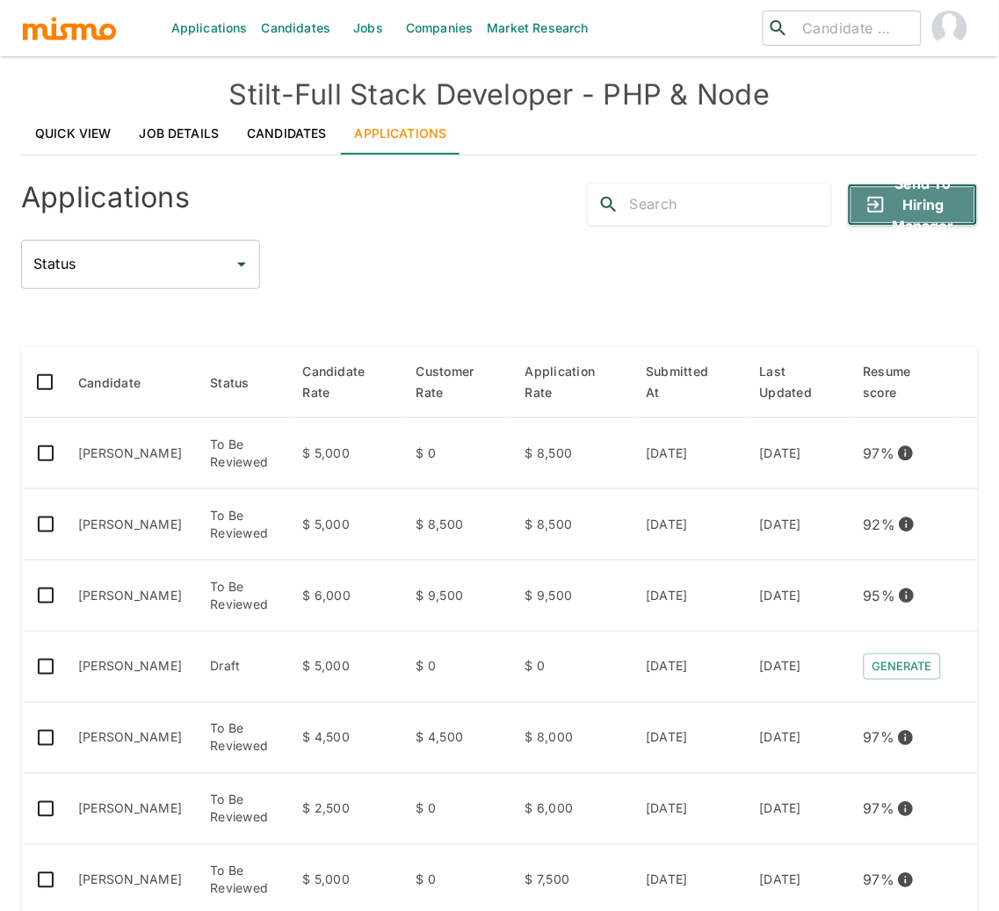
click at [936, 206] on button "Send to Hiring Manager" at bounding box center [913, 205] width 130 height 42
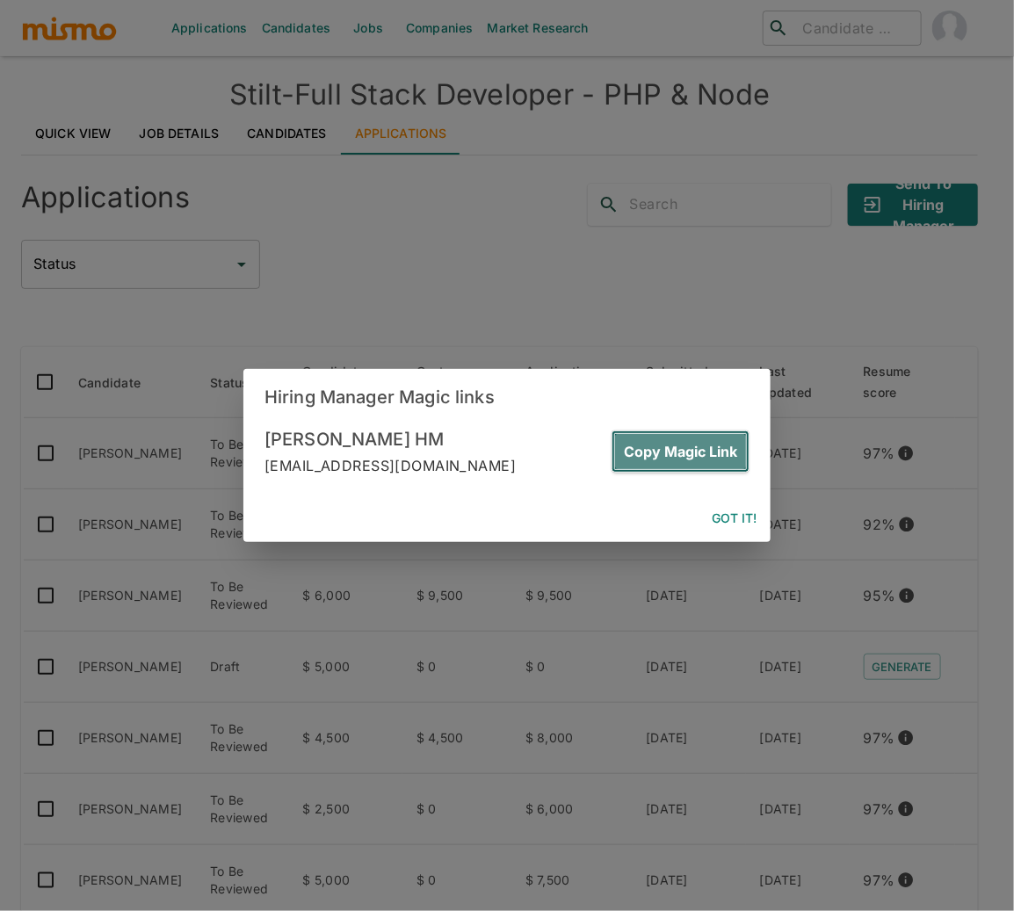
click at [684, 439] on button "Copy Magic Link" at bounding box center [680, 451] width 138 height 42
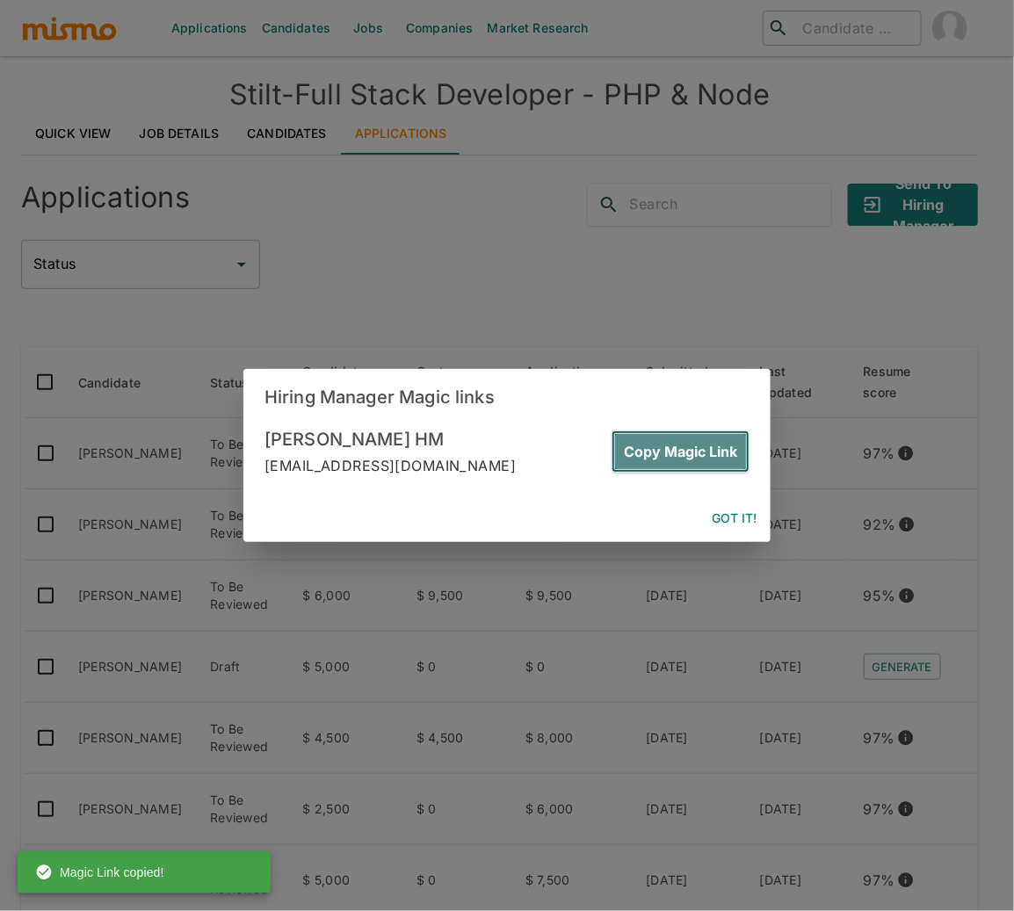
click at [739, 451] on button "Copy Magic Link" at bounding box center [680, 451] width 138 height 42
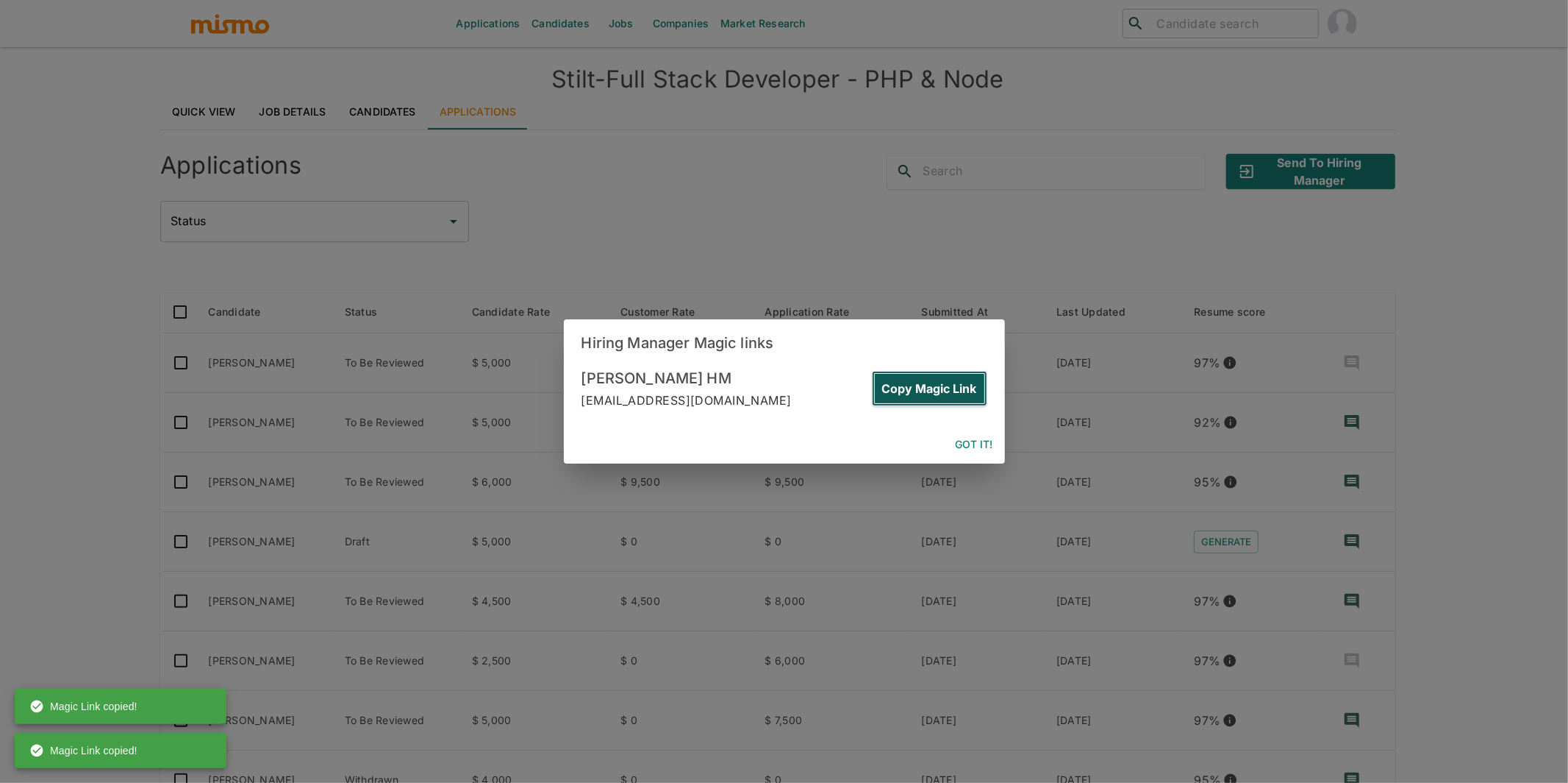
click at [848, 393] on button "Copy Magic Link" at bounding box center [930, 389] width 116 height 35
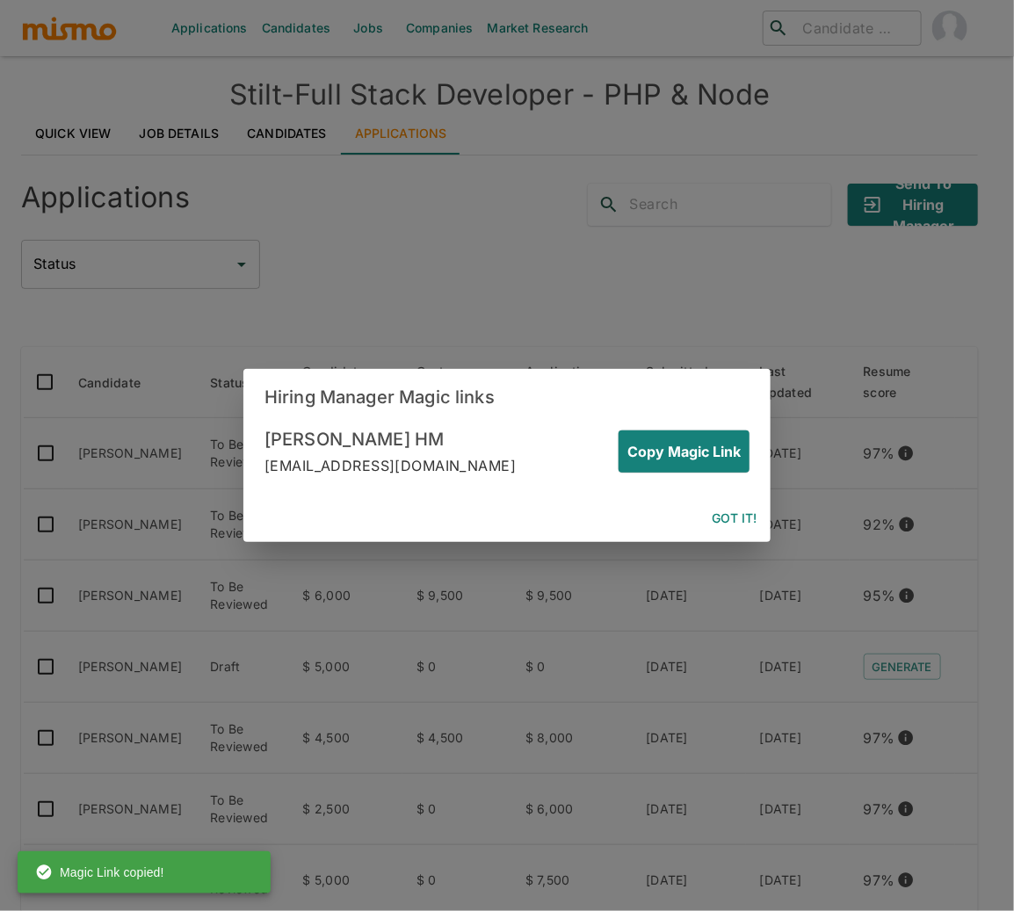
drag, startPoint x: 752, startPoint y: 516, endPoint x: 737, endPoint y: 516, distance: 15.0
click at [752, 516] on button "Got it!" at bounding box center [733, 518] width 59 height 32
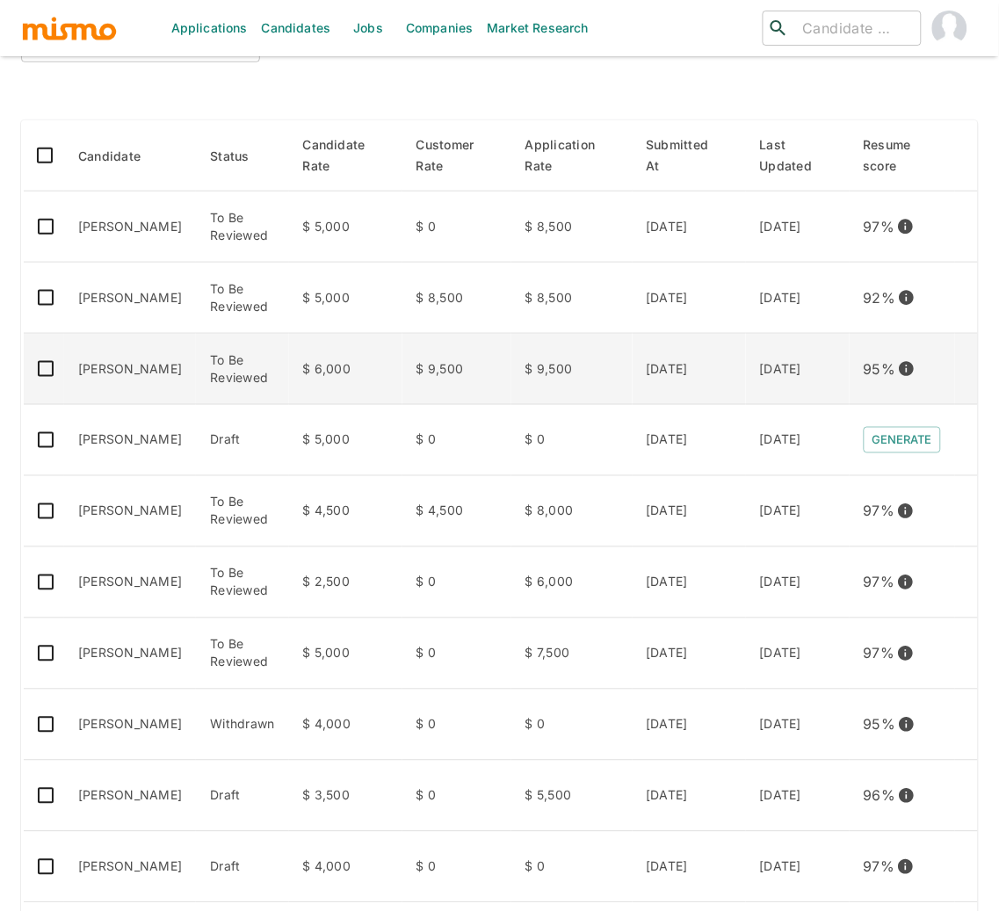
scroll to position [239, 0]
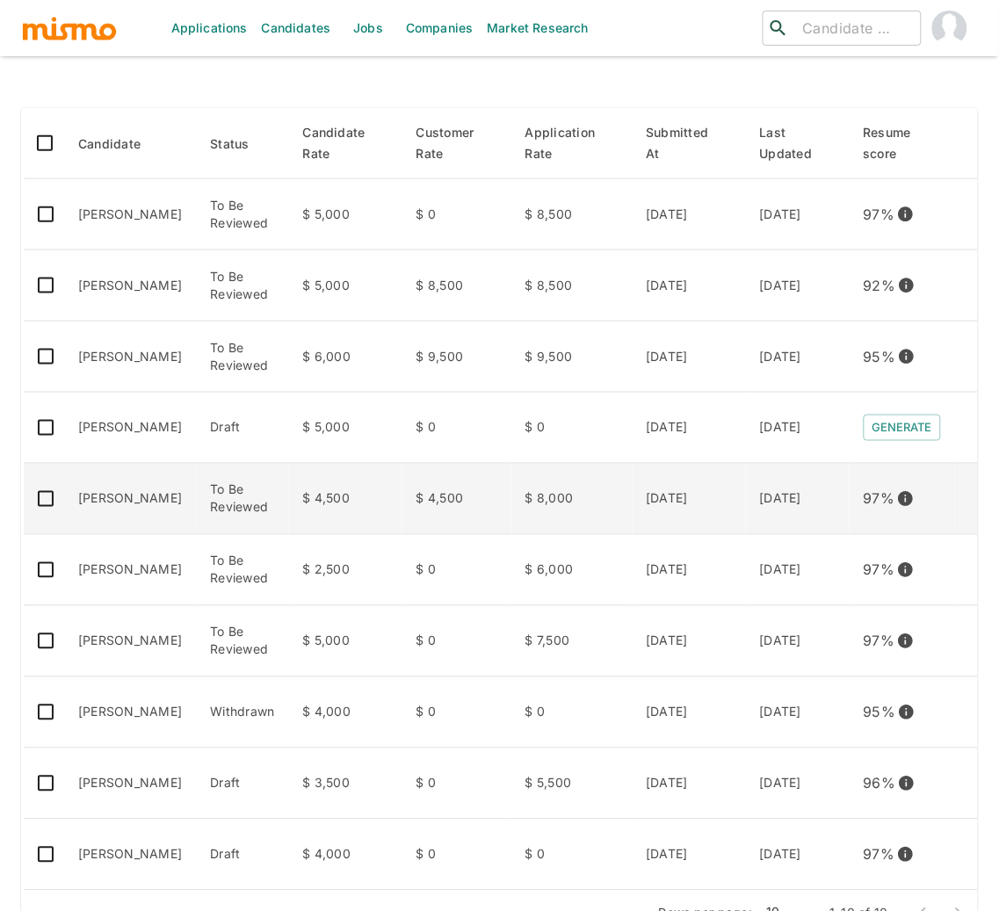
click at [106, 487] on td "[PERSON_NAME]" at bounding box center [130, 499] width 132 height 71
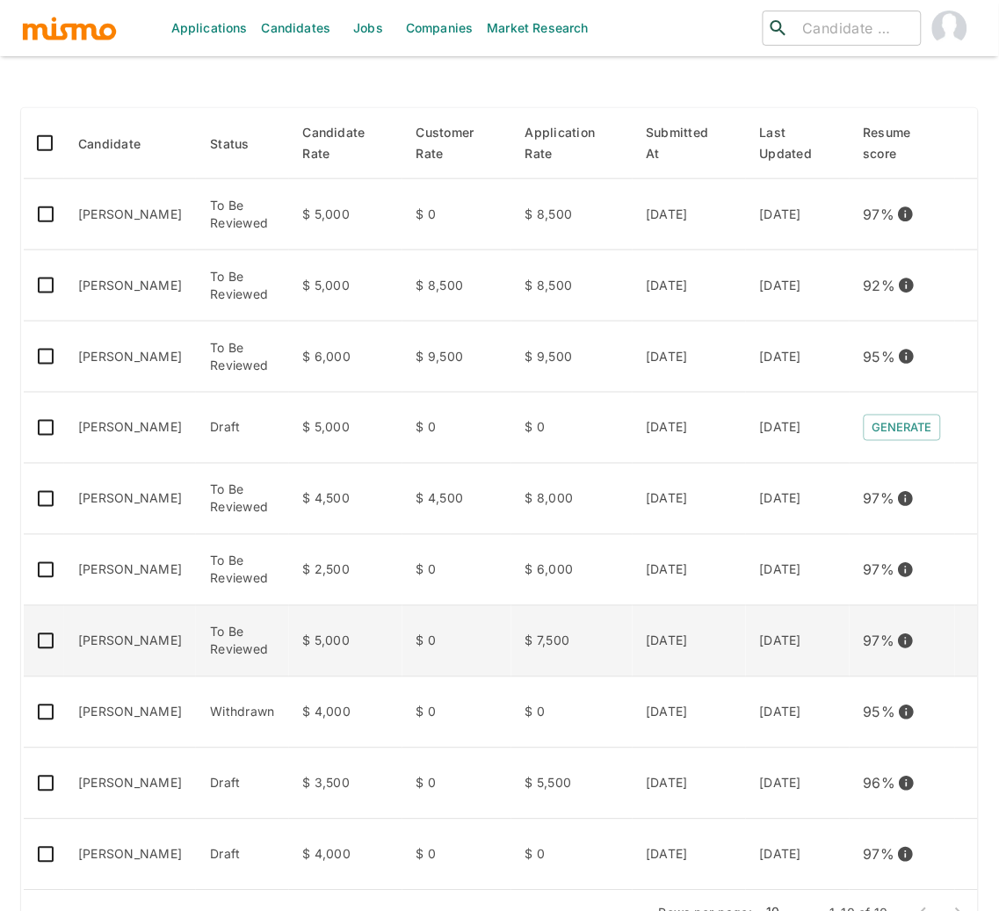
click at [256, 631] on td "To Be Reviewed" at bounding box center [242, 641] width 92 height 71
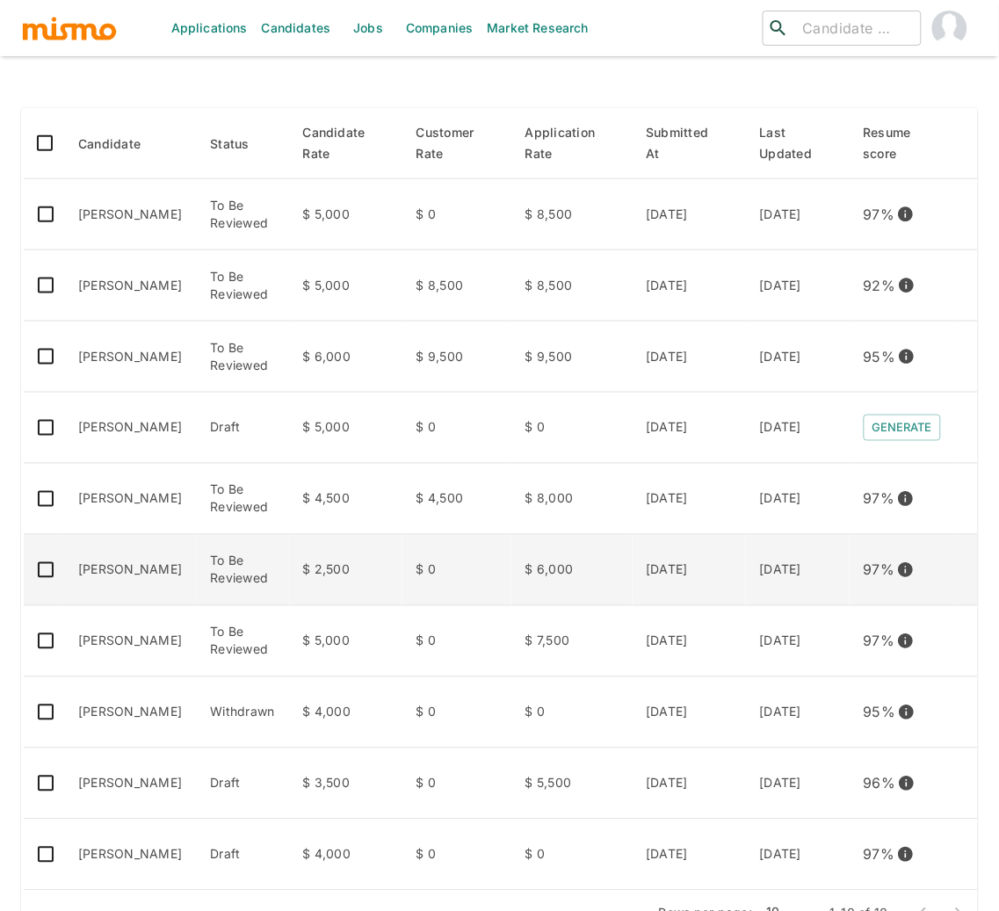
click at [103, 559] on td "[PERSON_NAME]" at bounding box center [130, 570] width 132 height 71
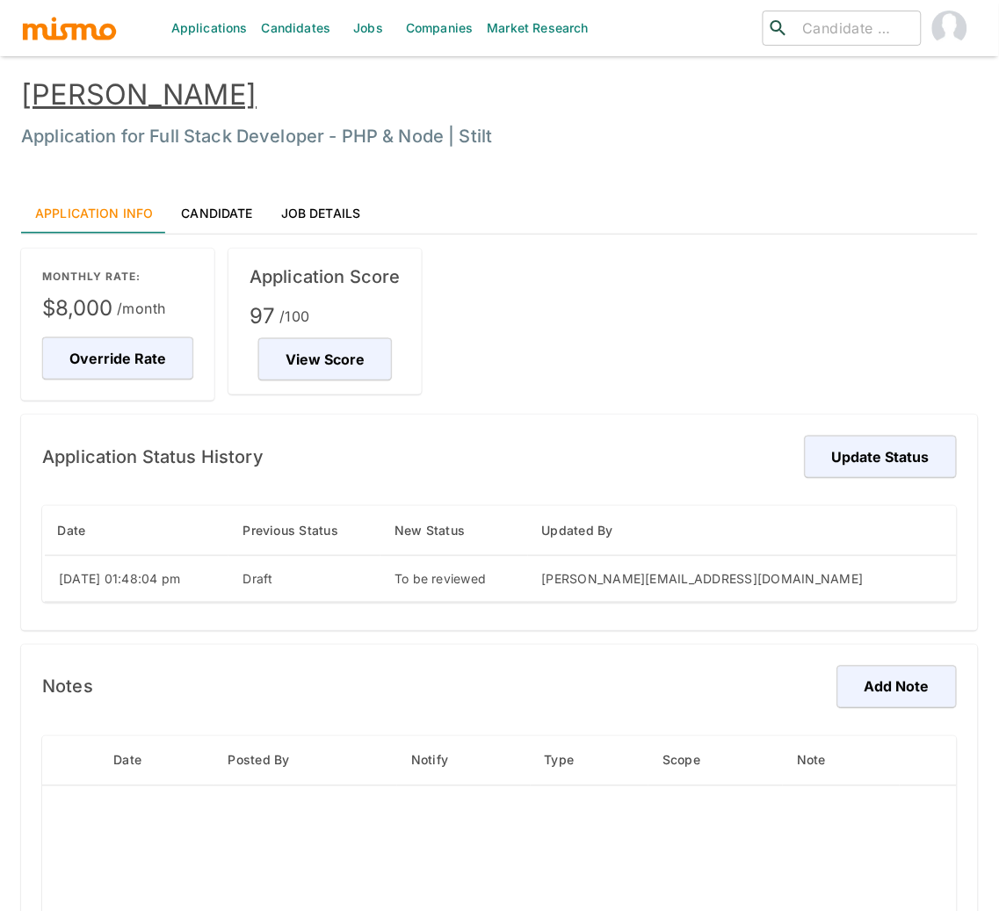
click at [198, 93] on link "[PERSON_NAME]" at bounding box center [138, 94] width 235 height 34
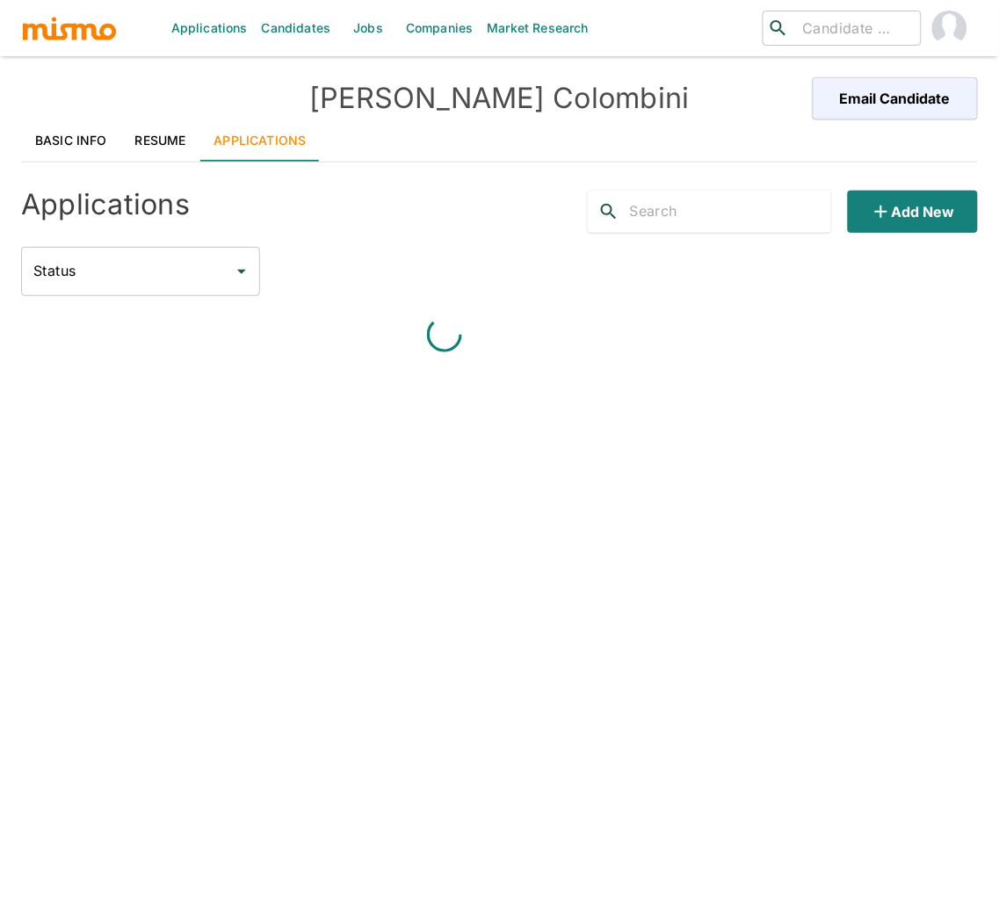
click at [154, 136] on link "Resume" at bounding box center [160, 140] width 79 height 42
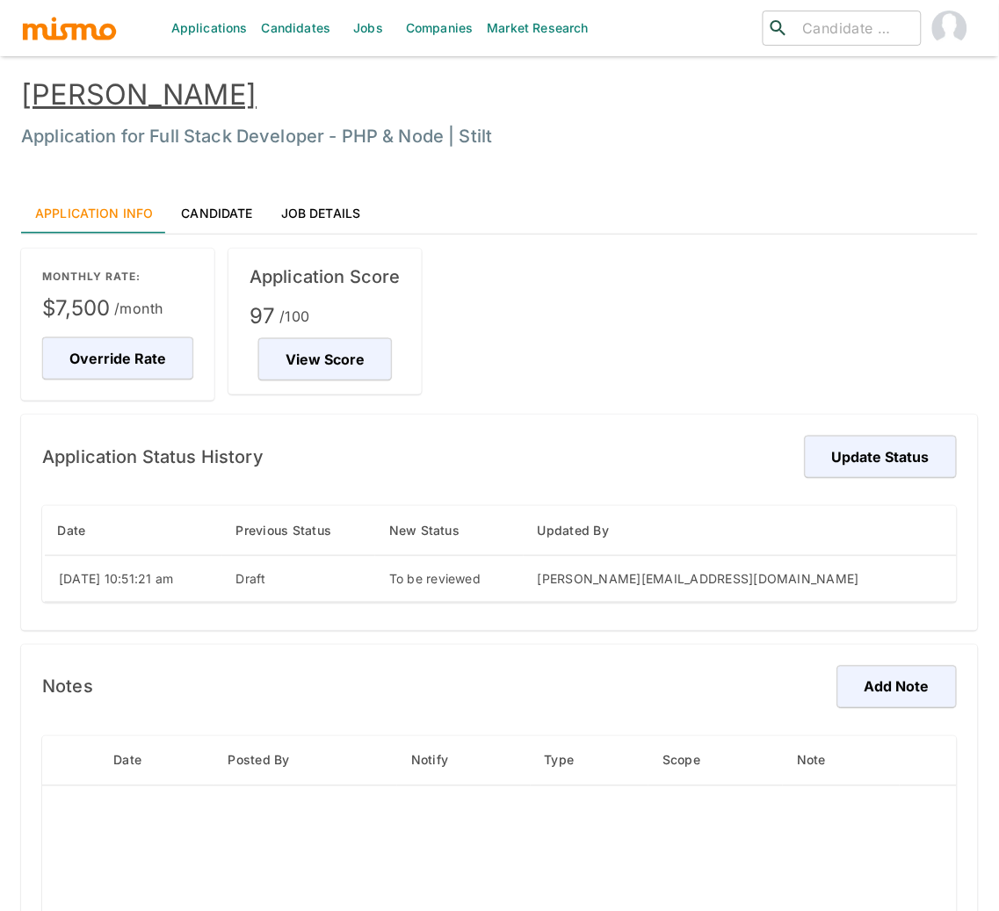
click at [169, 102] on link "[PERSON_NAME]" at bounding box center [138, 94] width 235 height 34
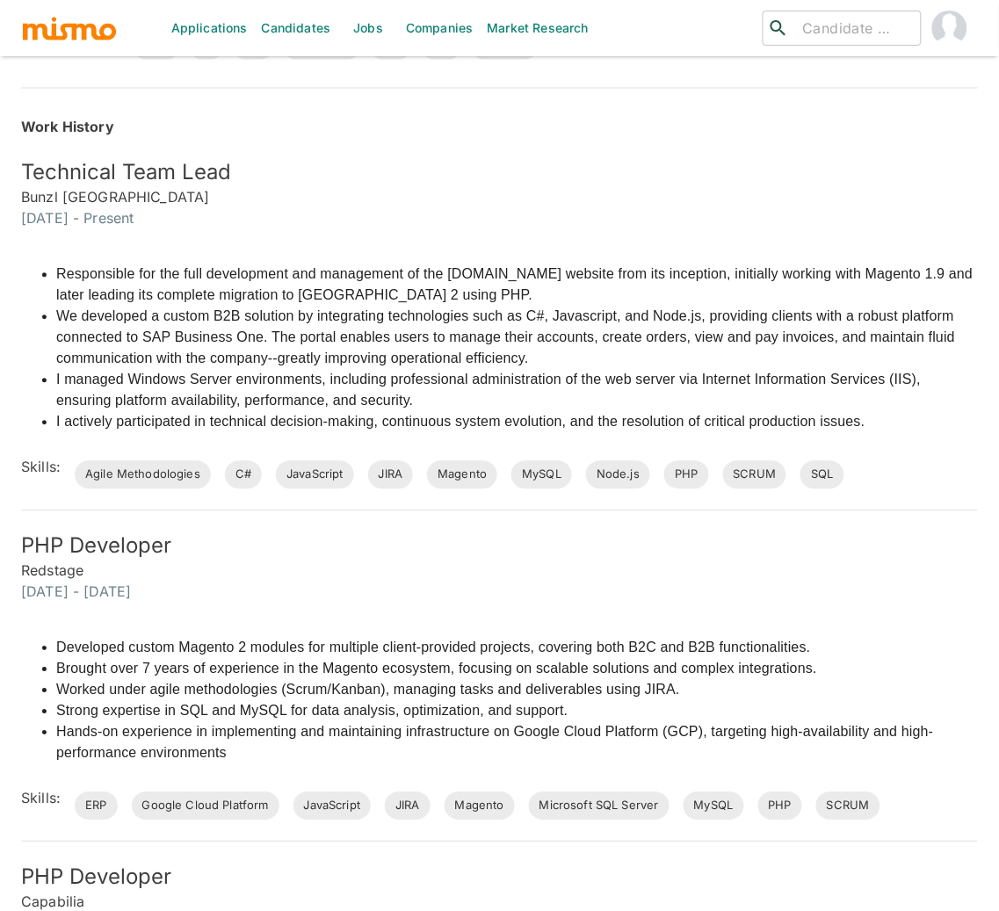
scroll to position [624, 0]
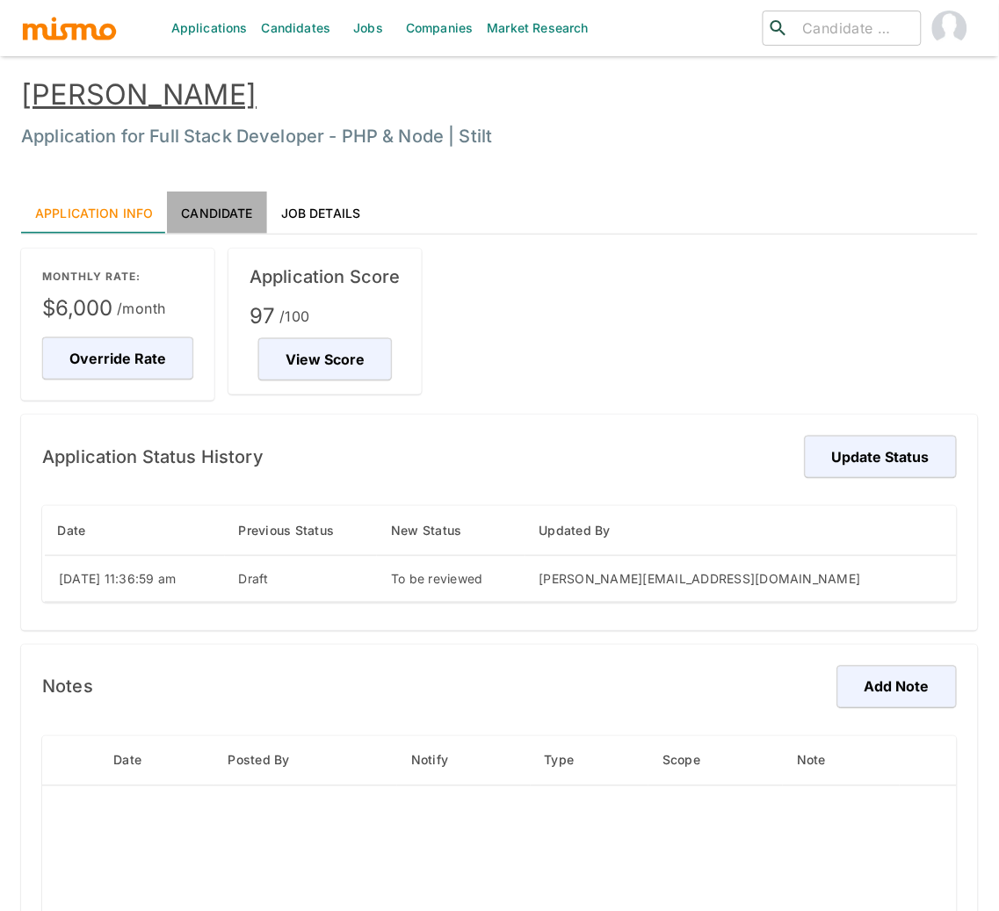
click at [225, 210] on link "Candidate" at bounding box center [216, 212] width 99 height 42
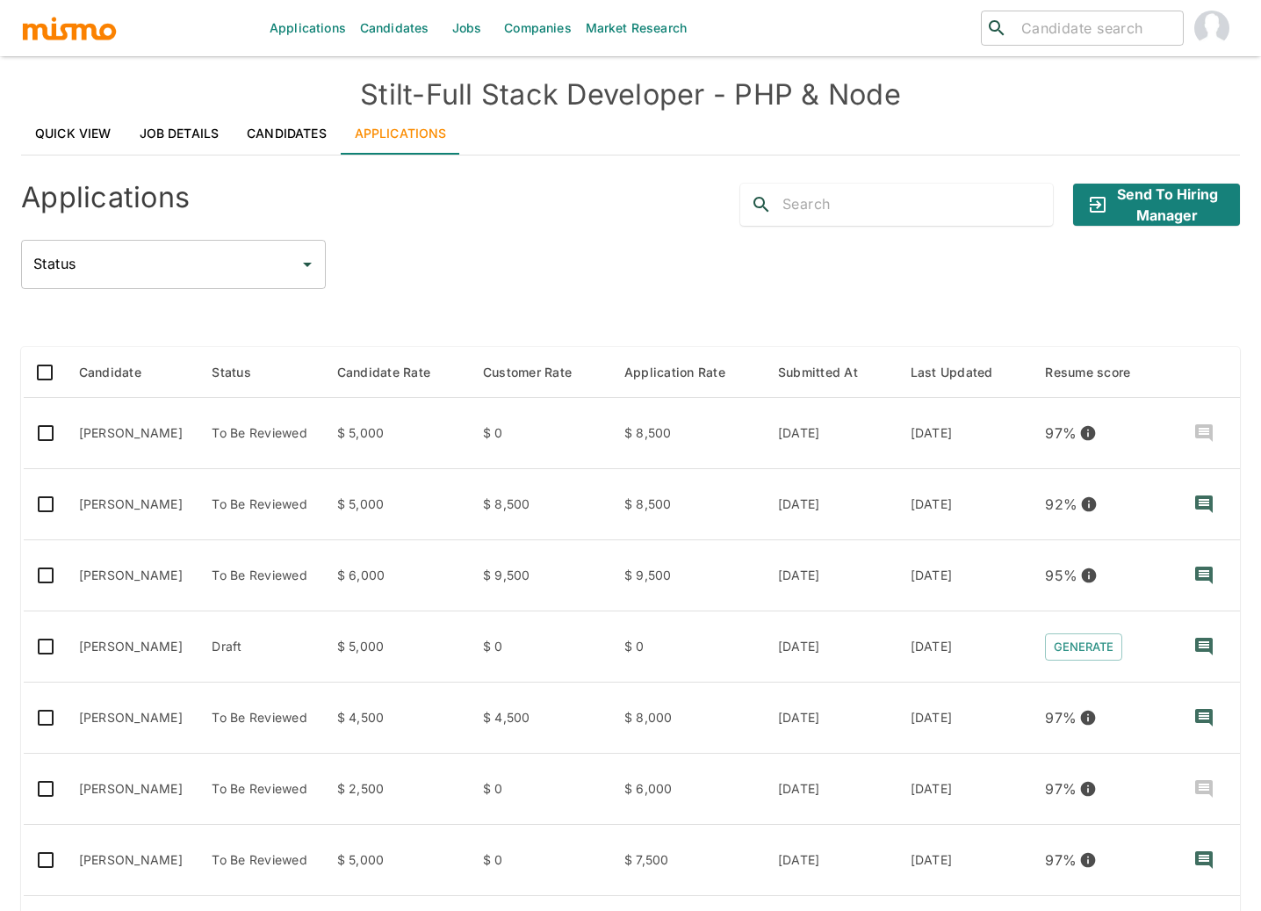
scroll to position [239, 0]
